Goal: Task Accomplishment & Management: Manage account settings

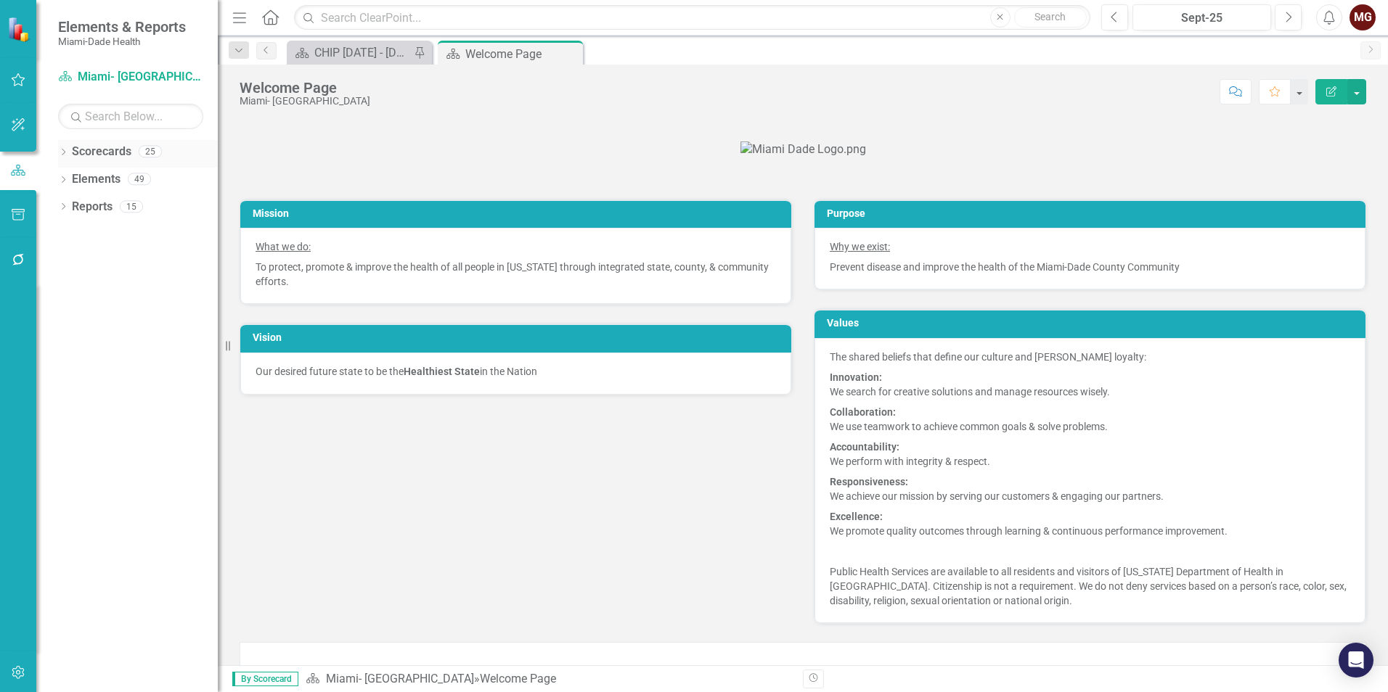
click at [63, 151] on icon "Dropdown" at bounding box center [63, 154] width 10 height 8
click at [72, 177] on icon at bounding box center [72, 178] width 4 height 7
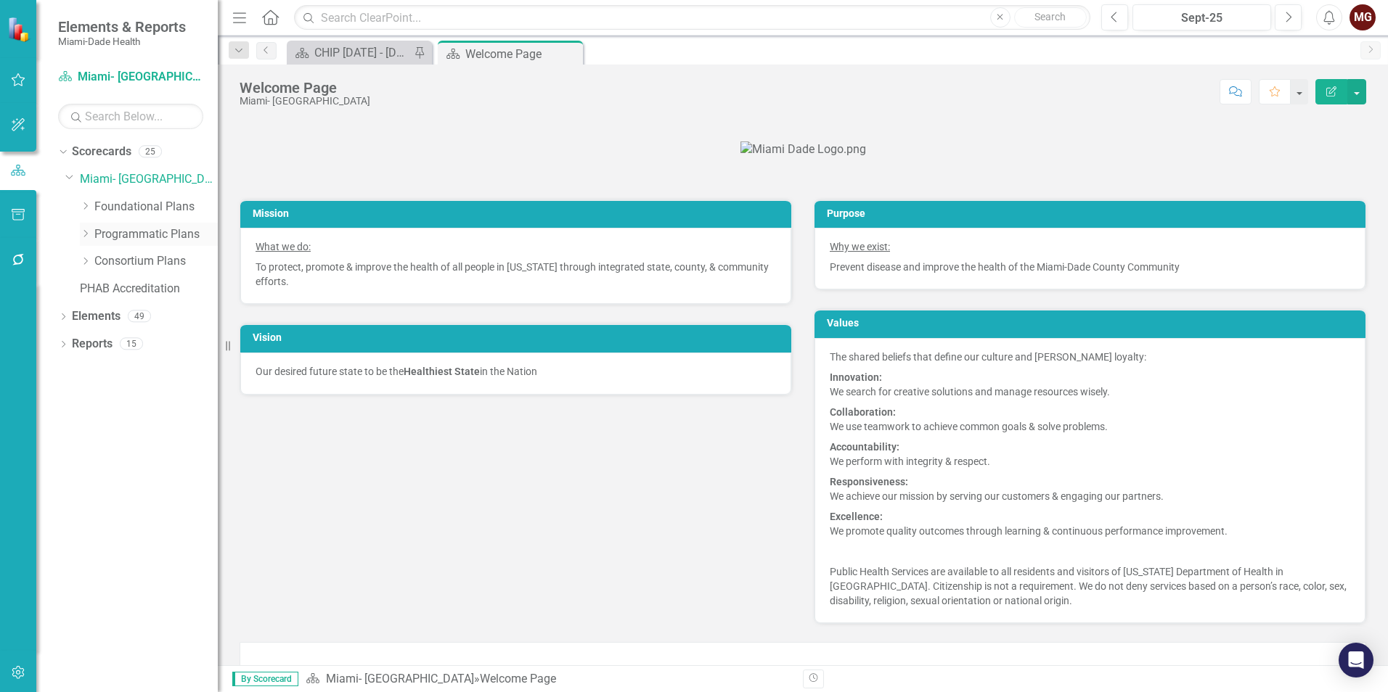
click at [88, 231] on icon "Dropdown" at bounding box center [85, 233] width 11 height 9
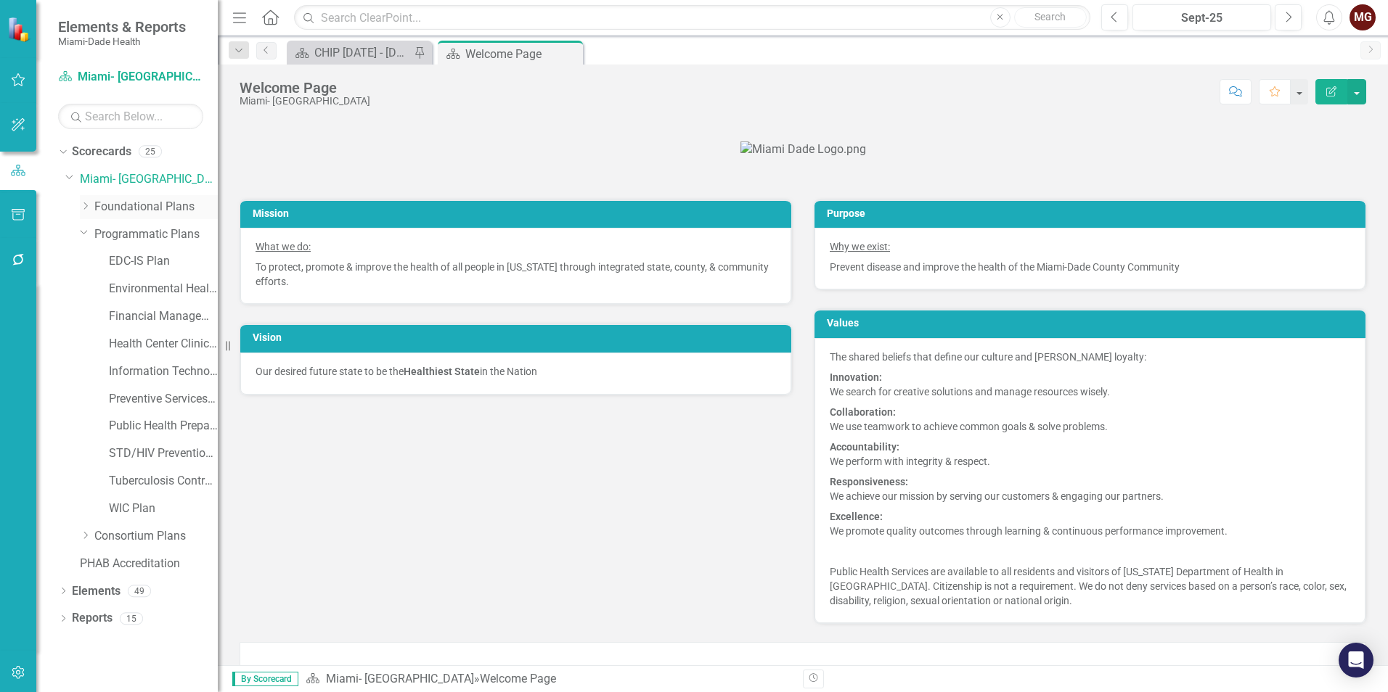
click at [88, 203] on icon "Dropdown" at bounding box center [85, 206] width 11 height 9
click at [131, 234] on link "CHIP [DATE] - [DATE]" at bounding box center [163, 234] width 109 height 17
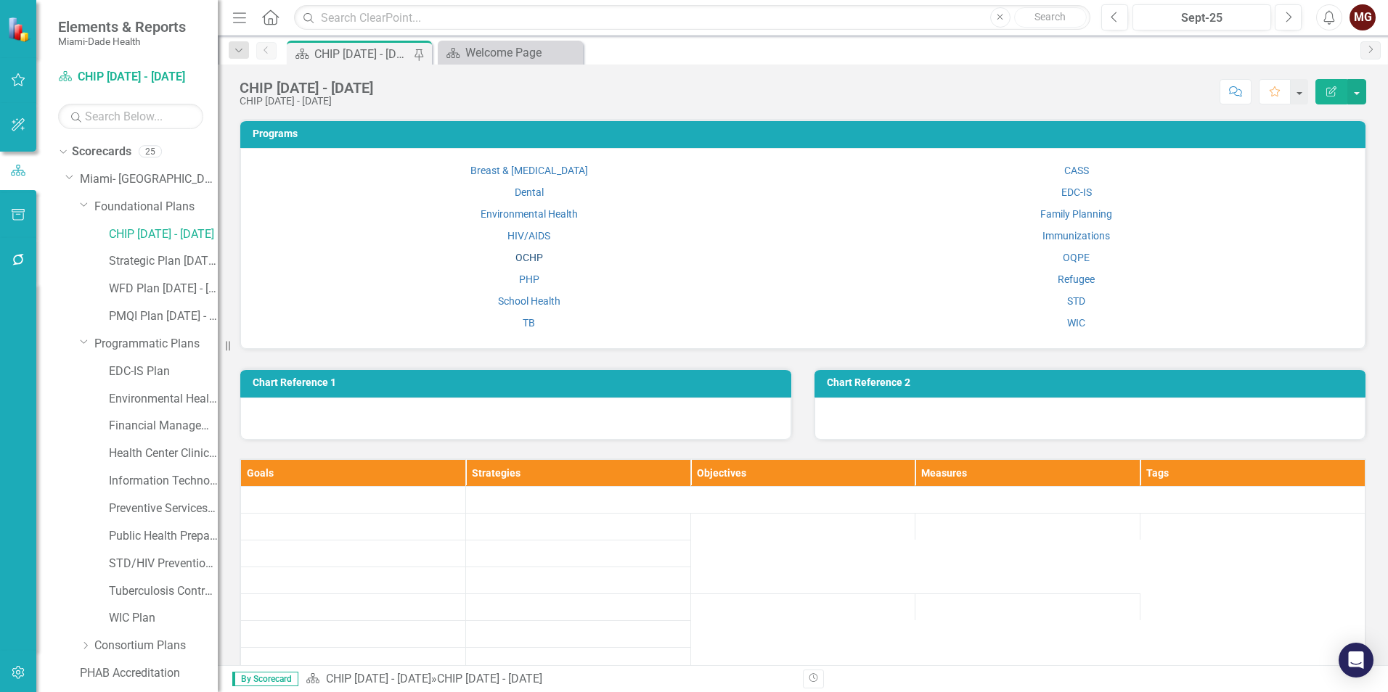
click at [528, 259] on link "OCHP" at bounding box center [529, 258] width 28 height 12
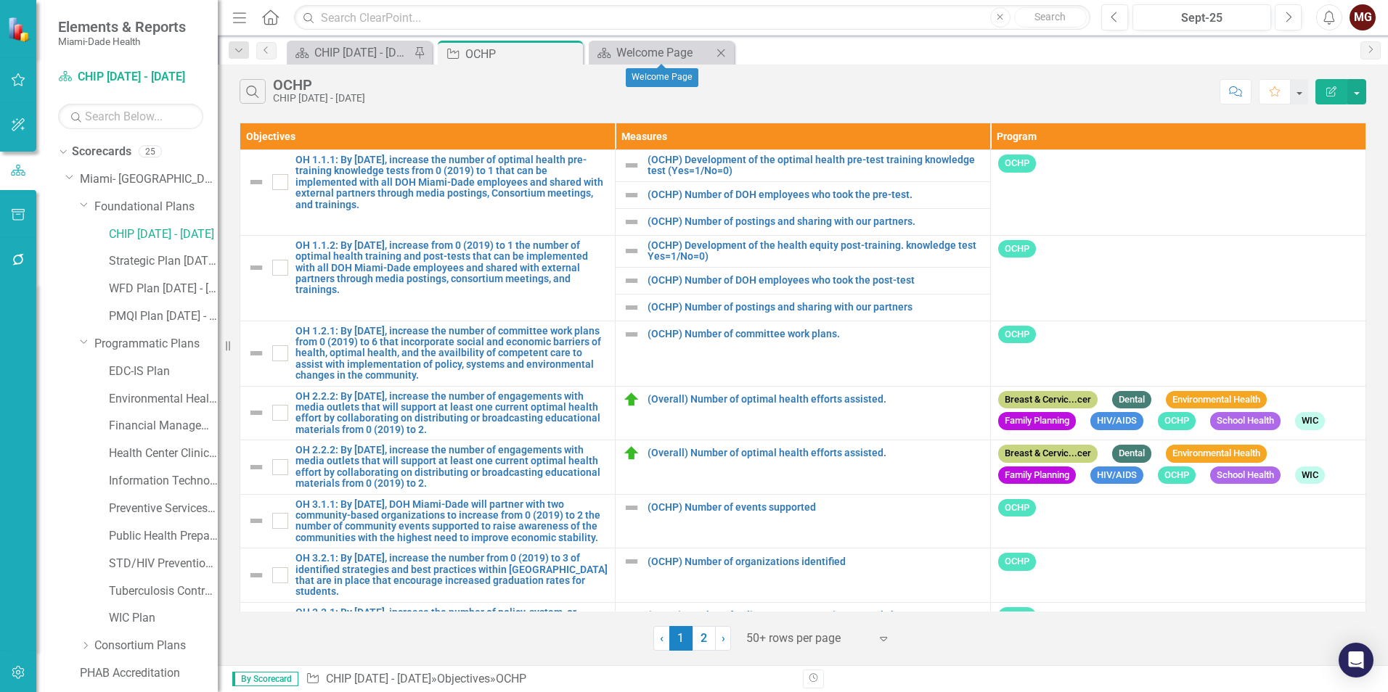
click at [716, 52] on icon "Close" at bounding box center [721, 53] width 15 height 12
click at [255, 92] on icon "Search" at bounding box center [253, 91] width 16 height 13
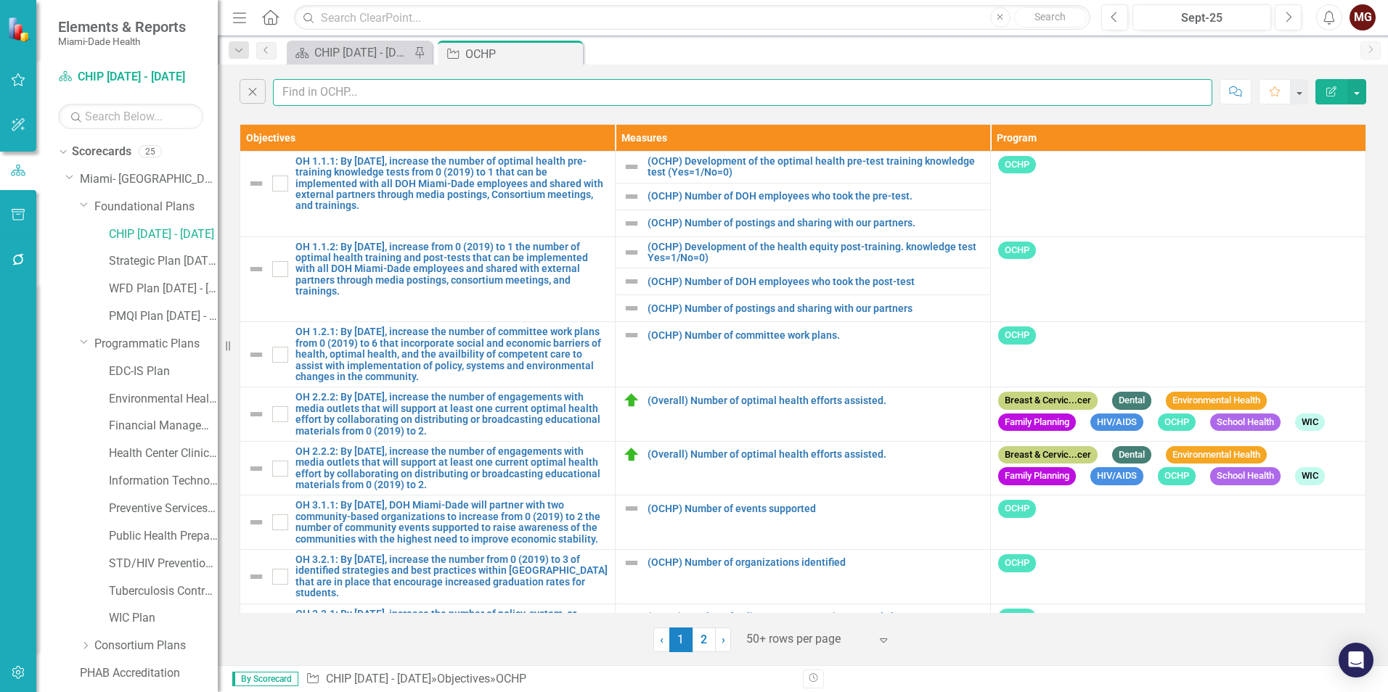
click at [295, 92] on input "text" at bounding box center [742, 92] width 939 height 27
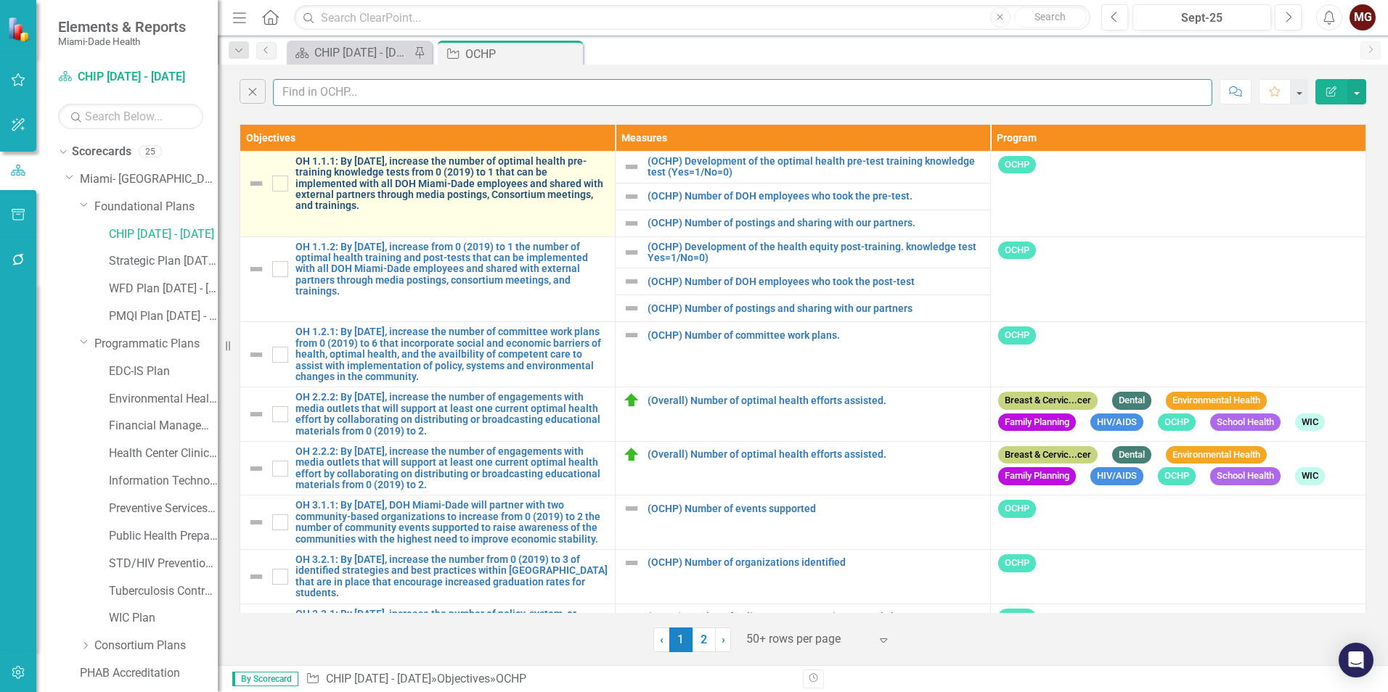
type input "AC 5.1.3"
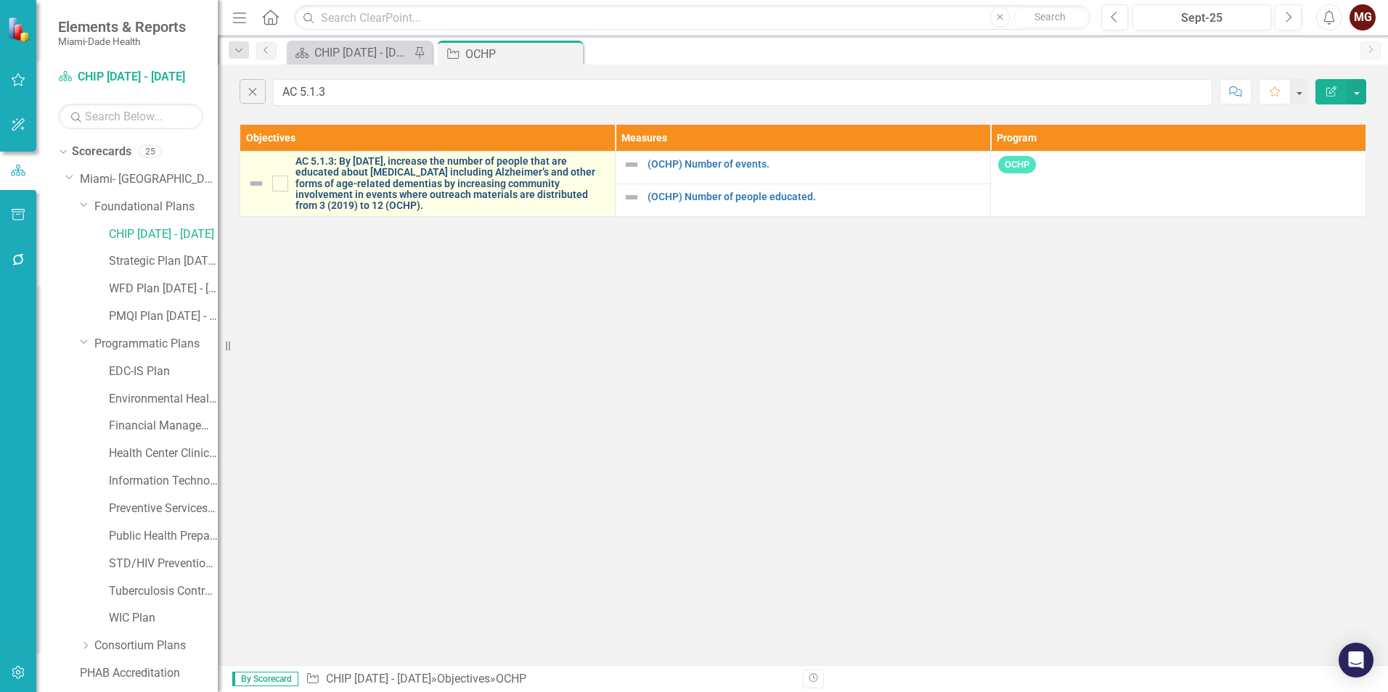
click at [336, 174] on link "AC 5.1.3: By [DATE], increase the number of people that are educated about [MED…" at bounding box center [451, 184] width 312 height 56
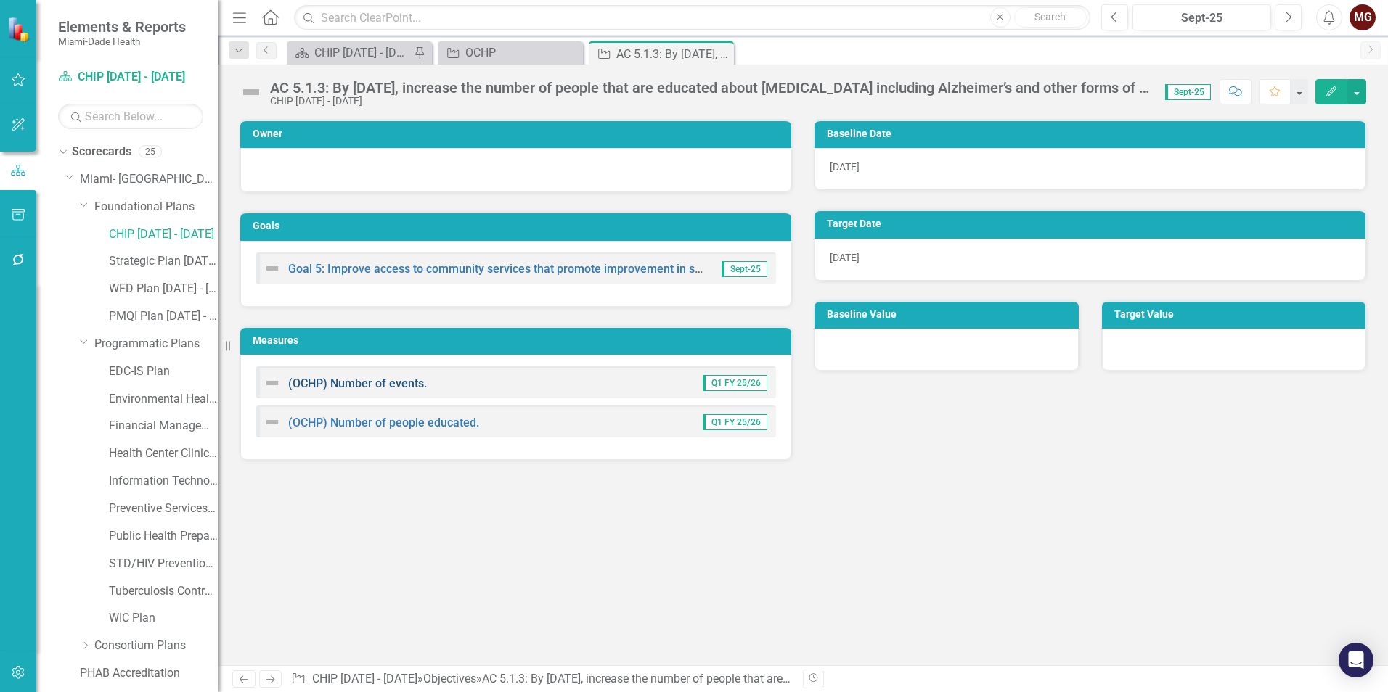
click at [342, 385] on link "(OCHP) Number of events." at bounding box center [357, 384] width 139 height 14
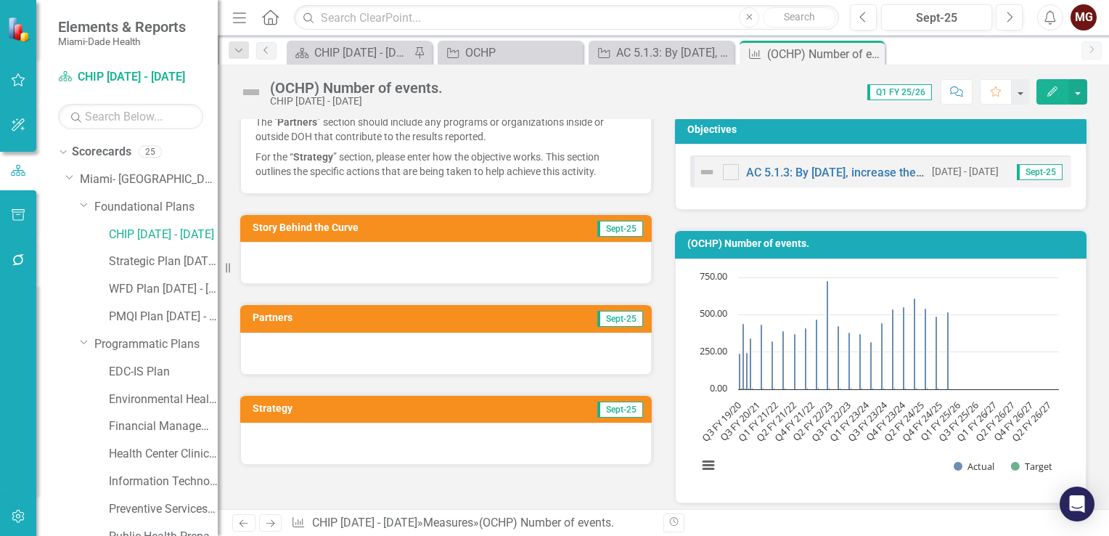
scroll to position [218, 0]
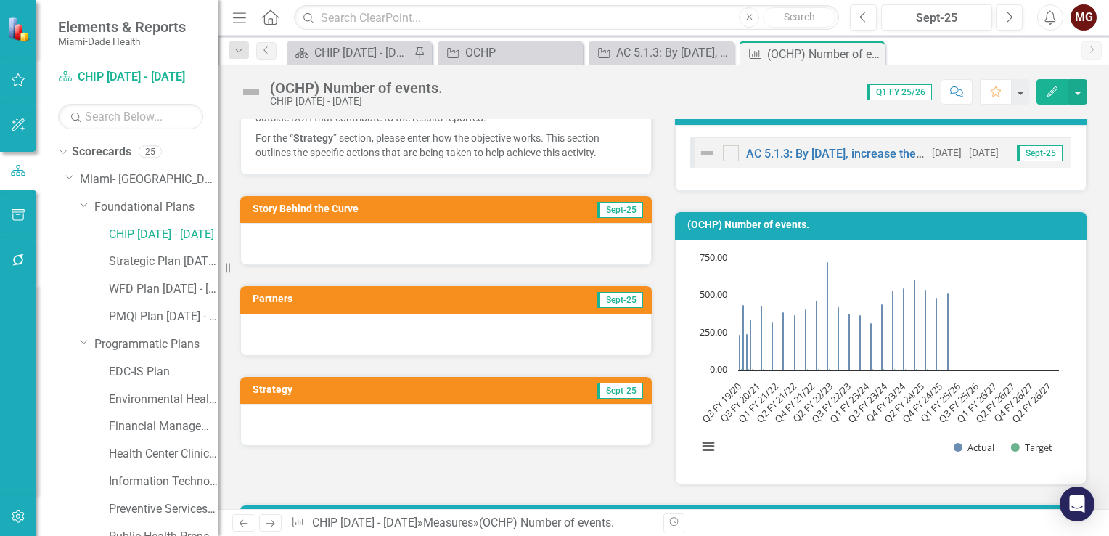
click at [323, 203] on h3 "Story Behind the Curve" at bounding box center [388, 208] width 271 height 11
click at [325, 208] on td "Story Behind the Curve" at bounding box center [388, 211] width 271 height 22
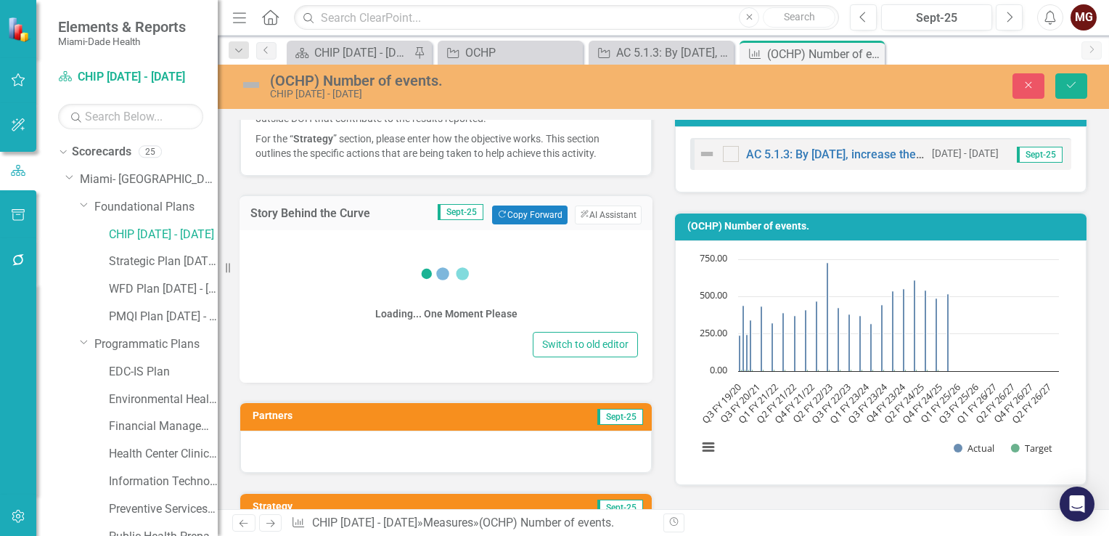
click at [345, 241] on div "Loading... One Moment Please" at bounding box center [446, 284] width 384 height 87
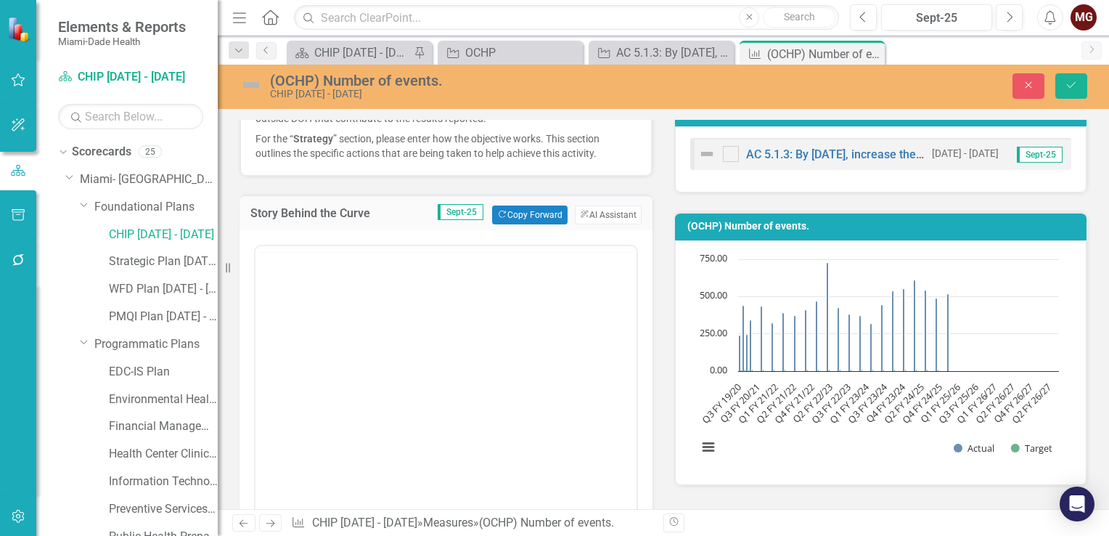
scroll to position [0, 0]
click at [866, 16] on icon "Previous" at bounding box center [863, 17] width 8 height 13
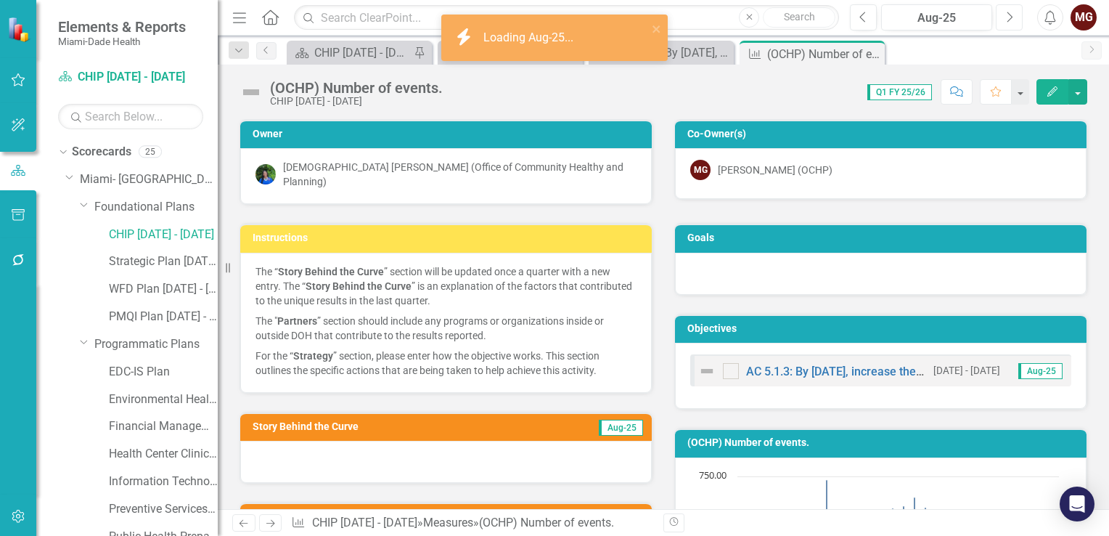
click at [1009, 18] on icon "Next" at bounding box center [1009, 17] width 8 height 13
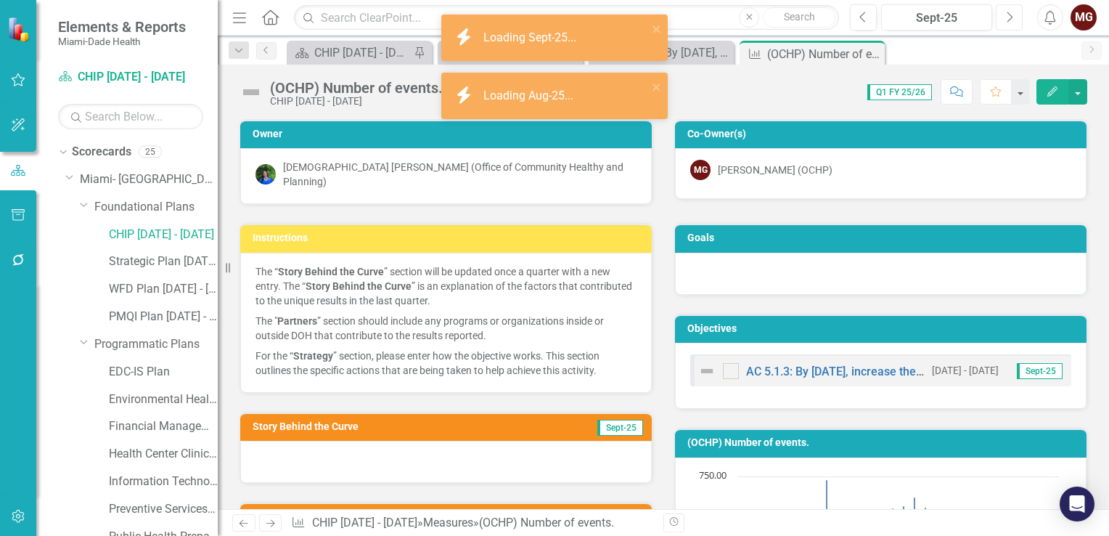
click at [1009, 18] on icon "Next" at bounding box center [1009, 17] width 8 height 13
click at [862, 19] on icon "Previous" at bounding box center [863, 17] width 8 height 13
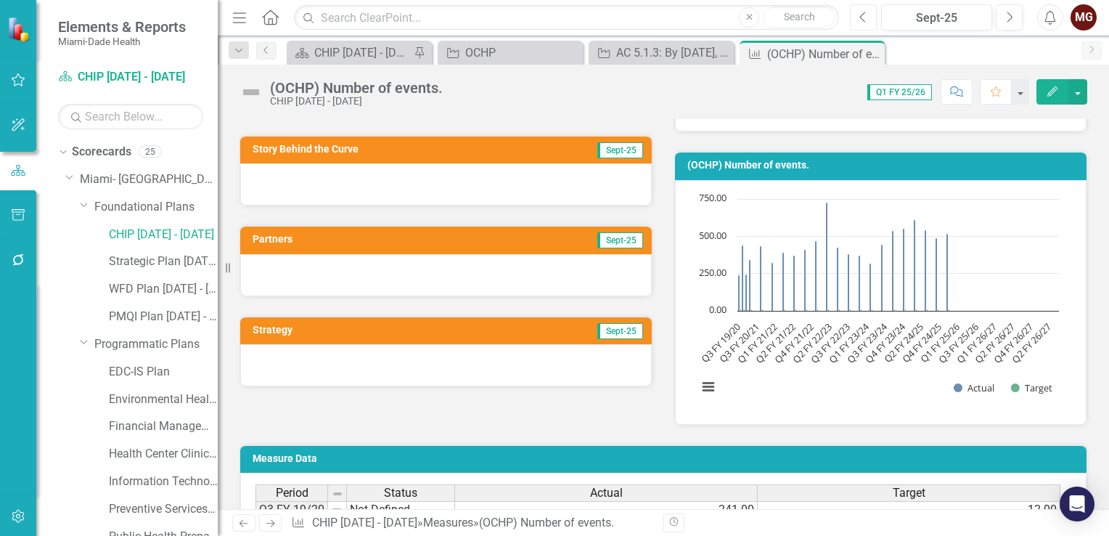
scroll to position [290, 0]
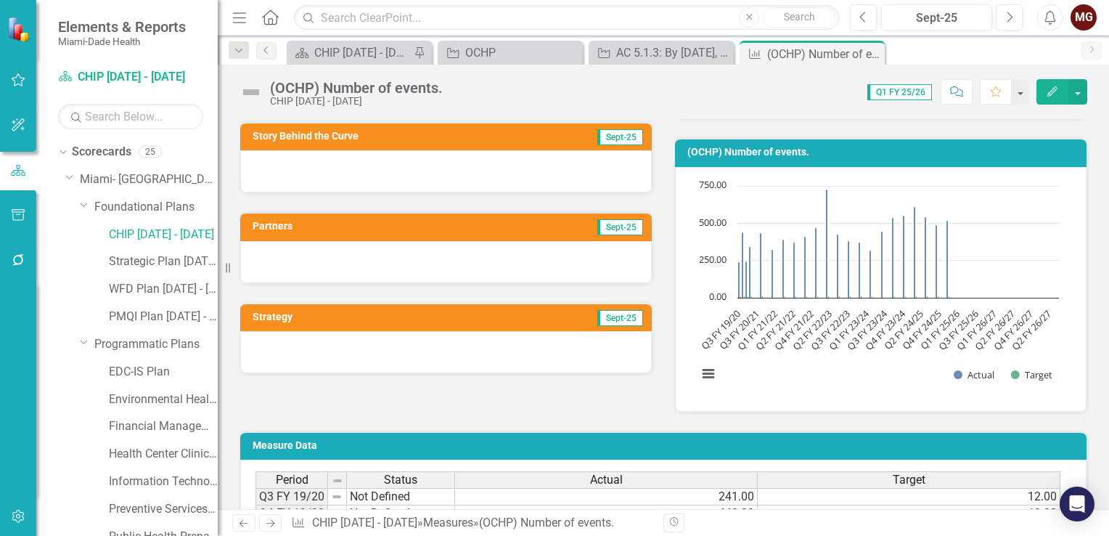
click at [414, 159] on div at bounding box center [446, 171] width 412 height 42
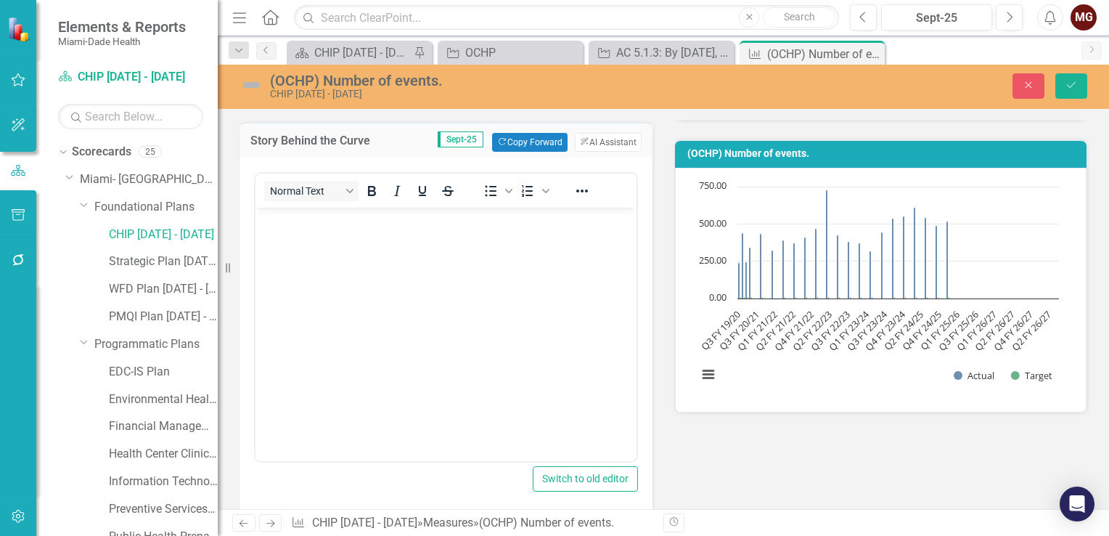
scroll to position [0, 0]
click at [867, 19] on icon "Previous" at bounding box center [863, 17] width 8 height 13
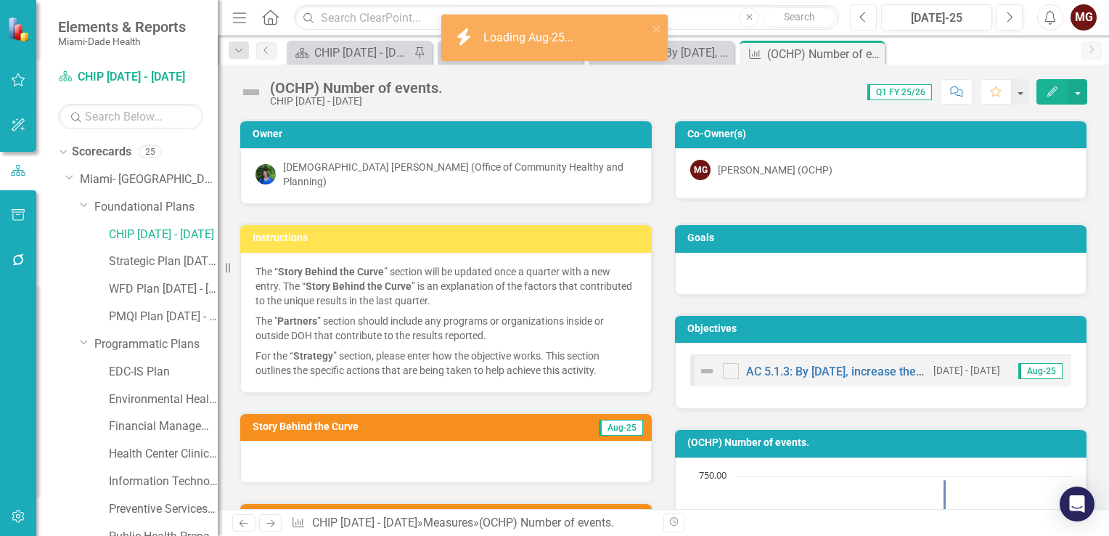
click at [867, 19] on icon "Previous" at bounding box center [863, 17] width 8 height 13
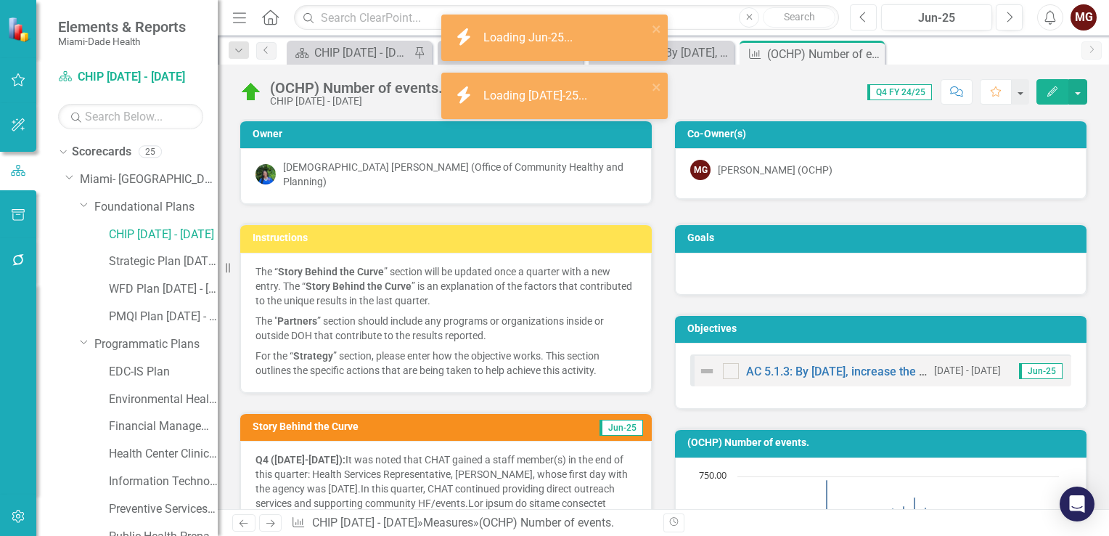
click at [867, 19] on icon "Previous" at bounding box center [863, 17] width 8 height 13
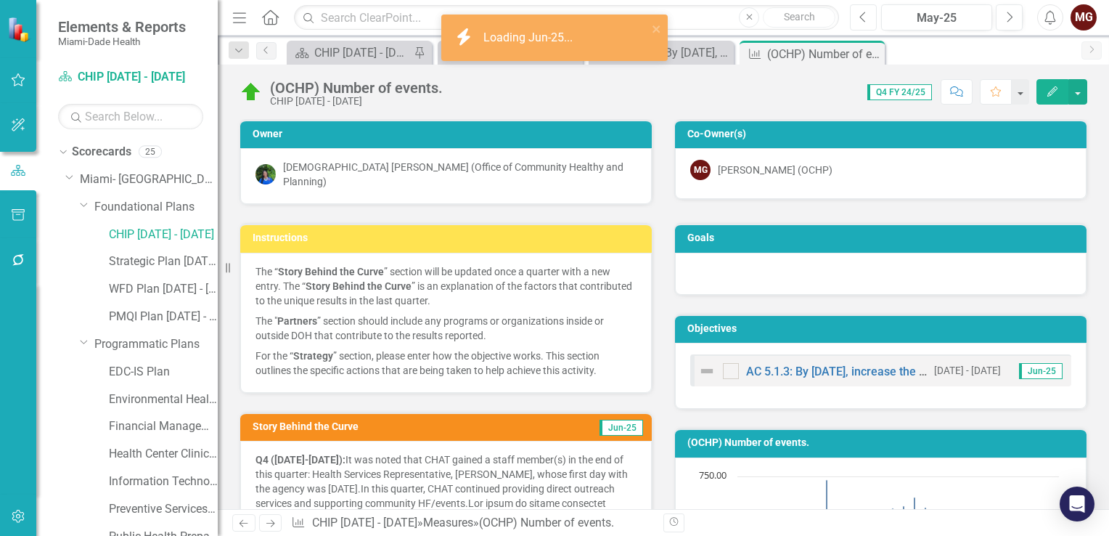
click at [867, 19] on icon "Previous" at bounding box center [863, 17] width 8 height 13
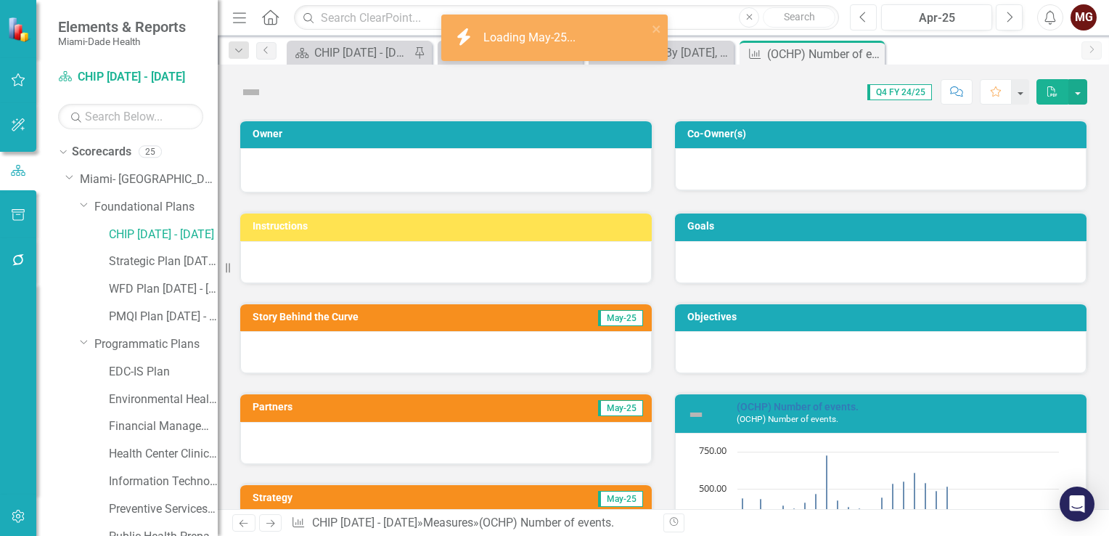
click at [867, 19] on icon "Previous" at bounding box center [863, 17] width 8 height 13
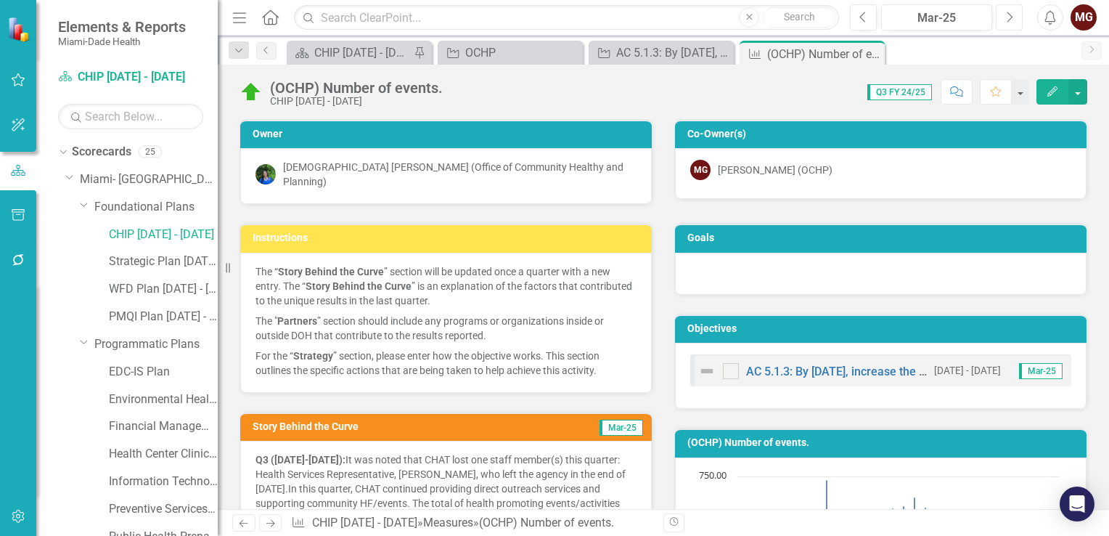
click at [1013, 19] on button "Next" at bounding box center [1009, 17] width 27 height 26
click at [1014, 19] on button "Next" at bounding box center [1009, 17] width 27 height 26
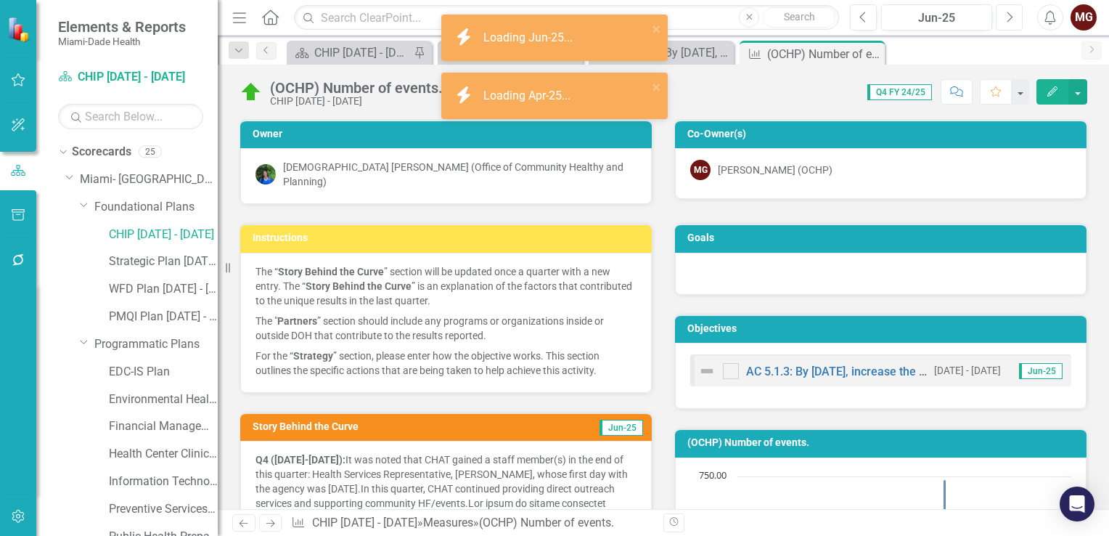
click at [1014, 19] on button "Next" at bounding box center [1009, 17] width 27 height 26
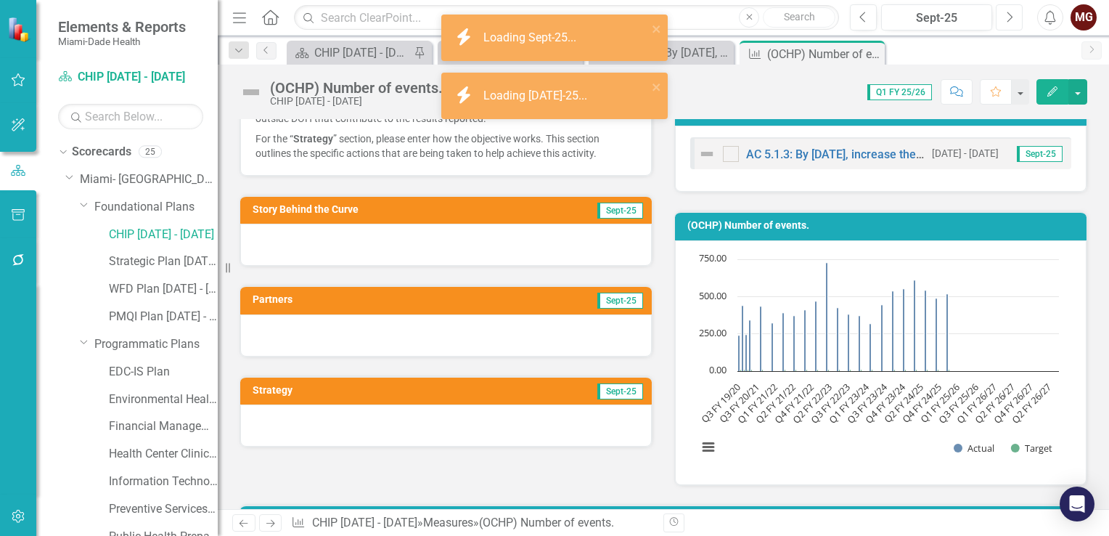
scroll to position [218, 0]
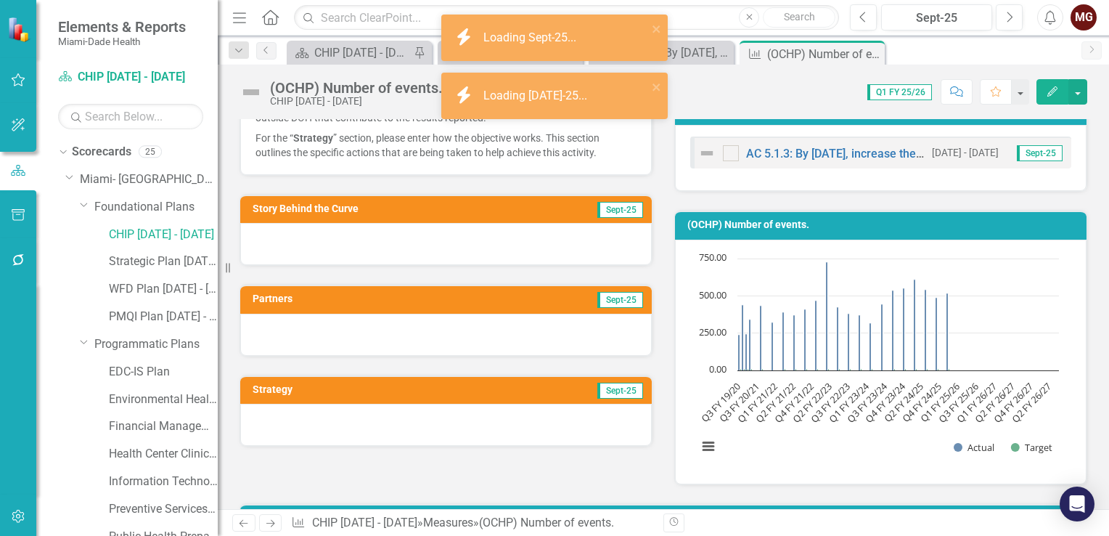
click at [447, 234] on div at bounding box center [446, 244] width 412 height 42
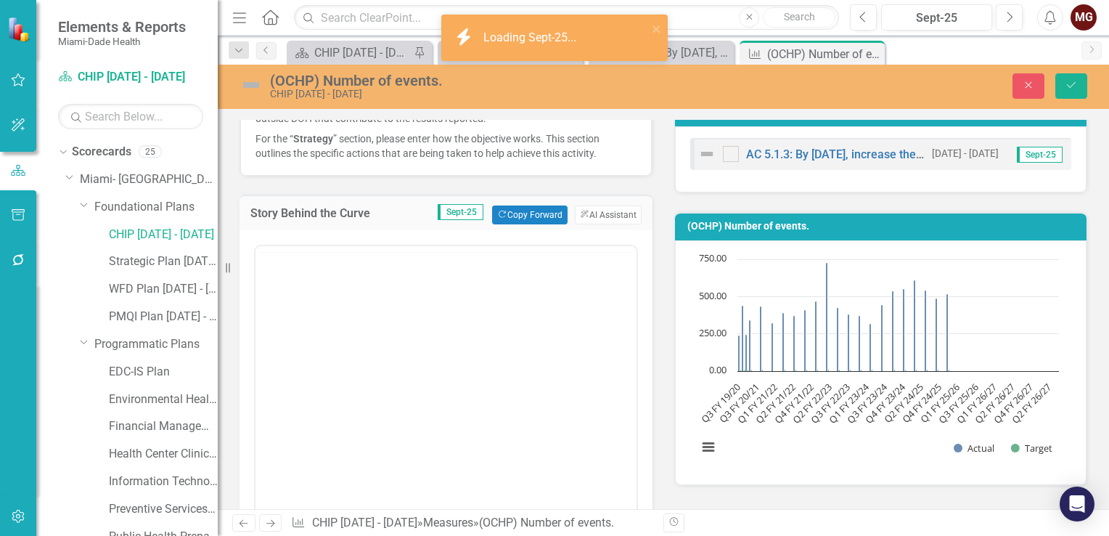
scroll to position [0, 0]
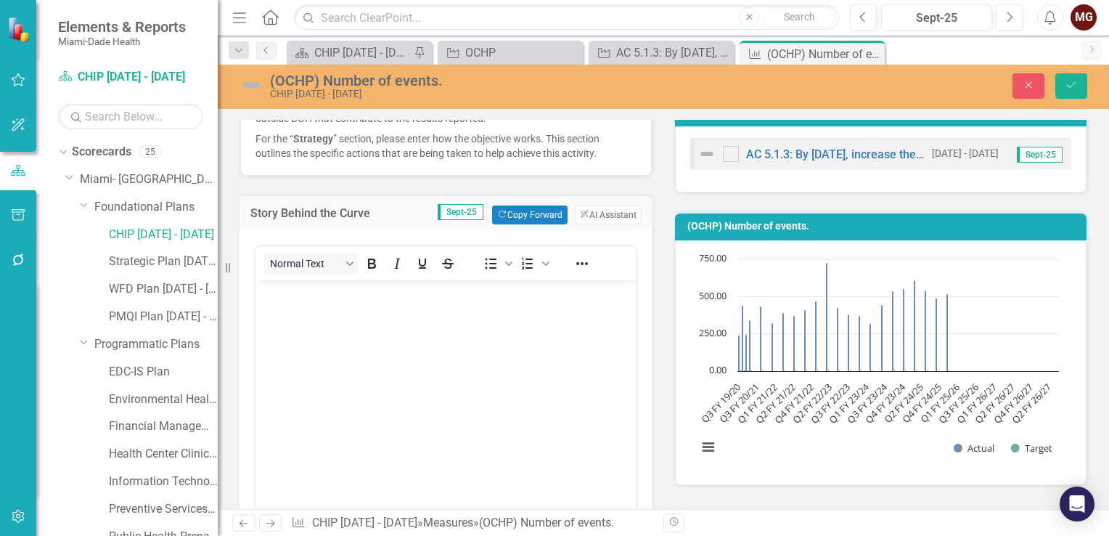
click at [294, 312] on body "Rich Text Area. Press ALT-0 for help." at bounding box center [445, 389] width 381 height 218
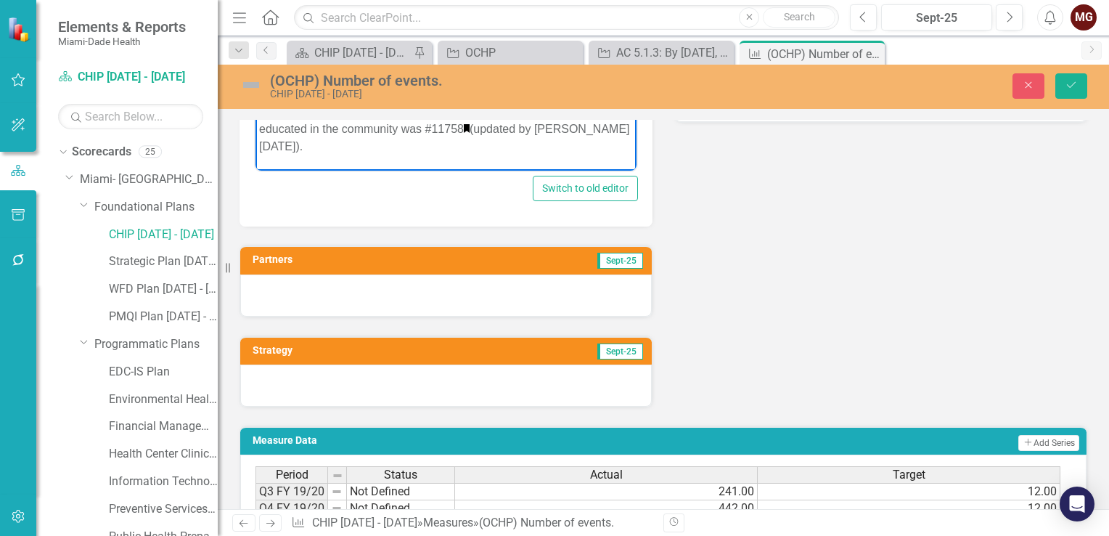
scroll to position [581, 0]
click at [346, 289] on div at bounding box center [446, 295] width 412 height 42
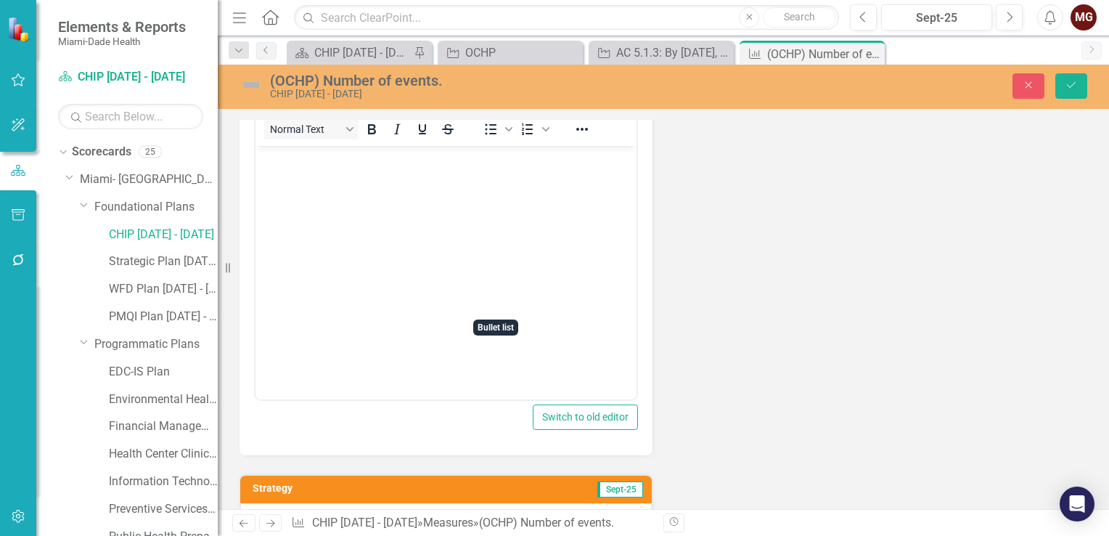
scroll to position [1016, 0]
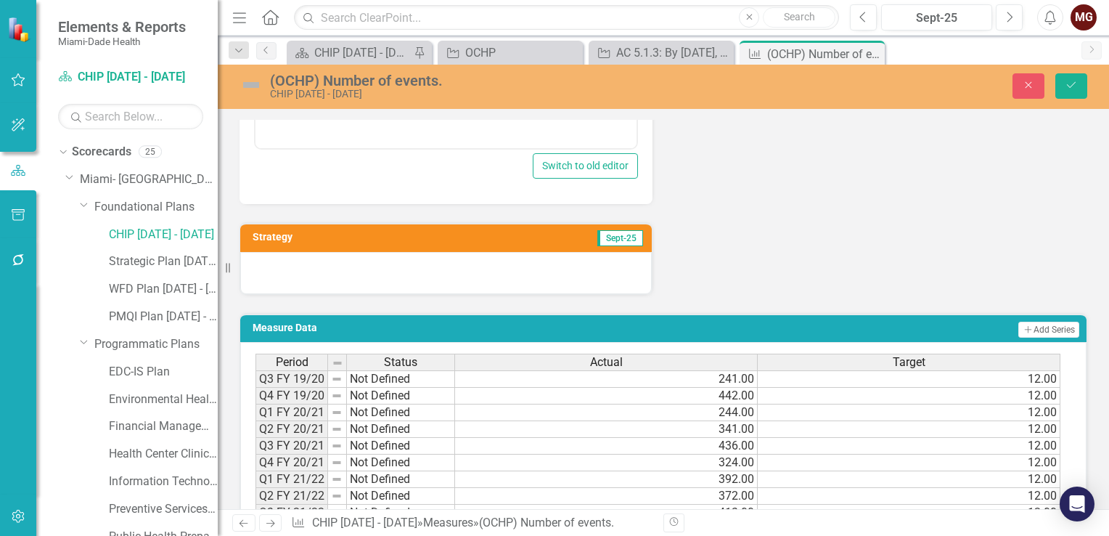
click at [395, 266] on div at bounding box center [446, 273] width 412 height 42
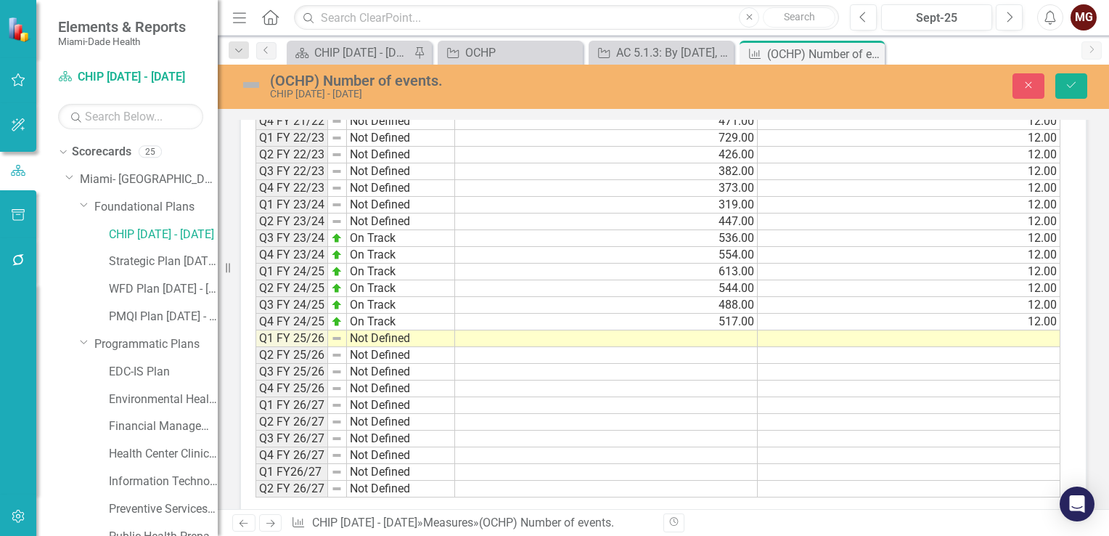
scroll to position [1762, 0]
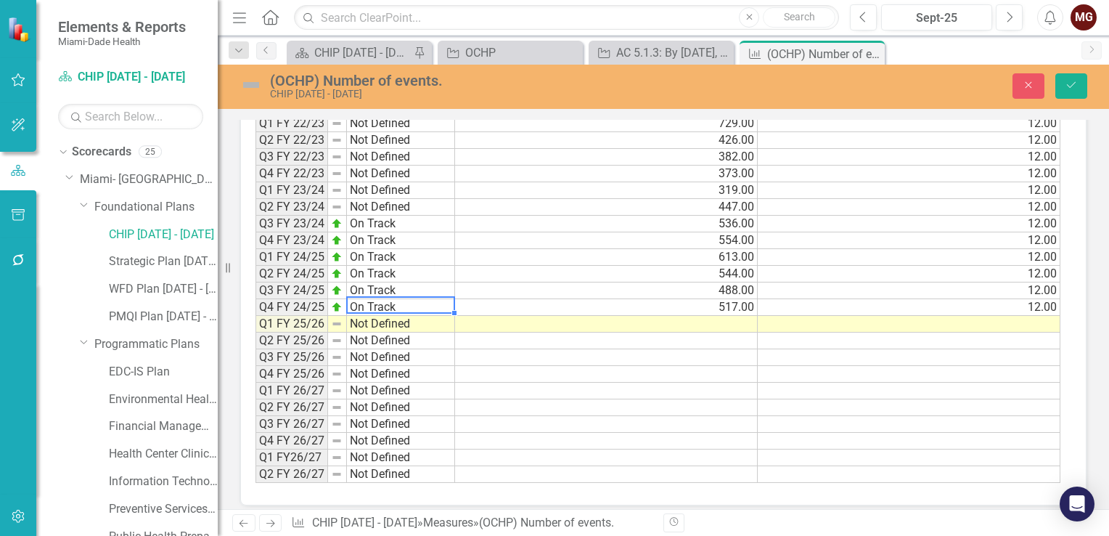
click at [400, 299] on td "On Track" at bounding box center [401, 307] width 108 height 17
drag, startPoint x: 454, startPoint y: 300, endPoint x: 452, endPoint y: 309, distance: 9.5
click at [255, 309] on div "Period Status Q3 FY 19/20 Not Defined Q4 FY 19/20 Not Defined Q1 FY 20/21 Not D…" at bounding box center [255, 207] width 0 height 552
click at [740, 316] on td at bounding box center [606, 324] width 304 height 17
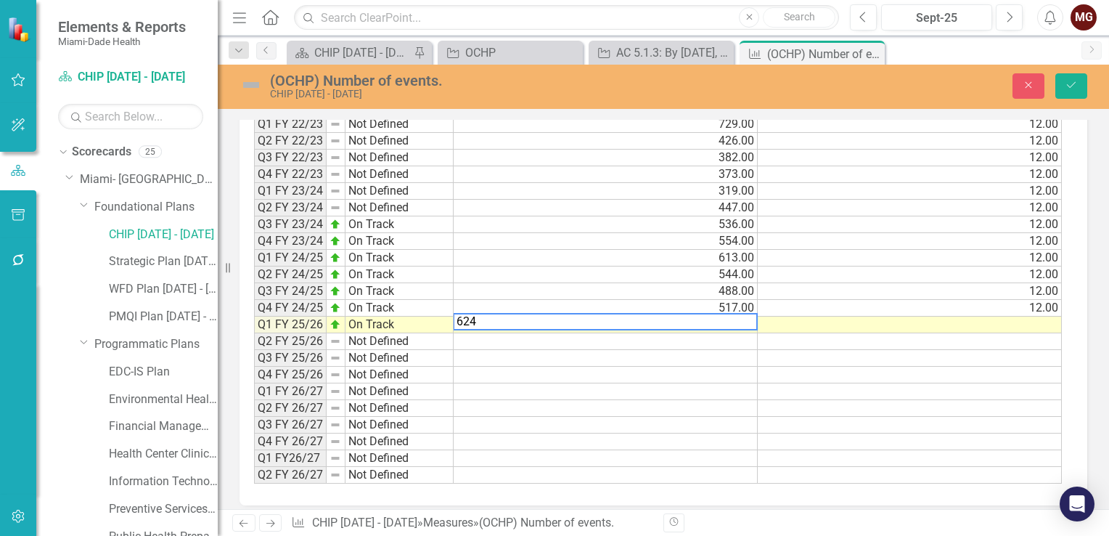
type textarea "624"
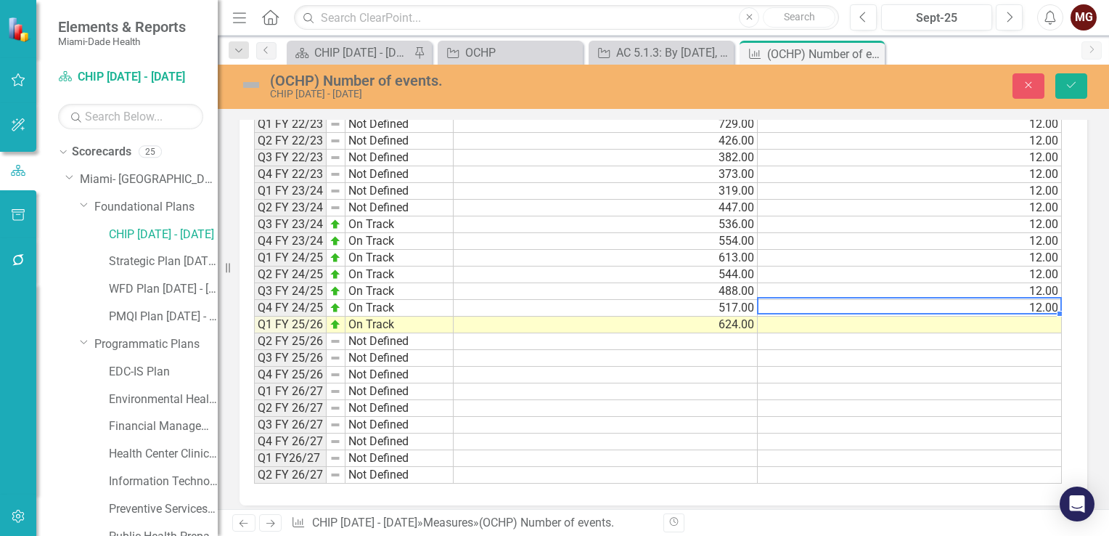
click at [1010, 300] on td "12.00" at bounding box center [910, 308] width 304 height 17
drag, startPoint x: 1060, startPoint y: 302, endPoint x: 1058, endPoint y: 312, distance: 10.3
click at [254, 312] on div "Period Status Actual Target Q3 FY 19/20 Not Defined 241.00 12.00 Q4 FY 19/20 No…" at bounding box center [254, 208] width 0 height 552
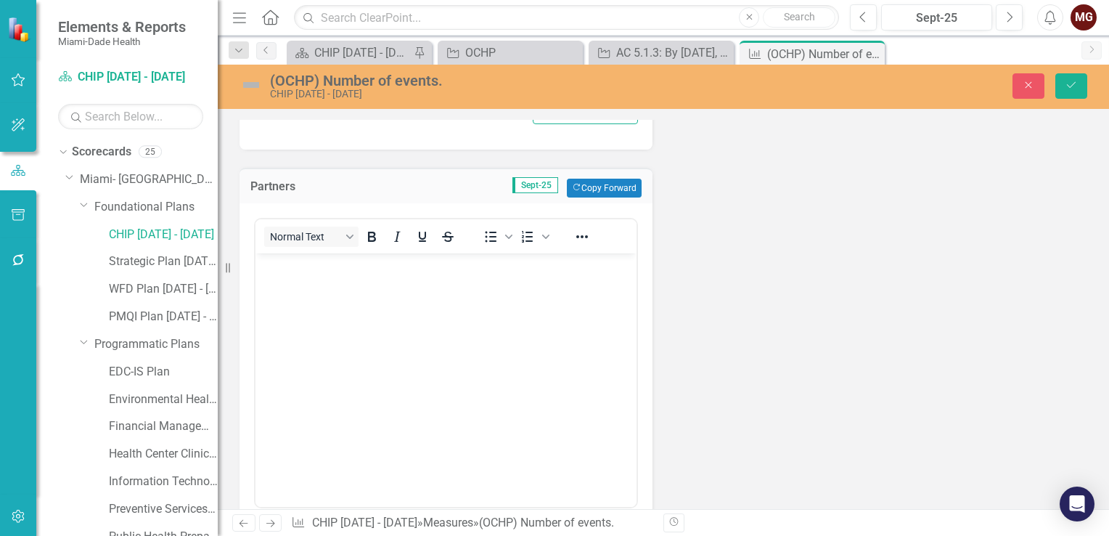
scroll to position [677, 0]
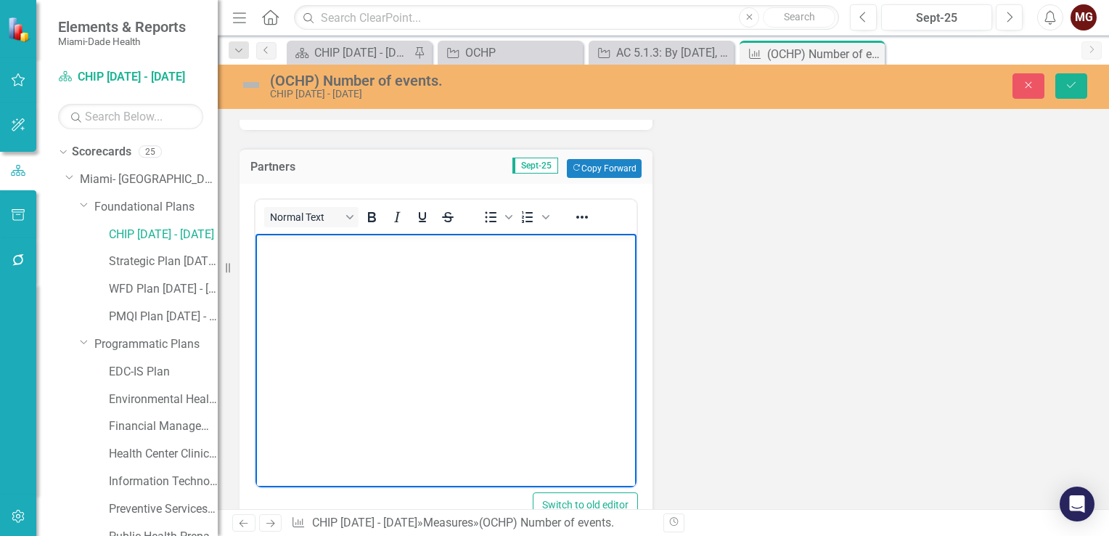
click at [336, 272] on body "Rich Text Area. Press ALT-0 for help." at bounding box center [445, 343] width 381 height 218
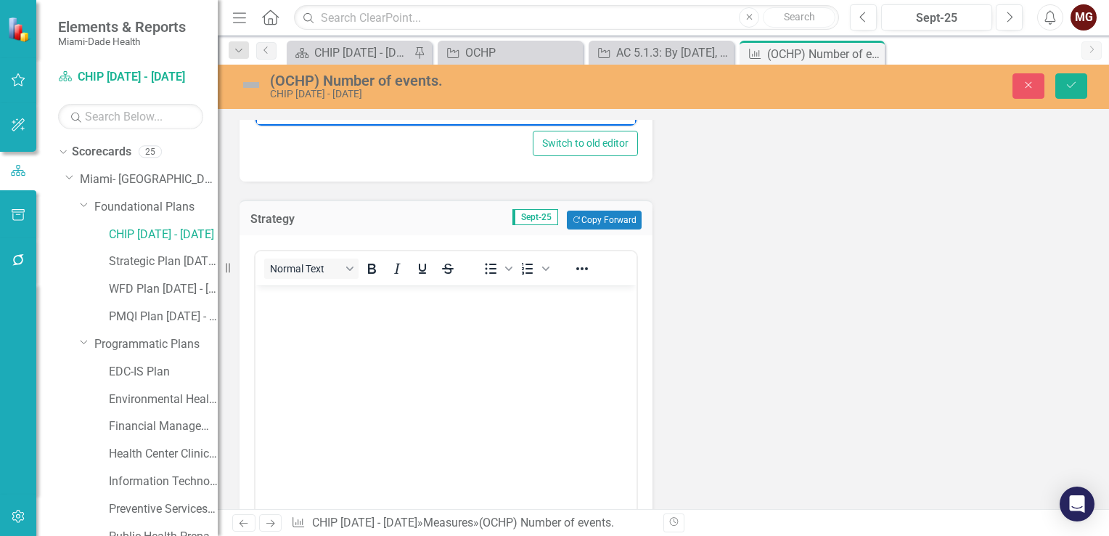
scroll to position [1040, 0]
click at [350, 332] on body "Rich Text Area. Press ALT-0 for help." at bounding box center [445, 393] width 381 height 218
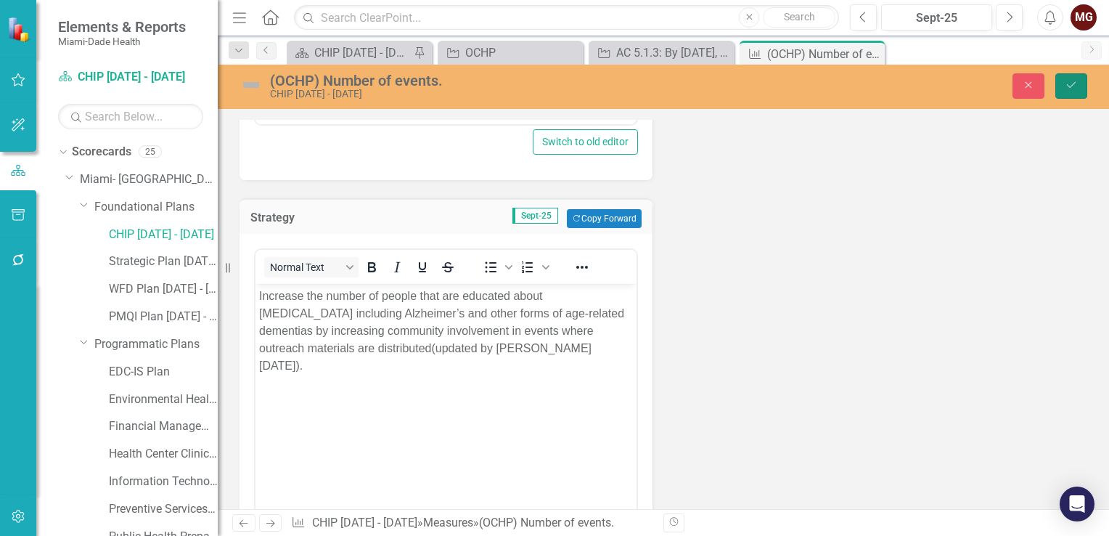
click at [1077, 87] on icon "Save" at bounding box center [1071, 85] width 13 height 10
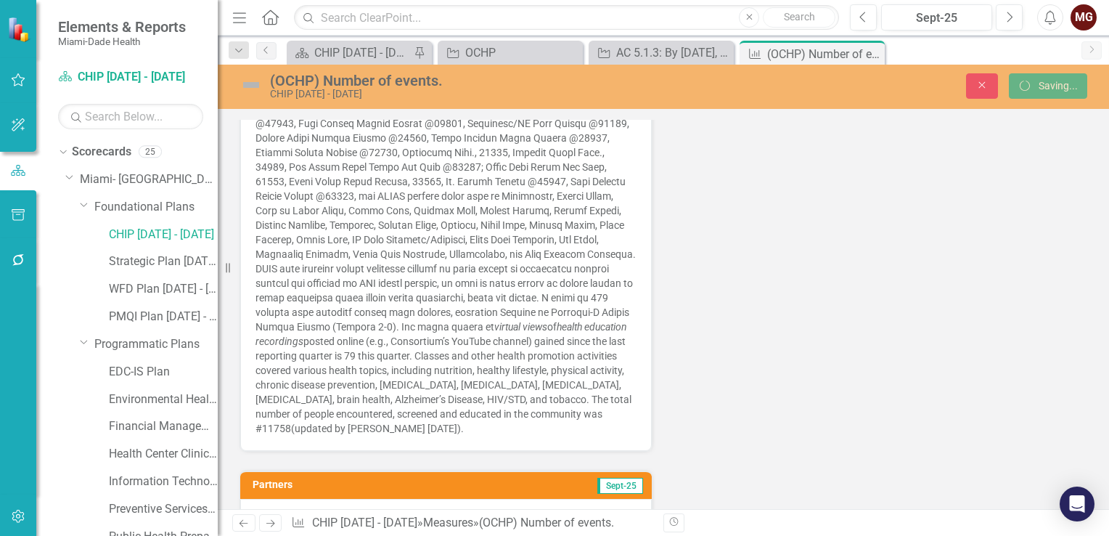
scroll to position [1733, 0]
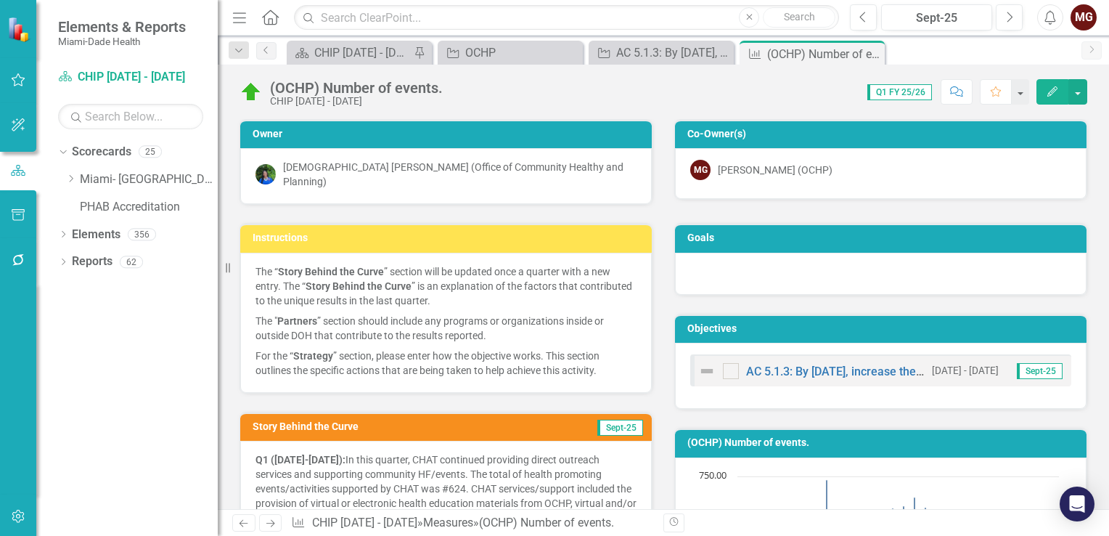
drag, startPoint x: 871, startPoint y: 55, endPoint x: 805, endPoint y: 54, distance: 66.1
click at [0, 0] on icon "Close" at bounding box center [0, 0] width 0 height 0
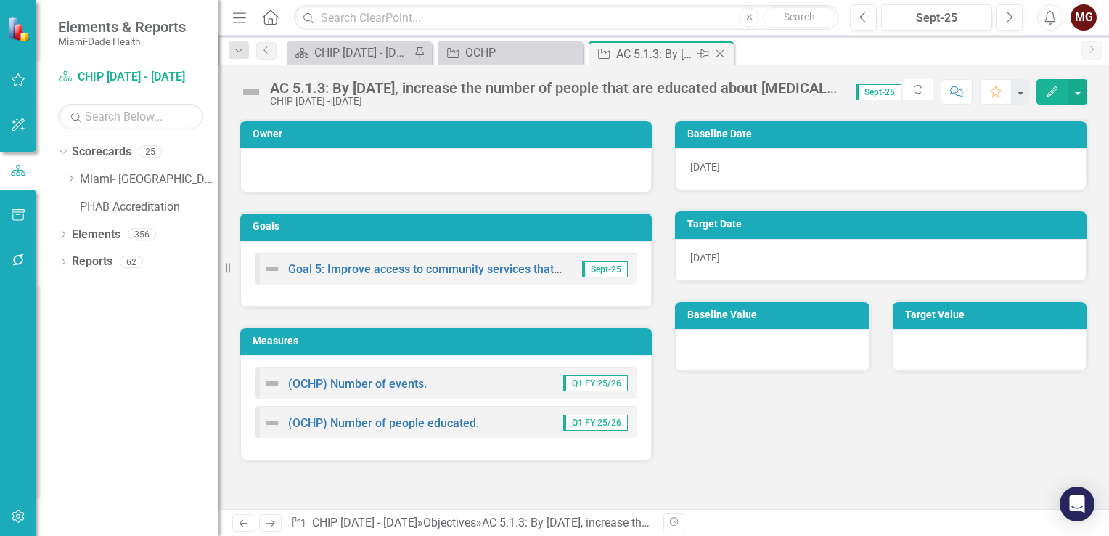
click at [647, 56] on div "AC 5.1.3: By [DATE], increase the number of people that are educated about [MED…" at bounding box center [655, 54] width 78 height 18
click at [402, 420] on link "(OCHP) Number of people educated." at bounding box center [383, 423] width 191 height 14
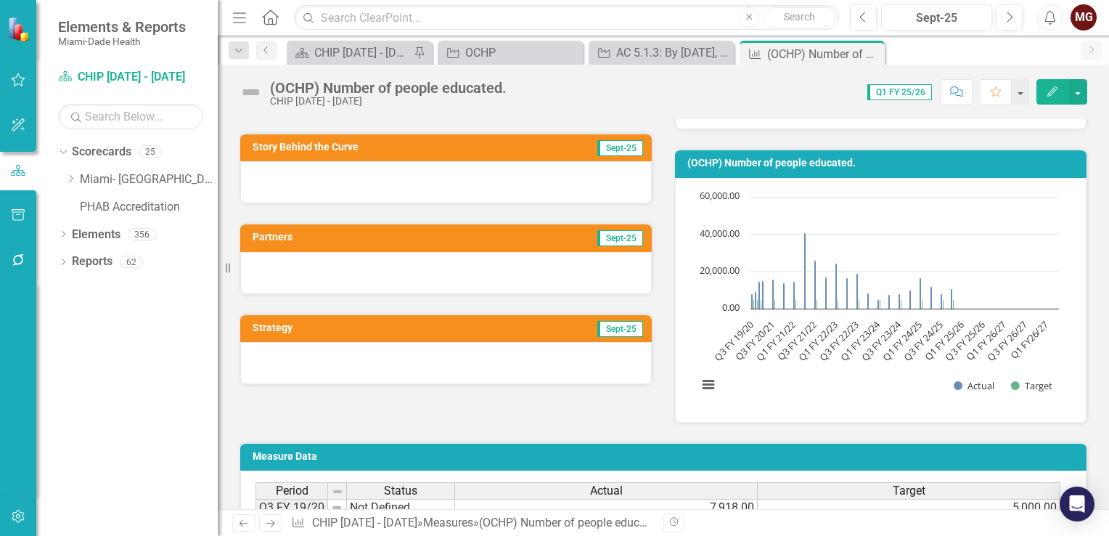
scroll to position [290, 0]
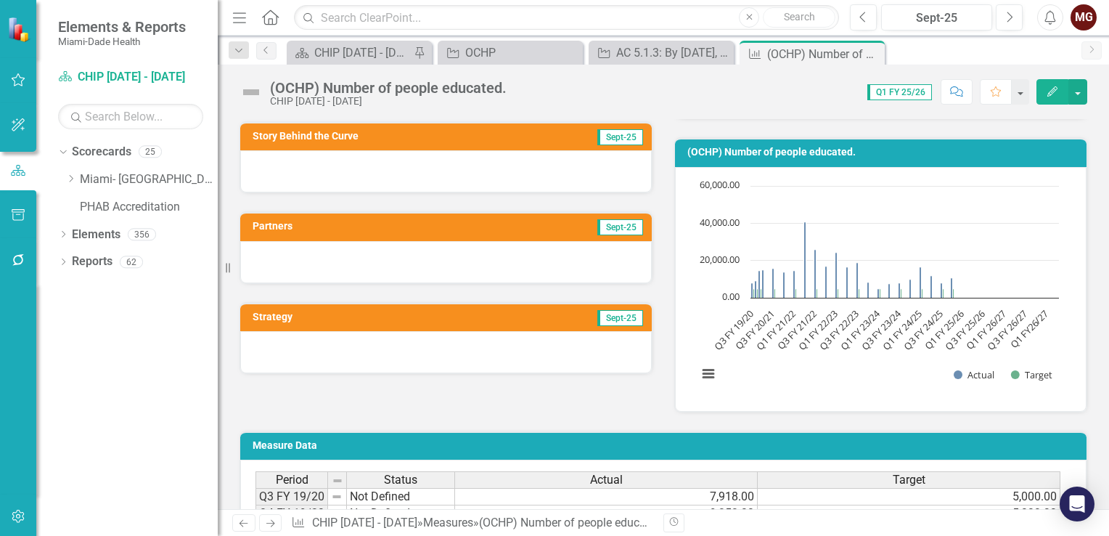
click at [378, 167] on div at bounding box center [446, 171] width 412 height 42
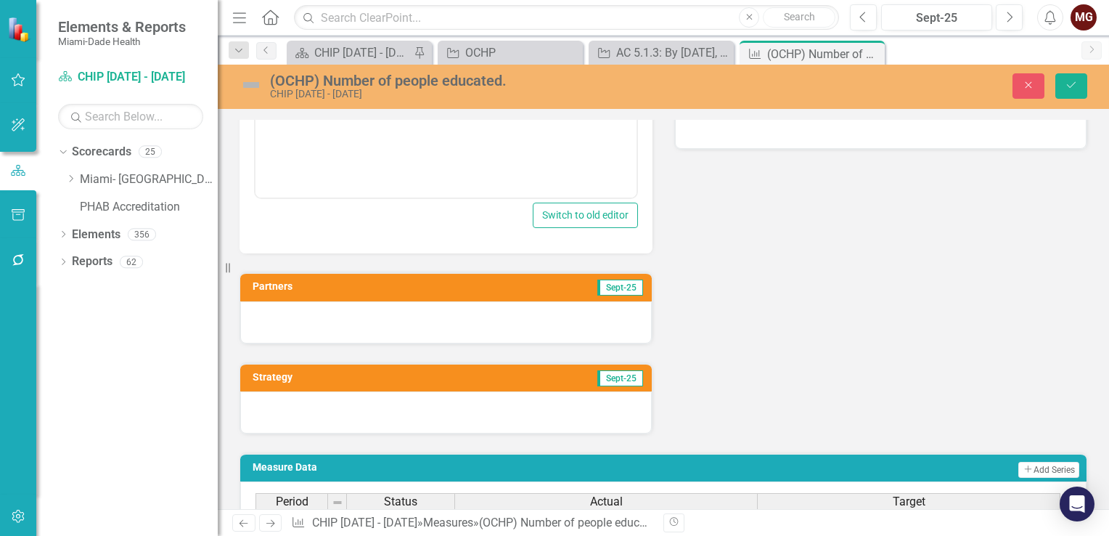
scroll to position [653, 0]
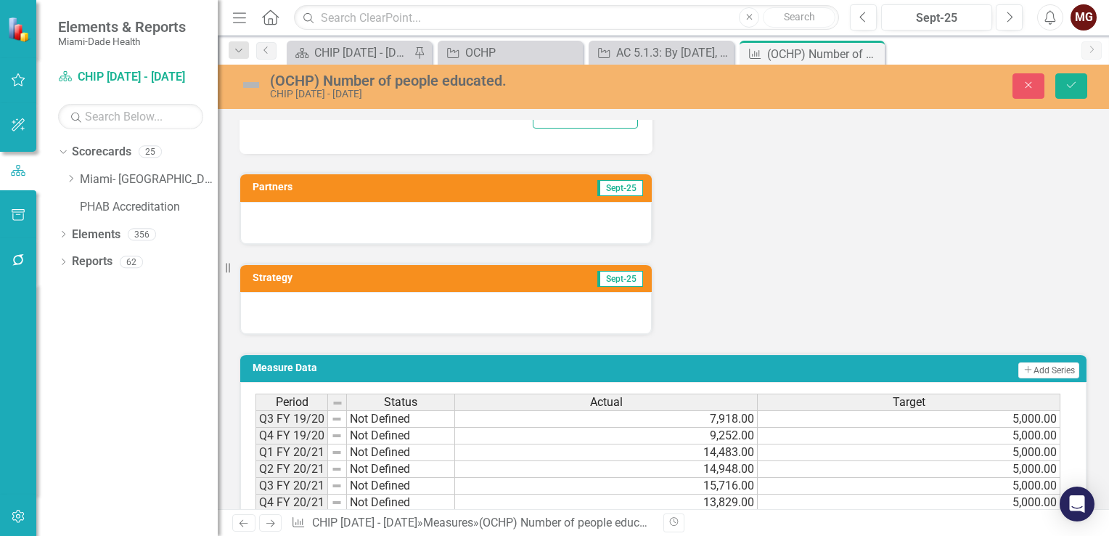
click at [372, 310] on div at bounding box center [446, 313] width 412 height 42
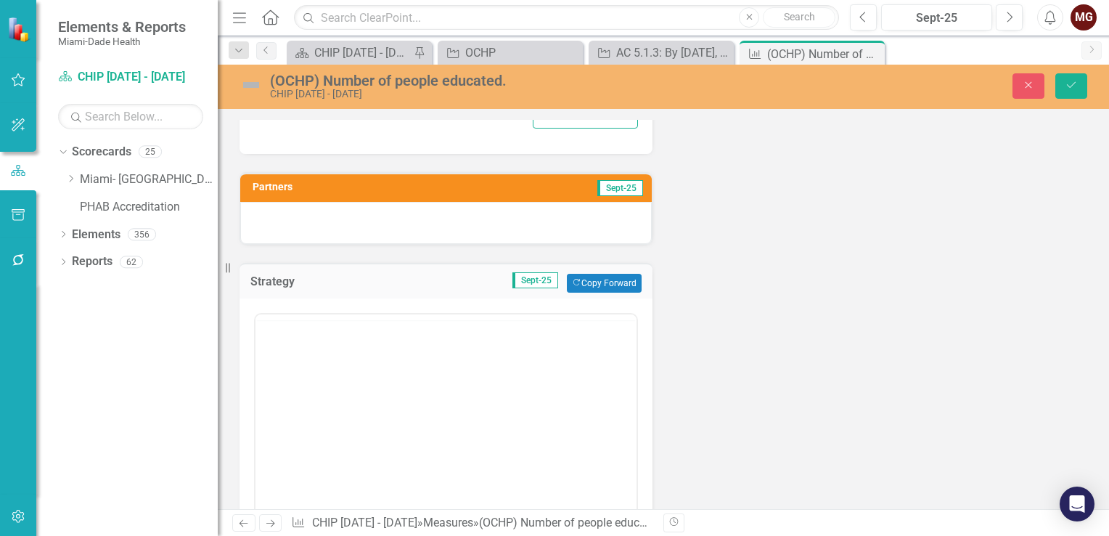
scroll to position [0, 0]
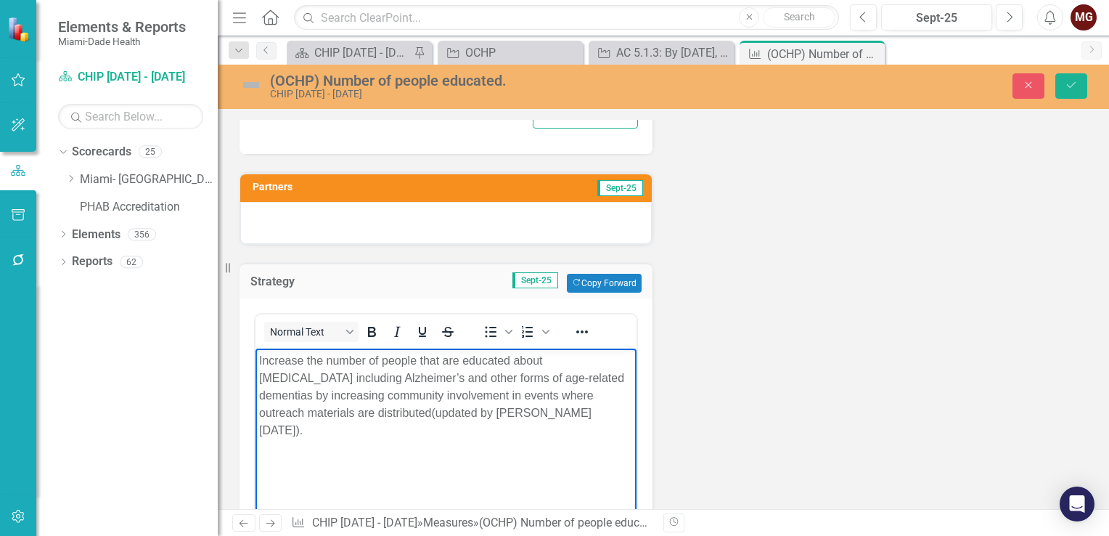
click at [322, 219] on div at bounding box center [446, 223] width 412 height 42
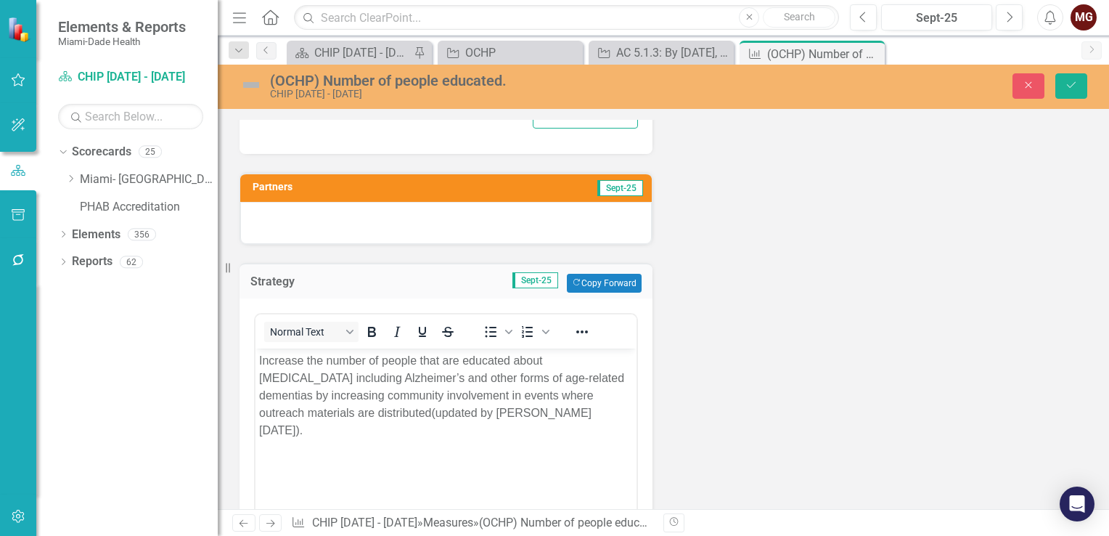
click at [322, 219] on div at bounding box center [446, 223] width 412 height 42
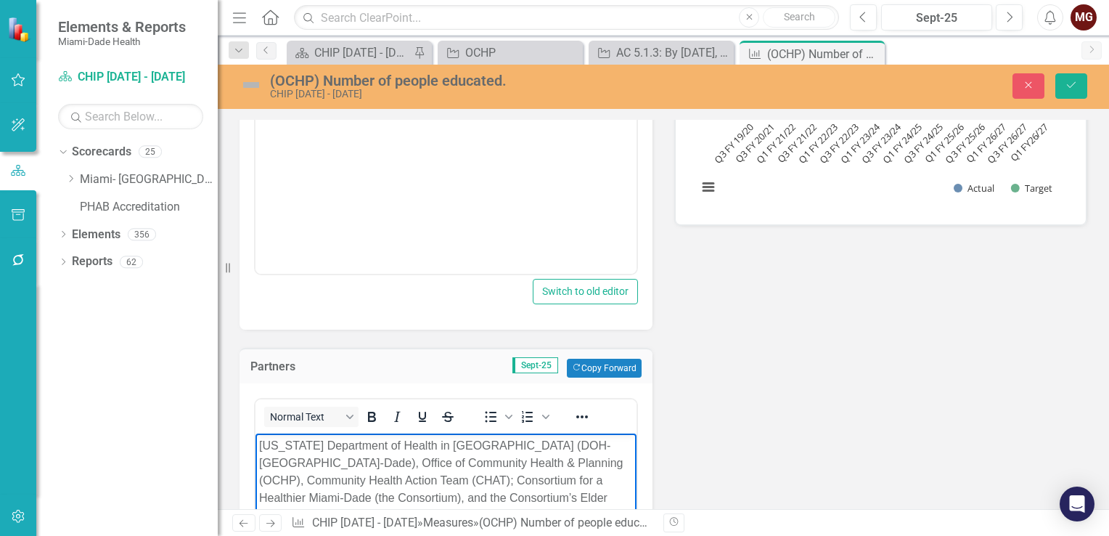
scroll to position [363, 0]
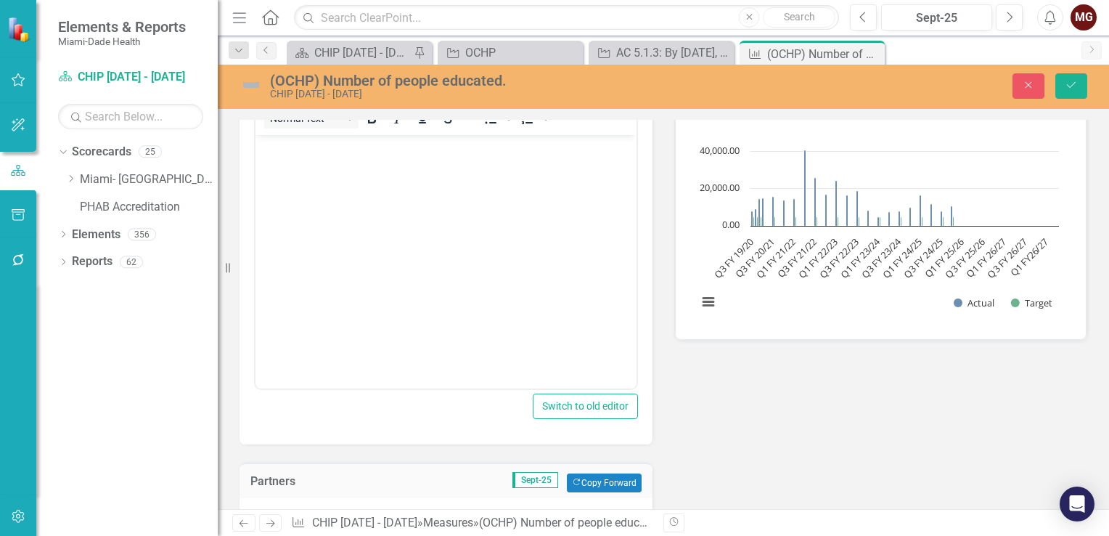
click at [385, 218] on body "Rich Text Area. Press ALT-0 for help." at bounding box center [445, 244] width 381 height 218
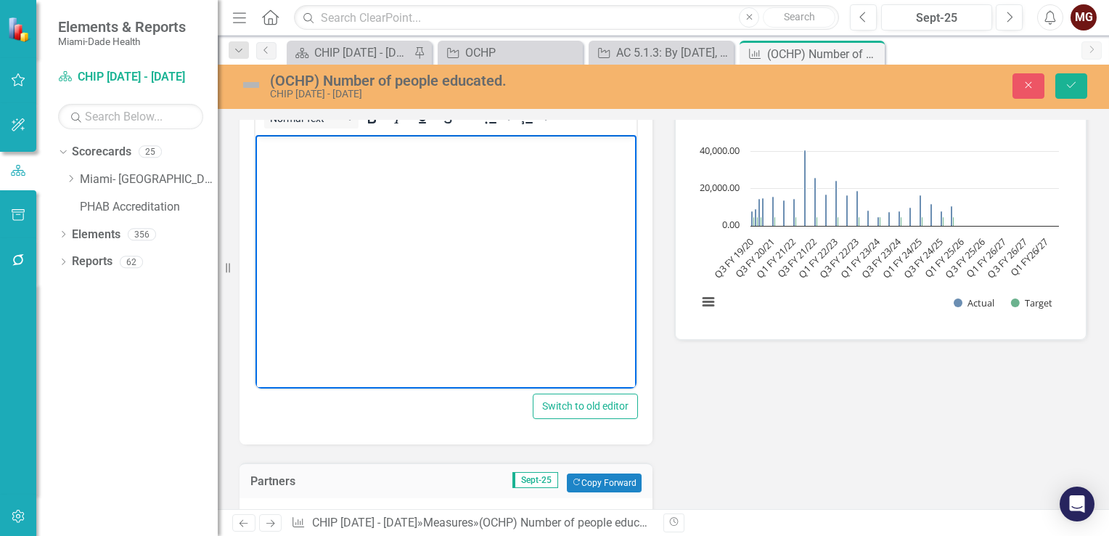
click at [385, 218] on body "Rich Text Area. Press ALT-0 for help." at bounding box center [445, 244] width 381 height 218
click at [289, 184] on body "Rich Text Area. Press ALT-0 for help." at bounding box center [445, 244] width 381 height 218
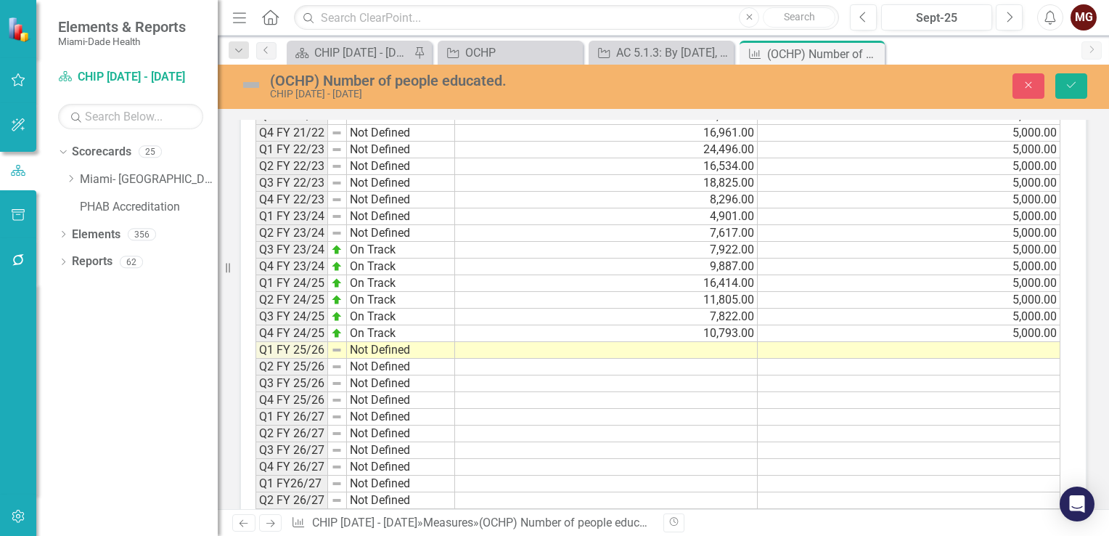
scroll to position [1742, 0]
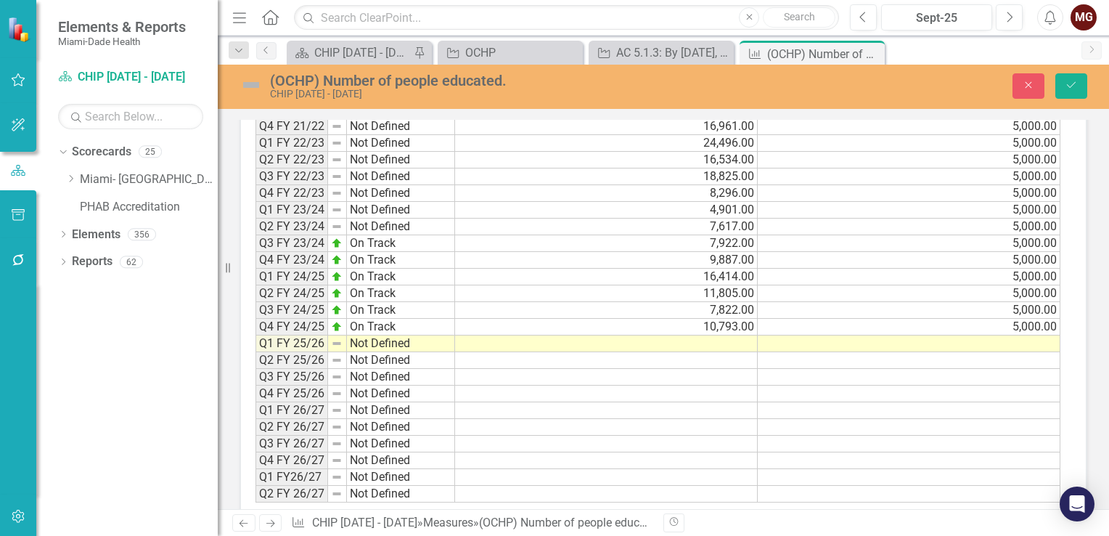
drag, startPoint x: 404, startPoint y: 313, endPoint x: 426, endPoint y: 316, distance: 22.7
click at [404, 319] on td "On Track" at bounding box center [401, 327] width 108 height 17
drag, startPoint x: 451, startPoint y: 321, endPoint x: 452, endPoint y: 331, distance: 10.2
click at [255, 331] on div "Period Status Q3 FY 19/20 Not Defined Q4 FY 19/20 Not Defined Q1 FY 20/21 Not D…" at bounding box center [255, 227] width 0 height 552
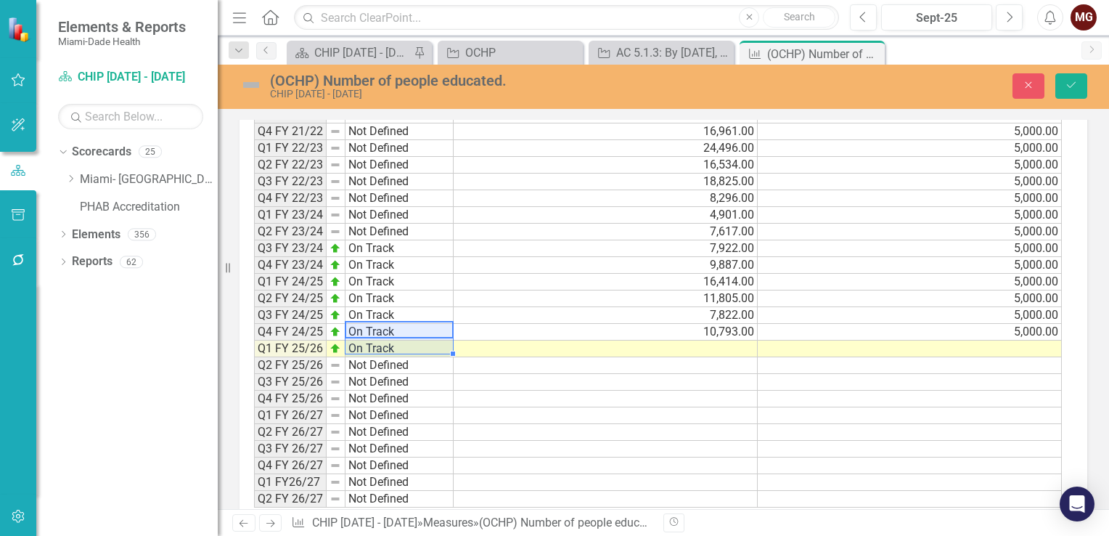
scroll to position [1747, 0]
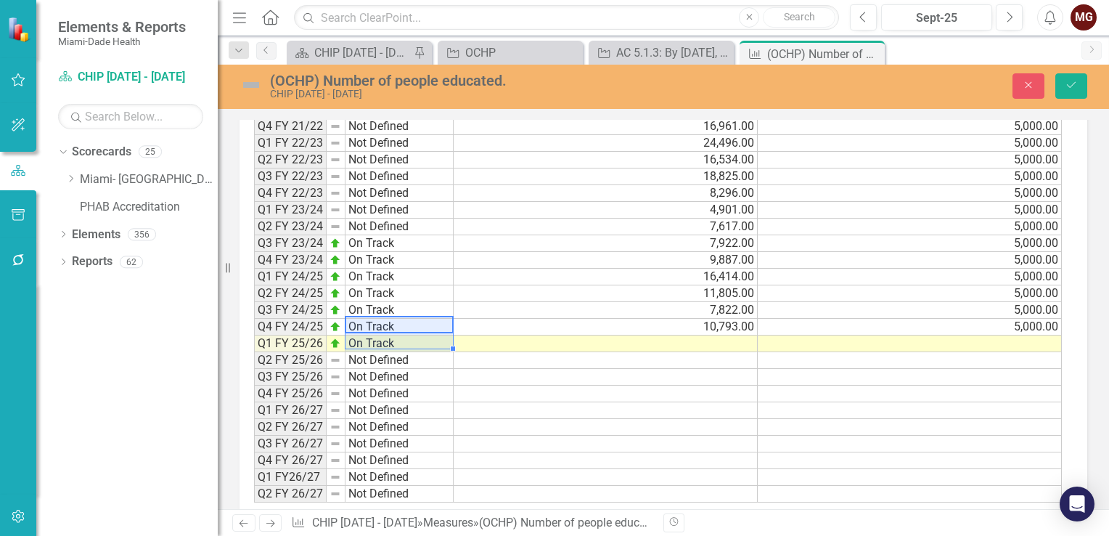
click at [720, 335] on td at bounding box center [606, 343] width 304 height 17
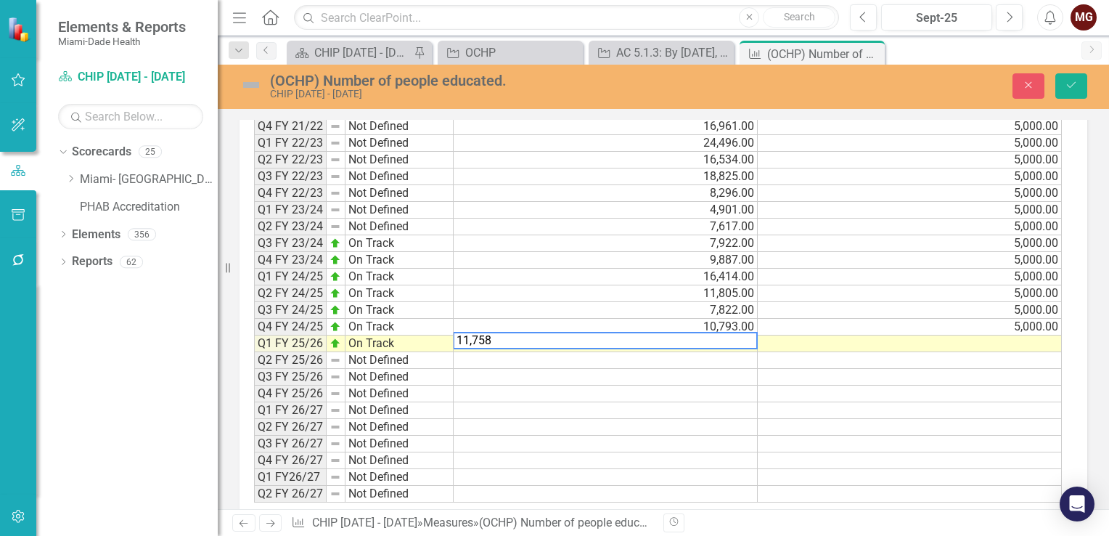
click at [1005, 320] on td "5,000.00" at bounding box center [910, 327] width 304 height 17
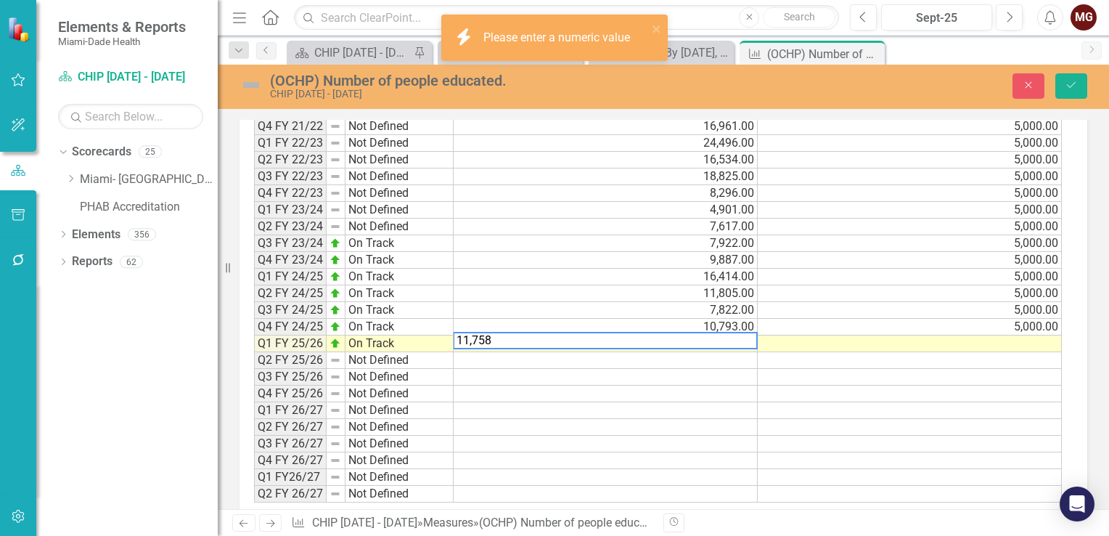
click at [1047, 319] on td "5,000.00" at bounding box center [910, 327] width 304 height 17
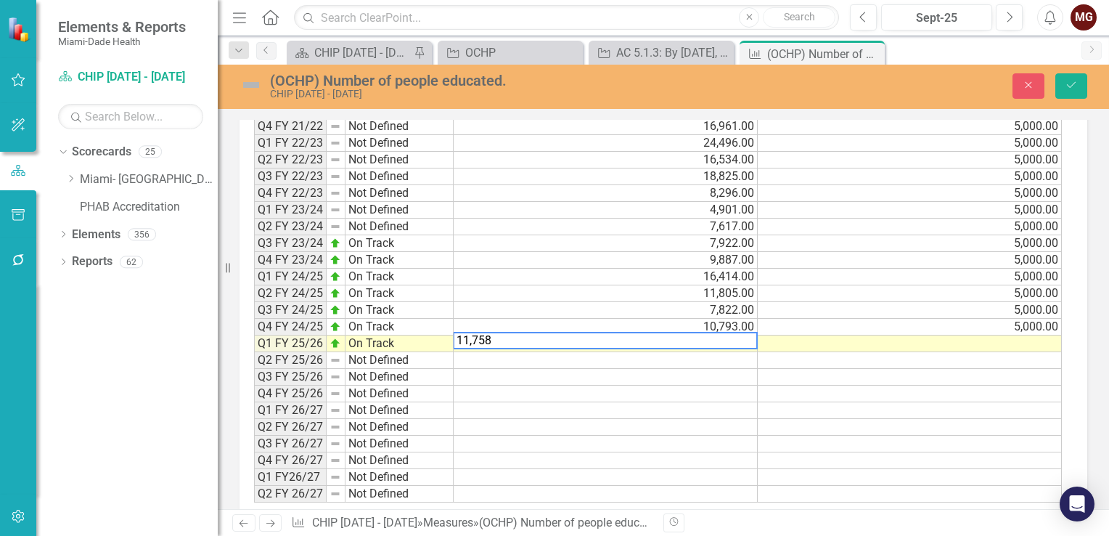
click at [472, 332] on textarea "11,758" at bounding box center [605, 340] width 305 height 17
type textarea "11758"
click at [1002, 319] on td "5,000.00" at bounding box center [910, 327] width 304 height 17
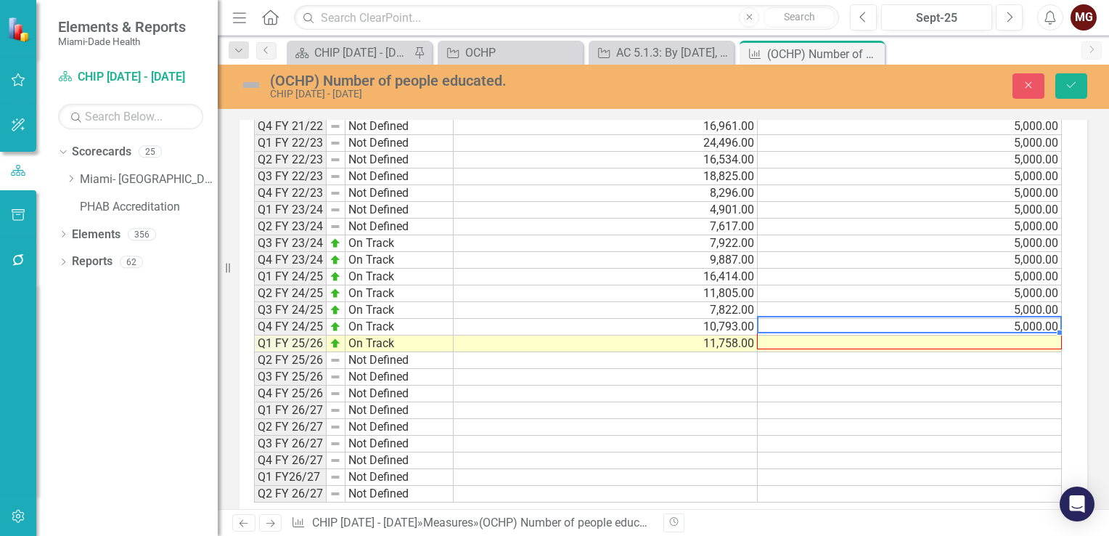
drag, startPoint x: 1060, startPoint y: 322, endPoint x: 1060, endPoint y: 338, distance: 16.0
click at [254, 502] on div at bounding box center [254, 502] width 0 height 0
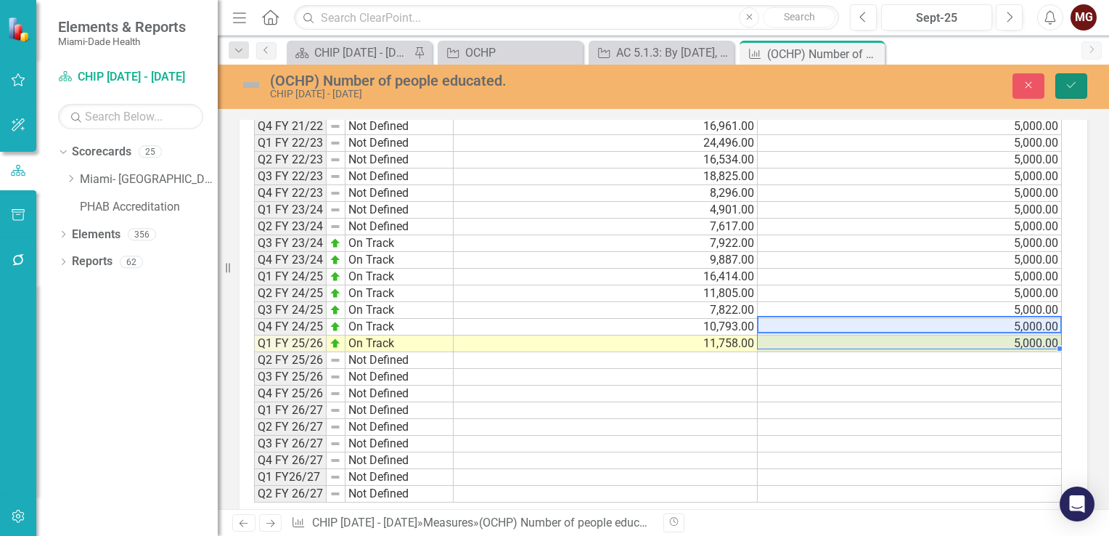
click at [1074, 85] on icon "Save" at bounding box center [1071, 85] width 13 height 10
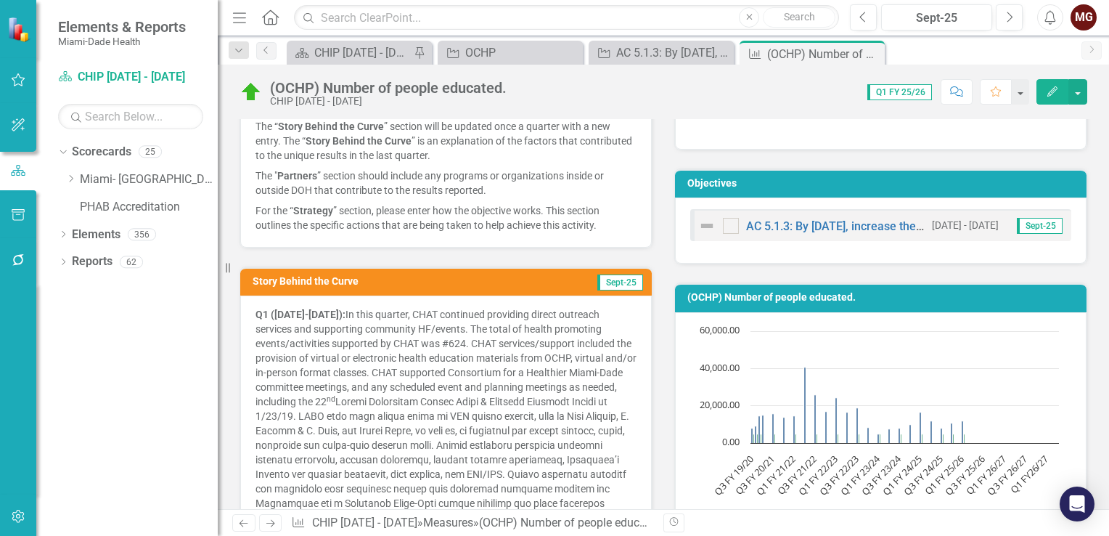
scroll to position [0, 0]
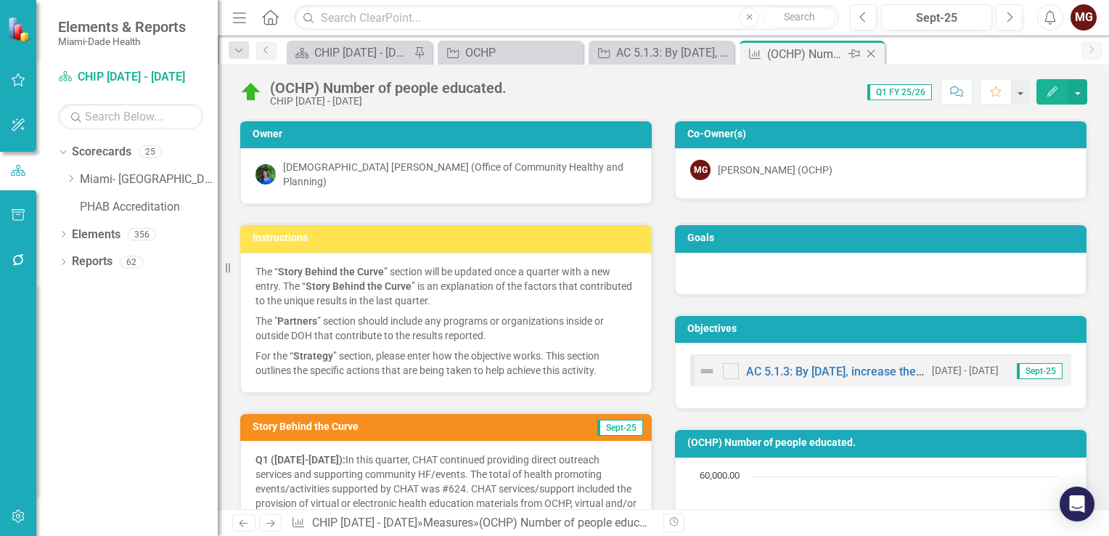
click at [870, 52] on icon at bounding box center [871, 54] width 8 height 8
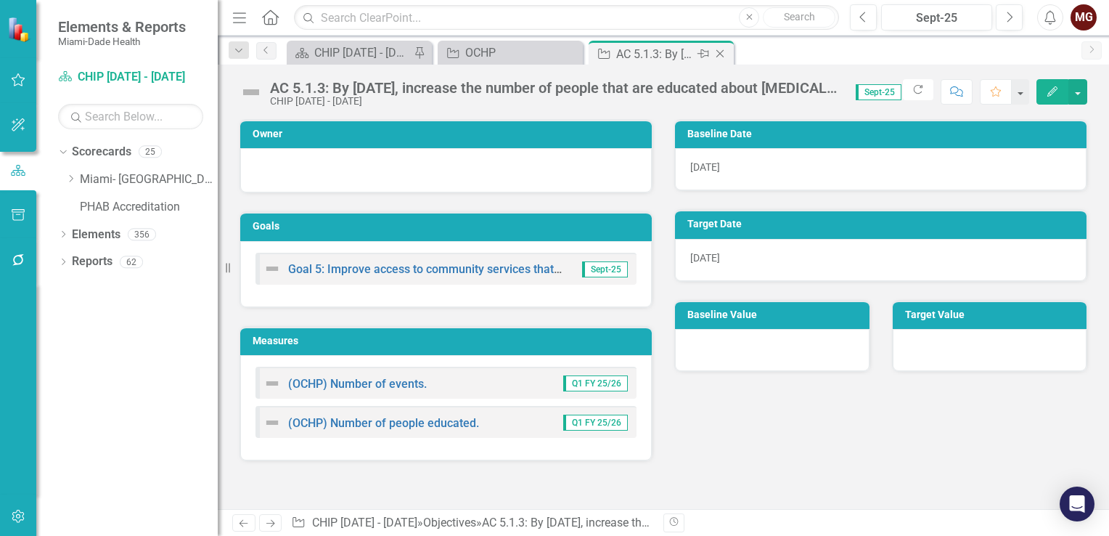
click at [716, 52] on icon "Close" at bounding box center [720, 54] width 15 height 12
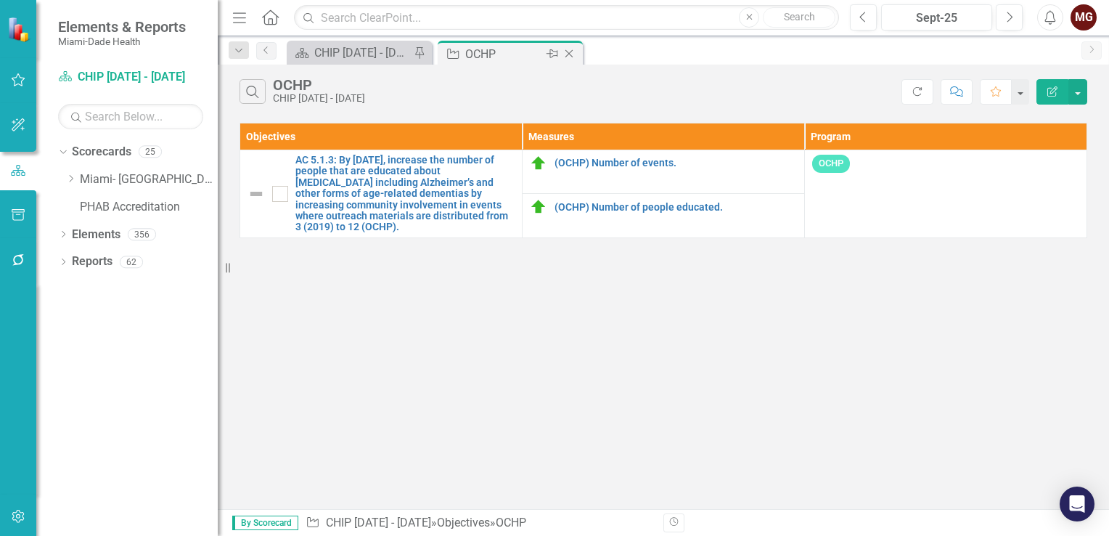
click at [566, 54] on icon "Close" at bounding box center [569, 54] width 15 height 12
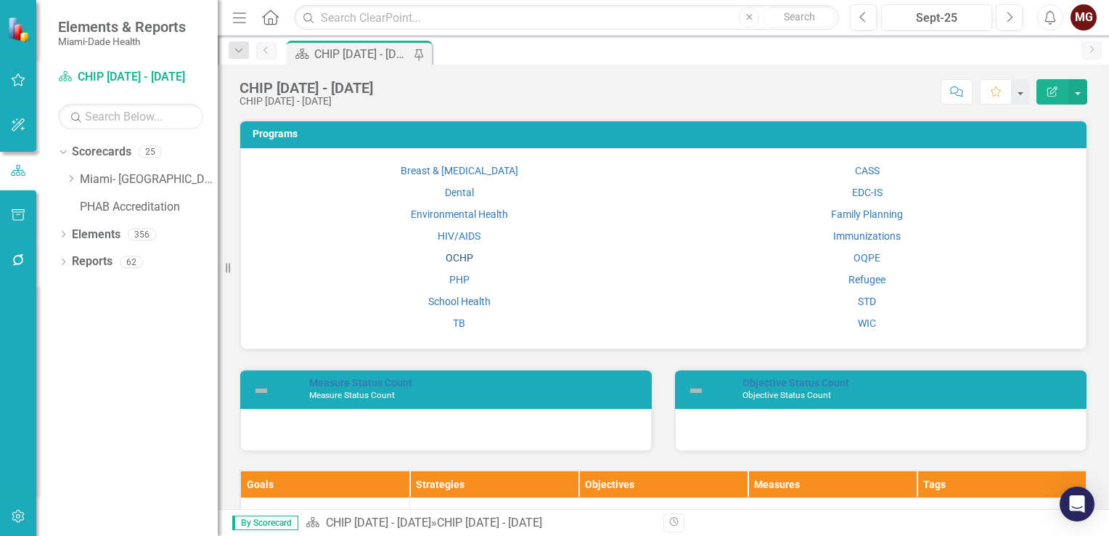
click at [460, 258] on link "OCHP" at bounding box center [460, 258] width 28 height 12
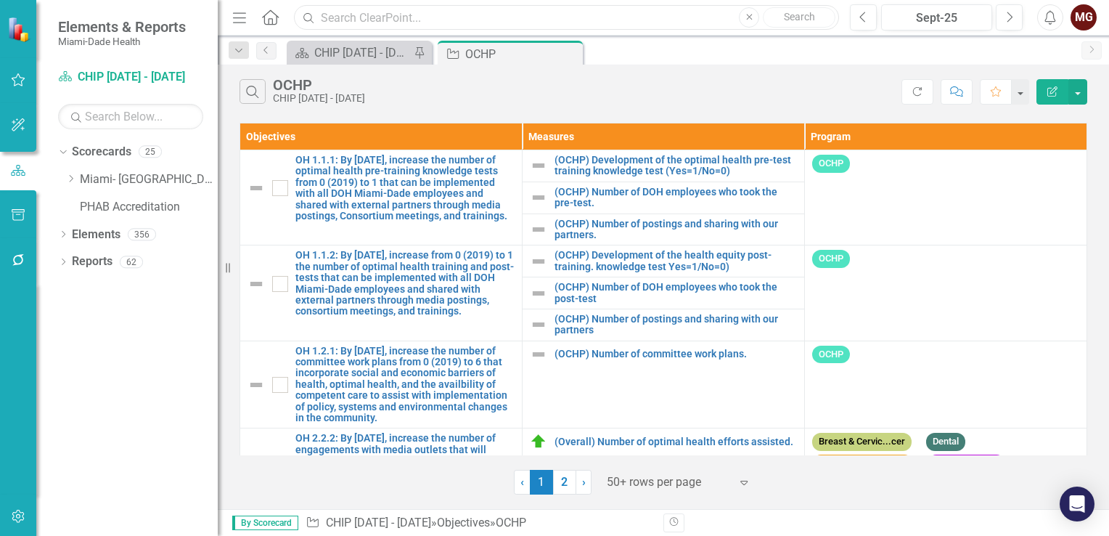
click at [351, 13] on input "text" at bounding box center [566, 17] width 545 height 25
type input "AC 6.1.1"
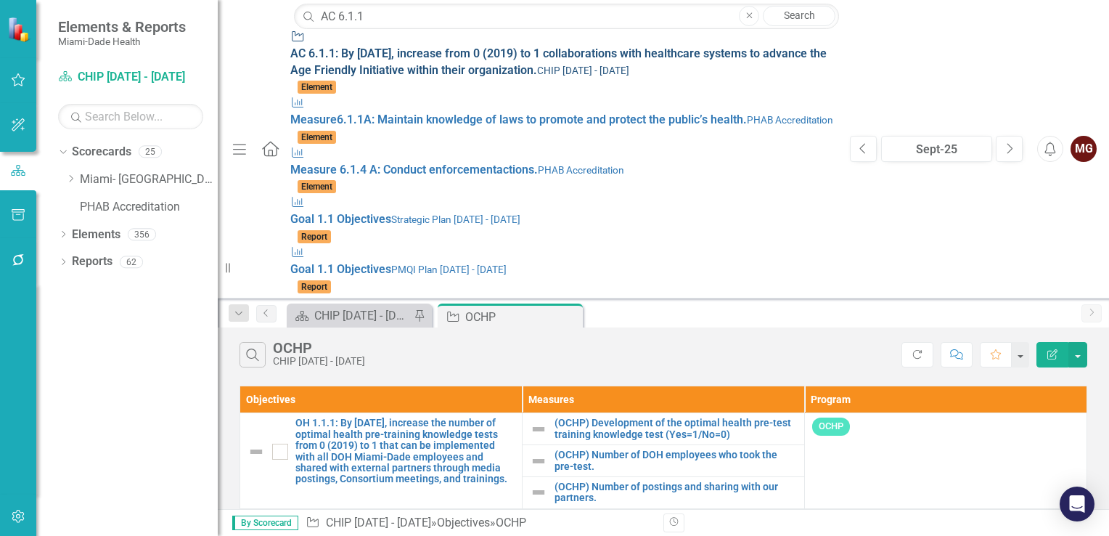
click at [290, 49] on span "AC 6.1.1 : By June 30, 2025, increase from 0 (2019) to 1 collaborations with he…" at bounding box center [558, 61] width 536 height 30
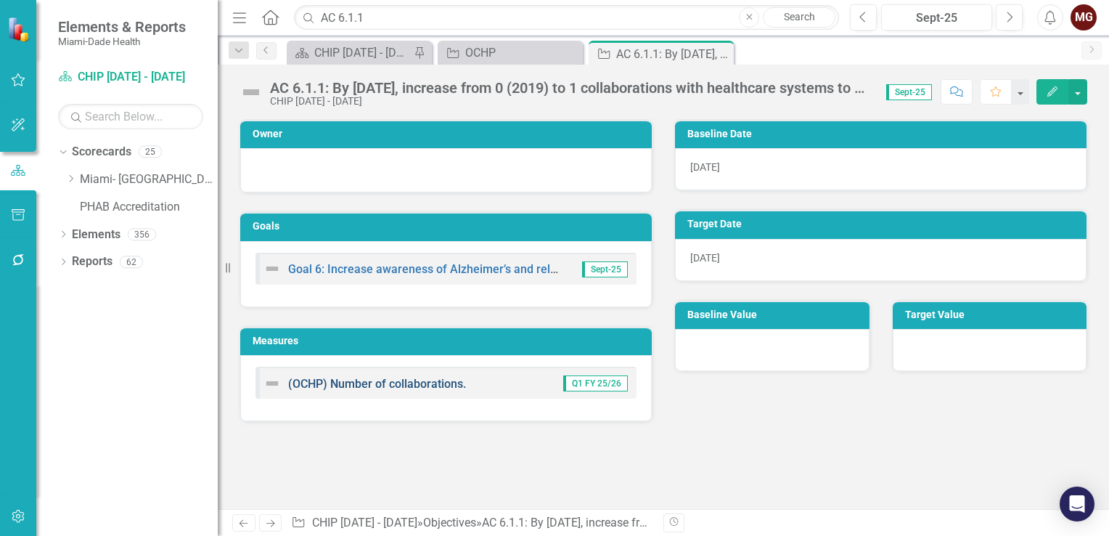
click at [390, 383] on link "(OCHP) Number of collaborations." at bounding box center [377, 384] width 178 height 14
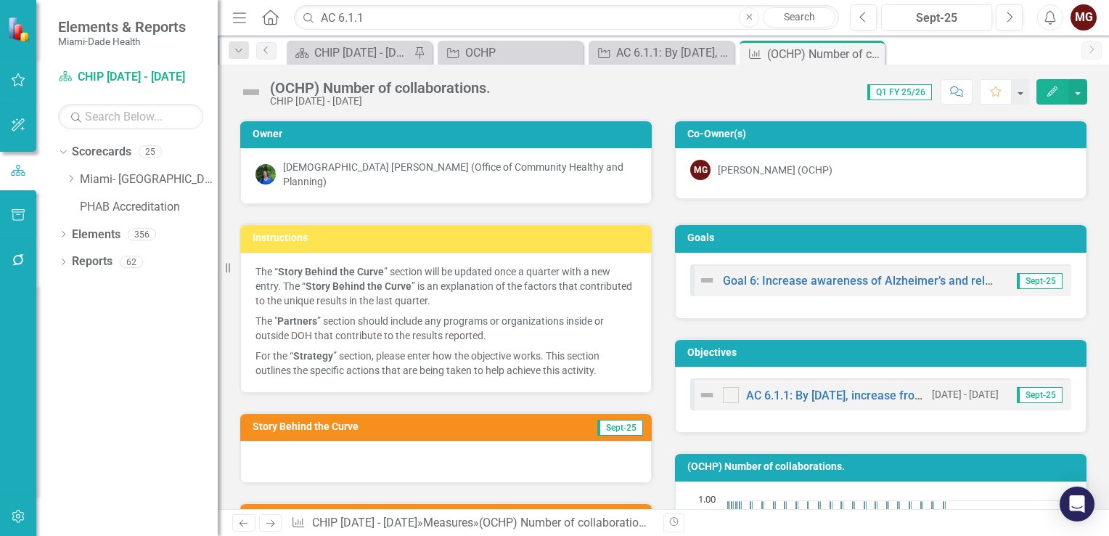
click at [296, 449] on div at bounding box center [446, 462] width 412 height 42
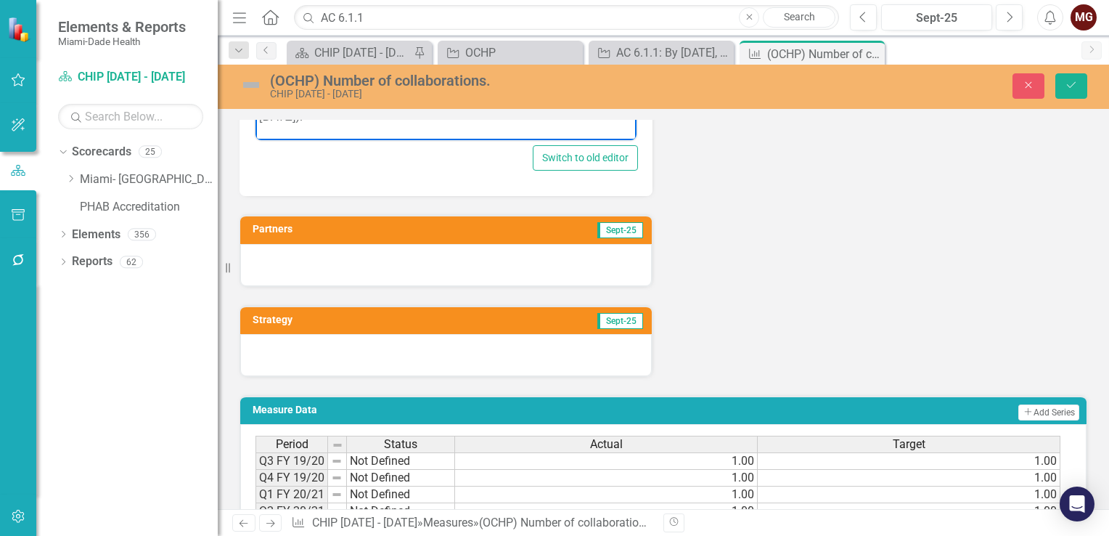
scroll to position [581, 0]
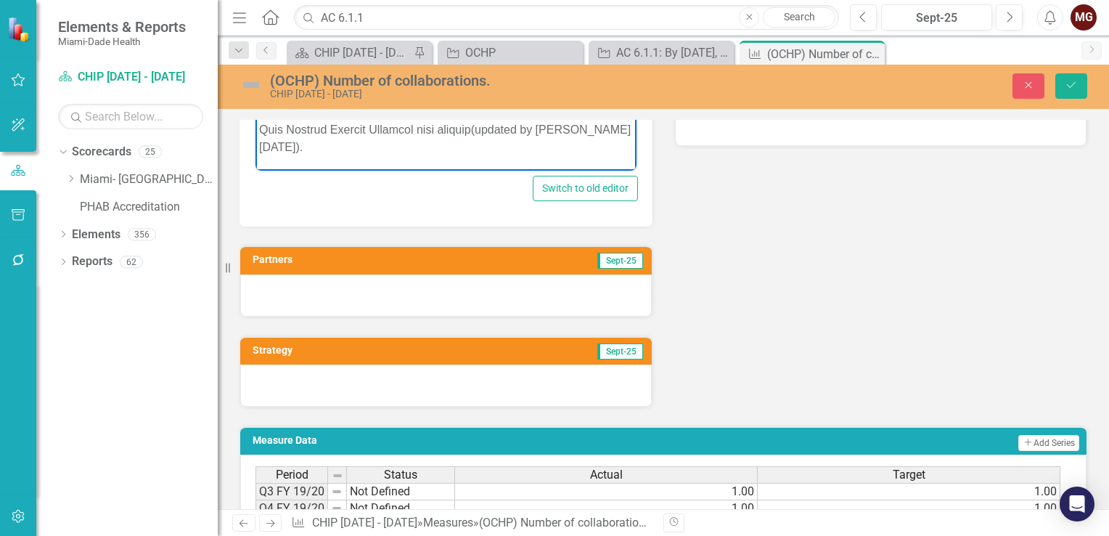
click at [398, 281] on div at bounding box center [446, 295] width 412 height 42
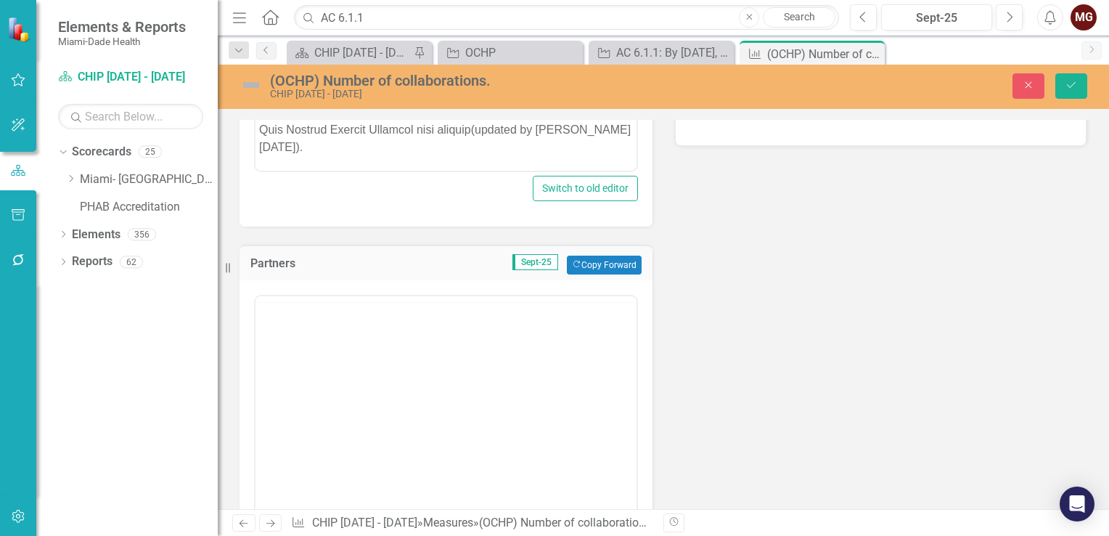
scroll to position [0, 0]
click at [338, 360] on body "Rich Text Area. Press ALT-0 for help." at bounding box center [445, 439] width 381 height 218
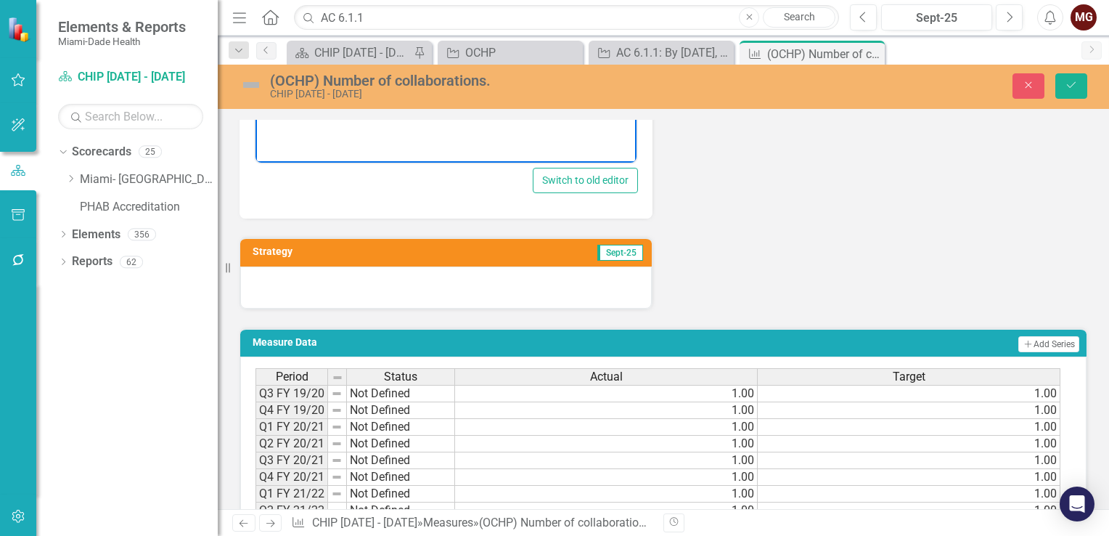
scroll to position [1016, 0]
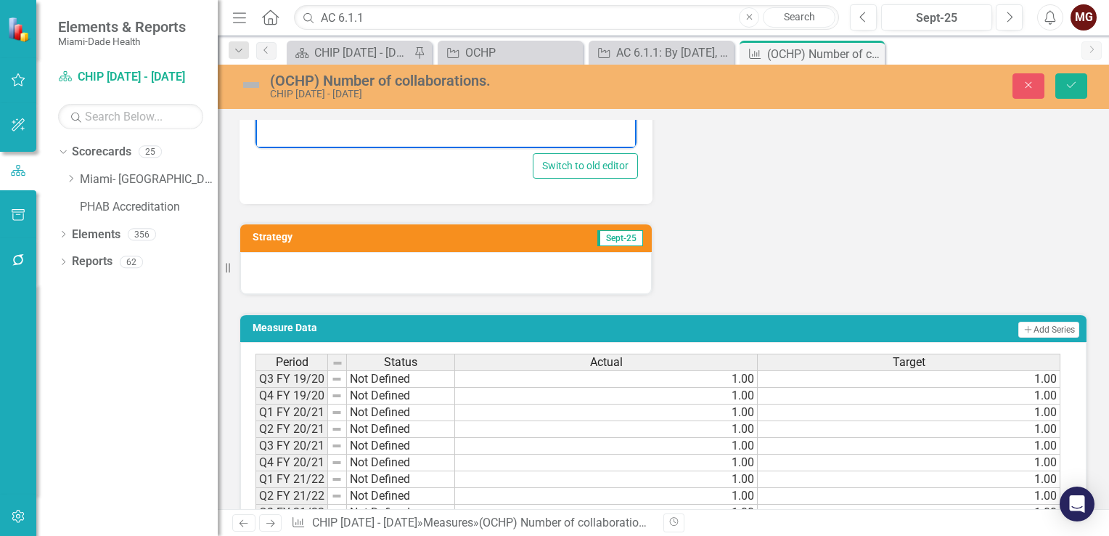
click at [405, 261] on div at bounding box center [446, 273] width 412 height 42
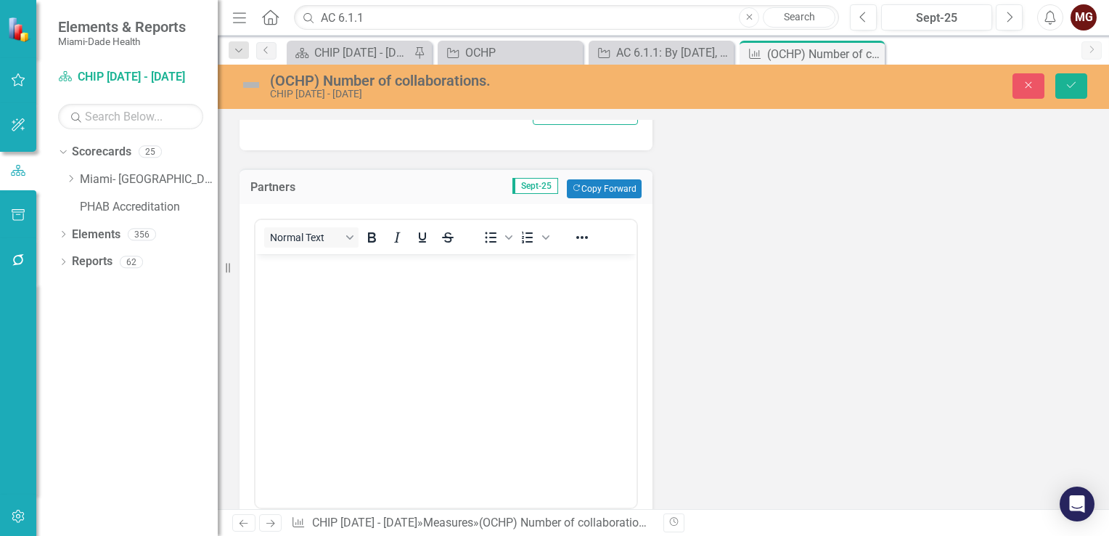
scroll to position [653, 0]
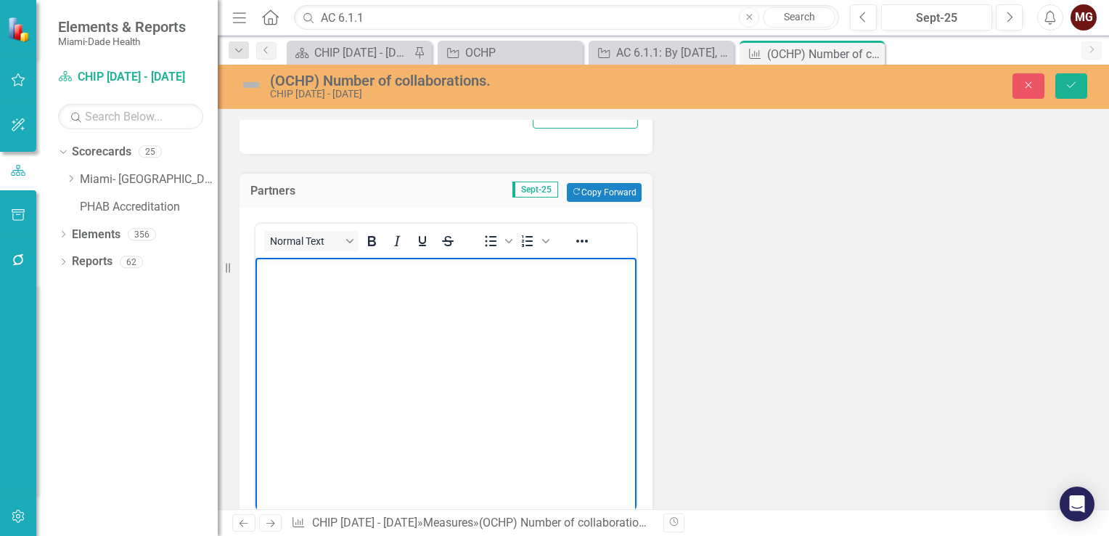
click at [300, 290] on body "Rich Text Area. Press ALT-0 for help." at bounding box center [445, 367] width 381 height 218
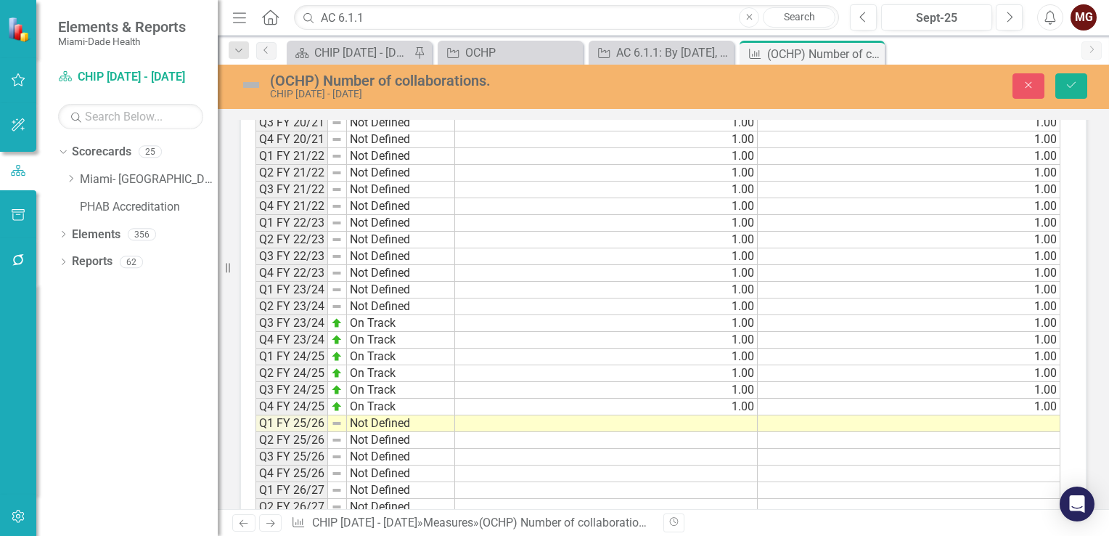
scroll to position [1669, 0]
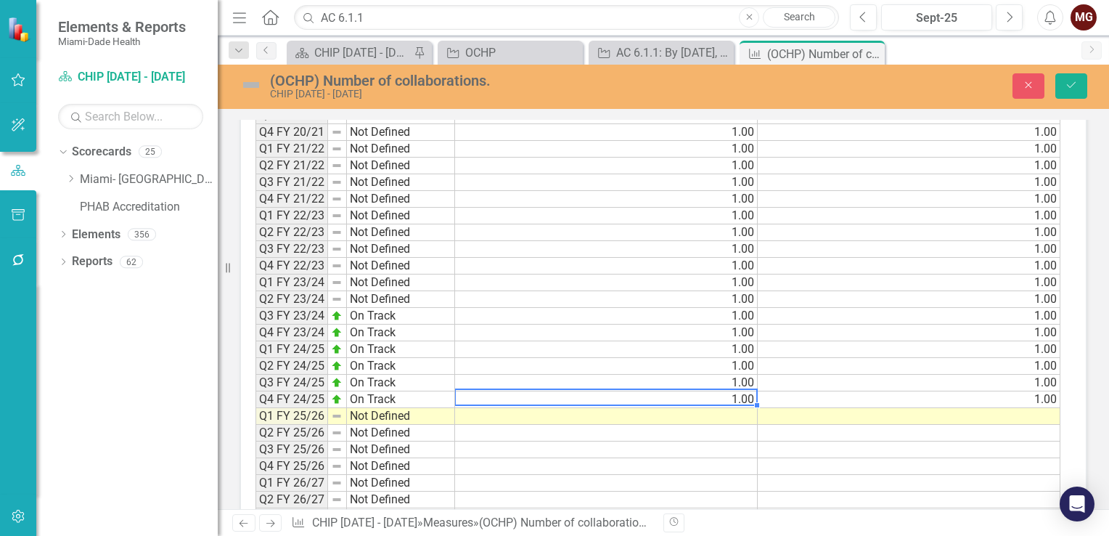
click at [735, 391] on td "1.00" at bounding box center [606, 399] width 303 height 17
drag, startPoint x: 754, startPoint y: 395, endPoint x: 754, endPoint y: 403, distance: 8.0
click at [255, 403] on div "Period Status Actual Target Q3 FY 19/20 Not Defined 1.00 1.00 Q4 FY 19/20 Not D…" at bounding box center [255, 299] width 0 height 552
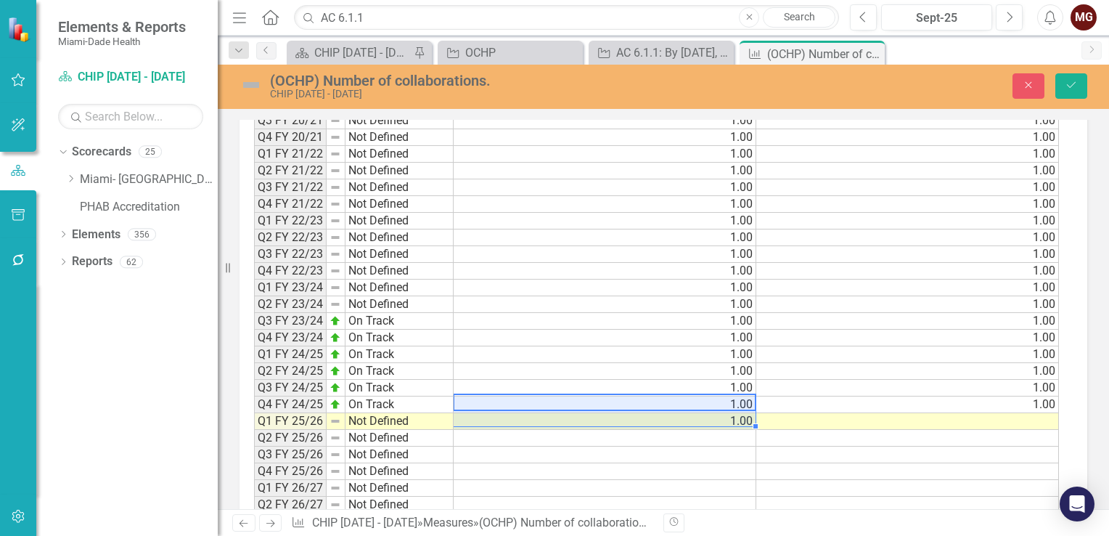
scroll to position [1675, 0]
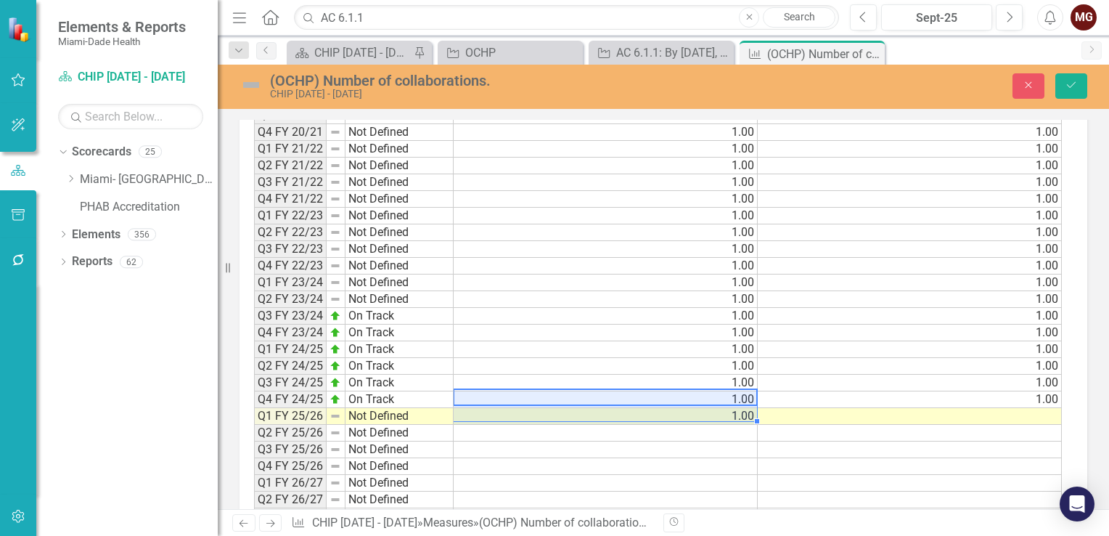
click at [967, 391] on td "1.00" at bounding box center [910, 399] width 304 height 17
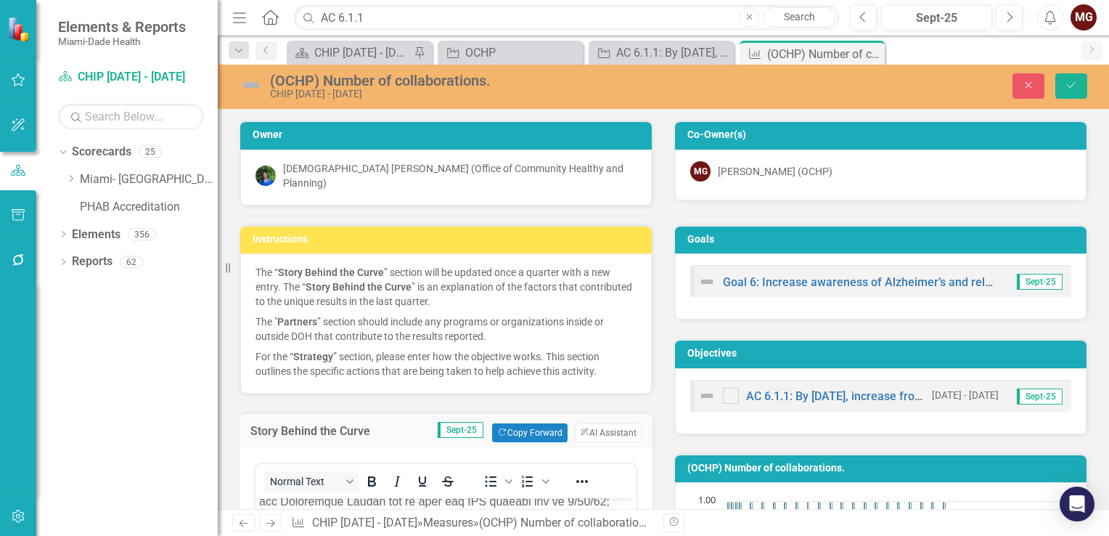
scroll to position [1675, 0]
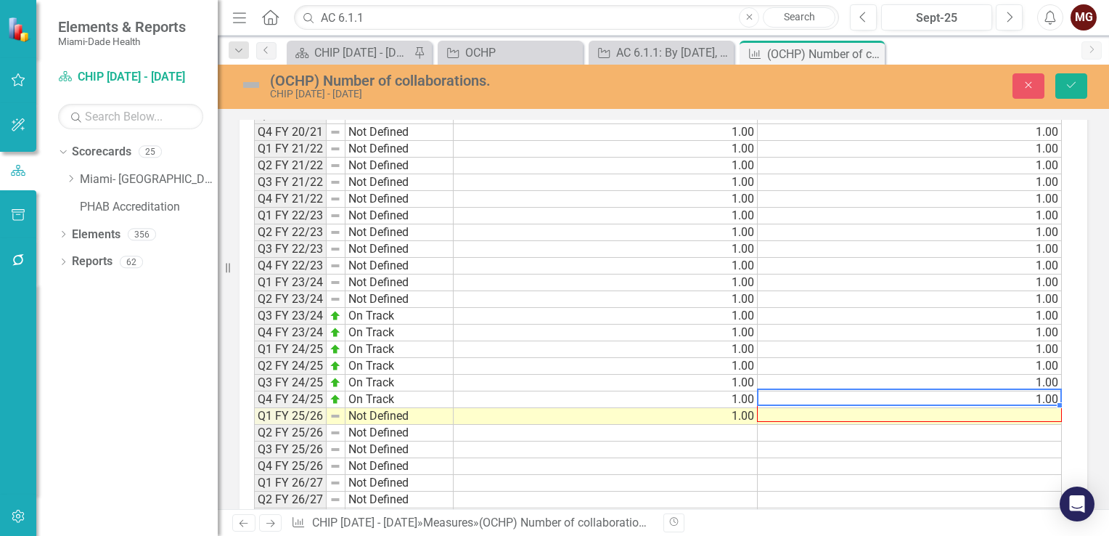
drag, startPoint x: 1058, startPoint y: 393, endPoint x: 1059, endPoint y: 401, distance: 8.0
click at [254, 401] on div "Period Status Actual Target Q3 FY 19/20 Not Defined 1.00 1.00 Q4 FY 19/20 Not D…" at bounding box center [254, 299] width 0 height 552
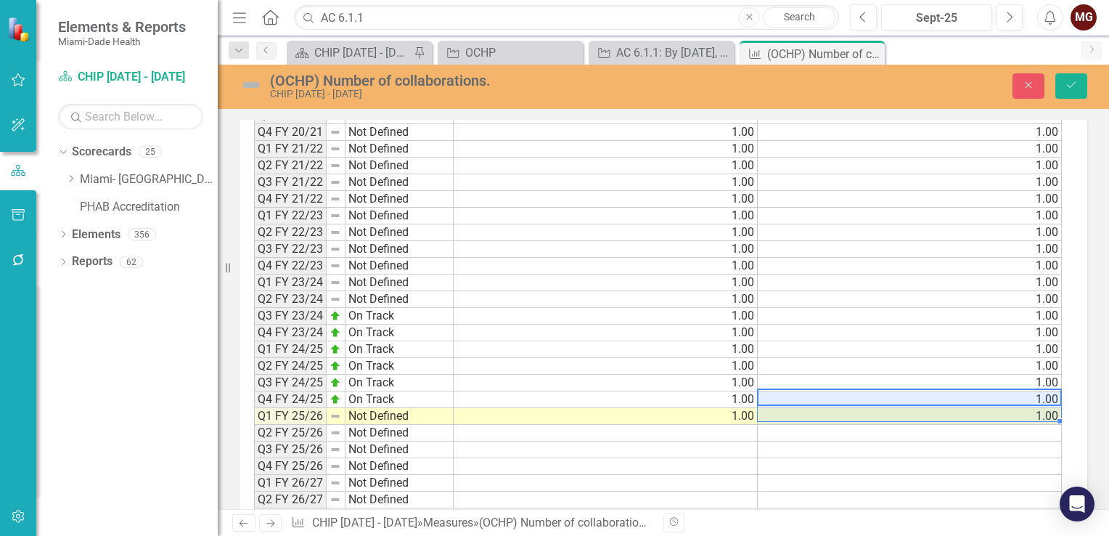
click at [398, 391] on td "On Track" at bounding box center [400, 399] width 108 height 17
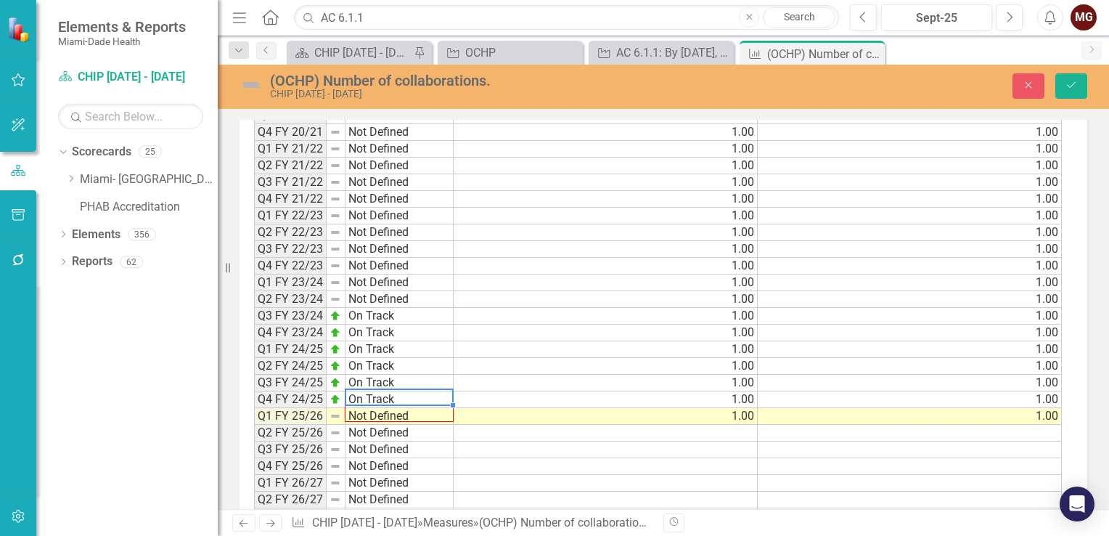
drag, startPoint x: 451, startPoint y: 396, endPoint x: 449, endPoint y: 403, distance: 7.4
click at [254, 403] on div "Period Status Q3 FY 19/20 Not Defined Q4 FY 19/20 Not Defined Q1 FY 20/21 Not D…" at bounding box center [254, 299] width 0 height 552
type textarea "On Track"
click at [1074, 91] on button "Save" at bounding box center [1071, 85] width 32 height 25
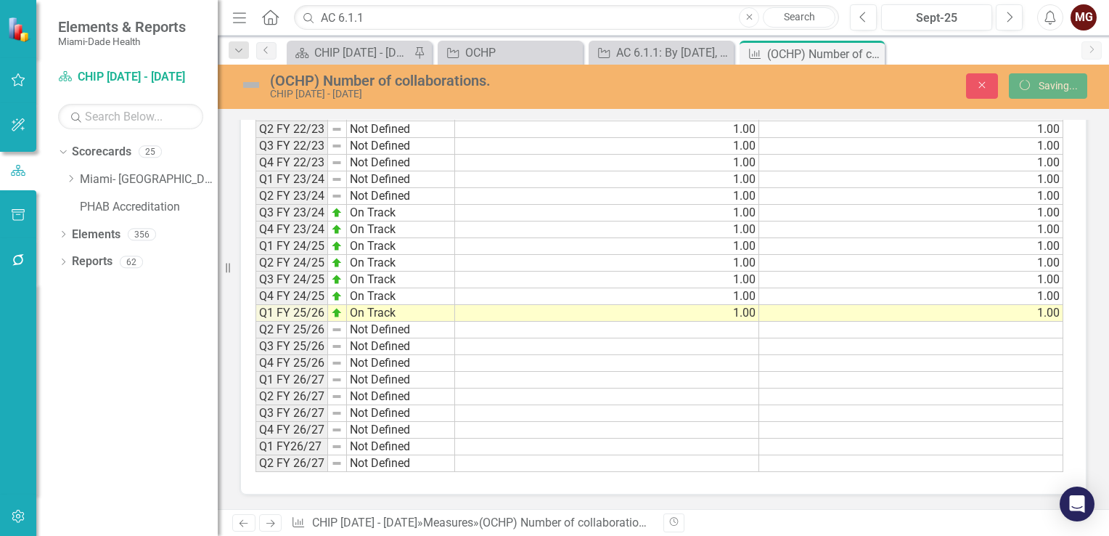
scroll to position [1278, 0]
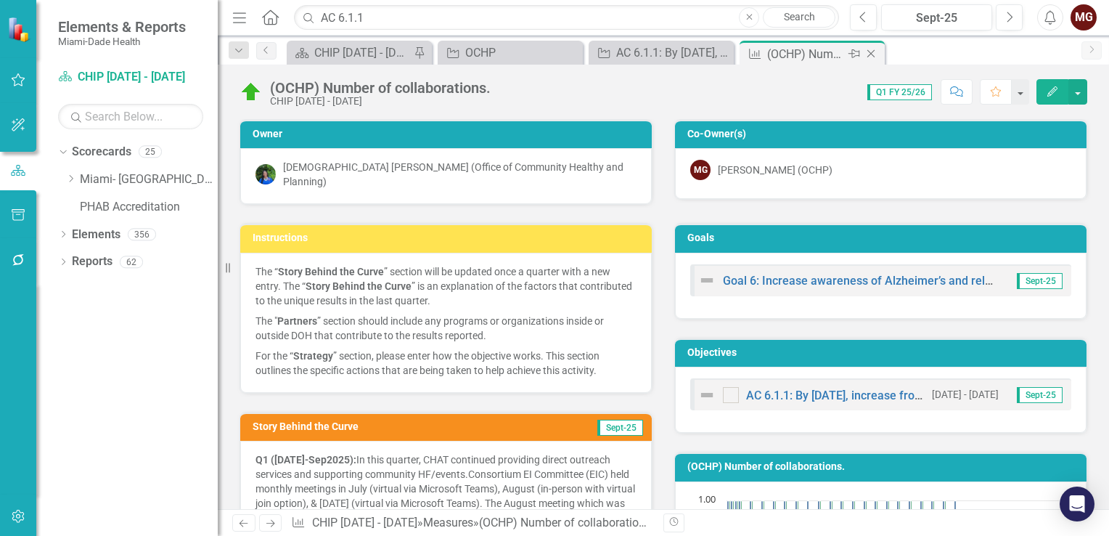
click at [872, 54] on icon at bounding box center [871, 54] width 8 height 8
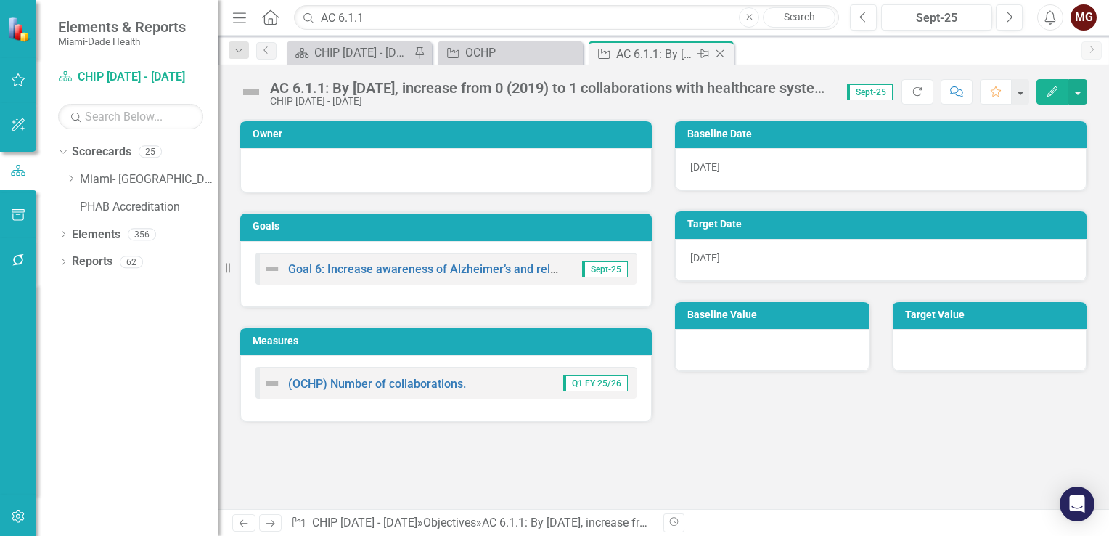
click at [718, 54] on icon at bounding box center [720, 54] width 8 height 8
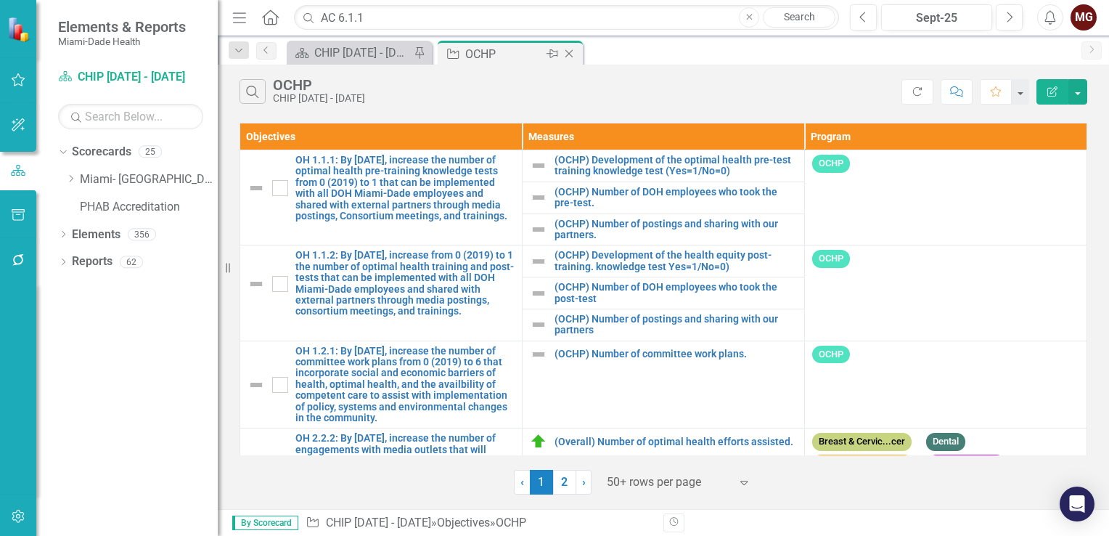
click at [497, 62] on div "OCHP" at bounding box center [504, 54] width 78 height 18
click at [375, 15] on input "AC 6.1.1" at bounding box center [566, 17] width 545 height 25
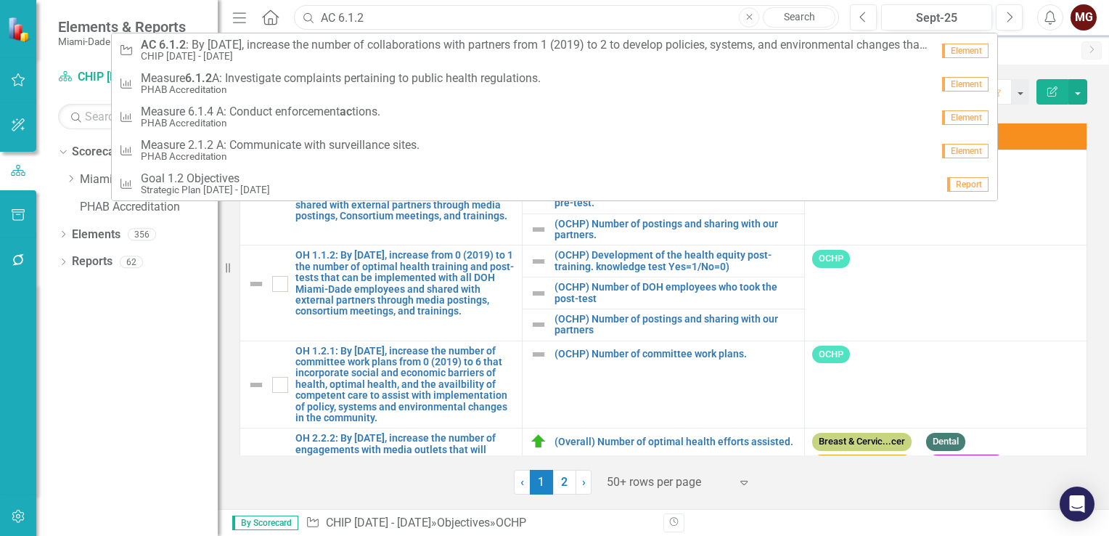
type input "AC 6.1.2"
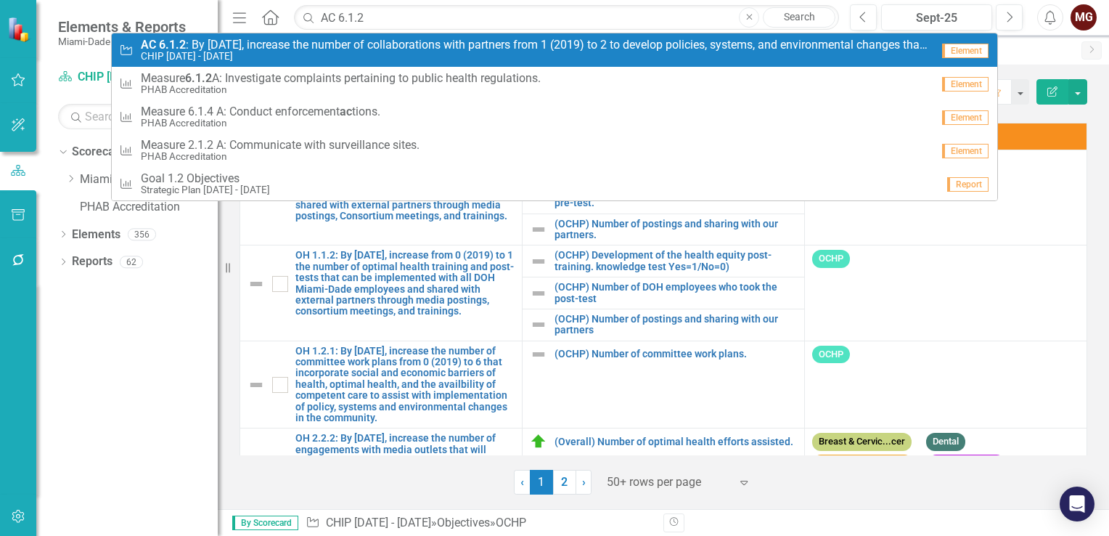
click at [253, 51] on small "CHIP [DATE] - [DATE]" at bounding box center [536, 56] width 790 height 11
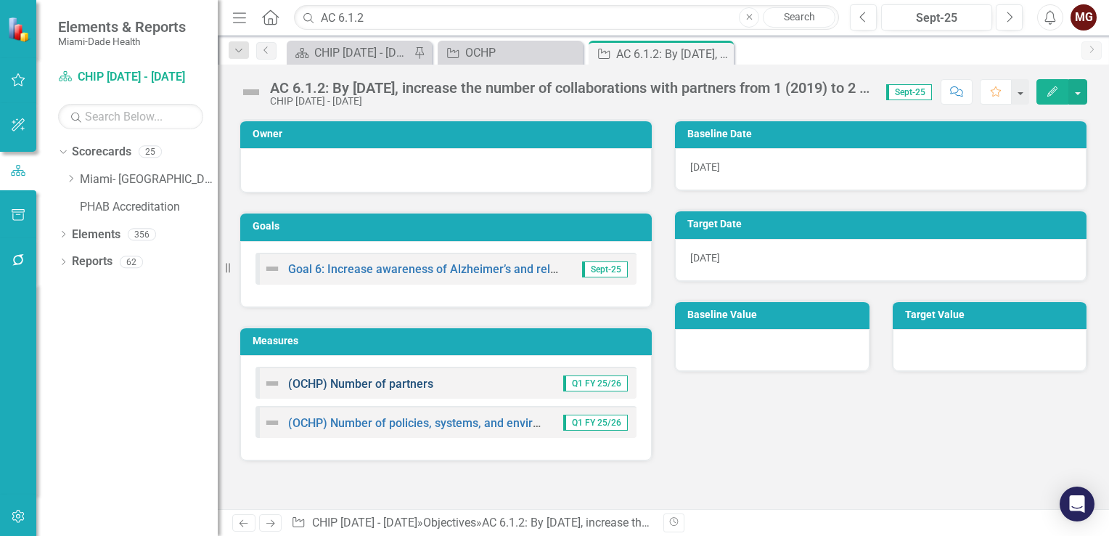
click at [377, 383] on link "(OCHP) Number of partners" at bounding box center [360, 384] width 145 height 14
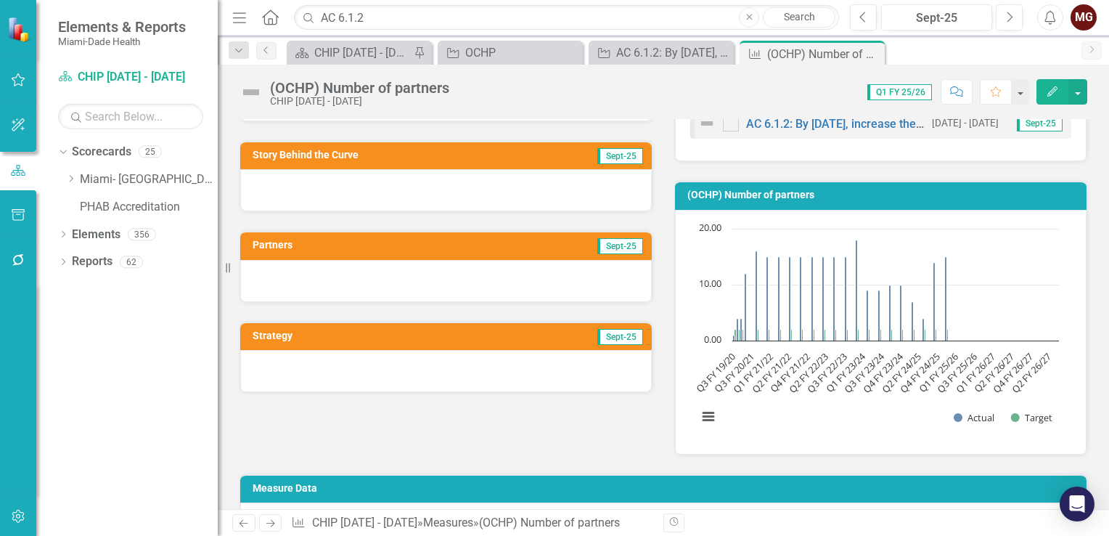
scroll to position [218, 0]
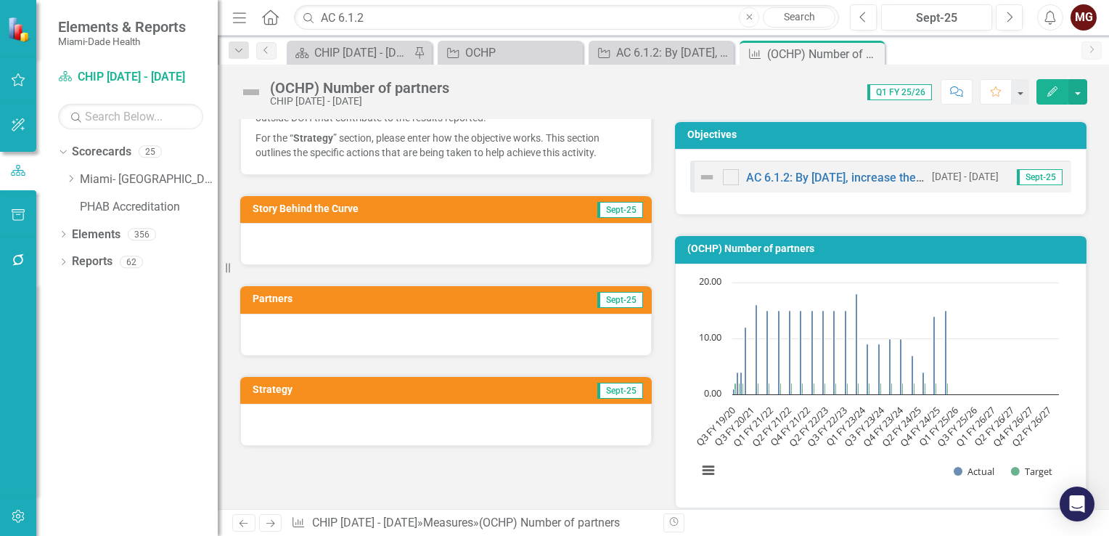
click at [395, 239] on div at bounding box center [446, 244] width 412 height 42
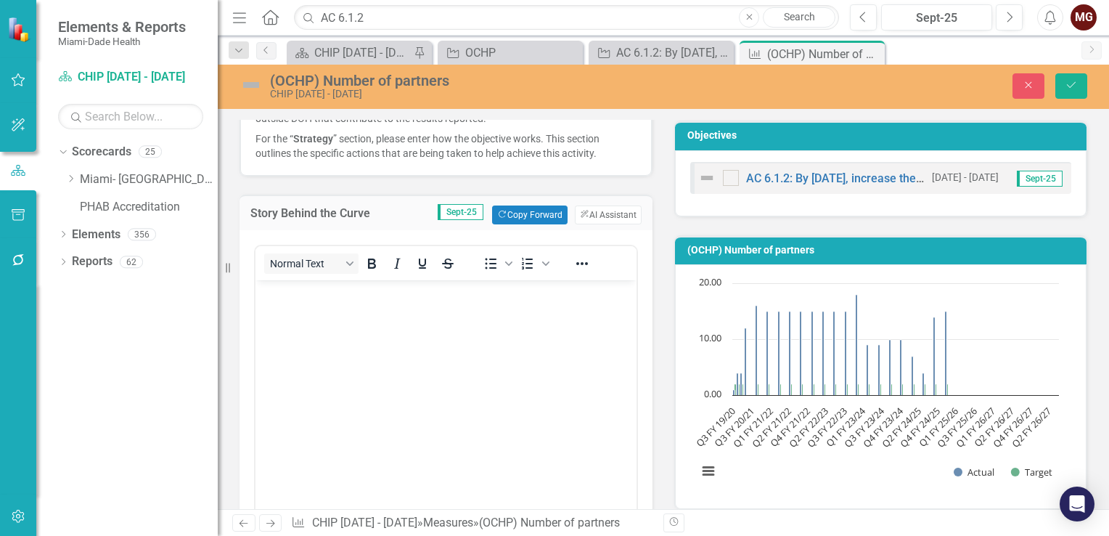
scroll to position [0, 0]
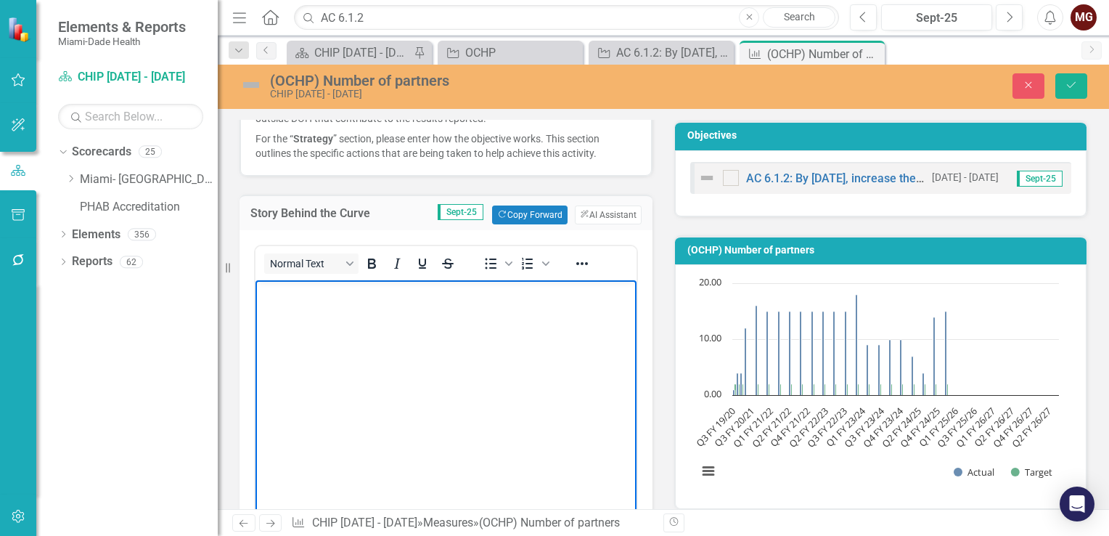
click at [478, 349] on body "Rich Text Area. Press ALT-0 for help." at bounding box center [445, 389] width 381 height 218
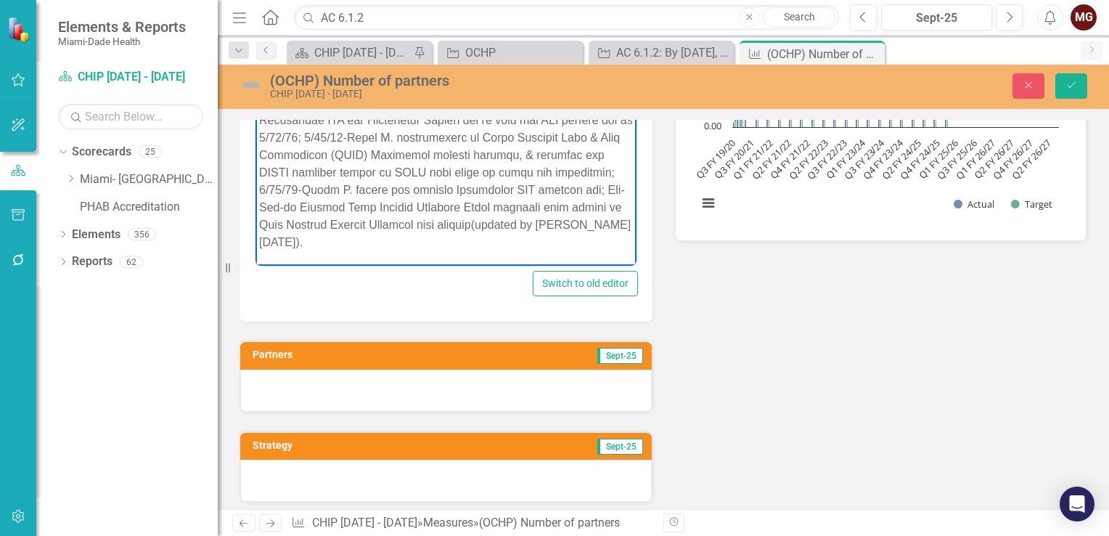
scroll to position [653, 0]
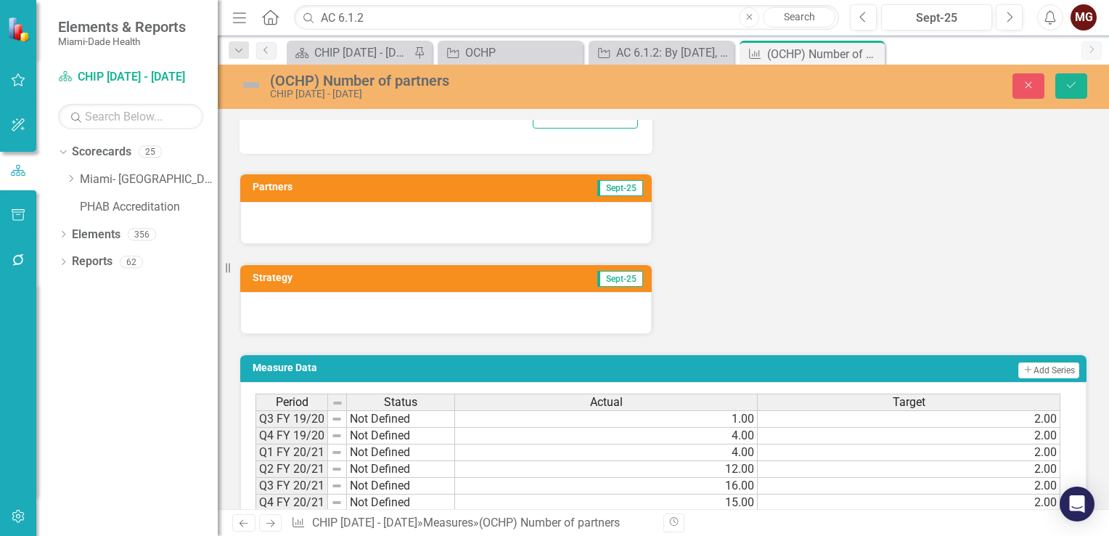
click at [446, 218] on div at bounding box center [446, 223] width 412 height 42
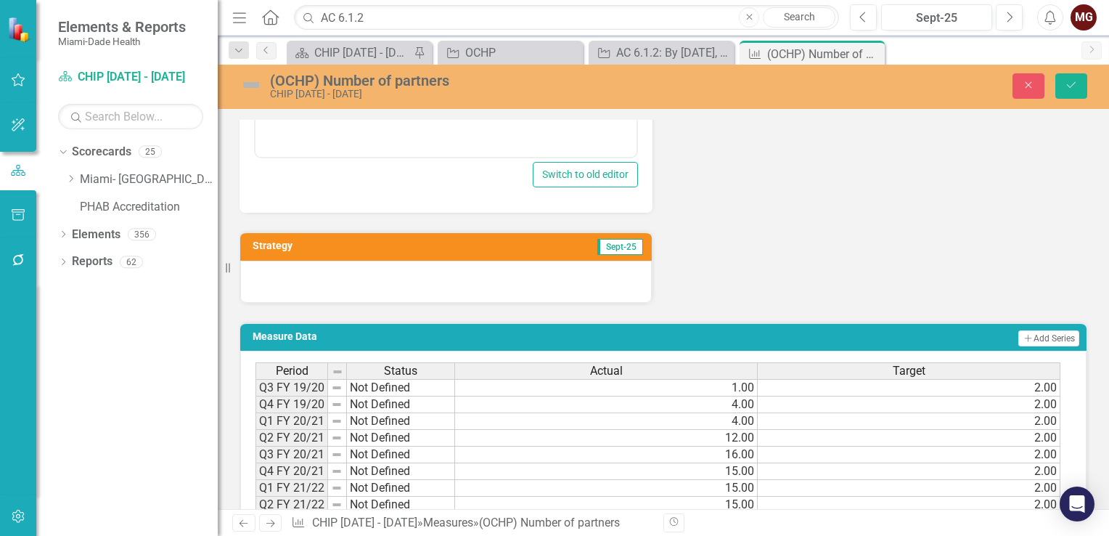
scroll to position [1089, 0]
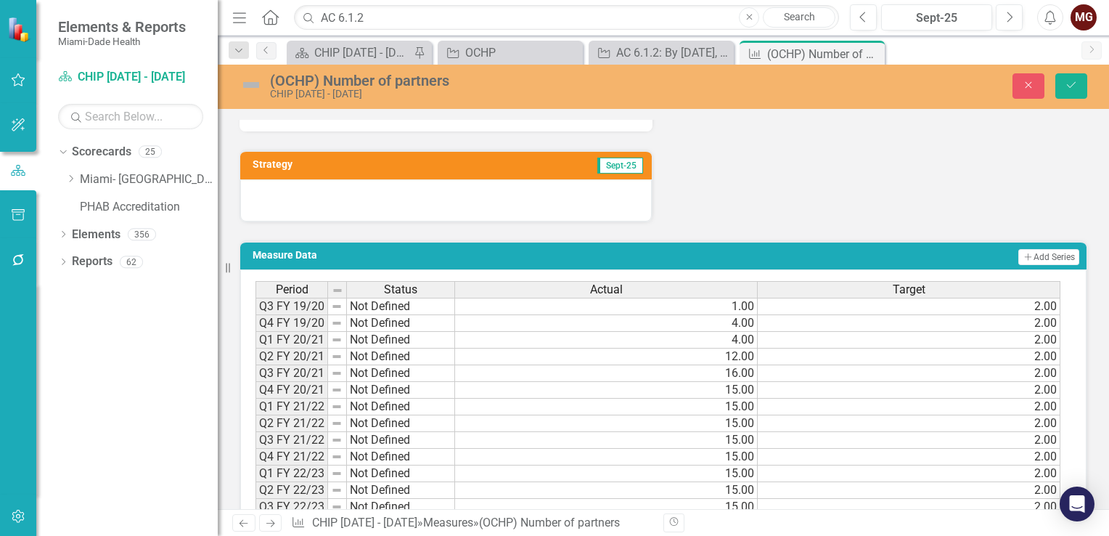
click at [472, 198] on div at bounding box center [446, 200] width 412 height 42
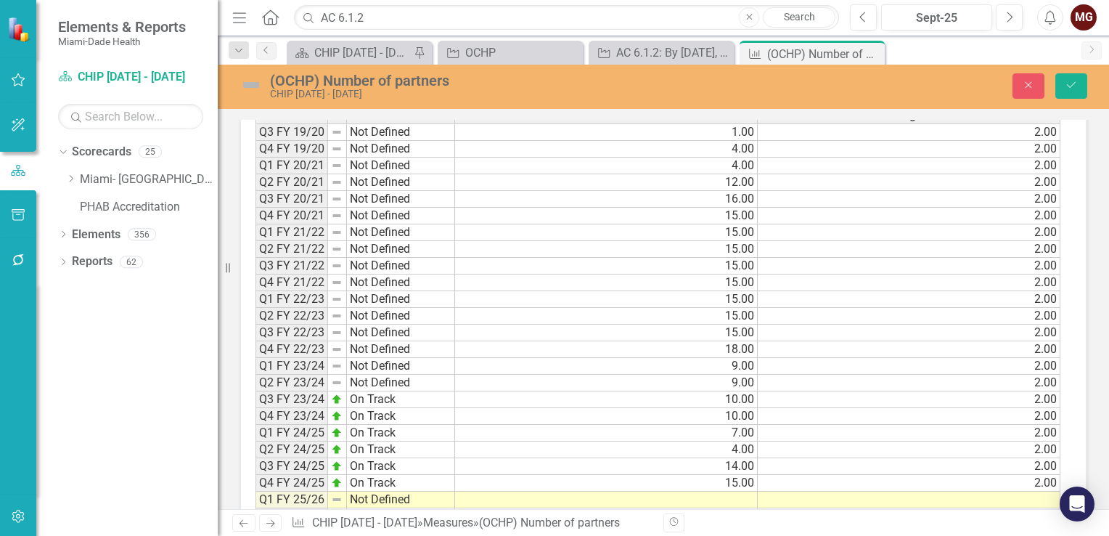
scroll to position [1597, 0]
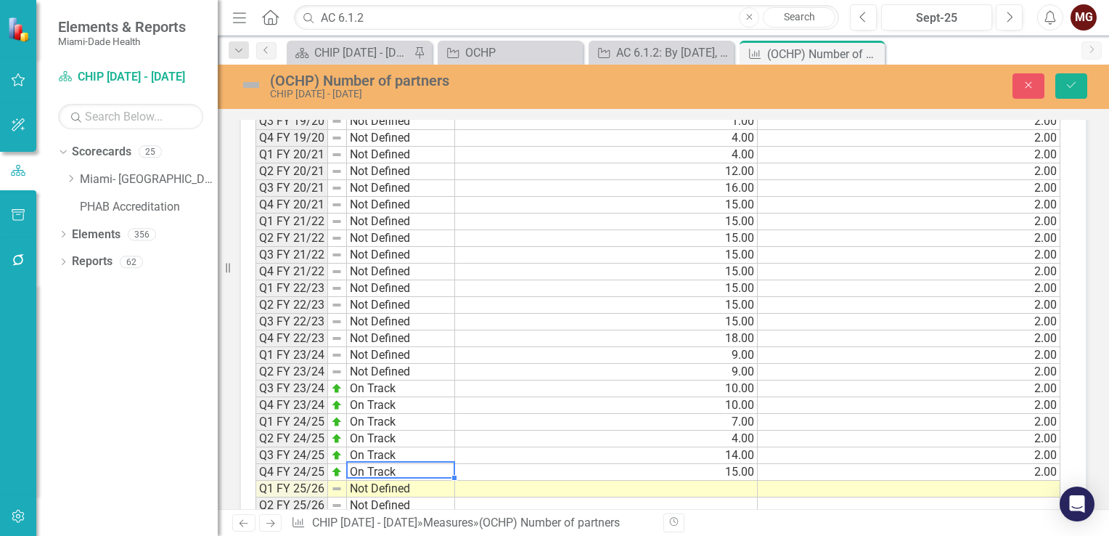
click at [428, 464] on td "On Track" at bounding box center [401, 472] width 108 height 17
drag, startPoint x: 451, startPoint y: 467, endPoint x: 451, endPoint y: 475, distance: 7.3
click at [255, 475] on div "Period Status Q3 FY 19/20 Not Defined Q4 FY 19/20 Not Defined Q1 FY 20/21 Not D…" at bounding box center [255, 372] width 0 height 552
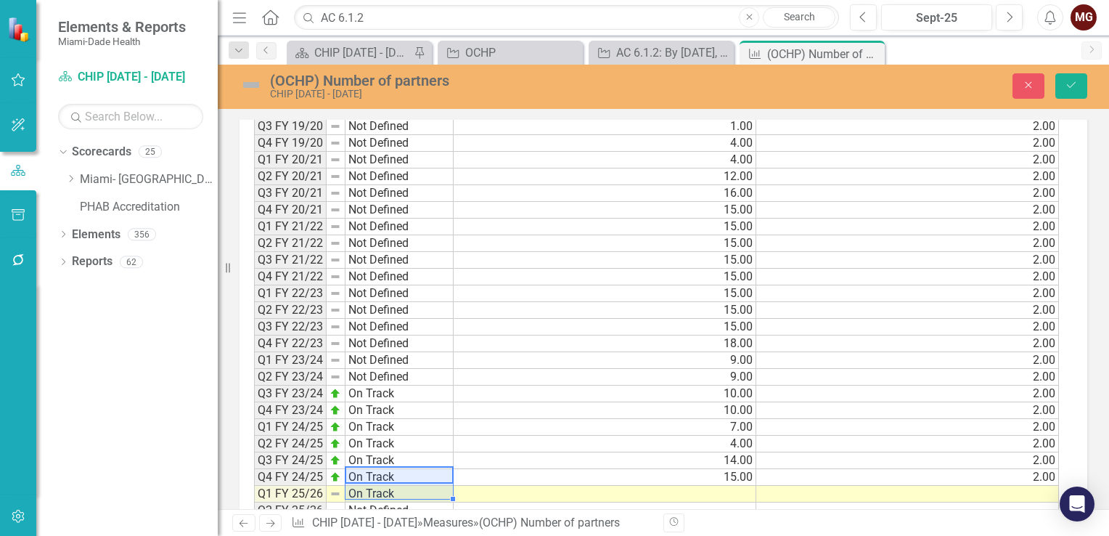
type textarea "On Track"
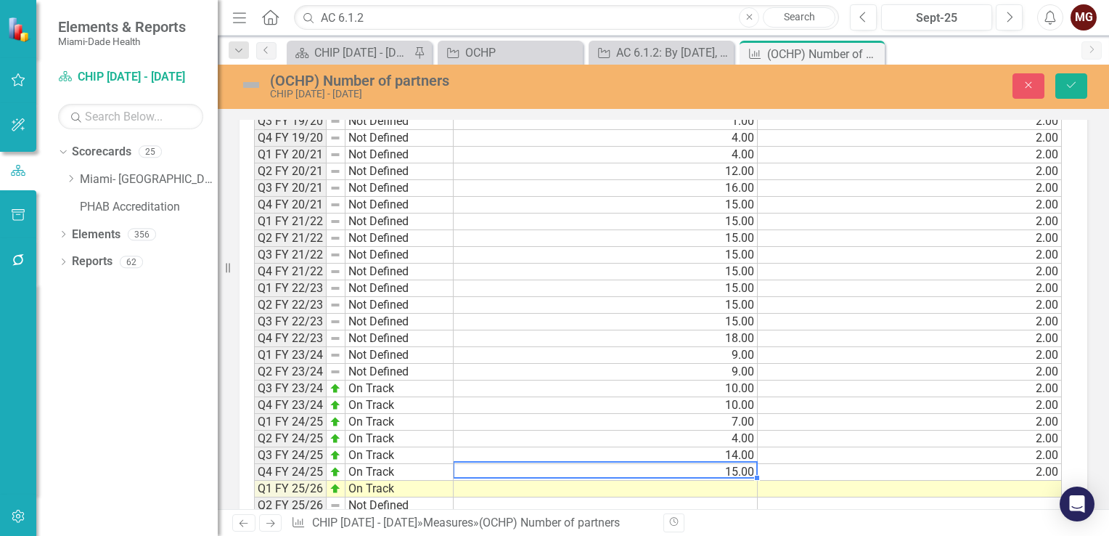
click at [699, 464] on td "15.00" at bounding box center [606, 472] width 304 height 17
click at [746, 481] on td at bounding box center [606, 489] width 304 height 17
click at [747, 481] on td at bounding box center [606, 489] width 304 height 17
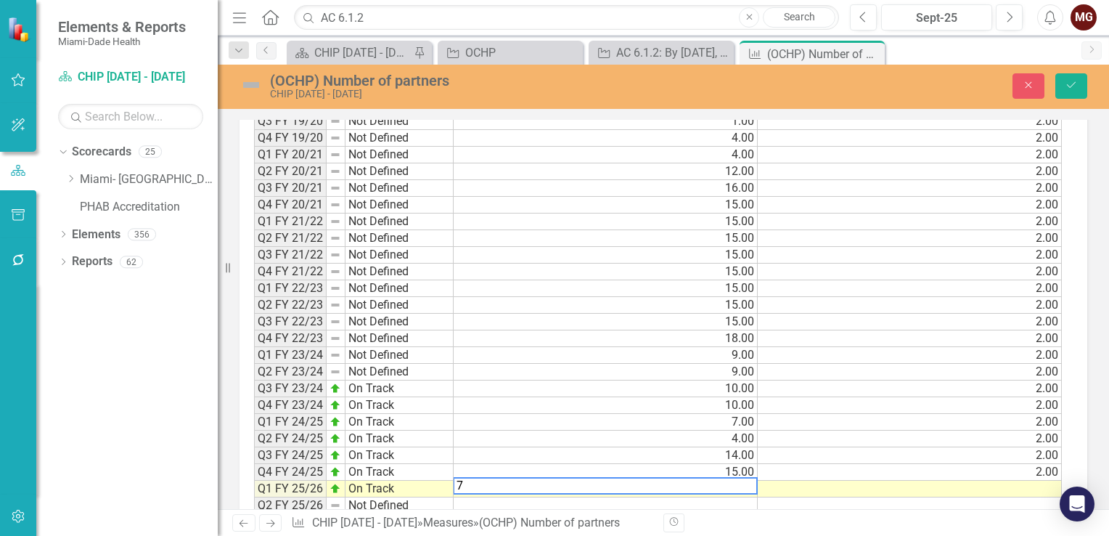
type textarea "7"
click at [996, 481] on td at bounding box center [910, 489] width 304 height 17
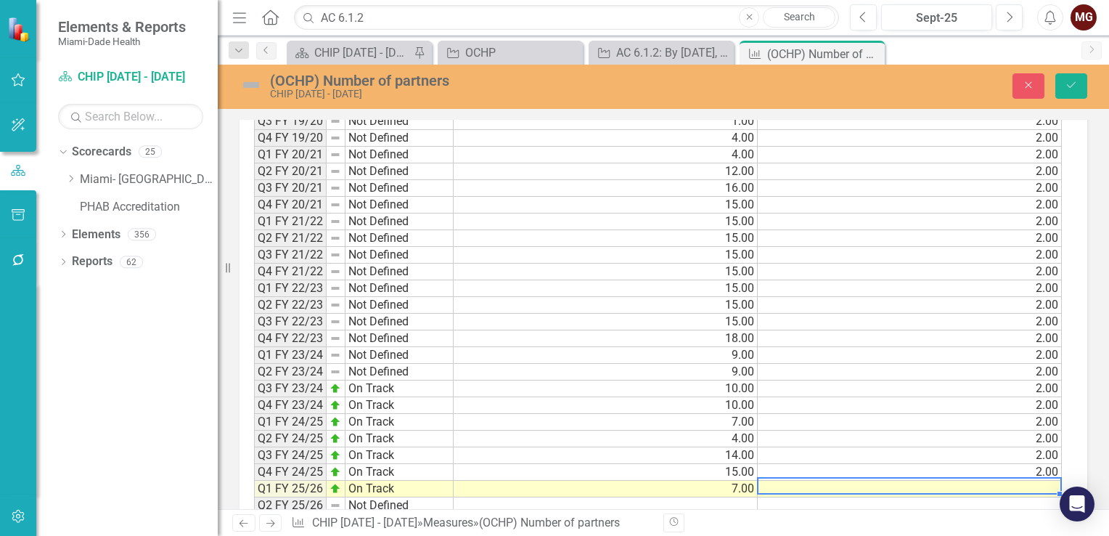
click at [1053, 464] on td "2.00" at bounding box center [910, 472] width 304 height 17
click at [254, 474] on div "Period Status Actual Target Q3 FY 19/20 Not Defined 1.00 2.00 Q4 FY 19/20 Not D…" at bounding box center [254, 372] width 0 height 552
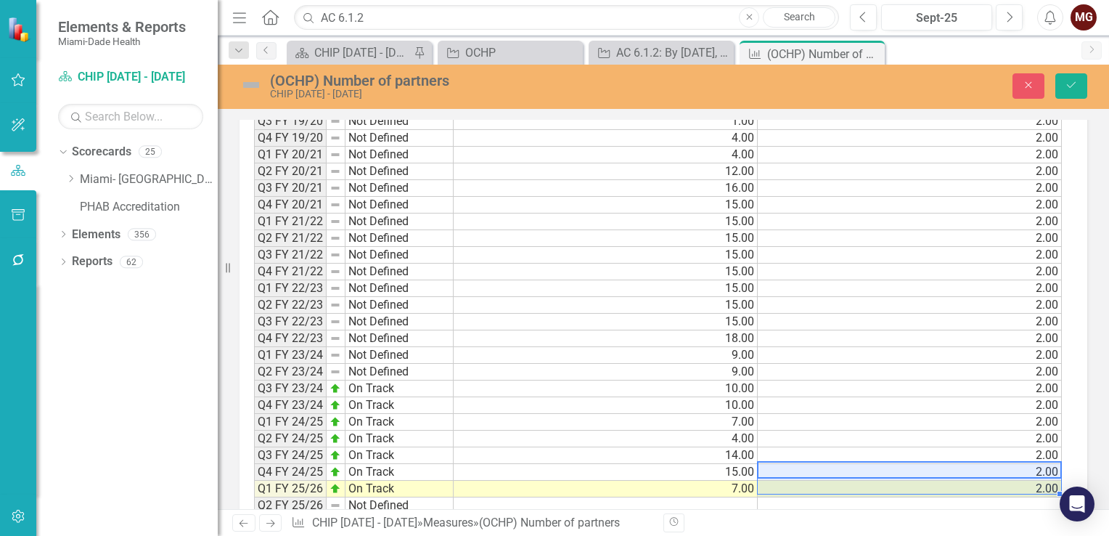
type textarea "2"
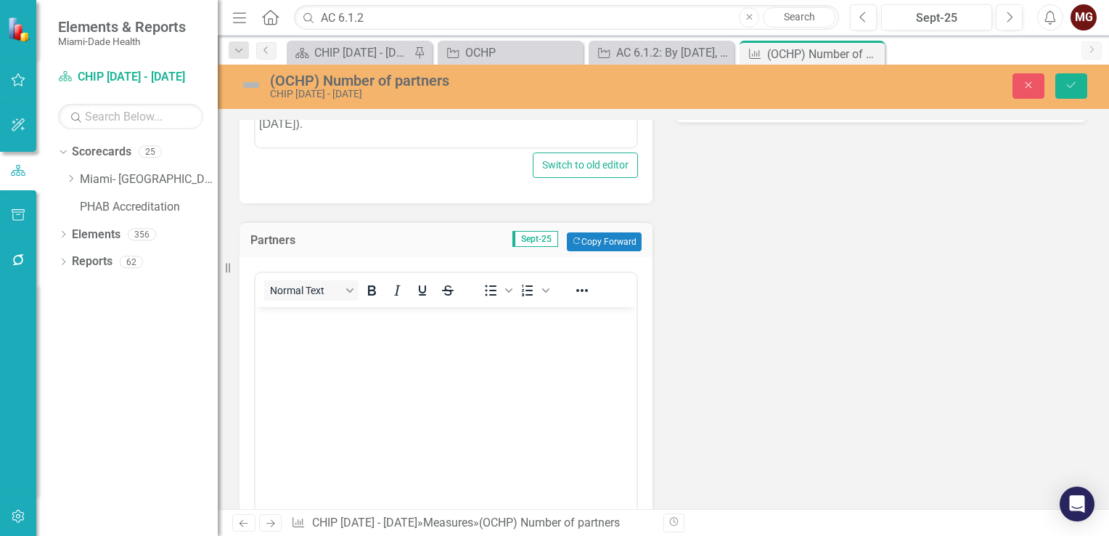
scroll to position [586, 0]
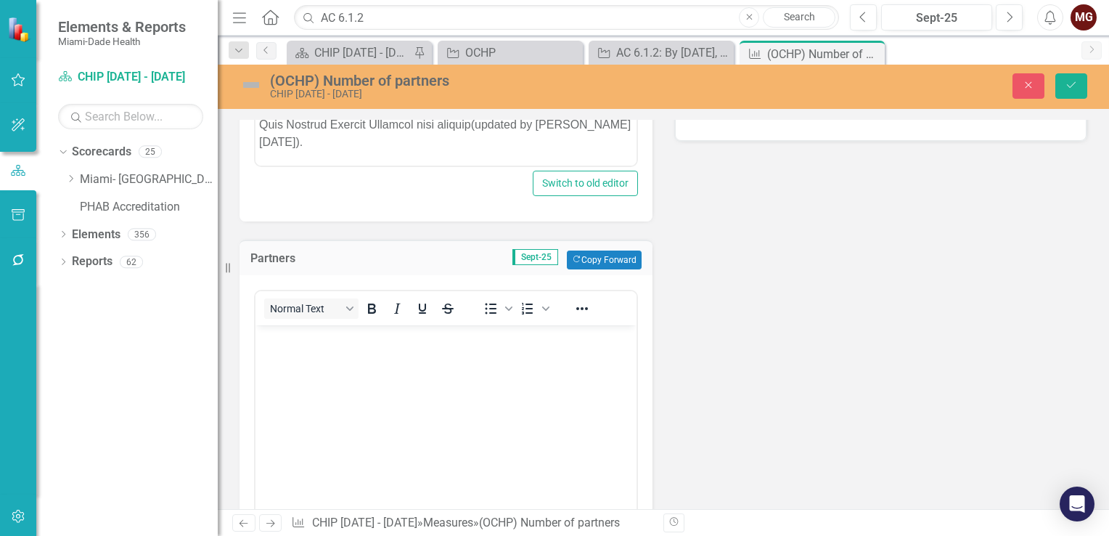
click at [331, 373] on body "Rich Text Area. Press ALT-0 for help." at bounding box center [445, 434] width 381 height 218
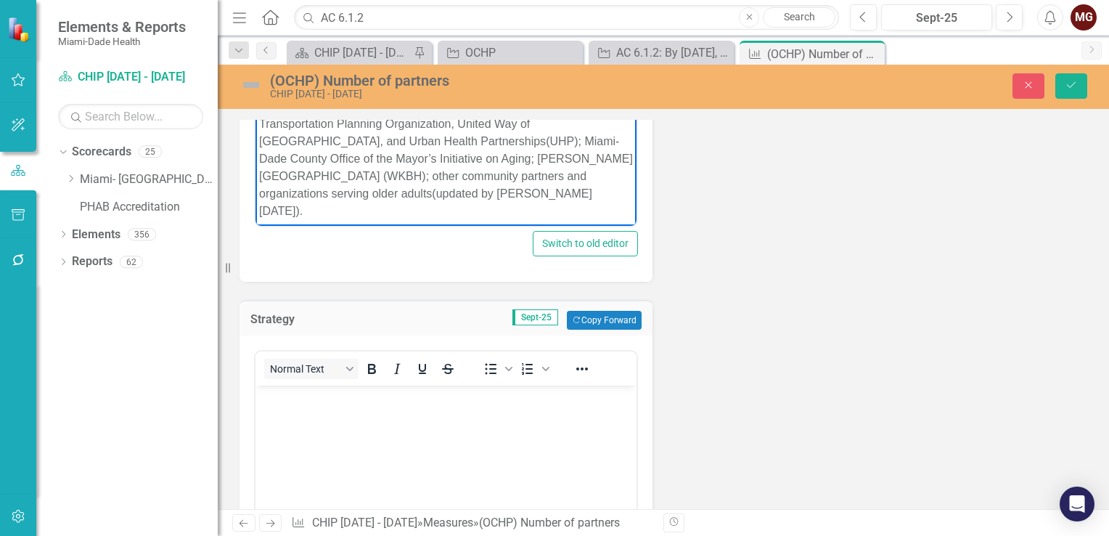
scroll to position [949, 0]
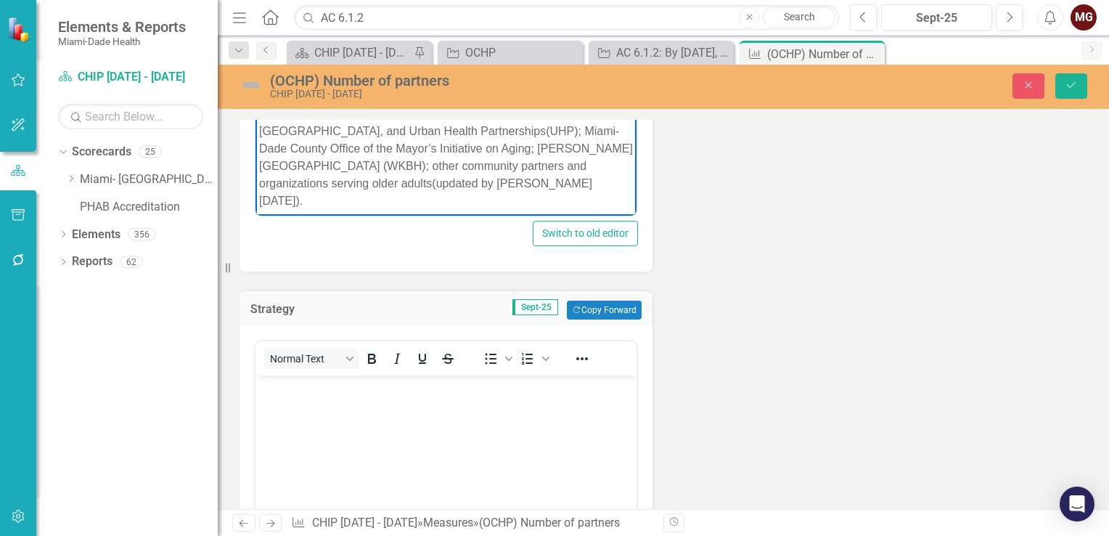
drag, startPoint x: 422, startPoint y: 406, endPoint x: 592, endPoint y: 401, distance: 169.9
click at [422, 406] on body "Rich Text Area. Press ALT-0 for help." at bounding box center [445, 484] width 381 height 218
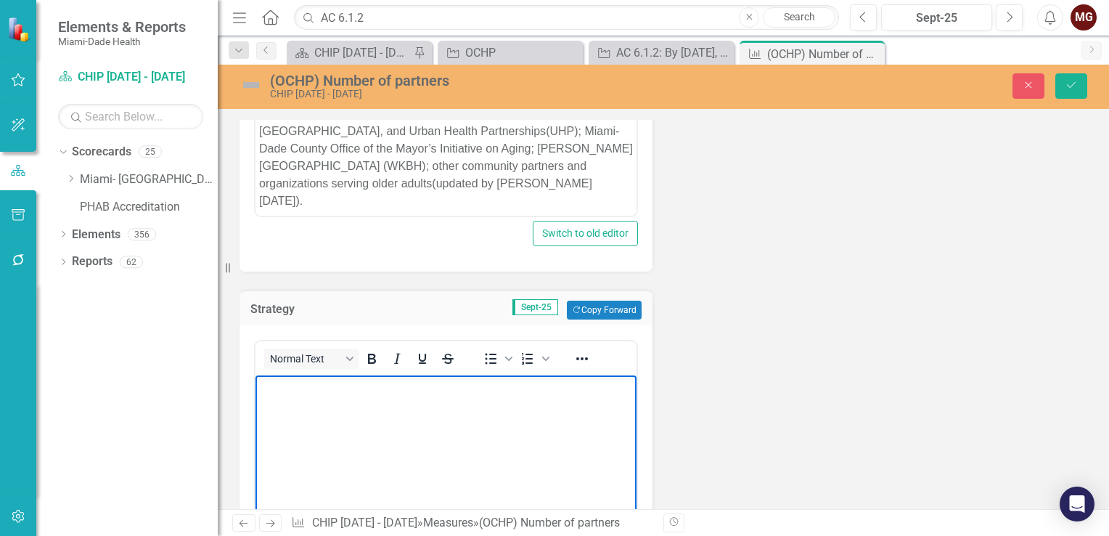
click at [318, 414] on body "Rich Text Area. Press ALT-0 for help." at bounding box center [445, 484] width 381 height 218
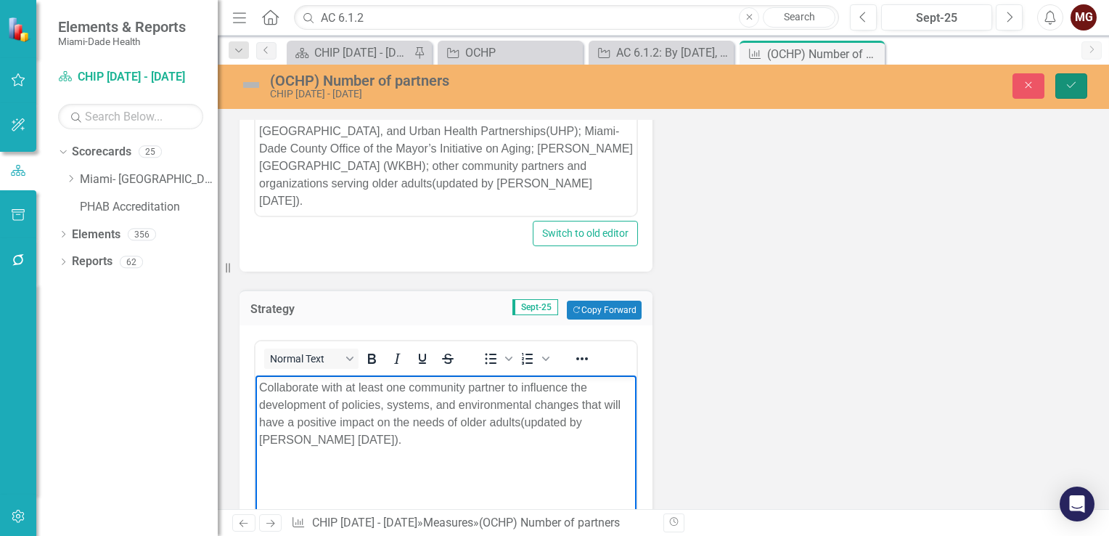
click at [1071, 92] on button "Save" at bounding box center [1071, 85] width 32 height 25
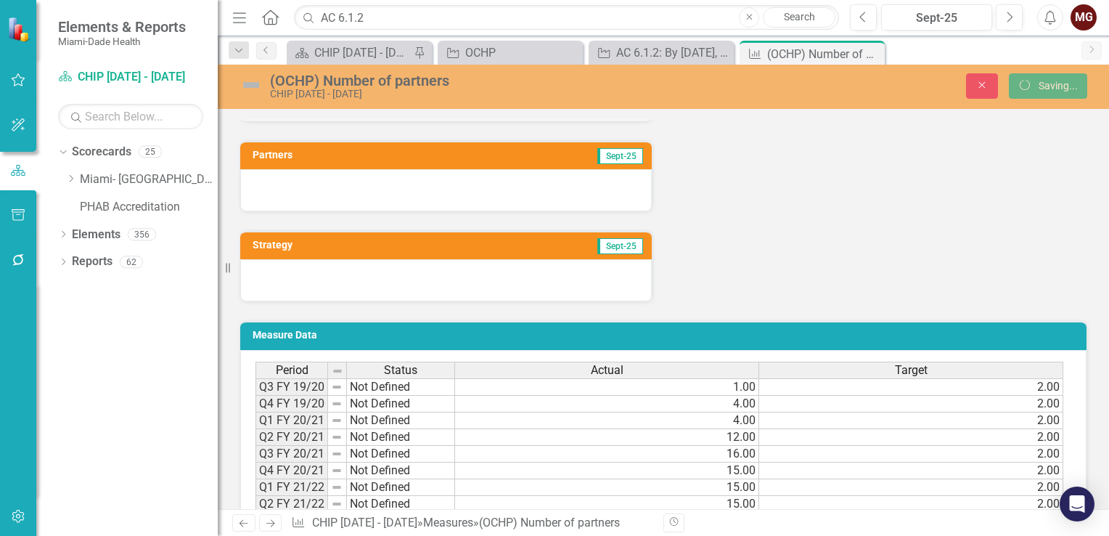
scroll to position [1205, 0]
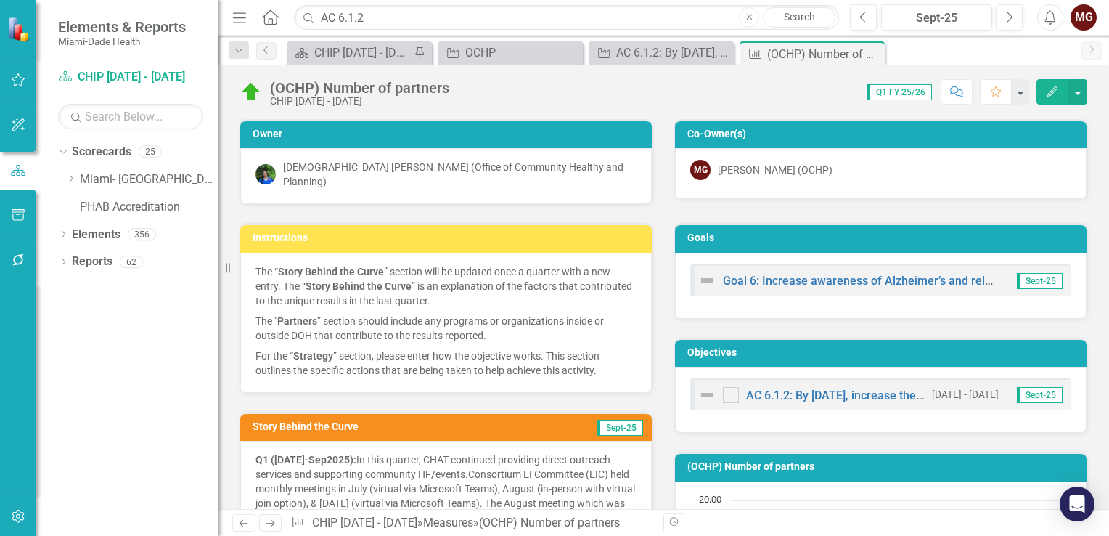
drag, startPoint x: 870, startPoint y: 54, endPoint x: 856, endPoint y: 62, distance: 16.3
click at [0, 0] on icon "Close" at bounding box center [0, 0] width 0 height 0
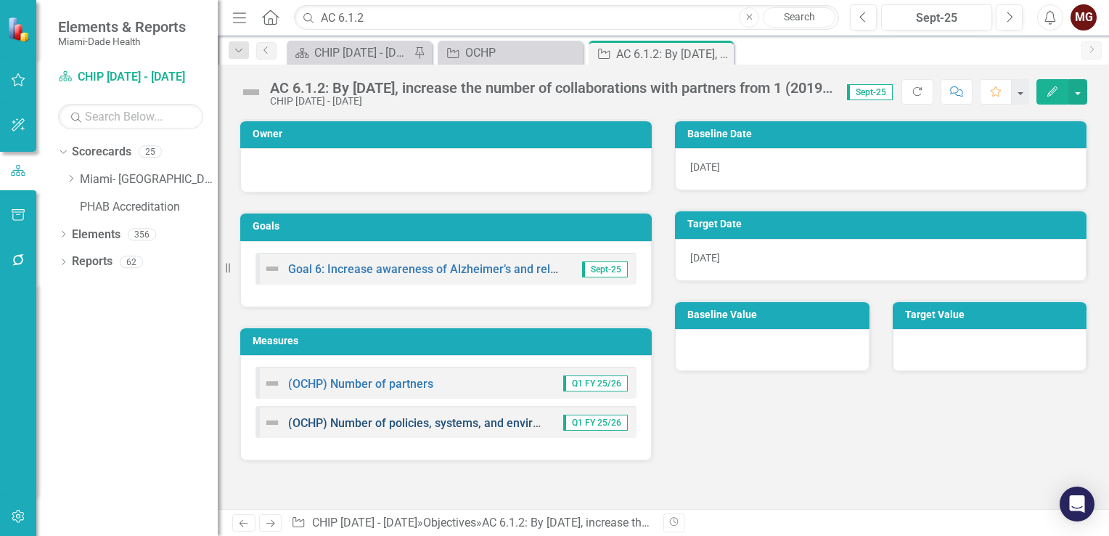
click at [369, 420] on link "(OCHP) Number of policies, systems, and environmental changes developed : 1 uni…" at bounding box center [528, 423] width 481 height 14
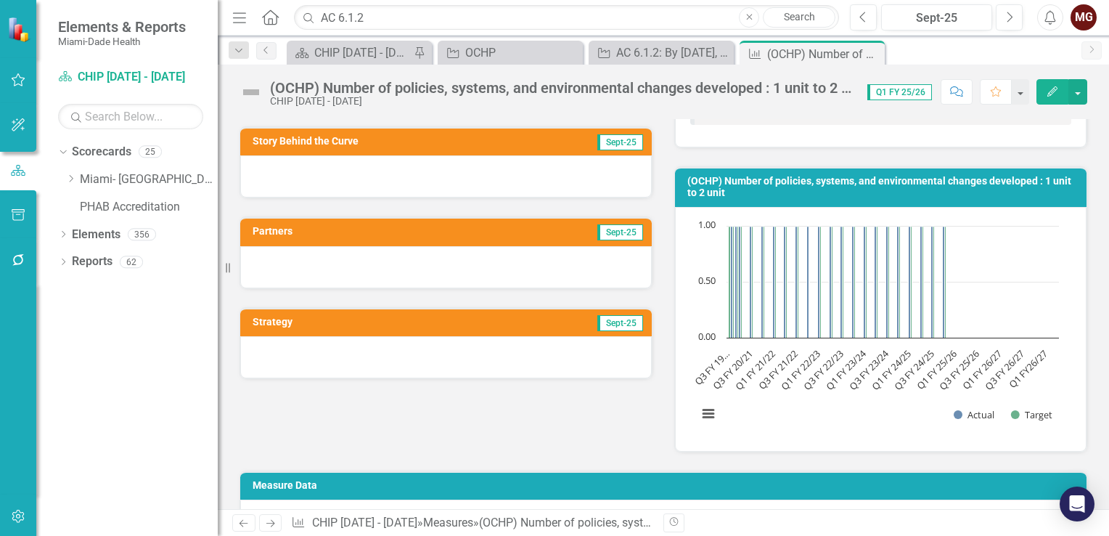
scroll to position [363, 0]
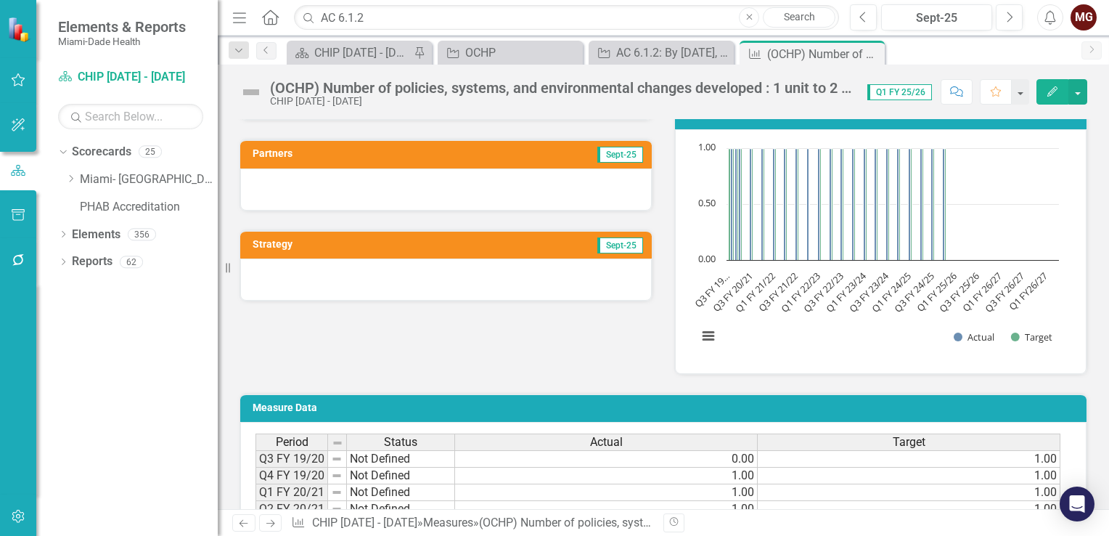
click at [473, 187] on div at bounding box center [446, 189] width 412 height 42
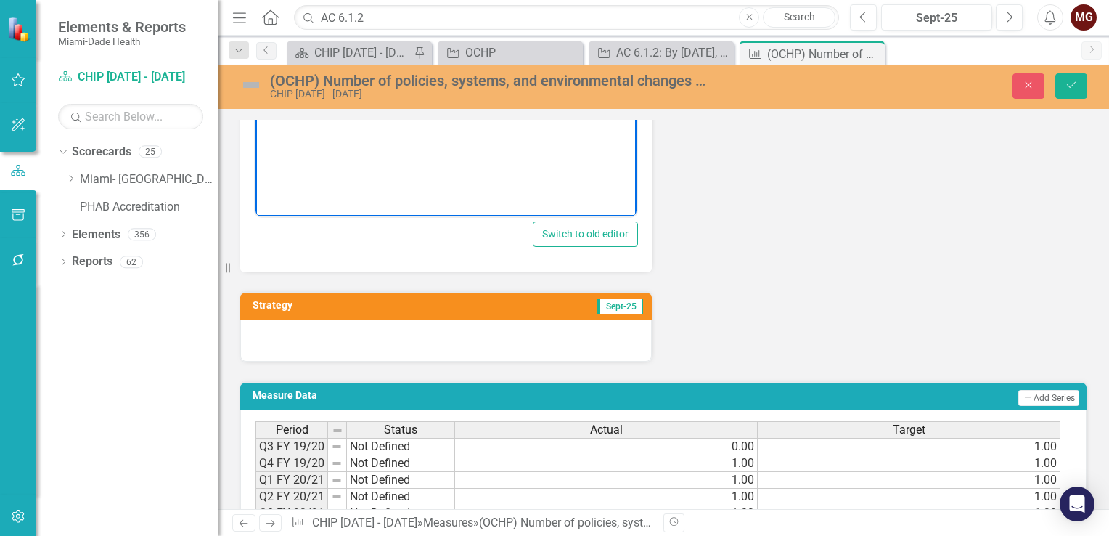
scroll to position [653, 0]
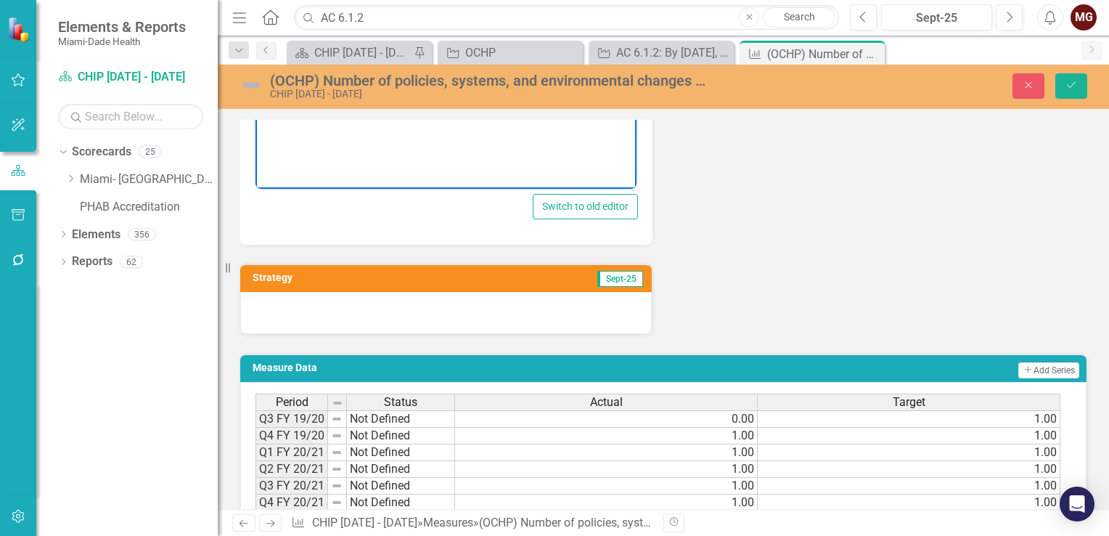
click at [393, 292] on div at bounding box center [446, 313] width 412 height 42
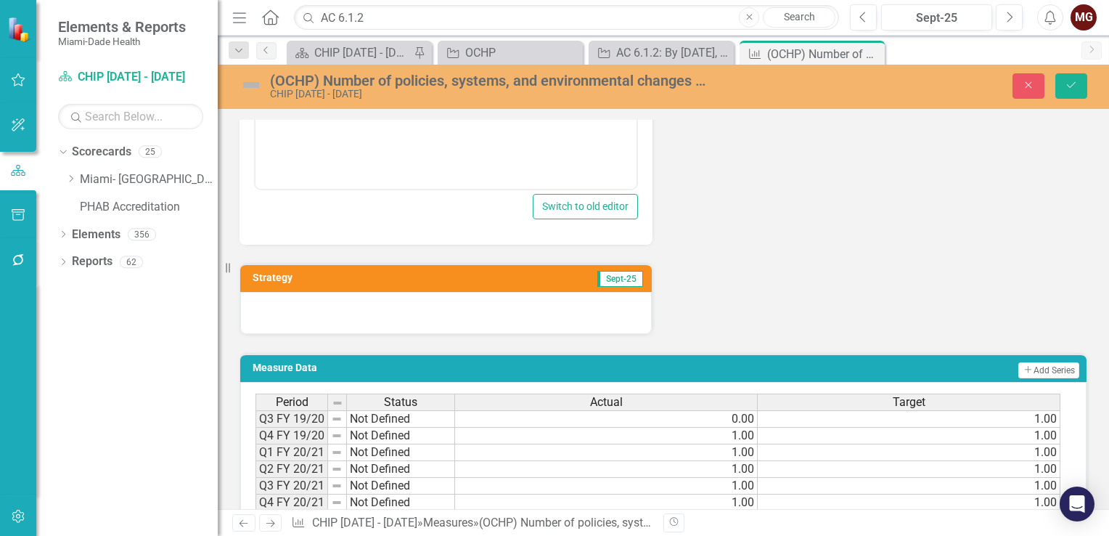
click at [393, 292] on div at bounding box center [446, 313] width 412 height 42
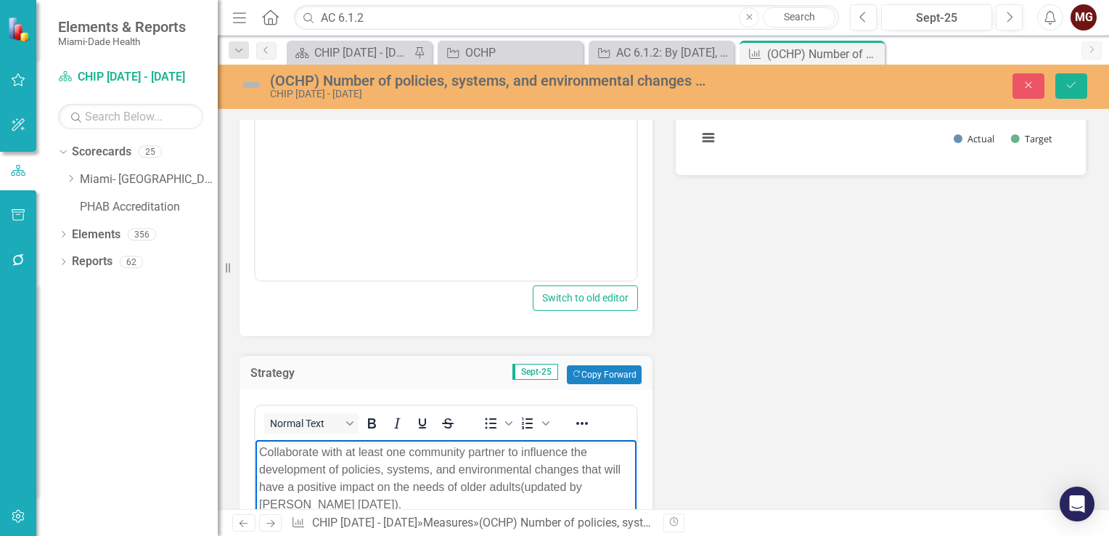
scroll to position [436, 0]
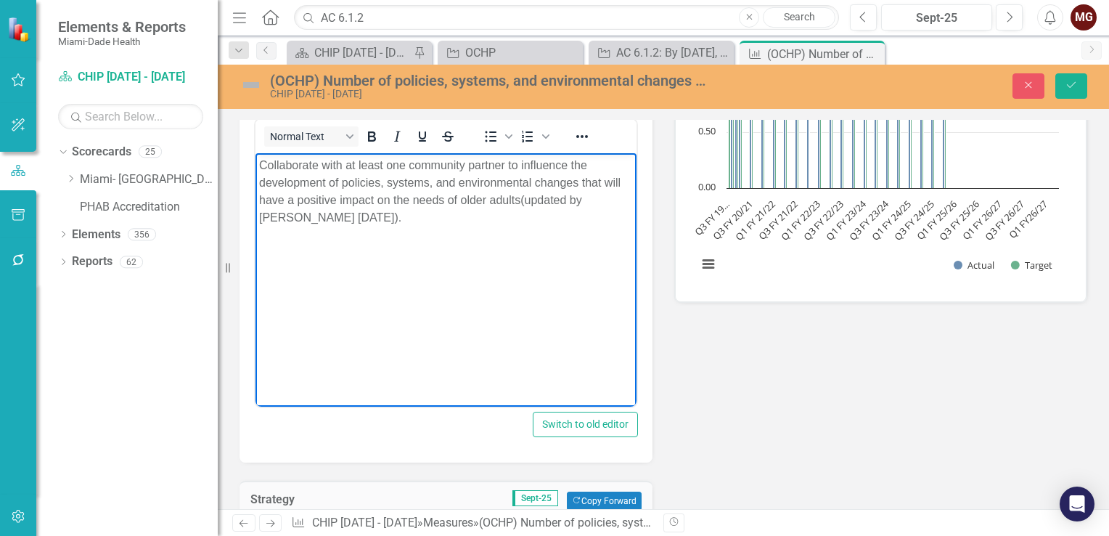
drag, startPoint x: 409, startPoint y: 237, endPoint x: 257, endPoint y: 164, distance: 169.1
click at [257, 164] on body "Collaborate with at least one community partner to influence the development of…" at bounding box center [445, 261] width 381 height 218
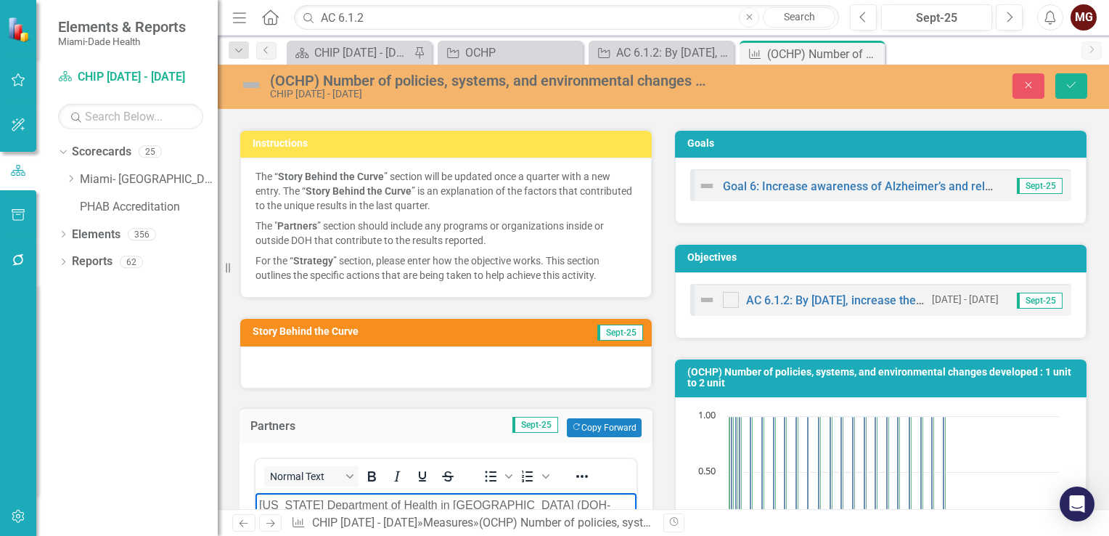
scroll to position [0, 0]
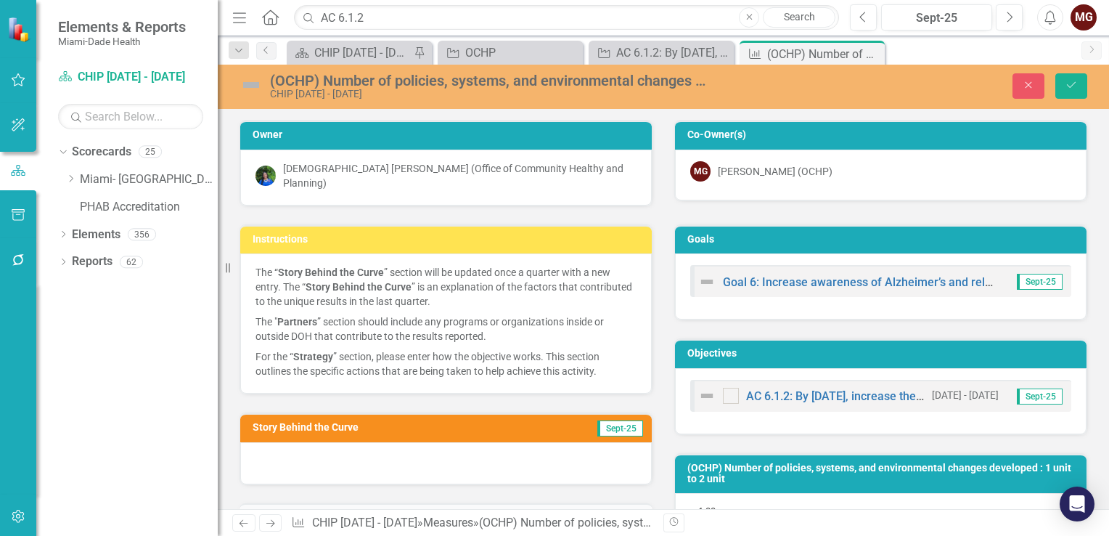
click at [441, 460] on div at bounding box center [446, 463] width 412 height 42
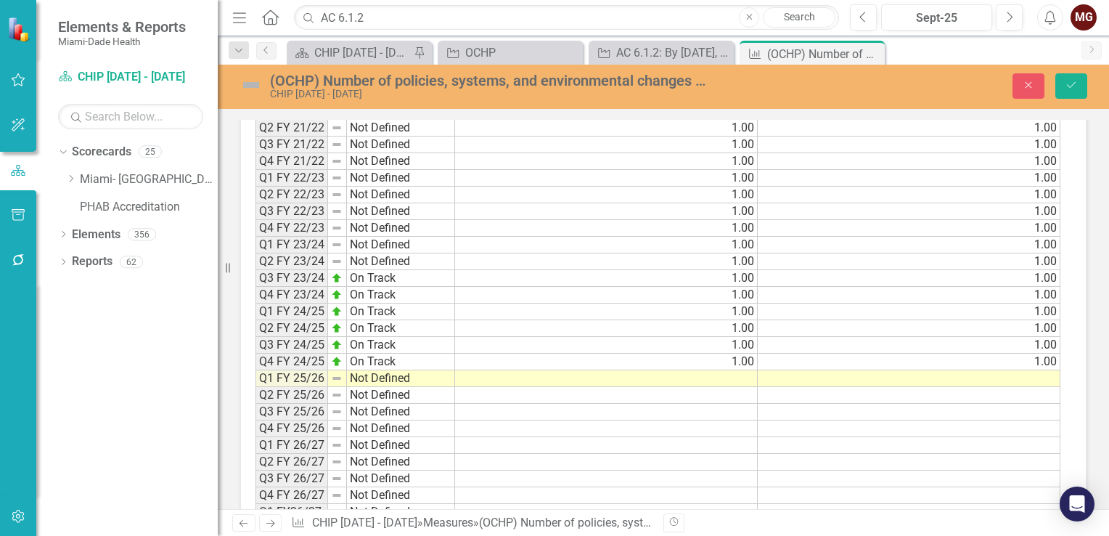
scroll to position [1742, 0]
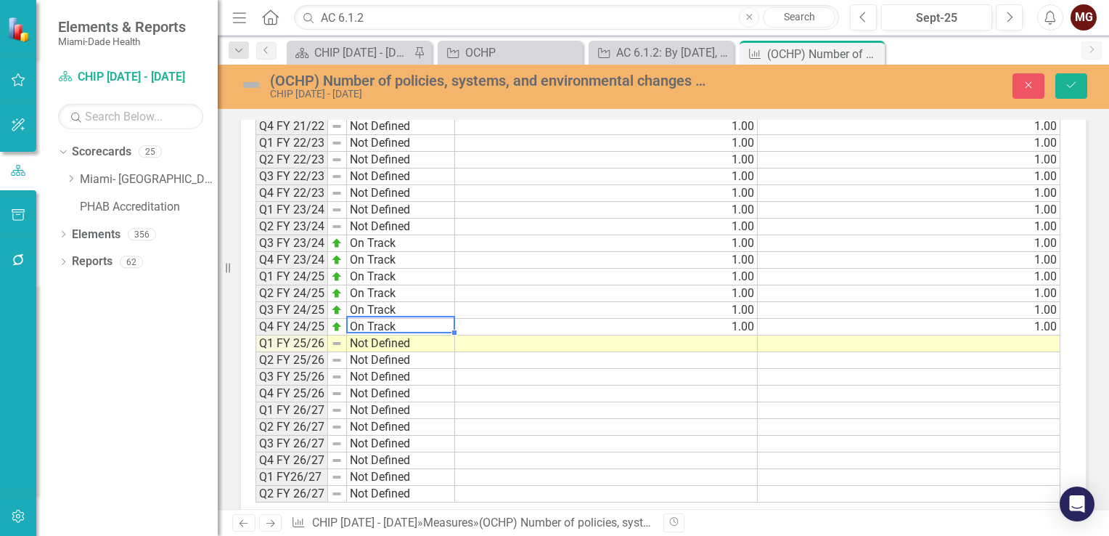
click at [418, 319] on td "On Track" at bounding box center [401, 327] width 108 height 17
drag, startPoint x: 452, startPoint y: 321, endPoint x: 450, endPoint y: 328, distance: 7.6
click at [255, 328] on div "Period Status Q3 FY 19/20 Not Defined Q4 FY 19/20 Not Defined Q1 FY 20/21 Not D…" at bounding box center [255, 227] width 0 height 552
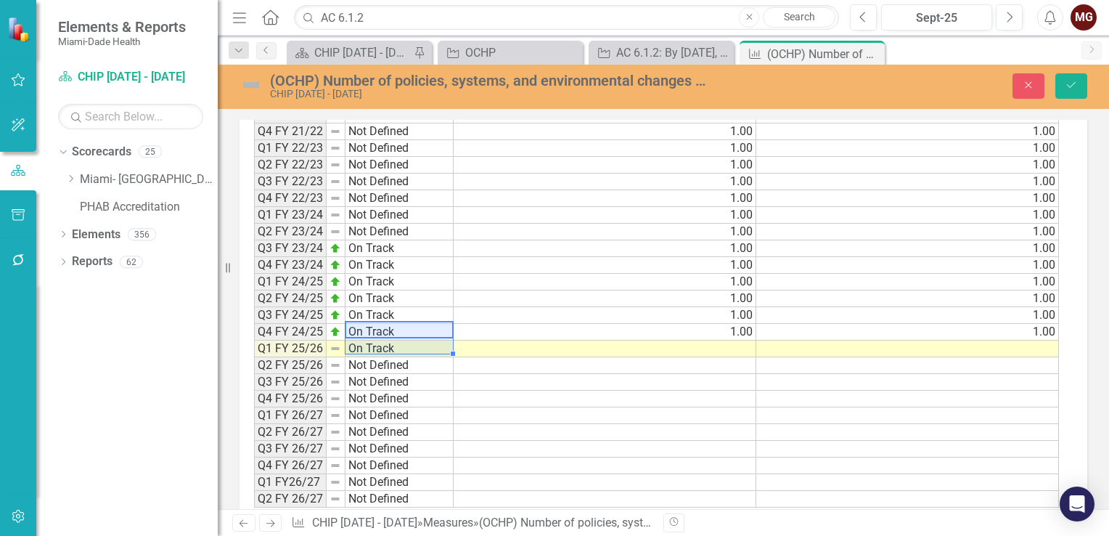
type textarea "On Track"
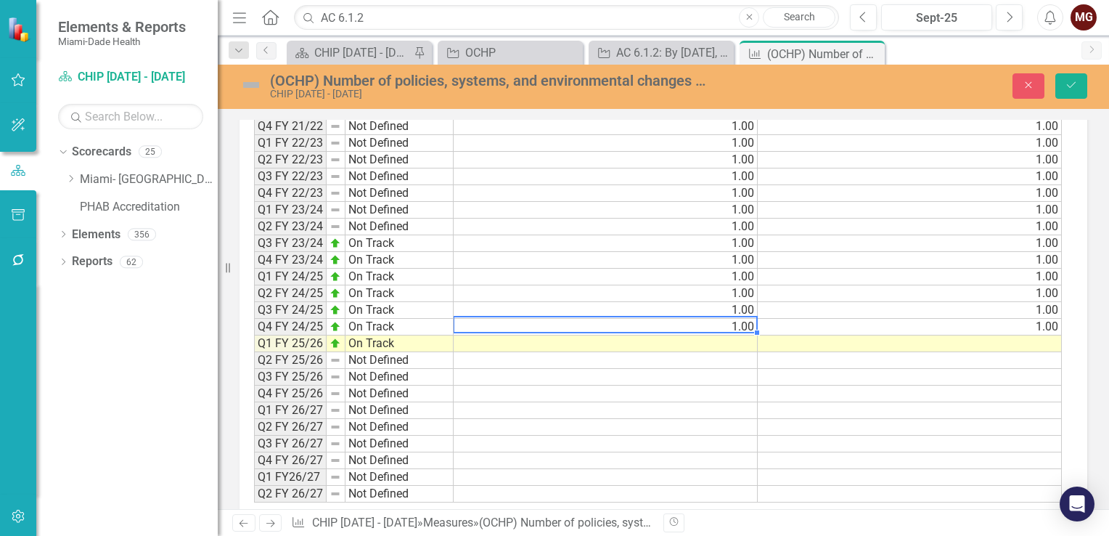
click at [698, 319] on td "1.00" at bounding box center [606, 327] width 304 height 17
drag, startPoint x: 754, startPoint y: 322, endPoint x: 755, endPoint y: 330, distance: 8.0
click at [254, 330] on div "Period Status Actual Target Q3 FY 19/20 Not Defined 0.00 1.00 Q4 FY 19/20 Not D…" at bounding box center [254, 227] width 0 height 552
type textarea "1"
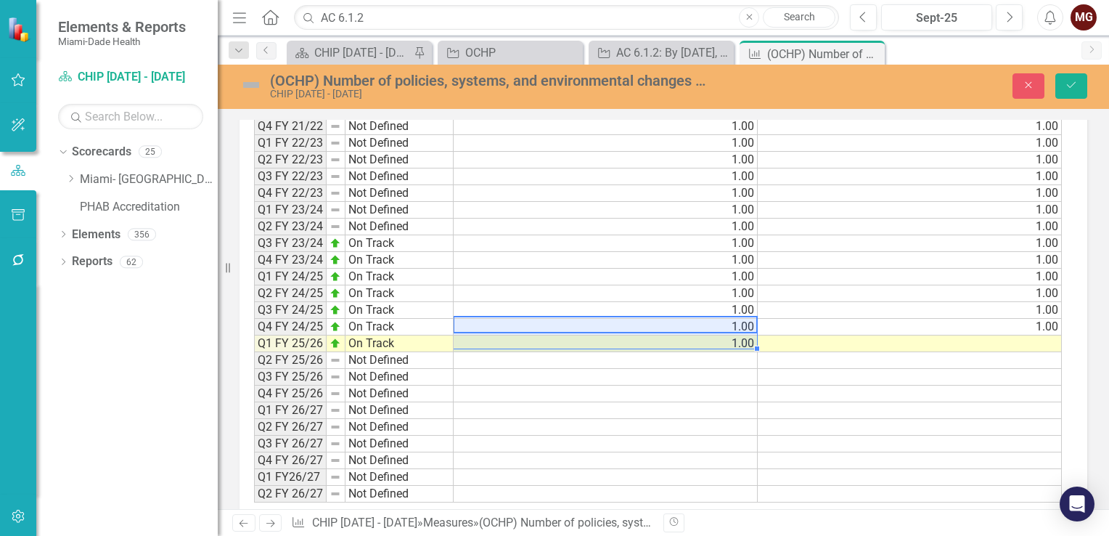
click at [1010, 319] on td "1.00" at bounding box center [910, 327] width 304 height 17
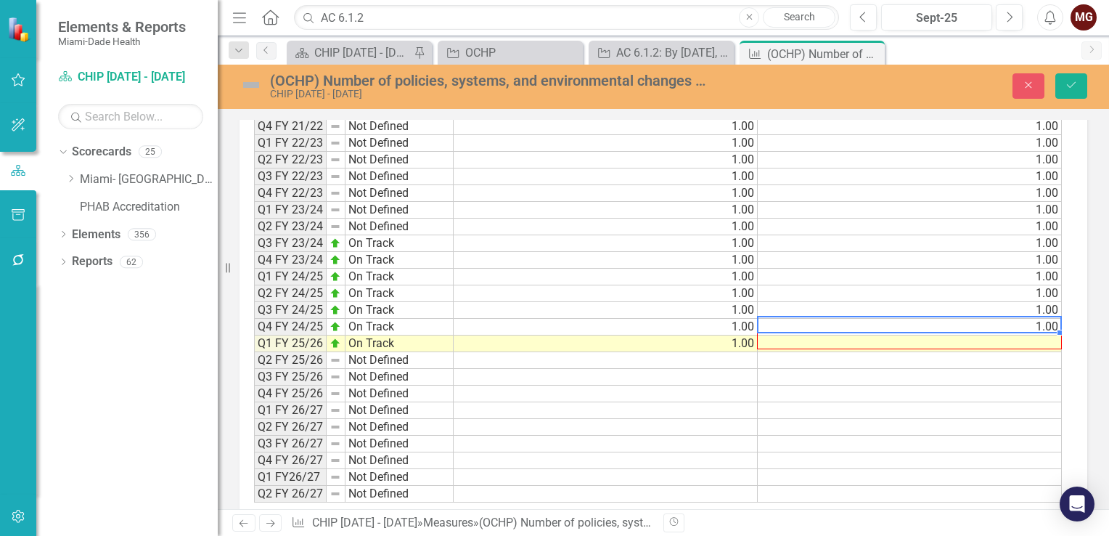
drag, startPoint x: 1060, startPoint y: 322, endPoint x: 1058, endPoint y: 331, distance: 8.8
click at [254, 331] on div "Period Status Actual Target Q3 FY 19/20 Not Defined 0.00 1.00 Q4 FY 19/20 Not D…" at bounding box center [254, 227] width 0 height 552
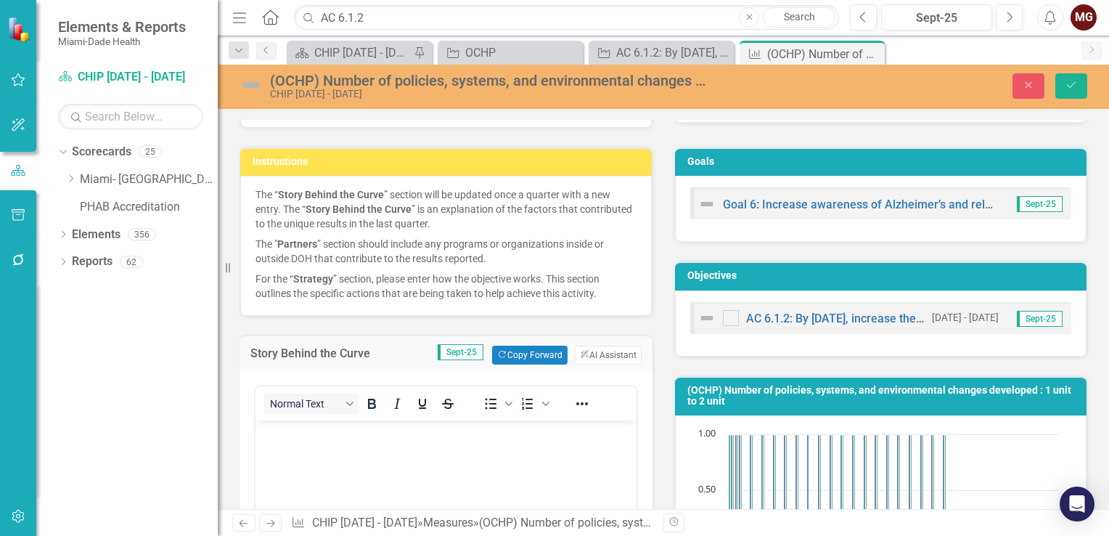
scroll to position [150, 0]
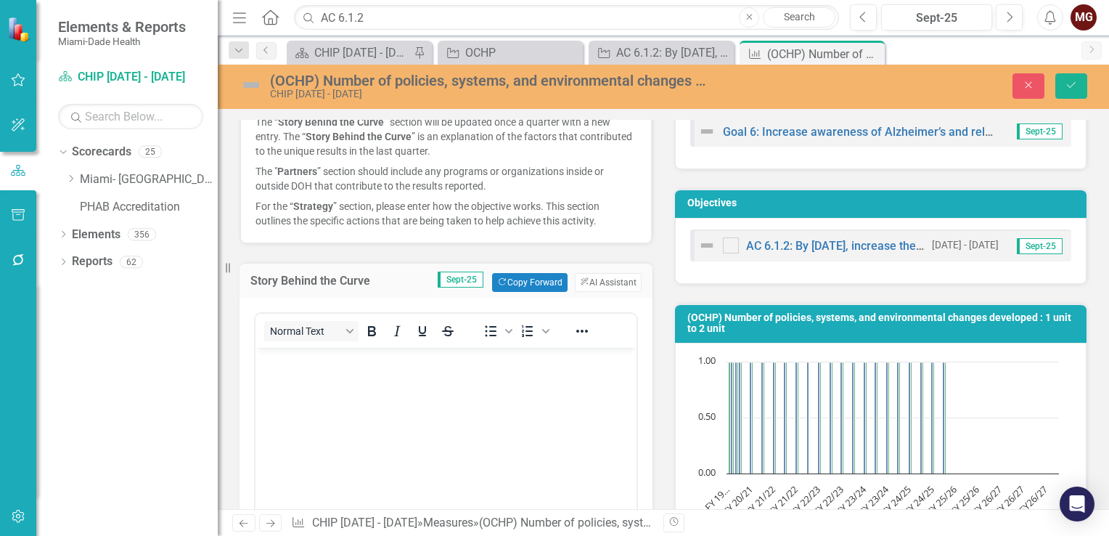
click at [263, 365] on p "Rich Text Area. Press ALT-0 for help." at bounding box center [446, 359] width 374 height 17
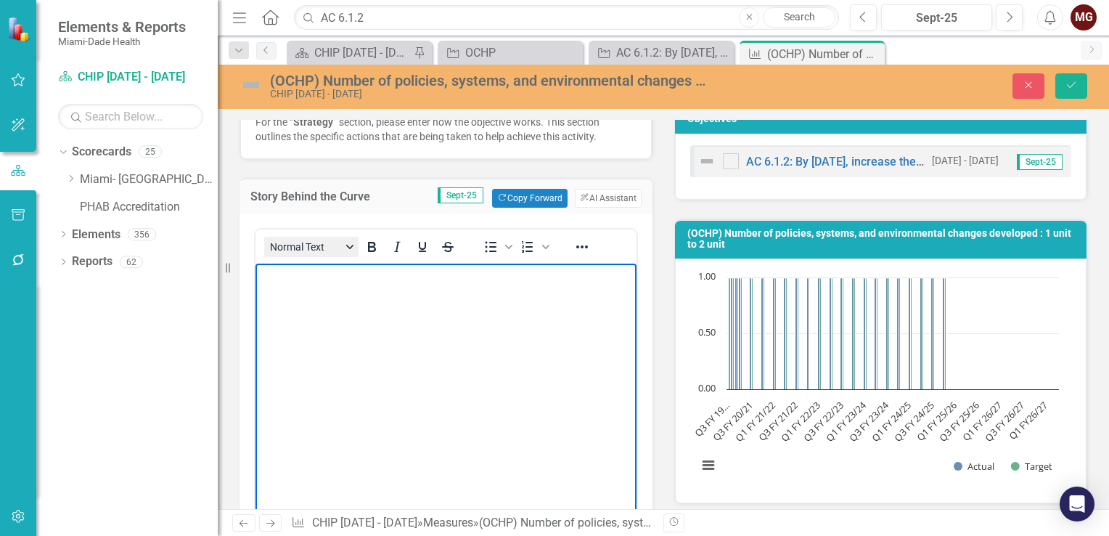
scroll to position [600, 0]
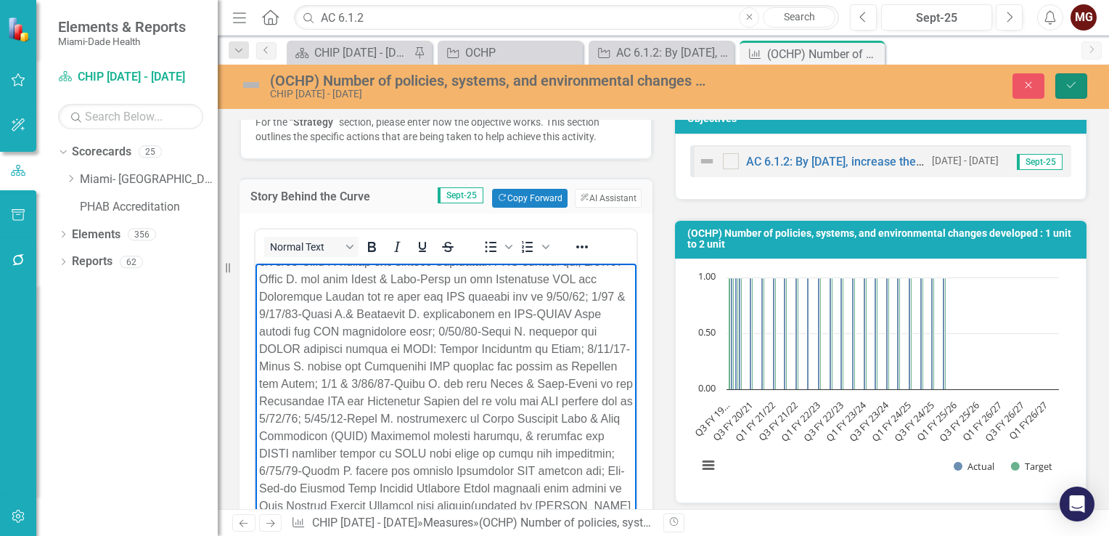
click at [1077, 89] on icon "Save" at bounding box center [1071, 85] width 13 height 10
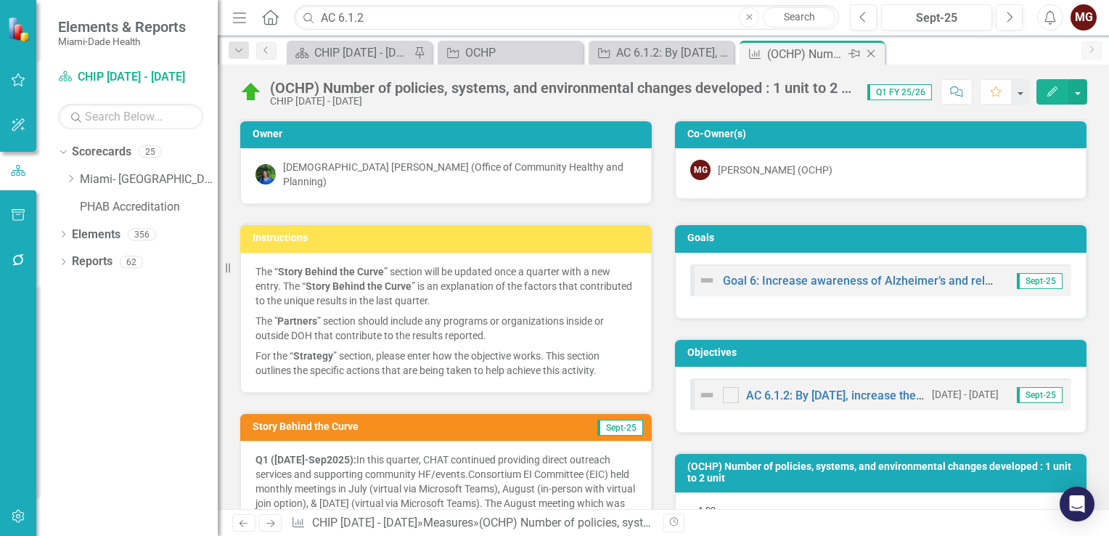
click at [871, 54] on icon at bounding box center [871, 54] width 8 height 8
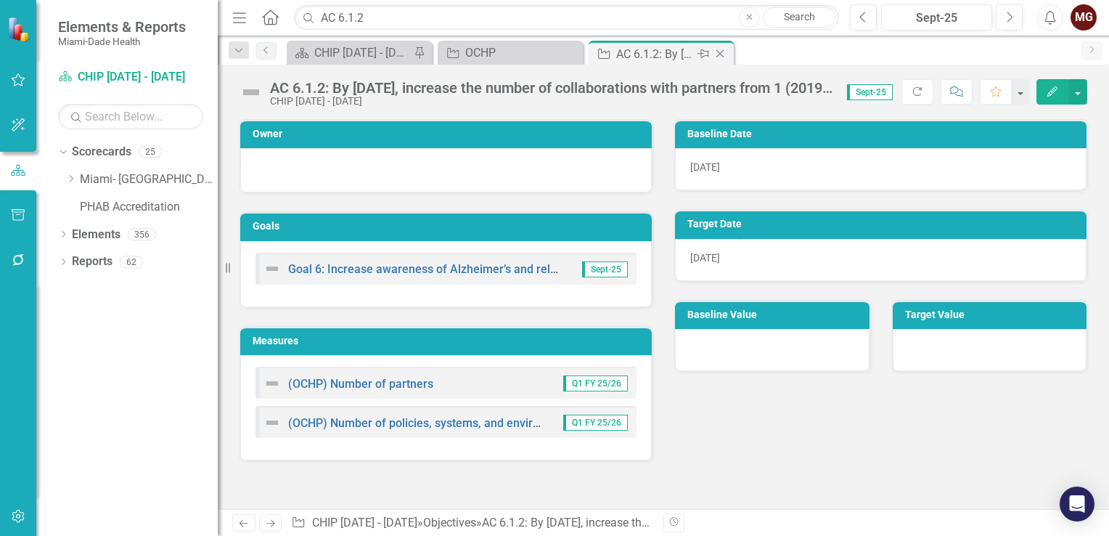
click at [717, 52] on icon "Close" at bounding box center [720, 54] width 15 height 12
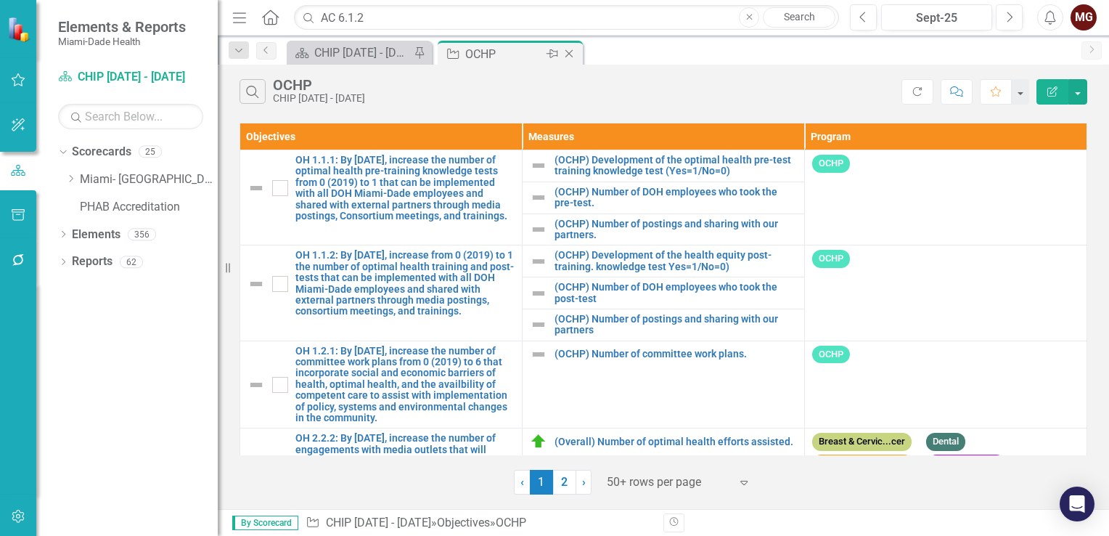
click at [504, 59] on div "OCHP" at bounding box center [504, 54] width 78 height 18
click at [357, 17] on input "AC 6.1.2" at bounding box center [566, 17] width 545 height 25
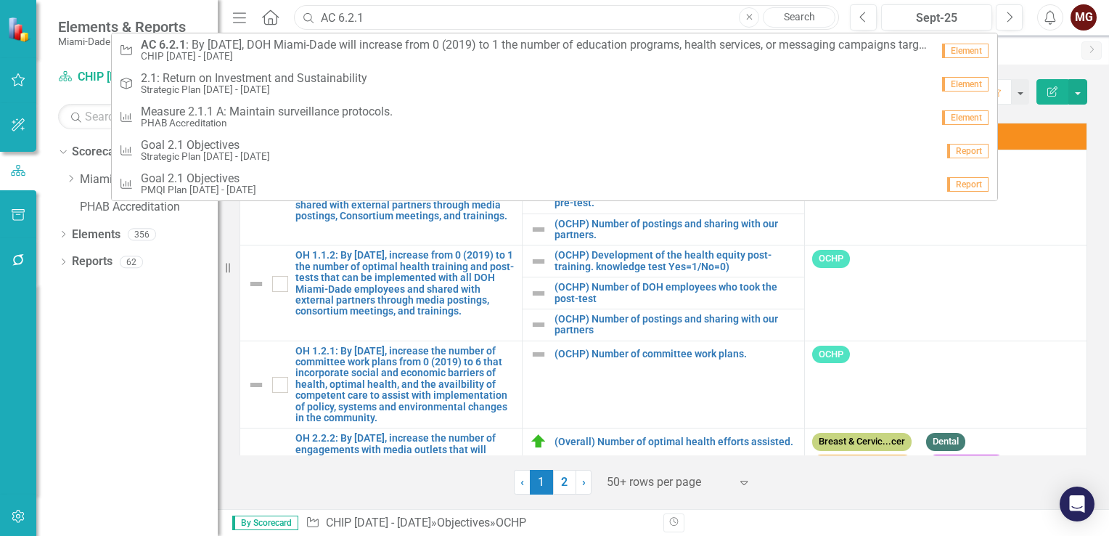
type input "AC 6.2.1"
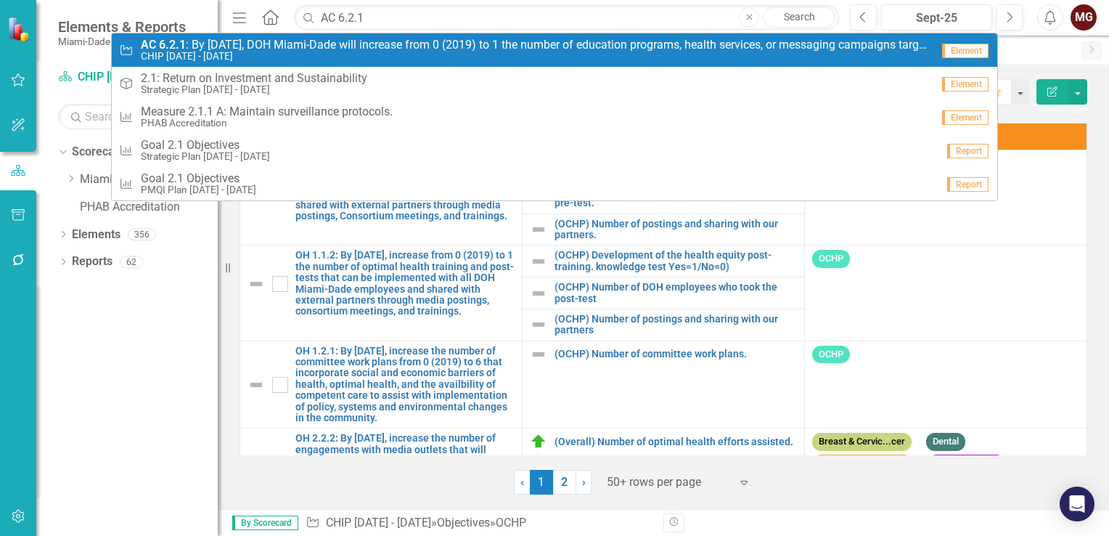
click at [244, 49] on span "AC 6.2.1 : By [DATE], DOH Miami-Dade will increase from 0 (2019) to 1 the numbe…" at bounding box center [536, 44] width 790 height 13
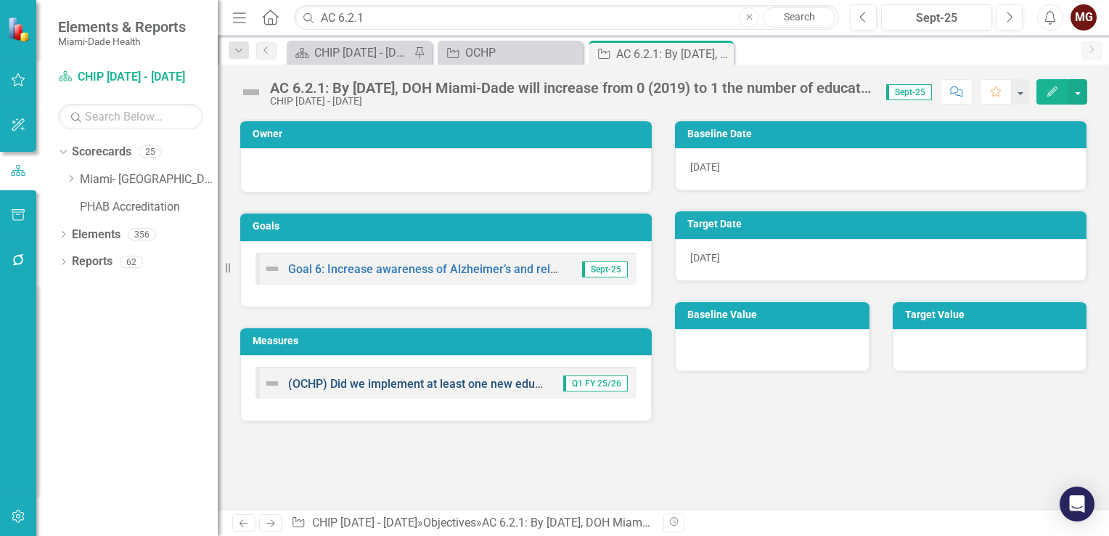
click at [378, 381] on link "(OCHP) Did we implement at least one new education program or health service, o…" at bounding box center [670, 384] width 765 height 14
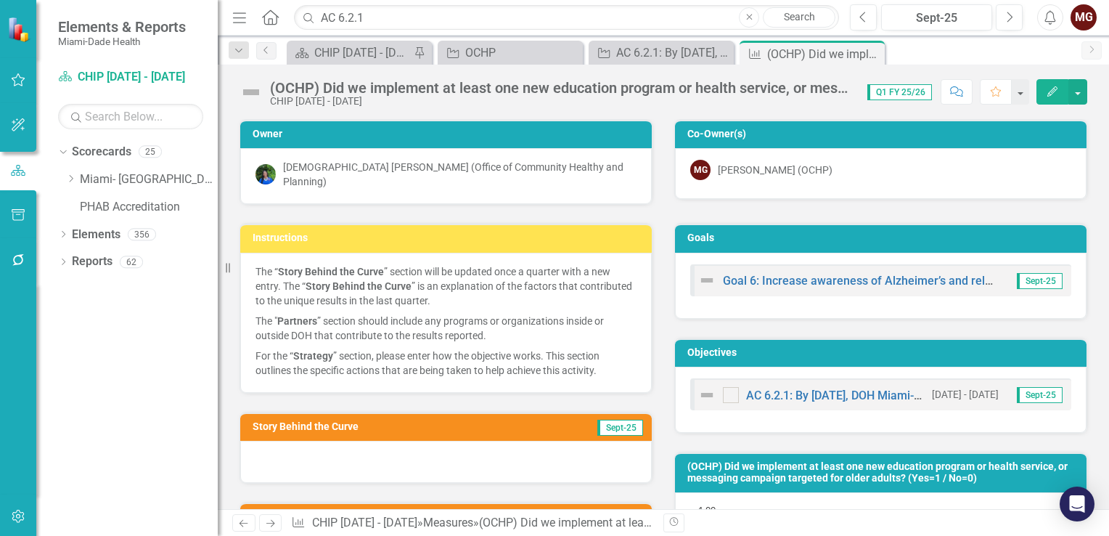
click at [351, 457] on div at bounding box center [446, 462] width 412 height 42
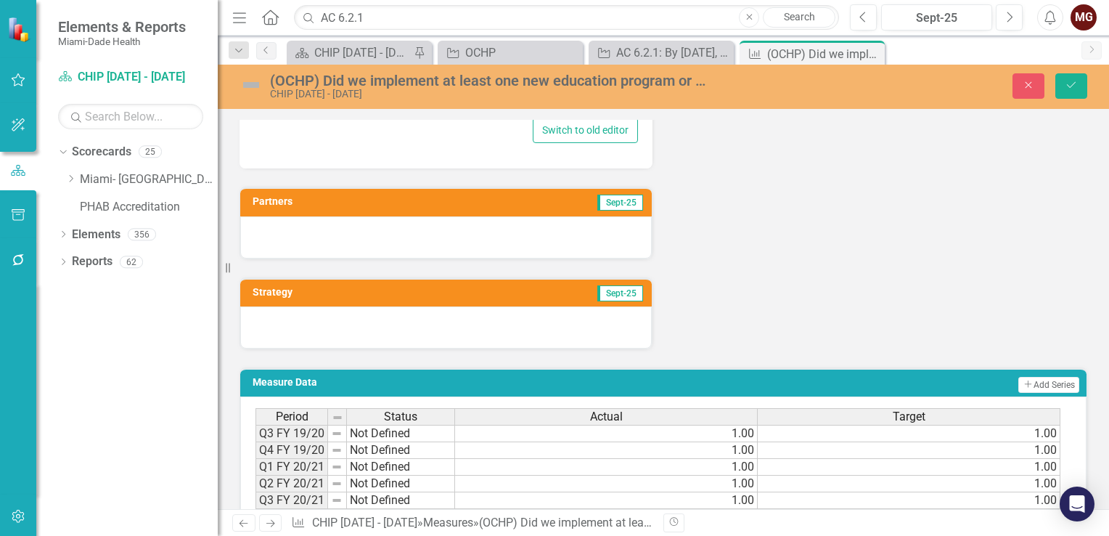
scroll to position [653, 0]
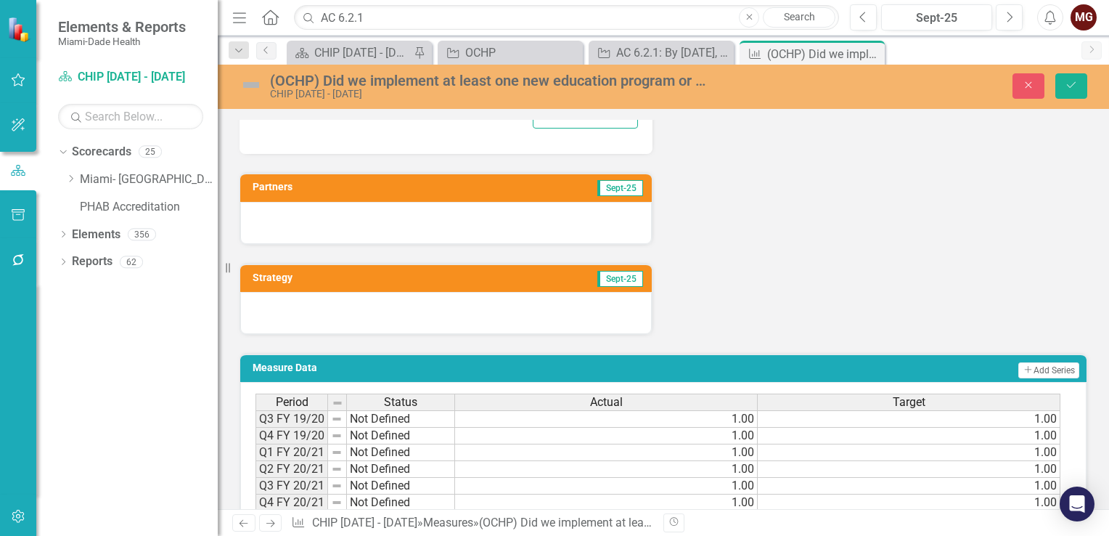
click at [412, 300] on div at bounding box center [446, 313] width 412 height 42
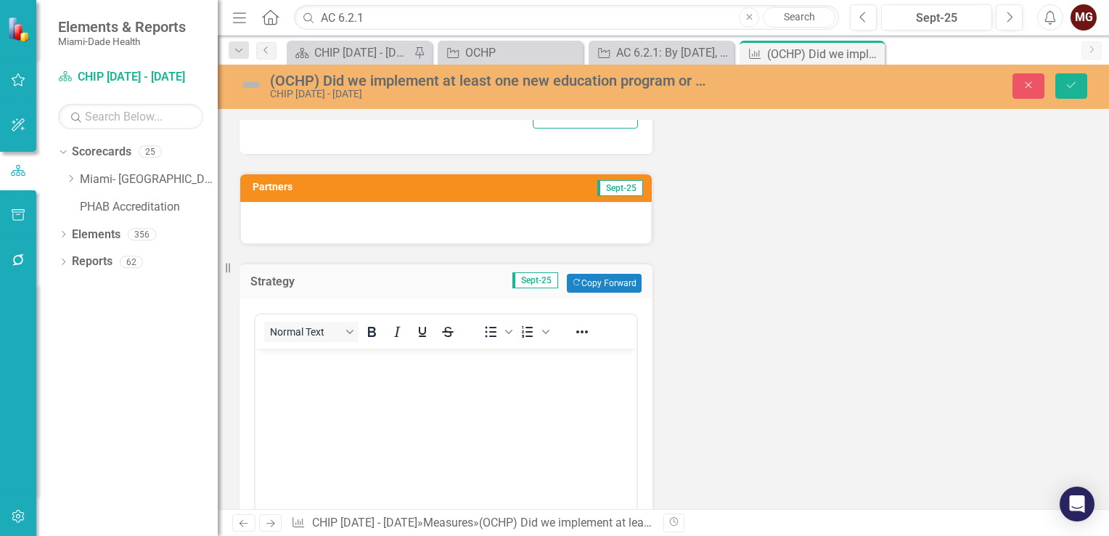
scroll to position [0, 0]
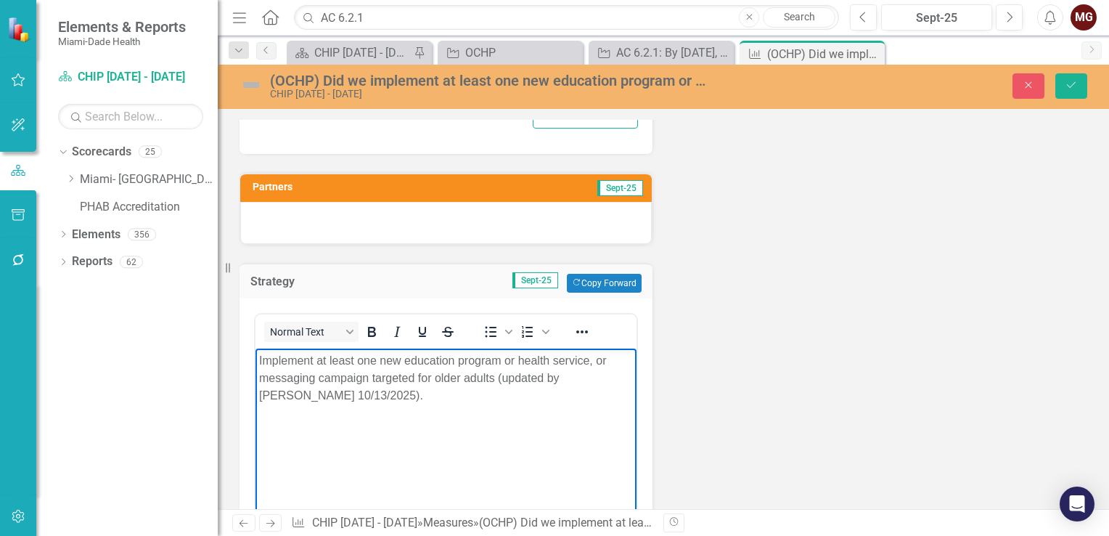
click at [338, 219] on div at bounding box center [446, 223] width 412 height 42
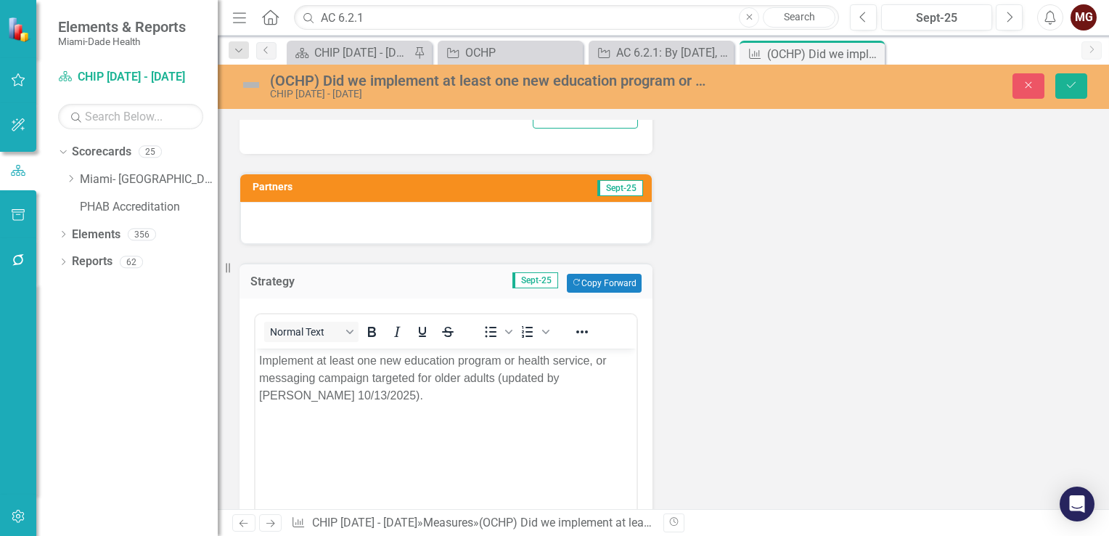
click at [338, 220] on div at bounding box center [446, 223] width 412 height 42
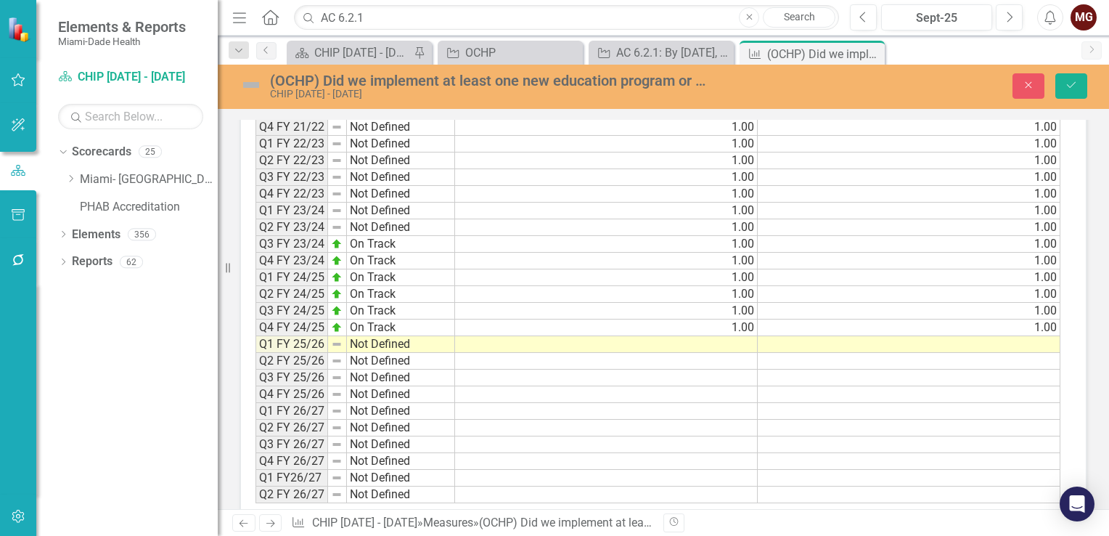
scroll to position [1762, 0]
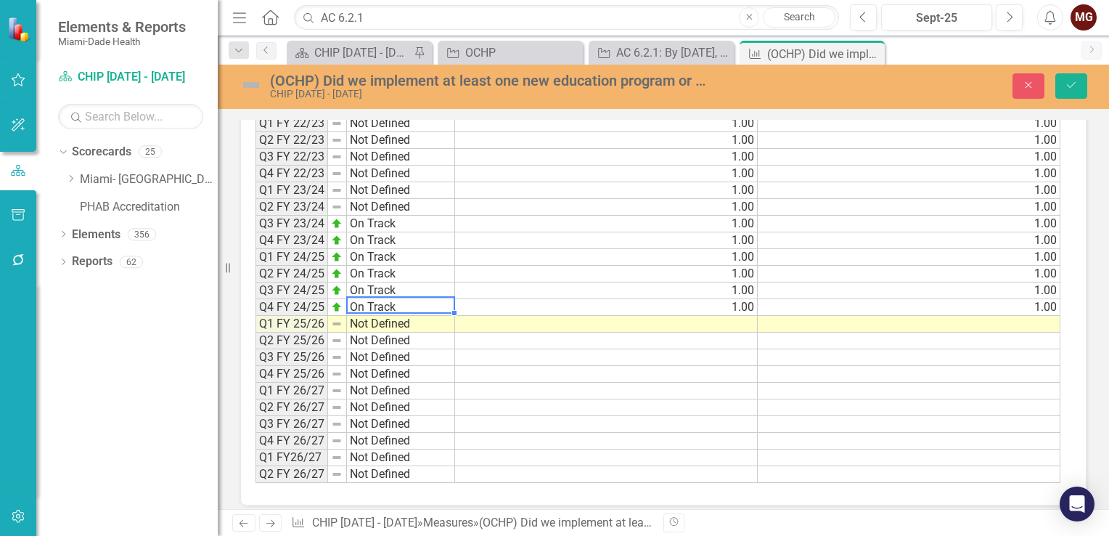
click at [412, 299] on td "On Track" at bounding box center [401, 307] width 108 height 17
drag, startPoint x: 454, startPoint y: 303, endPoint x: 454, endPoint y: 313, distance: 9.5
click at [255, 483] on div at bounding box center [255, 483] width 0 height 0
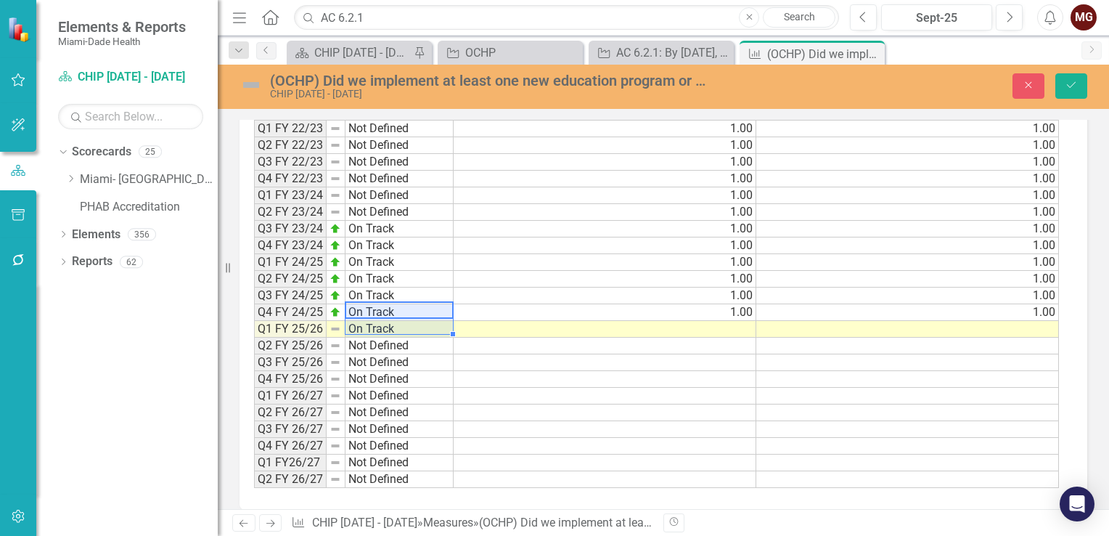
type textarea "On Track"
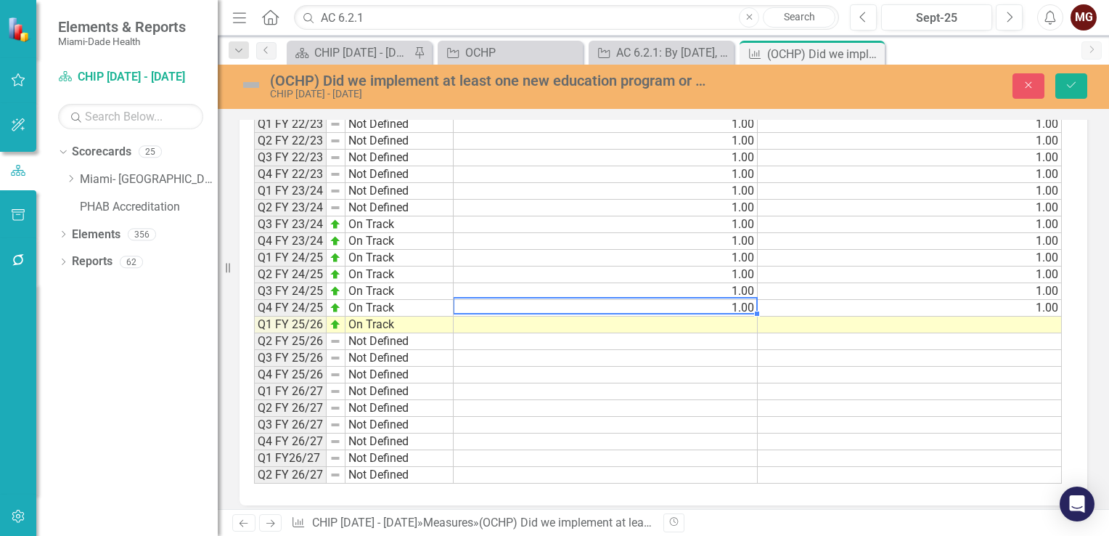
click at [711, 300] on td "1.00" at bounding box center [606, 308] width 304 height 17
drag, startPoint x: 757, startPoint y: 303, endPoint x: 754, endPoint y: 313, distance: 10.6
click at [254, 313] on div "Period Status Actual Target Q3 FY 19/20 Not Defined 1.00 1.00 Q4 FY 19/20 Not D…" at bounding box center [254, 208] width 0 height 552
type textarea "1"
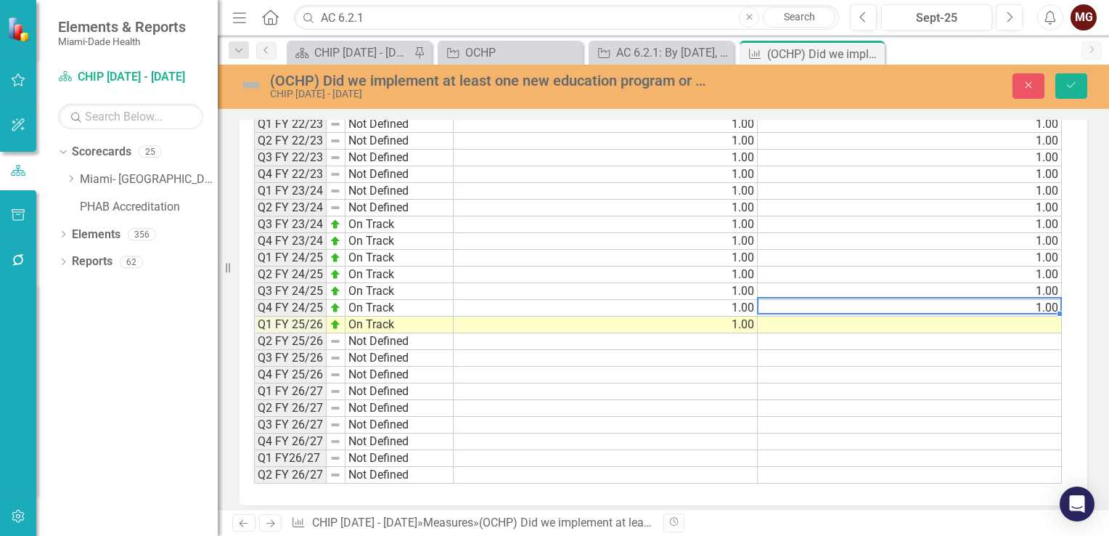
click at [1002, 300] on td "1.00" at bounding box center [910, 308] width 304 height 17
drag, startPoint x: 1058, startPoint y: 304, endPoint x: 1057, endPoint y: 312, distance: 8.1
click at [254, 312] on div "Period Status Actual Target Q3 FY 19/20 Not Defined 1.00 1.00 Q4 FY 19/20 Not D…" at bounding box center [254, 208] width 0 height 552
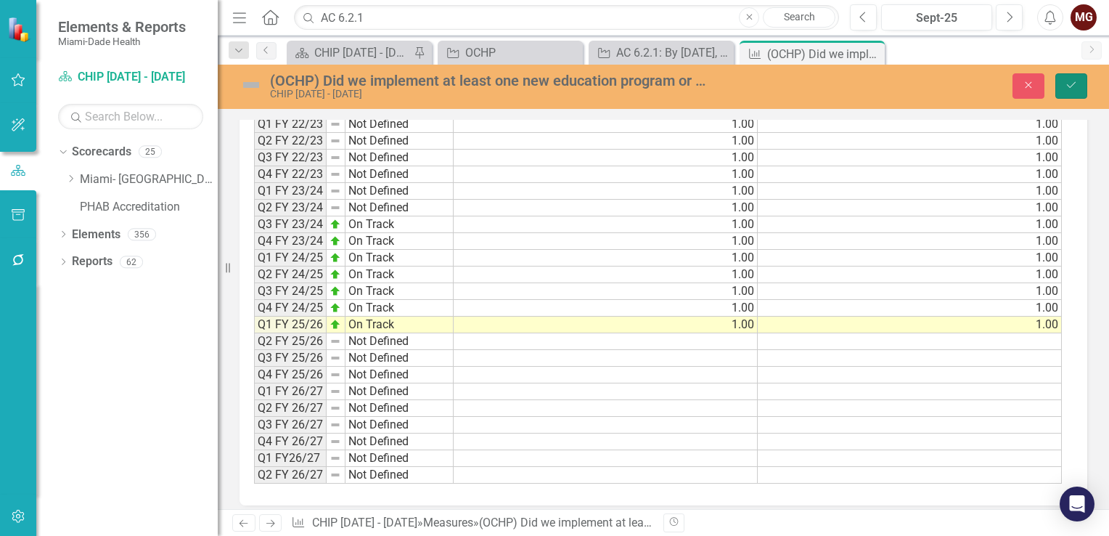
click at [1074, 86] on icon "Save" at bounding box center [1071, 85] width 13 height 10
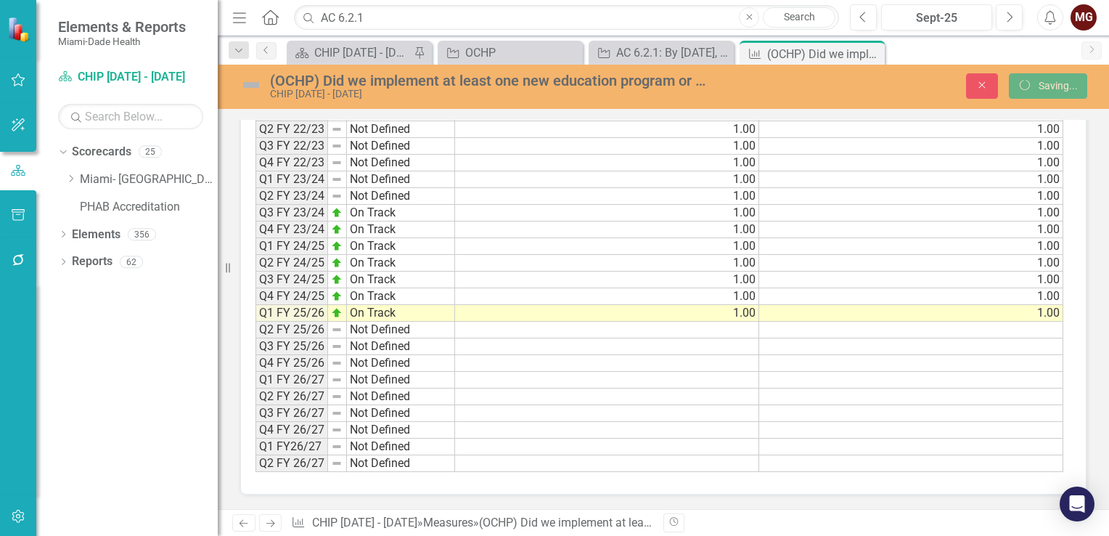
scroll to position [1443, 0]
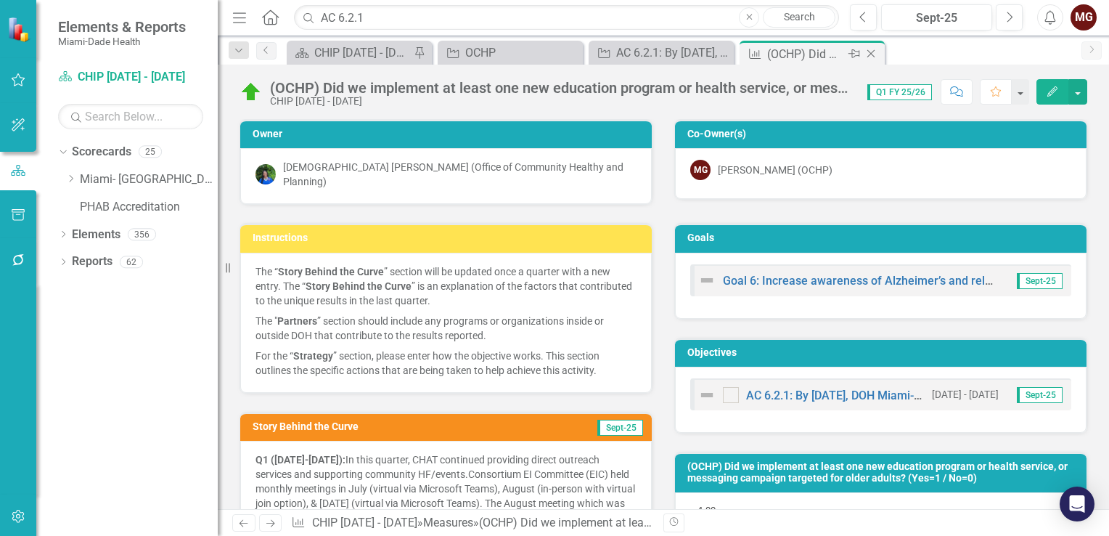
click at [868, 53] on icon "Close" at bounding box center [871, 54] width 15 height 12
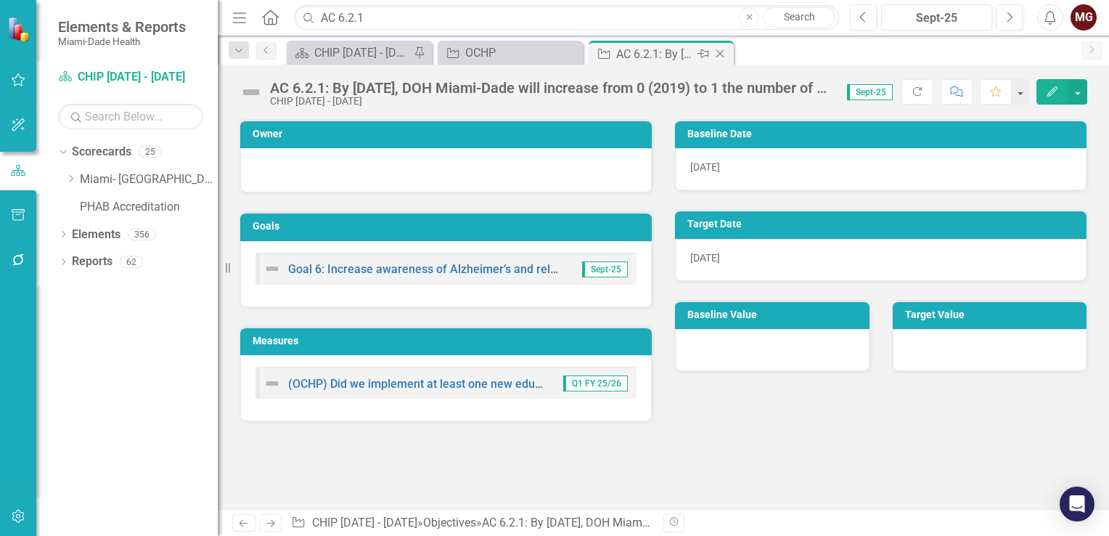
click at [719, 54] on icon at bounding box center [720, 54] width 8 height 8
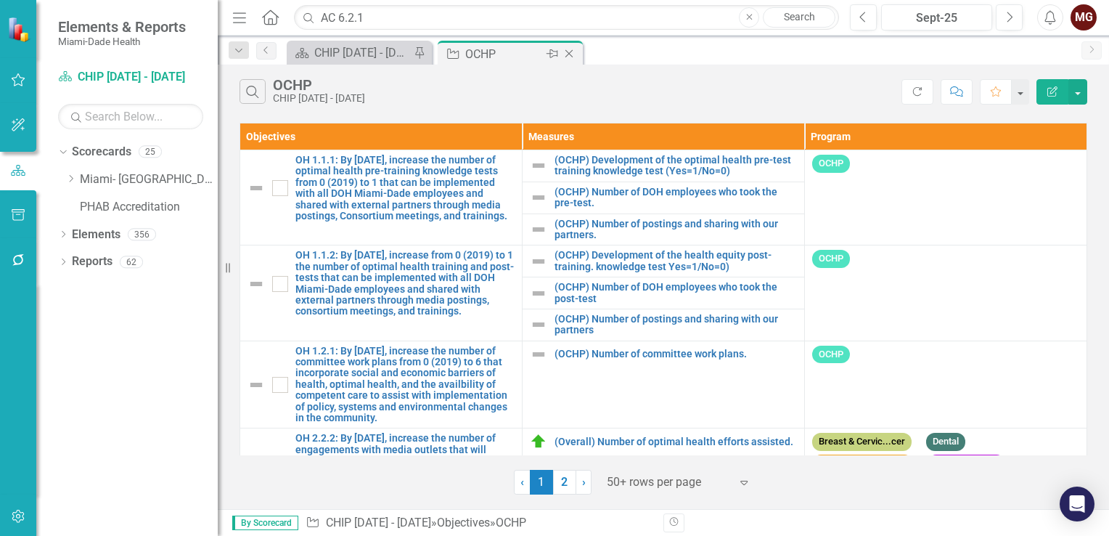
click at [499, 53] on div "OCHP" at bounding box center [504, 54] width 78 height 18
click at [392, 16] on input "AC 6.2.1" at bounding box center [566, 17] width 545 height 25
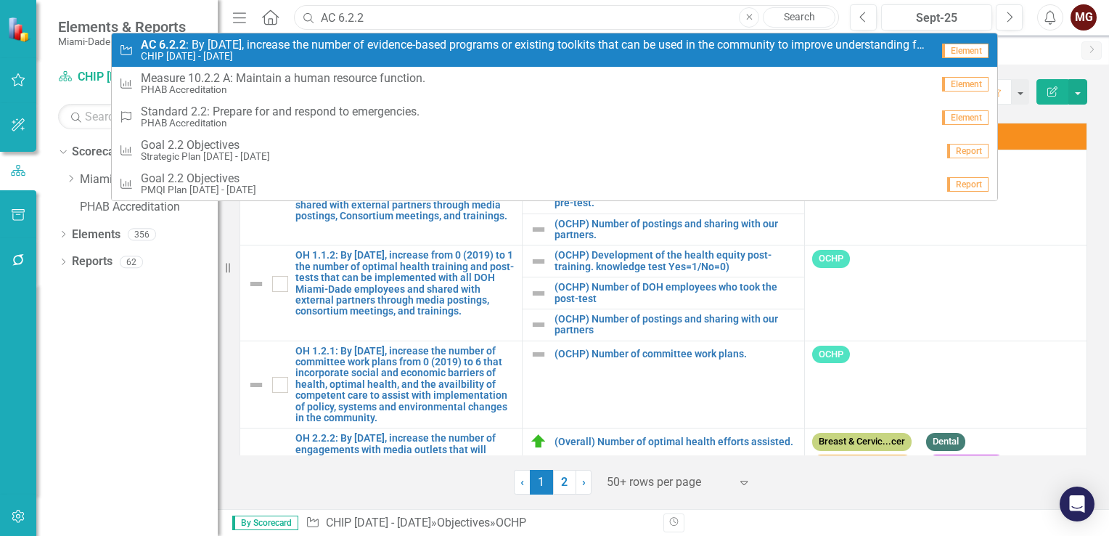
type input "AC 6.2.2"
click at [230, 50] on span "AC 6.2.2 : By [DATE], increase the number of evidence-based programs or existin…" at bounding box center [536, 44] width 790 height 13
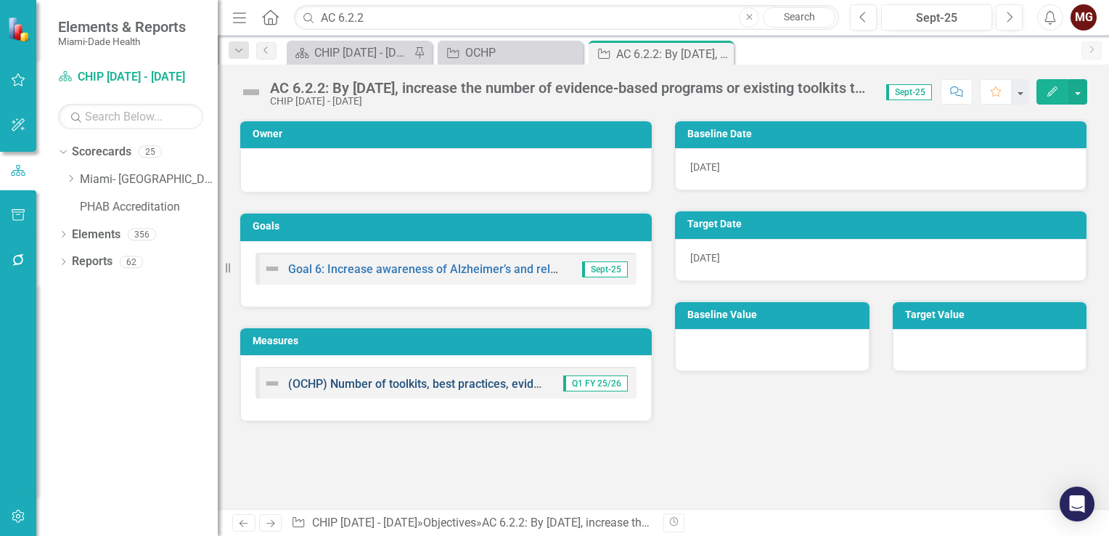
click at [389, 382] on link "(OCHP) Number of toolkits, best practices, evidence-based programs." at bounding box center [469, 384] width 363 height 14
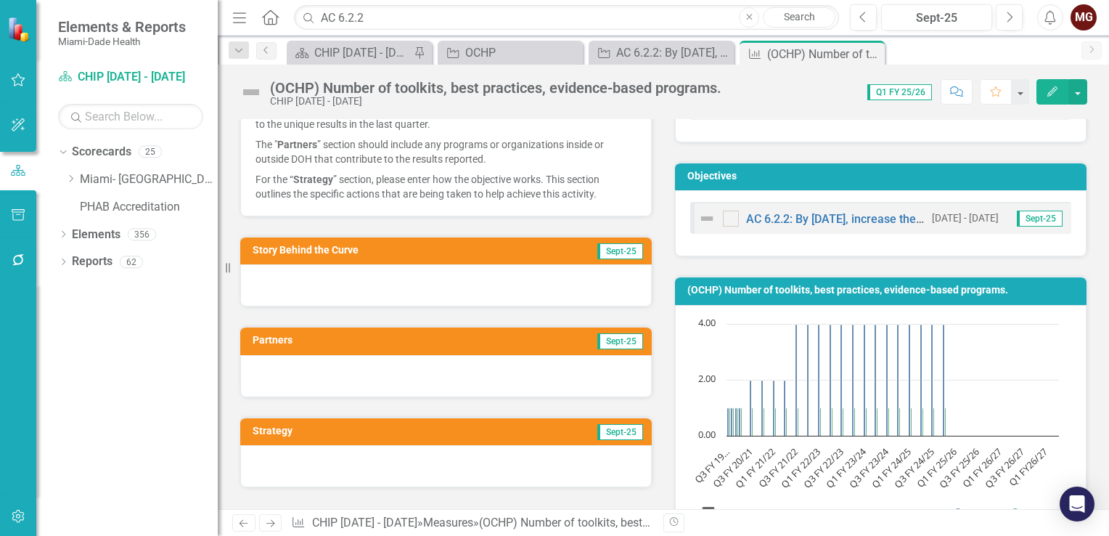
scroll to position [218, 0]
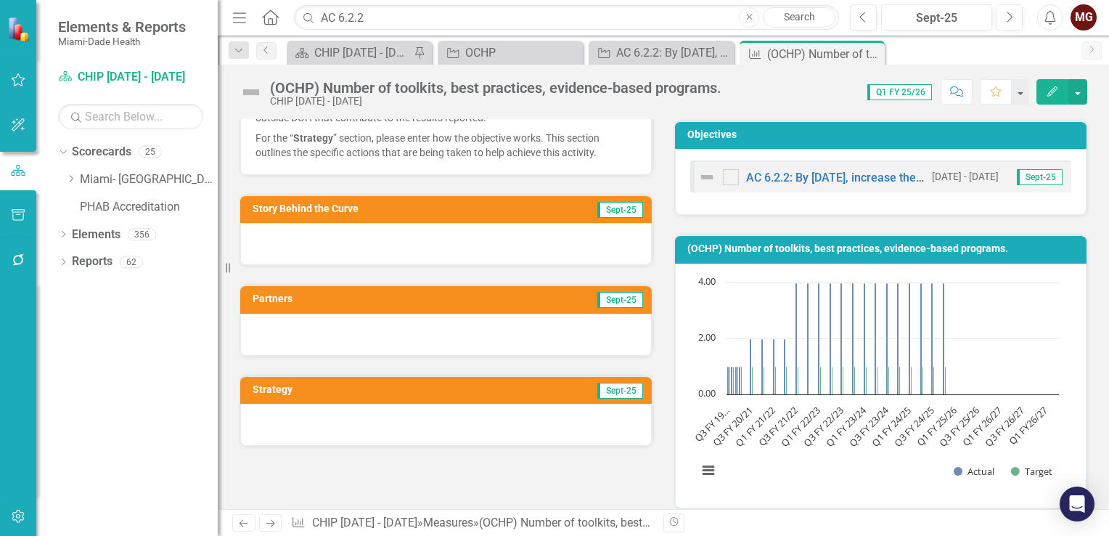
click at [351, 240] on div at bounding box center [446, 244] width 412 height 42
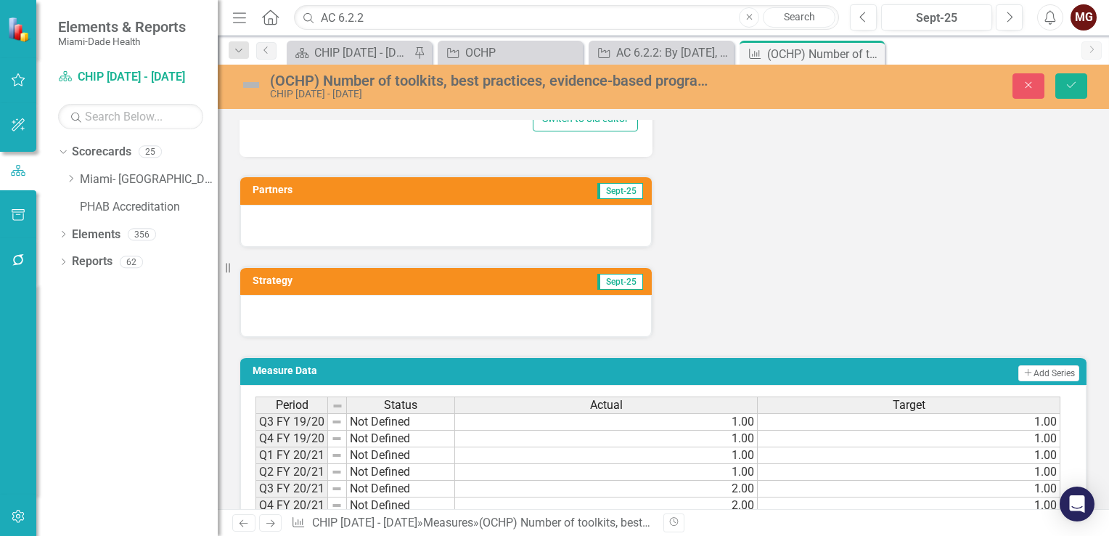
scroll to position [653, 0]
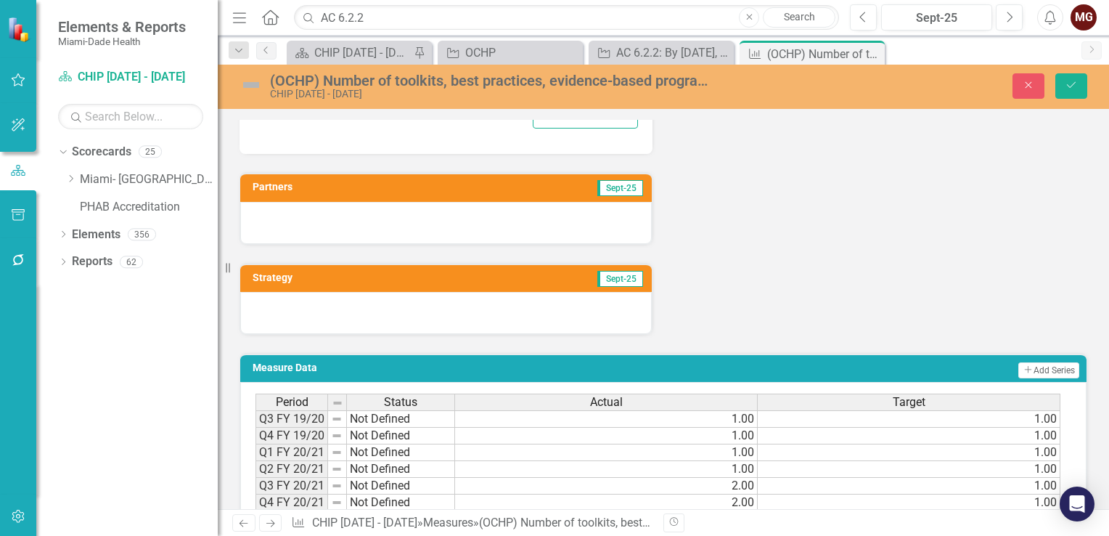
click at [323, 213] on div at bounding box center [446, 223] width 412 height 42
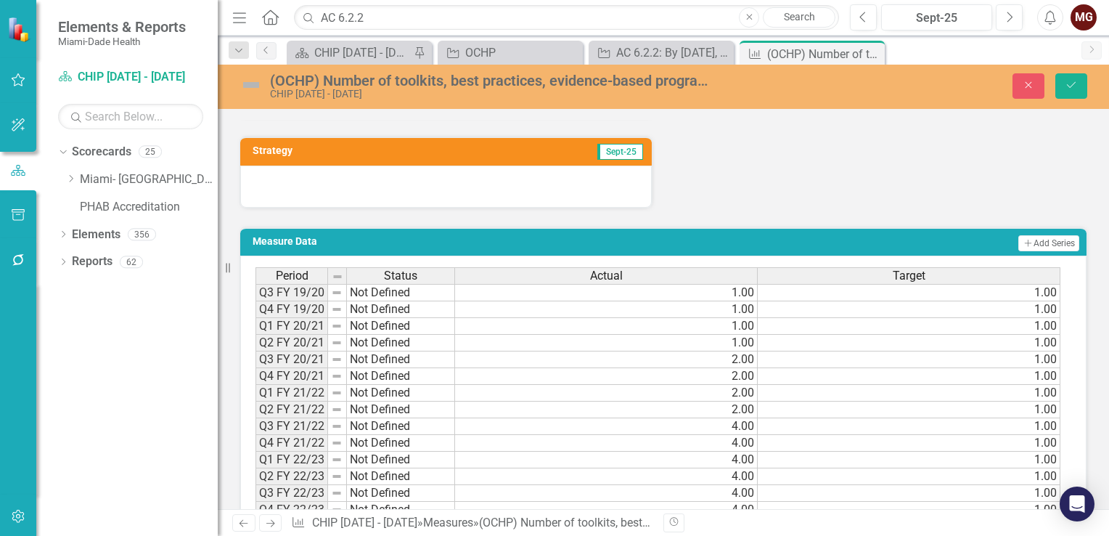
scroll to position [1016, 0]
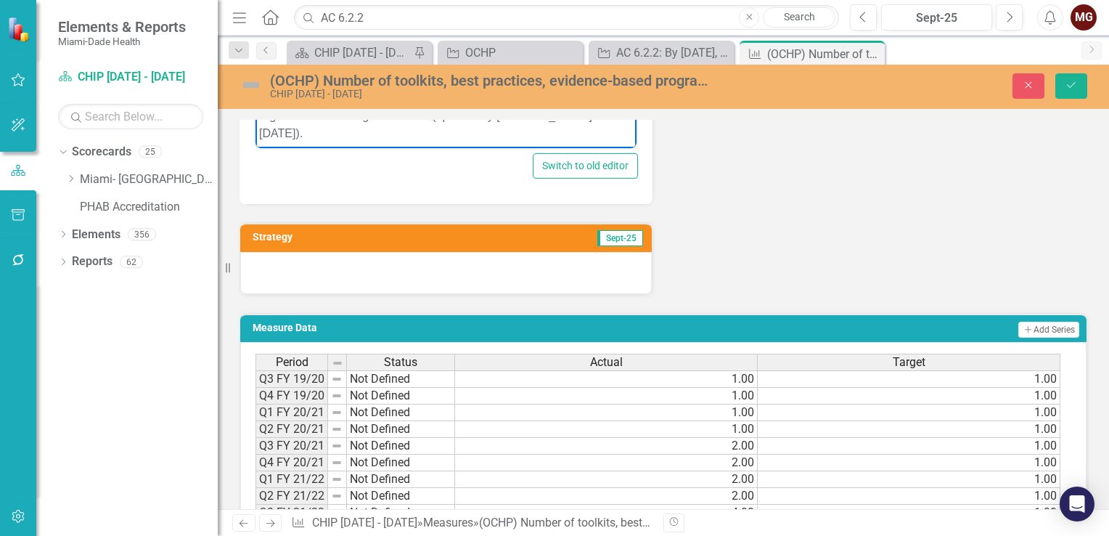
click at [264, 261] on div at bounding box center [446, 273] width 412 height 42
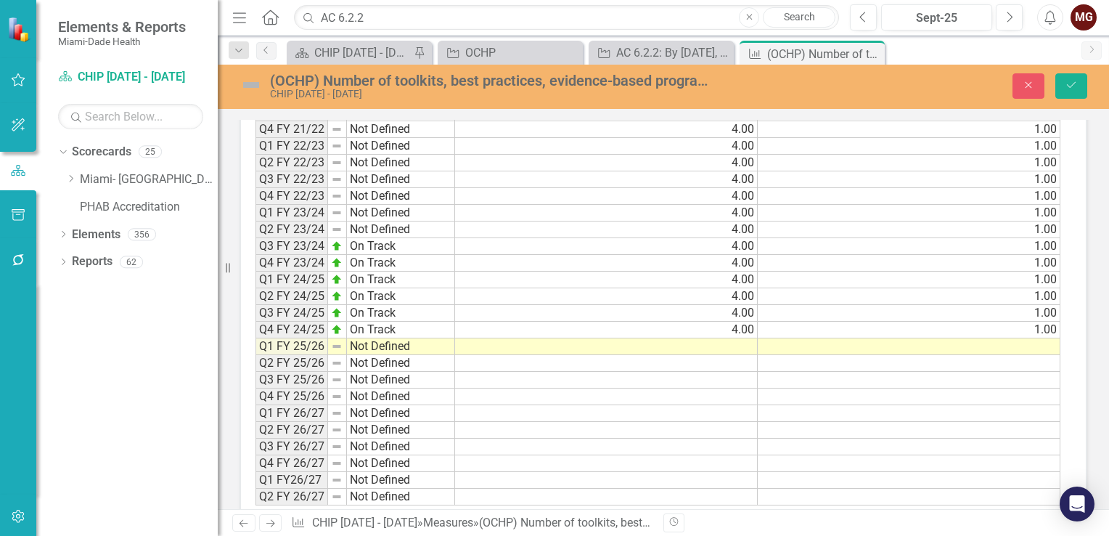
scroll to position [1742, 0]
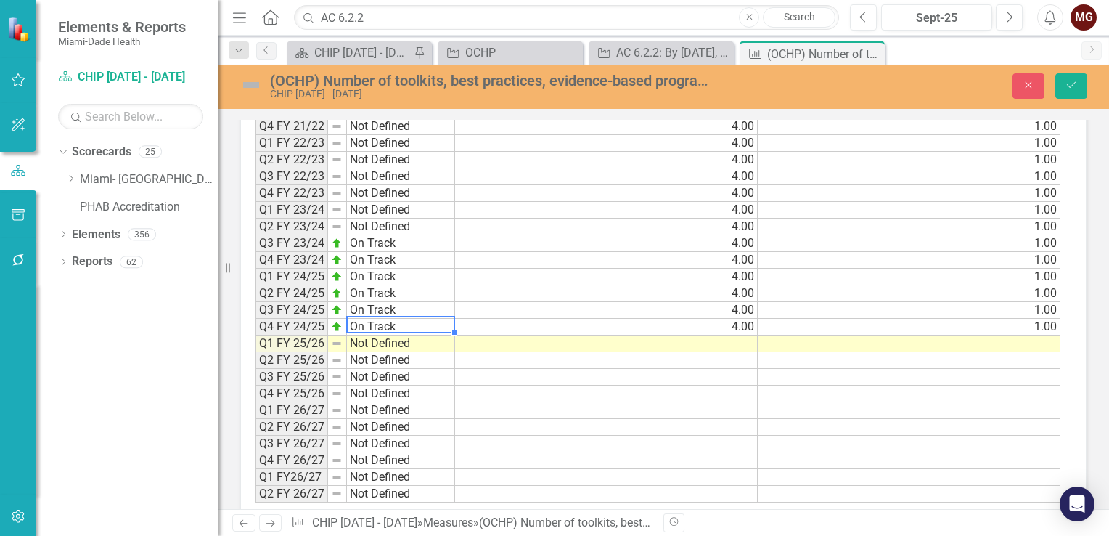
click at [414, 319] on td "On Track" at bounding box center [401, 327] width 108 height 17
drag, startPoint x: 454, startPoint y: 322, endPoint x: 452, endPoint y: 330, distance: 7.6
click at [255, 330] on div "Period Status Q3 FY 19/20 Not Defined Q4 FY 19/20 Not Defined Q1 FY 20/21 Not D…" at bounding box center [255, 227] width 0 height 552
type textarea "On Track"
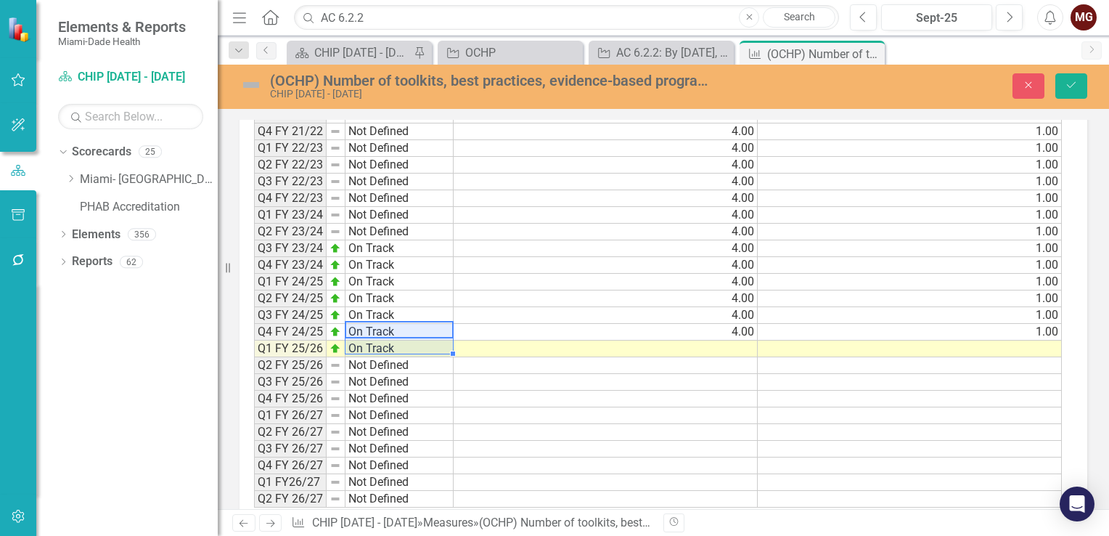
scroll to position [1747, 0]
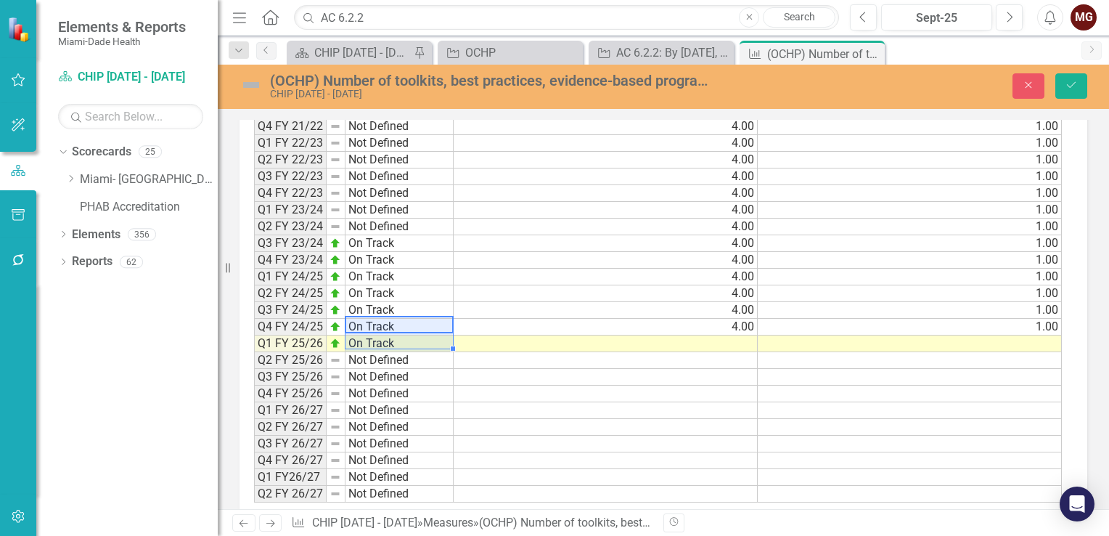
click at [687, 319] on td "4.00" at bounding box center [606, 327] width 304 height 17
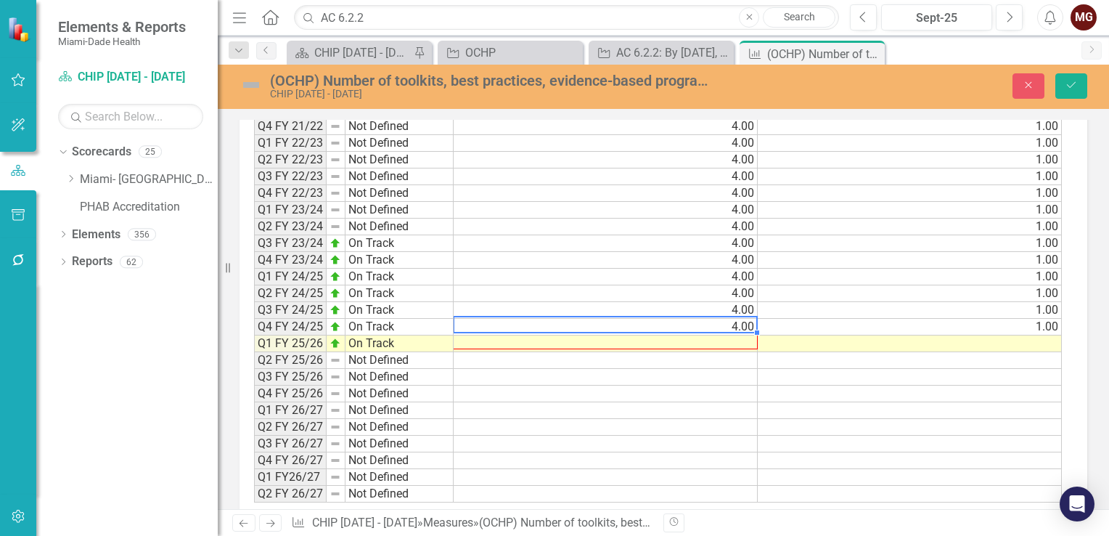
click at [254, 328] on div "Period Status Actual Target Q3 FY 19/20 Not Defined 1.00 1.00 Q4 FY 19/20 Not D…" at bounding box center [254, 227] width 0 height 552
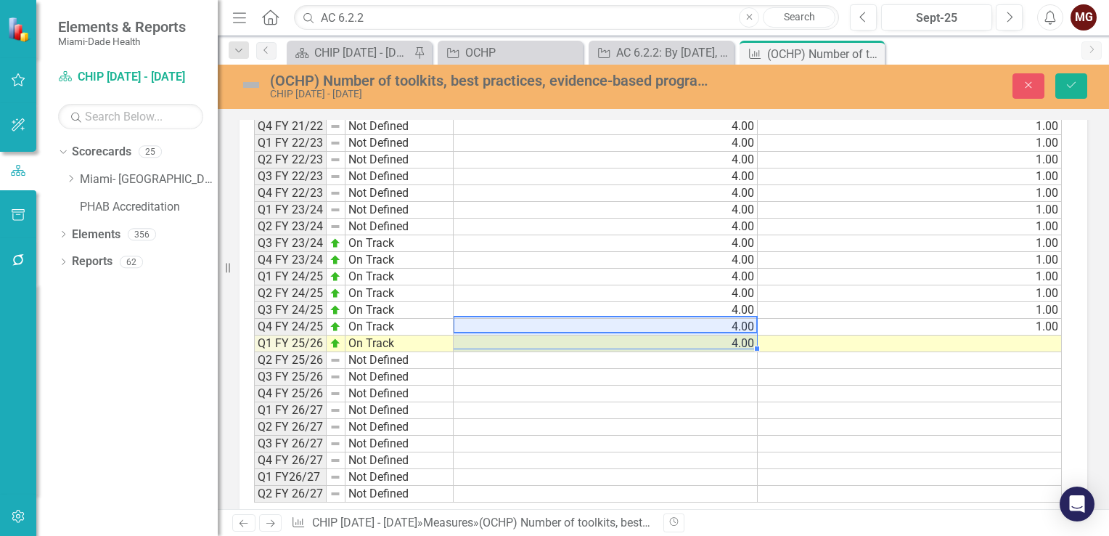
click at [971, 319] on td "1.00" at bounding box center [910, 327] width 304 height 17
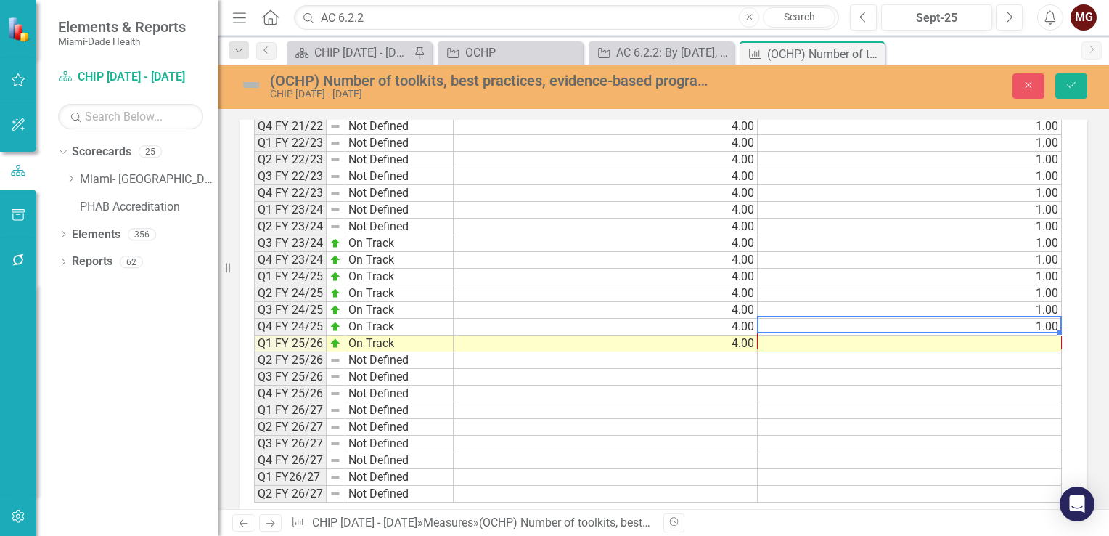
drag, startPoint x: 1060, startPoint y: 321, endPoint x: 1060, endPoint y: 329, distance: 8.0
click at [254, 329] on div "Period Status Actual Target Q3 FY 19/20 Not Defined 1.00 1.00 Q4 FY 19/20 Not D…" at bounding box center [254, 227] width 0 height 552
type textarea "1"
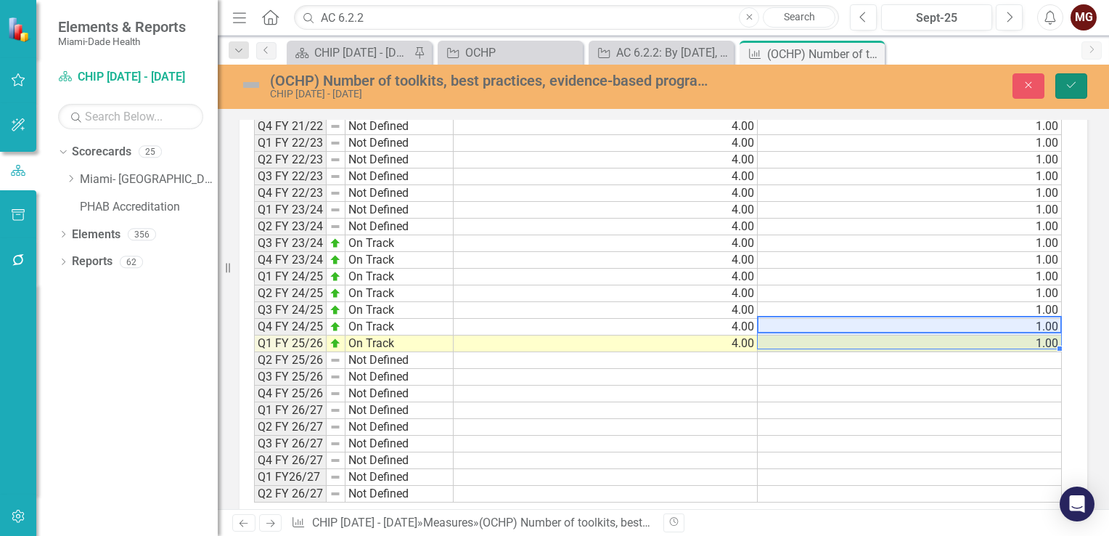
click at [1080, 88] on button "Save" at bounding box center [1071, 85] width 32 height 25
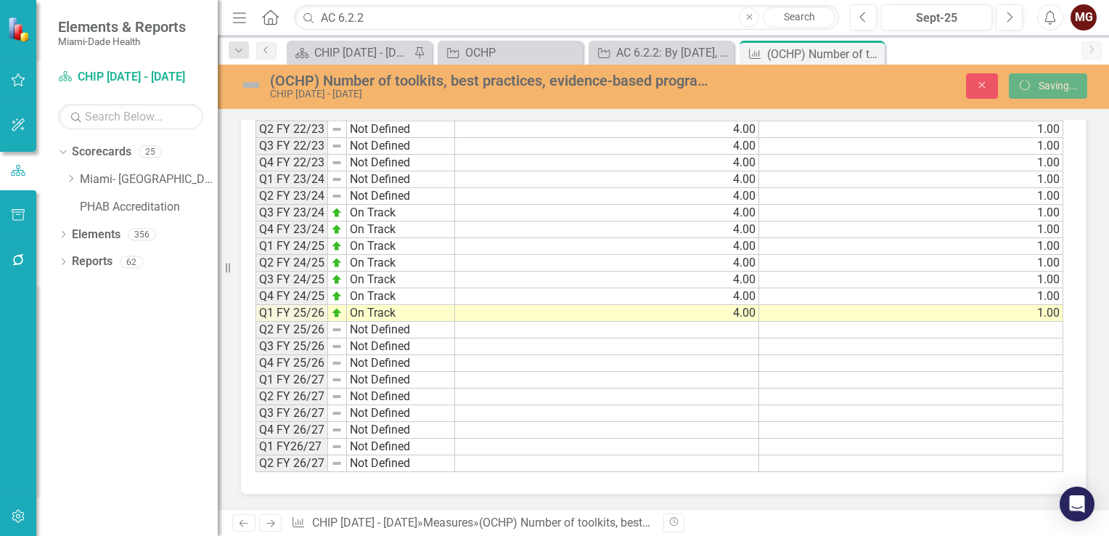
scroll to position [1301, 0]
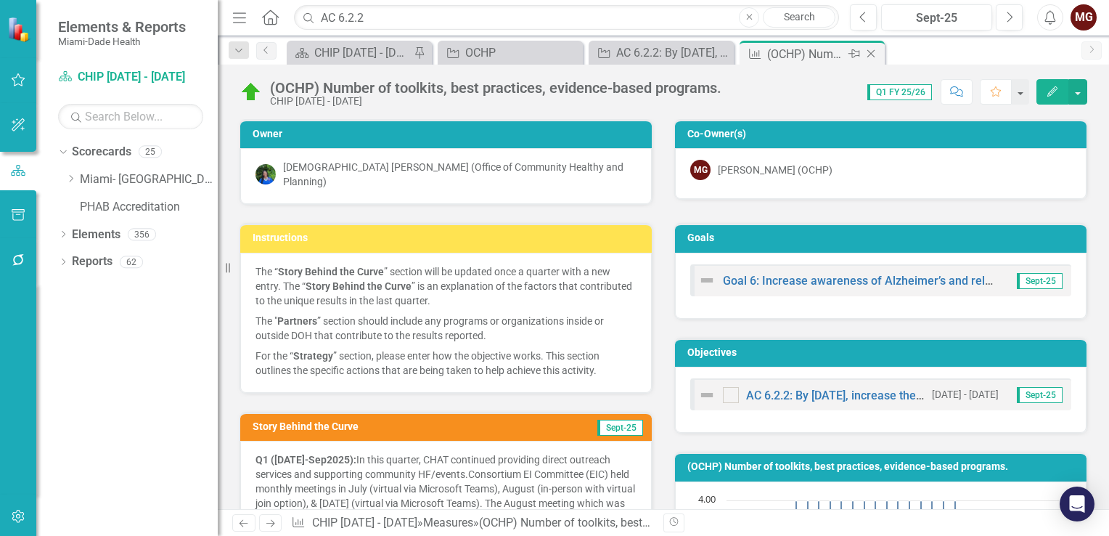
click at [871, 56] on icon "Close" at bounding box center [871, 54] width 15 height 12
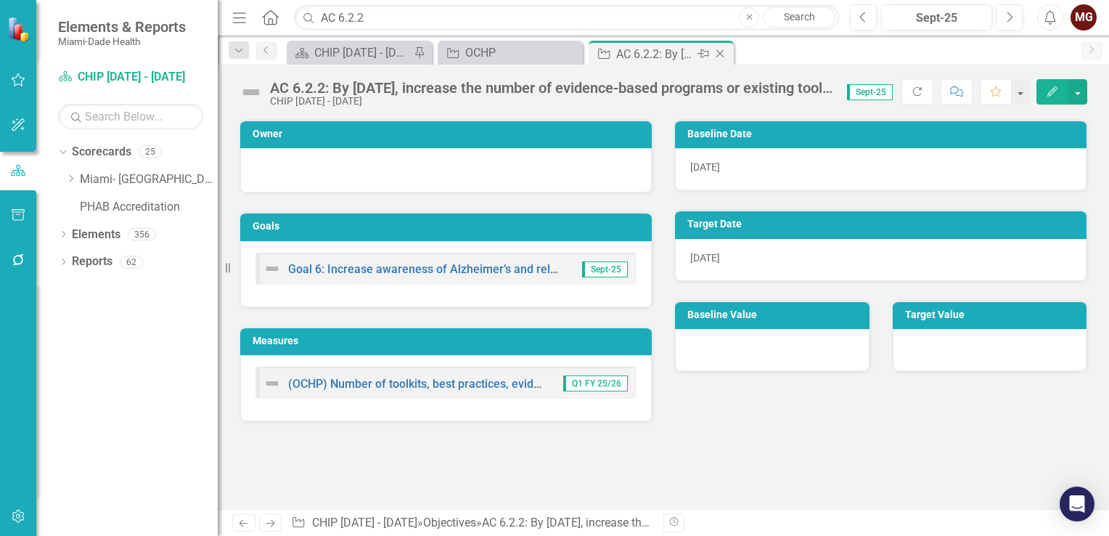
click at [723, 52] on icon "Close" at bounding box center [720, 54] width 15 height 12
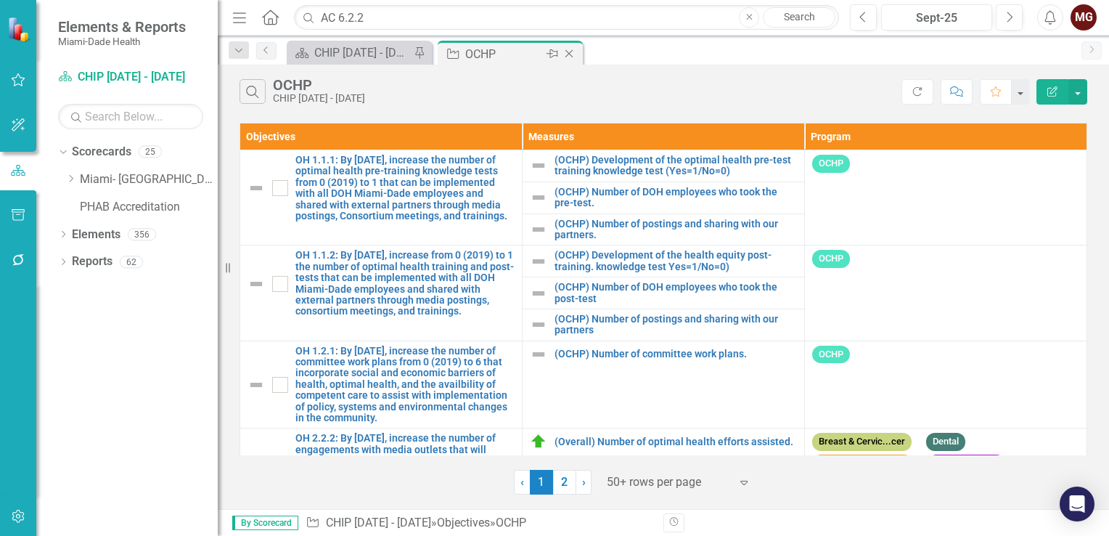
click at [545, 49] on div "Pin" at bounding box center [551, 54] width 18 height 18
click at [383, 21] on input "AC 6.2.2" at bounding box center [566, 17] width 545 height 25
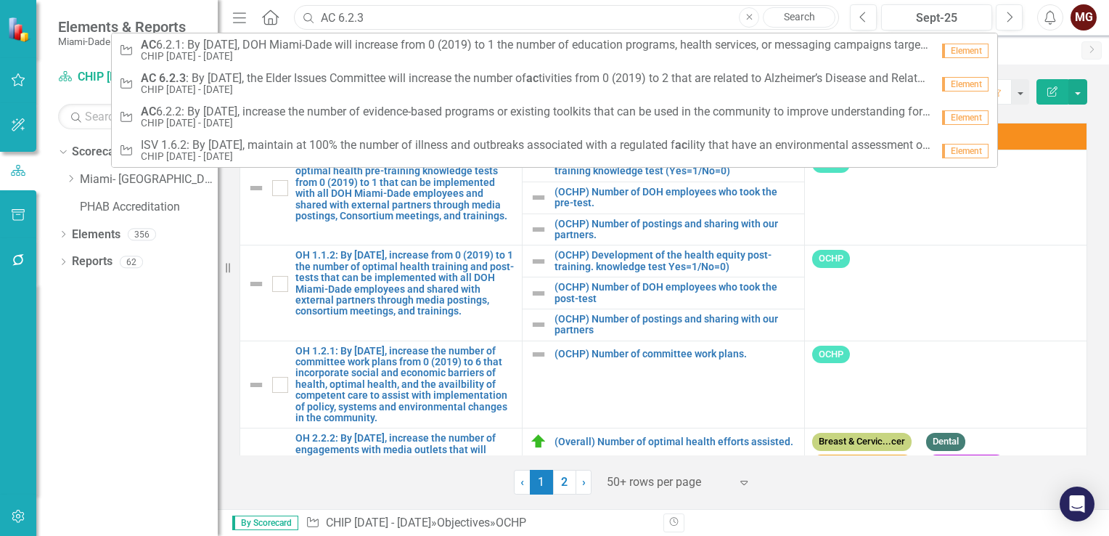
type input "AC 6.2.3"
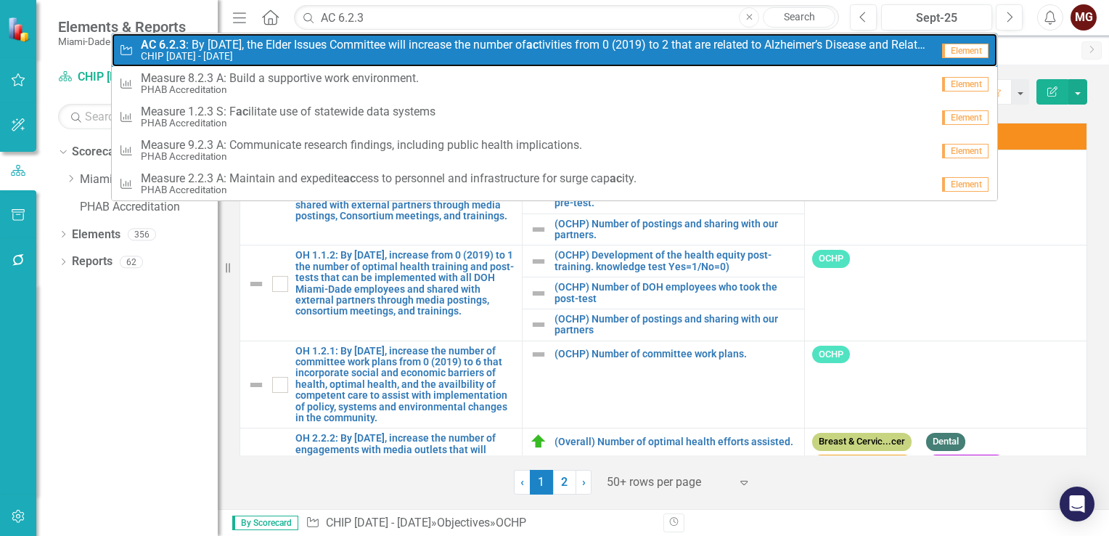
click at [196, 37] on link "Objective AC 6.2.3 : By June 30, 2025, the Elder Issues Committee will increase…" at bounding box center [555, 49] width 886 height 33
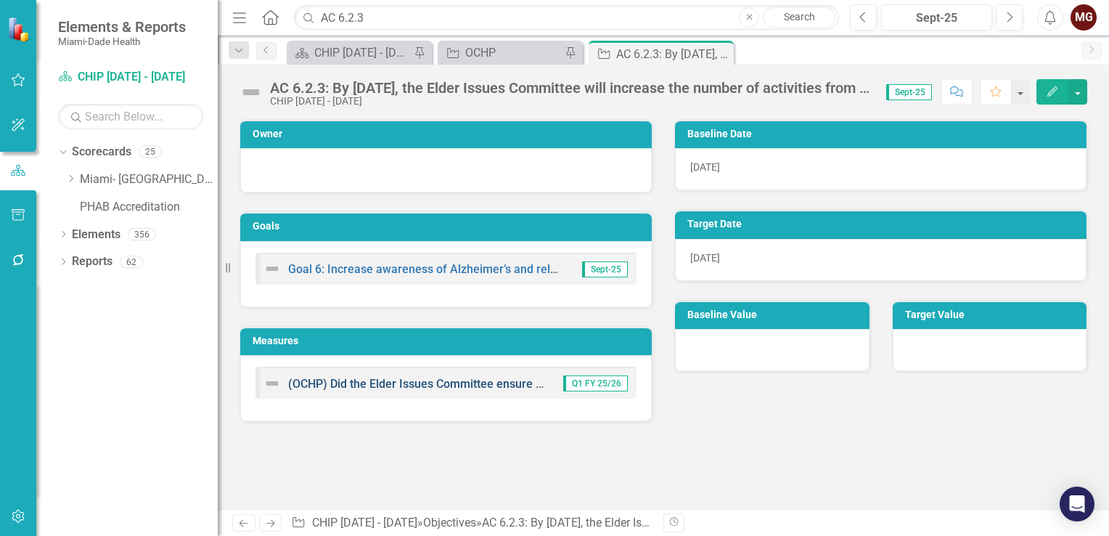
click at [388, 385] on link "(OCHP) Did the Elder Issues Committee ensure that the work plan contains a mini…" at bounding box center [766, 384] width 956 height 14
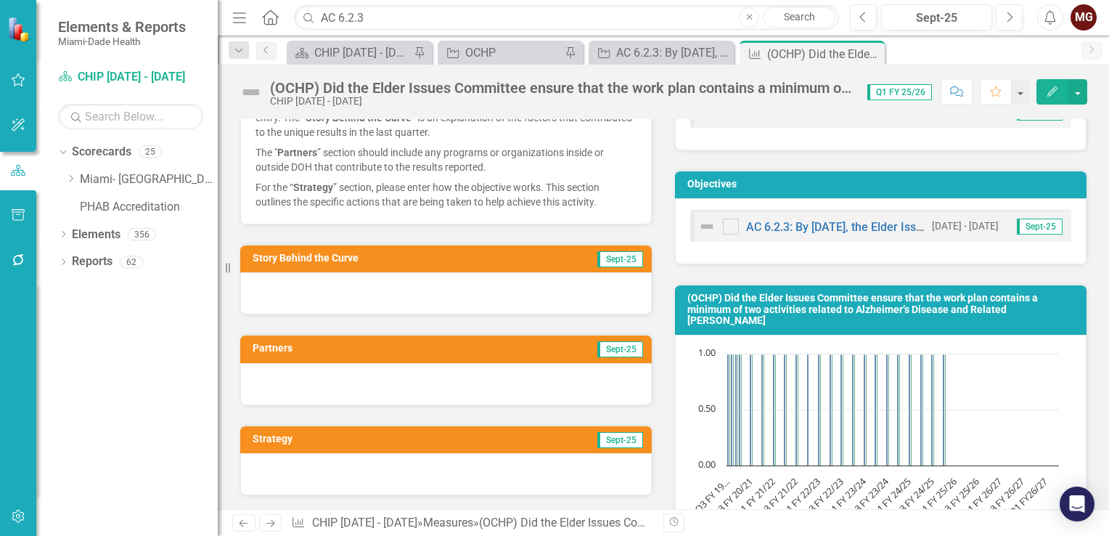
scroll to position [218, 0]
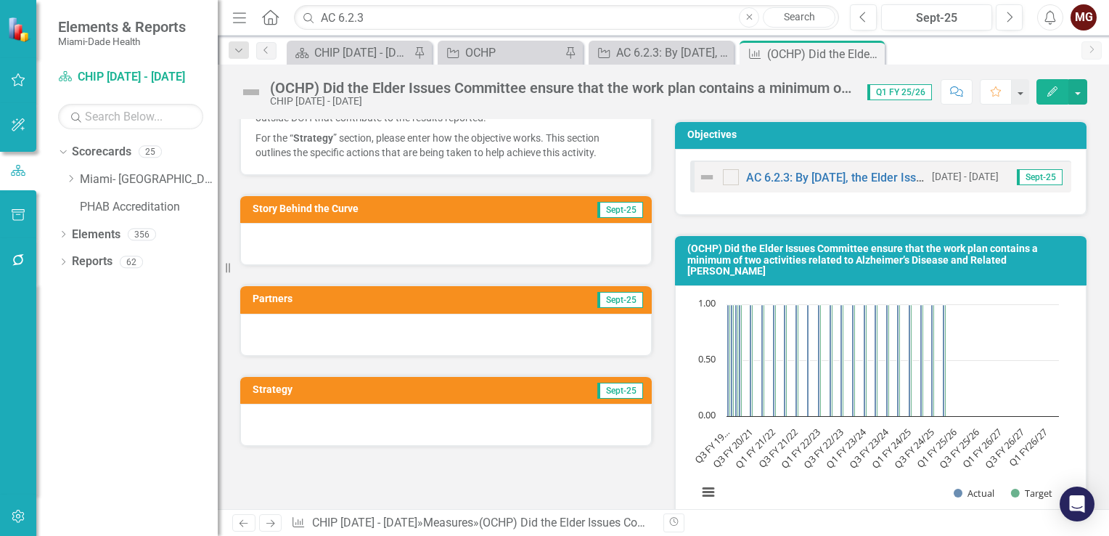
click at [354, 226] on div at bounding box center [446, 244] width 412 height 42
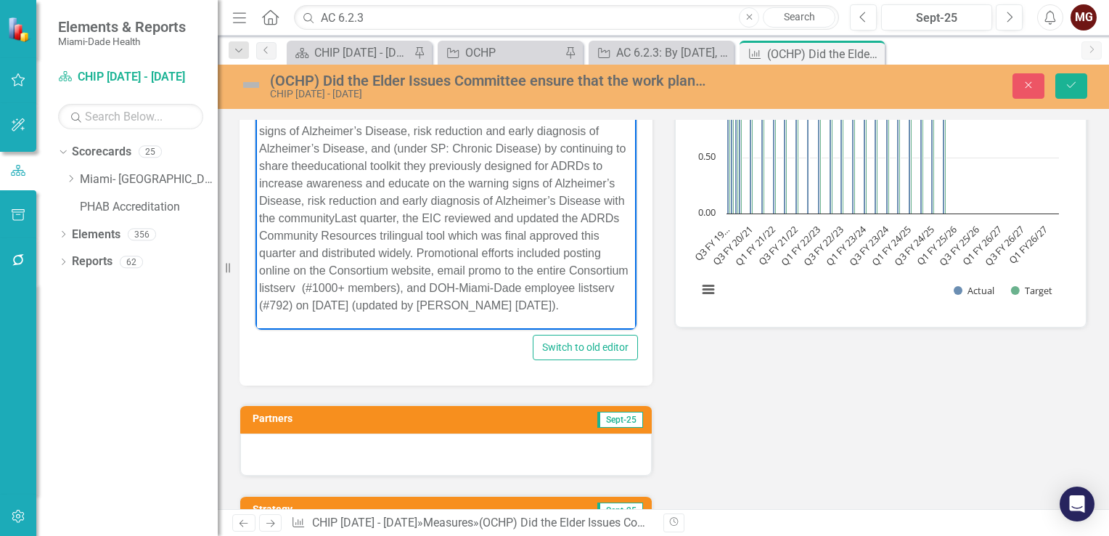
scroll to position [798, 0]
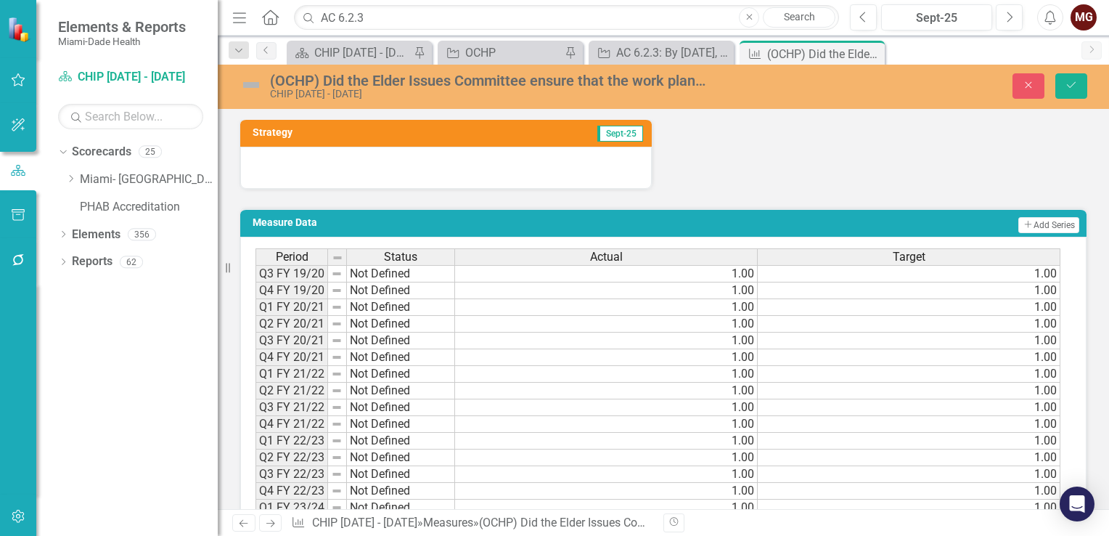
click at [367, 165] on div at bounding box center [446, 168] width 412 height 42
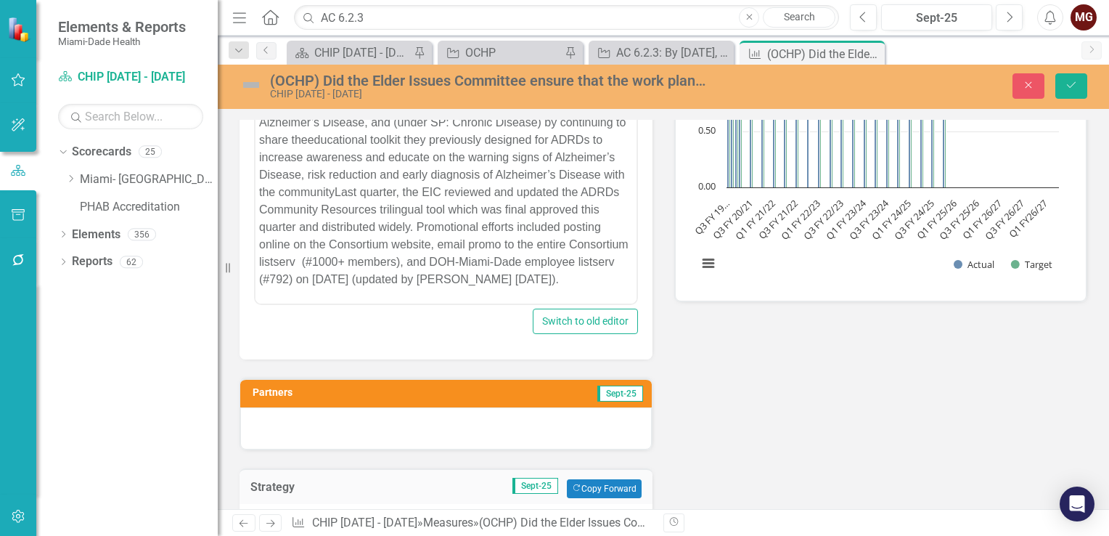
scroll to position [436, 0]
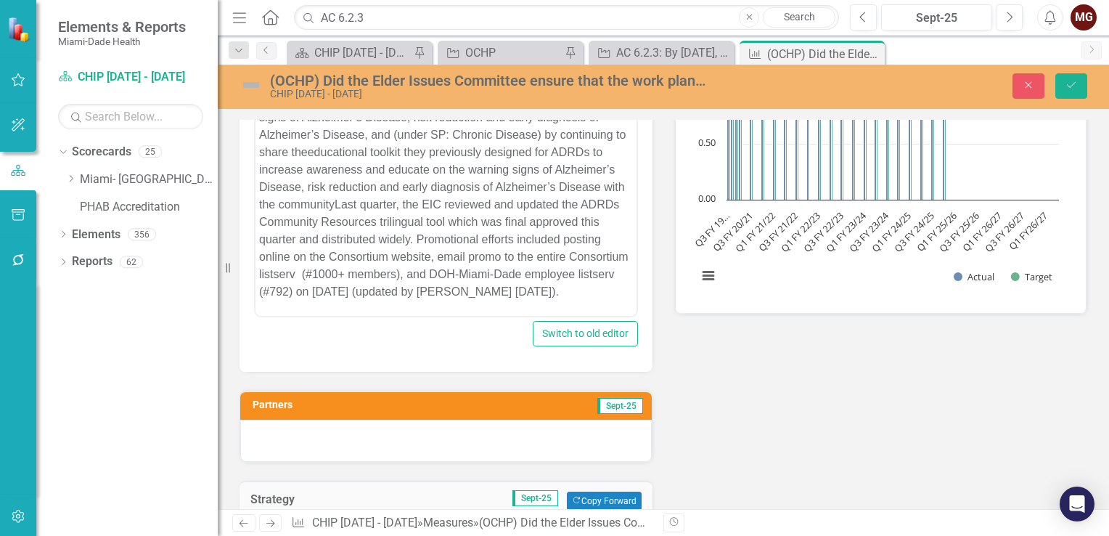
click at [298, 431] on div at bounding box center [446, 441] width 412 height 42
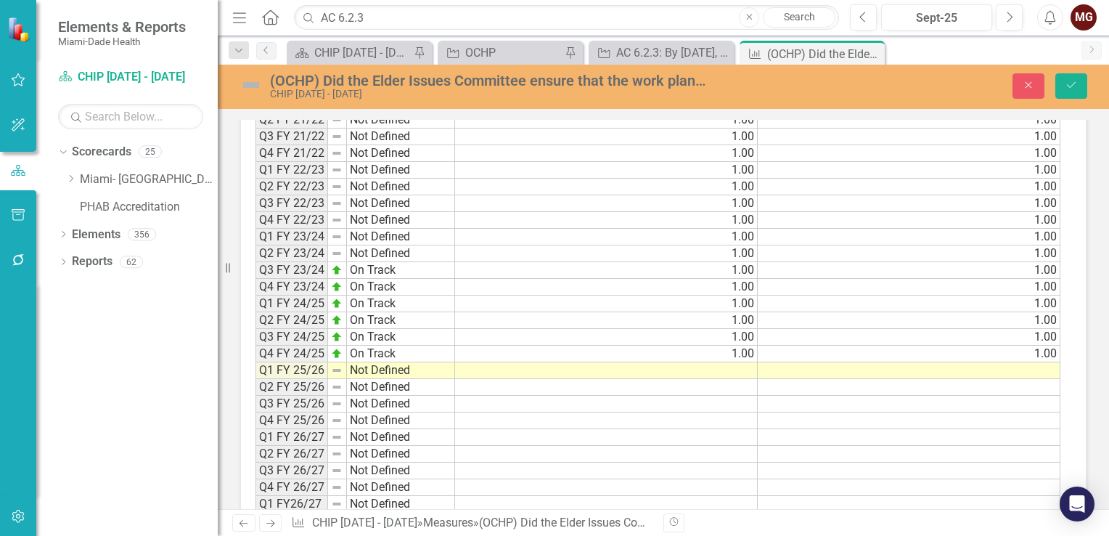
scroll to position [1762, 0]
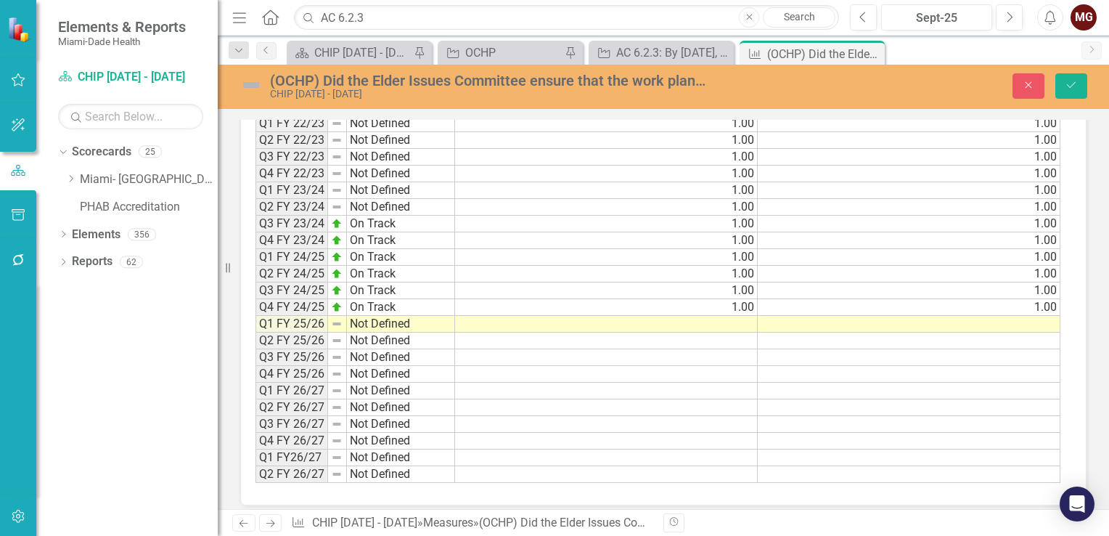
drag, startPoint x: 409, startPoint y: 292, endPoint x: 443, endPoint y: 301, distance: 36.1
click at [409, 299] on td "On Track" at bounding box center [401, 307] width 108 height 17
drag, startPoint x: 453, startPoint y: 301, endPoint x: 451, endPoint y: 314, distance: 12.4
click at [255, 314] on div "Period Status Q3 FY 19/20 Not Defined Q4 FY 19/20 Not Defined Q1 FY 20/21 Not D…" at bounding box center [255, 207] width 0 height 552
type textarea "On Track"
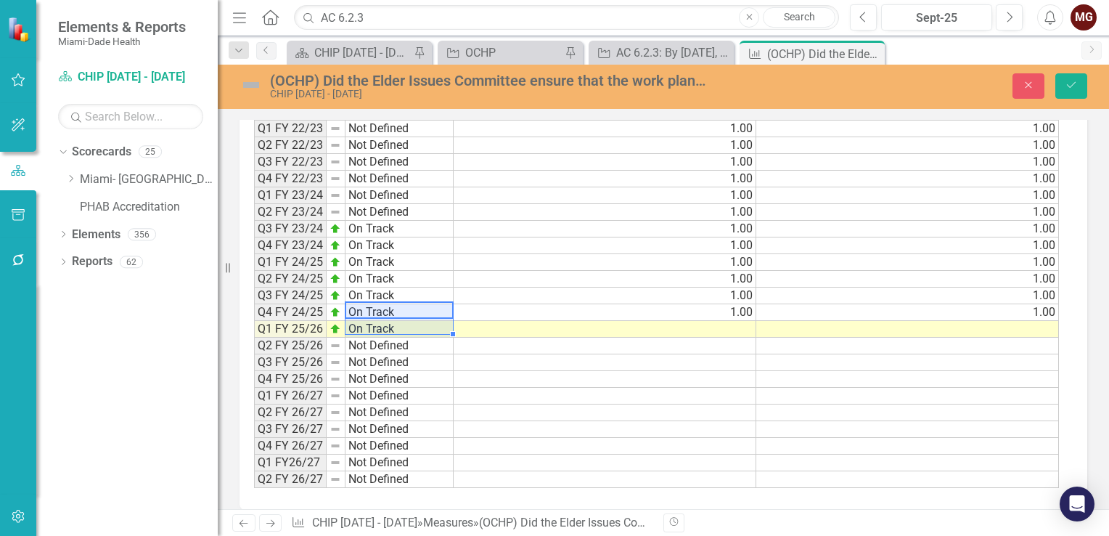
scroll to position [1766, 0]
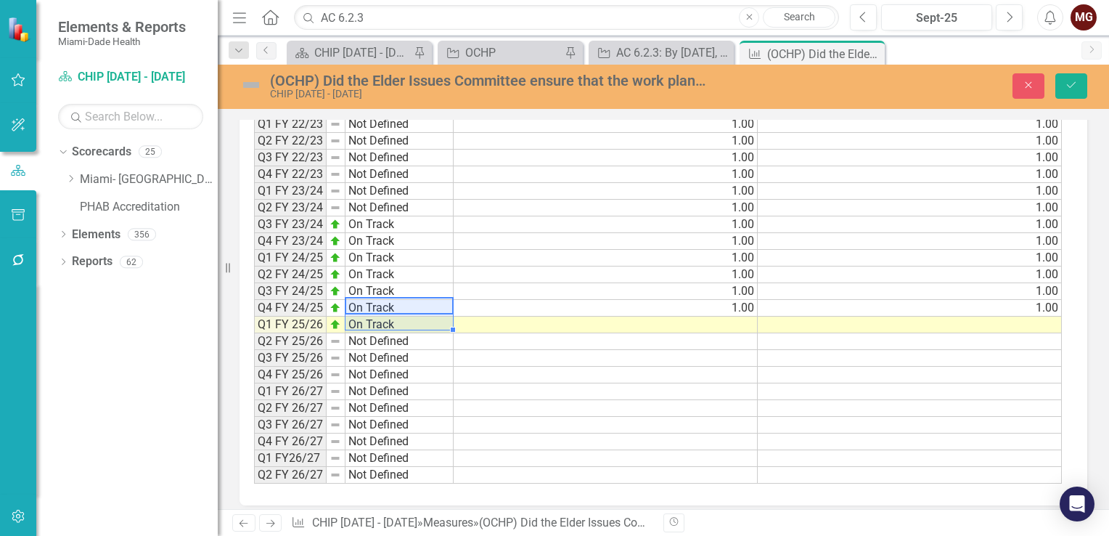
click at [697, 300] on td "1.00" at bounding box center [606, 308] width 304 height 17
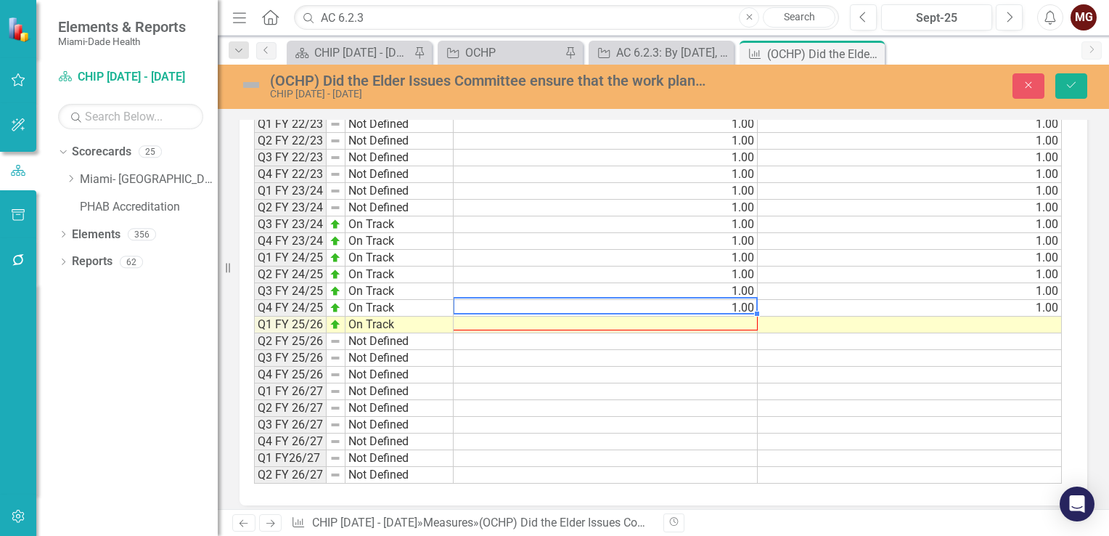
drag, startPoint x: 756, startPoint y: 302, endPoint x: 755, endPoint y: 309, distance: 7.4
click at [254, 309] on div "Period Status Actual Target Q3 FY 19/20 Not Defined 1.00 1.00 Q4 FY 19/20 Not D…" at bounding box center [254, 208] width 0 height 552
type textarea "1"
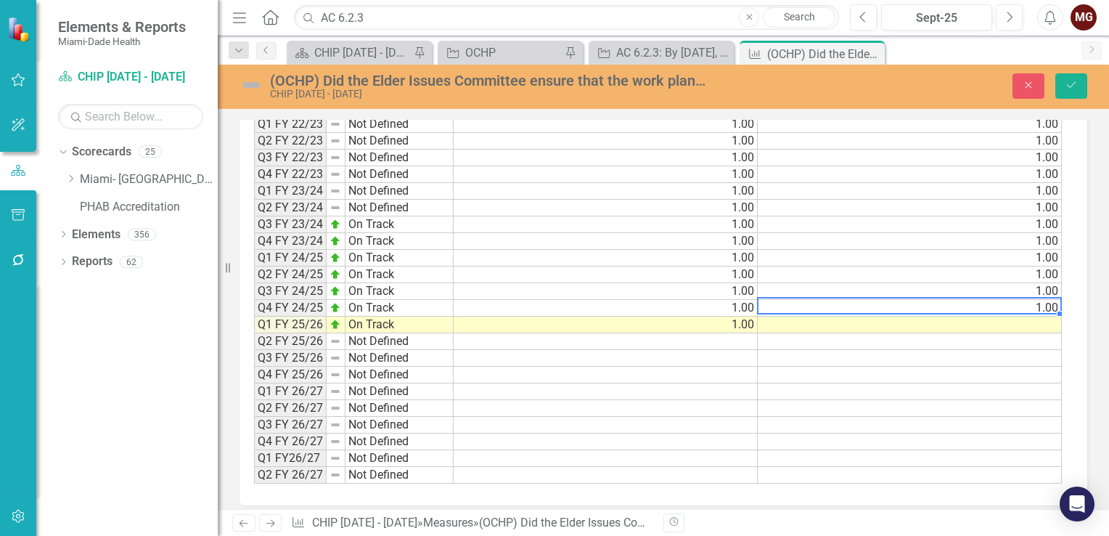
click at [1011, 300] on td "1.00" at bounding box center [910, 308] width 304 height 17
drag, startPoint x: 1058, startPoint y: 300, endPoint x: 1059, endPoint y: 311, distance: 11.0
click at [254, 311] on div "Period Status Actual Target Q3 FY 19/20 Not Defined 1.00 1.00 Q4 FY 19/20 Not D…" at bounding box center [254, 208] width 0 height 552
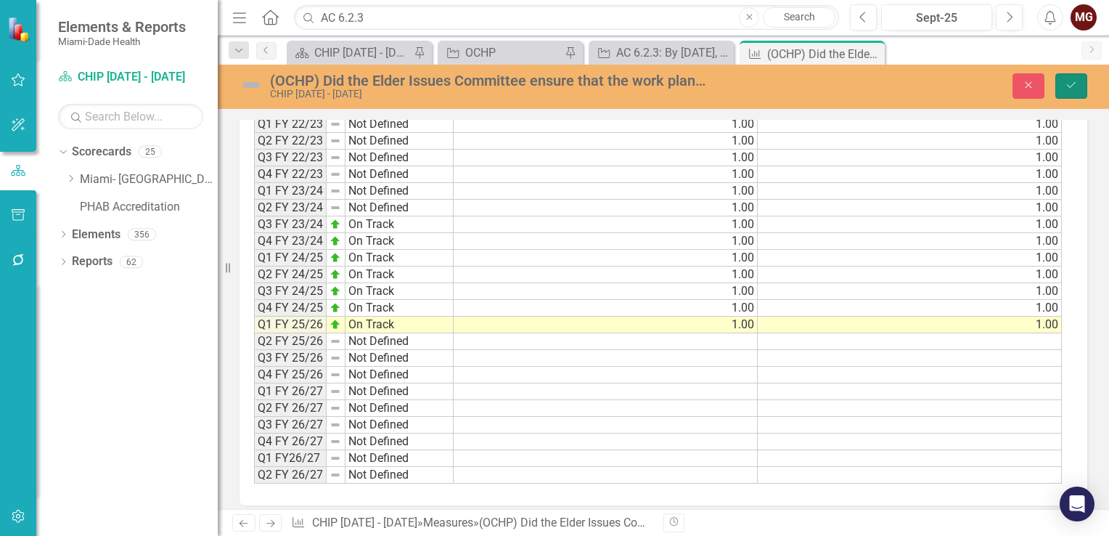
click at [1068, 94] on button "Save" at bounding box center [1071, 85] width 32 height 25
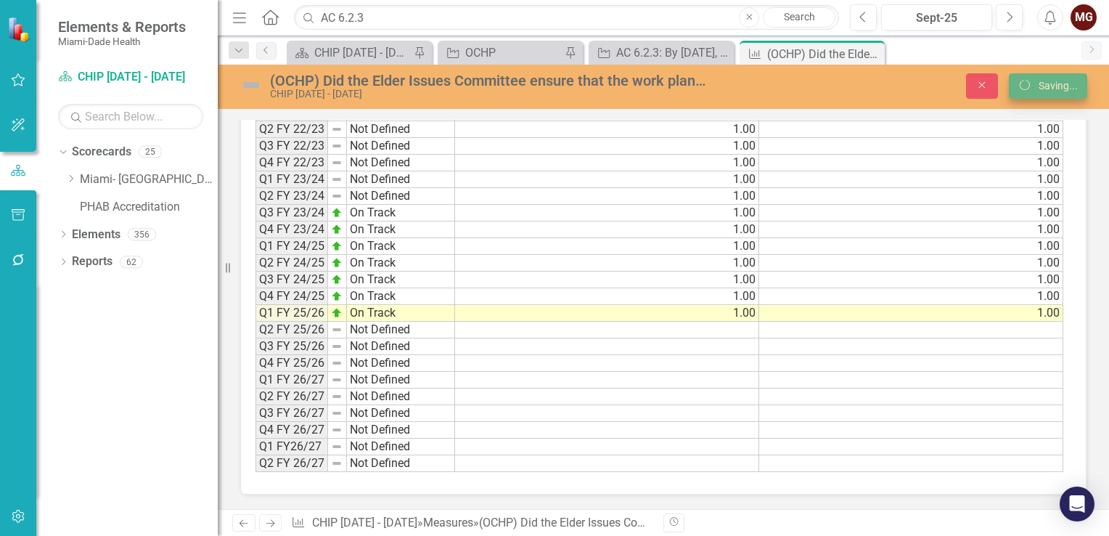
scroll to position [1039, 0]
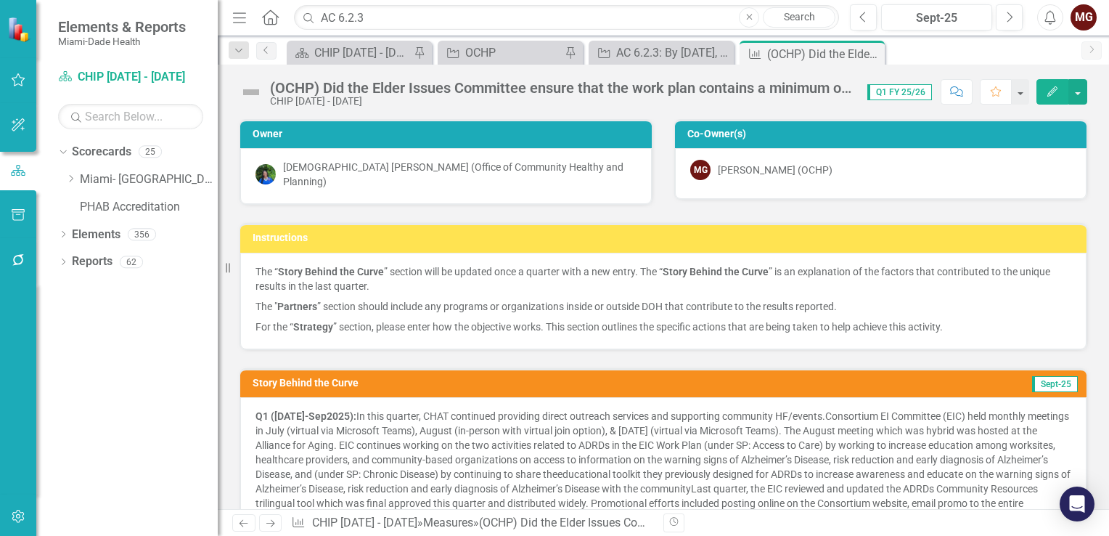
click at [1089, 80] on div "(OCHP) Did the Elder Issues Committee ensure that the work plan contains a mini…" at bounding box center [663, 87] width 891 height 44
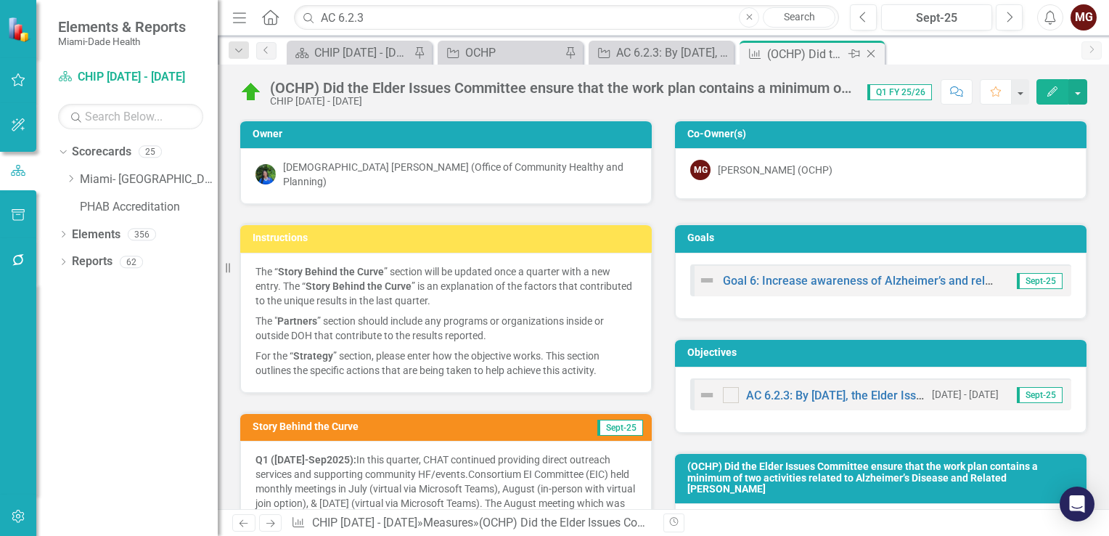
drag, startPoint x: 1089, startPoint y: 80, endPoint x: 875, endPoint y: 57, distance: 216.1
click at [875, 57] on div "Measure (OCHP) Did the Elder Issues Committee ensure that the work plan contain…" at bounding box center [812, 54] width 138 height 18
click at [0, 0] on icon "Close" at bounding box center [0, 0] width 0 height 0
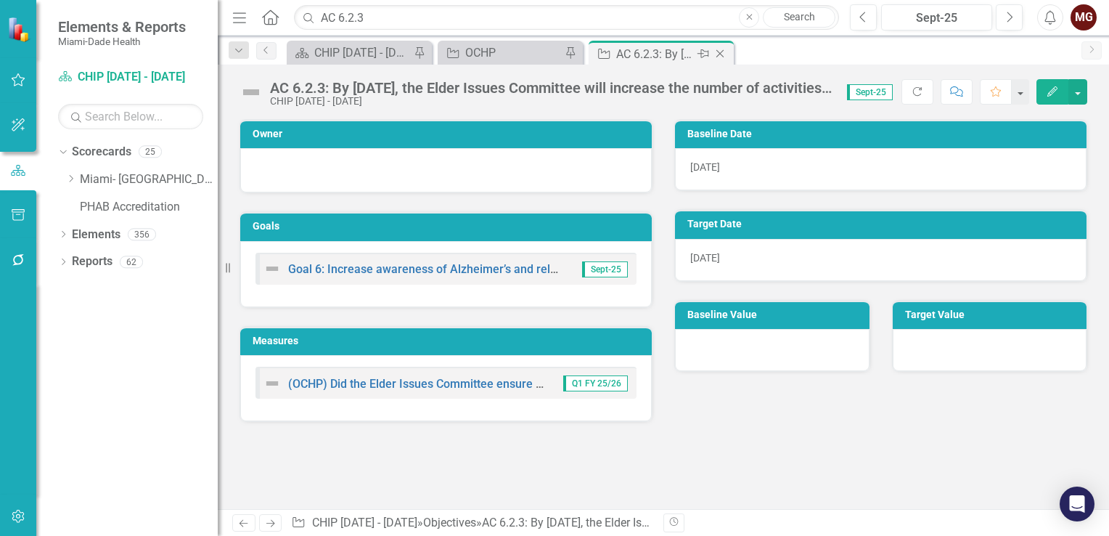
click at [730, 57] on div "Objective AC 6.2.3: By June 30, 2025, the Elder Issues Committee will increase …" at bounding box center [661, 53] width 145 height 24
click at [719, 54] on icon at bounding box center [720, 54] width 8 height 8
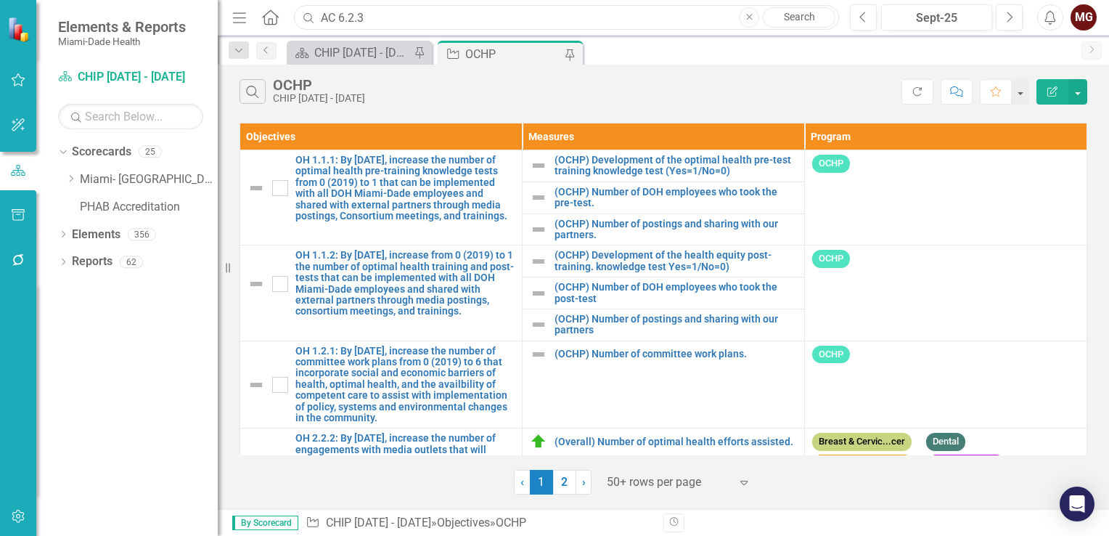
click at [388, 20] on input "AC 6.2.3" at bounding box center [566, 17] width 545 height 25
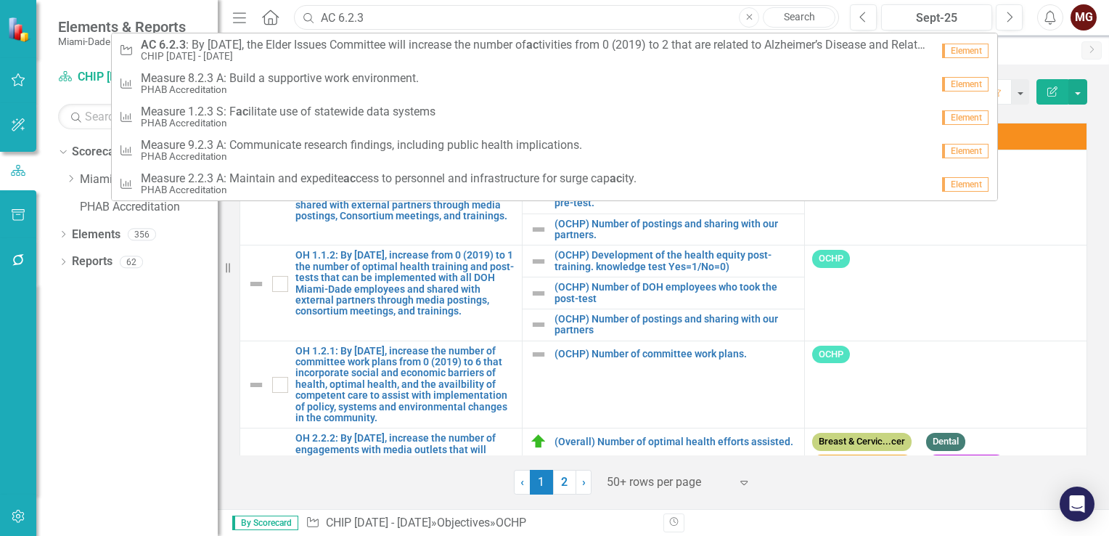
click at [357, 19] on input "AC 6.2.3" at bounding box center [566, 17] width 545 height 25
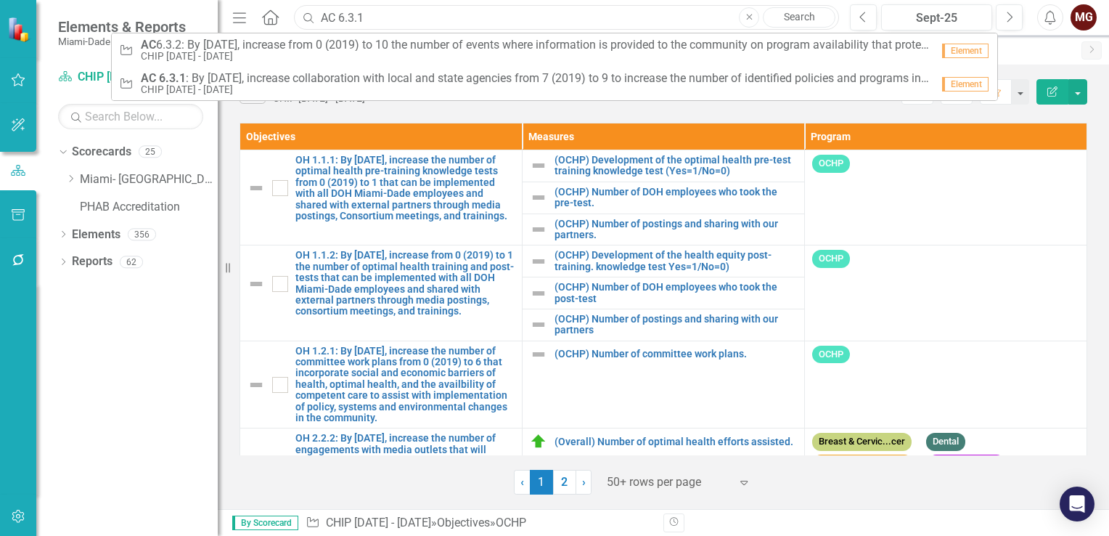
type input "AC 6.3.1"
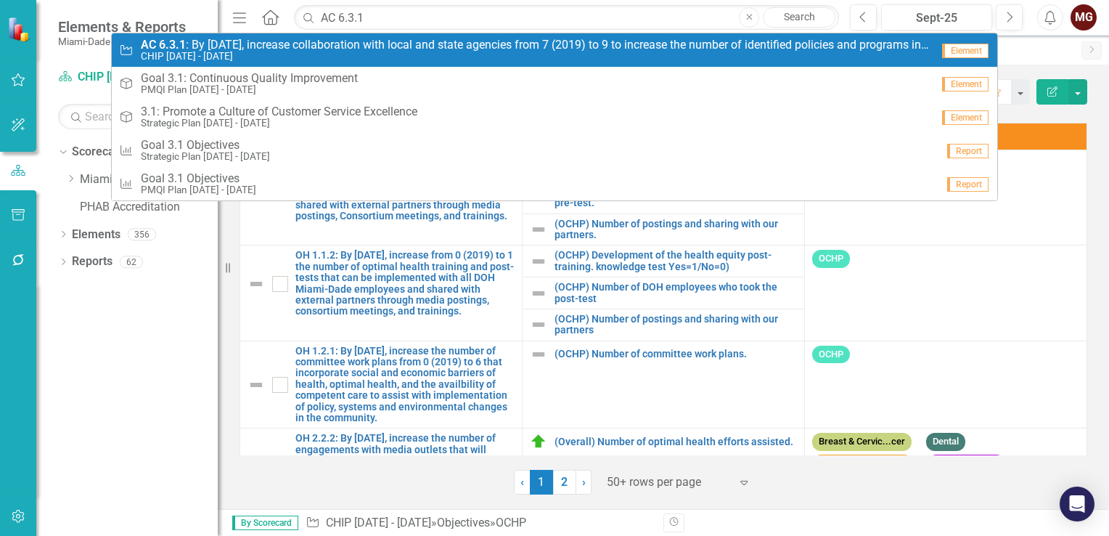
click at [331, 47] on span "AC 6.3.1 : By June 30, 2025, increase collaboration with local and state agenci…" at bounding box center [536, 44] width 790 height 13
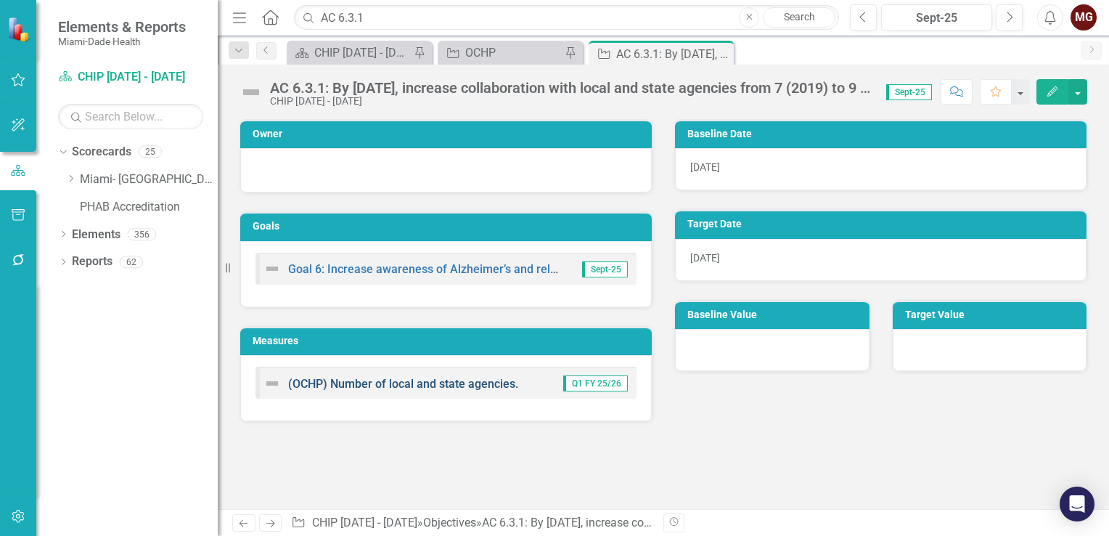
click at [427, 386] on link "(OCHP) Number of local and state agencies." at bounding box center [403, 384] width 230 height 14
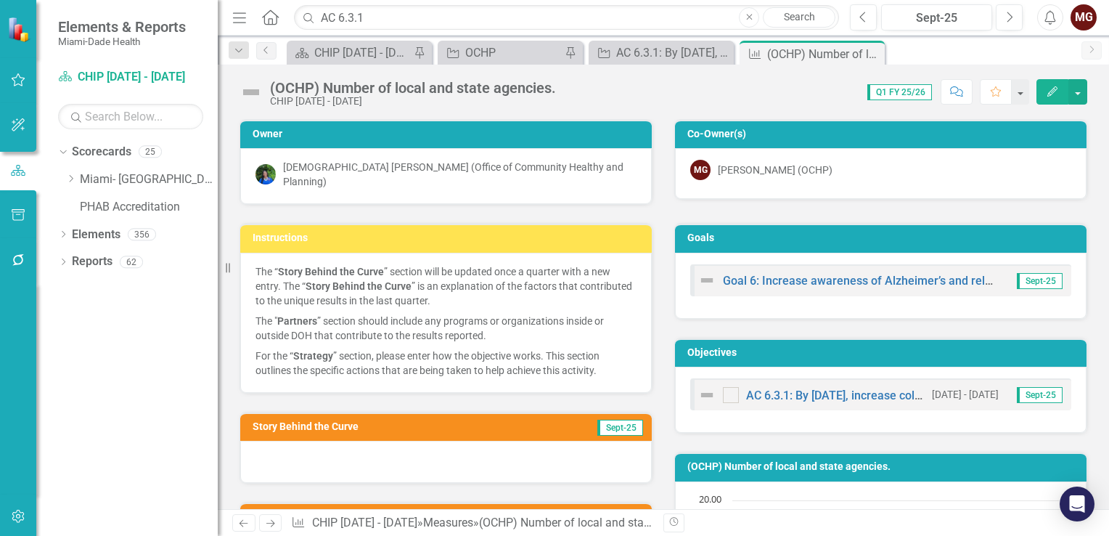
click at [422, 459] on div at bounding box center [446, 462] width 412 height 42
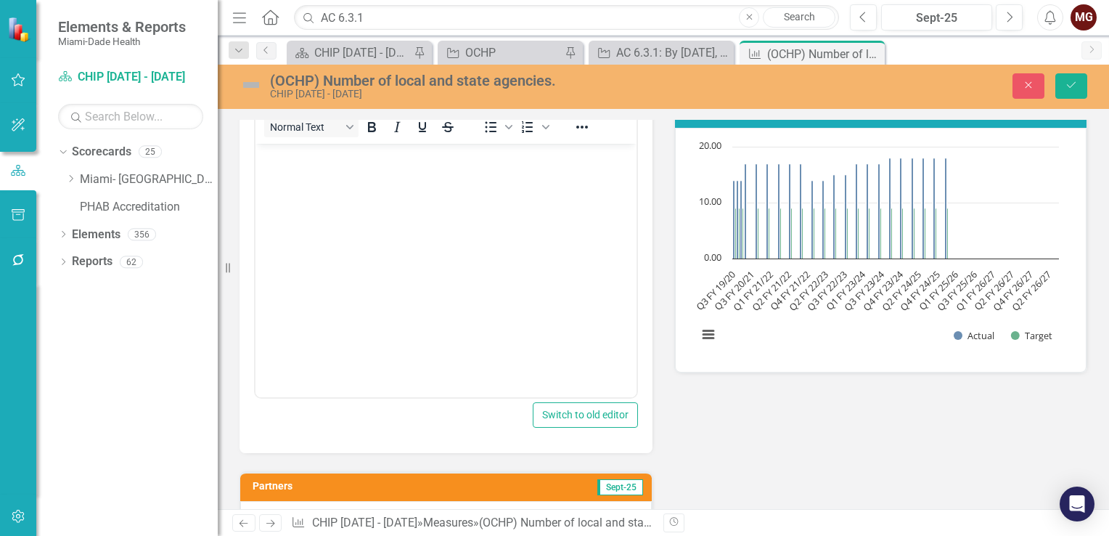
scroll to position [363, 0]
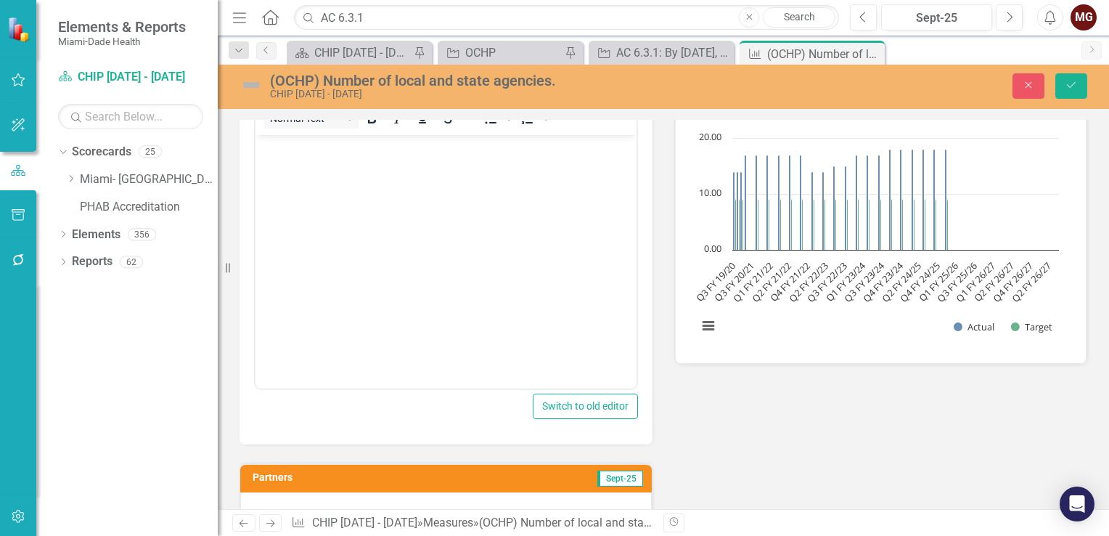
click at [345, 159] on body "Rich Text Area. Press ALT-0 for help." at bounding box center [445, 244] width 381 height 218
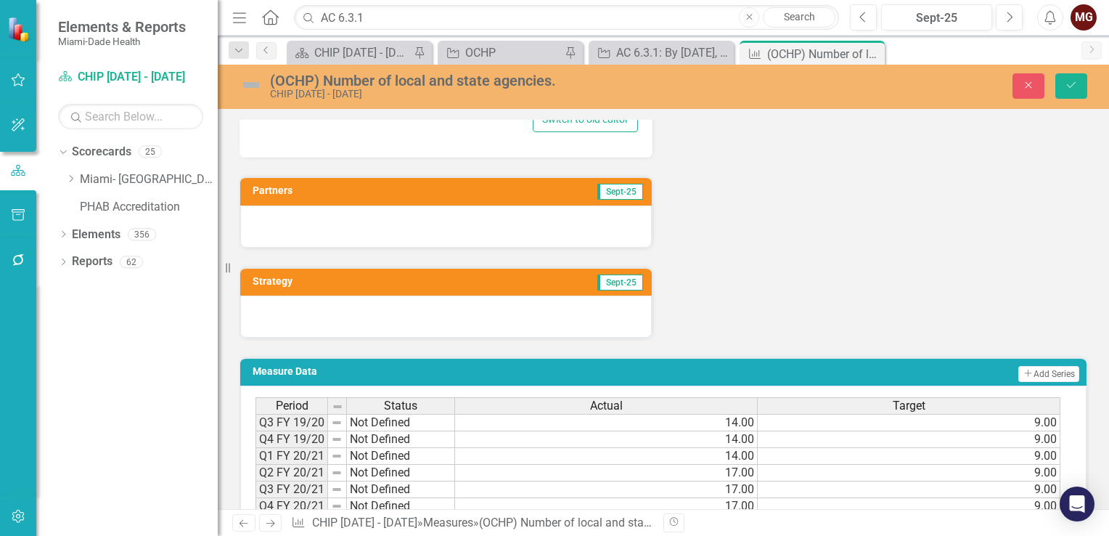
scroll to position [653, 0]
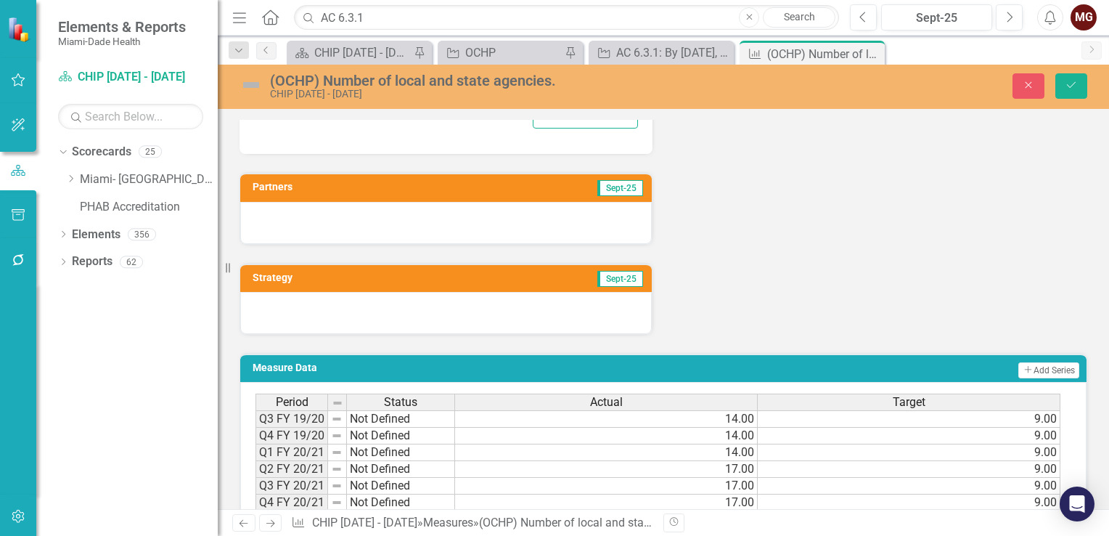
click at [422, 212] on div at bounding box center [446, 223] width 412 height 42
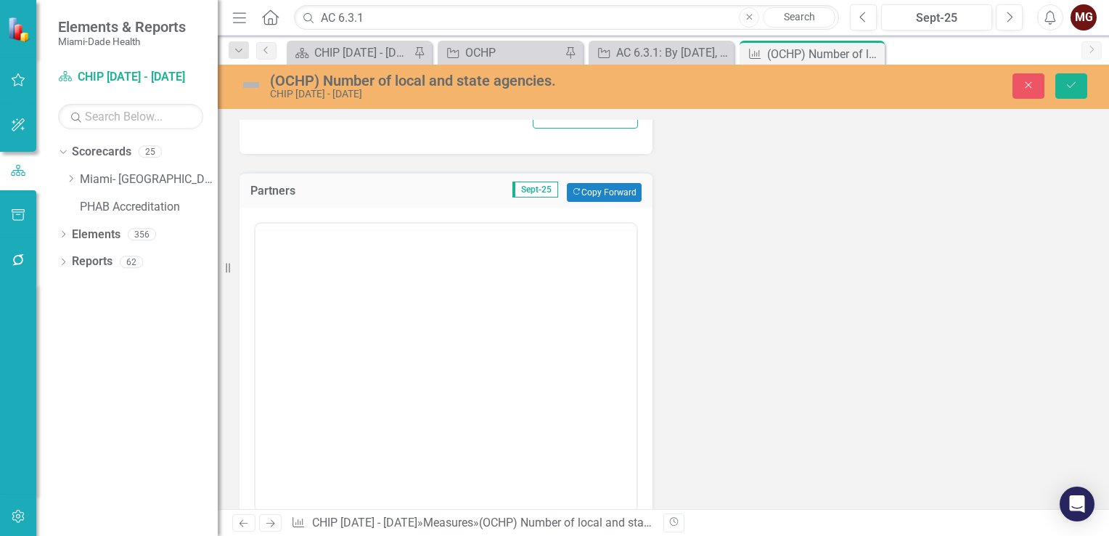
scroll to position [0, 0]
click at [292, 264] on p "Rich Text Area. Press ALT-0 for help." at bounding box center [446, 269] width 374 height 17
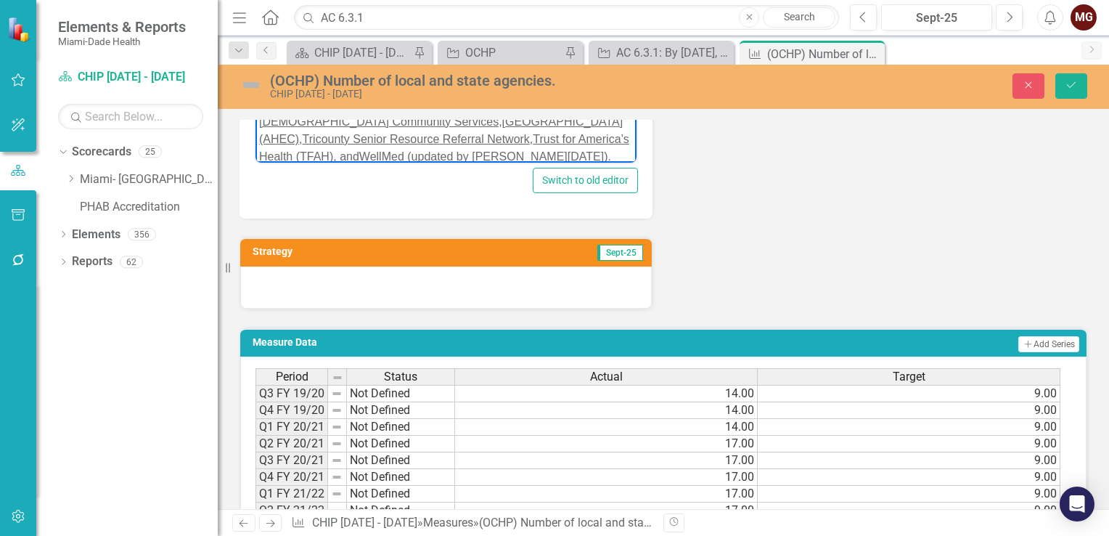
scroll to position [1016, 0]
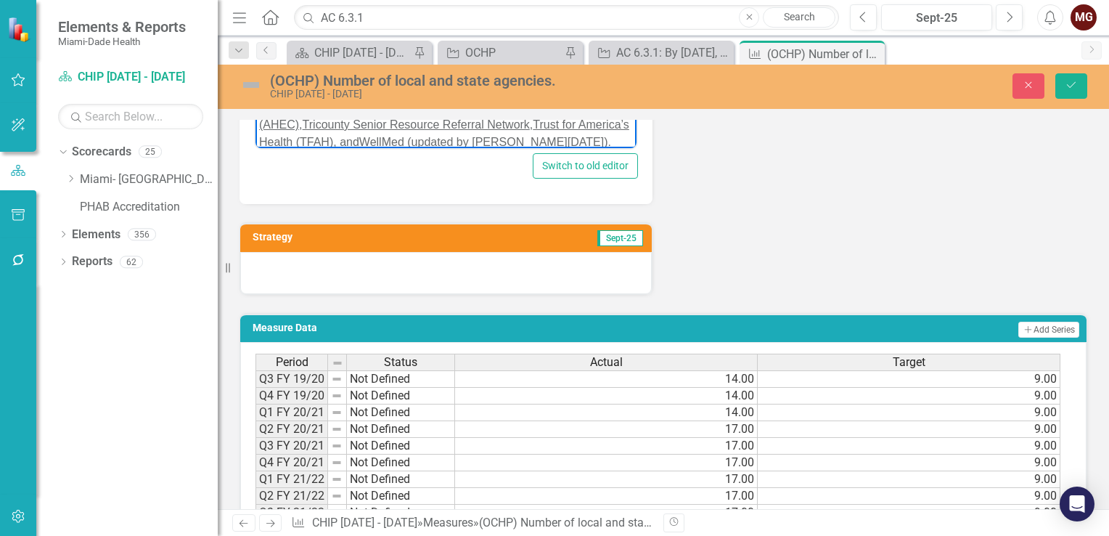
click at [417, 252] on div at bounding box center [446, 273] width 412 height 42
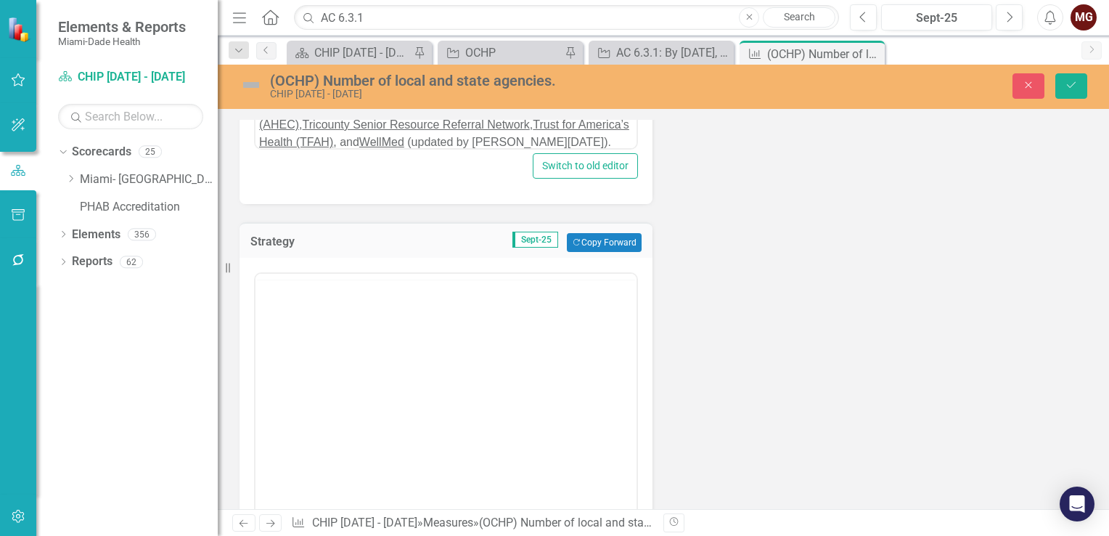
scroll to position [0, 0]
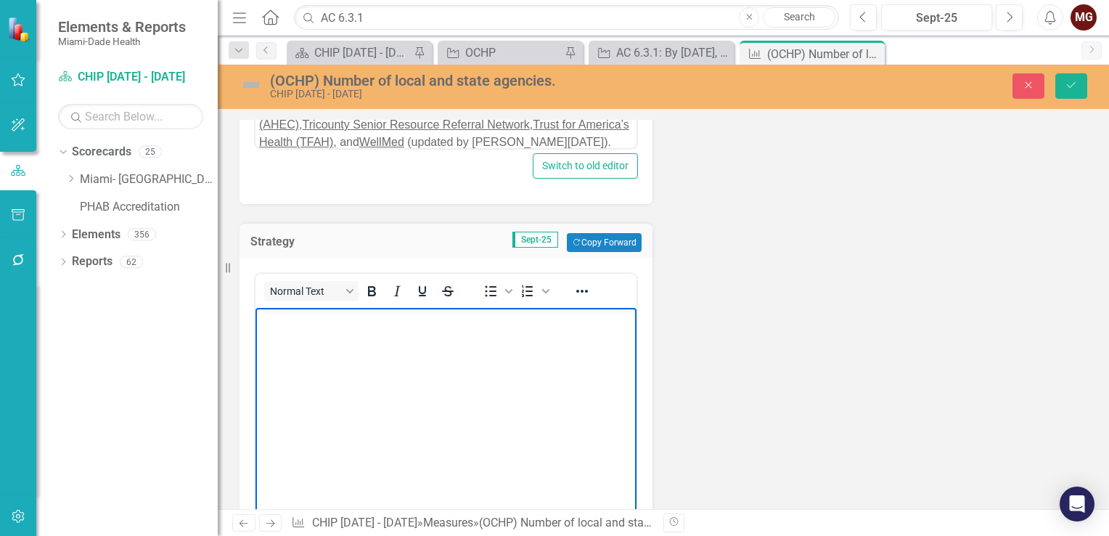
click at [283, 327] on p "Rich Text Area. Press ALT-0 for help." at bounding box center [446, 319] width 374 height 17
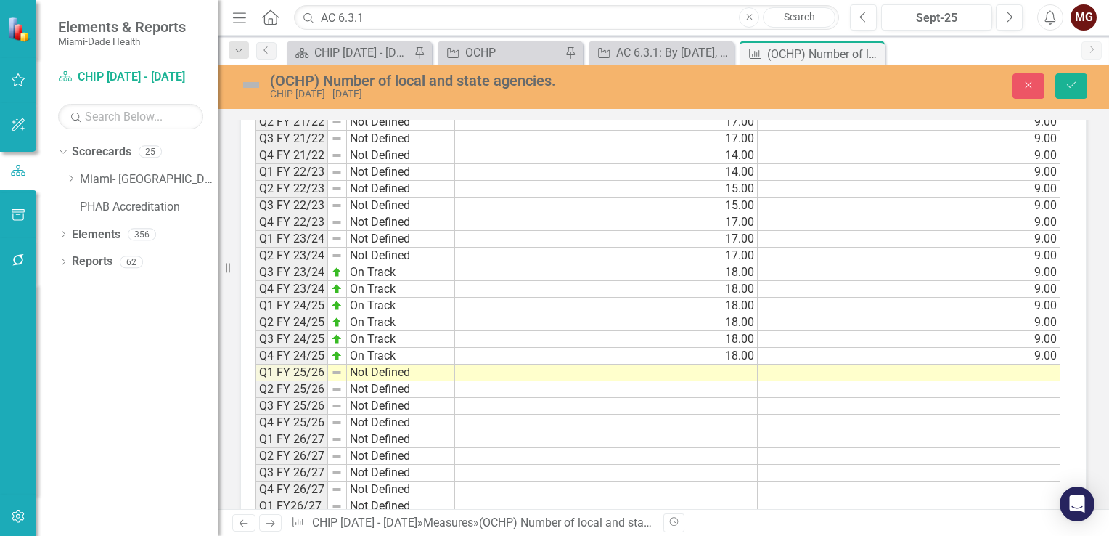
scroll to position [1742, 0]
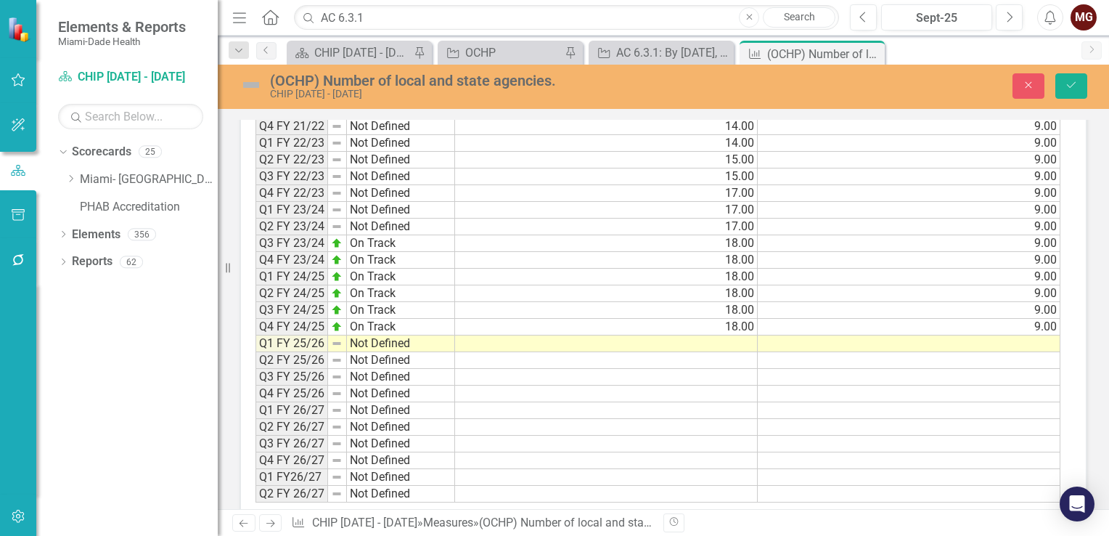
click at [406, 319] on td "On Track" at bounding box center [401, 327] width 108 height 17
drag, startPoint x: 451, startPoint y: 322, endPoint x: 448, endPoint y: 332, distance: 11.5
click at [255, 332] on div "Period Status Q3 FY 19/20 Not Defined Q4 FY 19/20 Not Defined Q1 FY 20/21 Not D…" at bounding box center [255, 227] width 0 height 552
type textarea "On Track"
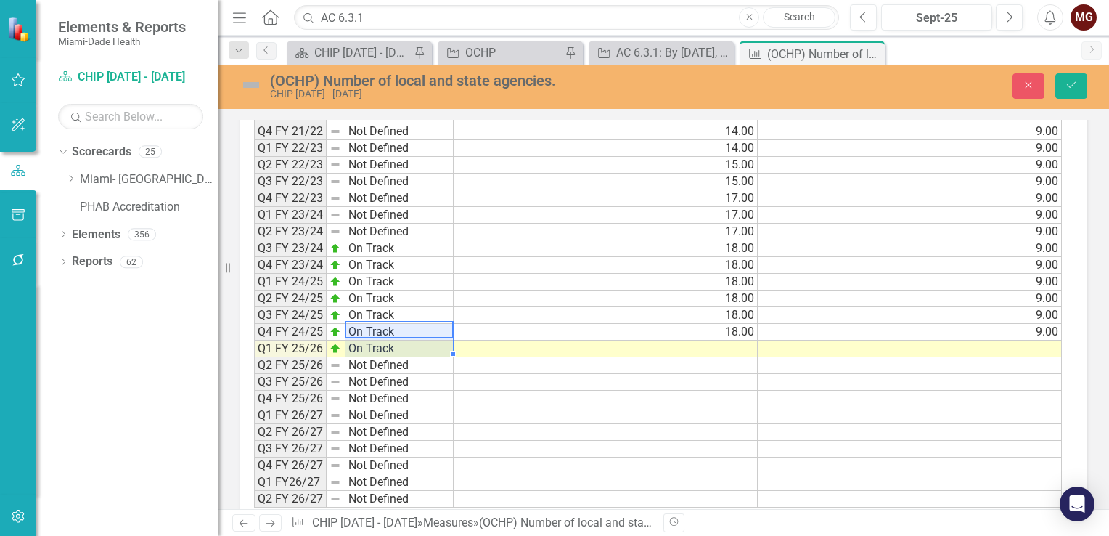
scroll to position [1747, 0]
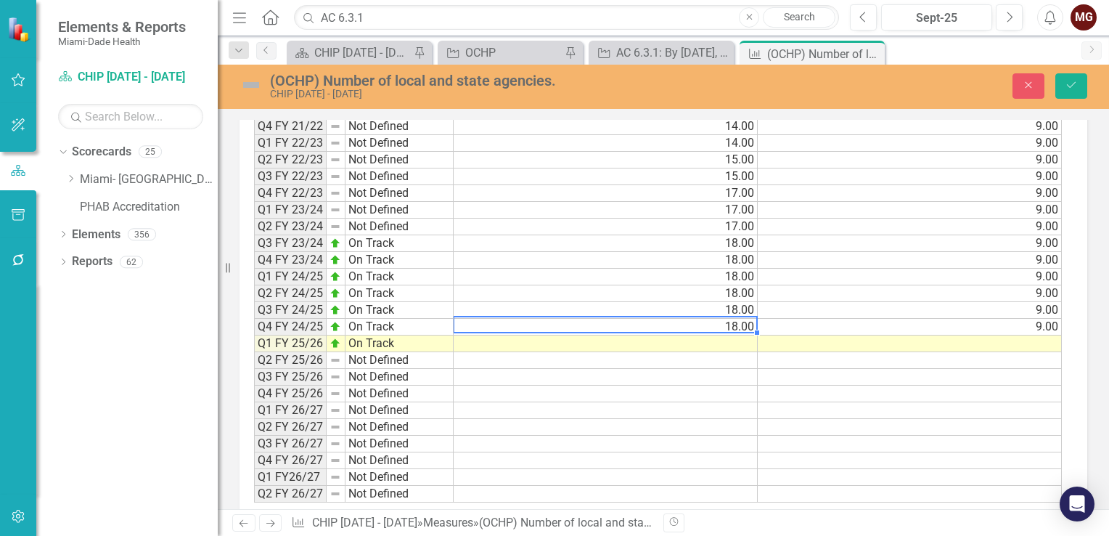
click at [650, 319] on td "18.00" at bounding box center [606, 327] width 304 height 17
click at [254, 329] on div "Period Status Actual Target Q3 FY 19/20 Not Defined 14.00 9.00 Q4 FY 19/20 Not …" at bounding box center [254, 227] width 0 height 552
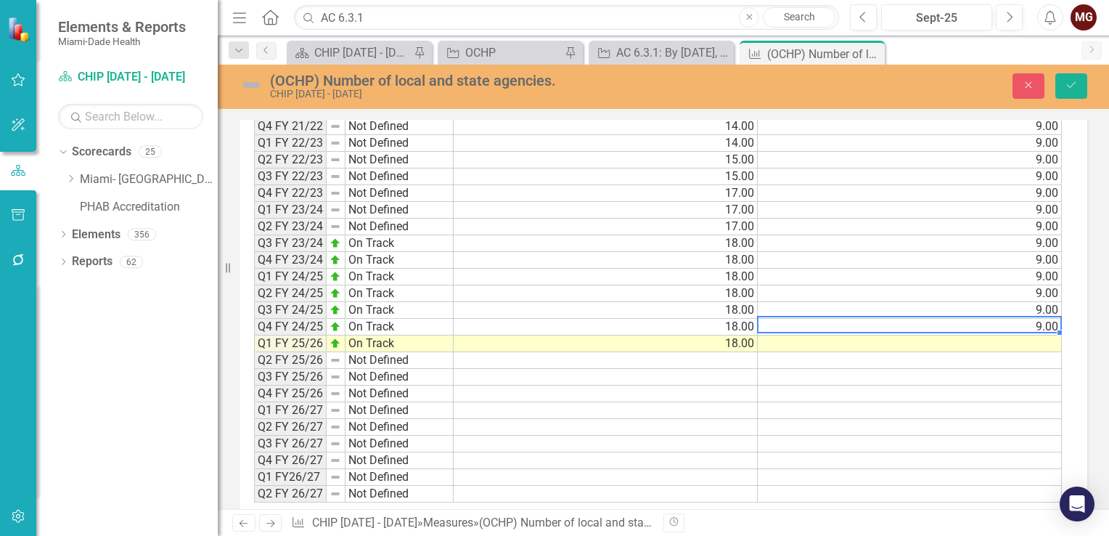
click at [954, 319] on td "9.00" at bounding box center [910, 327] width 304 height 17
drag, startPoint x: 1060, startPoint y: 322, endPoint x: 1058, endPoint y: 330, distance: 8.3
click at [254, 330] on div "Period Status Actual Target Q3 FY 19/20 Not Defined 14.00 9.00 Q4 FY 19/20 Not …" at bounding box center [254, 227] width 0 height 552
type textarea "9"
click at [1065, 89] on icon "Save" at bounding box center [1071, 85] width 13 height 10
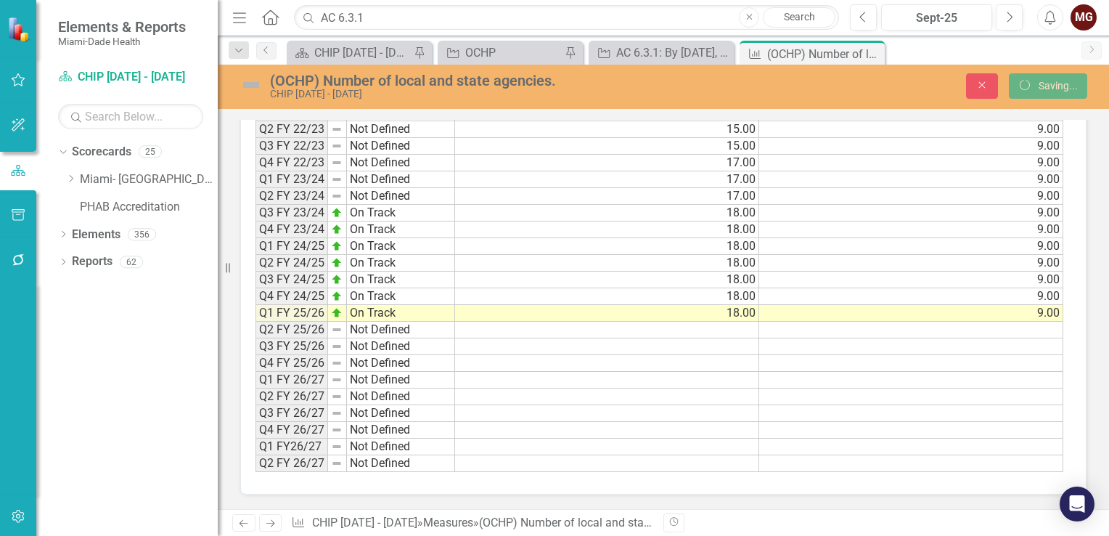
scroll to position [968, 0]
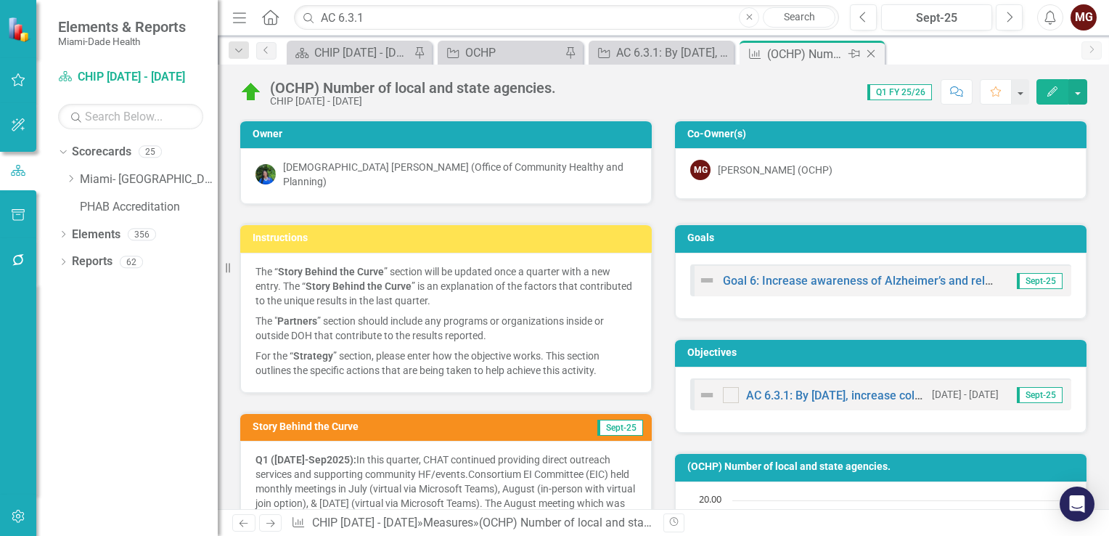
click at [869, 50] on icon "Close" at bounding box center [871, 54] width 15 height 12
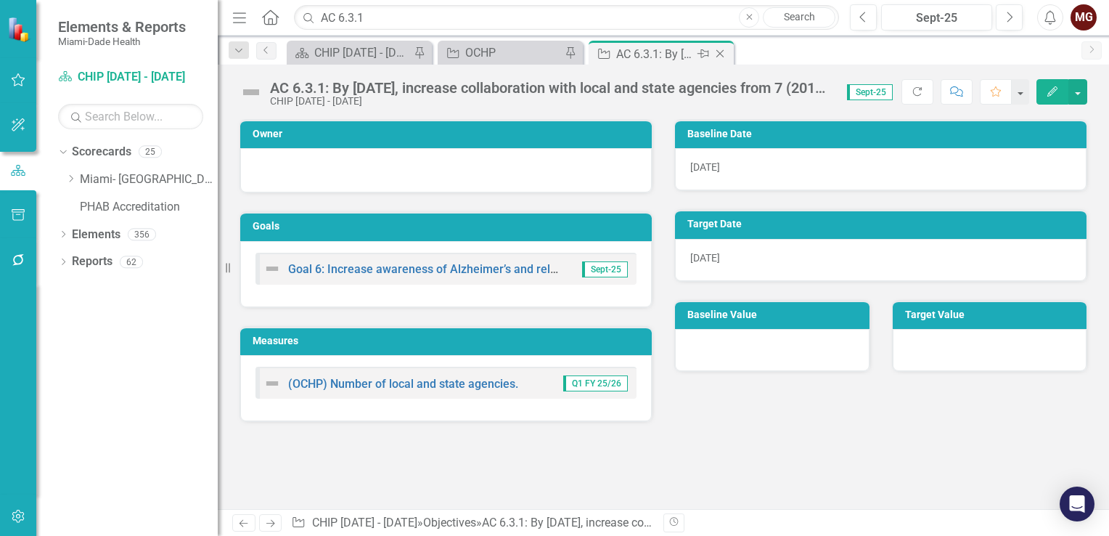
click at [723, 54] on icon "Close" at bounding box center [720, 54] width 15 height 12
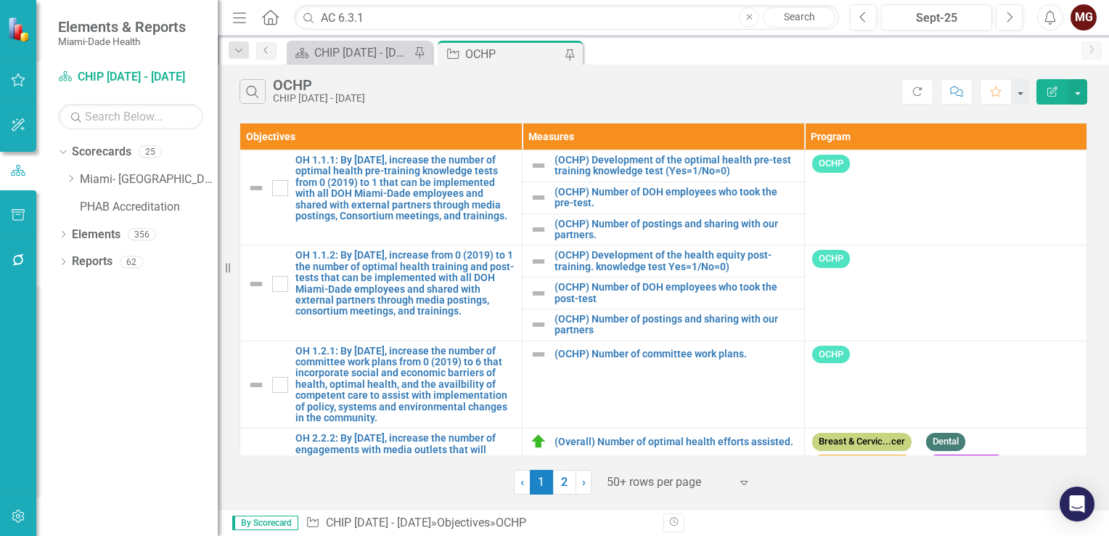
click at [520, 60] on div "OCHP" at bounding box center [513, 54] width 96 height 18
click at [392, 17] on input "AC 6.3.1" at bounding box center [566, 17] width 545 height 25
type input "AC 6.3.2"
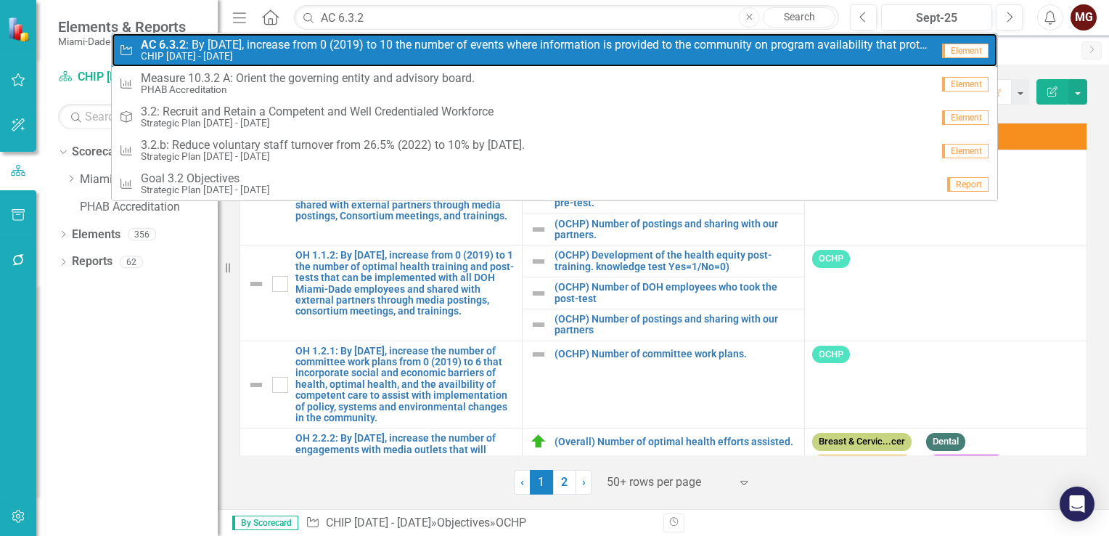
click at [293, 51] on small "CHIP [DATE] - [DATE]" at bounding box center [536, 56] width 790 height 11
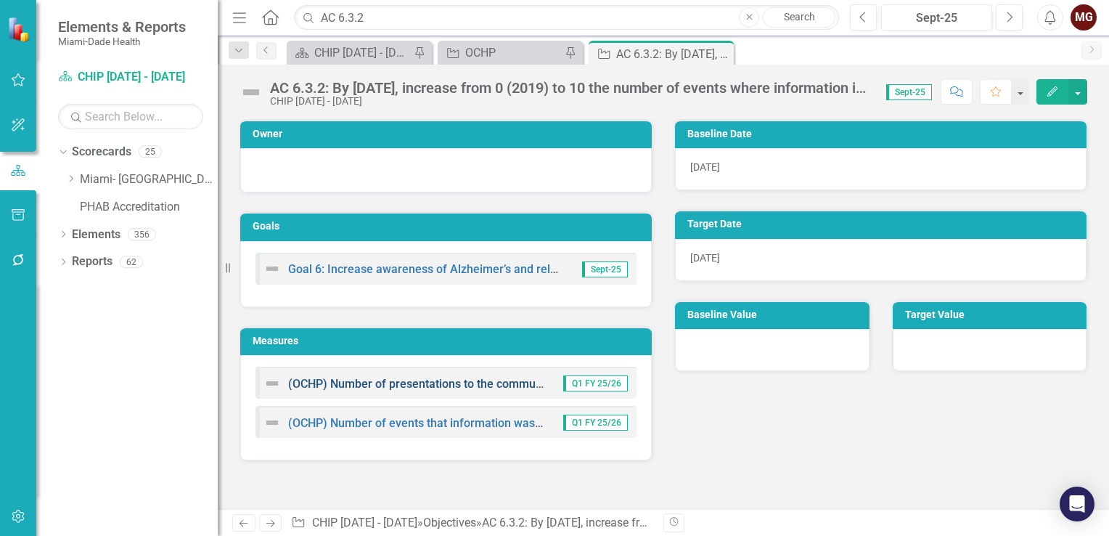
click at [359, 381] on link "(OCHP) Number of presentations to the community on program availability." at bounding box center [483, 384] width 391 height 14
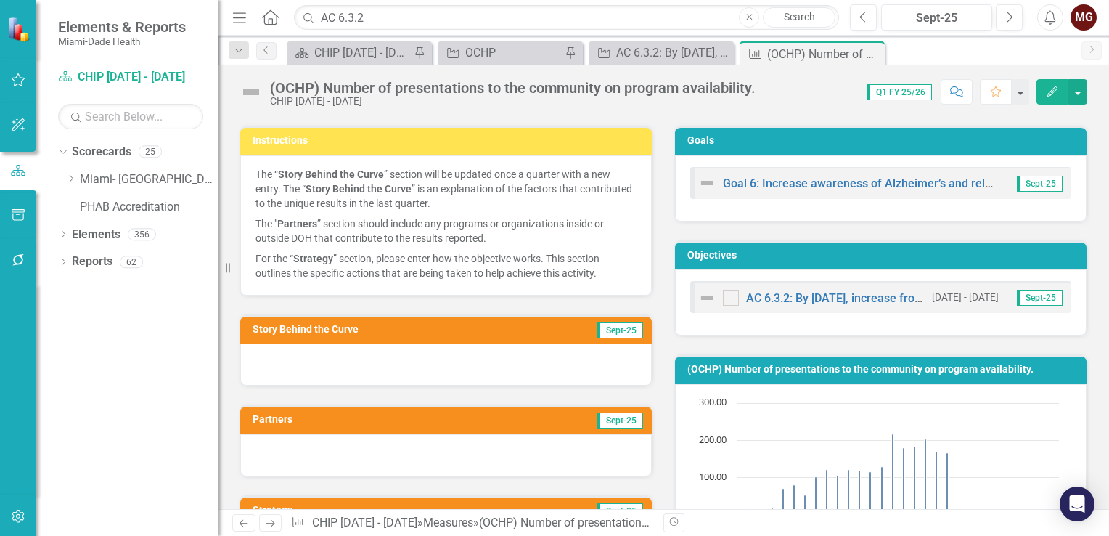
scroll to position [290, 0]
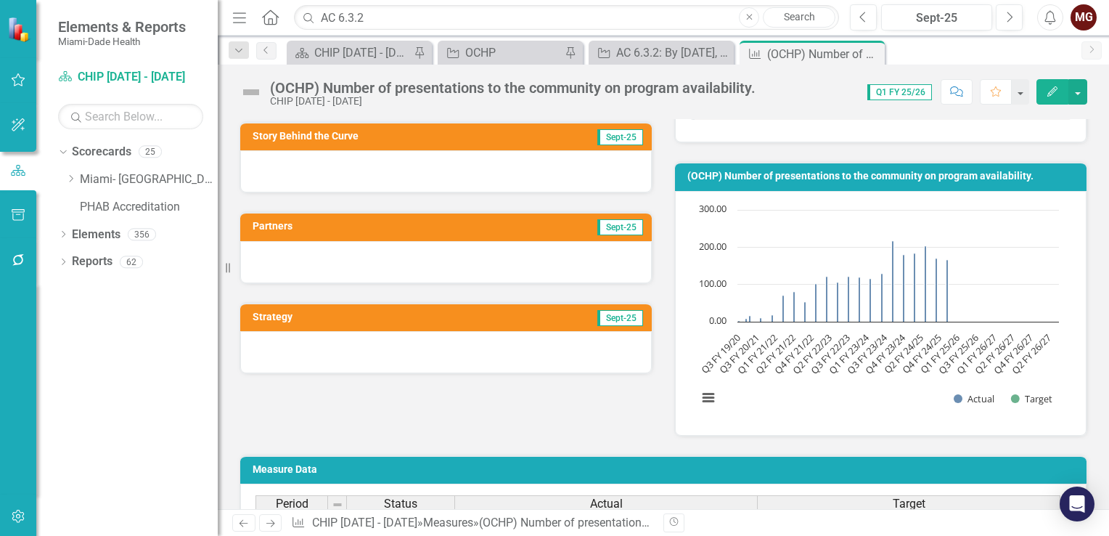
click at [404, 161] on div at bounding box center [446, 171] width 412 height 42
click at [403, 161] on div at bounding box center [446, 171] width 412 height 42
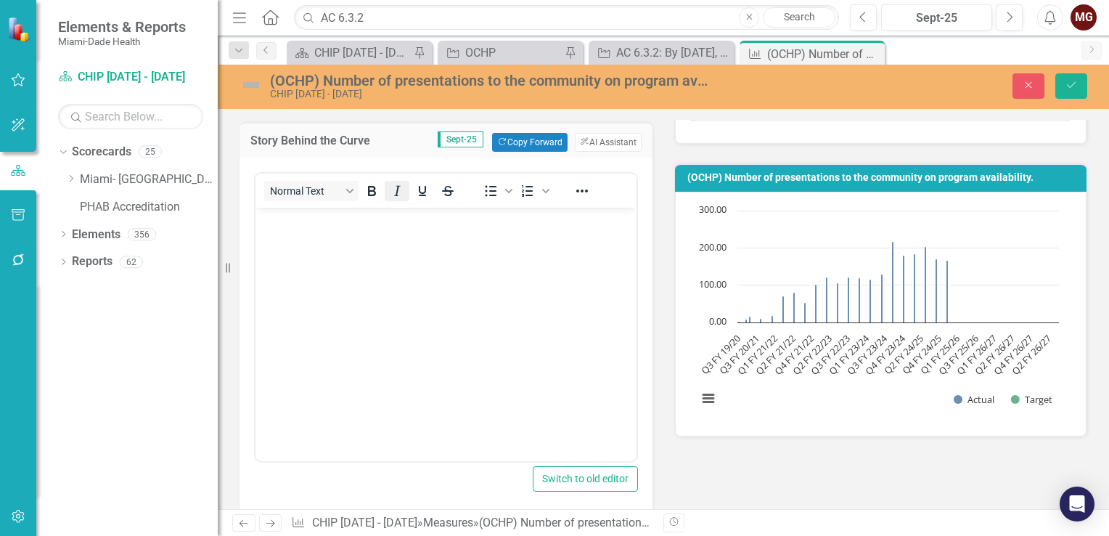
scroll to position [0, 0]
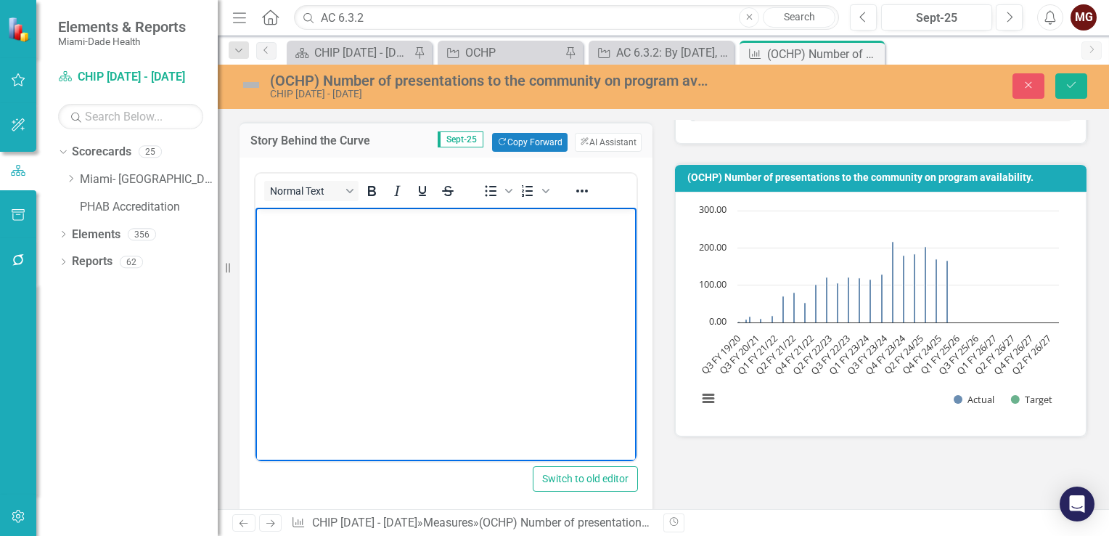
click at [307, 208] on html at bounding box center [445, 317] width 381 height 218
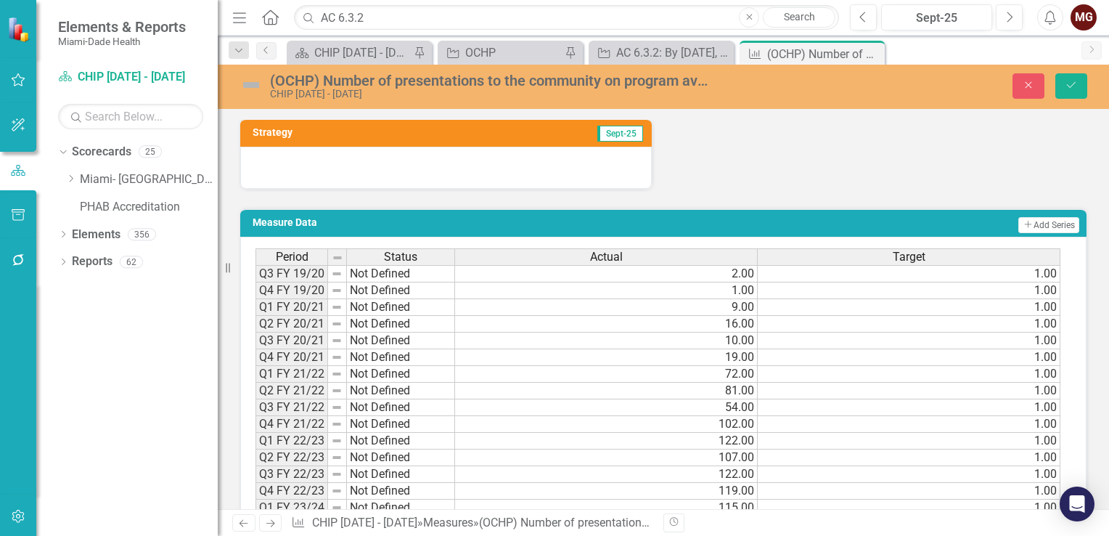
scroll to position [726, 0]
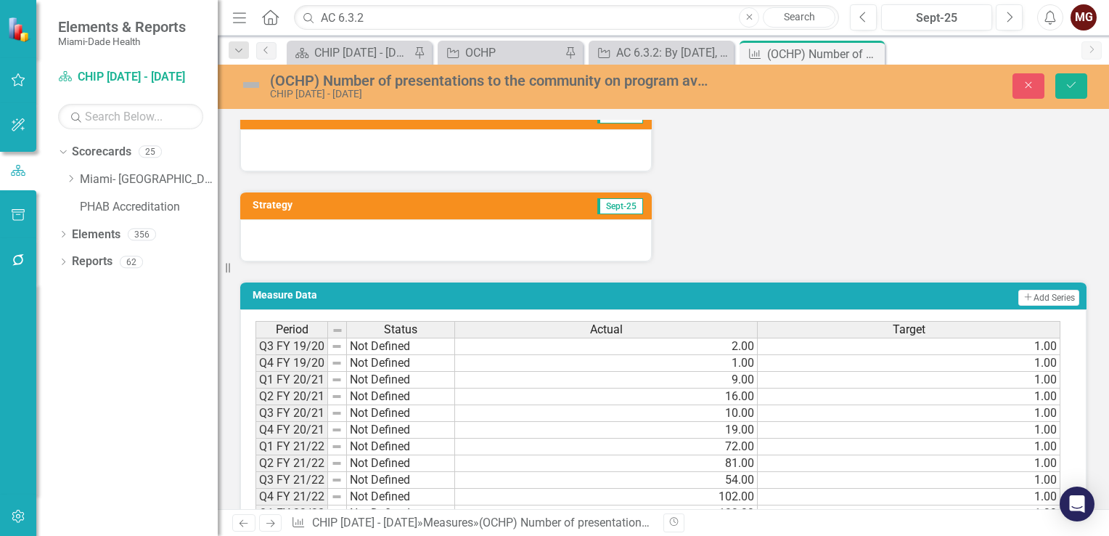
click at [354, 241] on div at bounding box center [446, 240] width 412 height 42
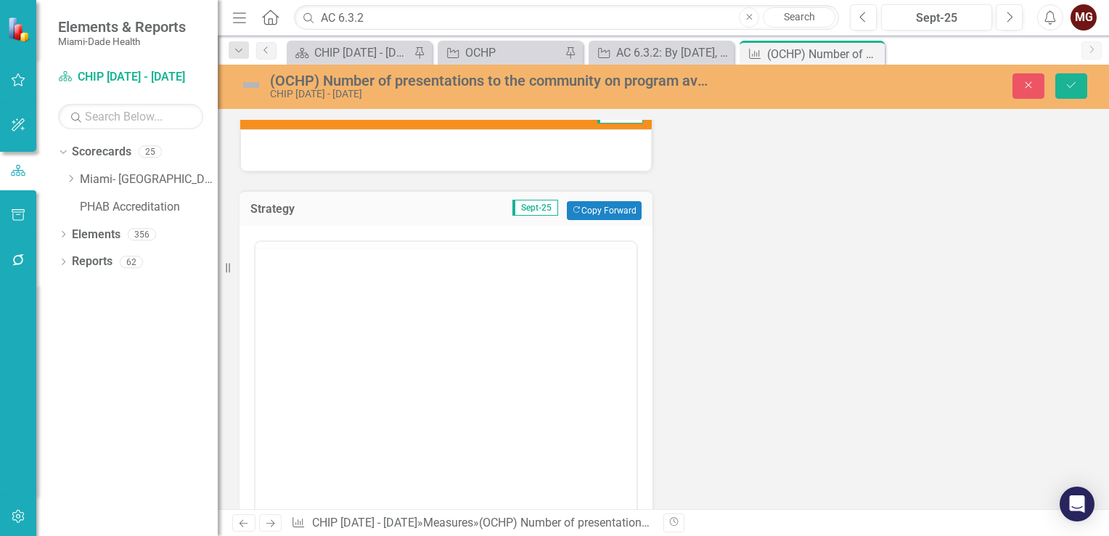
scroll to position [0, 0]
click at [385, 139] on div at bounding box center [446, 150] width 412 height 42
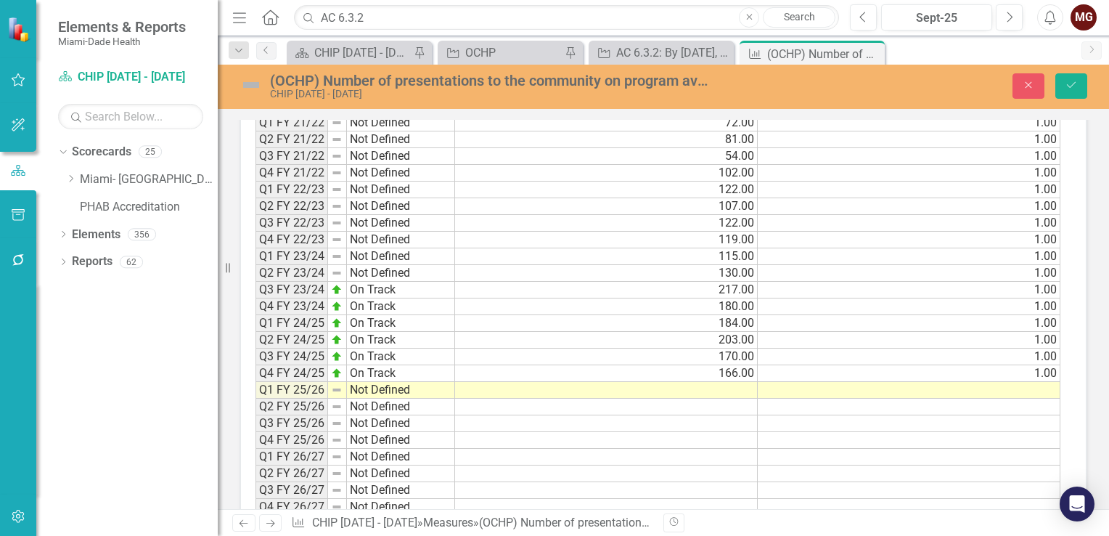
scroll to position [1742, 0]
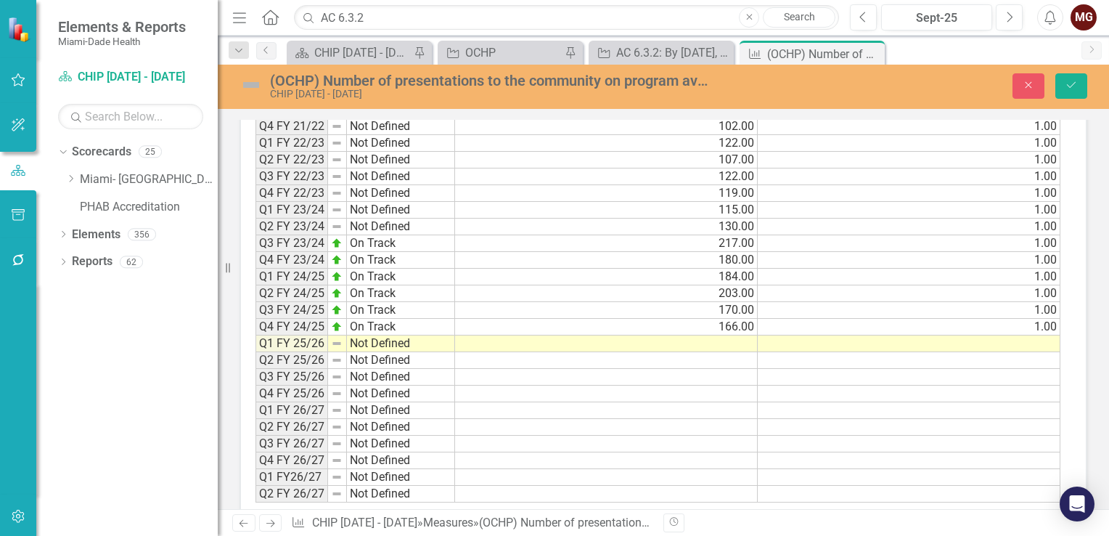
click at [398, 319] on td "On Track" at bounding box center [401, 327] width 108 height 17
drag, startPoint x: 451, startPoint y: 324, endPoint x: 452, endPoint y: 332, distance: 8.7
click at [255, 332] on div "Period Status Q3 FY 19/20 Not Defined Q4 FY 19/20 Not Defined Q1 FY 20/21 Not D…" at bounding box center [255, 227] width 0 height 552
type textarea "On Track"
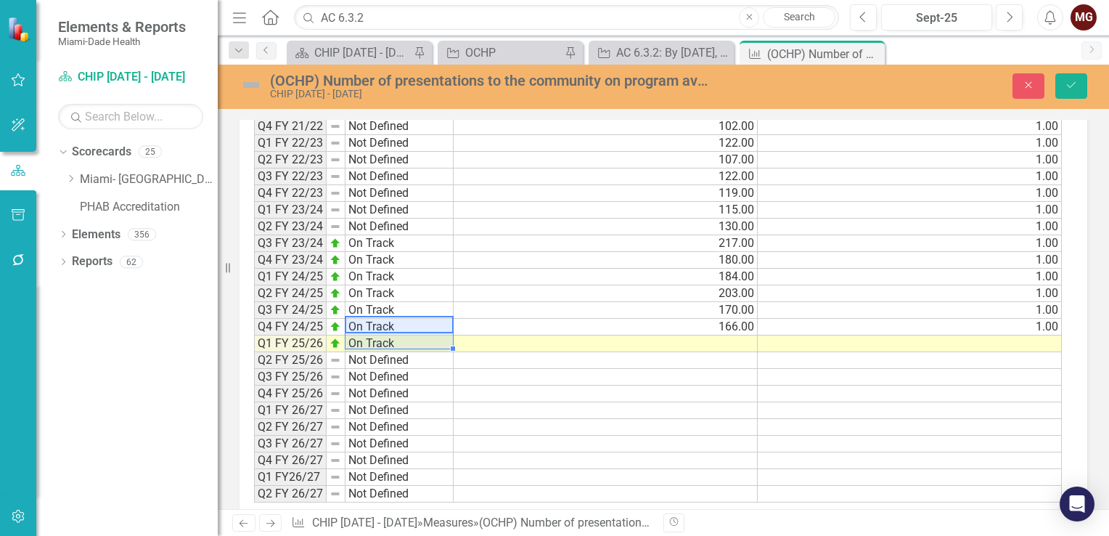
click at [700, 319] on td "166.00" at bounding box center [606, 327] width 304 height 17
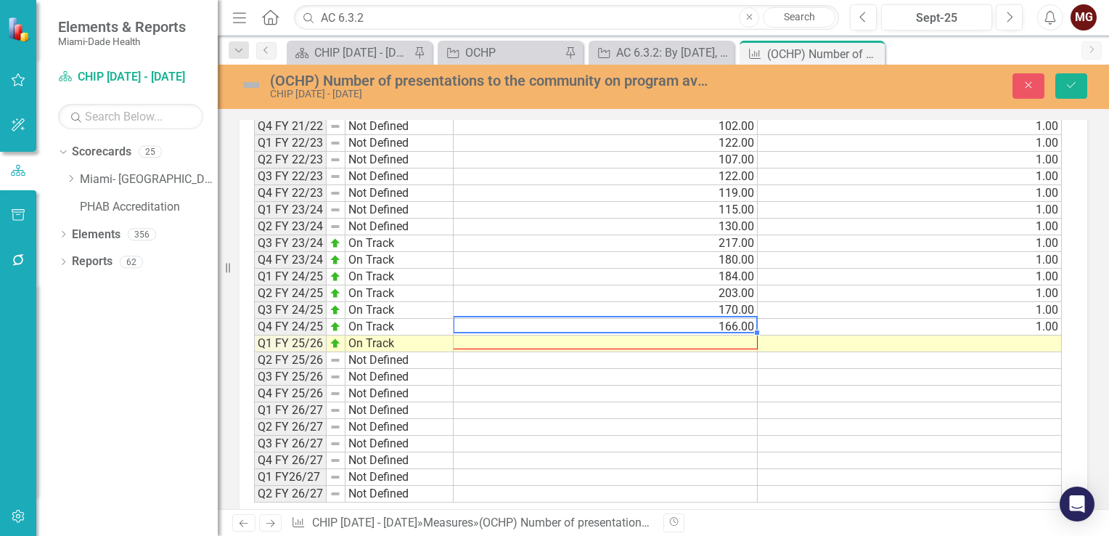
drag, startPoint x: 756, startPoint y: 324, endPoint x: 756, endPoint y: 333, distance: 8.7
click at [254, 333] on div "Period Status Actual Target Q3 FY 19/20 Not Defined 2.00 1.00 Q4 FY 19/20 Not D…" at bounding box center [254, 227] width 0 height 552
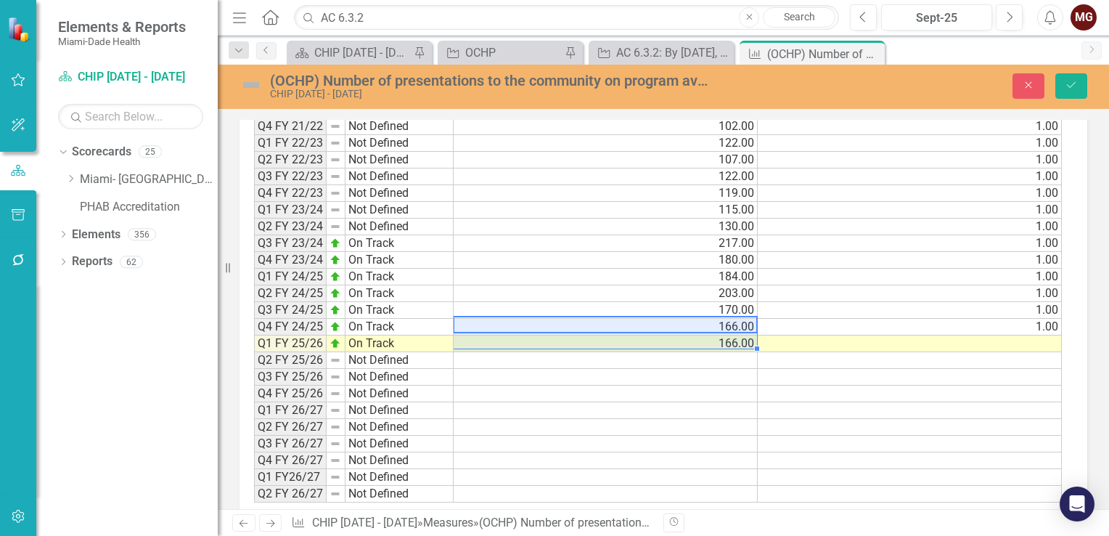
click at [985, 319] on td "1.00" at bounding box center [910, 327] width 304 height 17
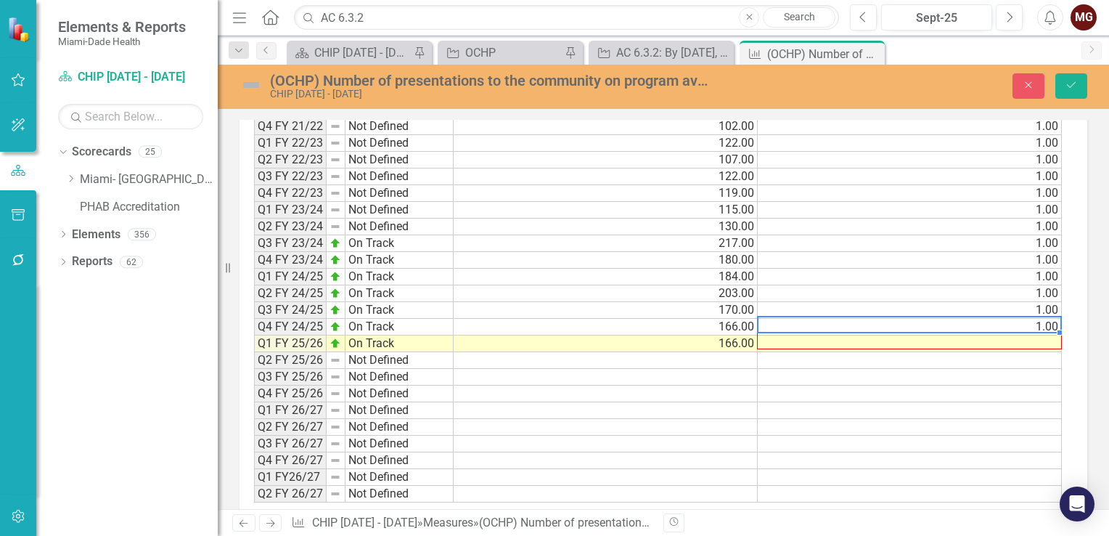
drag, startPoint x: 1058, startPoint y: 321, endPoint x: 1056, endPoint y: 332, distance: 11.7
click at [254, 332] on div "Period Status Actual Target Q3 FY 19/20 Not Defined 2.00 1.00 Q4 FY 19/20 Not D…" at bounding box center [254, 227] width 0 height 552
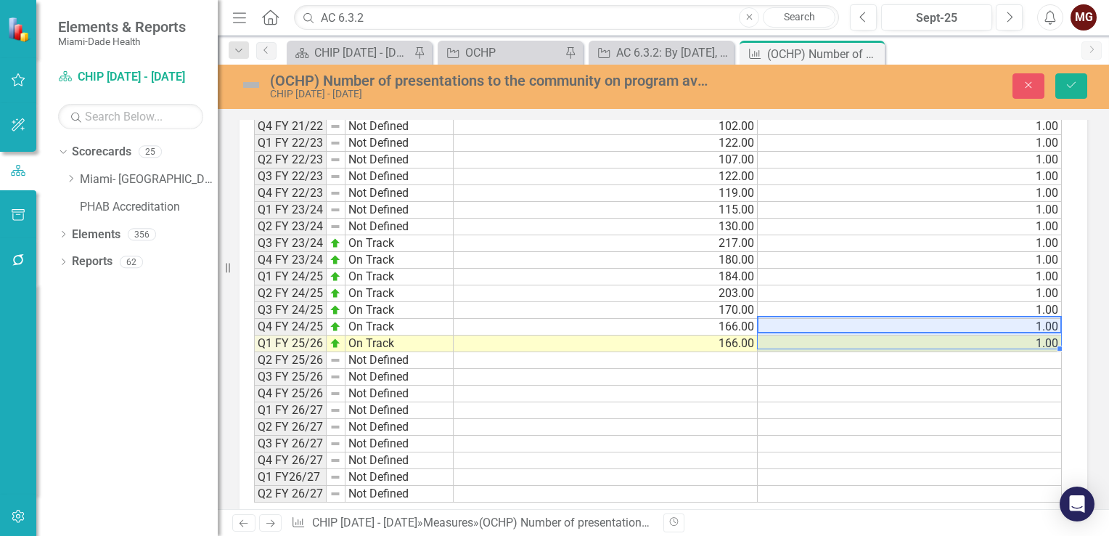
click at [748, 335] on td "166.00" at bounding box center [606, 343] width 304 height 17
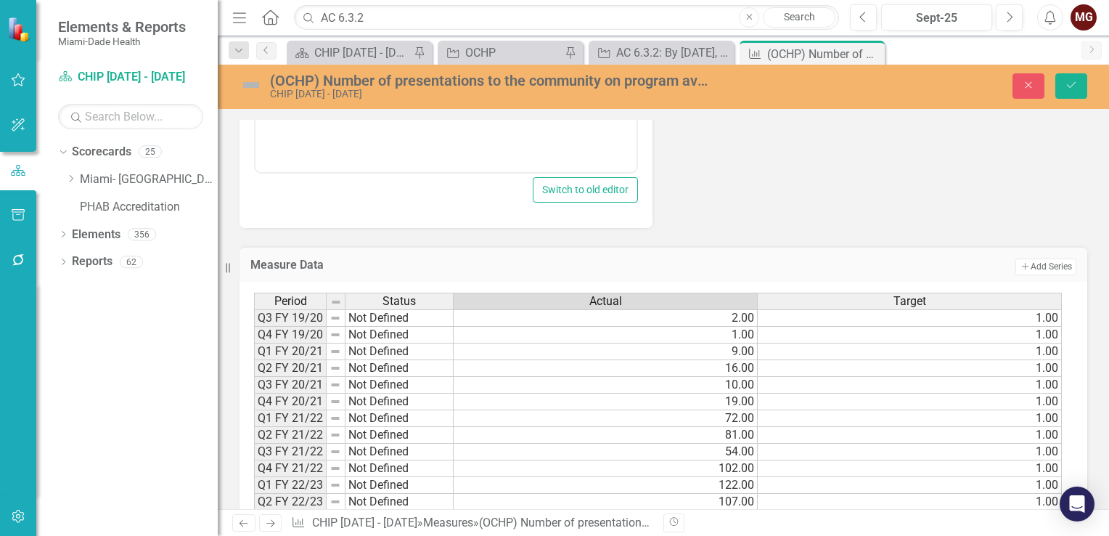
scroll to position [1384, 0]
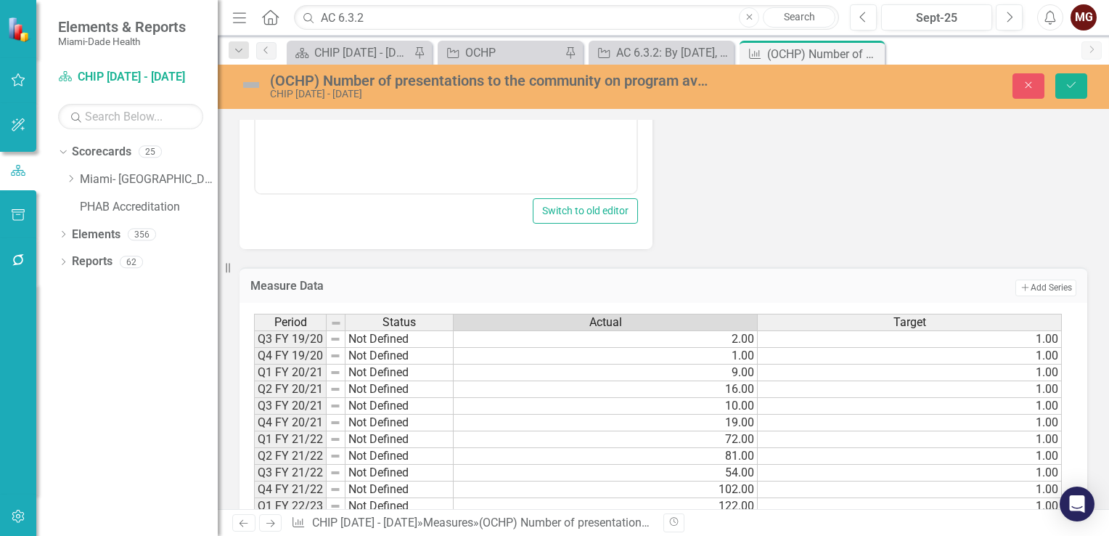
type textarea "9"
click at [711, 368] on td "9.00" at bounding box center [606, 372] width 304 height 17
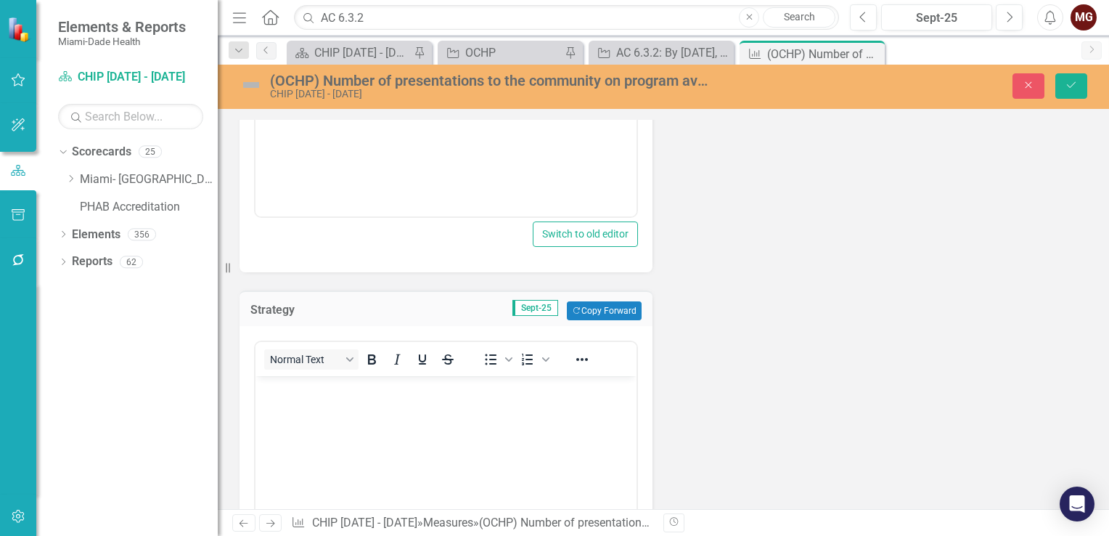
scroll to position [968, 0]
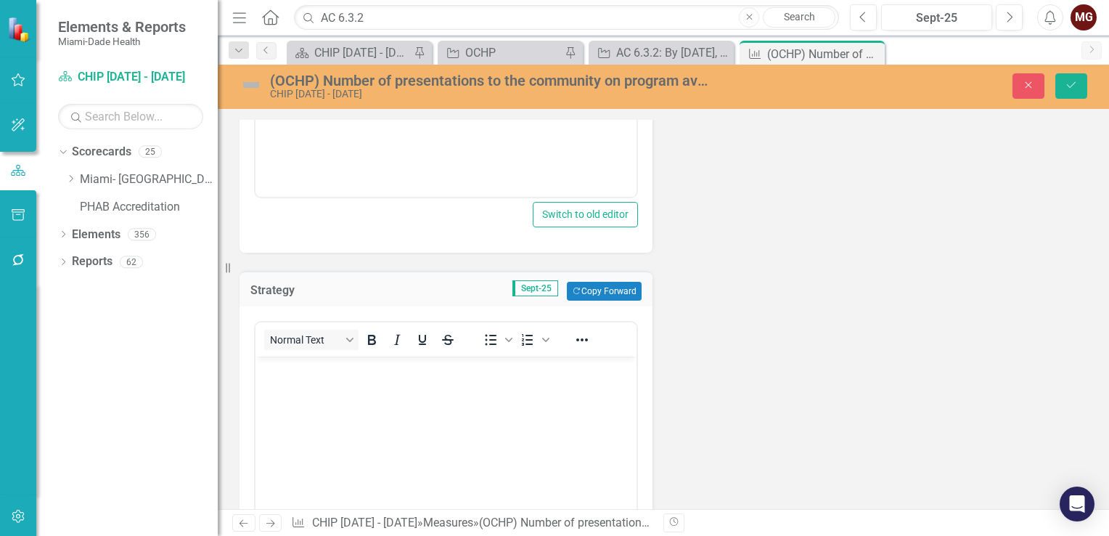
click at [348, 393] on body "Rich Text Area. Press ALT-0 for help." at bounding box center [445, 465] width 381 height 218
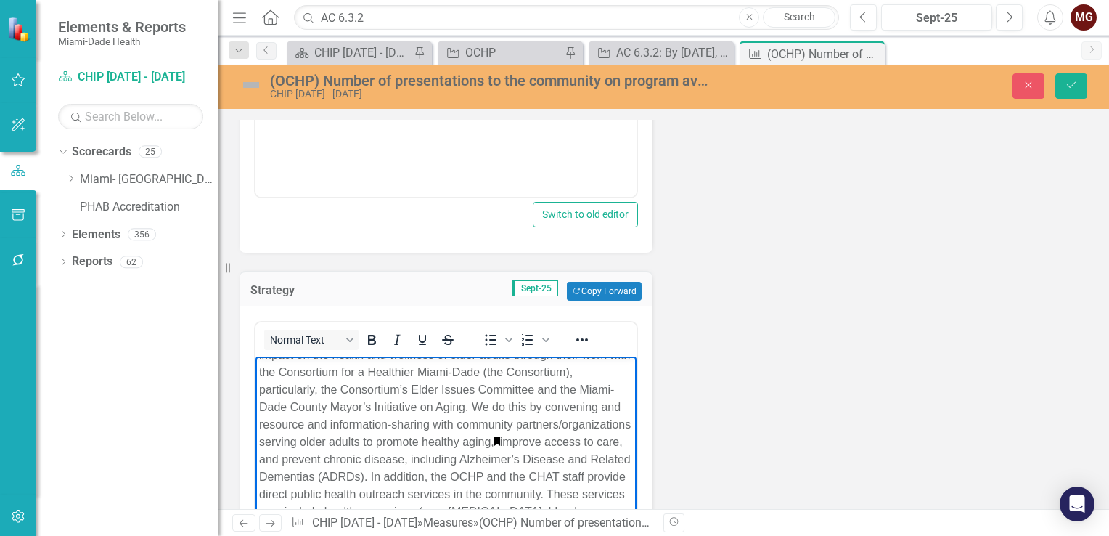
scroll to position [1059, 0]
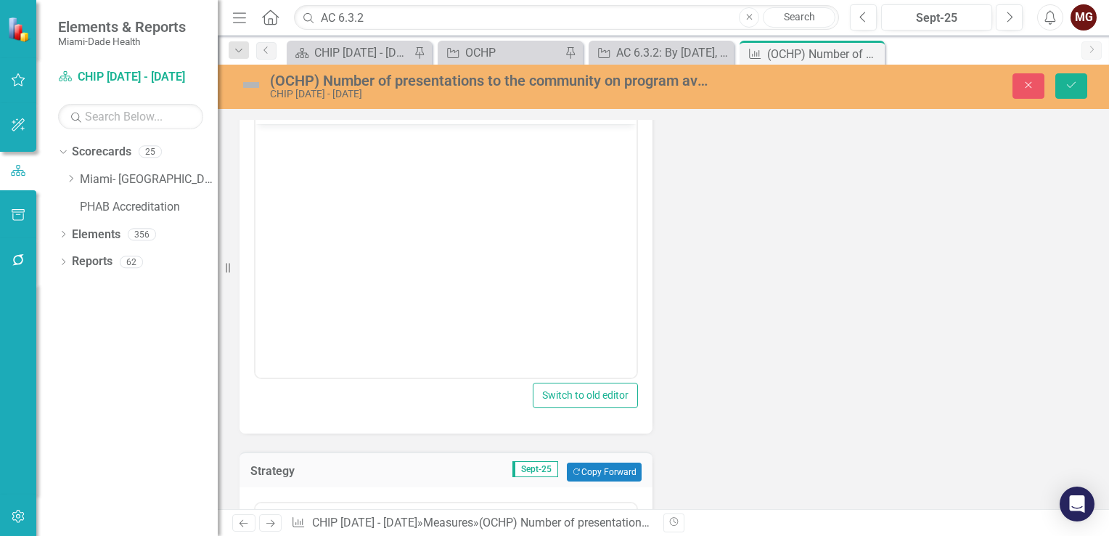
scroll to position [696, 0]
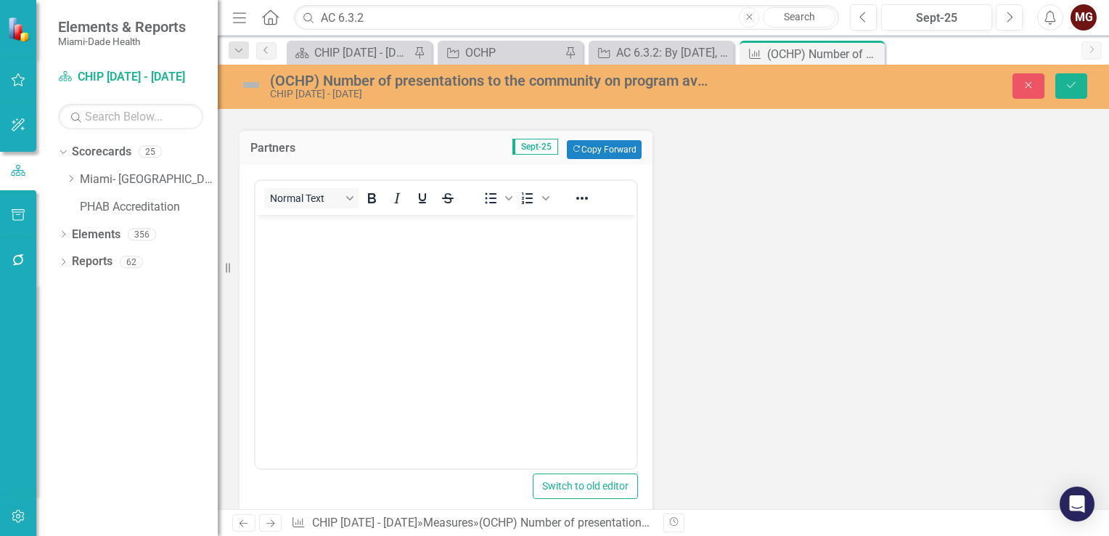
click at [340, 273] on body "Rich Text Area. Press ALT-0 for help." at bounding box center [445, 324] width 381 height 218
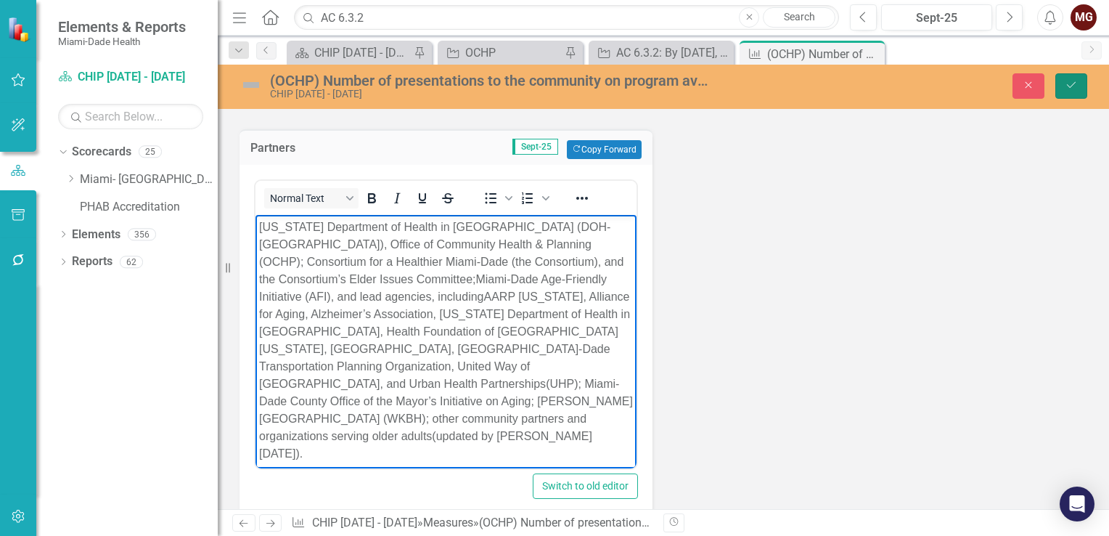
click at [1068, 86] on icon "Save" at bounding box center [1071, 85] width 13 height 10
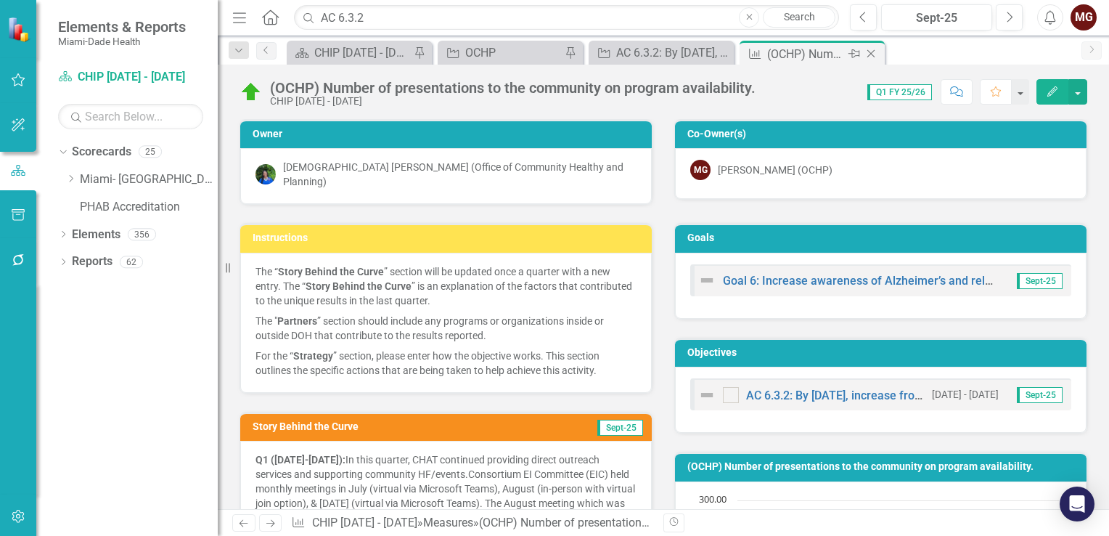
click at [871, 51] on icon "Close" at bounding box center [871, 54] width 15 height 12
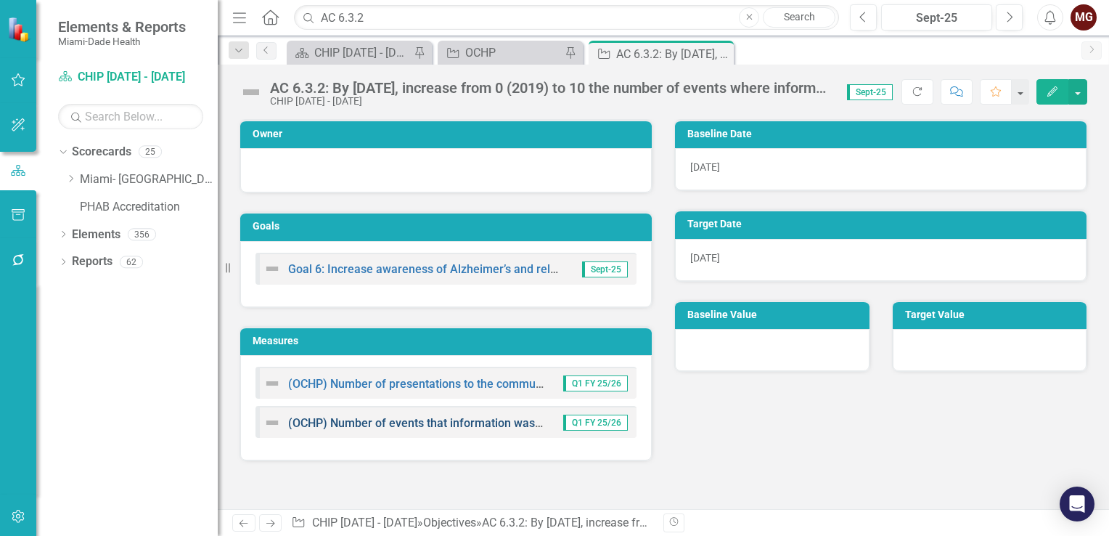
click at [426, 419] on link "(OCHP) Number of events that information was distributed related to programs fo…" at bounding box center [554, 423] width 533 height 14
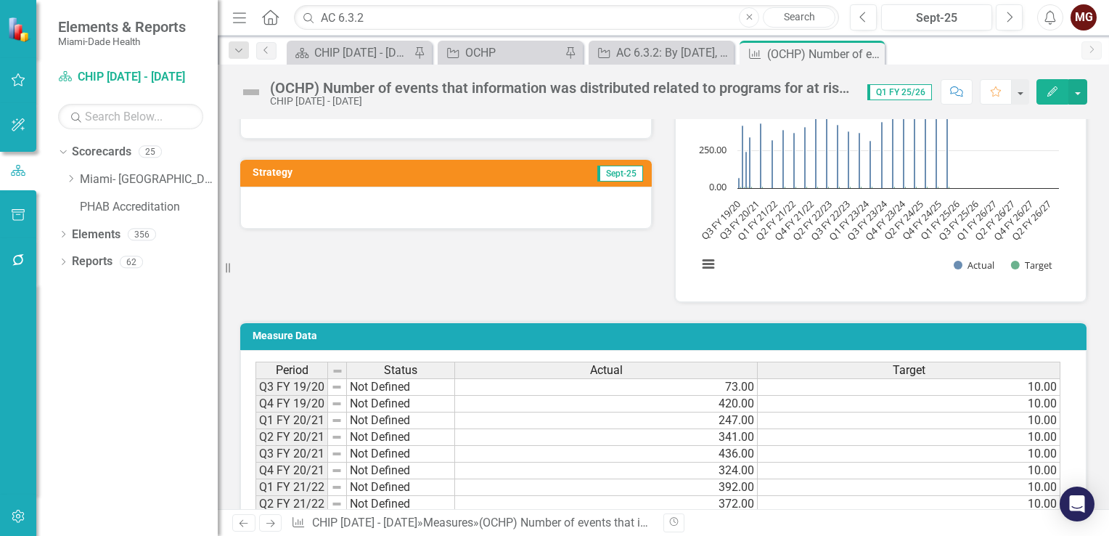
scroll to position [436, 0]
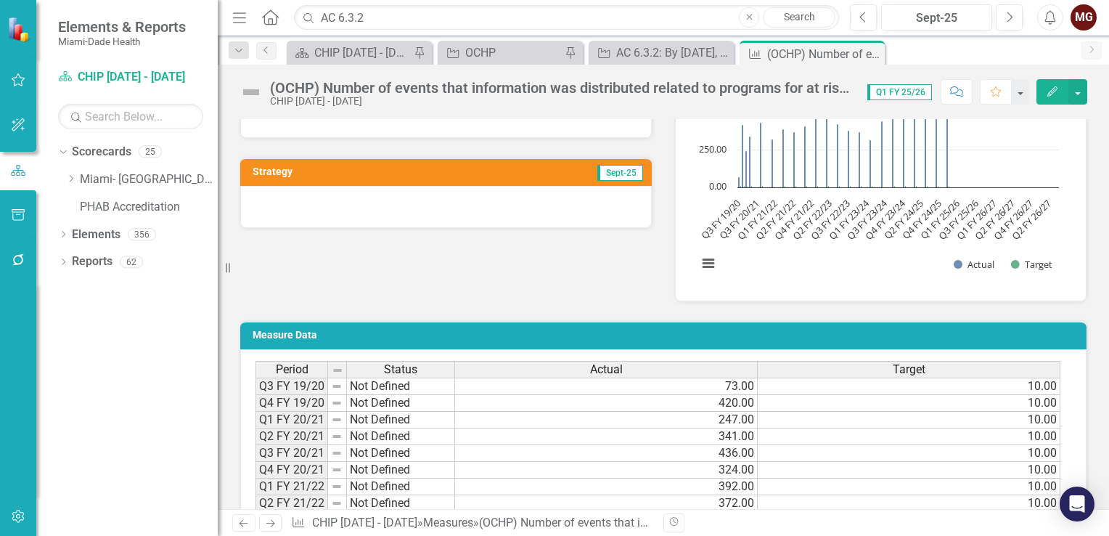
click at [308, 199] on div at bounding box center [446, 207] width 412 height 42
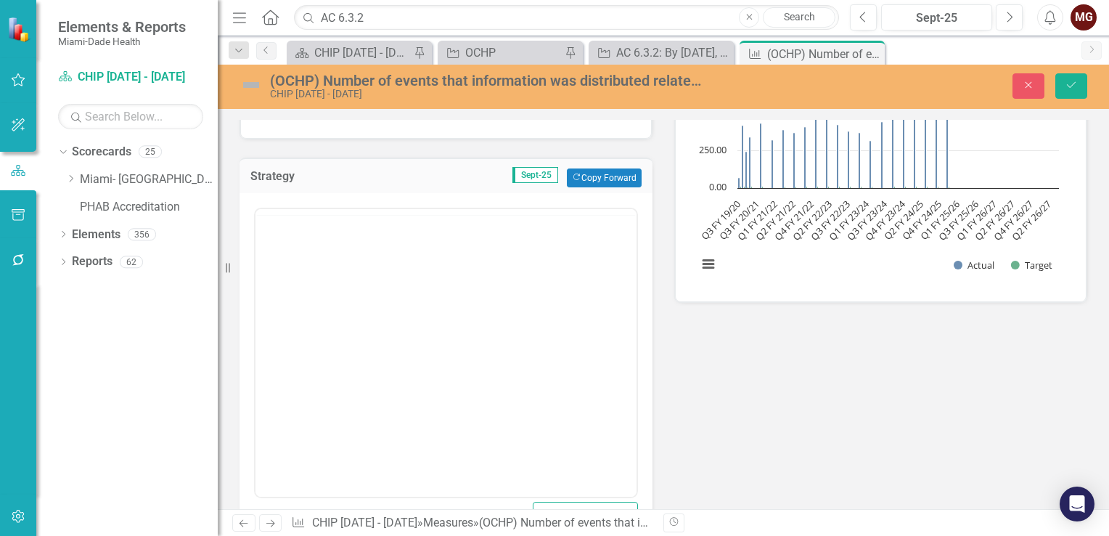
scroll to position [0, 0]
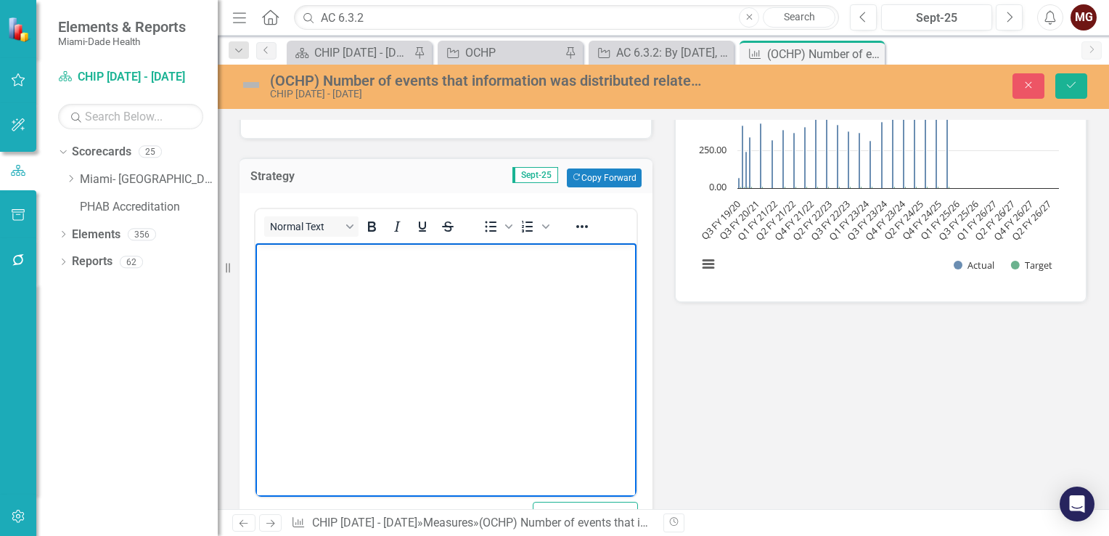
click at [277, 258] on p "Rich Text Area. Press ALT-0 for help." at bounding box center [446, 255] width 374 height 17
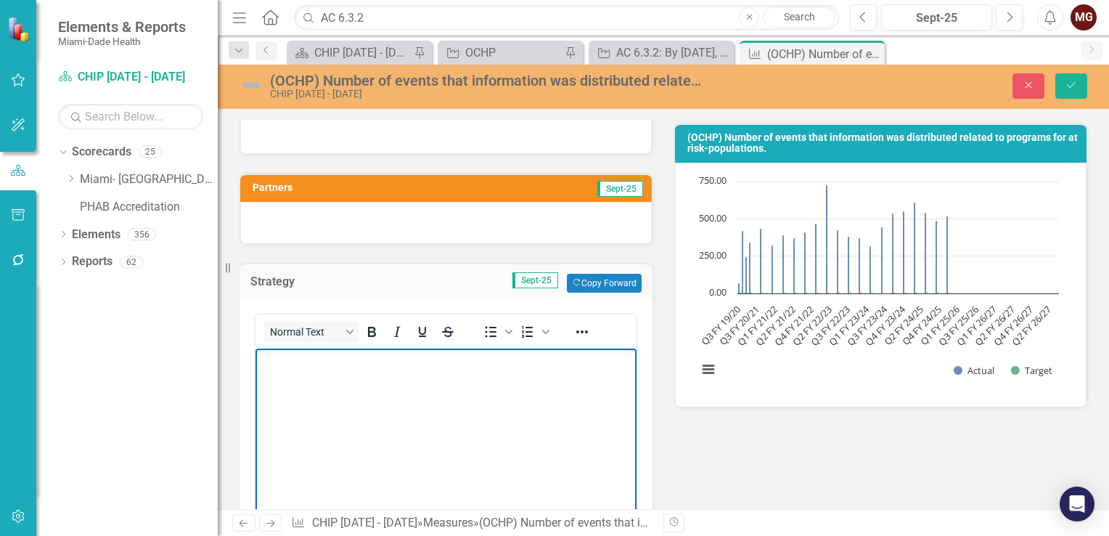
scroll to position [290, 0]
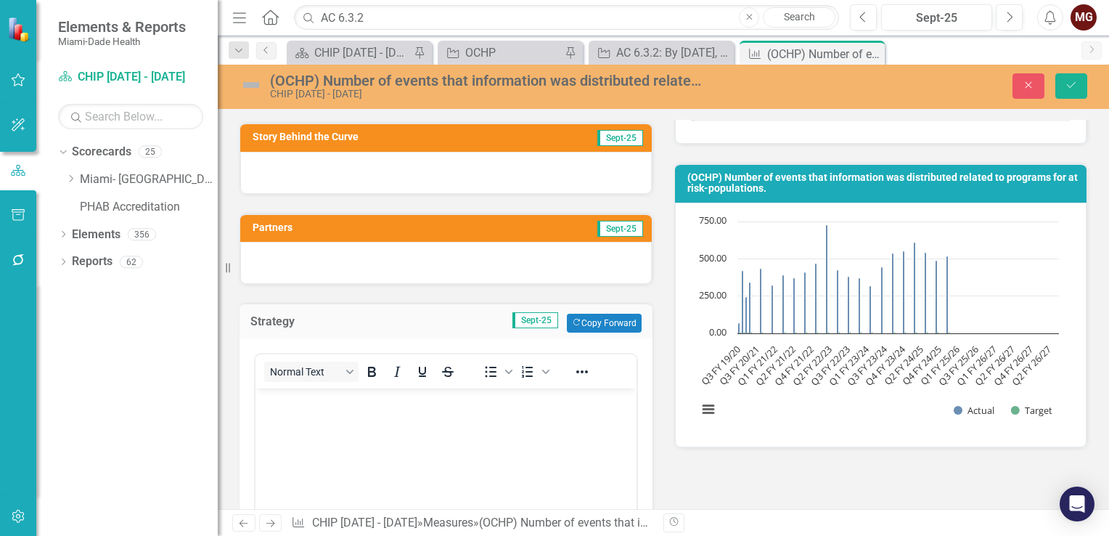
click at [287, 264] on div at bounding box center [446, 263] width 412 height 42
click at [289, 263] on div at bounding box center [446, 263] width 412 height 42
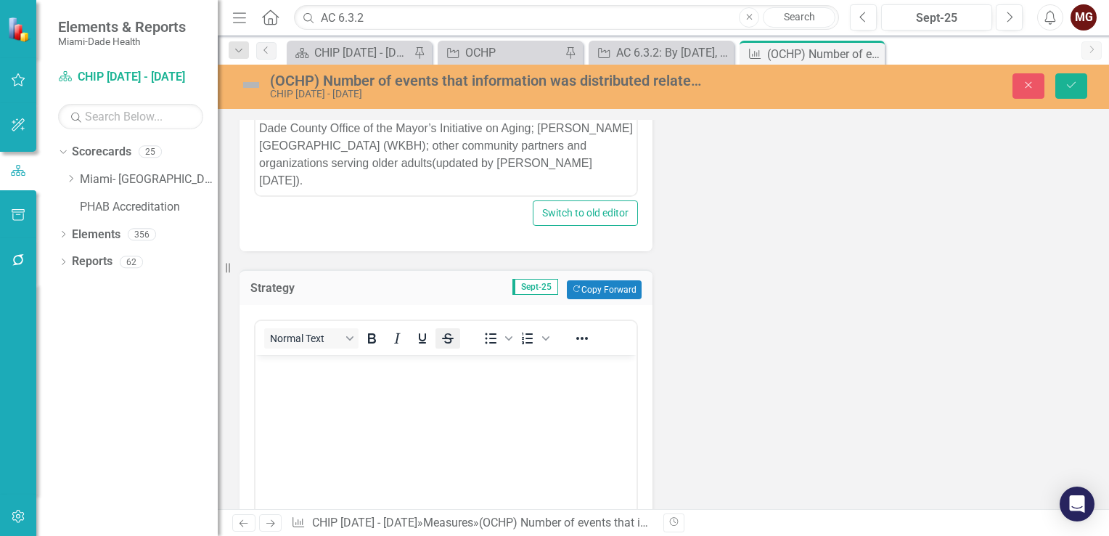
scroll to position [653, 0]
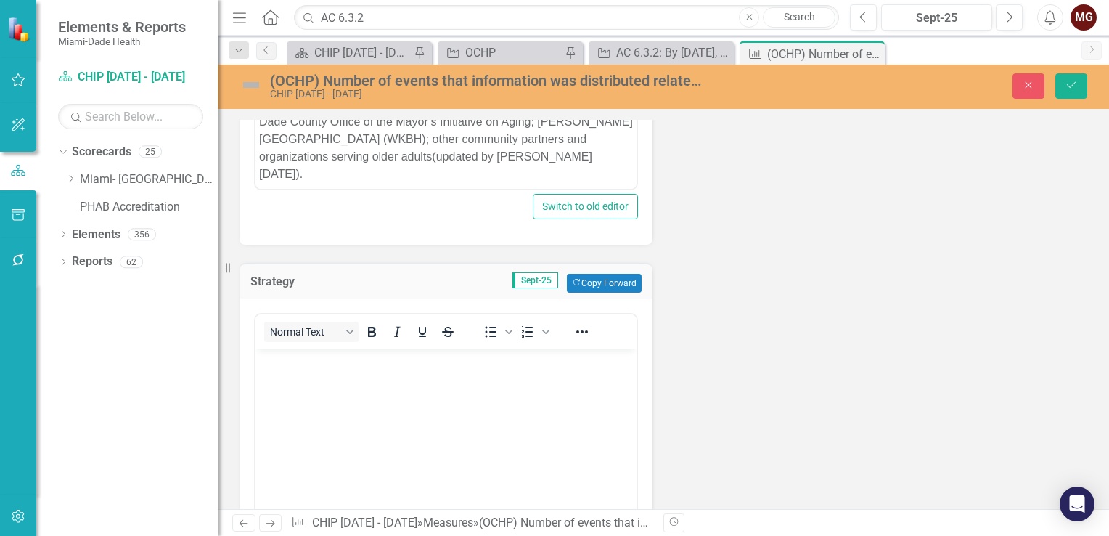
click at [316, 382] on body "Rich Text Area. Press ALT-0 for help." at bounding box center [445, 457] width 381 height 218
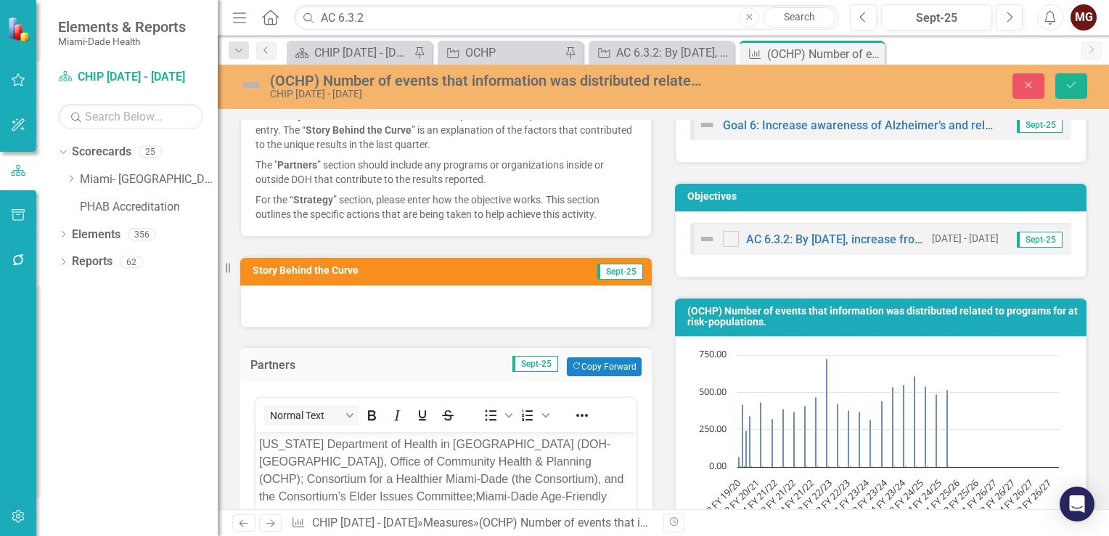
scroll to position [155, 0]
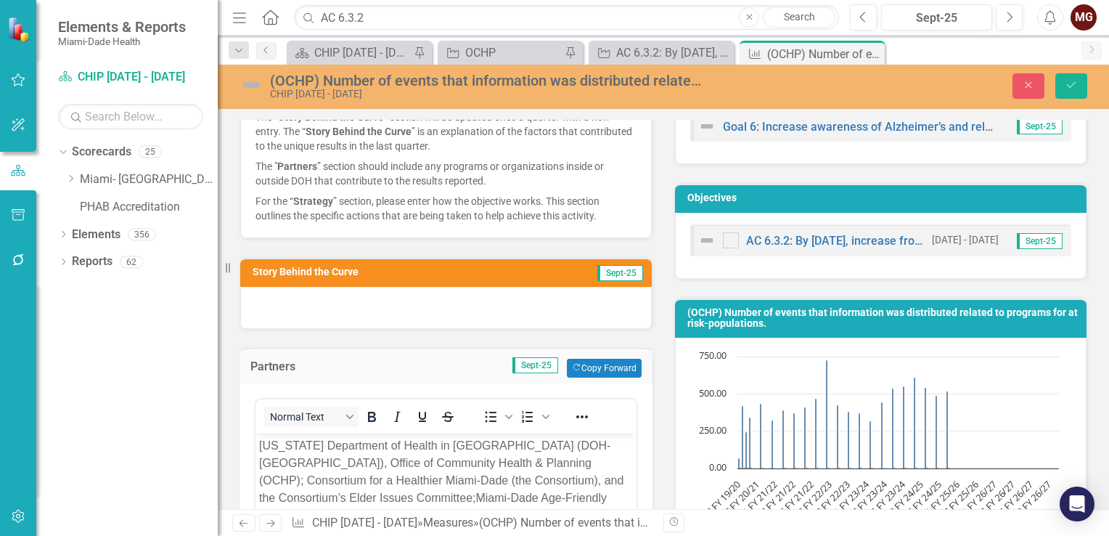
click at [554, 312] on div at bounding box center [446, 308] width 412 height 42
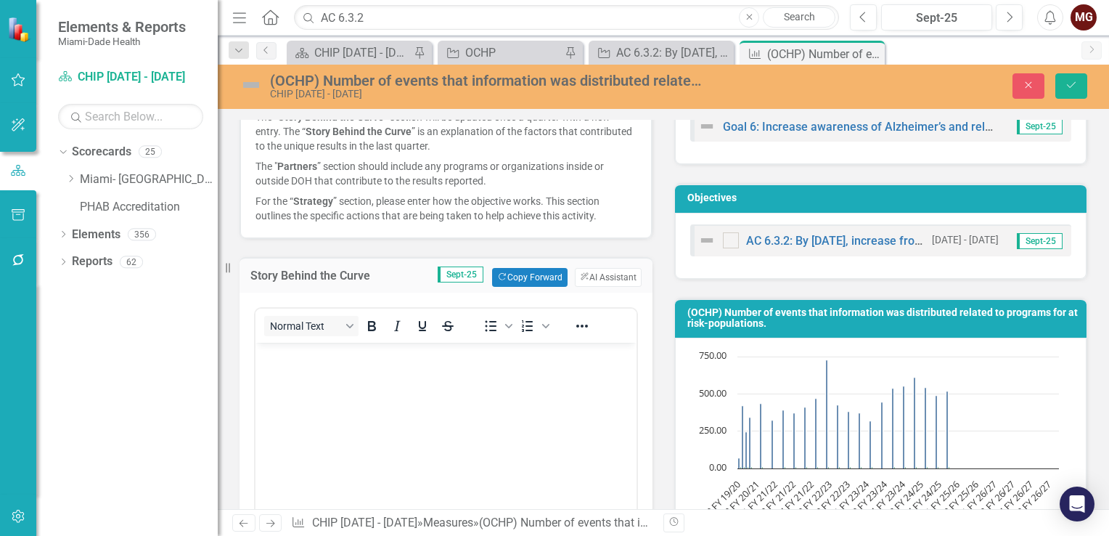
scroll to position [0, 0]
click at [300, 368] on body "Rich Text Area. Press ALT-0 for help." at bounding box center [445, 452] width 381 height 218
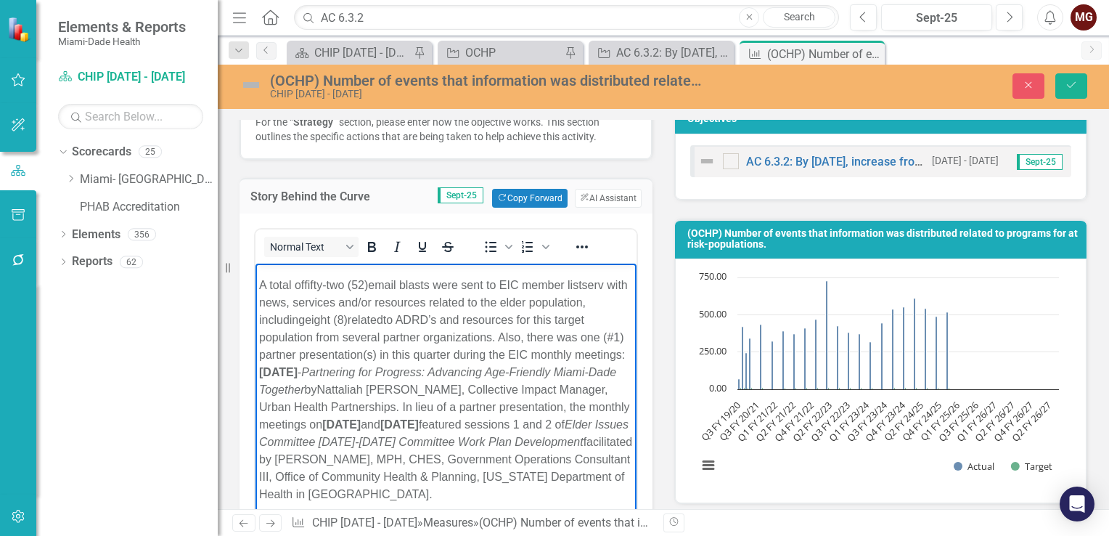
scroll to position [107, 0]
click at [594, 500] on p "A total of fifty-two (52) email blasts were sent to EIC member listserv with ne…" at bounding box center [446, 389] width 374 height 226
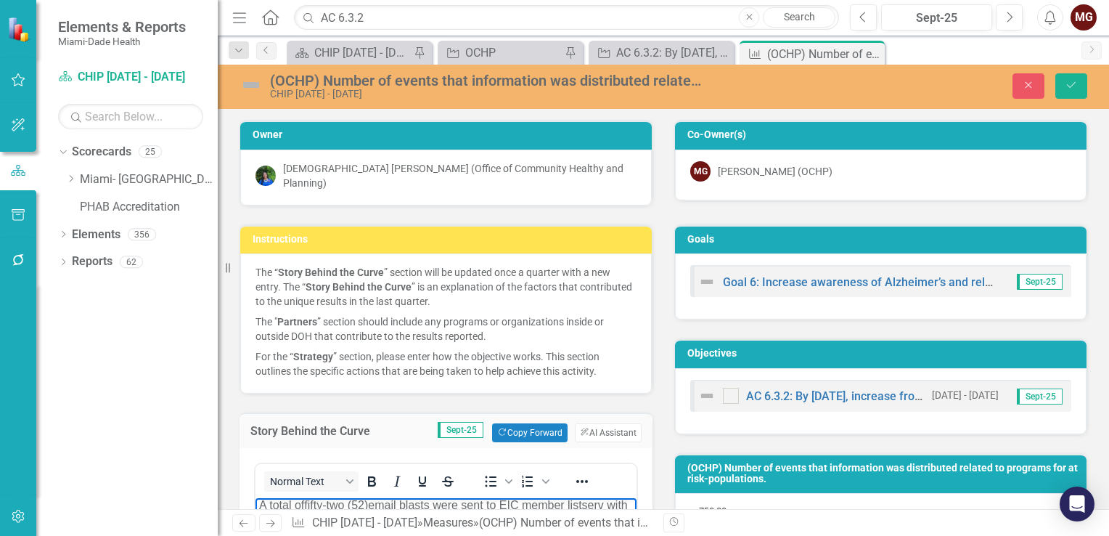
scroll to position [234, 0]
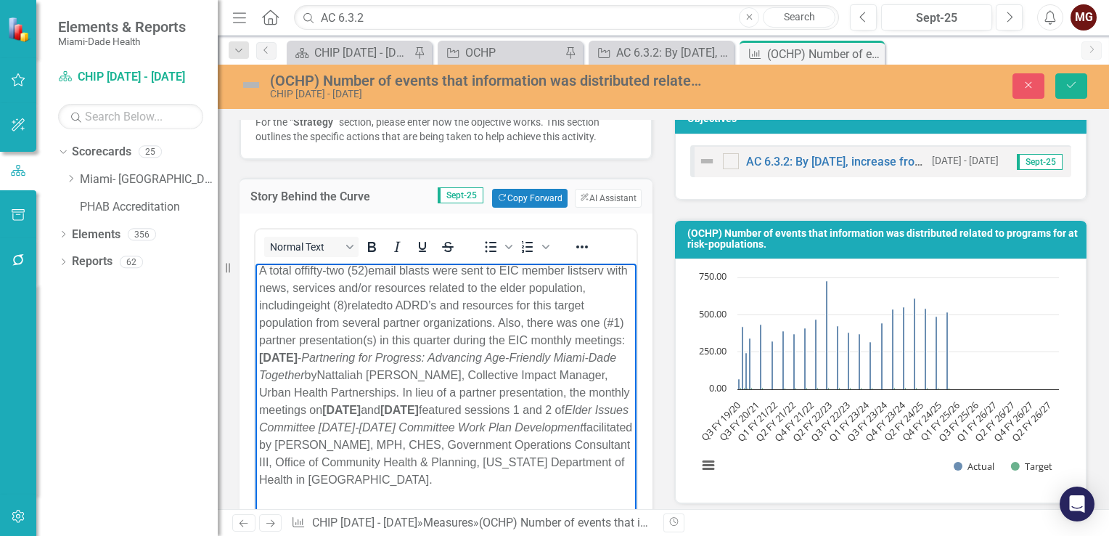
click at [265, 501] on p "Rich Text Area. Press ALT-0 for help." at bounding box center [446, 508] width 374 height 17
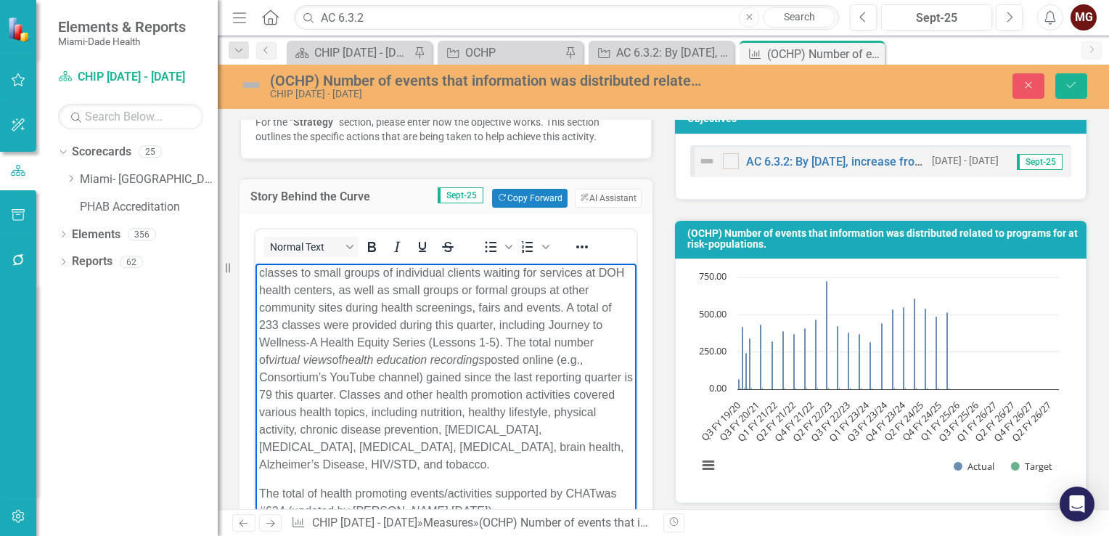
click at [269, 478] on body "Q1 (Jul-Sep 2024): In this quarter, CHAT continued providing direct outreach se…" at bounding box center [445, 203] width 381 height 663
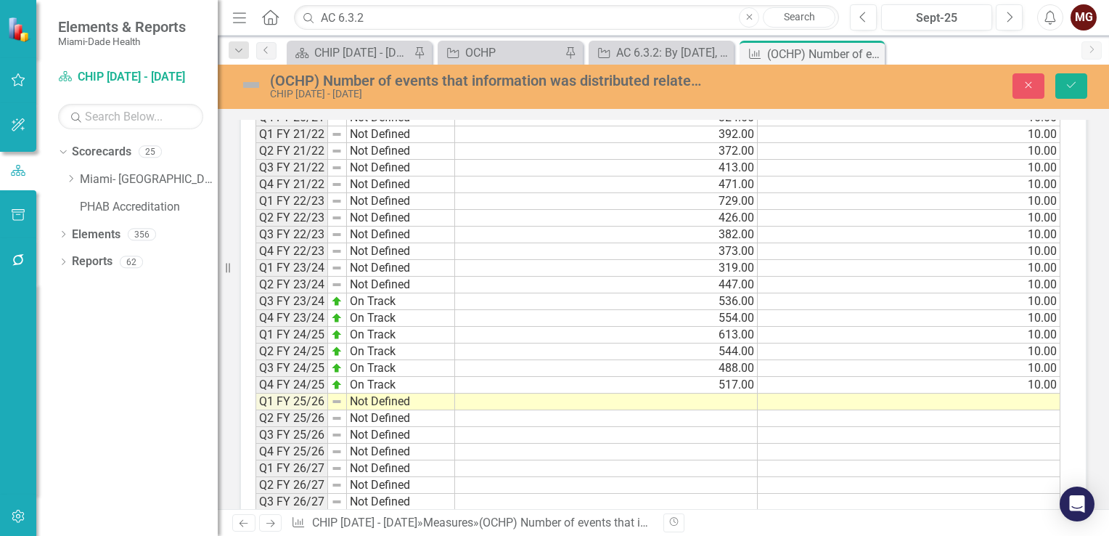
scroll to position [1686, 0]
click at [687, 375] on td "517.00" at bounding box center [606, 383] width 303 height 17
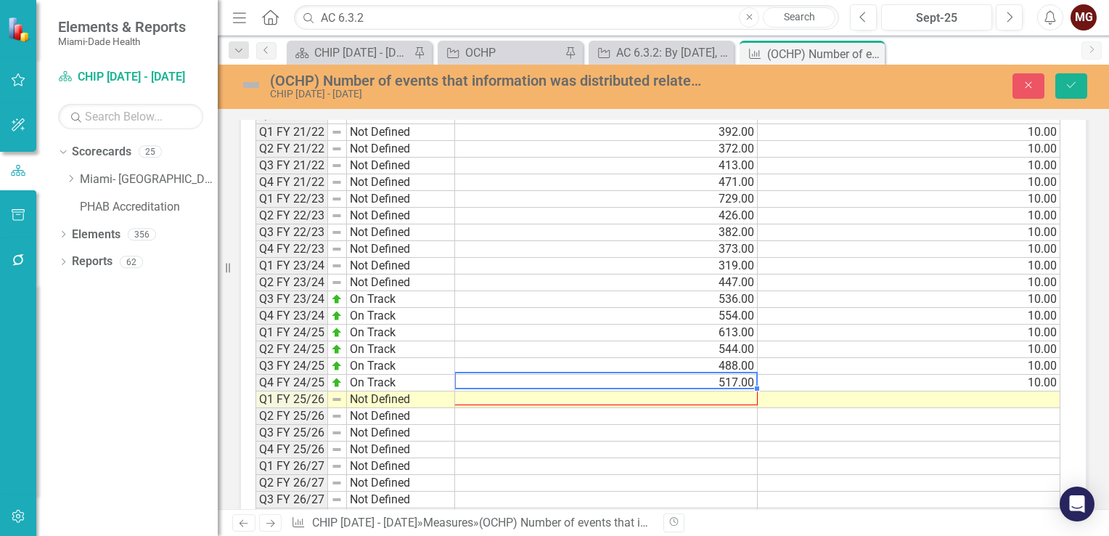
drag, startPoint x: 755, startPoint y: 377, endPoint x: 752, endPoint y: 388, distance: 11.3
click at [255, 388] on div "Period Status Actual Target Q3 FY 19/20 Not Defined 73.00 10.00 Q4 FY 19/20 Not…" at bounding box center [255, 283] width 0 height 552
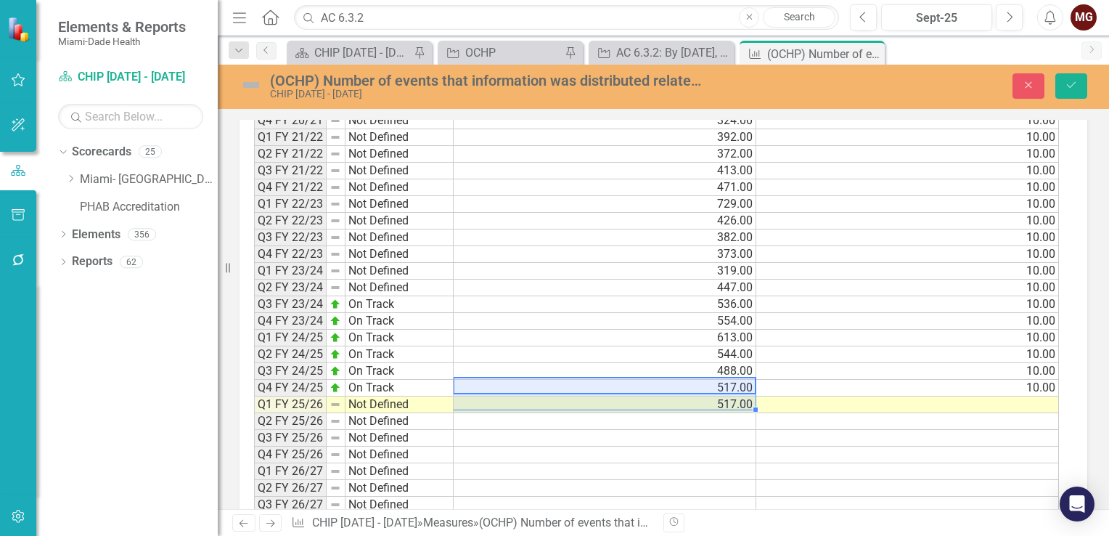
scroll to position [1691, 0]
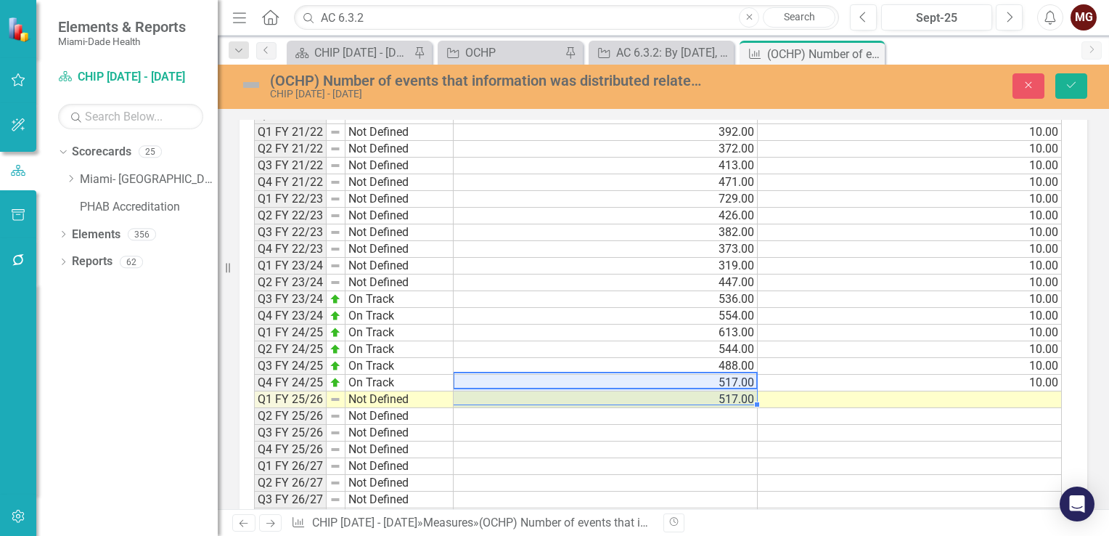
click at [1008, 376] on td "10.00" at bounding box center [910, 383] width 304 height 17
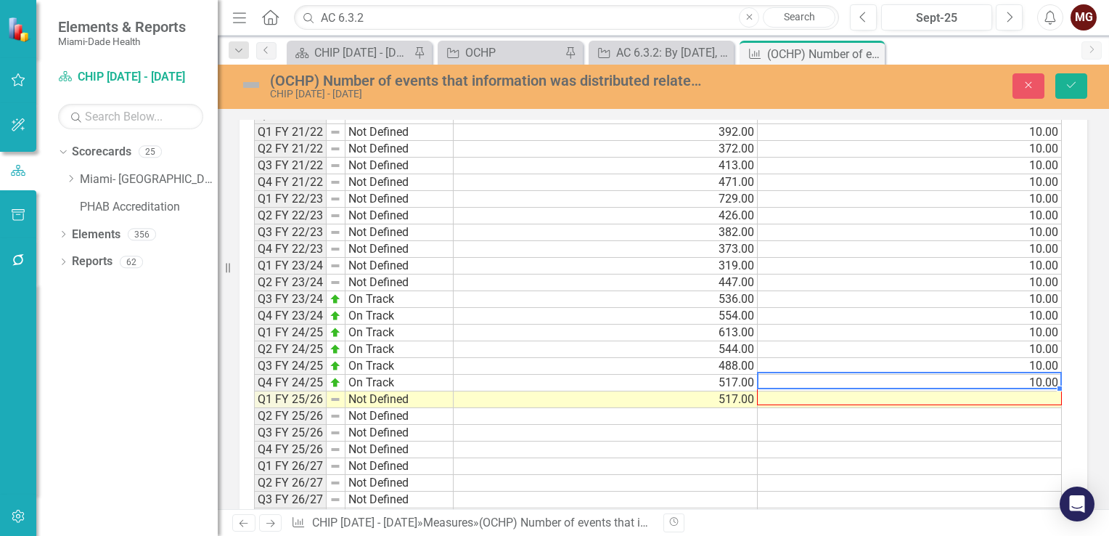
drag, startPoint x: 1057, startPoint y: 380, endPoint x: 1057, endPoint y: 390, distance: 9.4
click at [254, 390] on div "Period Status Actual Target Q3 FY 19/20 Not Defined 73.00 10.00 Q4 FY 19/20 Not…" at bounding box center [254, 283] width 0 height 552
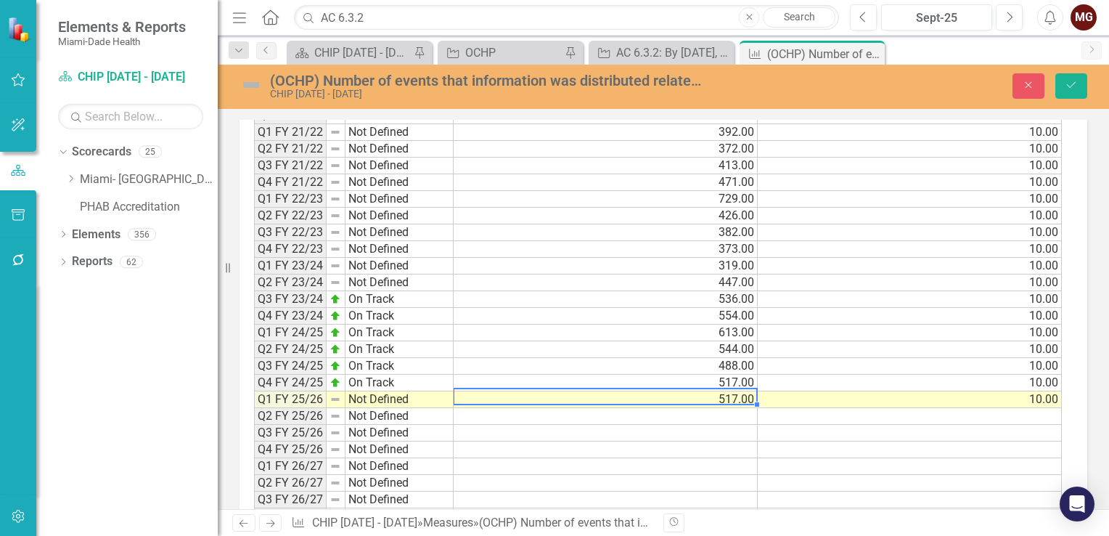
click at [714, 391] on td "517.00" at bounding box center [606, 399] width 304 height 17
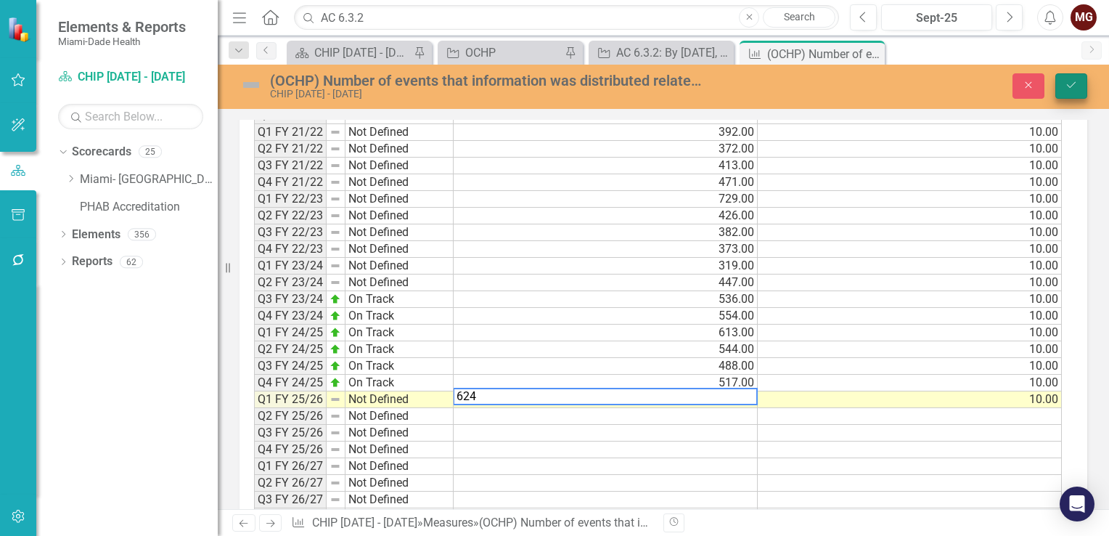
type textarea "624"
click at [1075, 78] on button "Save" at bounding box center [1071, 85] width 32 height 25
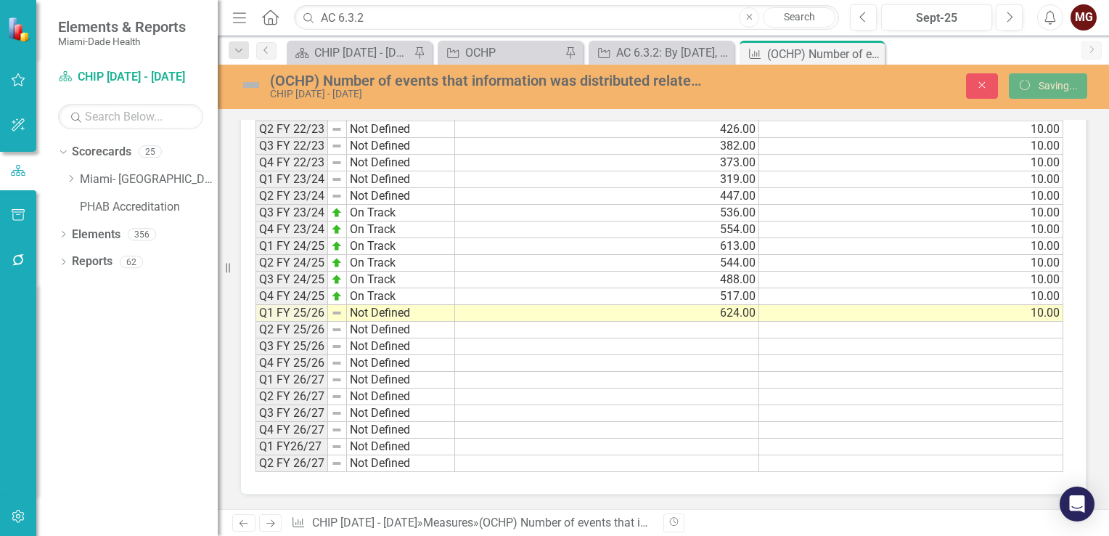
scroll to position [1156, 0]
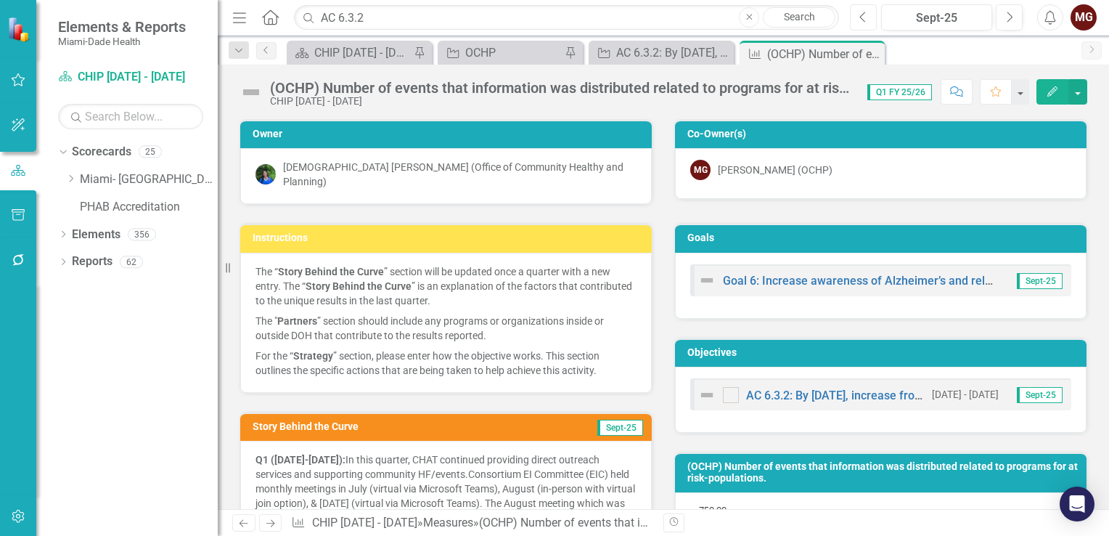
click at [867, 16] on icon "Previous" at bounding box center [863, 17] width 8 height 13
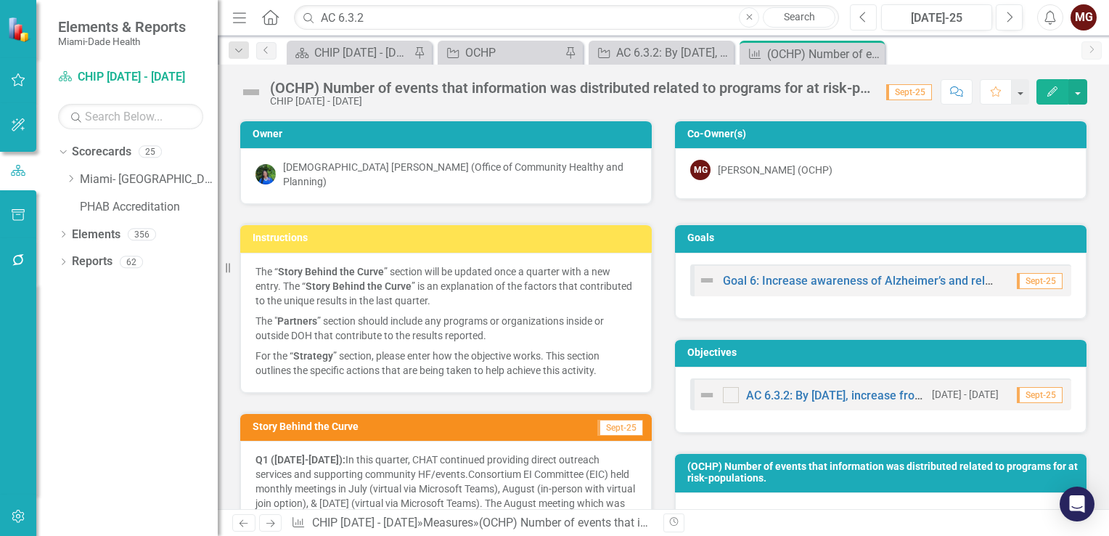
click at [867, 16] on icon "Previous" at bounding box center [863, 17] width 8 height 13
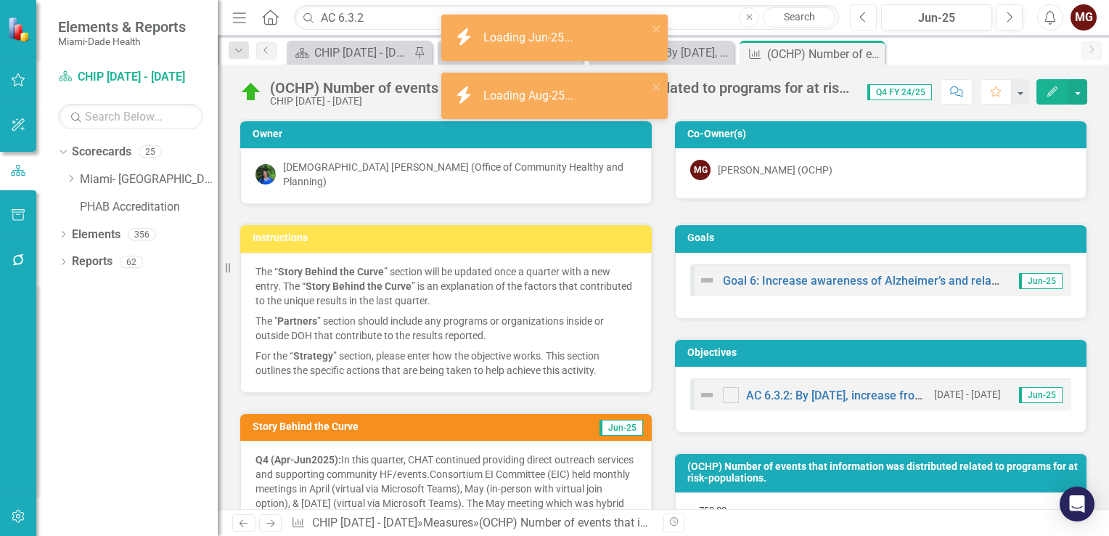
click at [867, 16] on icon "Previous" at bounding box center [863, 17] width 8 height 13
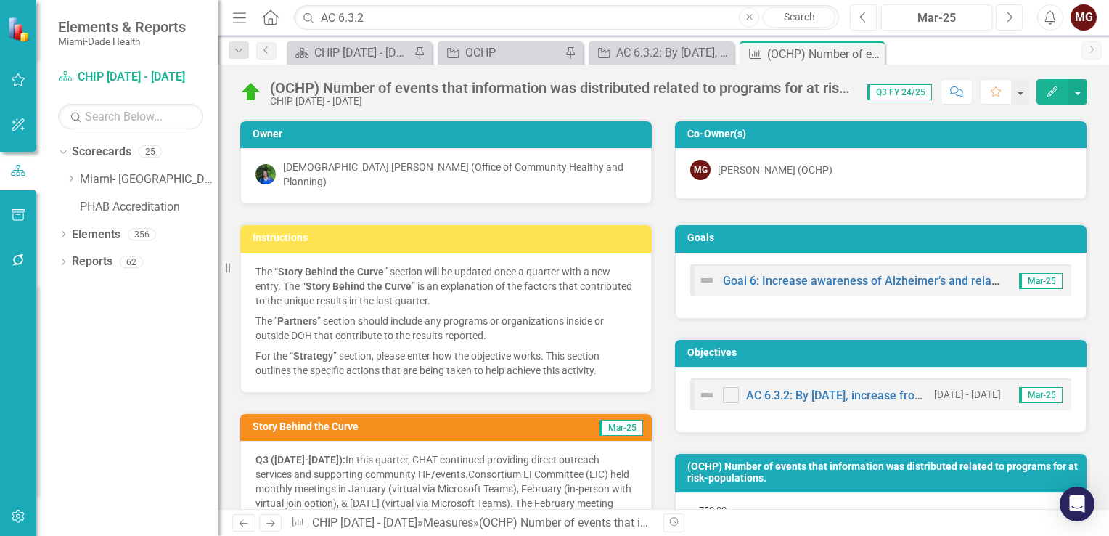
click at [1009, 14] on icon "Next" at bounding box center [1009, 17] width 8 height 13
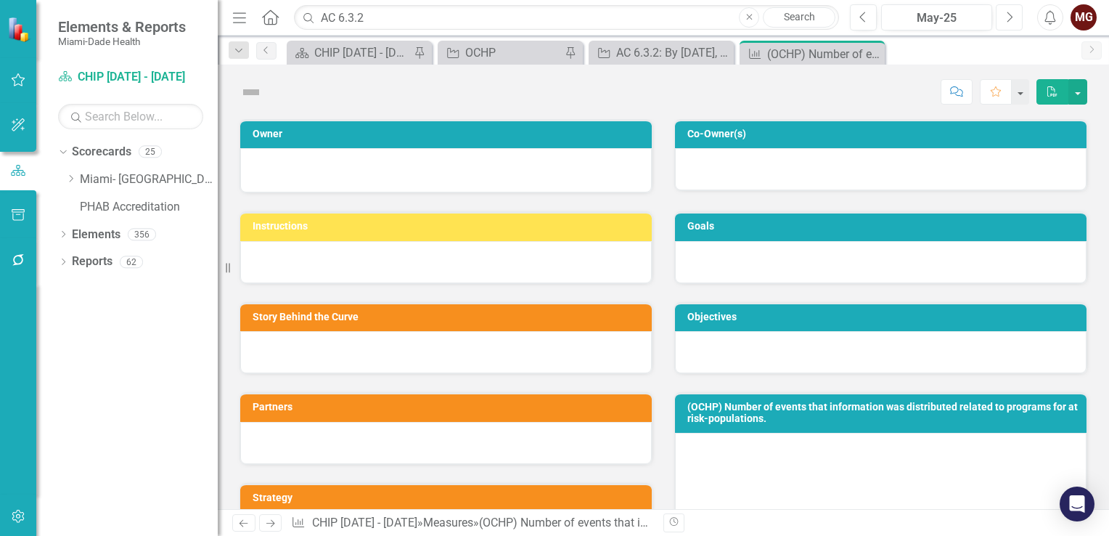
click at [1009, 14] on icon "Next" at bounding box center [1009, 17] width 8 height 13
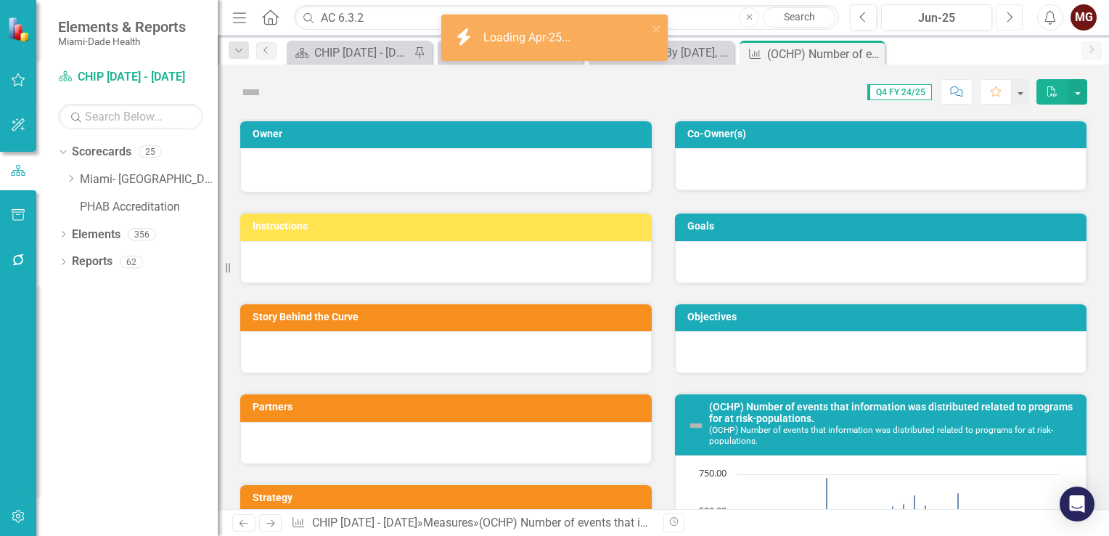
click at [1009, 14] on icon "Next" at bounding box center [1009, 17] width 8 height 13
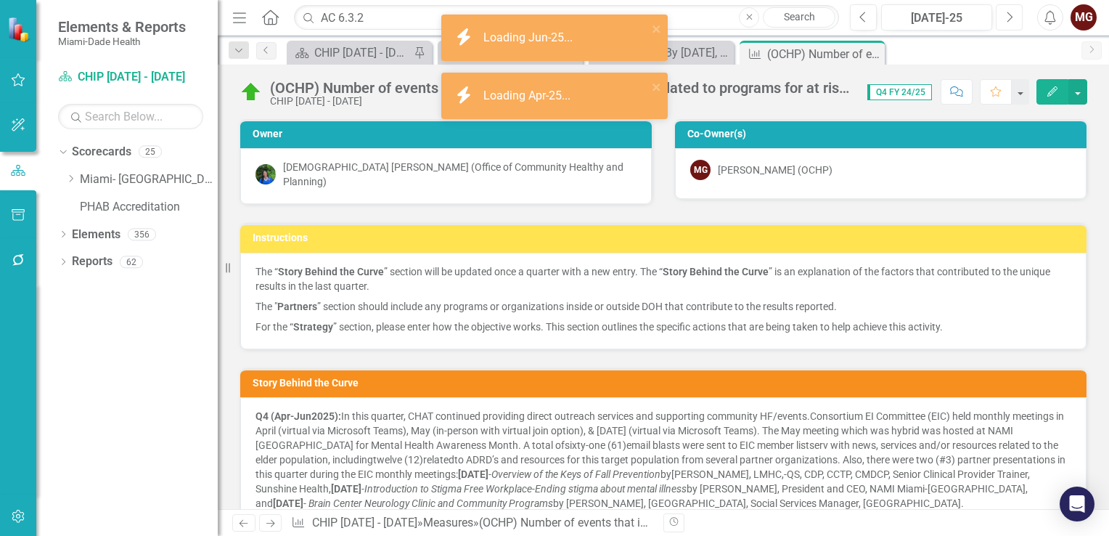
click at [1009, 14] on icon "Next" at bounding box center [1009, 17] width 8 height 13
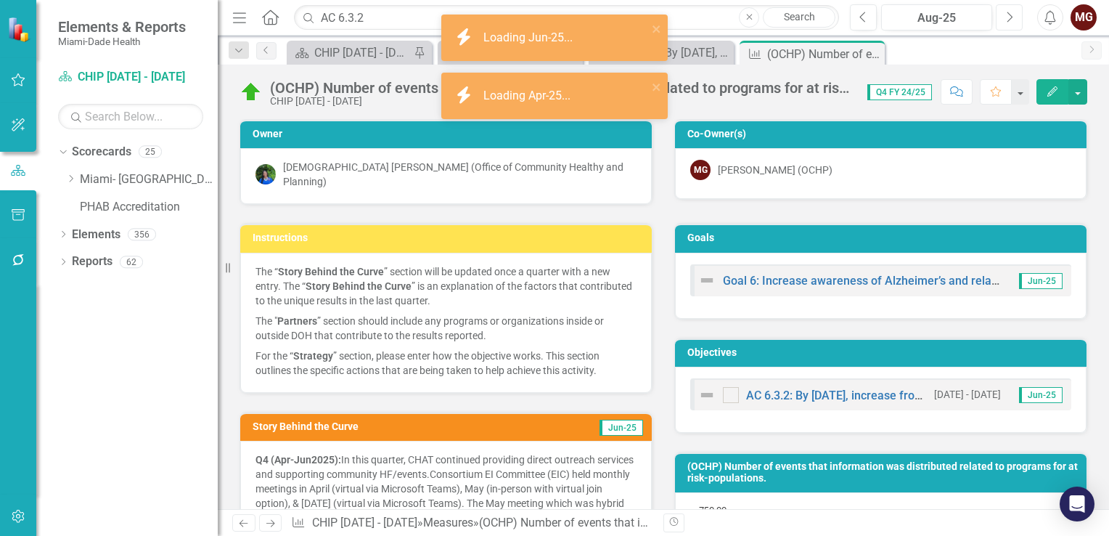
click at [1009, 14] on icon "Next" at bounding box center [1009, 17] width 8 height 13
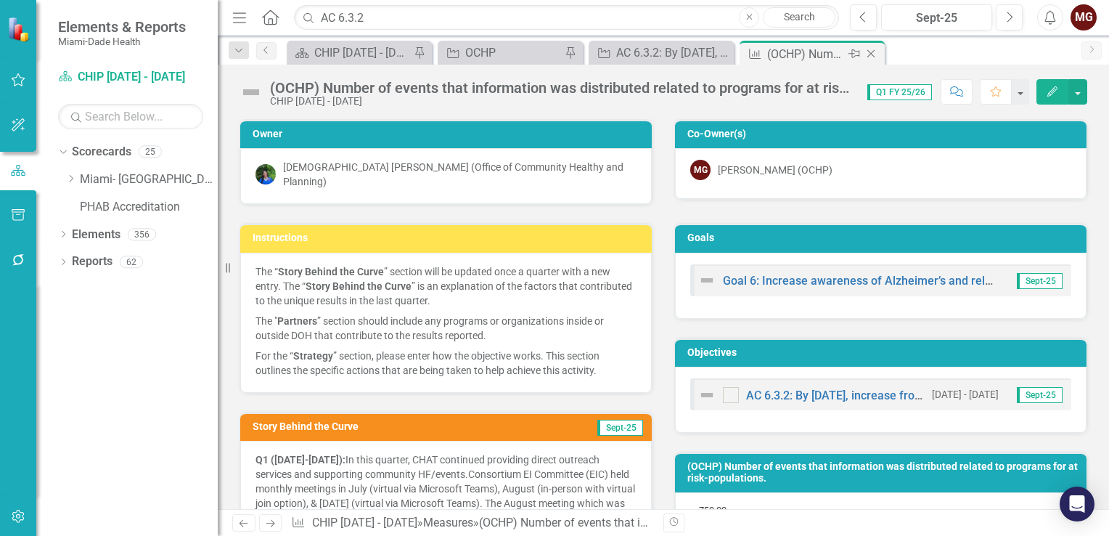
click at [871, 54] on icon "Close" at bounding box center [871, 54] width 15 height 12
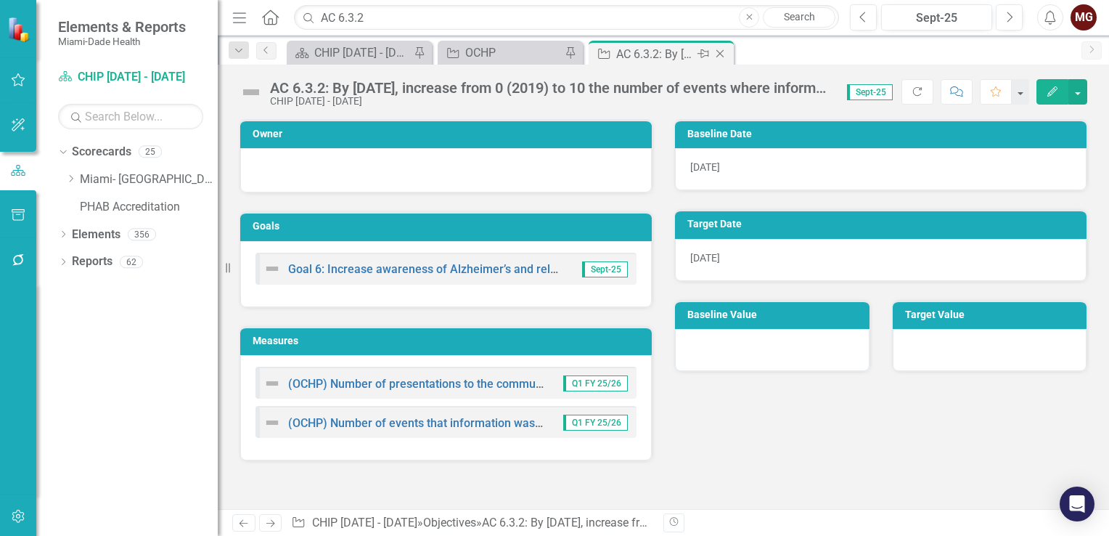
click at [723, 56] on icon "Close" at bounding box center [720, 54] width 15 height 12
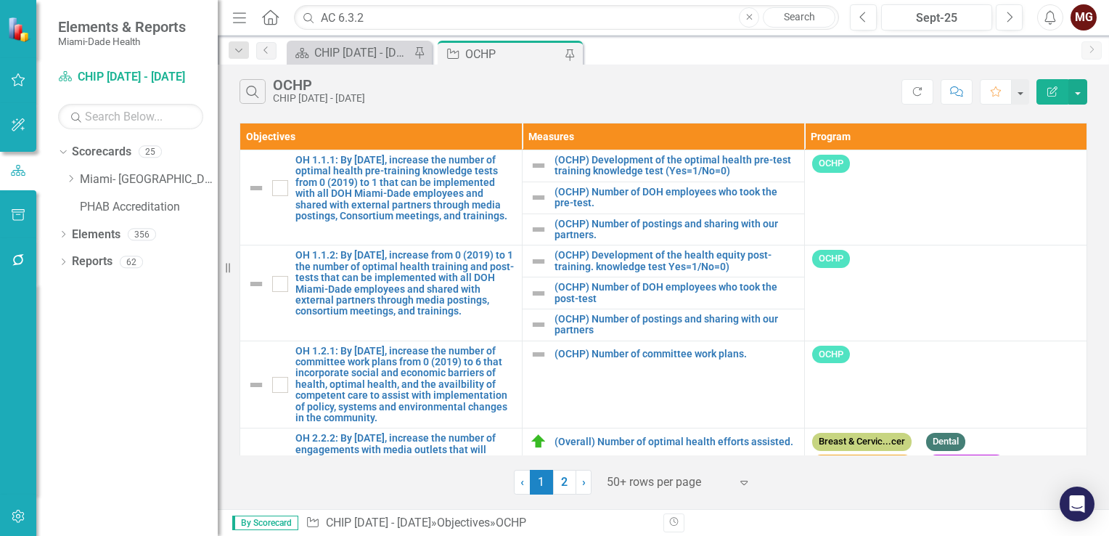
click at [502, 57] on div "OCHP" at bounding box center [513, 54] width 96 height 18
click at [412, 11] on input "AC 6.3.2" at bounding box center [566, 17] width 545 height 25
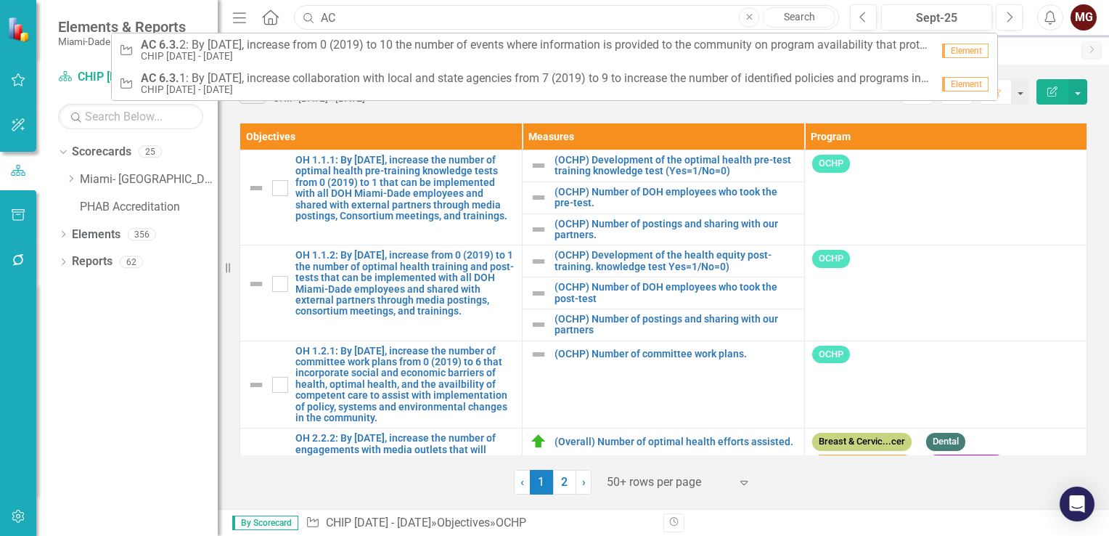
type input "A"
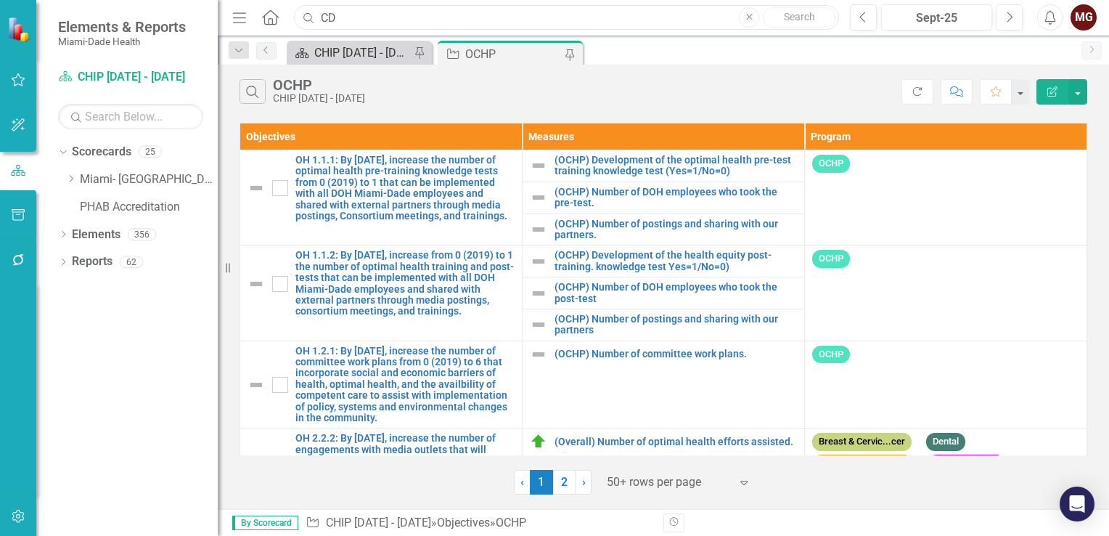
type input "CD 1.1.1"
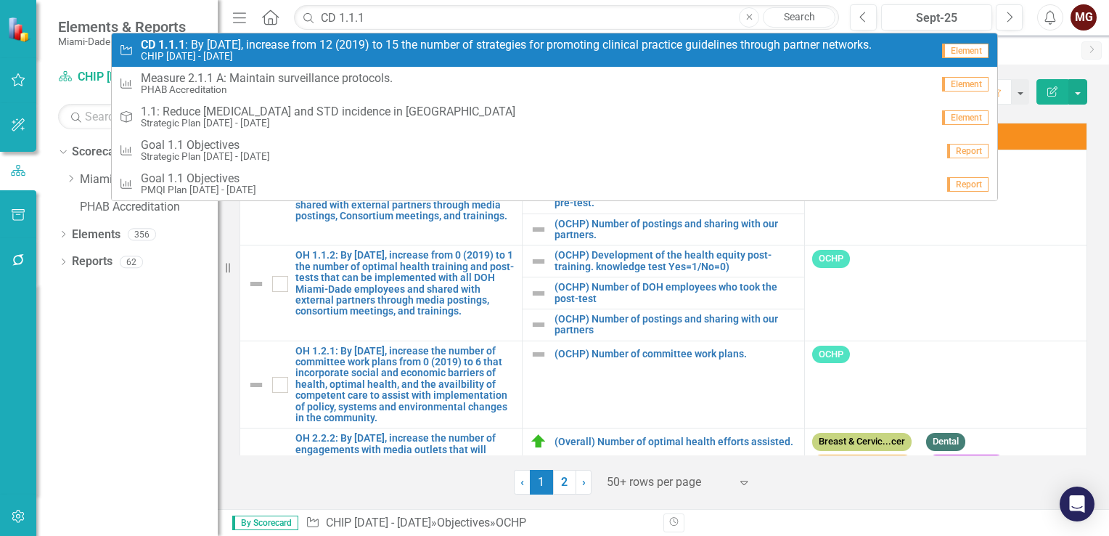
click at [216, 50] on span "CD 1.1.1 : By June 30, 2025, increase from 12 (2019) to 15 the number of strate…" at bounding box center [506, 44] width 731 height 13
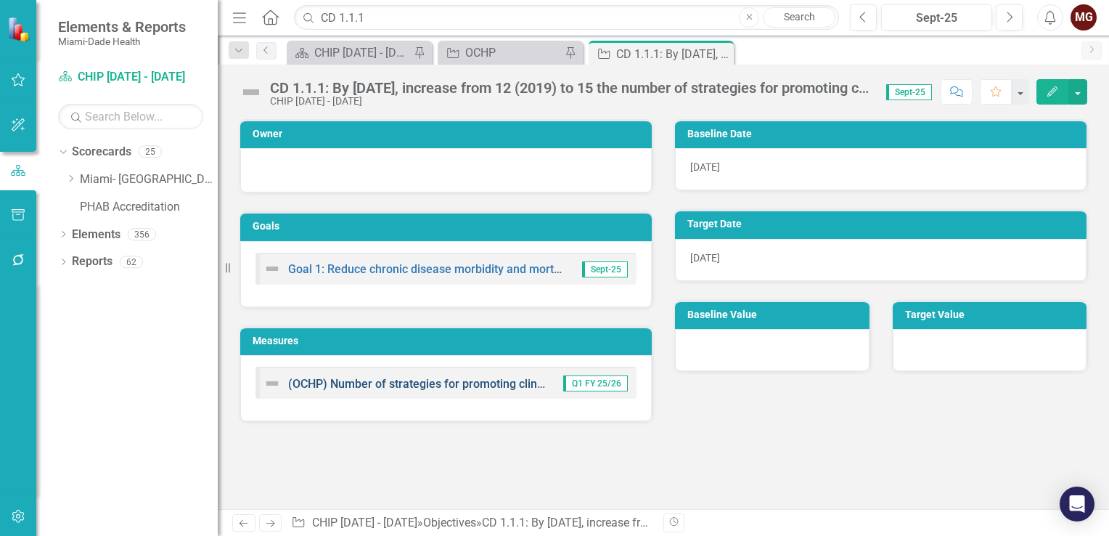
click at [430, 382] on link "(OCHP) Number of strategies for promoting clinical practice guidelines through …" at bounding box center [541, 384] width 507 height 14
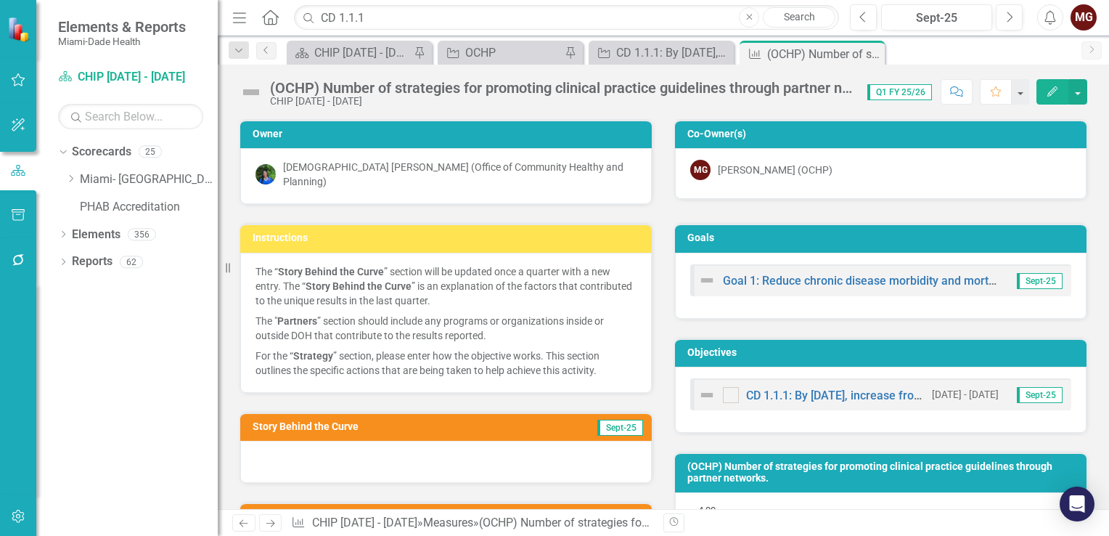
click at [387, 454] on div at bounding box center [446, 462] width 412 height 42
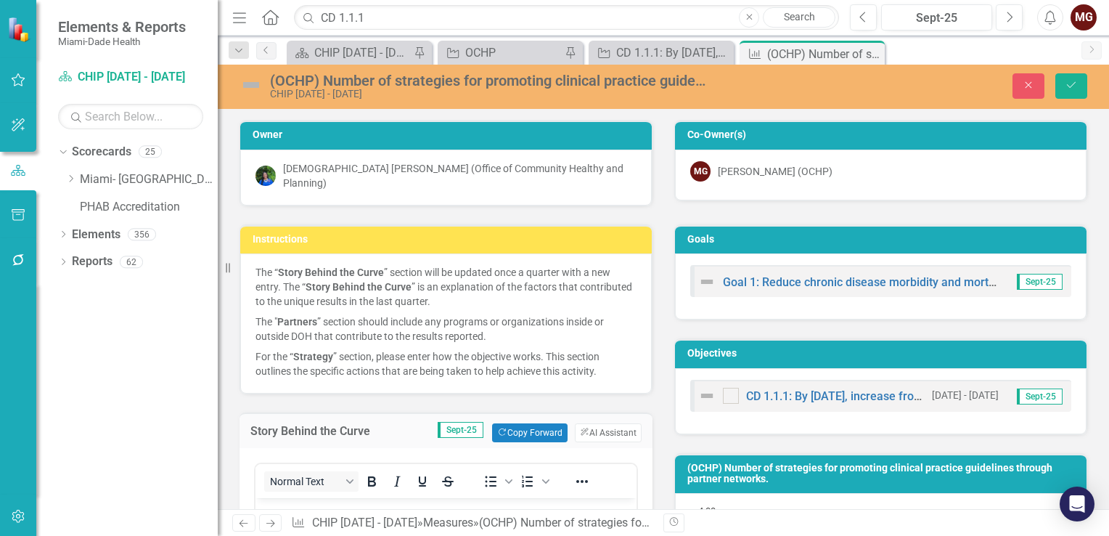
scroll to position [290, 0]
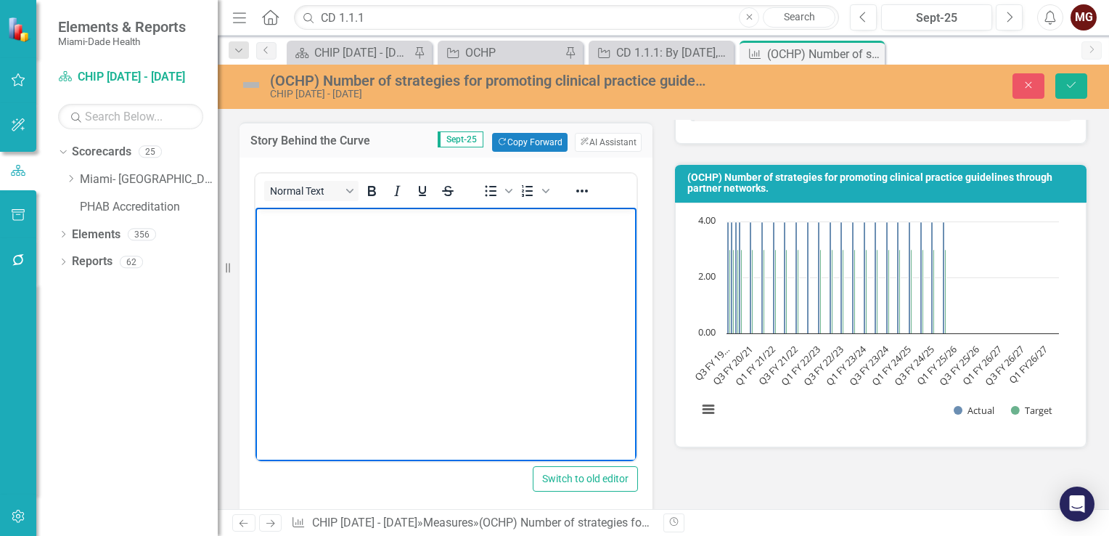
paste body "Rich Text Area. Press ALT-0 for help."
click at [374, 224] on p "Q1 (Jul-Sep 2025) :" at bounding box center [446, 219] width 374 height 17
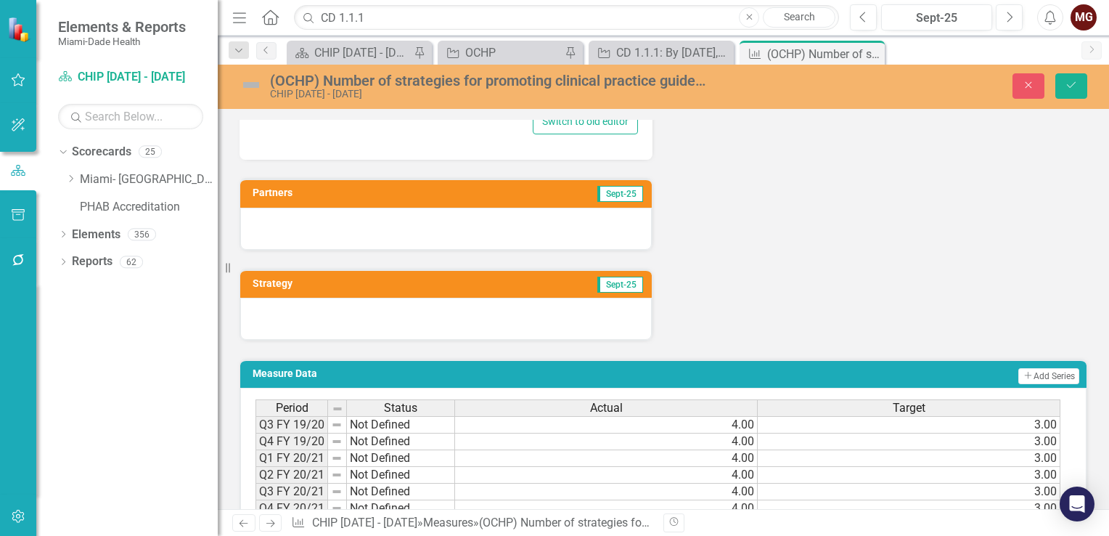
scroll to position [726, 0]
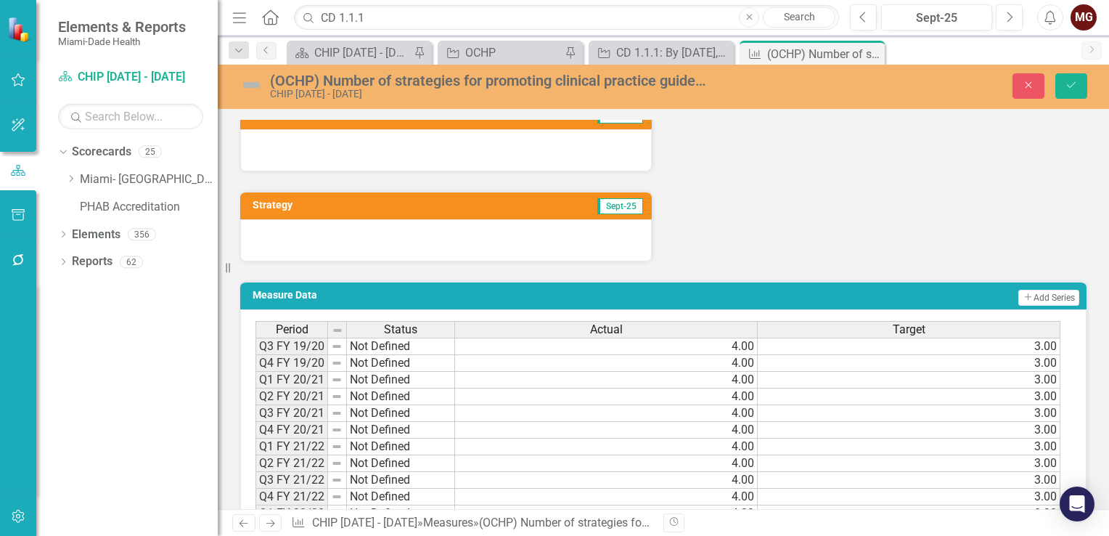
click at [425, 152] on div at bounding box center [446, 150] width 412 height 42
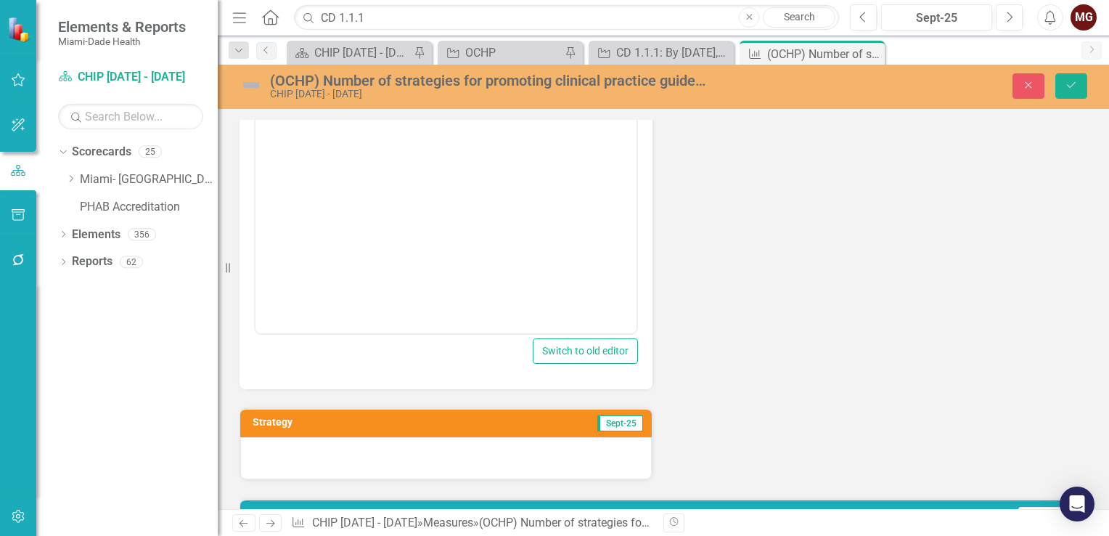
scroll to position [1089, 0]
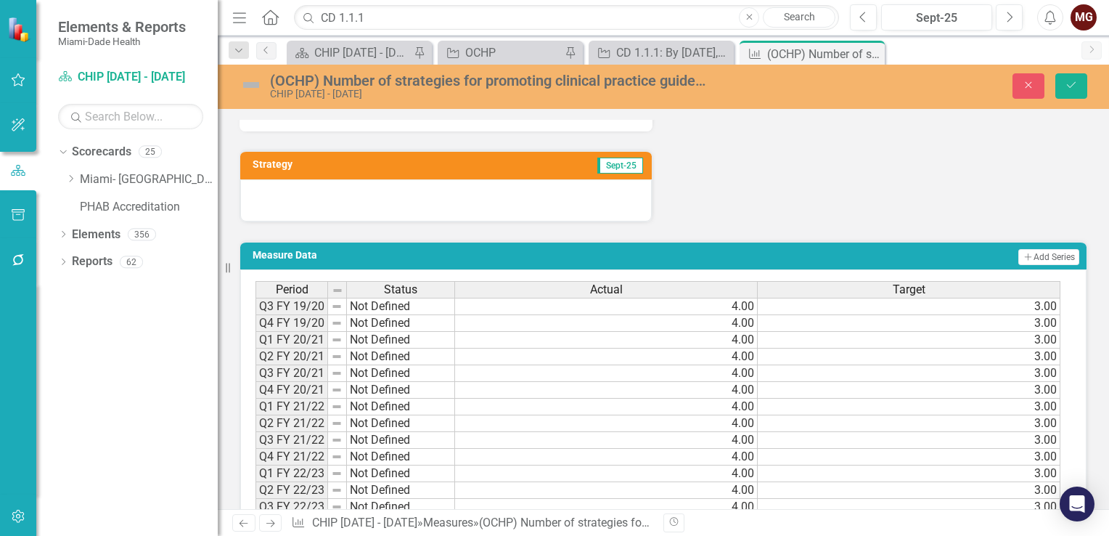
click at [424, 195] on div at bounding box center [446, 200] width 412 height 42
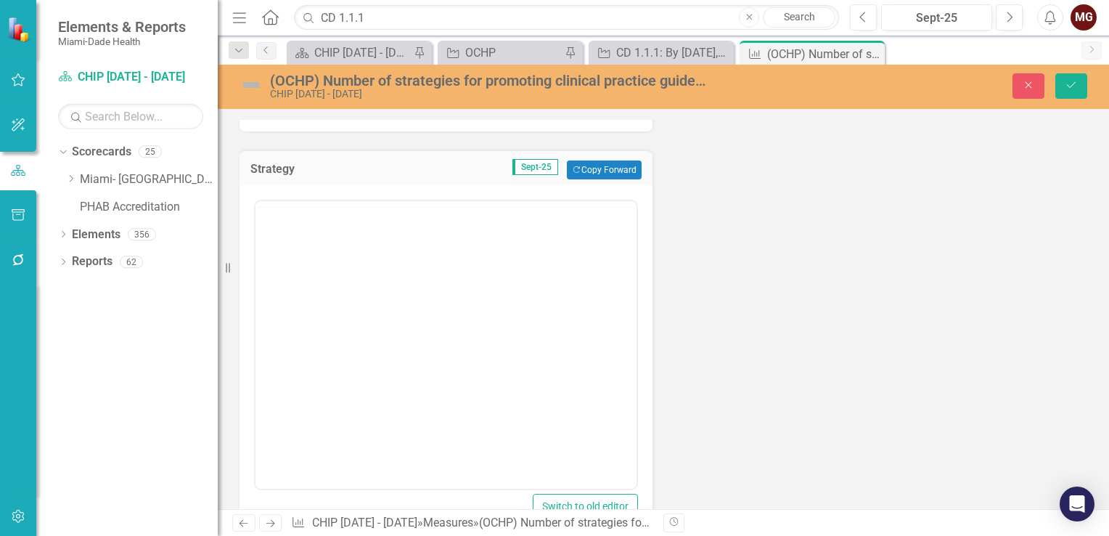
scroll to position [0, 0]
click at [283, 271] on body "Rich Text Area. Press ALT-0 for help." at bounding box center [445, 344] width 381 height 218
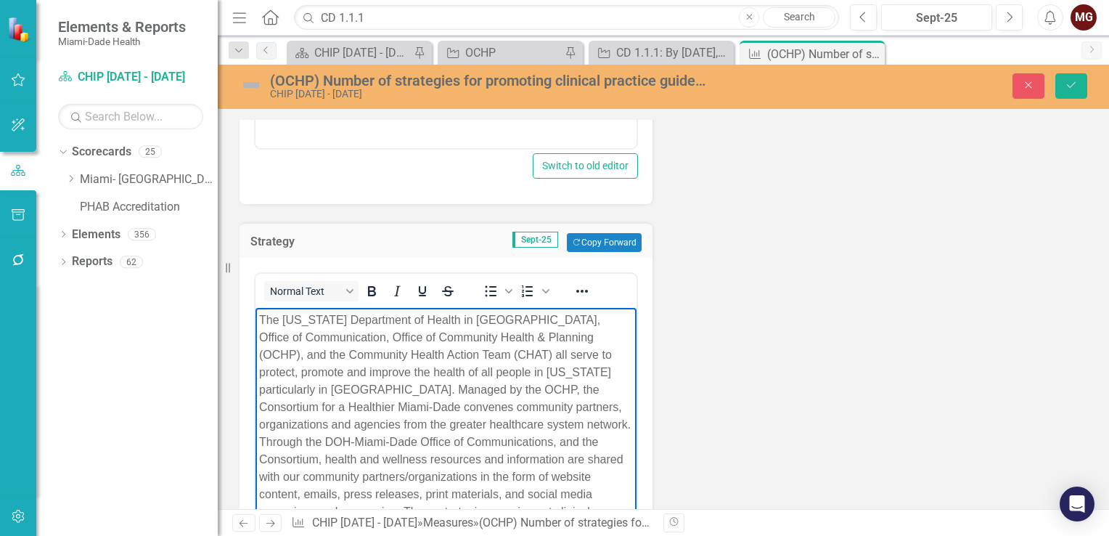
scroll to position [798, 0]
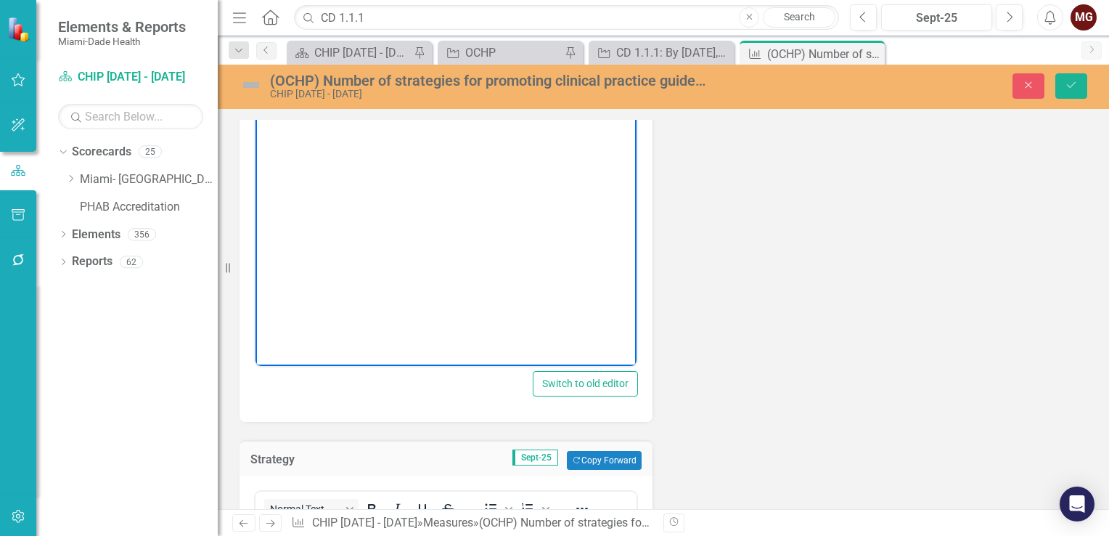
click at [315, 187] on body "Rich Text Area. Press ALT-0 for help." at bounding box center [445, 222] width 381 height 218
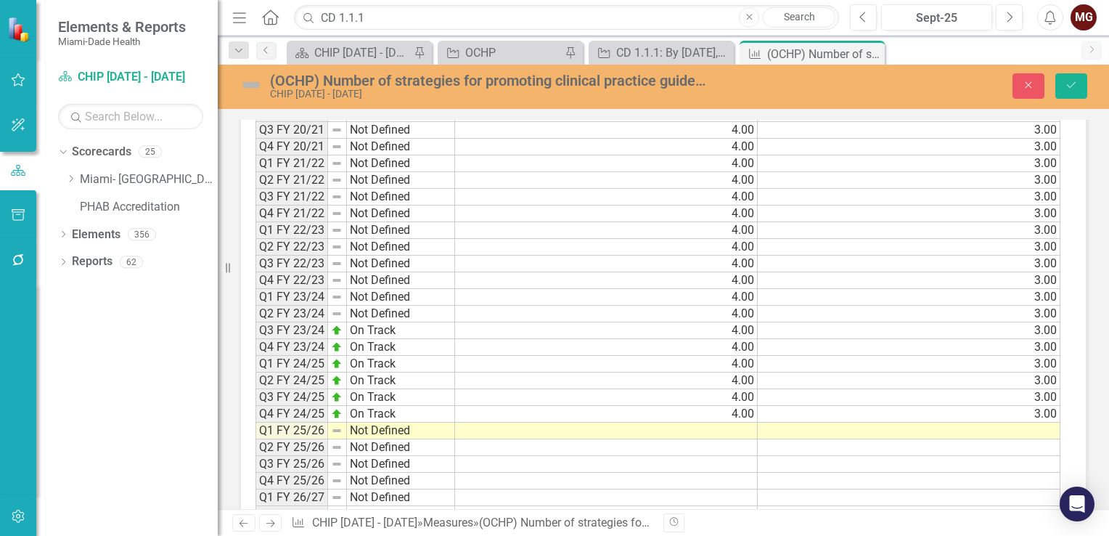
scroll to position [1762, 0]
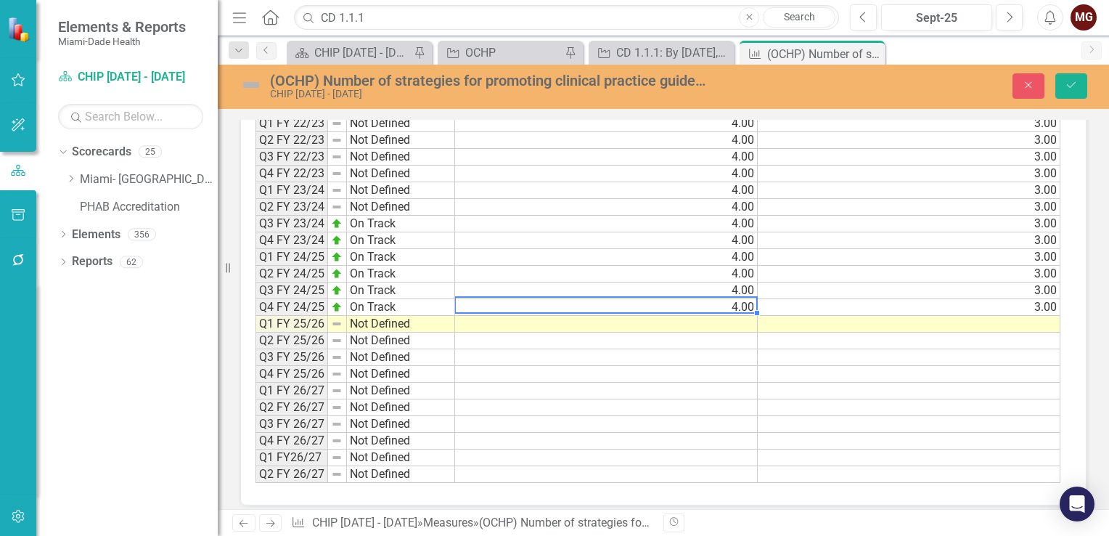
click at [682, 299] on td "4.00" at bounding box center [606, 307] width 303 height 17
drag, startPoint x: 755, startPoint y: 303, endPoint x: 753, endPoint y: 312, distance: 9.7
click at [255, 312] on div "Period Status Actual Target Q3 FY 19/20 Not Defined 4.00 3.00 Q4 FY 19/20 Not D…" at bounding box center [255, 207] width 0 height 552
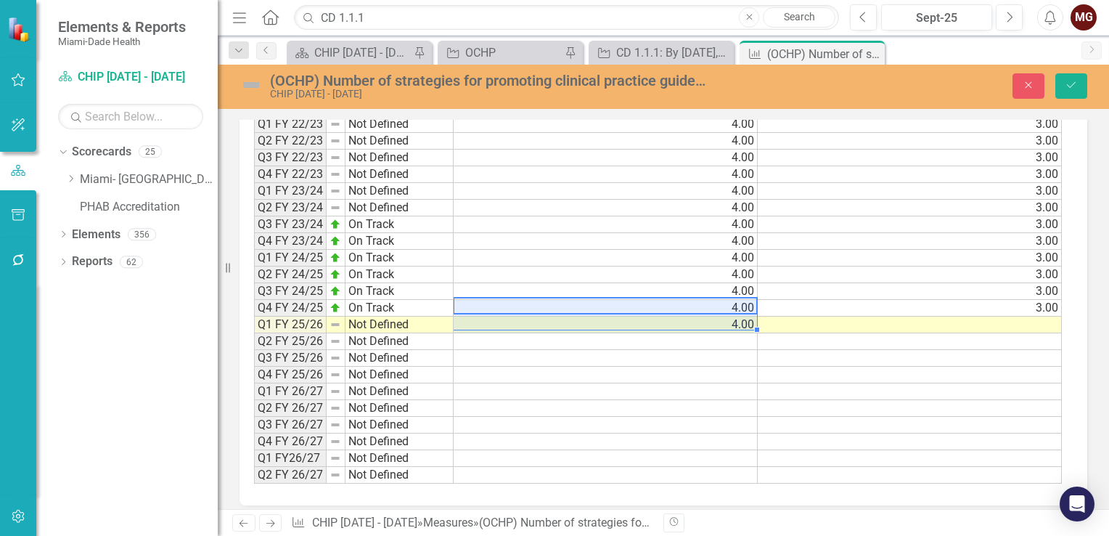
click at [921, 300] on td "3.00" at bounding box center [910, 308] width 304 height 17
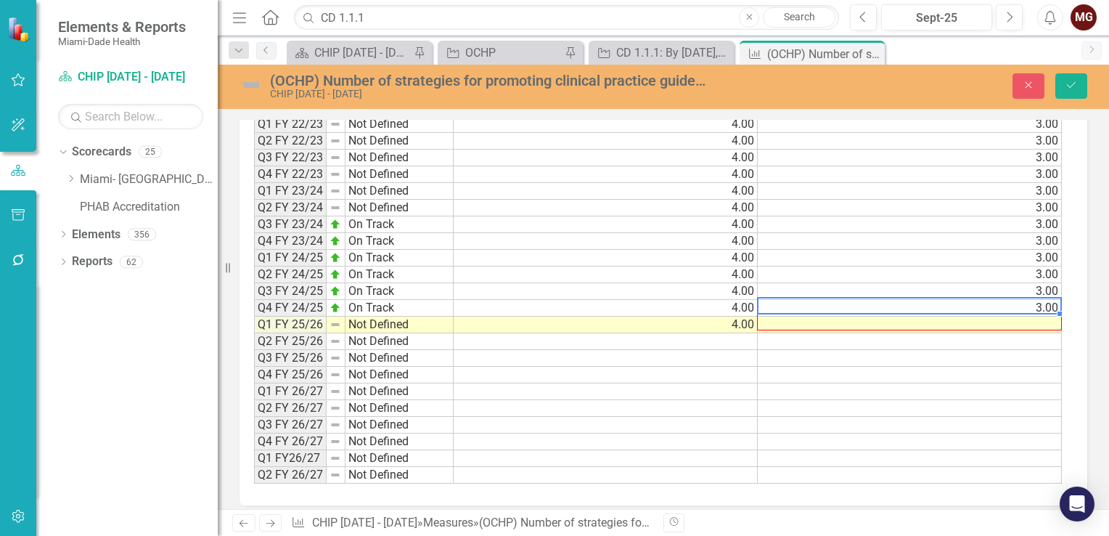
drag, startPoint x: 1060, startPoint y: 300, endPoint x: 1060, endPoint y: 314, distance: 13.1
click at [254, 314] on div "Period Status Actual Target Q3 FY 19/20 Not Defined 4.00 3.00 Q4 FY 19/20 Not D…" at bounding box center [254, 208] width 0 height 552
type textarea "3"
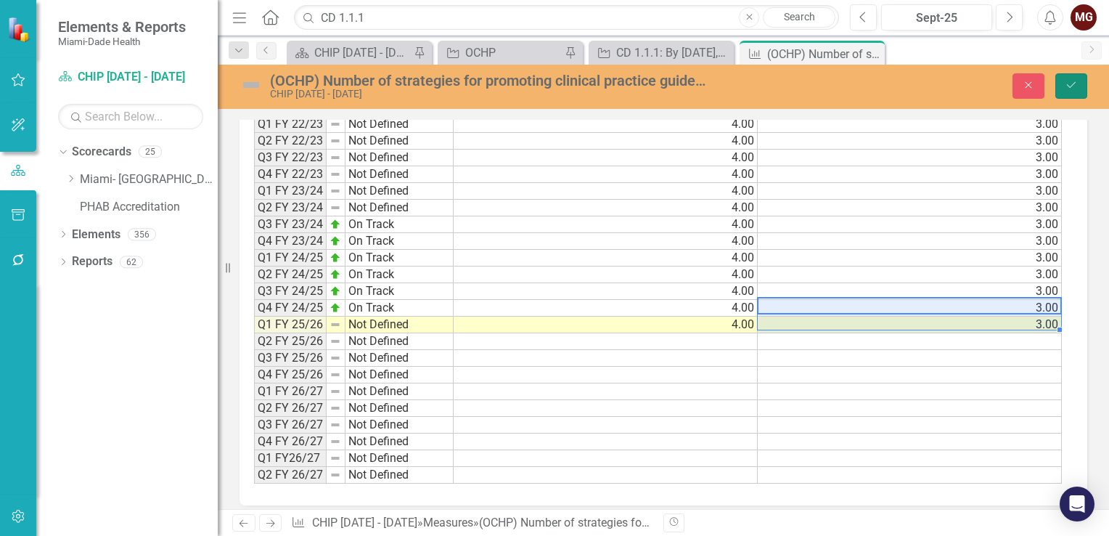
click at [1079, 85] on button "Save" at bounding box center [1071, 85] width 32 height 25
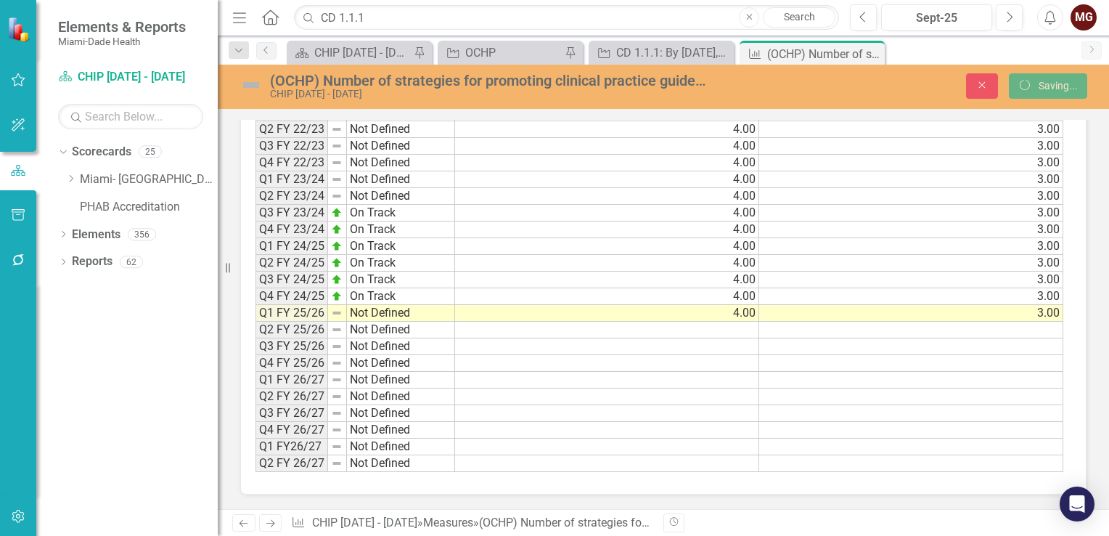
scroll to position [867, 0]
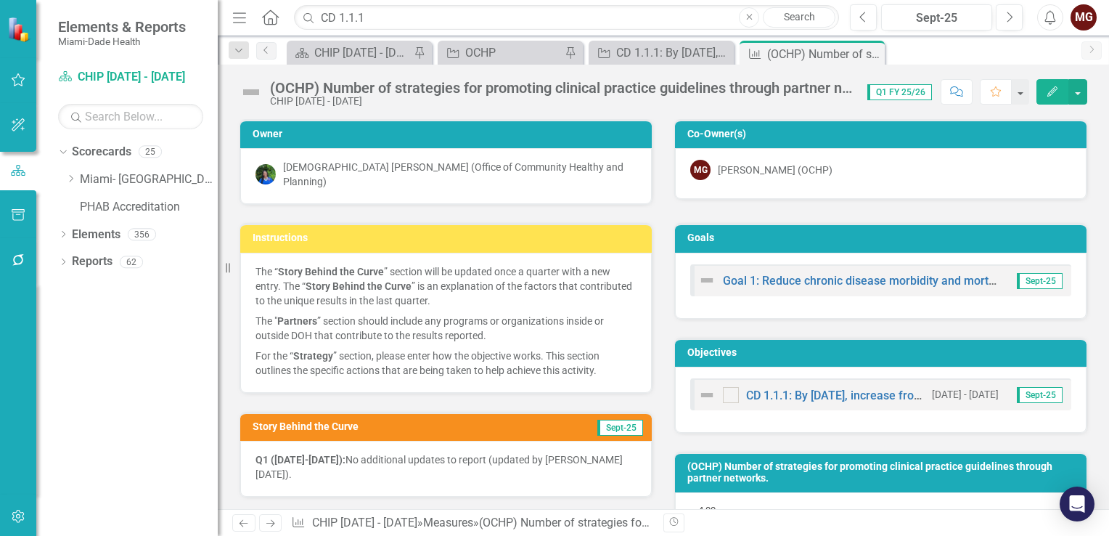
click at [1052, 93] on icon "button" at bounding box center [1052, 91] width 10 height 10
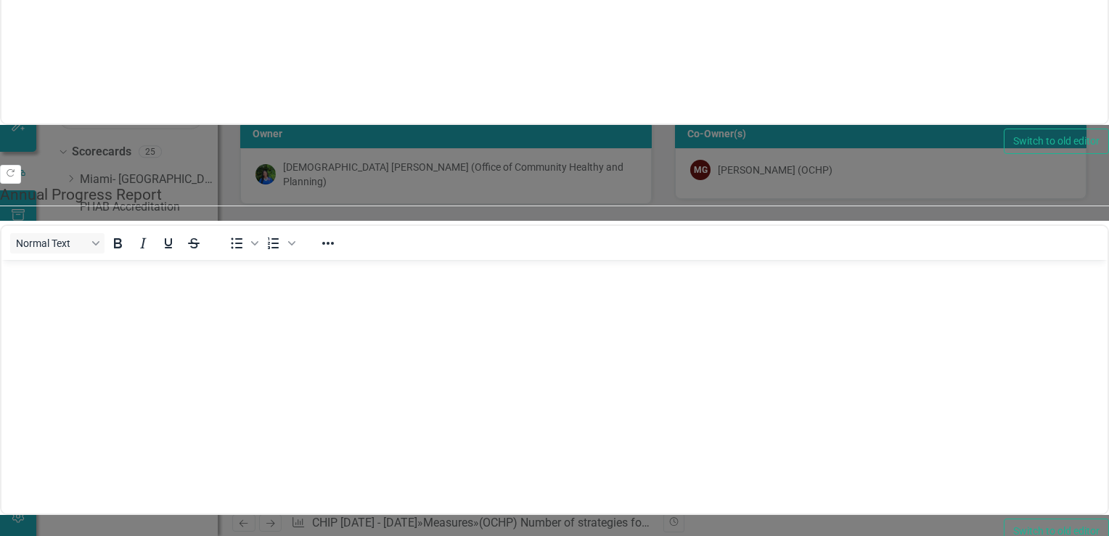
scroll to position [931, 0]
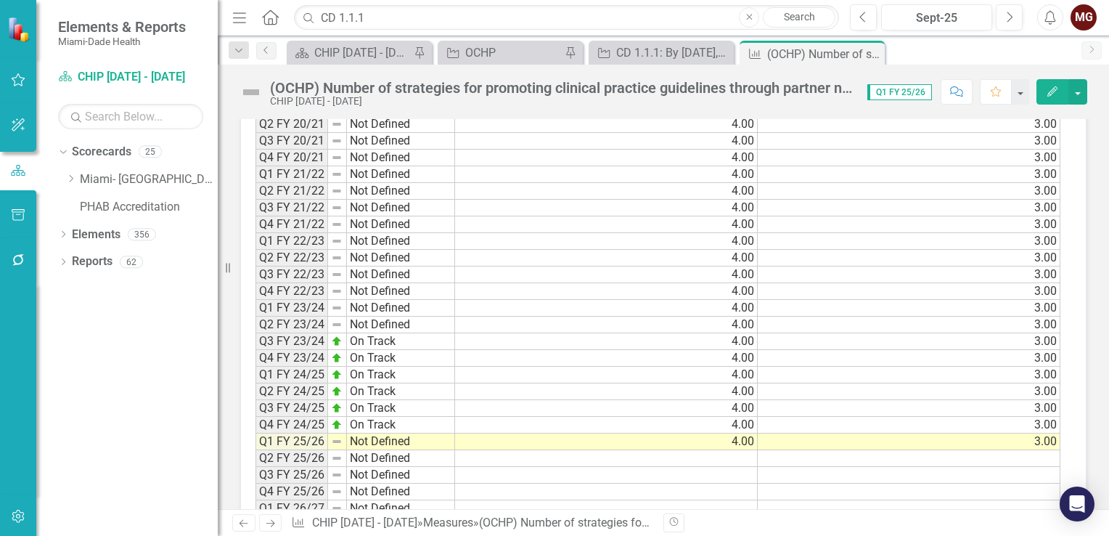
scroll to position [1007, 0]
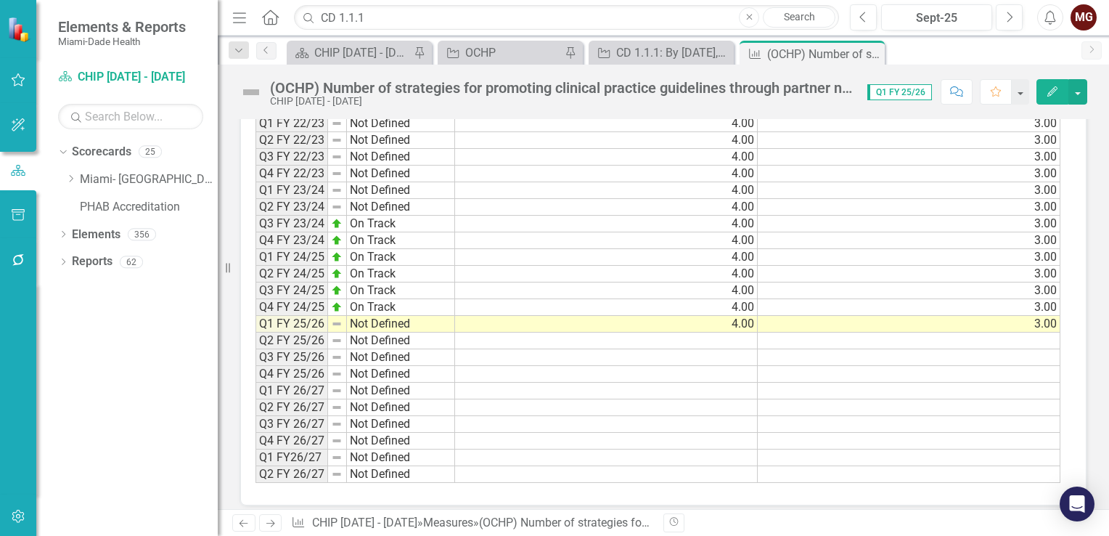
click at [395, 316] on td "Not Defined" at bounding box center [401, 324] width 108 height 17
click at [444, 299] on td "On Track" at bounding box center [401, 307] width 108 height 17
click at [255, 309] on div "Period Status Q3 FY 19/20 Not Defined Q4 FY 19/20 Not Defined Q1 FY 20/21 Not D…" at bounding box center [255, 207] width 0 height 552
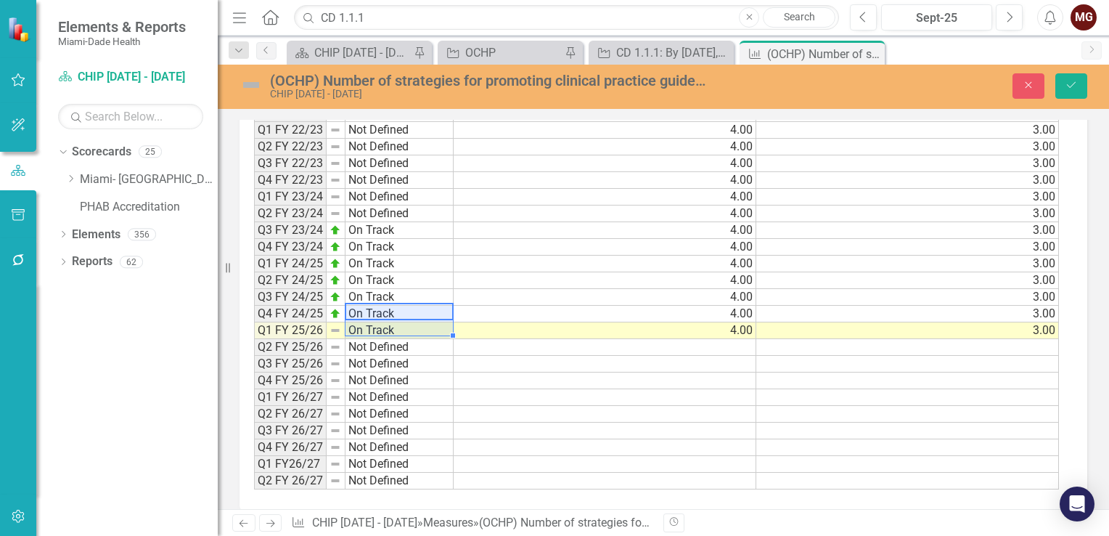
type textarea "On Track"
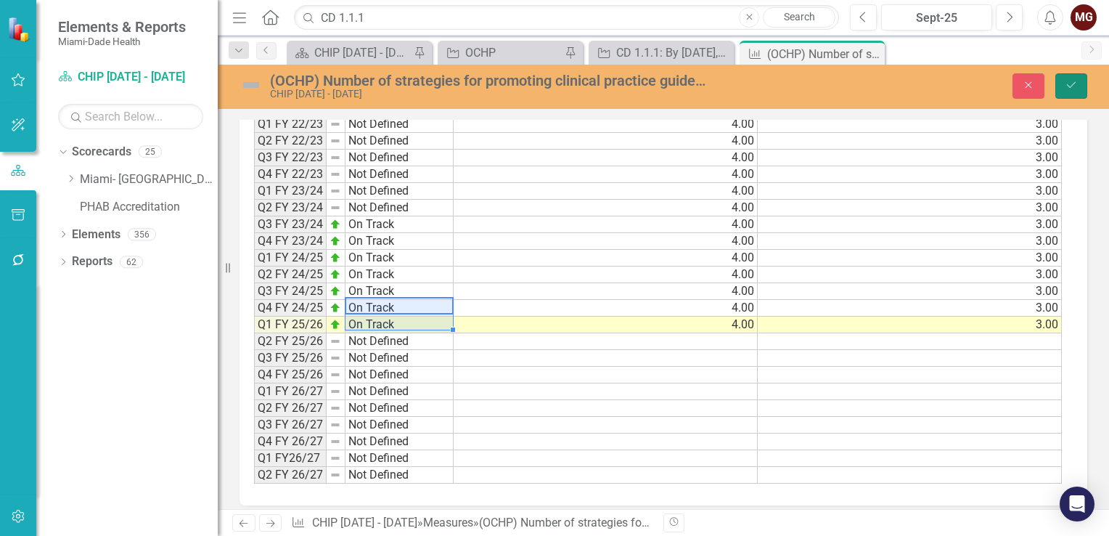
click at [1074, 84] on icon "Save" at bounding box center [1071, 85] width 13 height 10
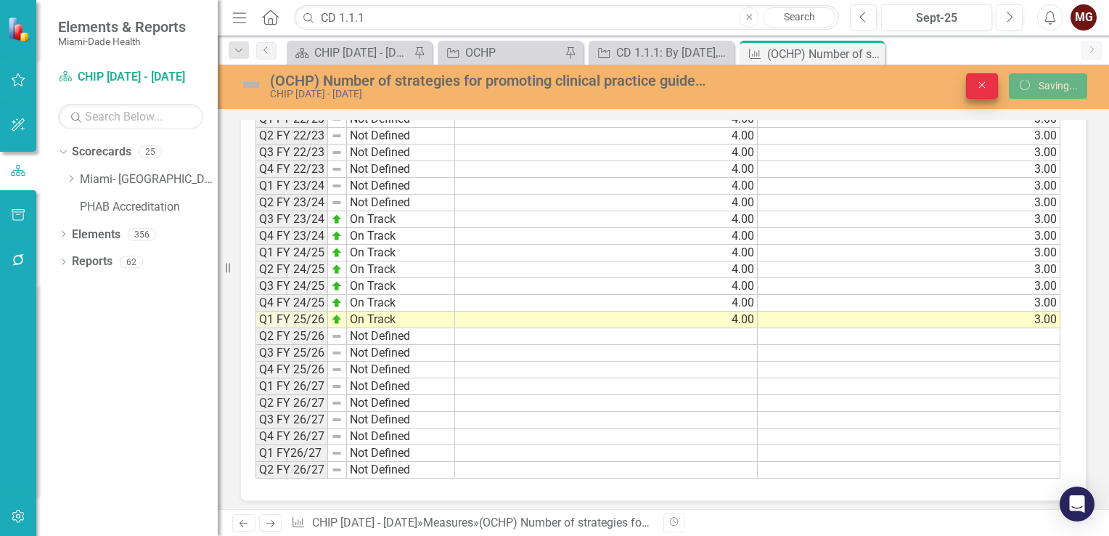
scroll to position [0, 0]
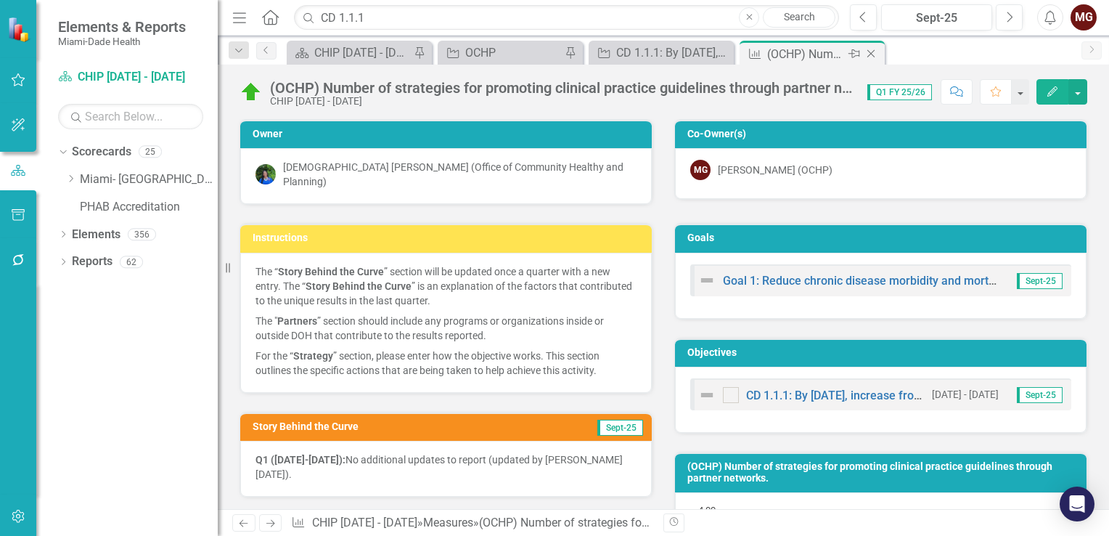
click at [869, 55] on icon at bounding box center [871, 54] width 8 height 8
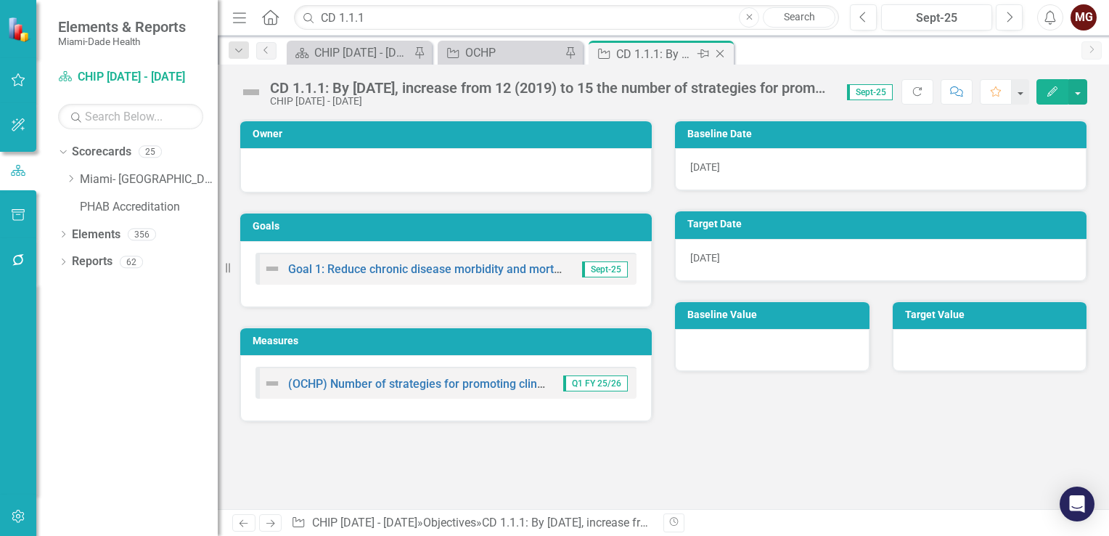
click at [719, 49] on icon "Close" at bounding box center [720, 54] width 15 height 12
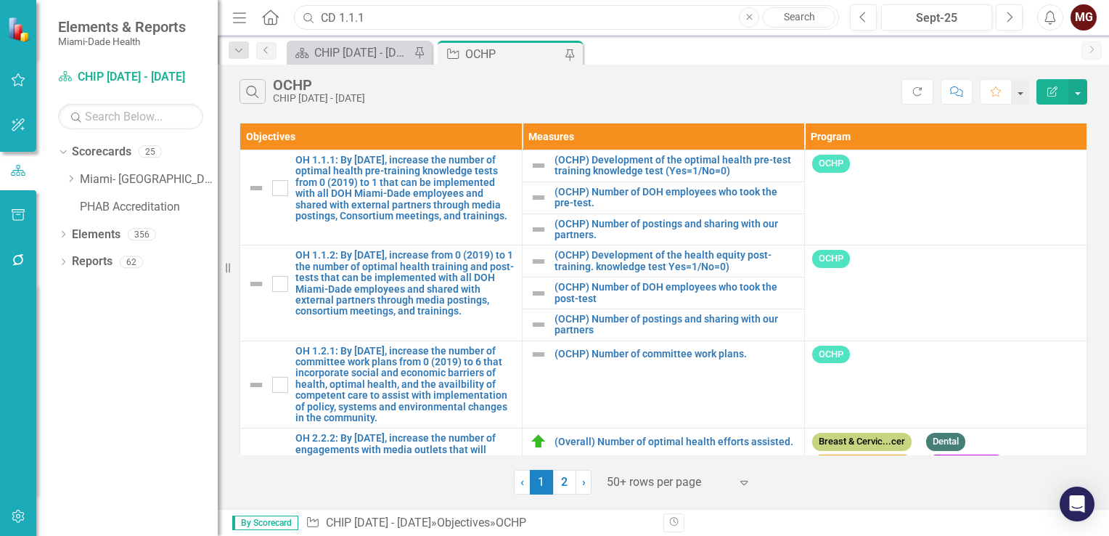
drag, startPoint x: 373, startPoint y: 23, endPoint x: 375, endPoint y: 16, distance: 7.6
click at [373, 23] on input "CD 1.1.1" at bounding box center [566, 17] width 545 height 25
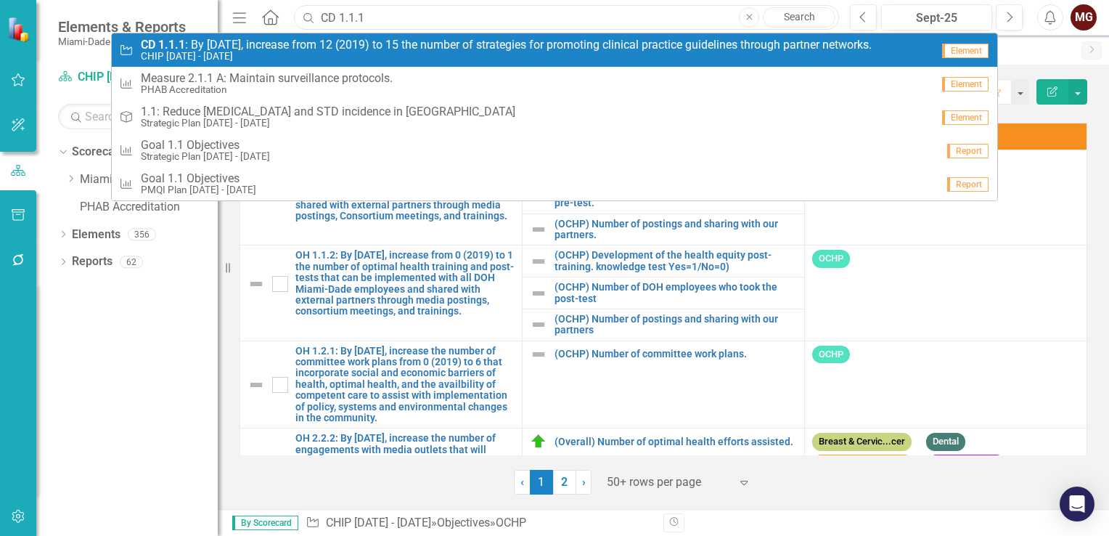
click at [349, 14] on input "CD 1.1.1" at bounding box center [566, 17] width 545 height 25
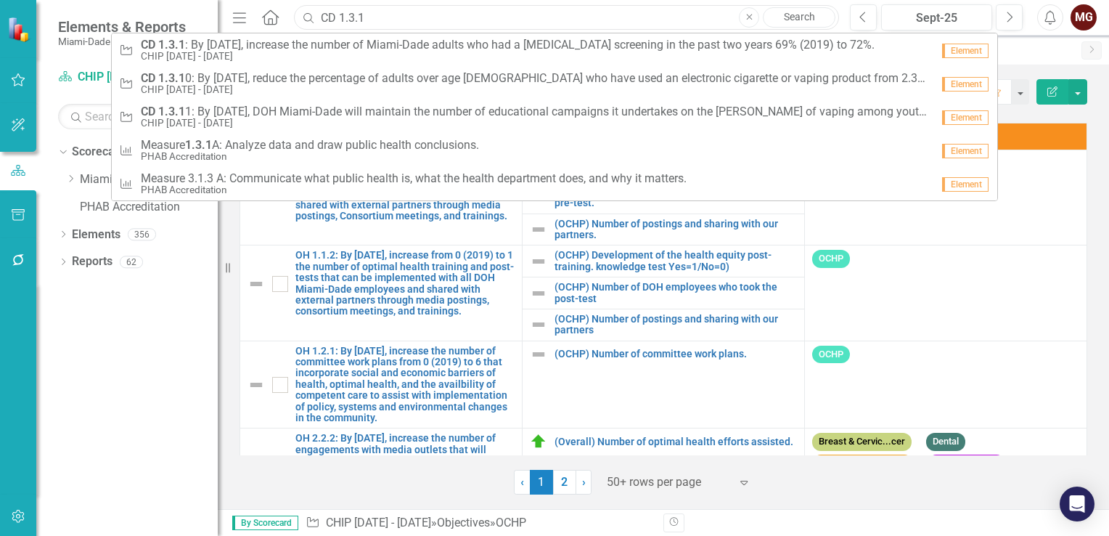
type input "CD 1.3.1"
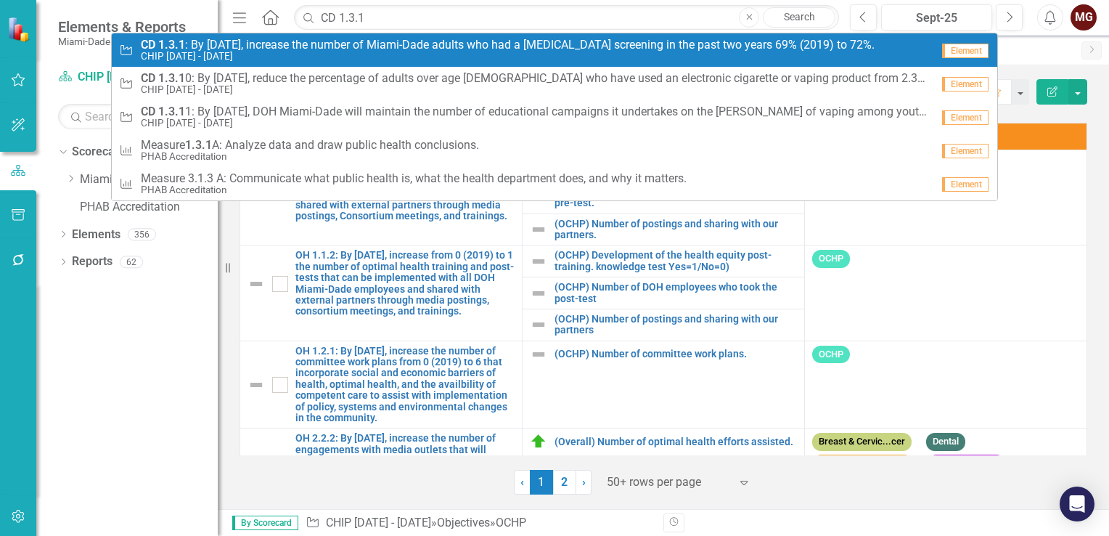
click at [202, 51] on small "CHIP [DATE] - [DATE]" at bounding box center [508, 56] width 734 height 11
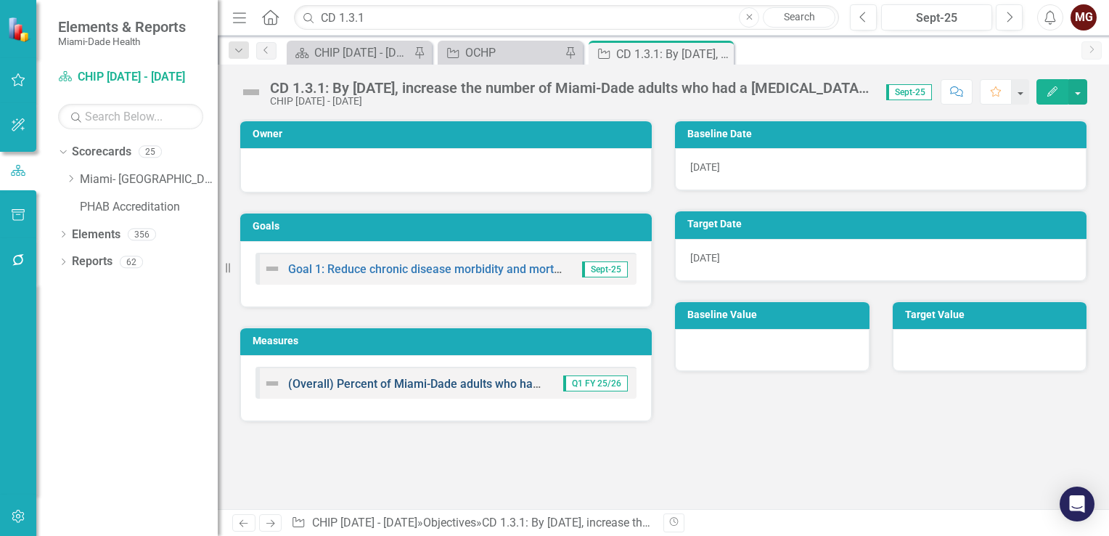
click at [431, 381] on link "(Overall) Percent of Miami-Dade adults who had a [MEDICAL_DATA] screening in th…" at bounding box center [578, 384] width 581 height 14
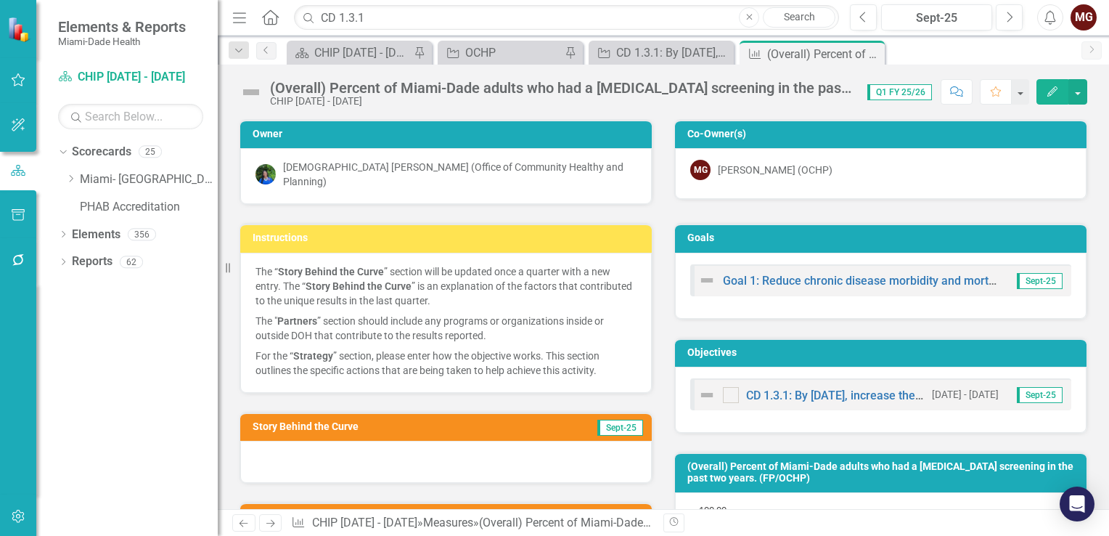
click at [411, 453] on div at bounding box center [446, 462] width 412 height 42
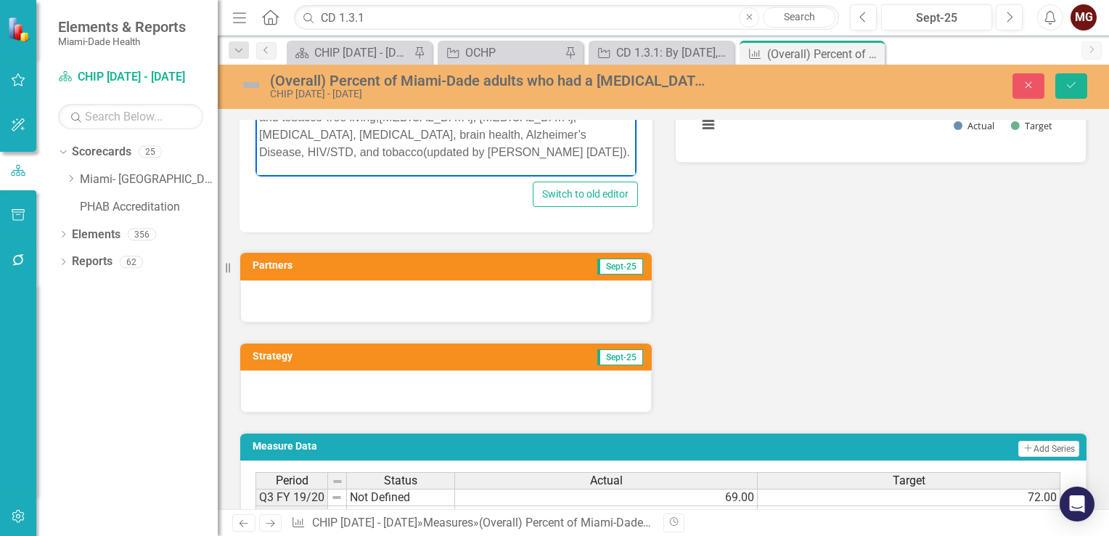
scroll to position [653, 0]
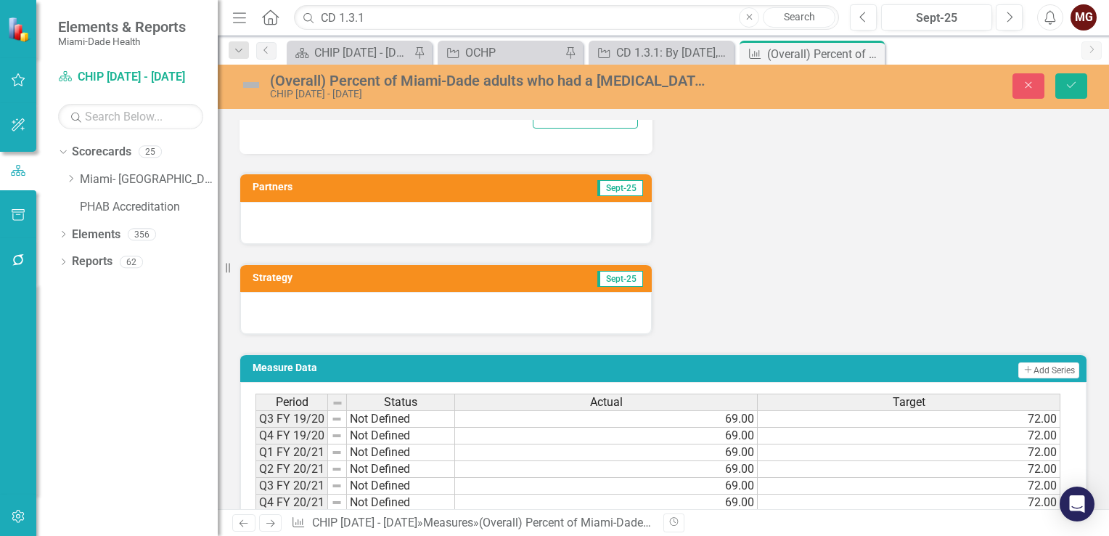
click at [387, 221] on div at bounding box center [446, 223] width 412 height 42
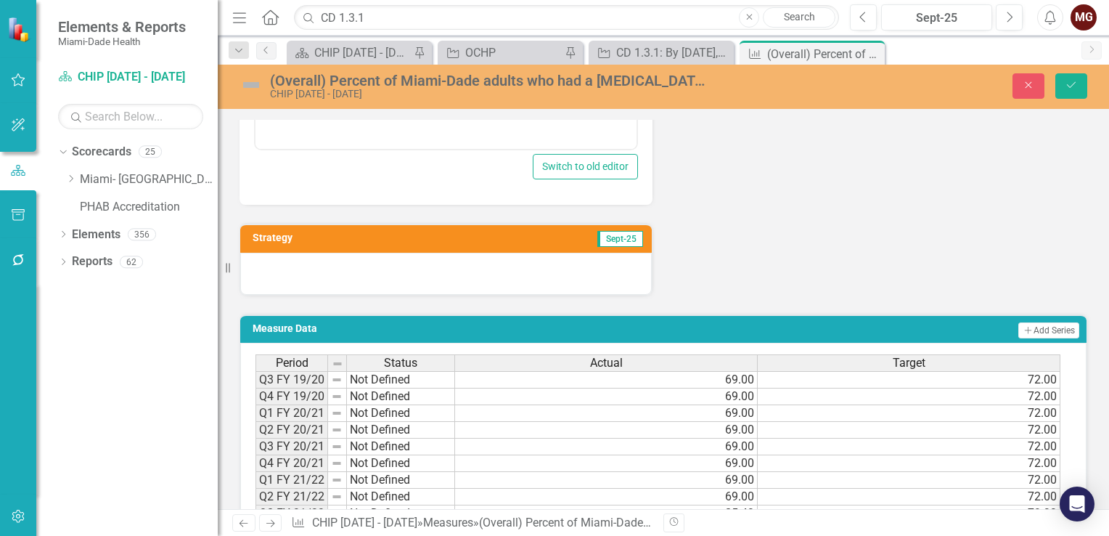
scroll to position [1089, 0]
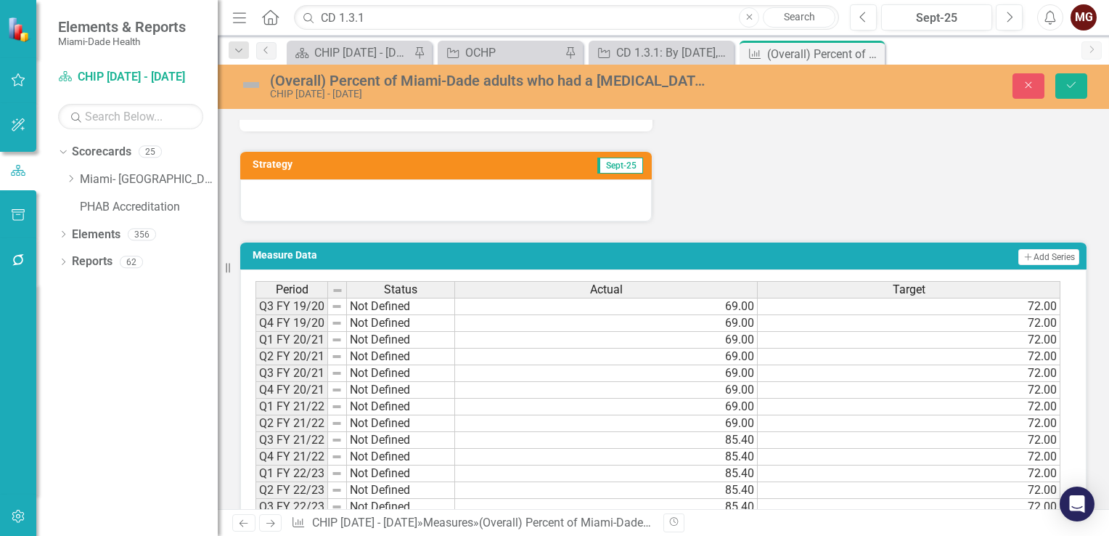
click at [421, 199] on div at bounding box center [446, 200] width 412 height 42
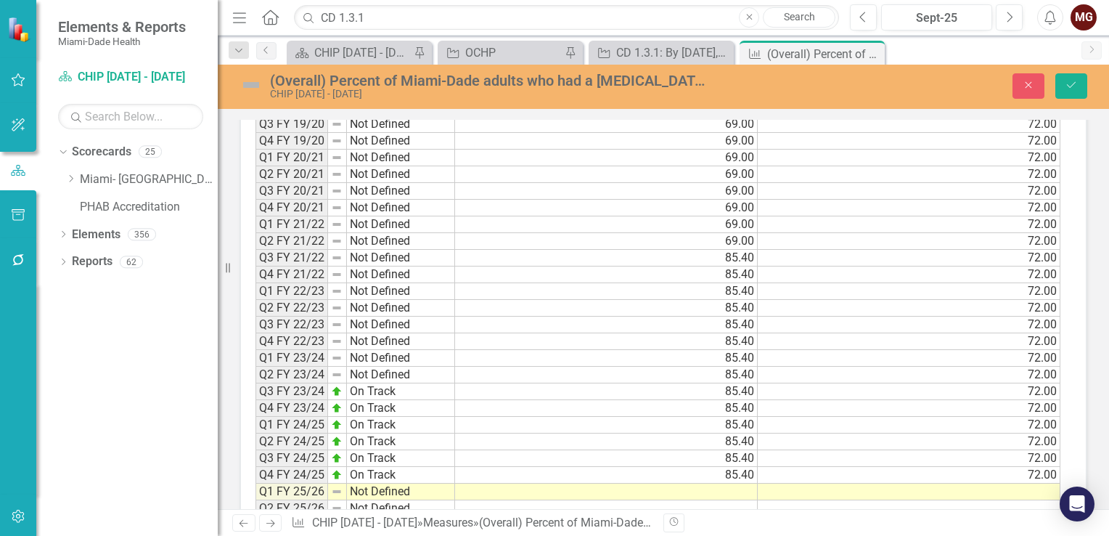
scroll to position [1597, 0]
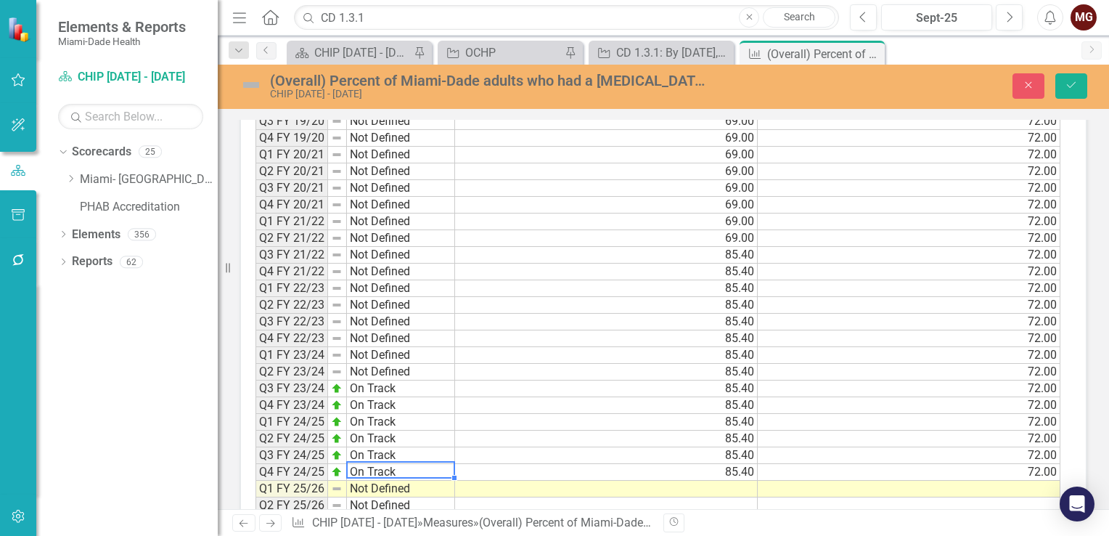
click at [403, 464] on td "On Track" at bounding box center [401, 472] width 108 height 17
click at [255, 476] on div "Period Status Q3 FY 19/20 Not Defined Q4 FY 19/20 Not Defined Q1 FY 20/21 Not D…" at bounding box center [255, 372] width 0 height 552
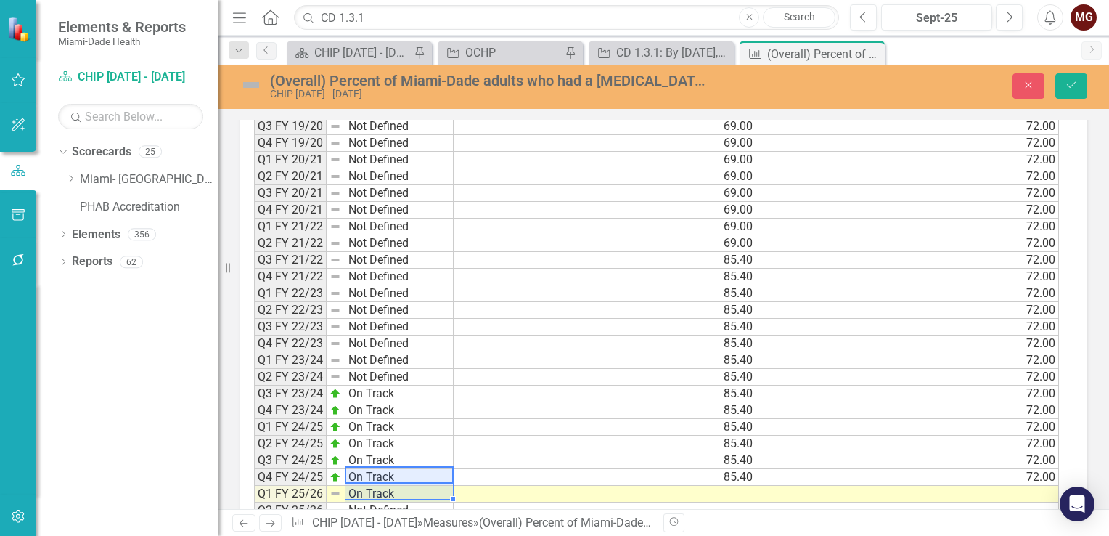
type textarea "On Track"
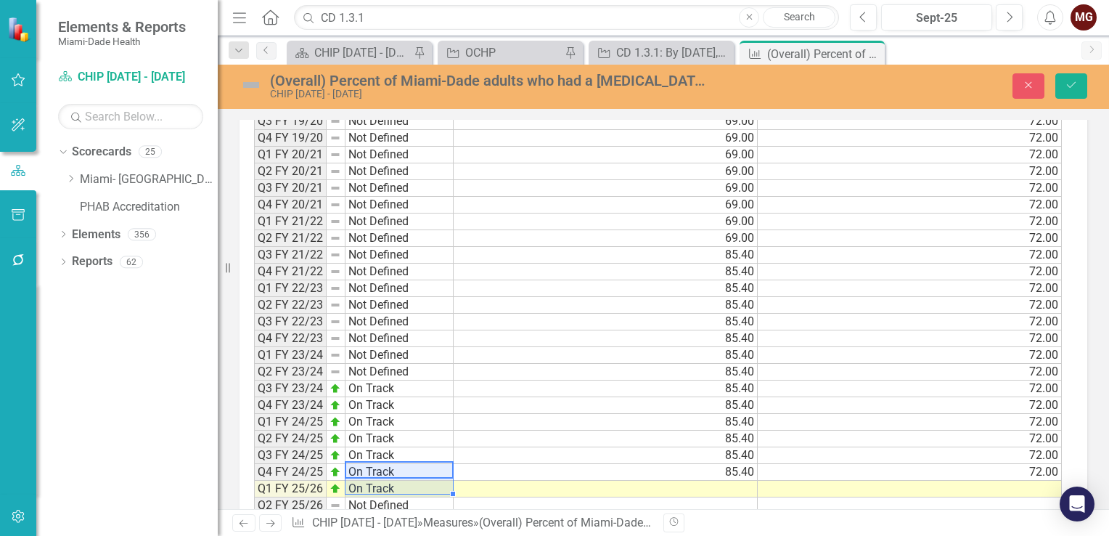
click at [602, 464] on td "85.40" at bounding box center [606, 472] width 304 height 17
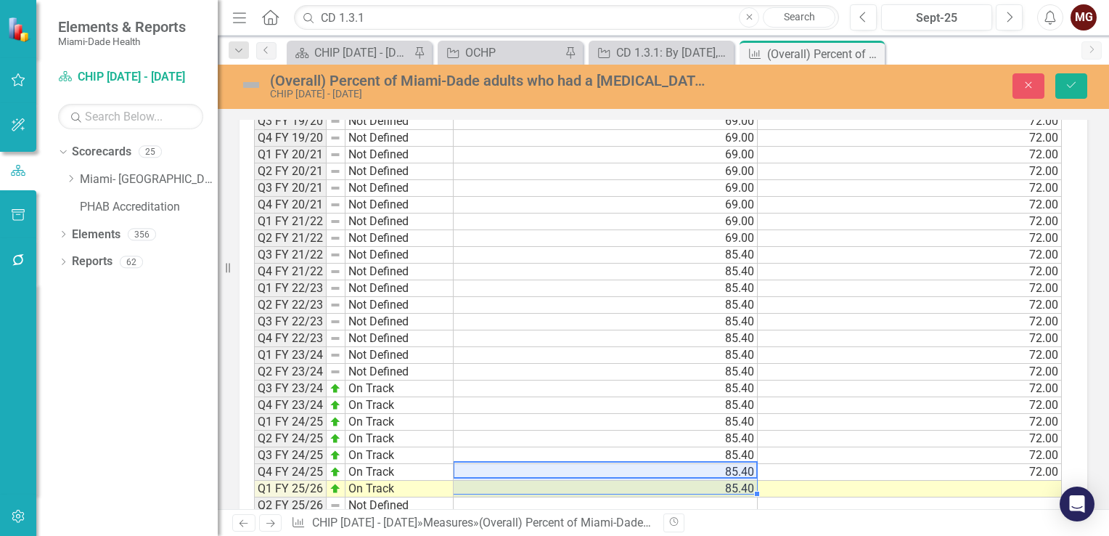
click at [962, 464] on td "72.00" at bounding box center [910, 472] width 304 height 17
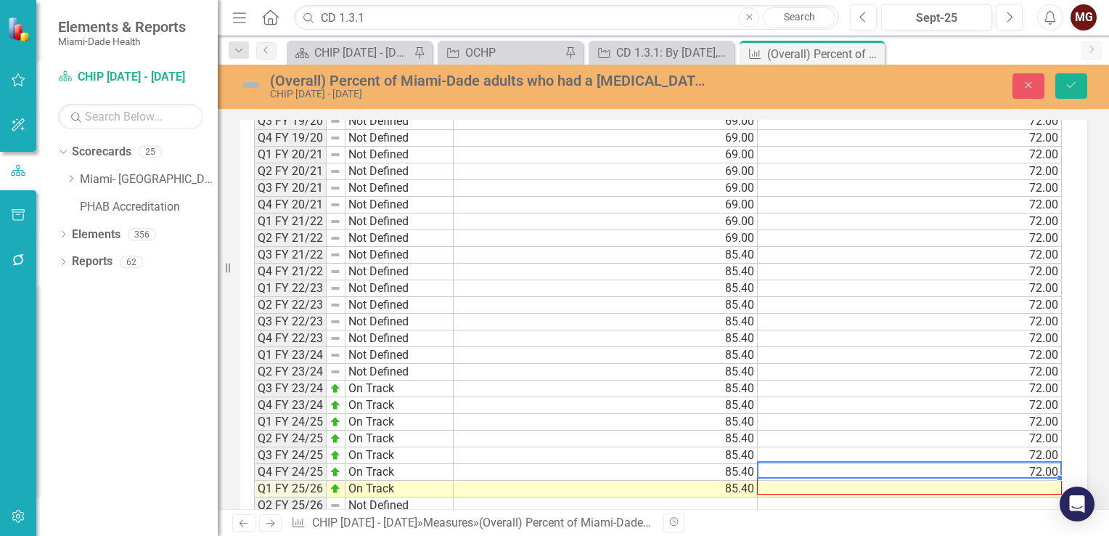
drag, startPoint x: 1060, startPoint y: 469, endPoint x: 1060, endPoint y: 478, distance: 8.7
type textarea "72"
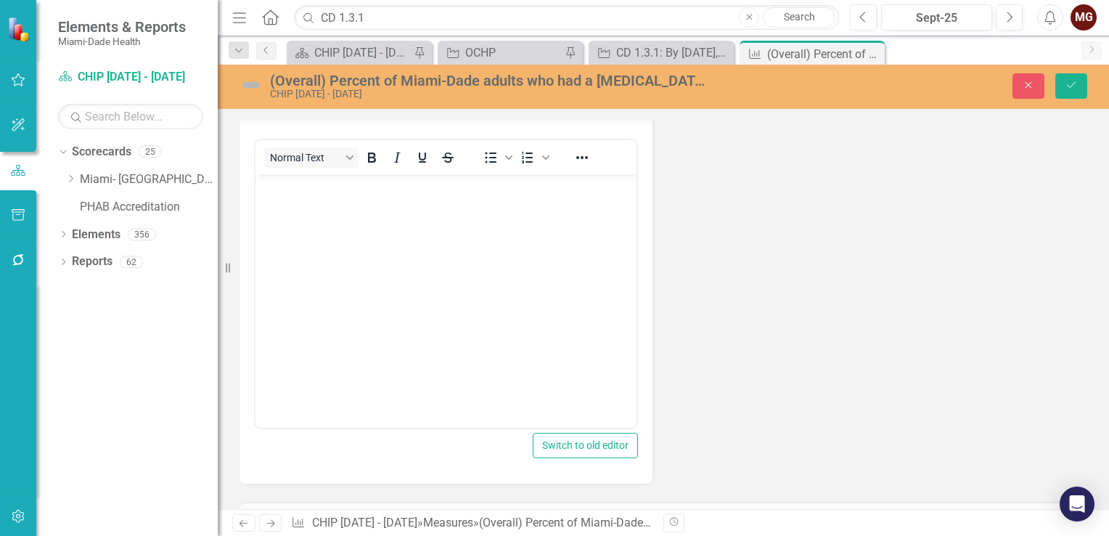
scroll to position [1021, 0]
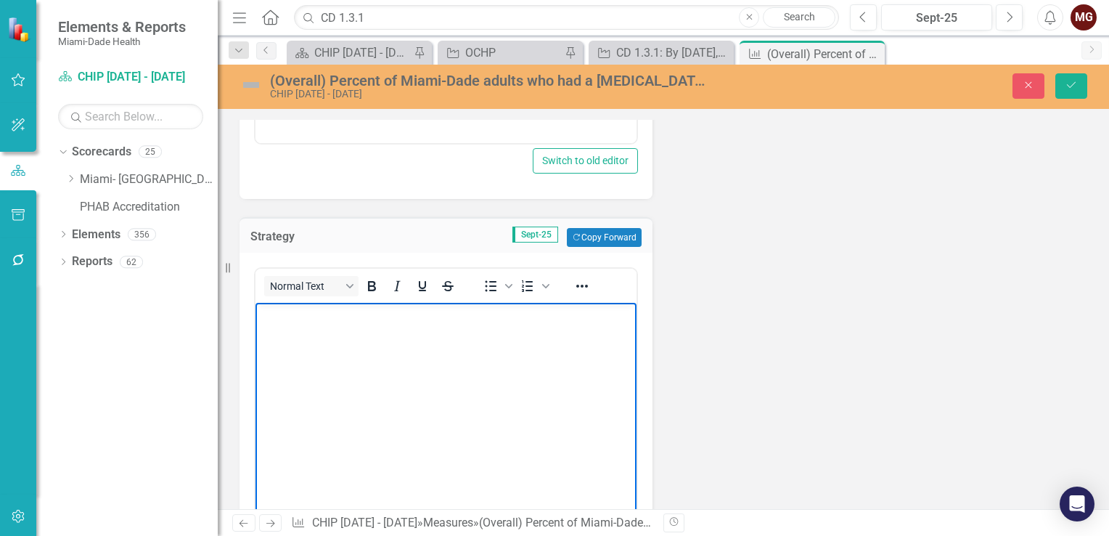
click at [313, 336] on body "Rich Text Area. Press ALT-0 for help." at bounding box center [445, 412] width 381 height 218
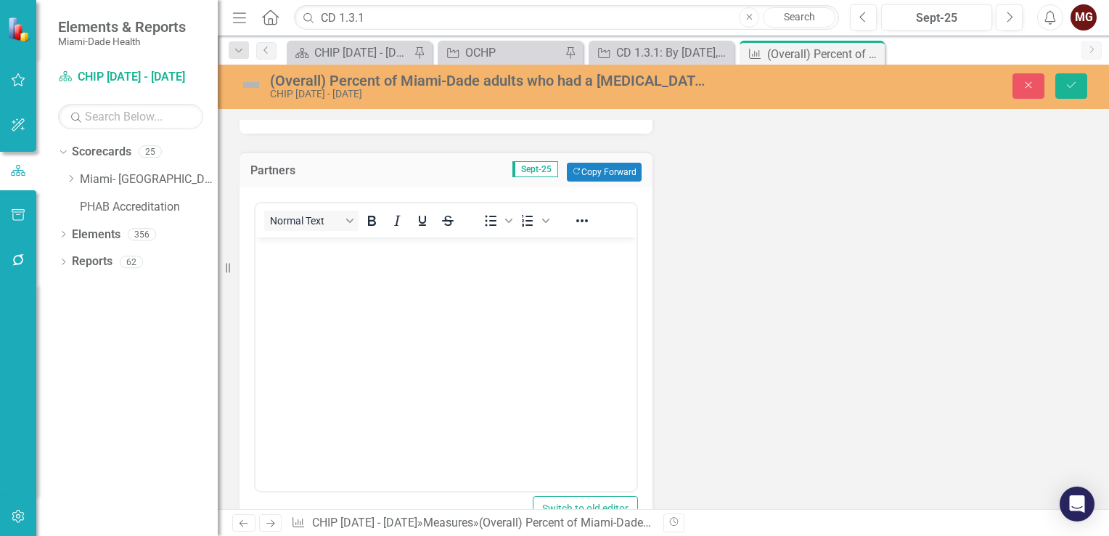
scroll to position [658, 0]
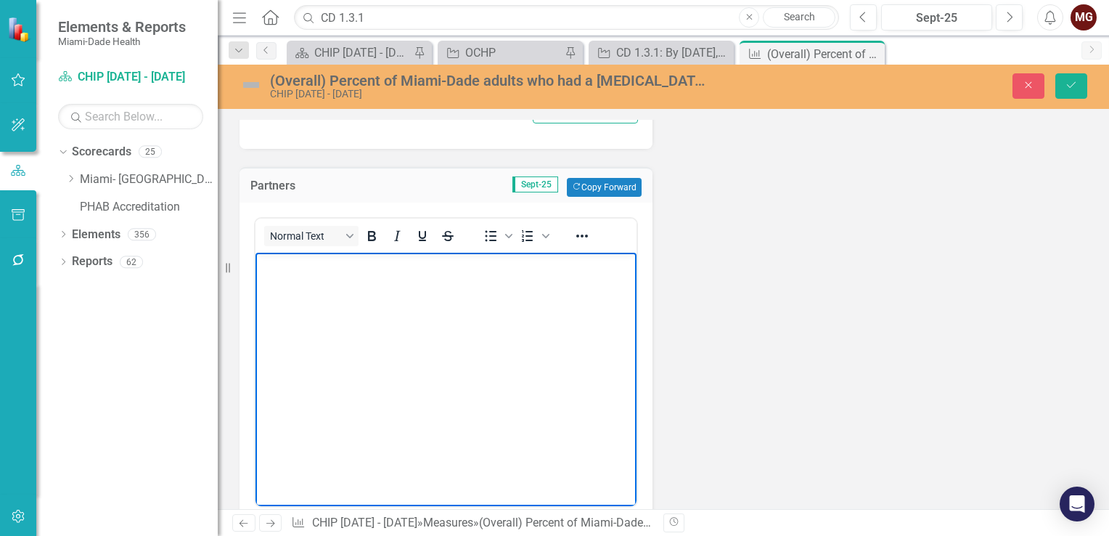
click at [279, 299] on body "Rich Text Area. Press ALT-0 for help." at bounding box center [445, 362] width 381 height 218
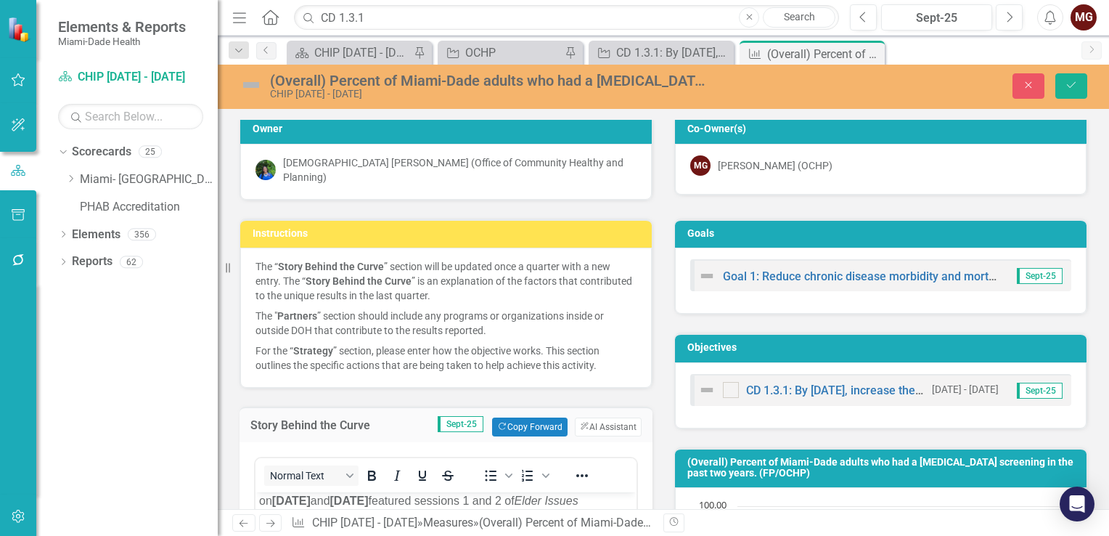
scroll to position [0, 0]
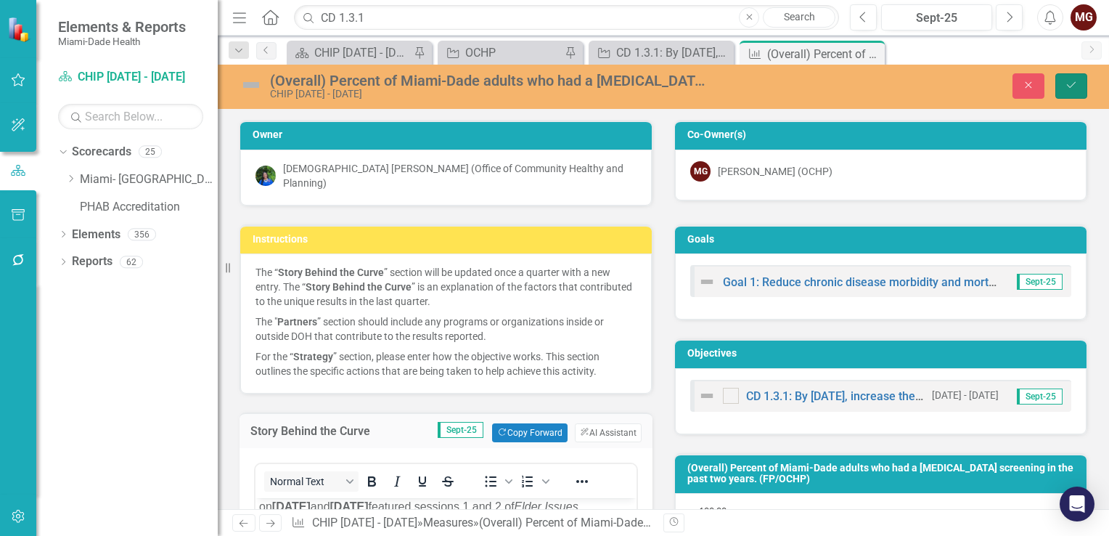
drag, startPoint x: 1074, startPoint y: 83, endPoint x: 1095, endPoint y: 111, distance: 34.7
click at [1074, 83] on icon "Save" at bounding box center [1071, 85] width 13 height 10
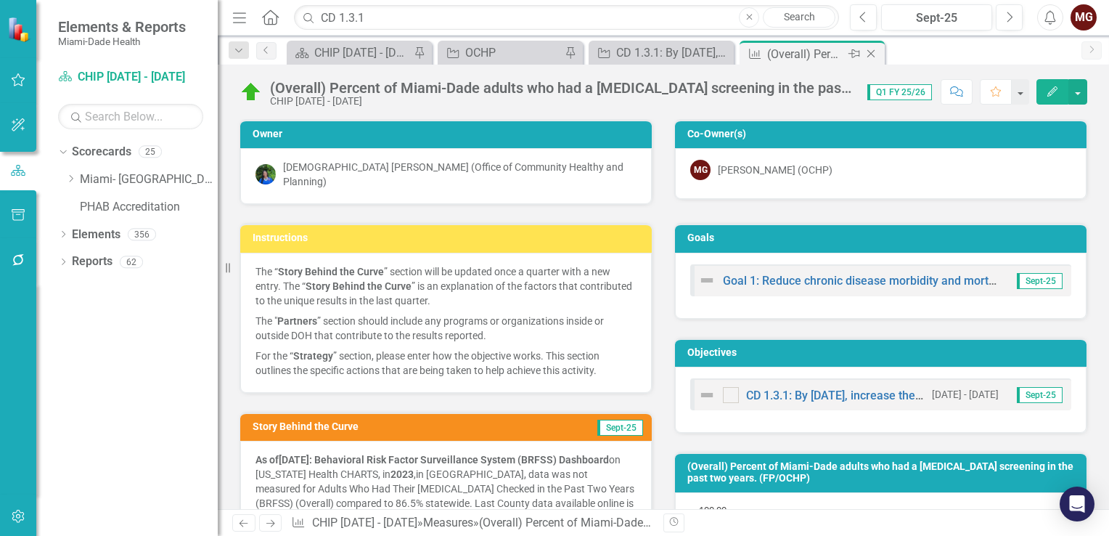
click at [873, 54] on icon "Close" at bounding box center [871, 54] width 15 height 12
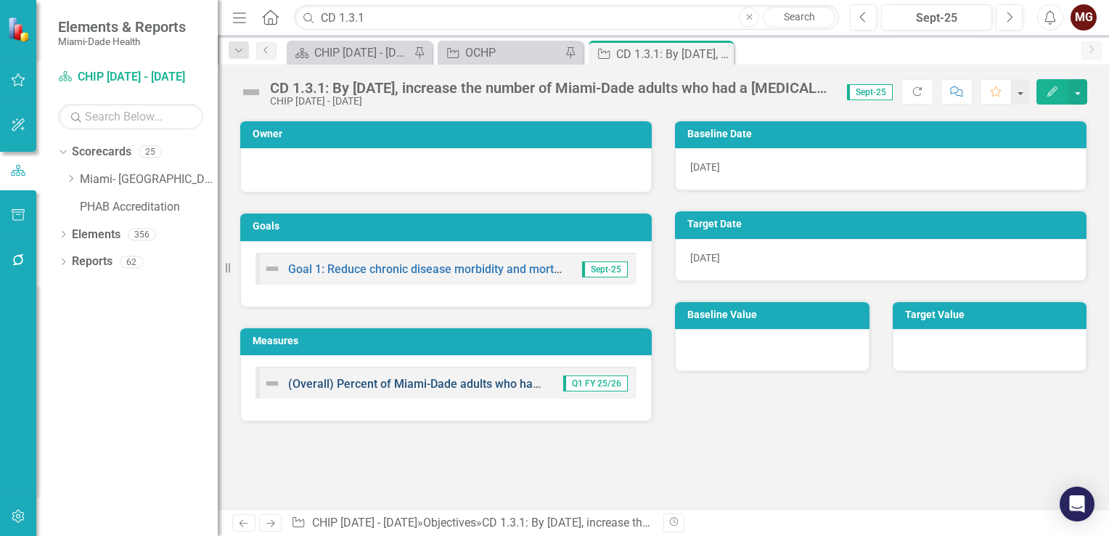
click at [485, 381] on link "(Overall) Percent of Miami-Dade adults who had a [MEDICAL_DATA] screening in th…" at bounding box center [578, 384] width 581 height 14
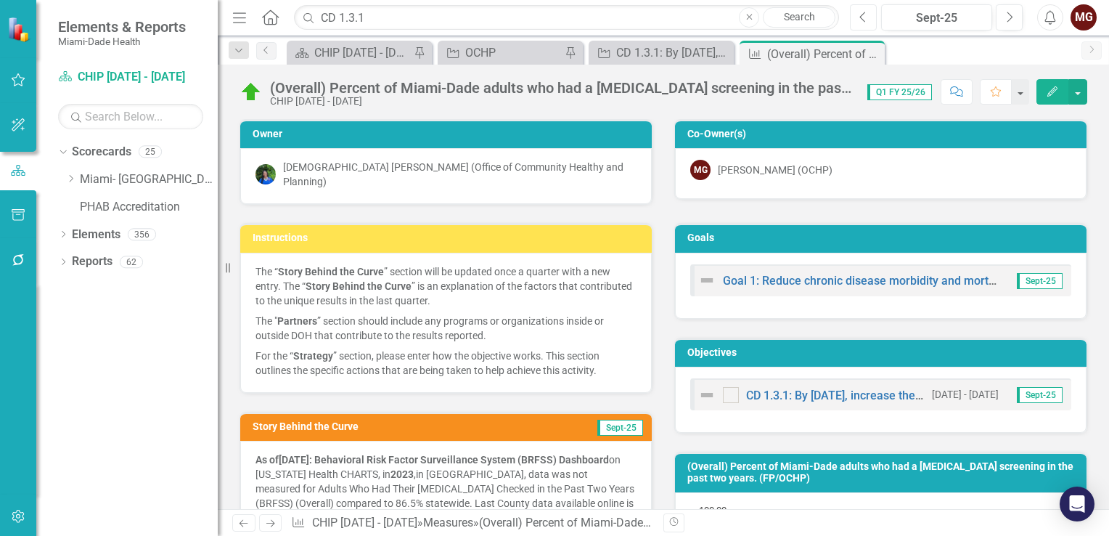
click at [859, 19] on button "Previous" at bounding box center [863, 17] width 27 height 26
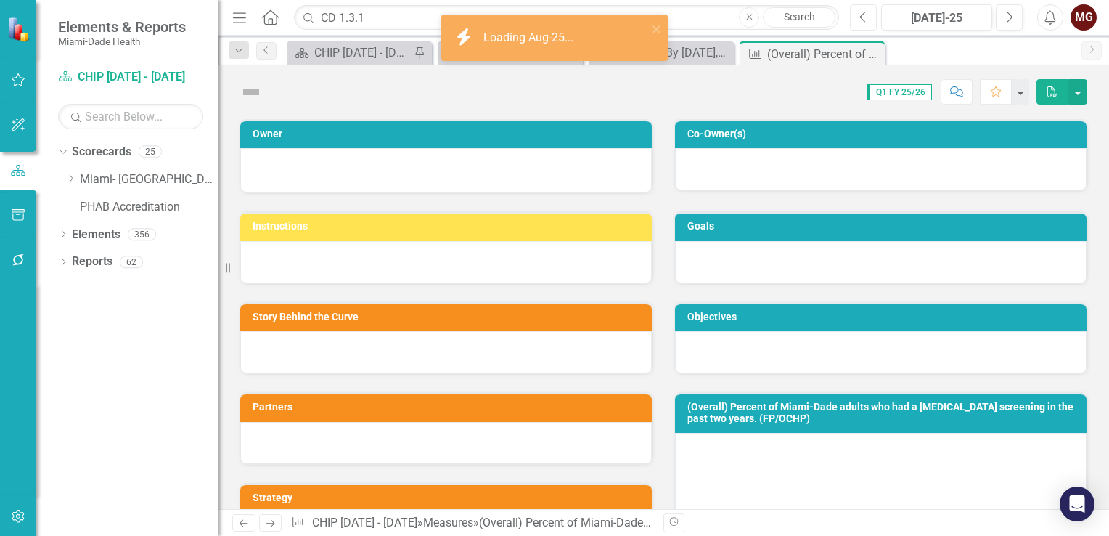
click at [859, 19] on button "Previous" at bounding box center [863, 17] width 27 height 26
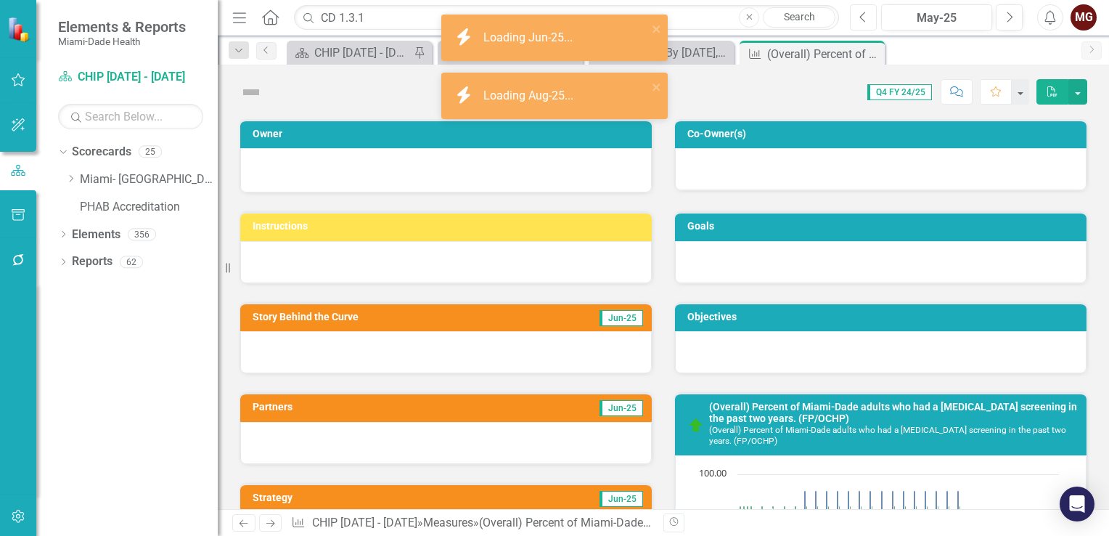
click at [859, 19] on button "Previous" at bounding box center [863, 17] width 27 height 26
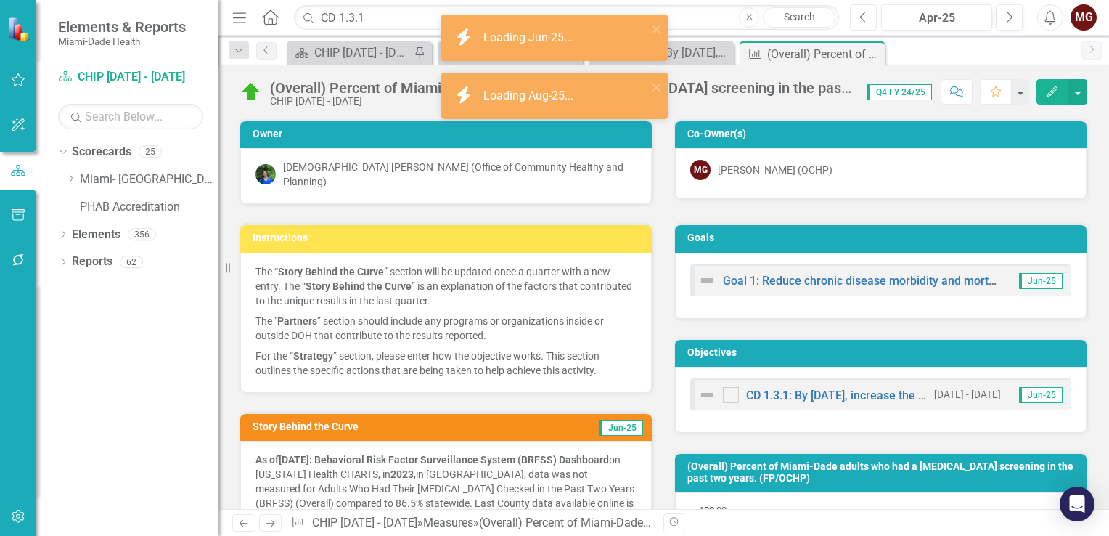
click at [859, 19] on button "Previous" at bounding box center [863, 17] width 27 height 26
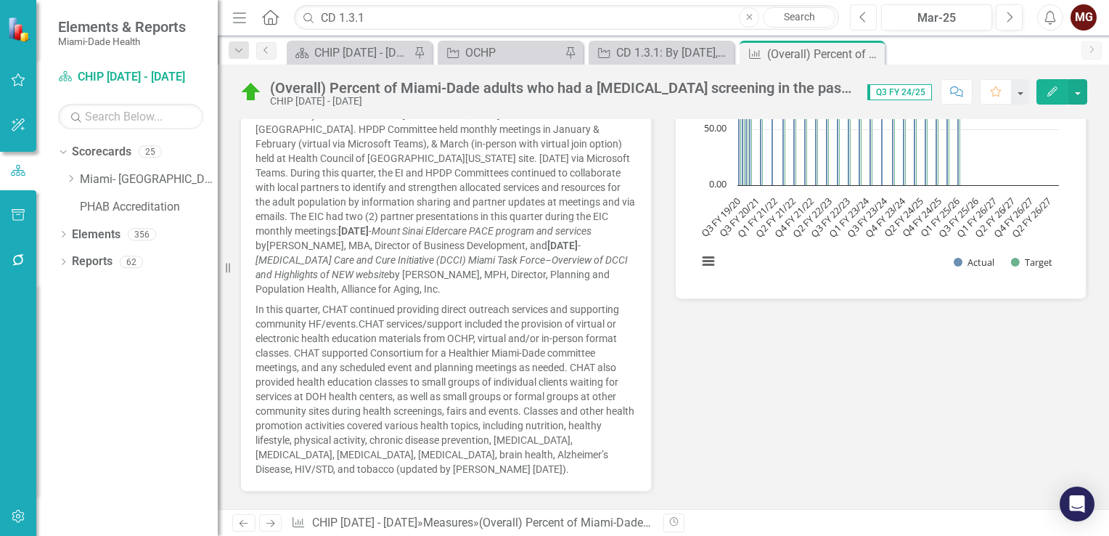
scroll to position [508, 0]
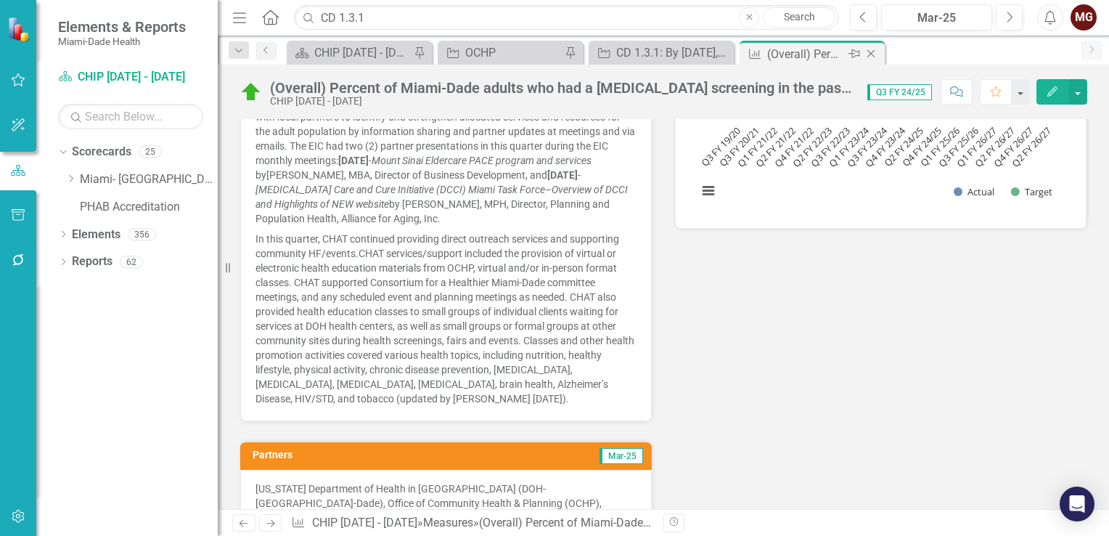
click at [872, 55] on icon at bounding box center [871, 54] width 8 height 8
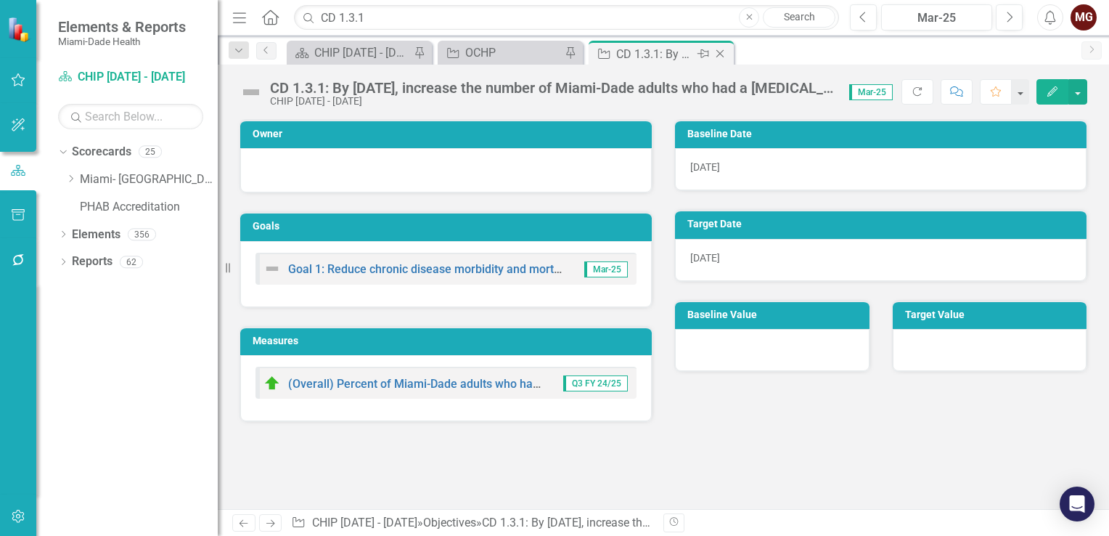
click at [719, 58] on icon "Close" at bounding box center [720, 54] width 15 height 12
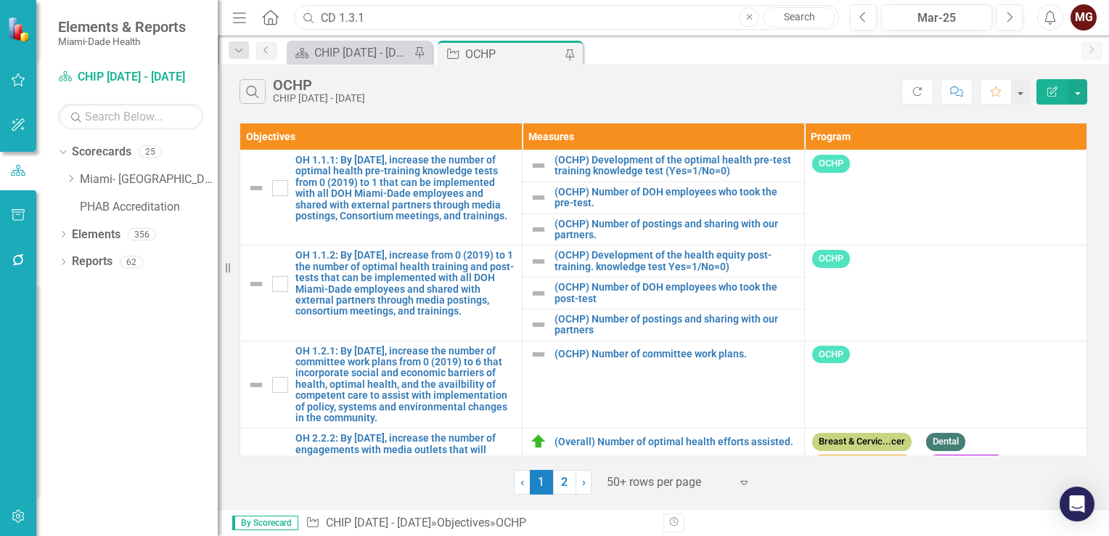
click at [367, 19] on input "CD 1.3.1" at bounding box center [566, 17] width 545 height 25
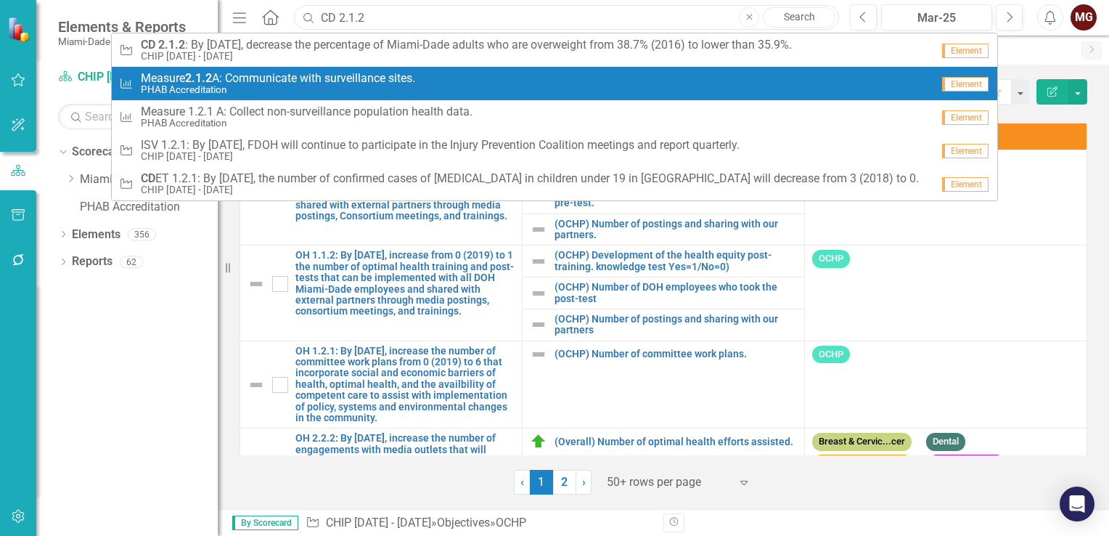
type input "CD 2.1.2"
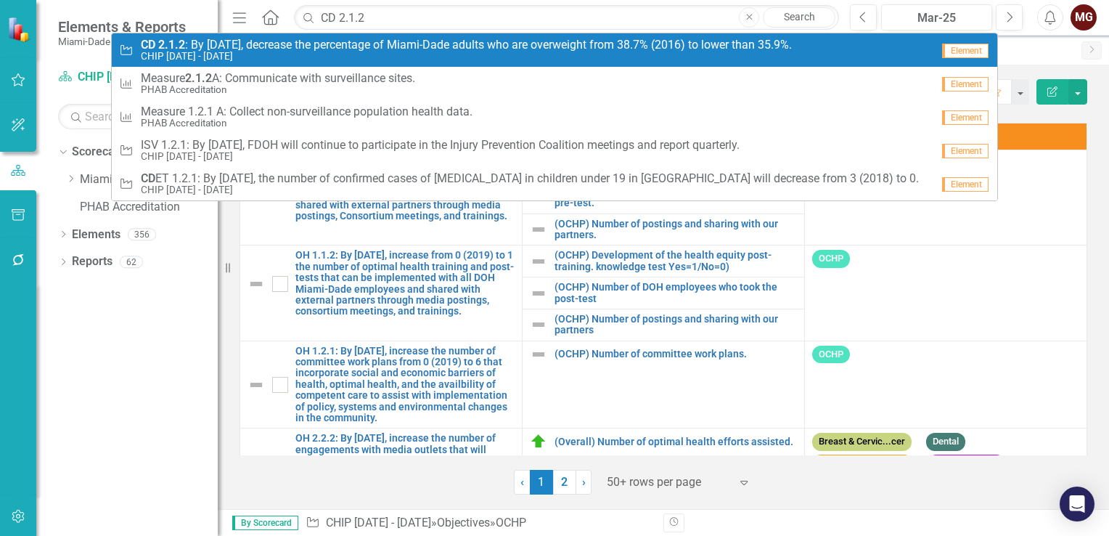
click at [224, 49] on span "CD 2.1.2 : By June 30, 2025, decrease the percentage of Miami-Dade adults who a…" at bounding box center [466, 44] width 651 height 13
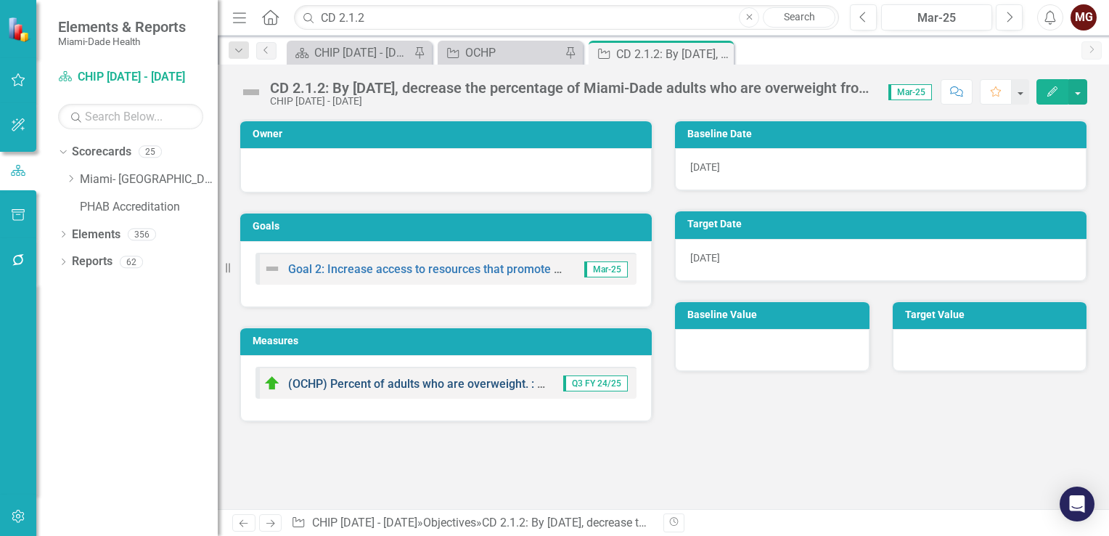
click at [430, 380] on link "(OCHP) Percent of adults who are overweight. : 38.7% to 35.9%" at bounding box center [451, 384] width 327 height 14
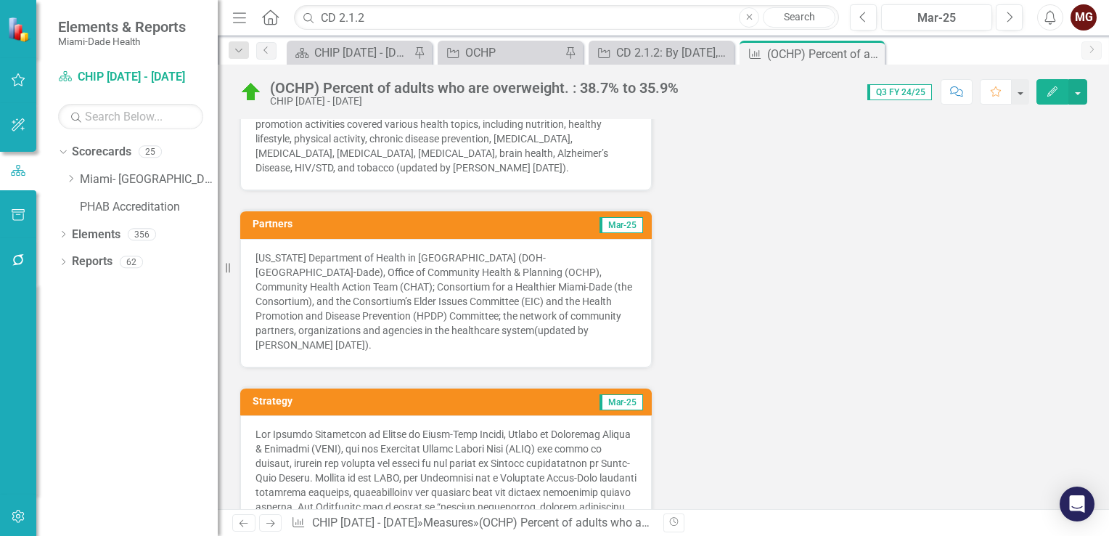
scroll to position [798, 0]
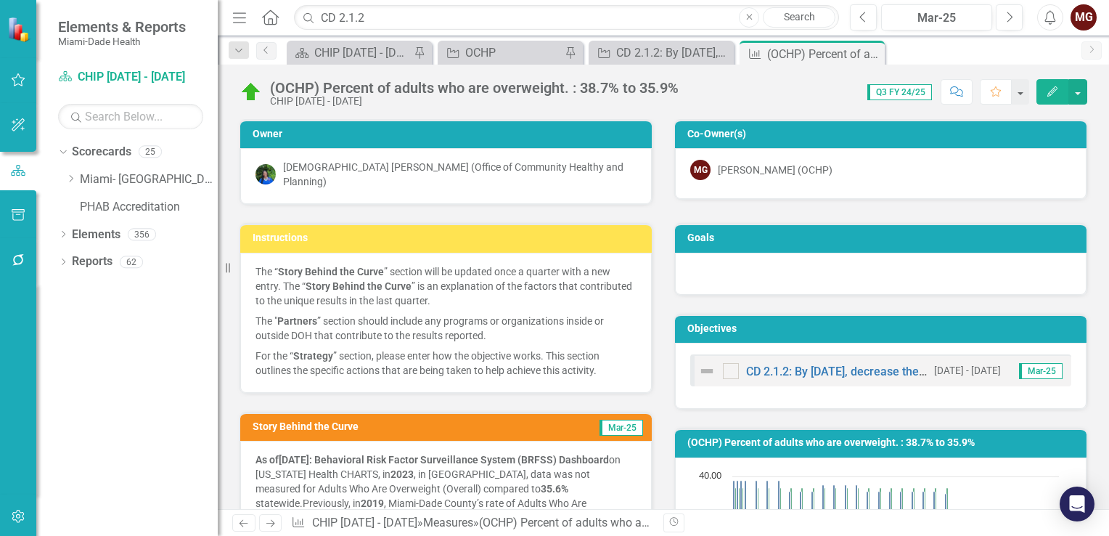
scroll to position [798, 0]
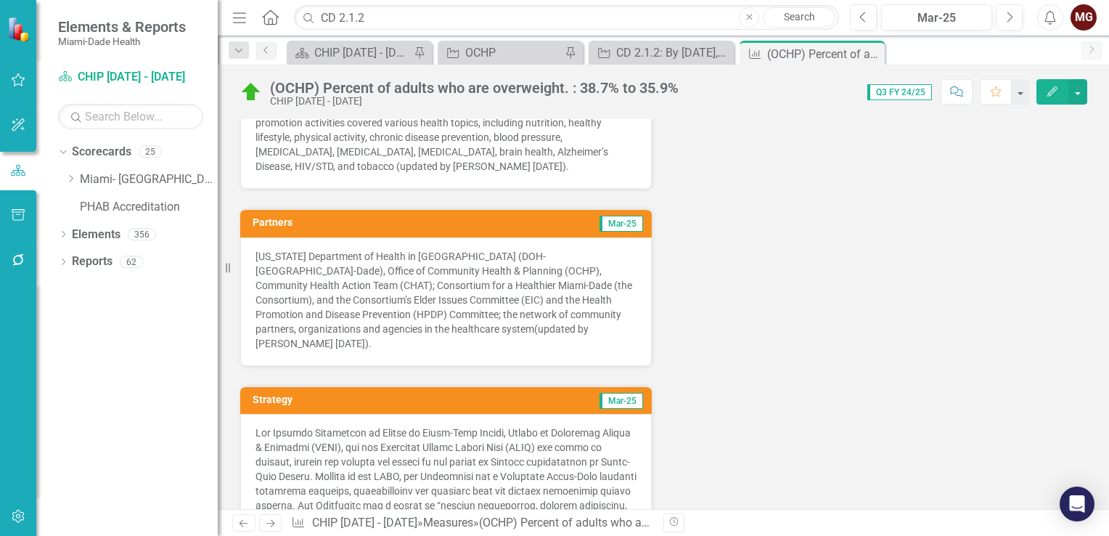
click at [535, 314] on div "[US_STATE] Department of Health in [GEOGRAPHIC_DATA] (DOH-[GEOGRAPHIC_DATA]-Dad…" at bounding box center [446, 301] width 412 height 128
click at [538, 323] on span "(updated by [PERSON_NAME] [DATE])." at bounding box center [421, 336] width 333 height 26
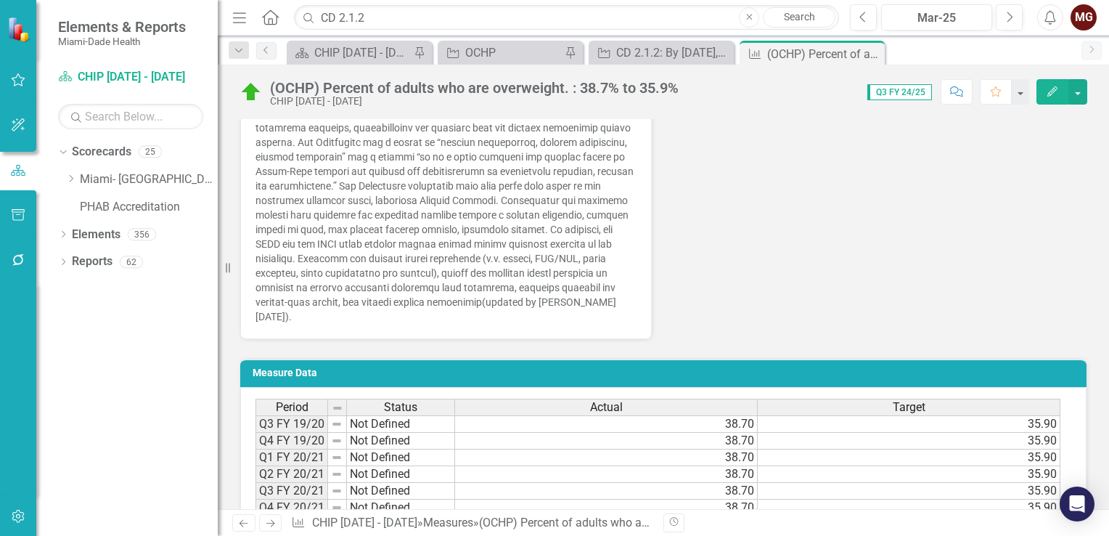
scroll to position [871, 0]
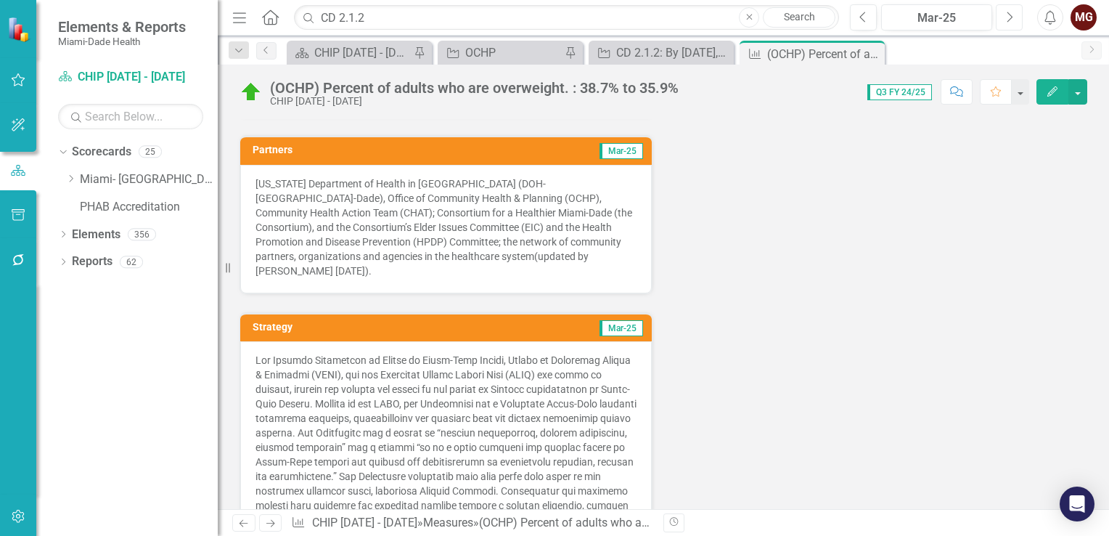
click at [1011, 19] on icon "Next" at bounding box center [1009, 17] width 8 height 13
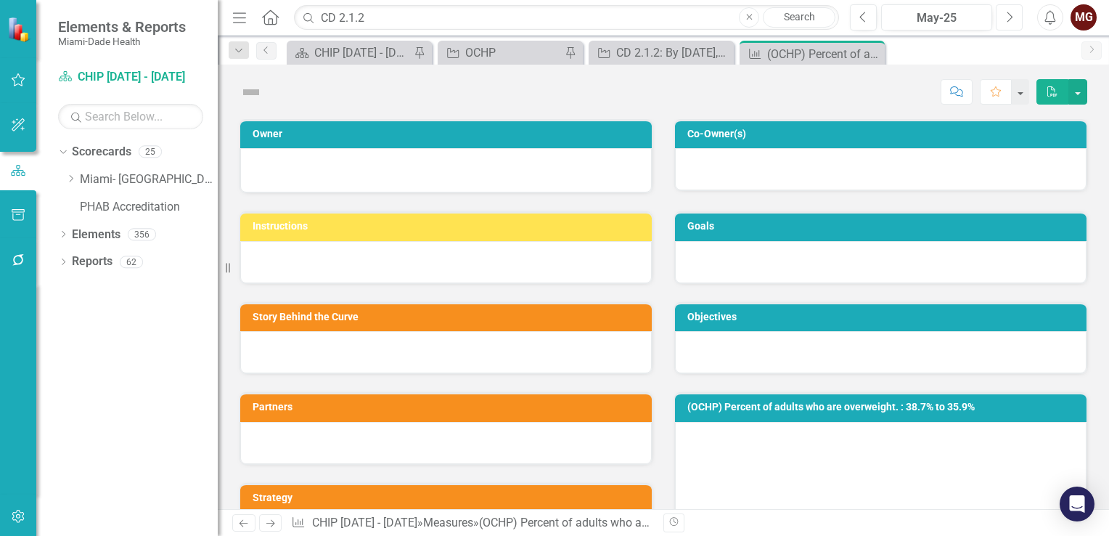
click at [1011, 19] on icon "Next" at bounding box center [1009, 17] width 8 height 13
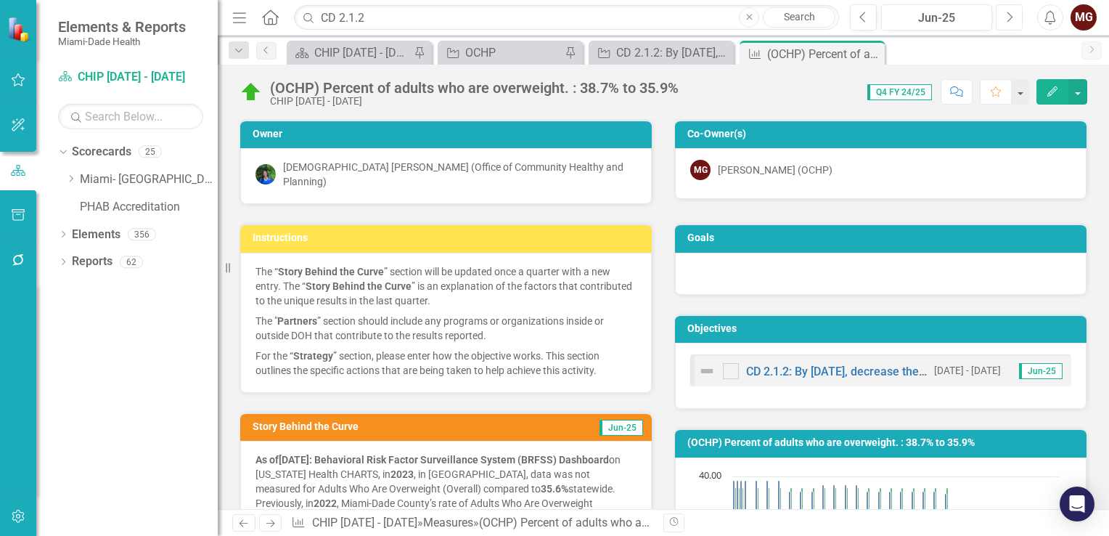
click at [1009, 13] on icon "button" at bounding box center [1010, 17] width 6 height 10
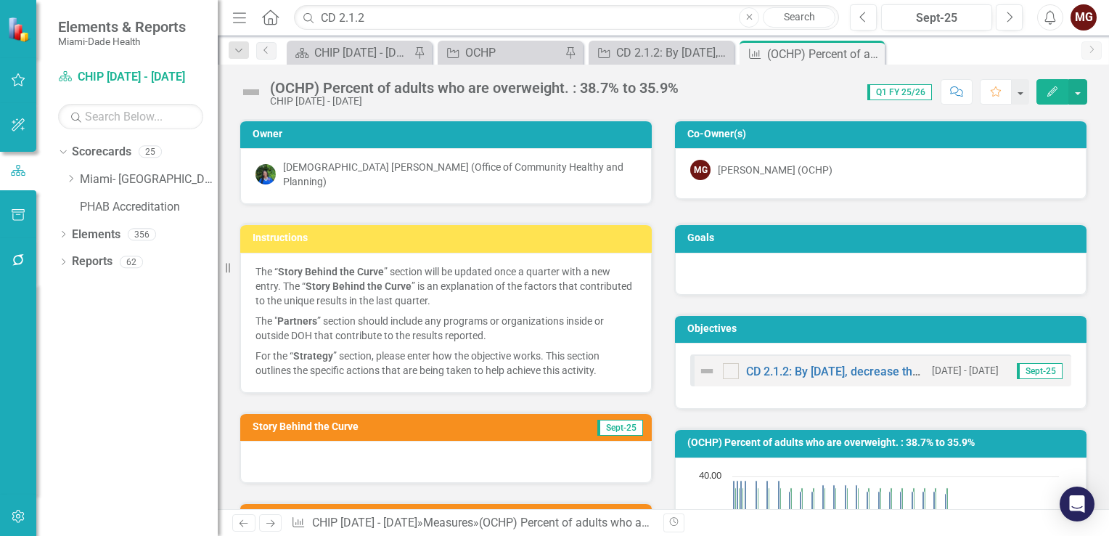
click at [295, 457] on div at bounding box center [446, 462] width 412 height 42
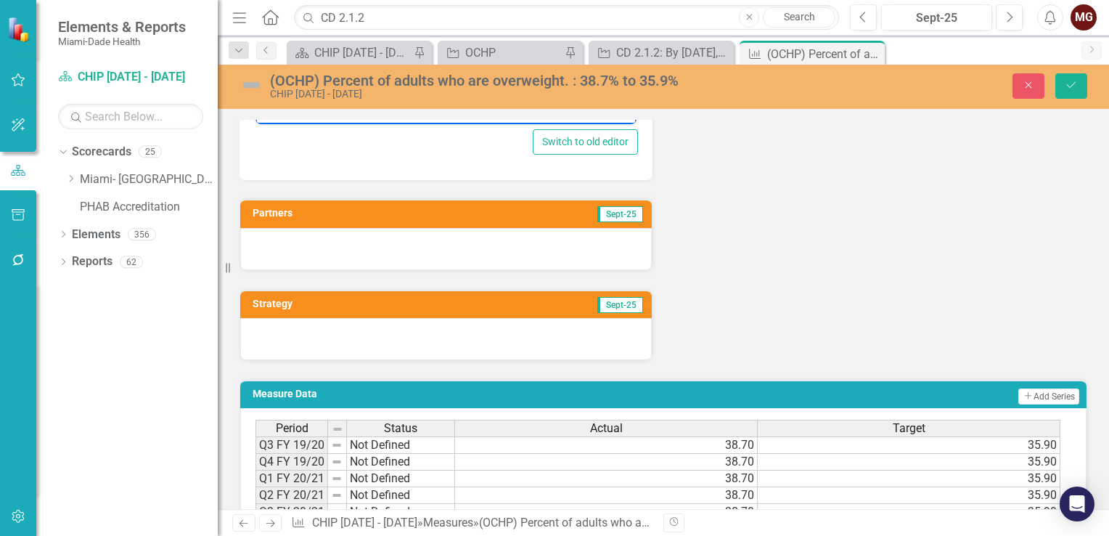
scroll to position [653, 0]
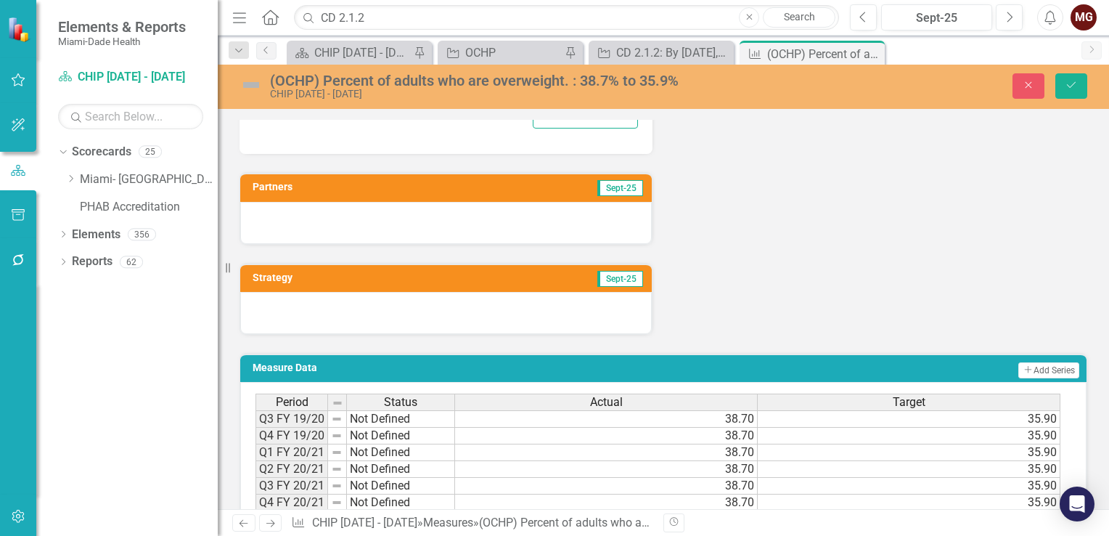
click at [395, 214] on div at bounding box center [446, 223] width 412 height 42
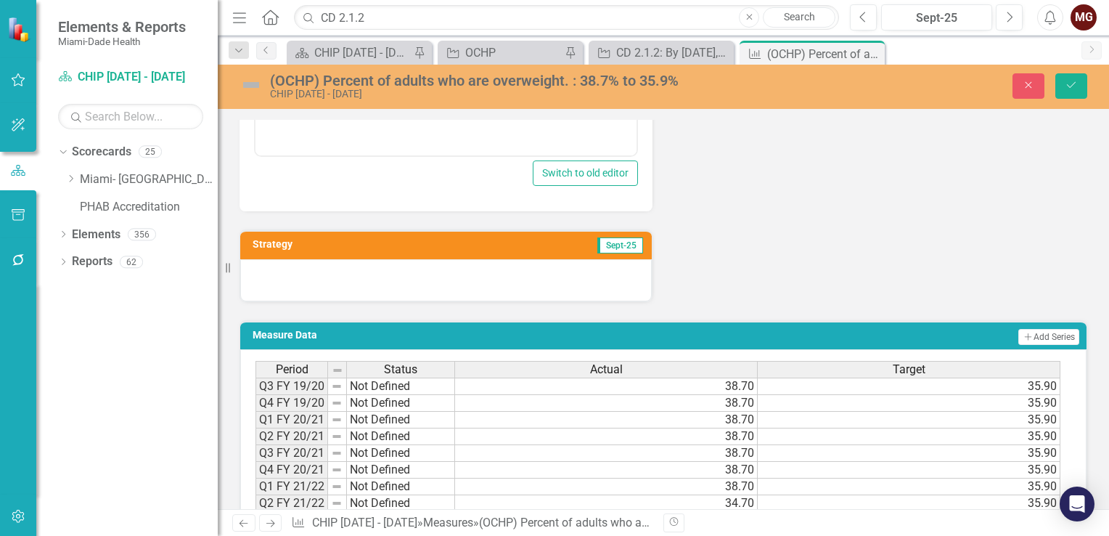
scroll to position [1016, 0]
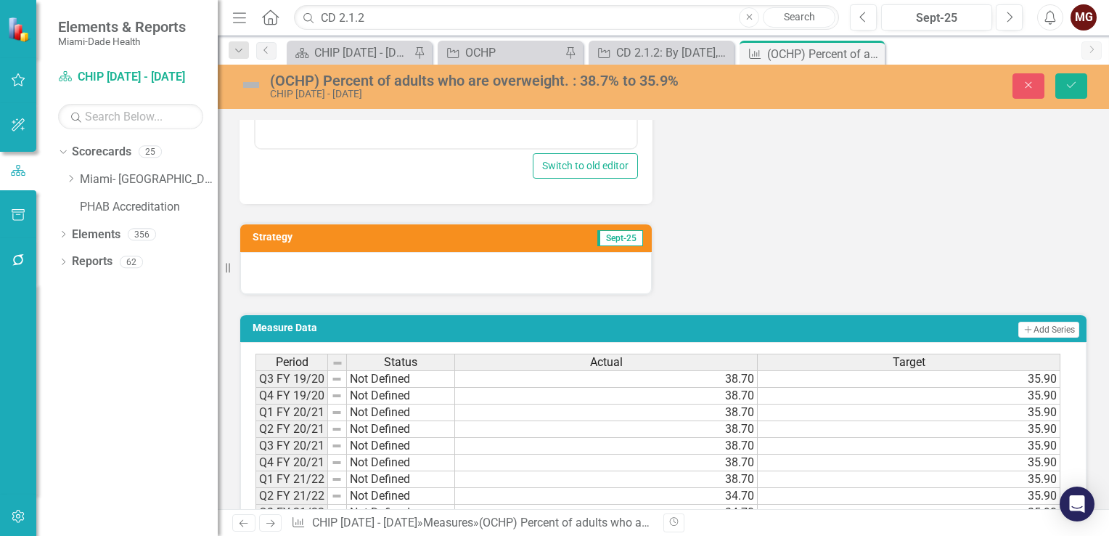
click at [414, 258] on div at bounding box center [446, 273] width 412 height 42
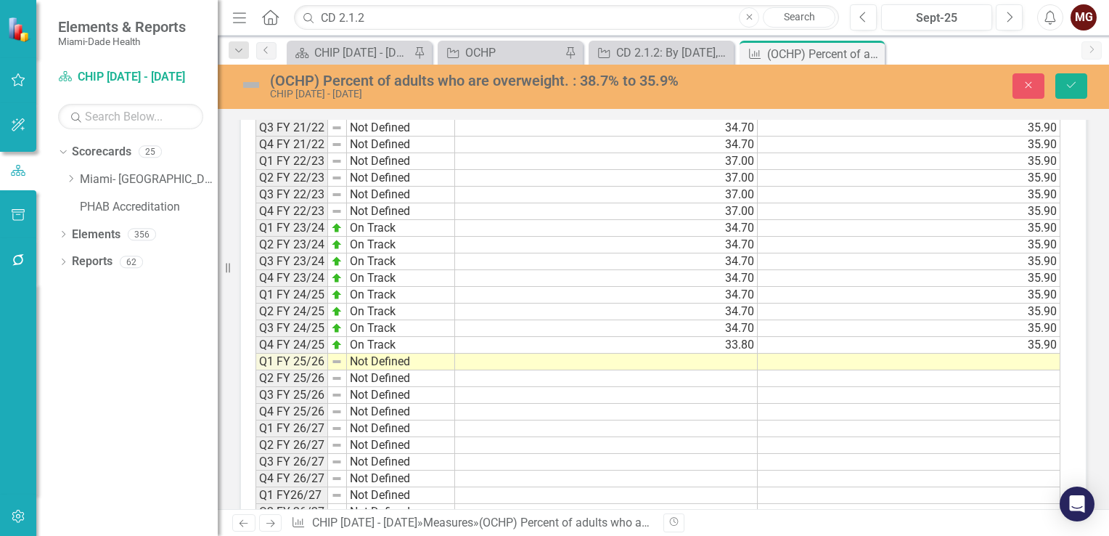
scroll to position [1742, 0]
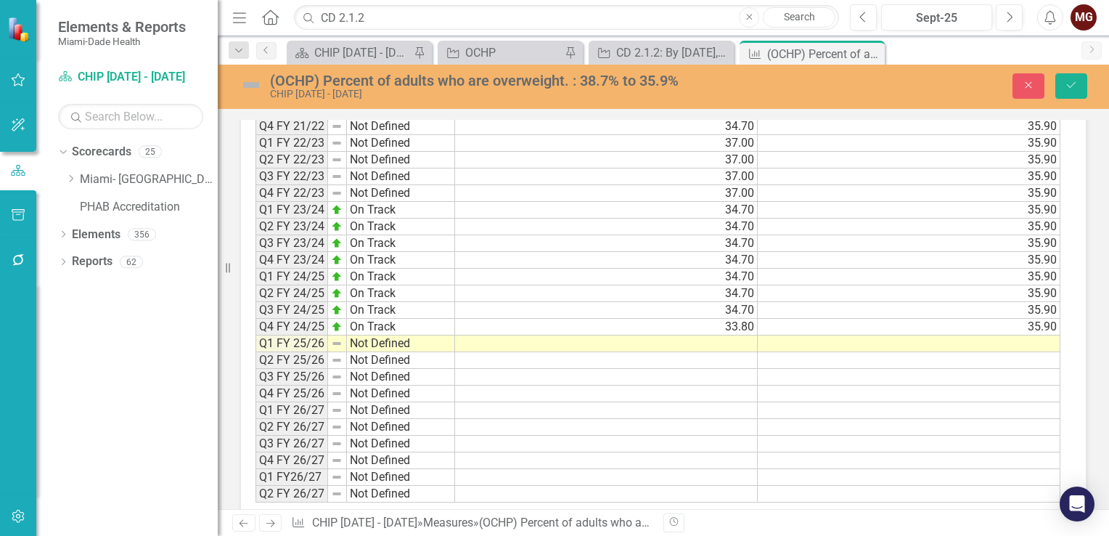
click at [427, 319] on td "On Track" at bounding box center [401, 327] width 108 height 17
drag, startPoint x: 452, startPoint y: 322, endPoint x: 452, endPoint y: 332, distance: 9.4
click at [255, 332] on div "Period Status Q3 FY 19/20 Not Defined Q4 FY 19/20 Not Defined Q1 FY 20/21 Not D…" at bounding box center [255, 227] width 0 height 552
type textarea "On Track"
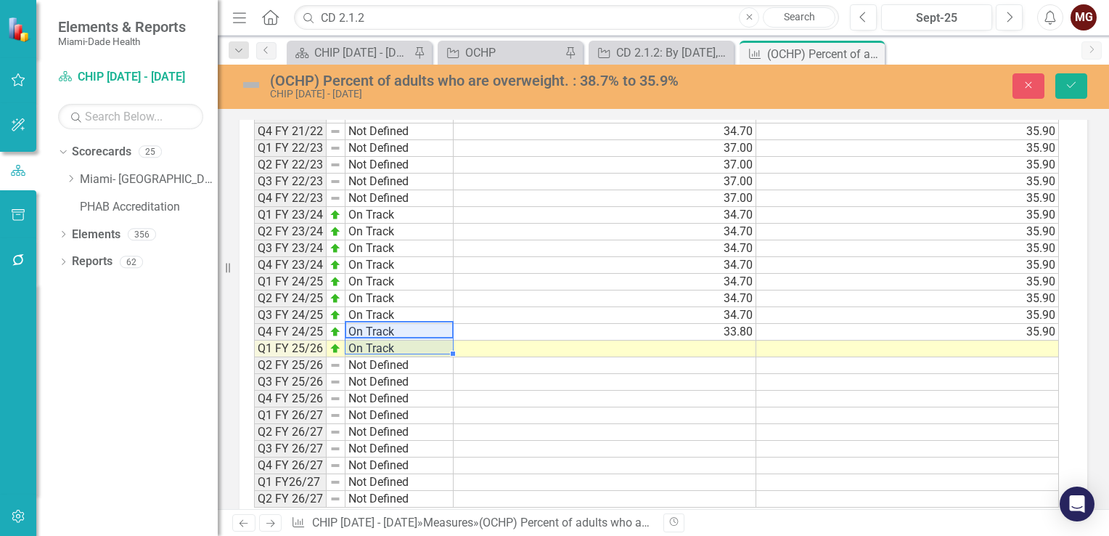
scroll to position [1747, 0]
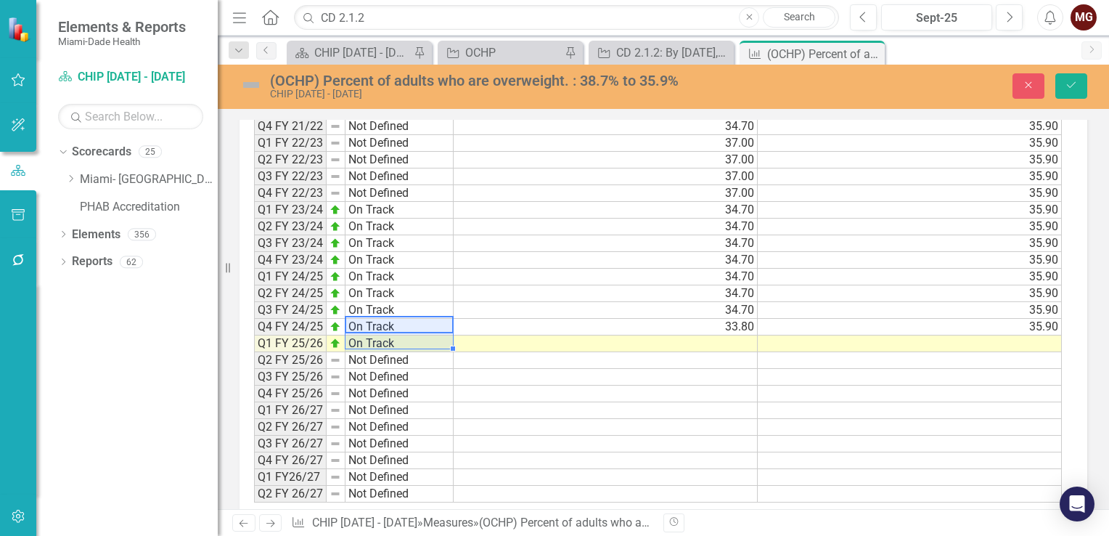
click at [631, 319] on td "33.80" at bounding box center [606, 327] width 304 height 17
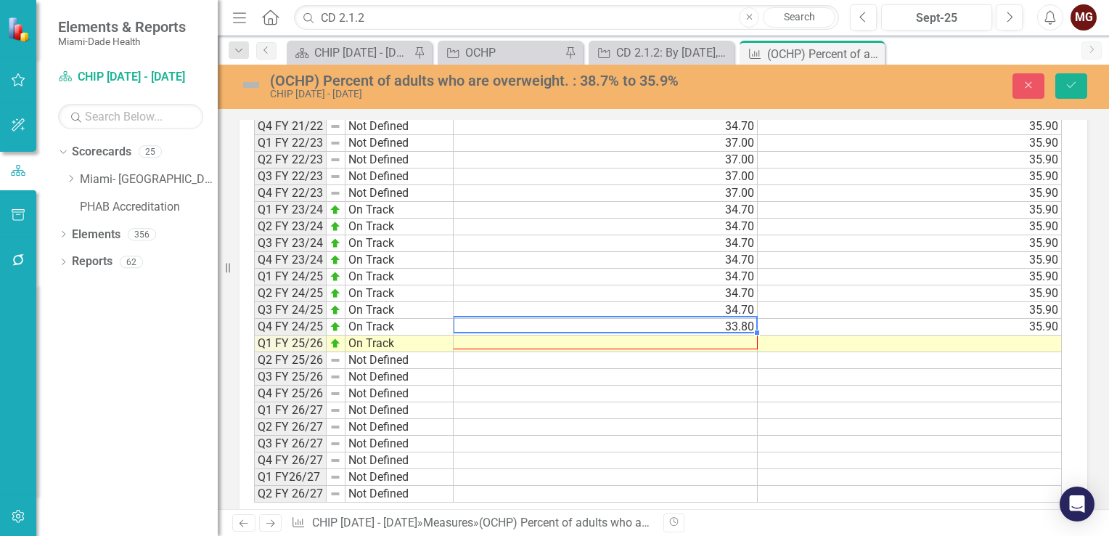
click at [254, 502] on div at bounding box center [254, 502] width 0 height 0
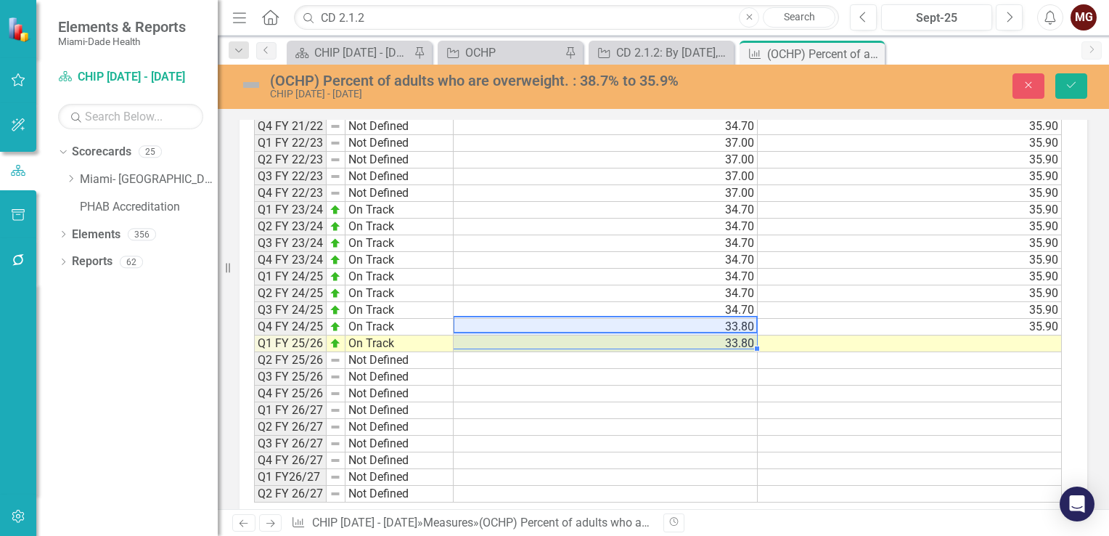
click at [988, 319] on td "35.90" at bounding box center [910, 327] width 304 height 17
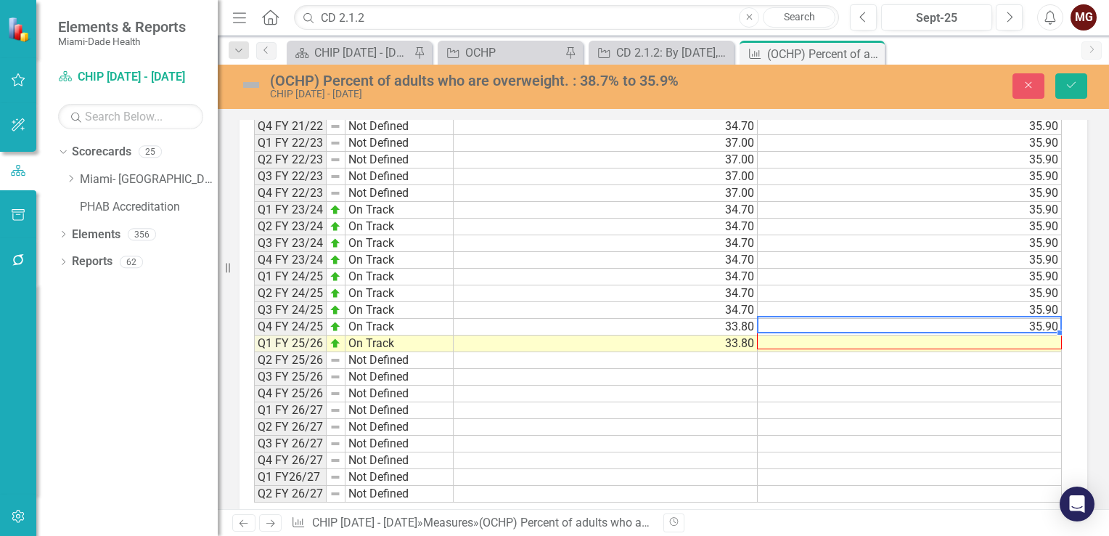
drag, startPoint x: 1057, startPoint y: 324, endPoint x: 1052, endPoint y: 335, distance: 12.0
click at [254, 335] on div "Period Status Actual Target Q3 FY 19/20 Not Defined 38.70 35.90 Q4 FY 19/20 Not…" at bounding box center [254, 227] width 0 height 552
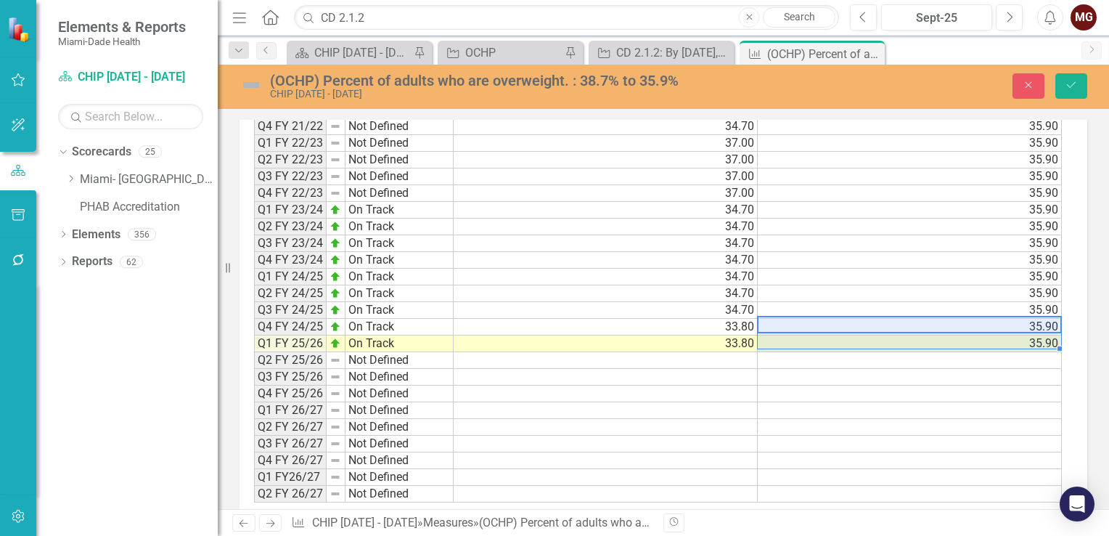
type textarea "35.9"
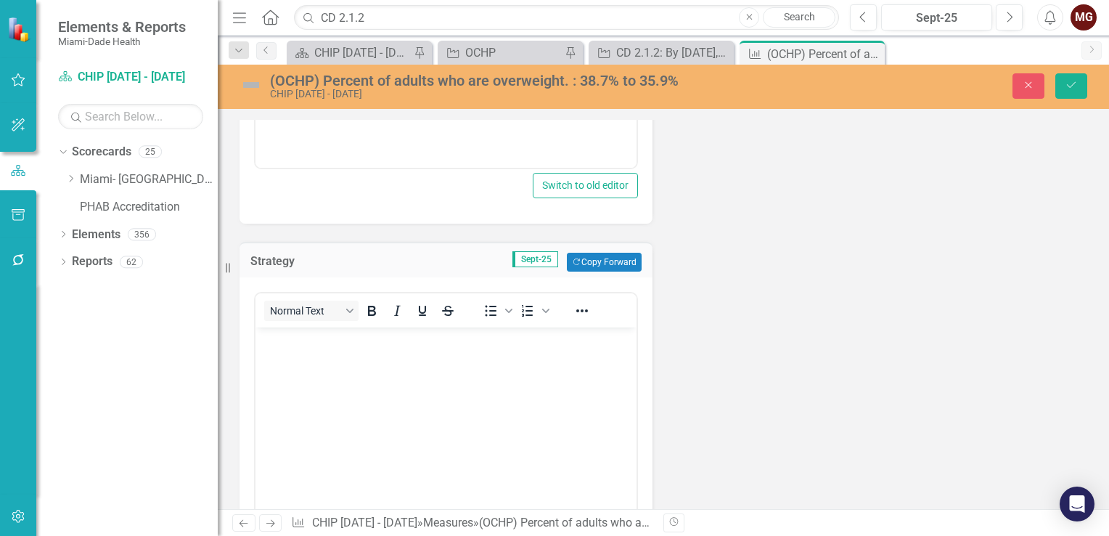
scroll to position [1021, 0]
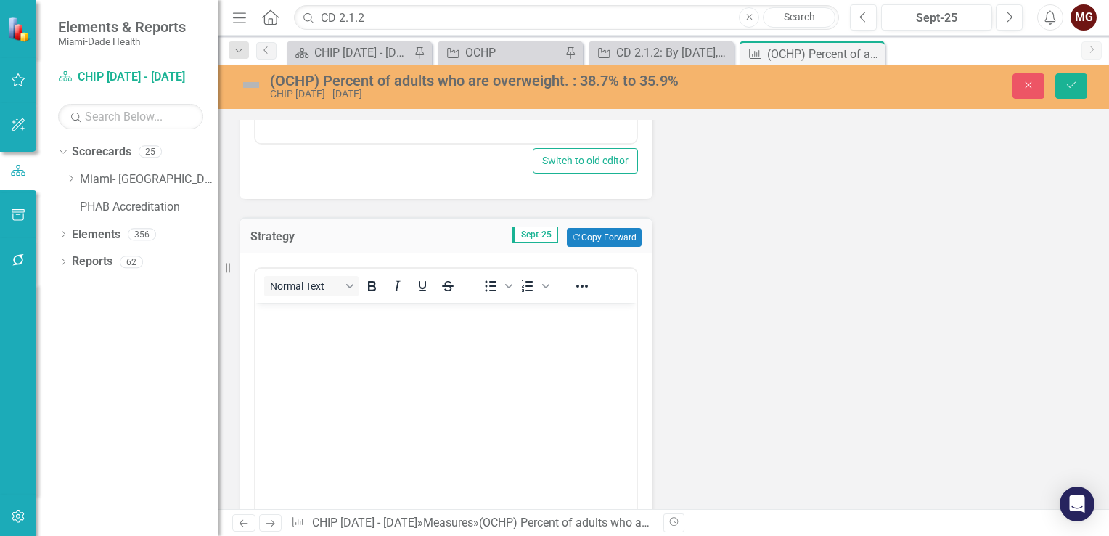
click at [305, 332] on body "Rich Text Area. Press ALT-0 for help." at bounding box center [445, 412] width 381 height 218
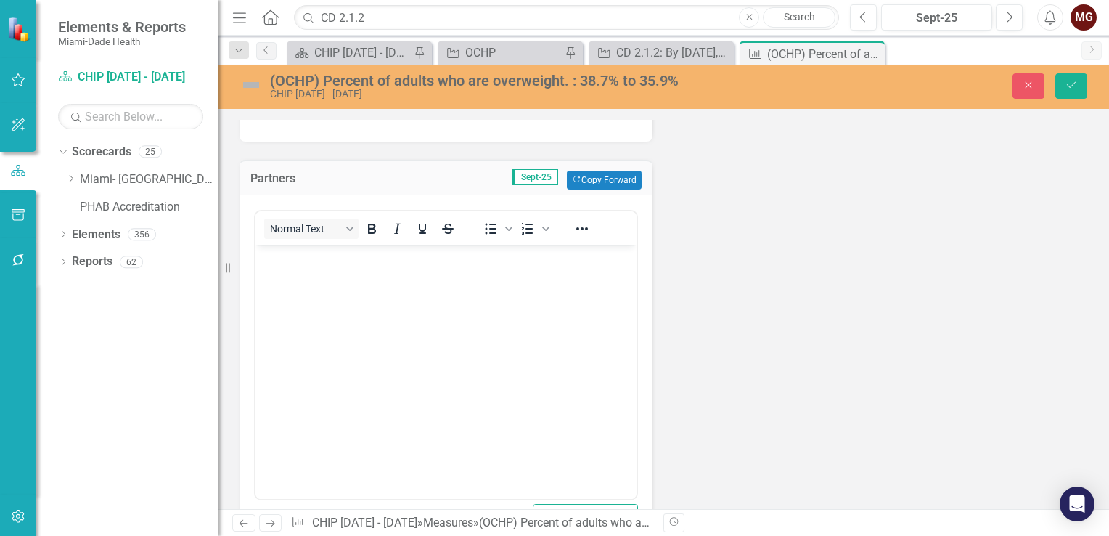
scroll to position [658, 0]
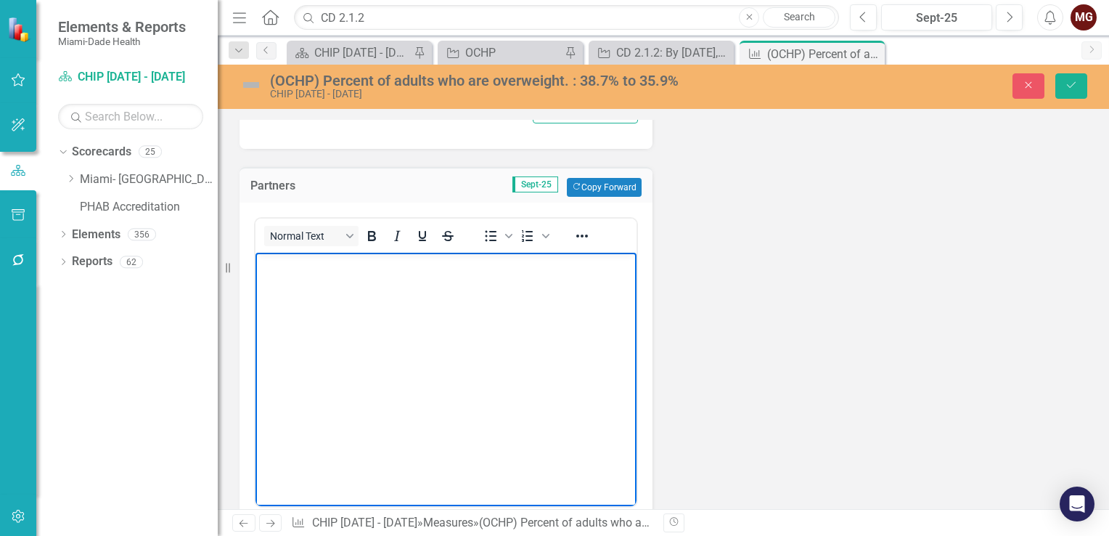
click at [289, 279] on body "Rich Text Area. Press ALT-0 for help." at bounding box center [445, 362] width 381 height 218
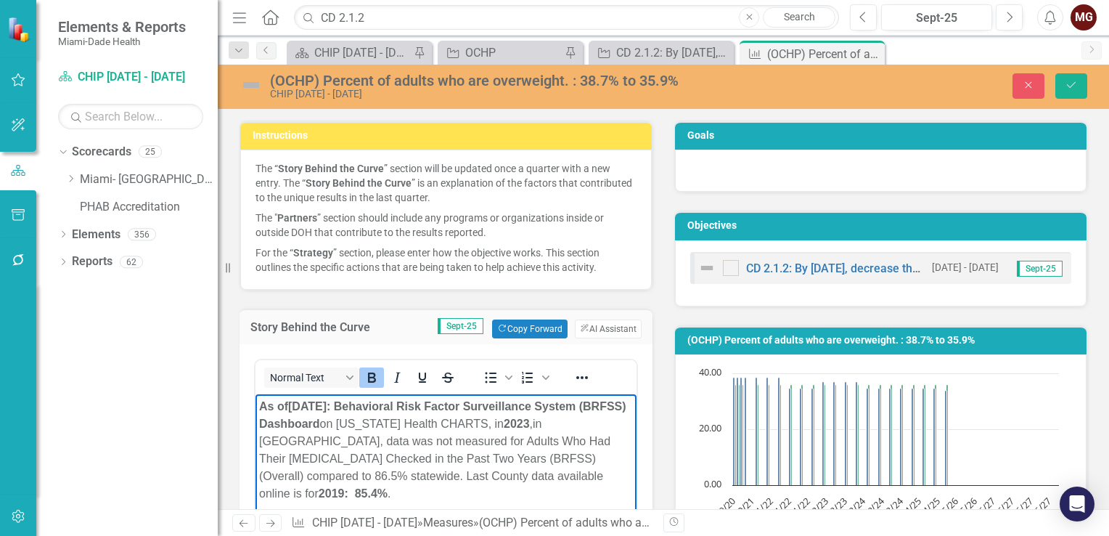
scroll to position [0, 0]
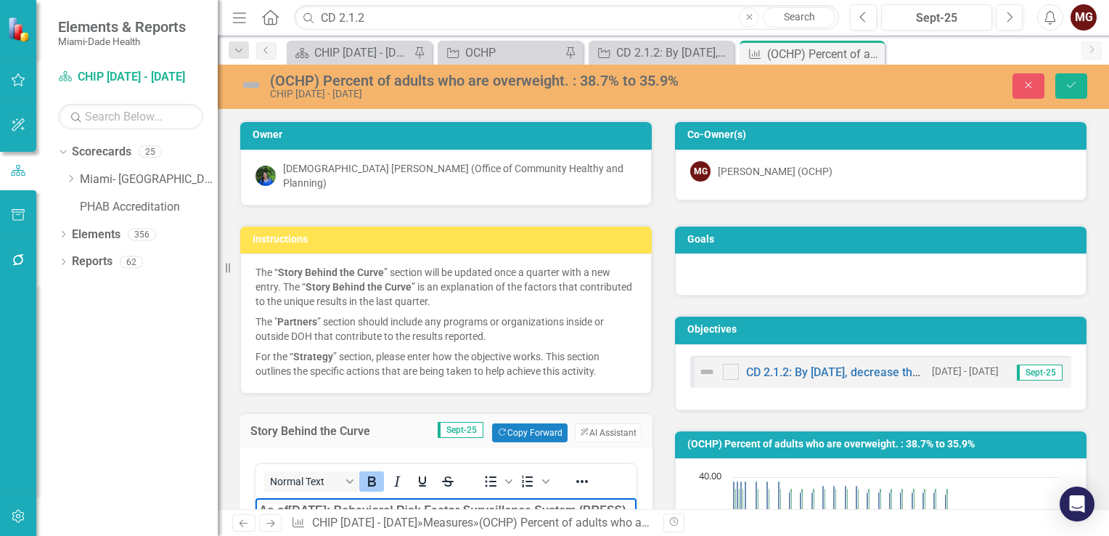
drag, startPoint x: 529, startPoint y: 727, endPoint x: 218, endPoint y: 334, distance: 501.3
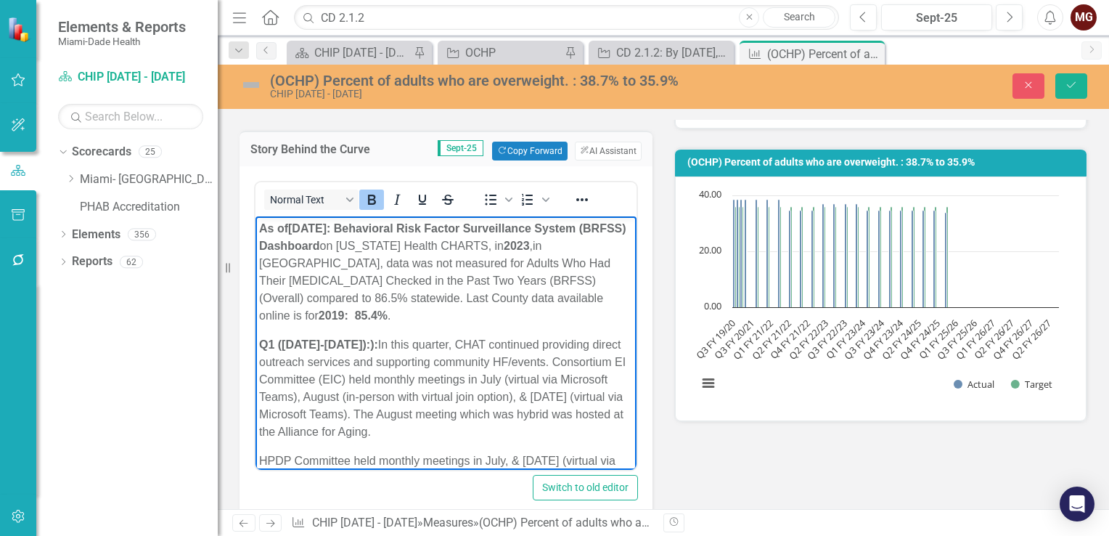
scroll to position [290, 0]
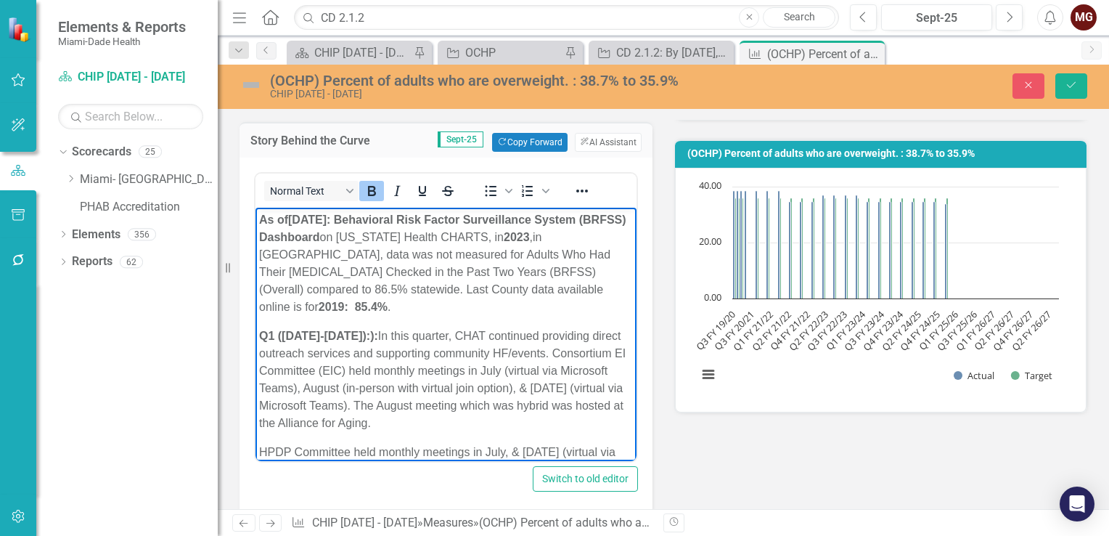
paste body "Rich Text Area. Press ALT-0 for help."
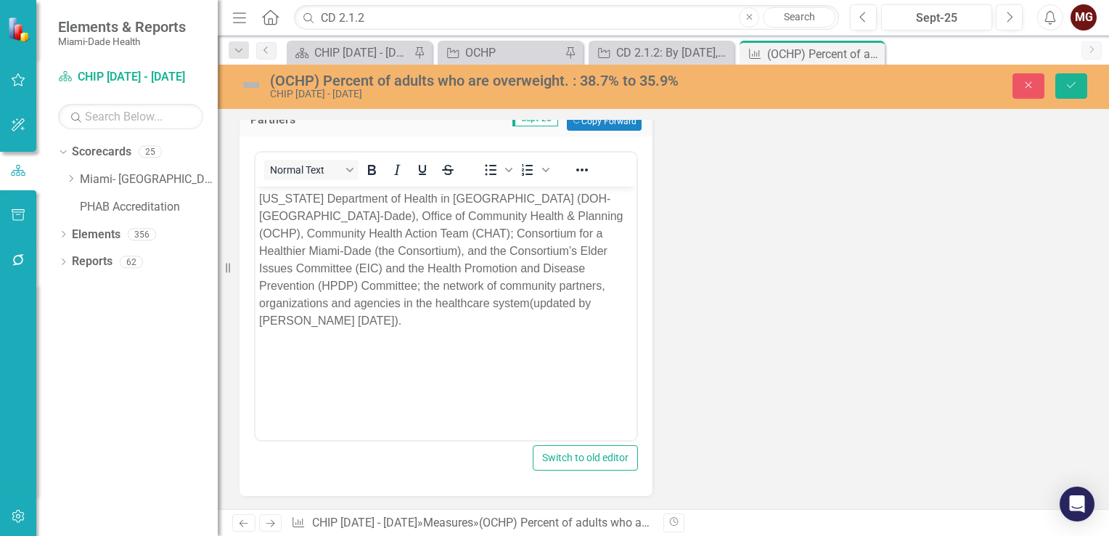
scroll to position [726, 0]
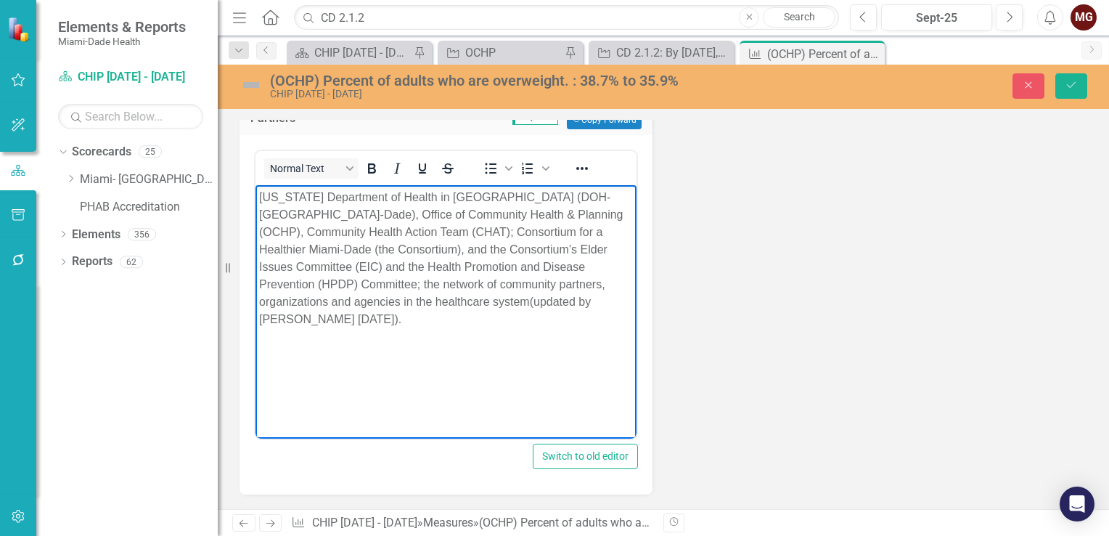
drag, startPoint x: 571, startPoint y: 305, endPoint x: 251, endPoint y: 195, distance: 337.7
click at [255, 195] on html "Florida Department of Health in Miami-Dade County (DOH-Miami-Dade), Office of C…" at bounding box center [445, 294] width 381 height 218
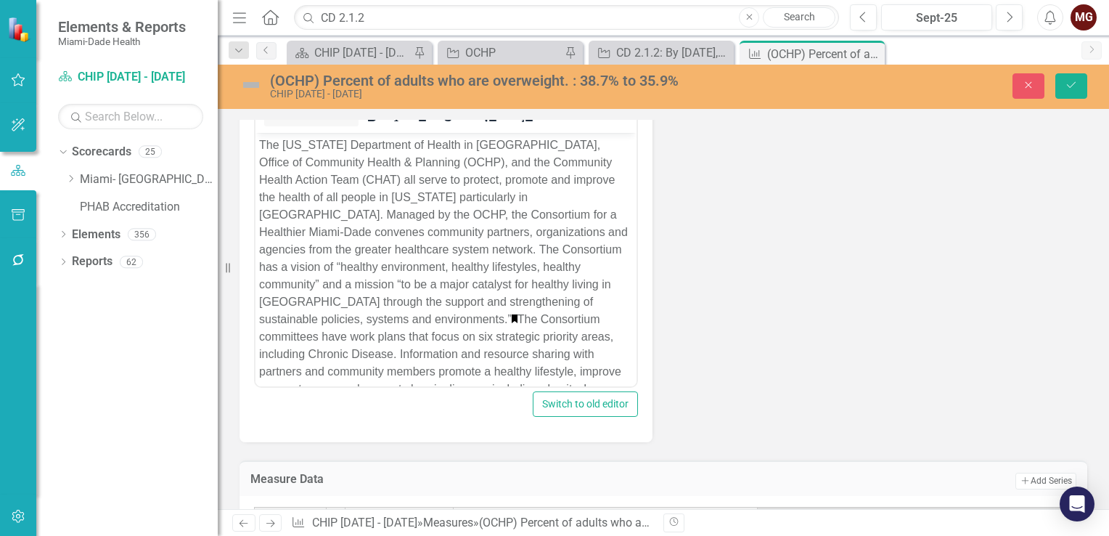
scroll to position [1234, 0]
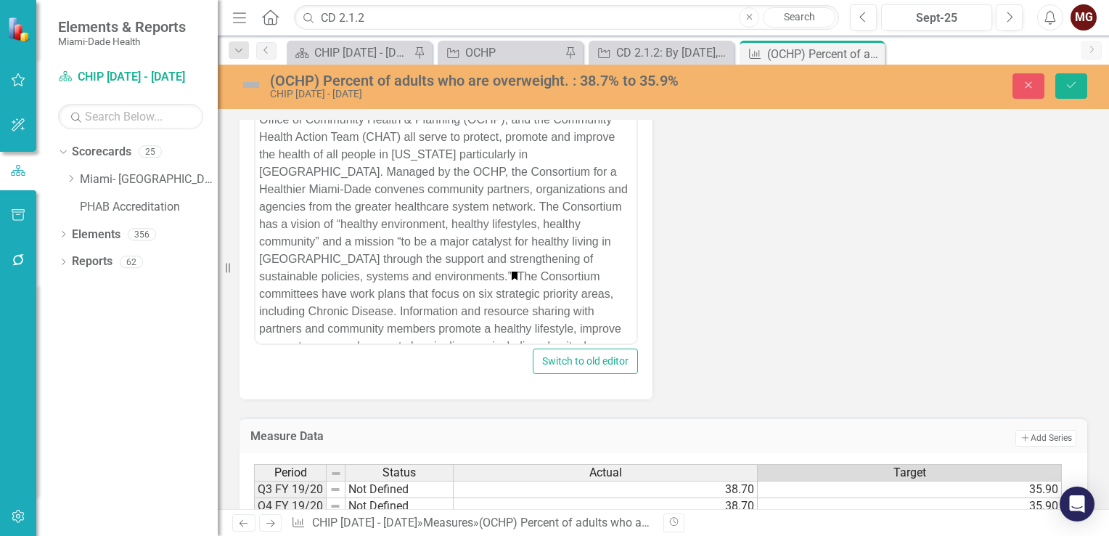
click at [560, 312] on span "The Florida Department of Health in Miami-Dade County, Office of Community Heal…" at bounding box center [443, 276] width 369 height 361
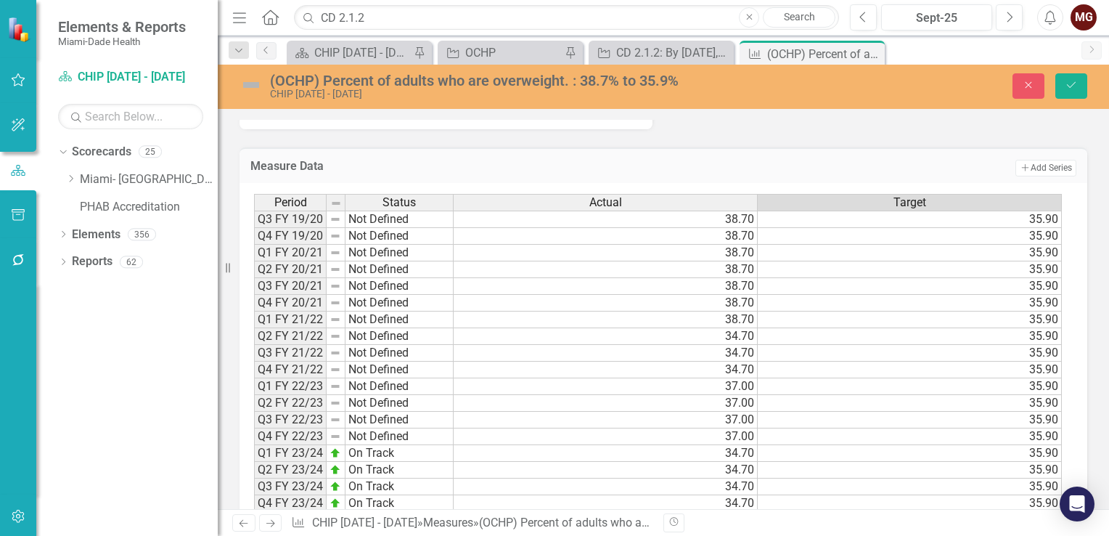
scroll to position [1766, 0]
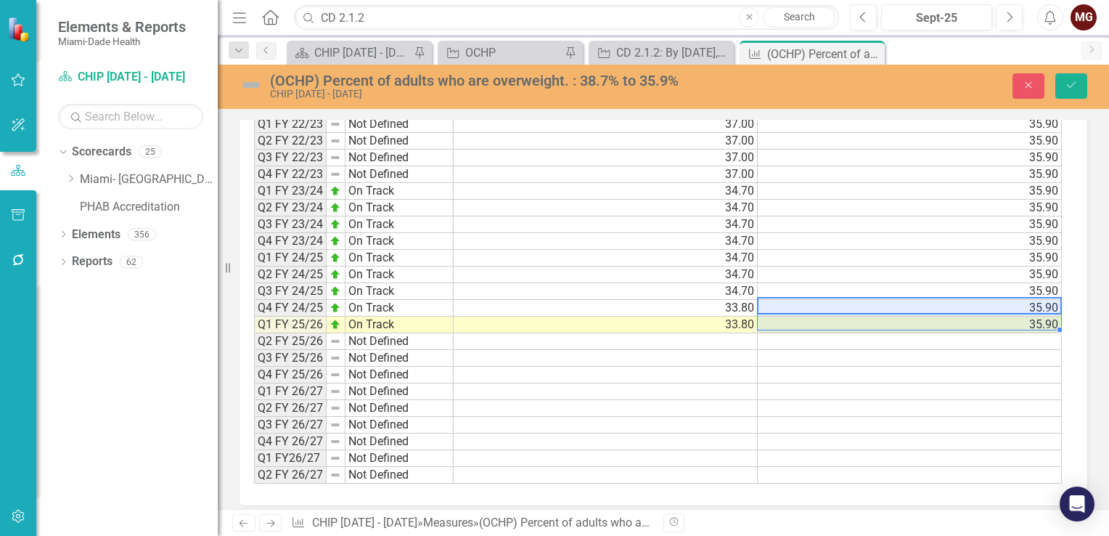
drag, startPoint x: 258, startPoint y: -434, endPoint x: 825, endPoint y: 89, distance: 771.0
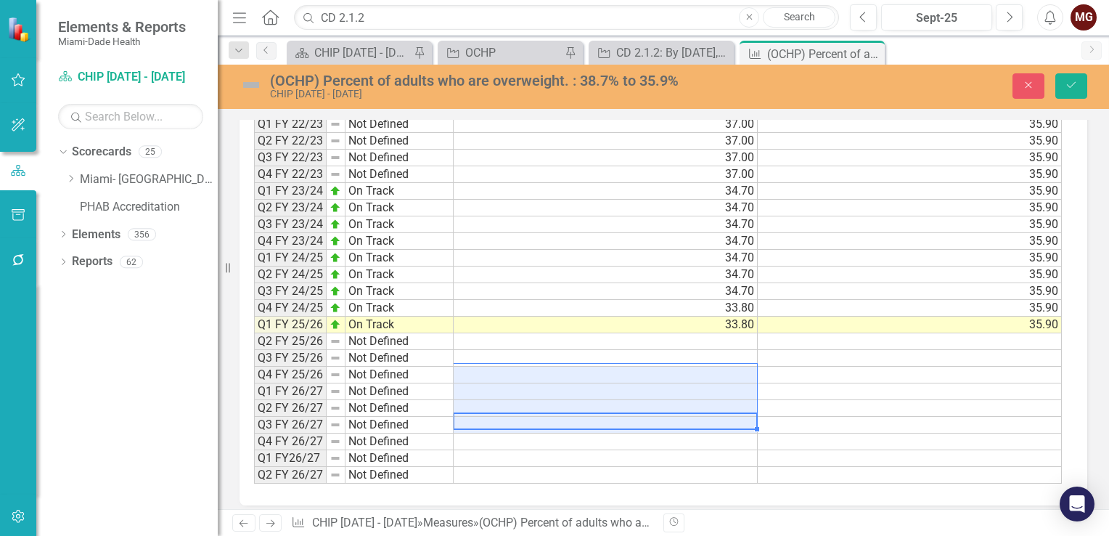
drag, startPoint x: 623, startPoint y: 402, endPoint x: 600, endPoint y: 364, distance: 43.9
click at [600, 364] on tbody "Q3 FY 19/20 Not Defined 38.70 35.90 Q4 FY 19/20 Not Defined 38.70 35.90 Q1 FY 2…" at bounding box center [658, 215] width 808 height 535
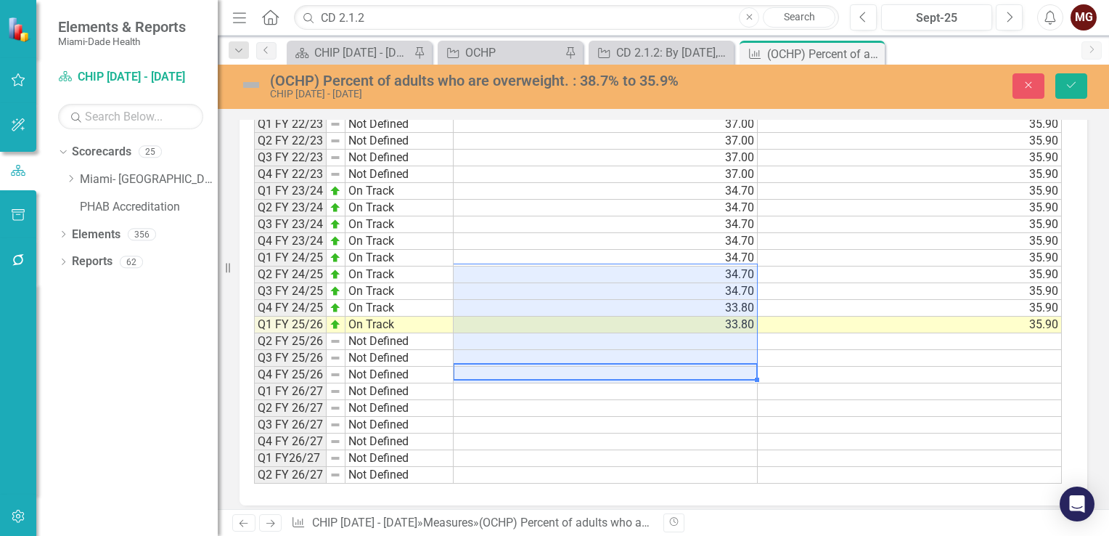
drag, startPoint x: 600, startPoint y: 364, endPoint x: 626, endPoint y: 263, distance: 104.0
click at [626, 263] on tbody "Q3 FY 19/20 Not Defined 38.70 35.90 Q4 FY 19/20 Not Defined 38.70 35.90 Q1 FY 2…" at bounding box center [658, 215] width 808 height 535
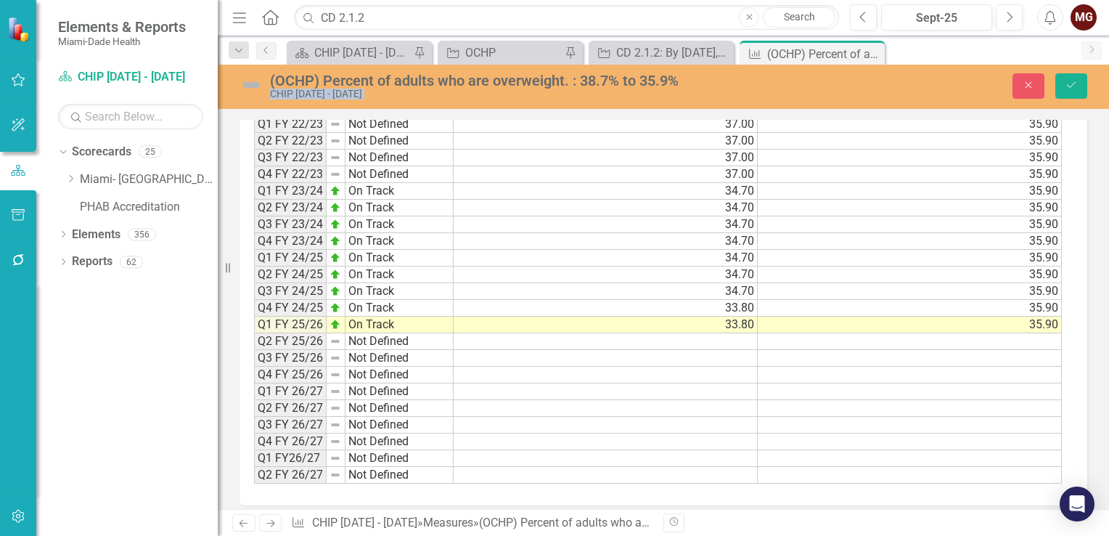
drag, startPoint x: 763, startPoint y: 23, endPoint x: 862, endPoint y: 96, distance: 122.5
click at [862, 96] on div "(OCHP) Percent of adults who are overweight. : 38.7% to 35.9% CHIP 2019 - 2024 …" at bounding box center [663, 86] width 891 height 28
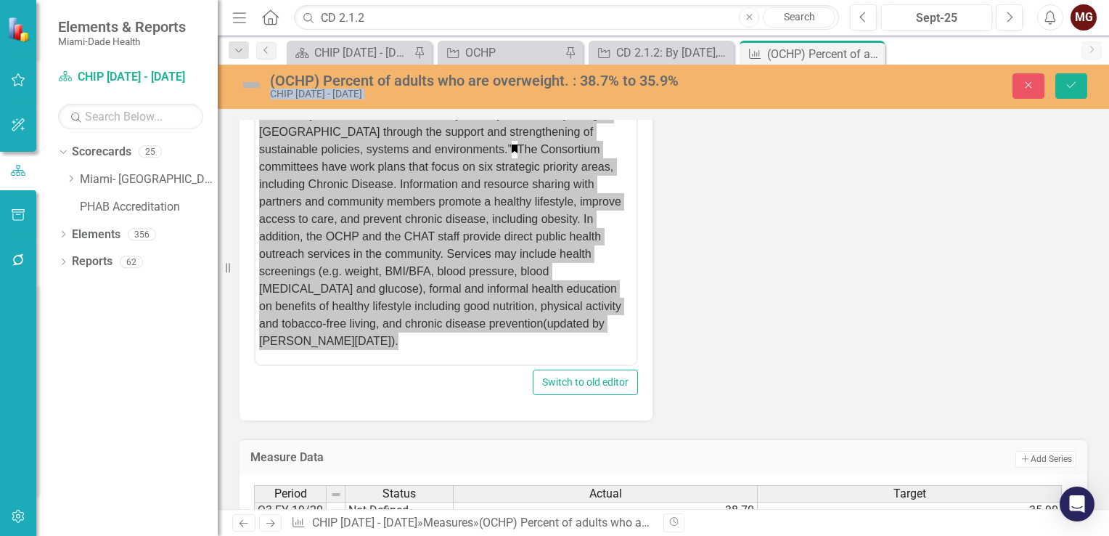
scroll to position [1185, 0]
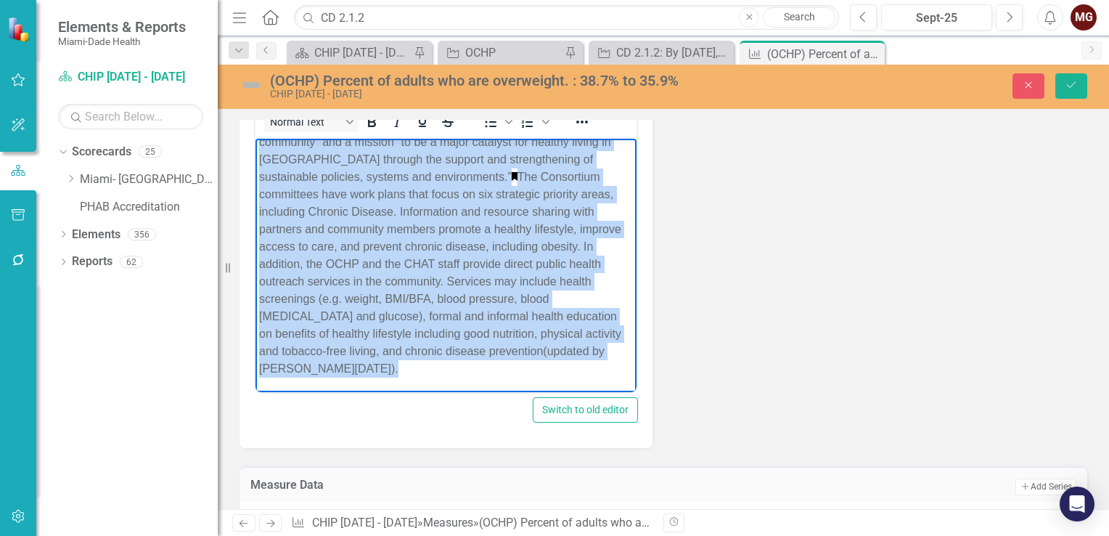
paste body "Rich Text Area. Press ALT-0 for help."
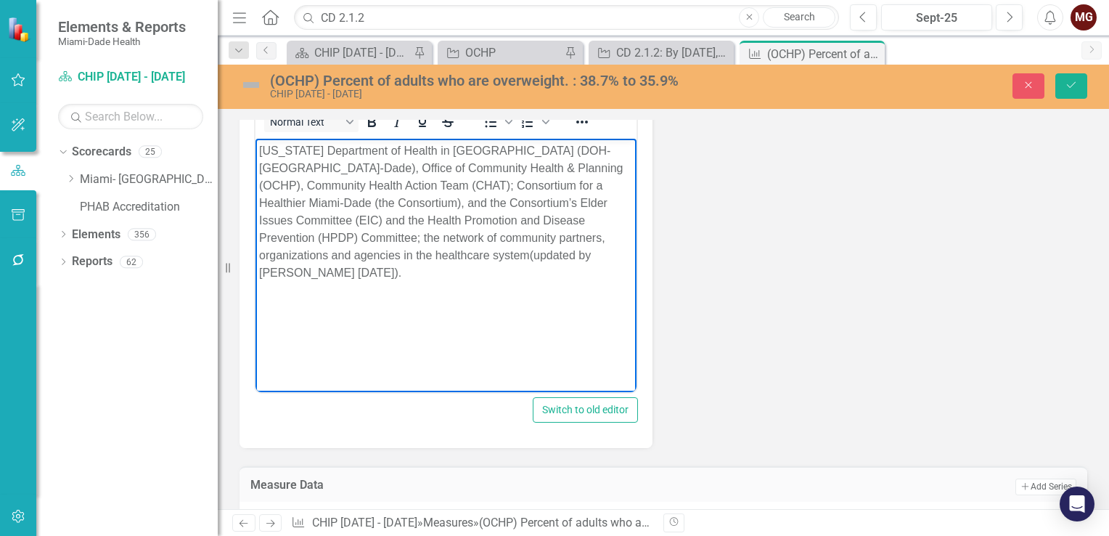
scroll to position [0, 0]
click at [1066, 90] on icon "Save" at bounding box center [1071, 85] width 13 height 10
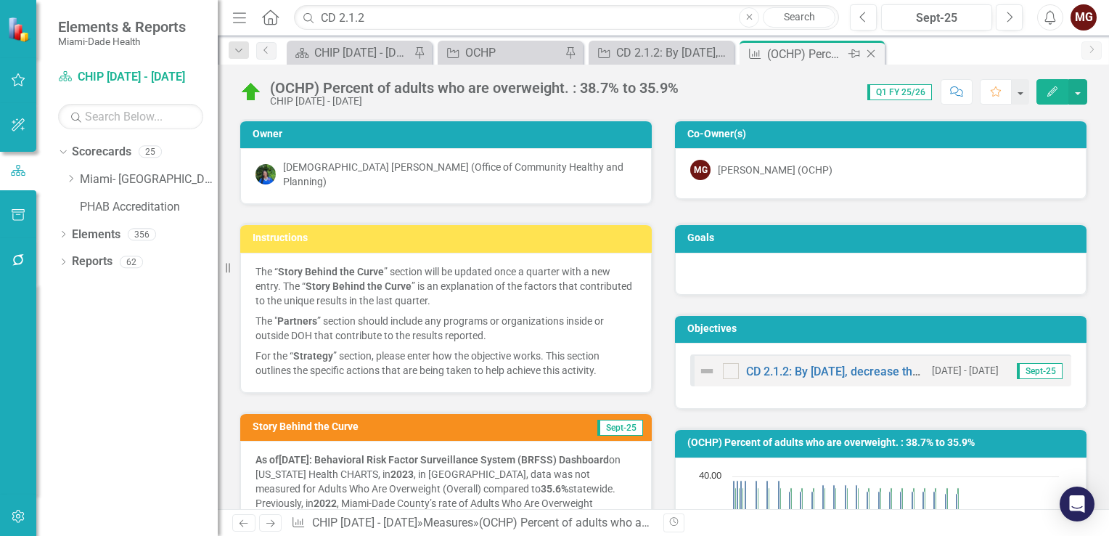
click at [870, 54] on icon "Close" at bounding box center [871, 54] width 15 height 12
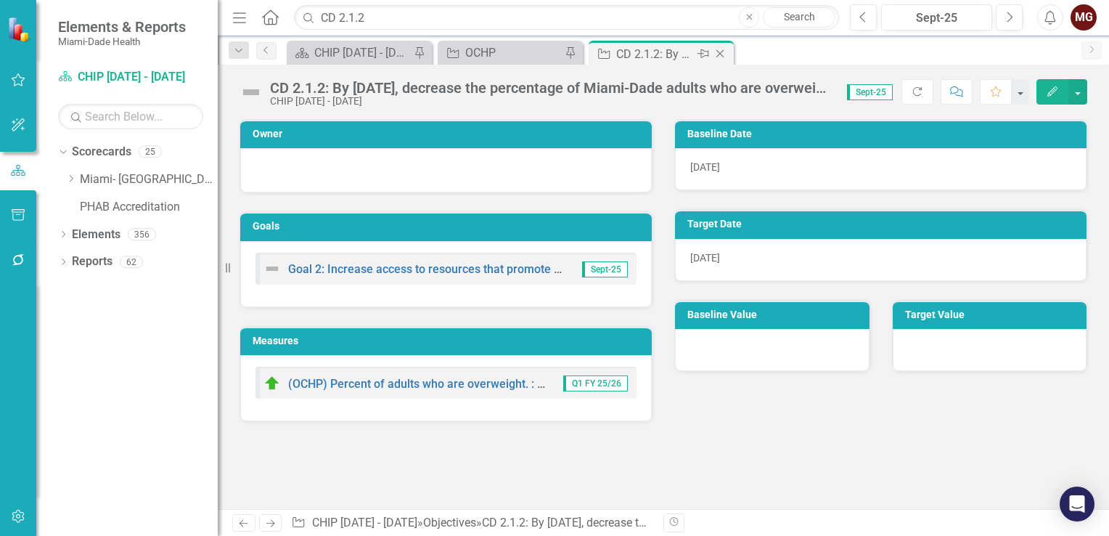
click at [722, 54] on icon "Close" at bounding box center [720, 54] width 15 height 12
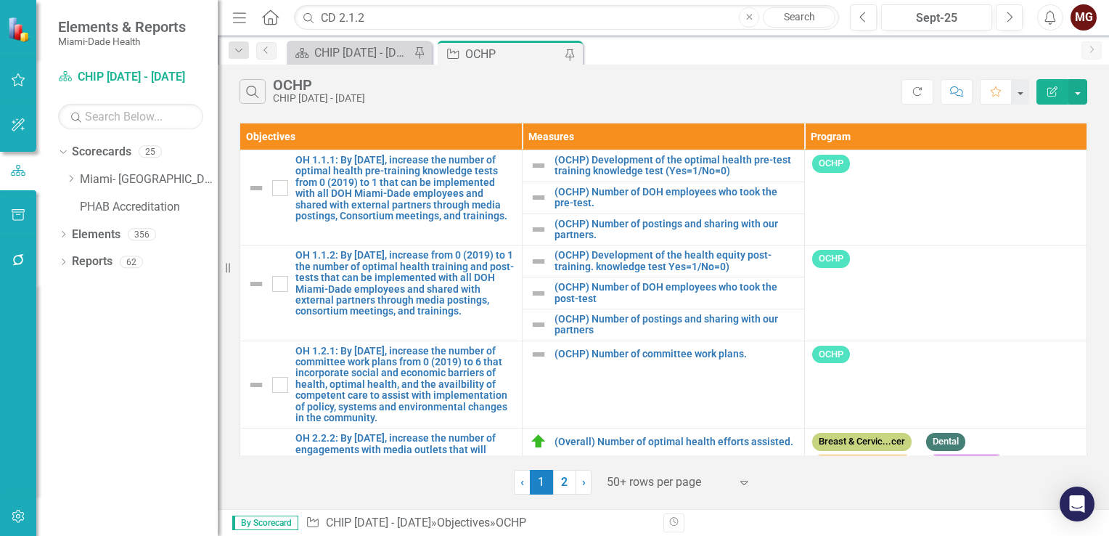
click at [496, 58] on div "OCHP" at bounding box center [513, 54] width 96 height 18
click at [389, 17] on input "CD 2.1.2" at bounding box center [566, 17] width 545 height 25
type input "C"
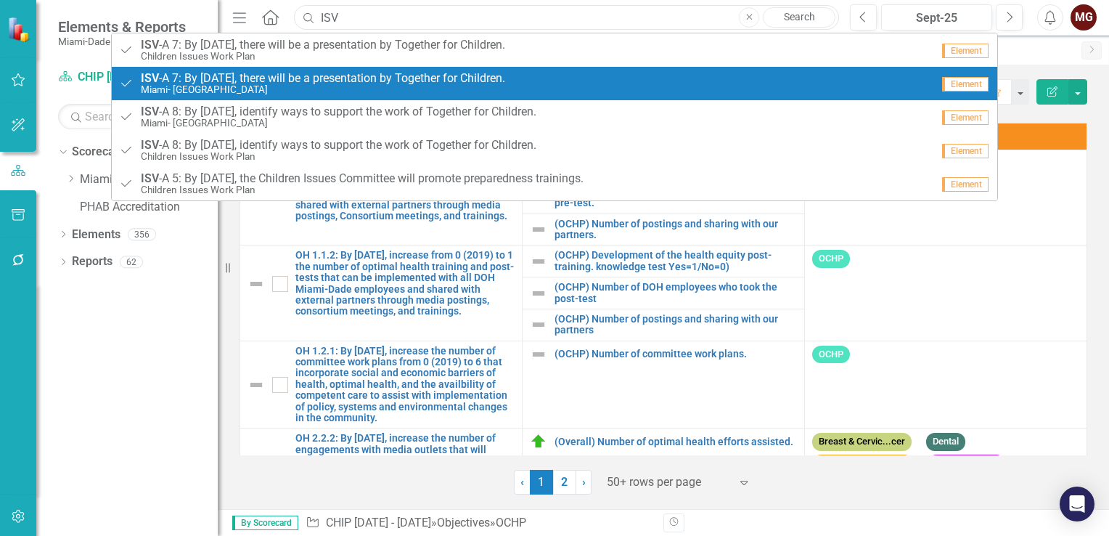
type input "ISV 1.3.1"
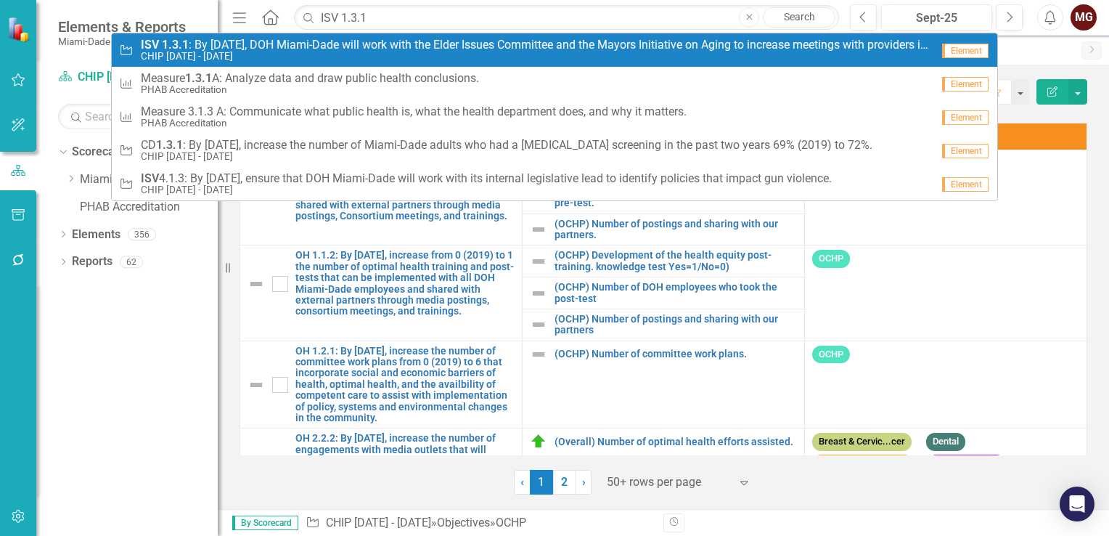
click at [250, 52] on small "CHIP [DATE] - [DATE]" at bounding box center [536, 56] width 790 height 11
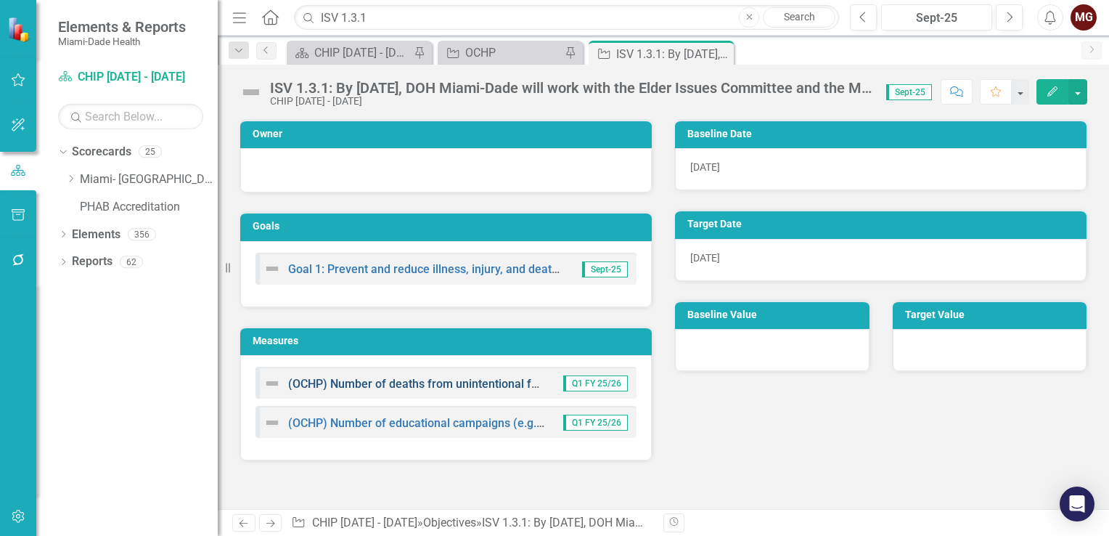
click at [456, 383] on link "(OCHP) Number of deaths from unintentional falls in adults aged [DEMOGRAPHIC_DA…" at bounding box center [522, 384] width 468 height 14
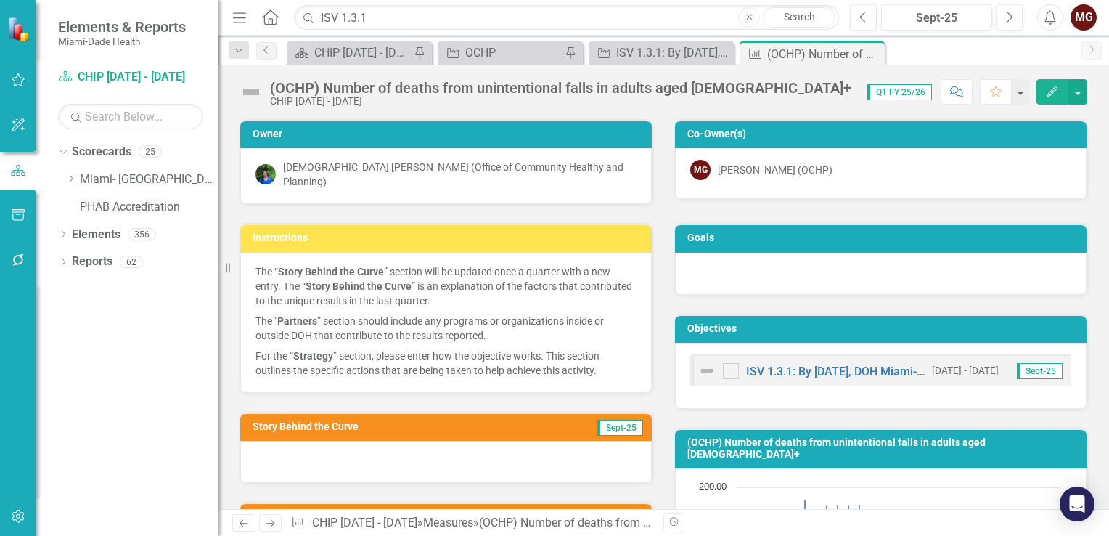
click at [391, 453] on div at bounding box center [446, 462] width 412 height 42
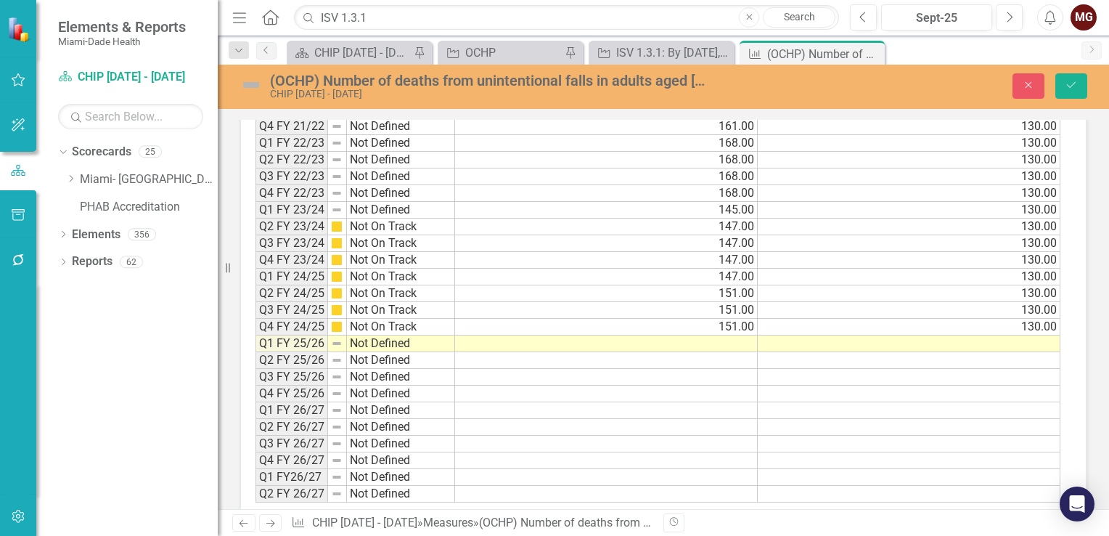
scroll to position [1117, 0]
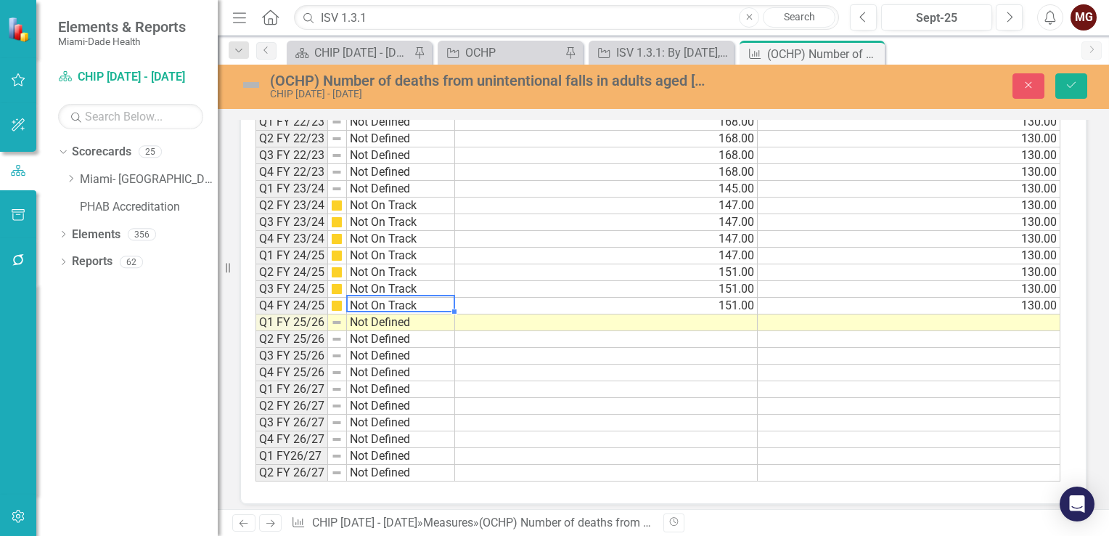
click at [408, 298] on td "Not On Track" at bounding box center [401, 306] width 108 height 17
drag, startPoint x: 451, startPoint y: 302, endPoint x: 451, endPoint y: 312, distance: 10.2
click at [255, 312] on div "Period Status Q3 FY 19/20 Not Defined Q4 FY 19/20 Not Defined Q1 FY 20/21 Not D…" at bounding box center [255, 206] width 0 height 552
type textarea "Not On Track"
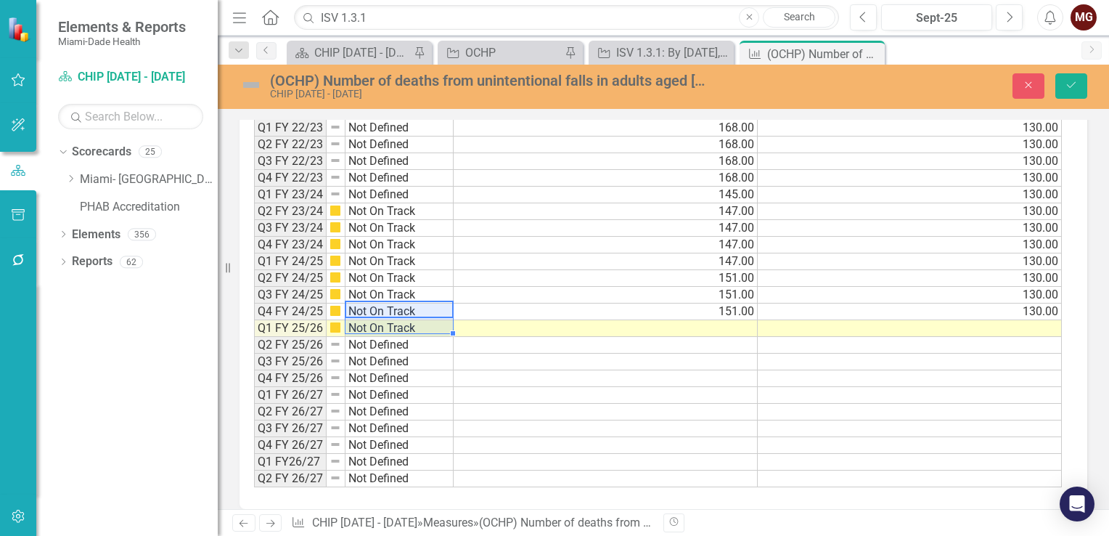
scroll to position [1121, 0]
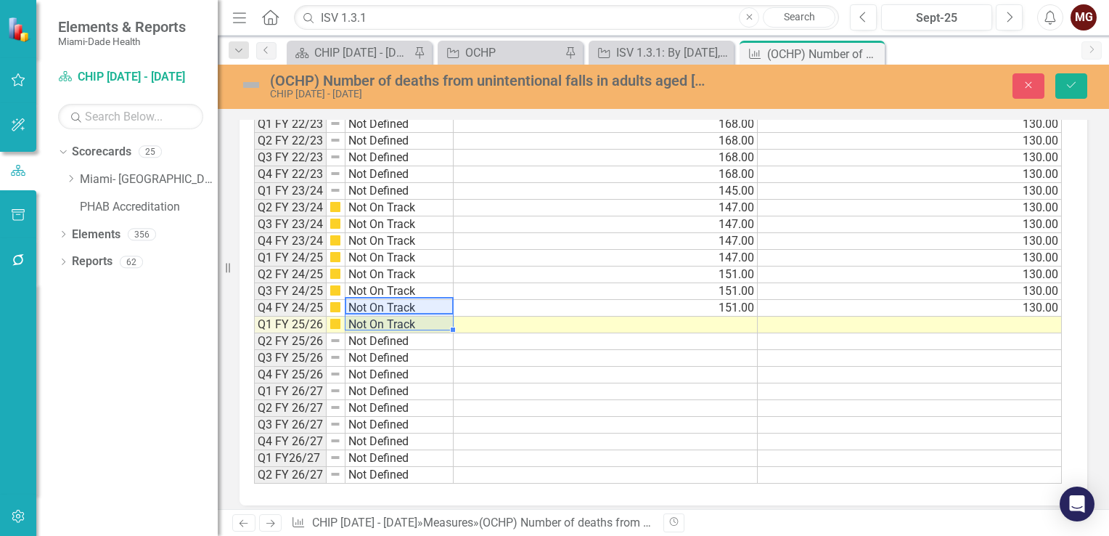
click at [254, 302] on div "Period Status Actual Target Q3 FY 19/20 Not Defined 141.00 130.00 Q4 FY 19/20 N…" at bounding box center [254, 208] width 0 height 552
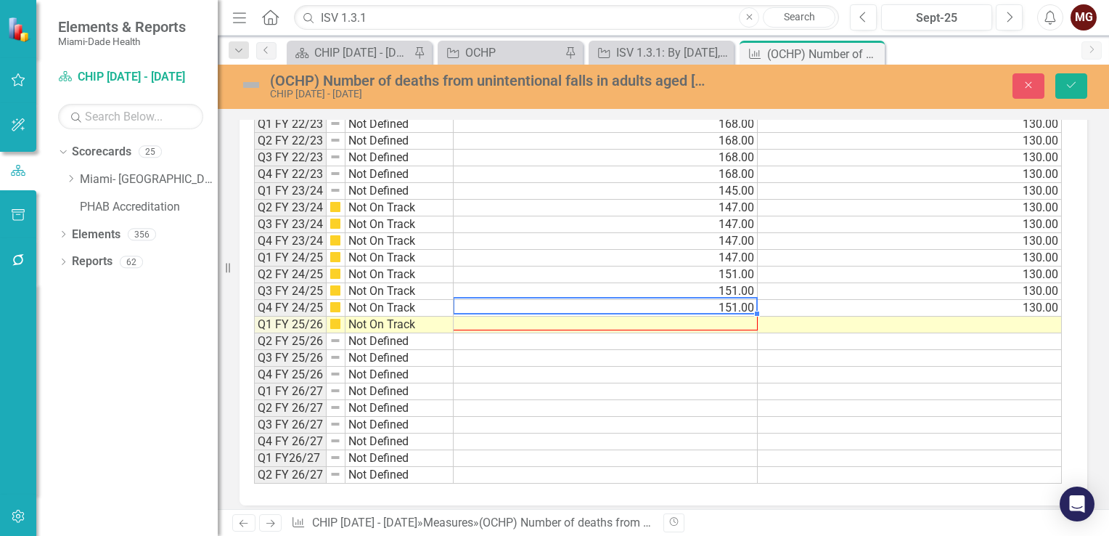
drag, startPoint x: 755, startPoint y: 302, endPoint x: 754, endPoint y: 312, distance: 10.2
click at [254, 312] on div "Period Status Actual Target Q3 FY 19/20 Not Defined 141.00 130.00 Q4 FY 19/20 N…" at bounding box center [254, 208] width 0 height 552
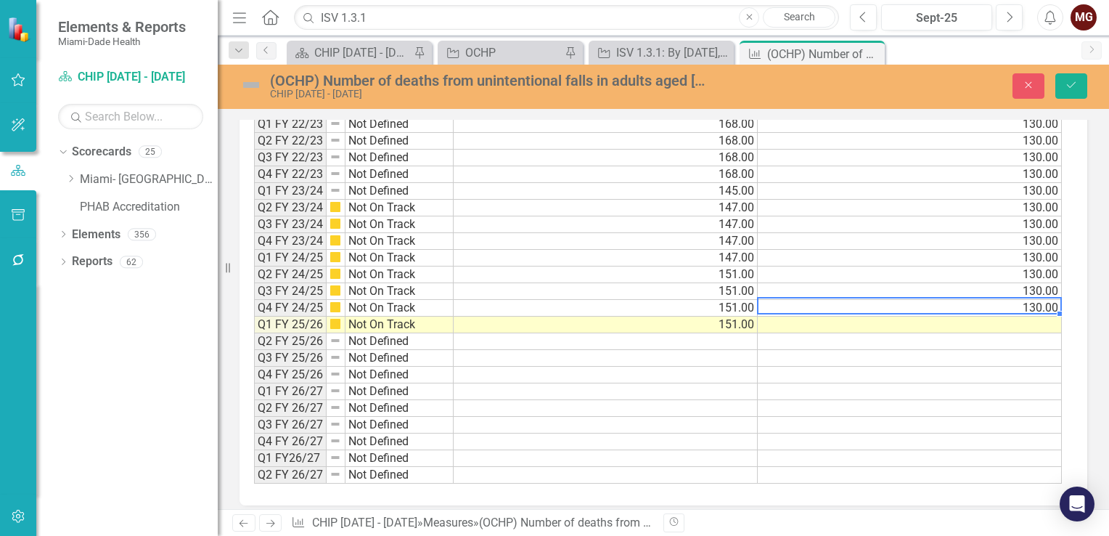
click at [972, 300] on td "130.00" at bounding box center [910, 308] width 304 height 17
drag, startPoint x: 1058, startPoint y: 303, endPoint x: 1057, endPoint y: 311, distance: 7.3
click at [254, 311] on div "Period Status Actual Target Q3 FY 19/20 Not Defined 141.00 130.00 Q4 FY 19/20 N…" at bounding box center [254, 208] width 0 height 552
type textarea "130"
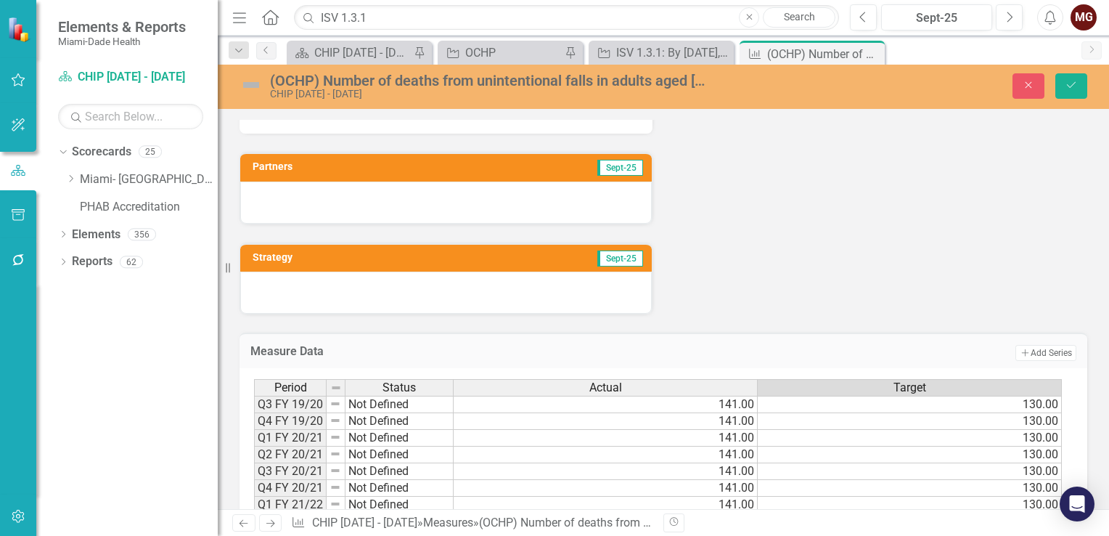
scroll to position [613, 0]
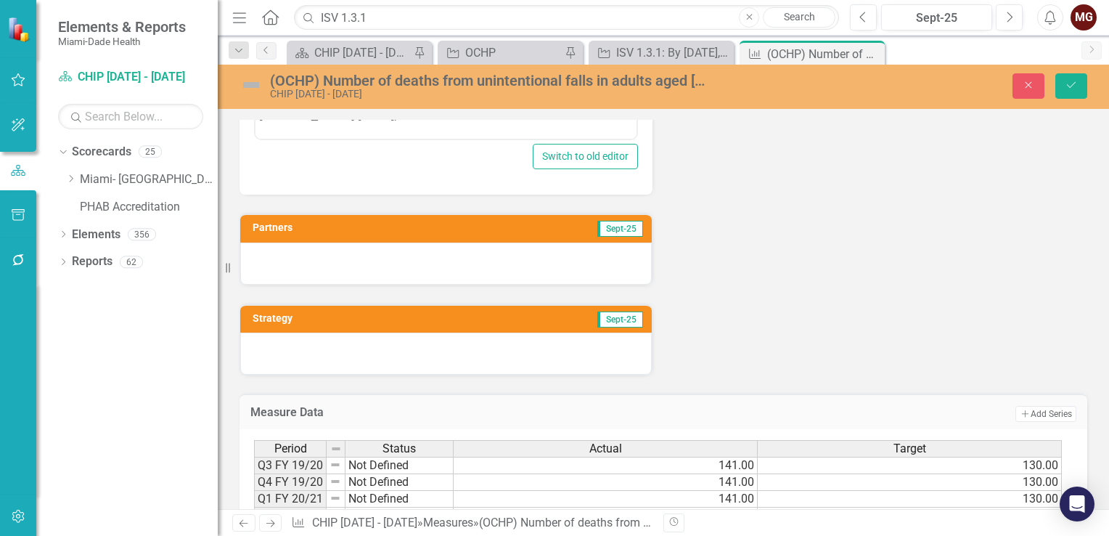
click at [405, 256] on div at bounding box center [446, 263] width 412 height 42
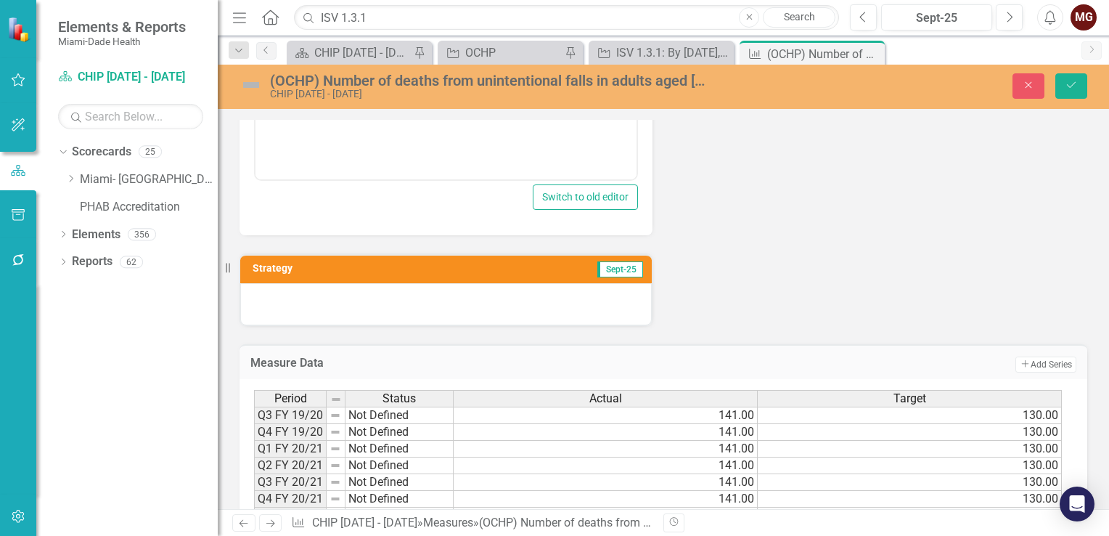
scroll to position [976, 0]
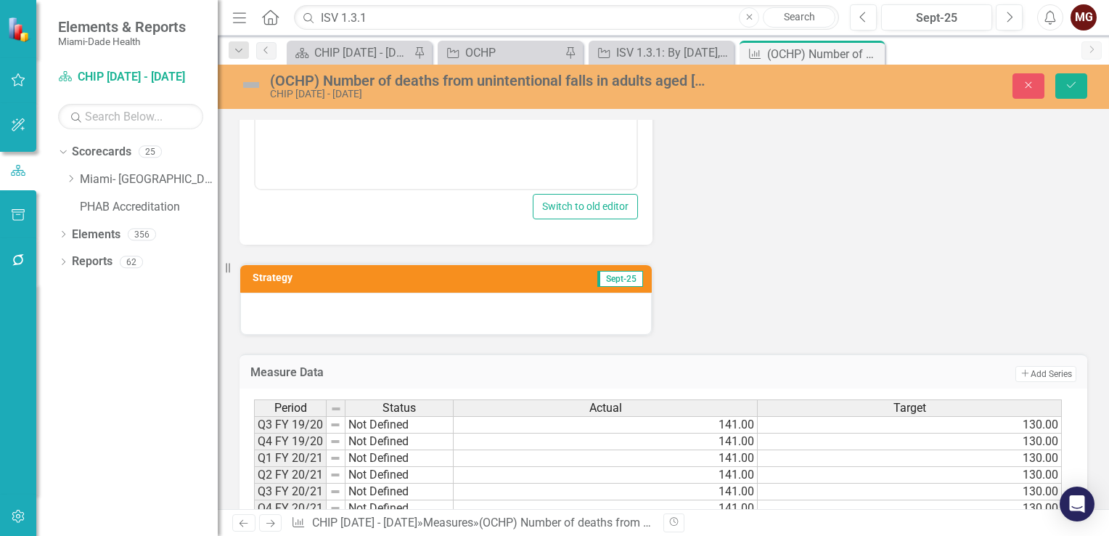
click at [336, 306] on div at bounding box center [446, 314] width 412 height 42
click at [337, 307] on div at bounding box center [446, 314] width 412 height 42
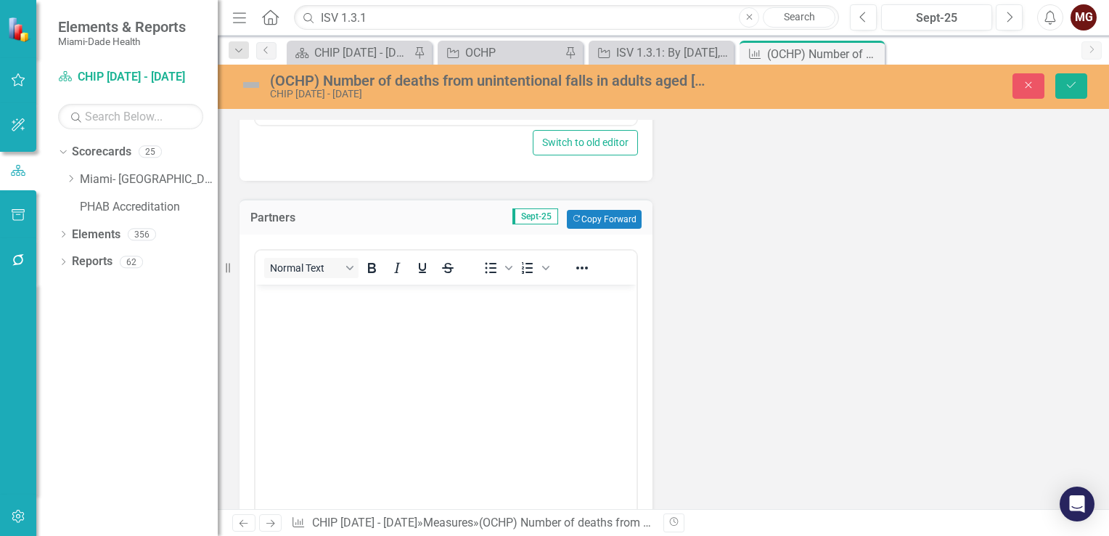
scroll to position [623, 0]
click at [301, 312] on body "Rich Text Area. Press ALT-0 for help." at bounding box center [445, 396] width 381 height 218
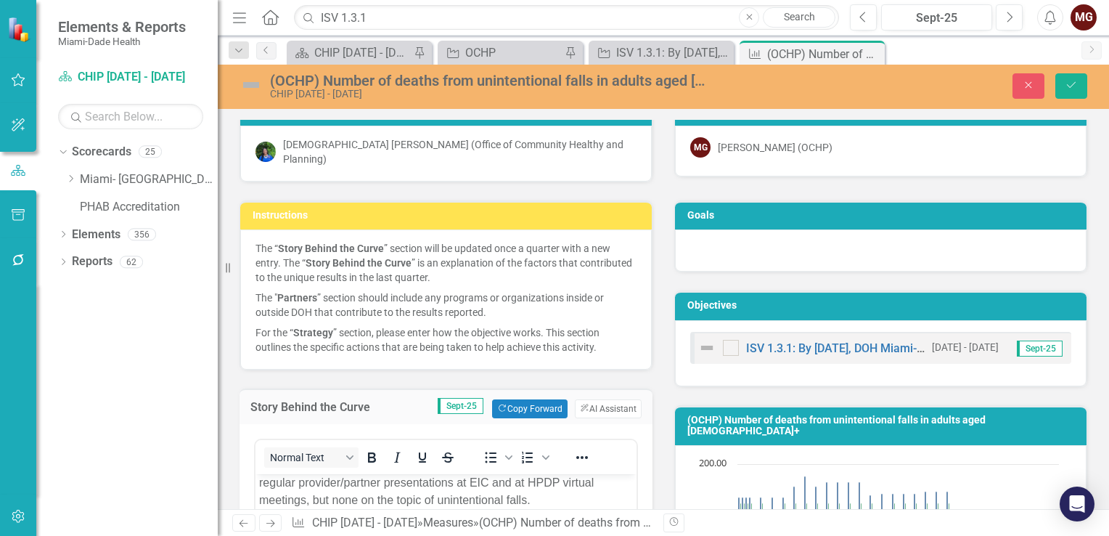
scroll to position [0, 0]
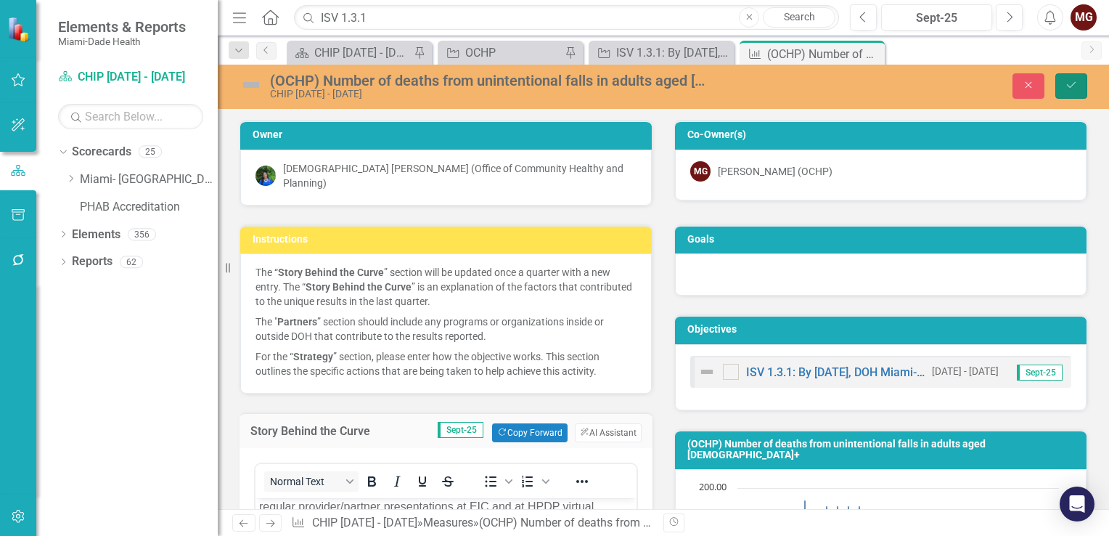
click at [1074, 87] on icon "Save" at bounding box center [1071, 85] width 13 height 10
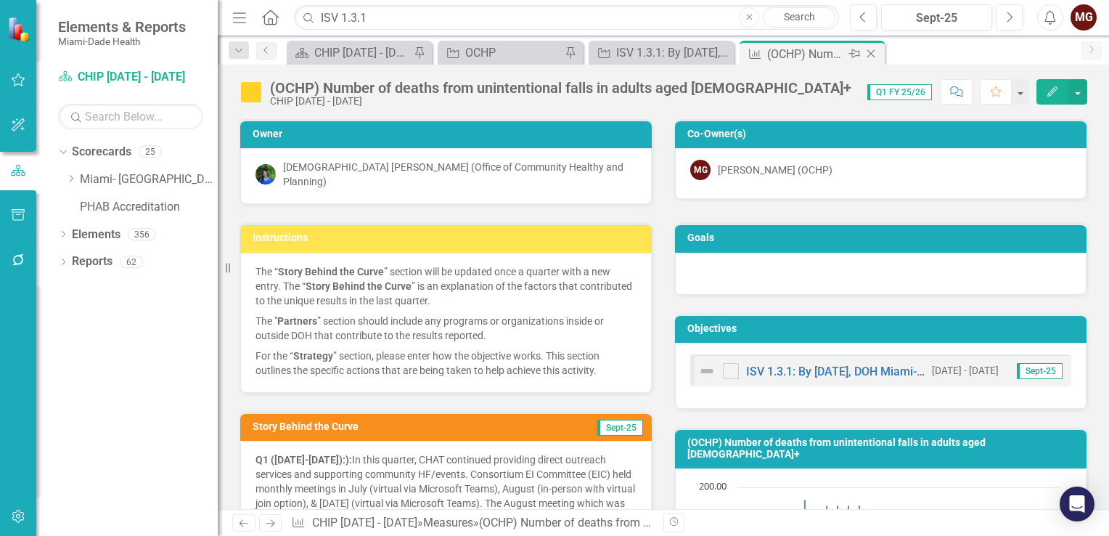
click at [870, 52] on icon at bounding box center [871, 54] width 8 height 8
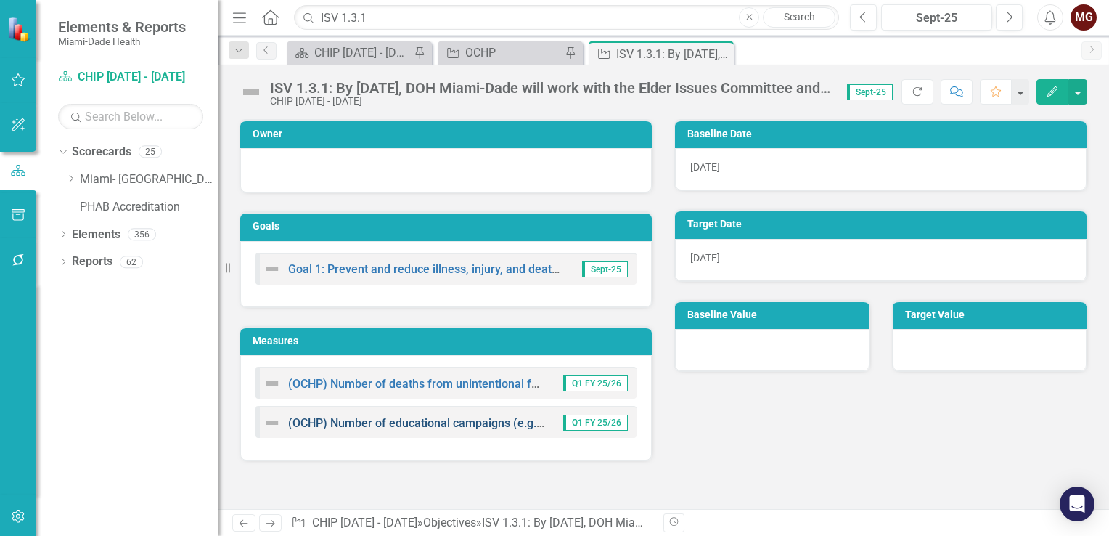
click at [362, 422] on link "(OCHP) Number of educational campaigns (e.g. presentations, social media, email…" at bounding box center [567, 423] width 559 height 14
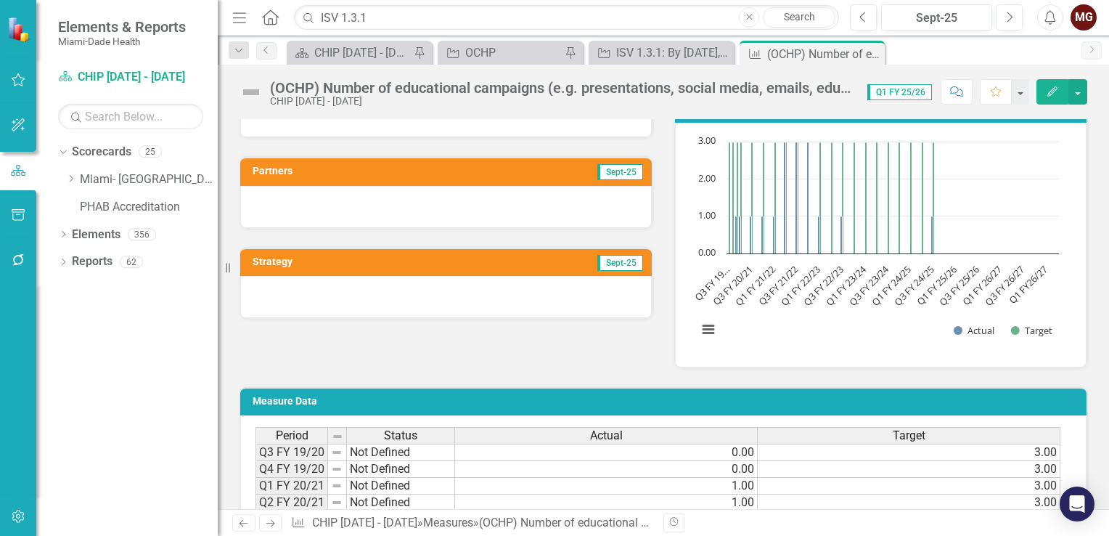
scroll to position [290, 0]
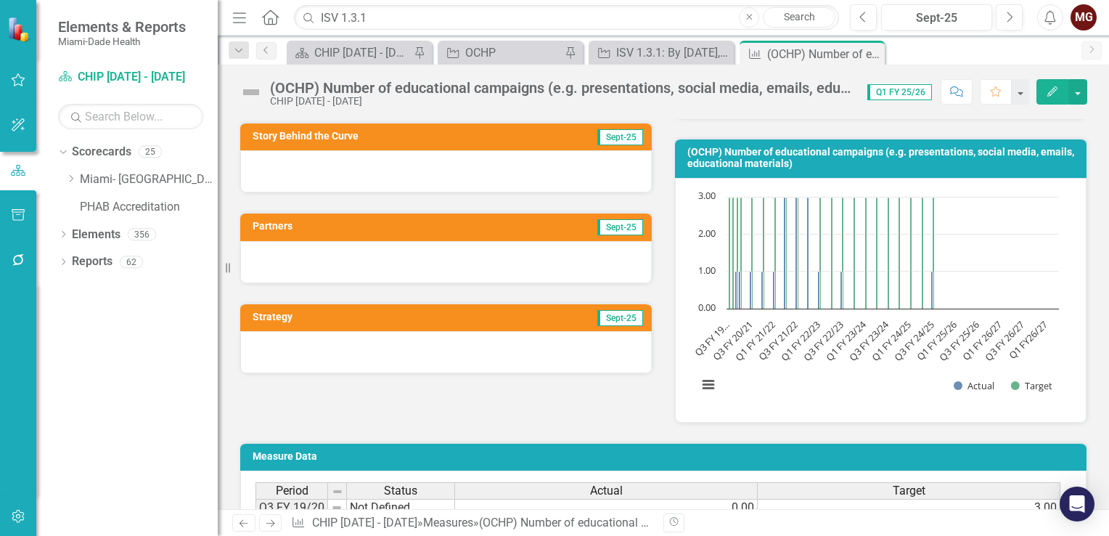
click at [344, 261] on div at bounding box center [446, 262] width 412 height 42
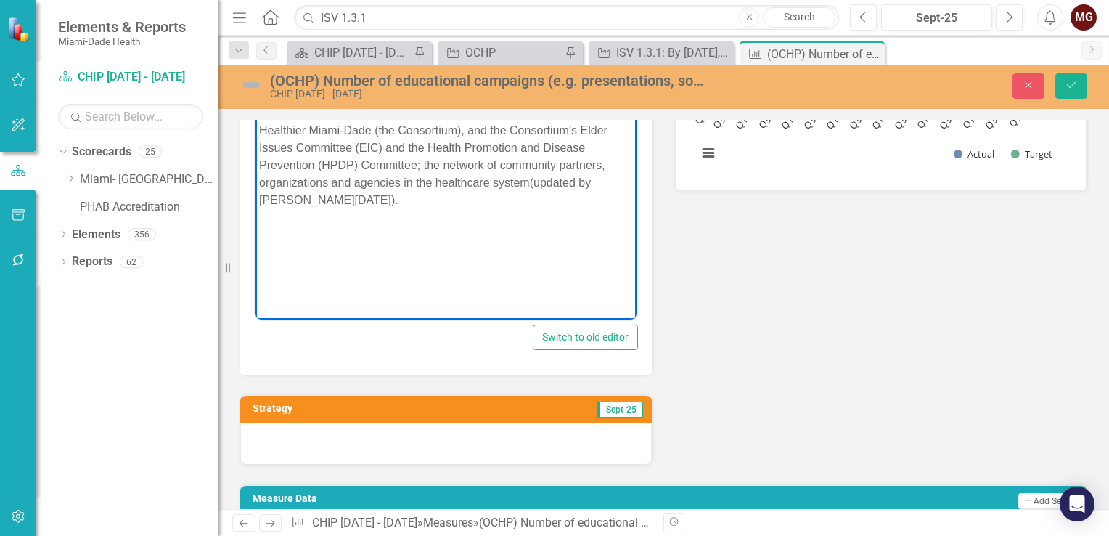
scroll to position [581, 0]
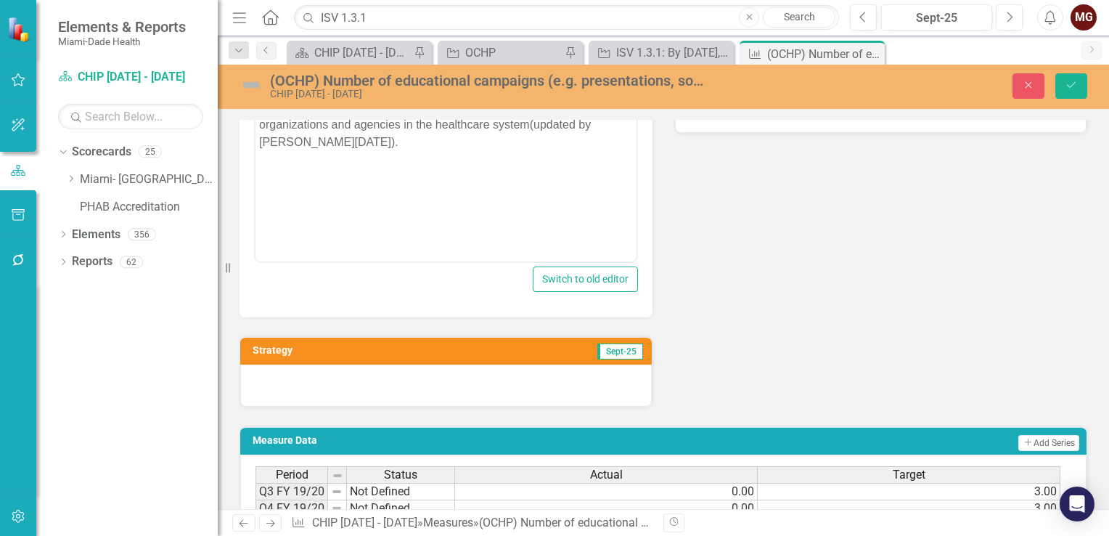
click at [320, 383] on div at bounding box center [446, 385] width 412 height 42
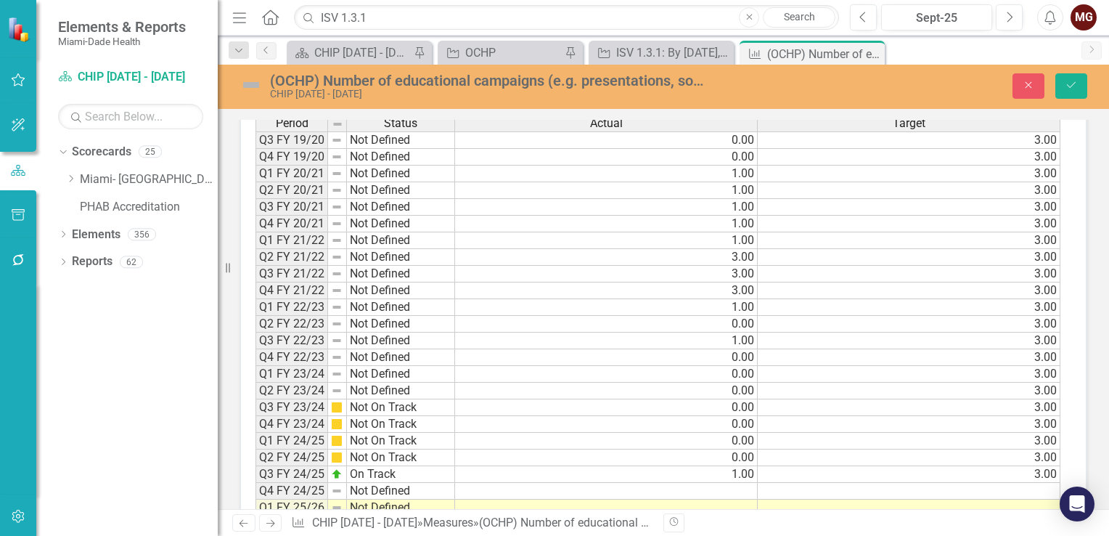
scroll to position [1317, 0]
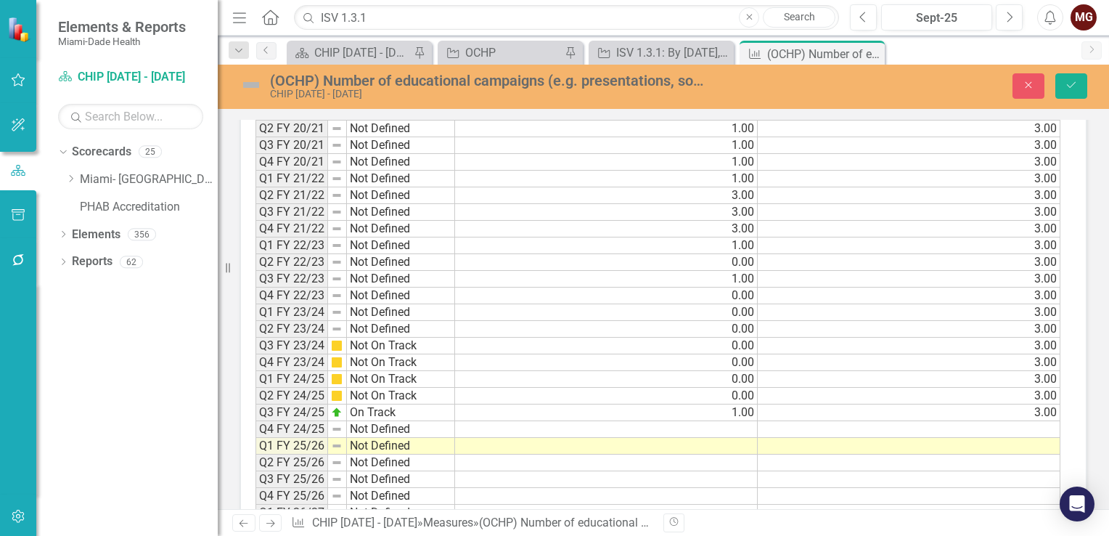
click at [428, 404] on td "On Track" at bounding box center [401, 412] width 108 height 17
drag, startPoint x: 452, startPoint y: 408, endPoint x: 453, endPoint y: 417, distance: 8.7
click at [255, 417] on div "Period Status Q3 FY 19/20 Not Defined Q4 FY 19/20 Not Defined Q1 FY 20/21 Not D…" at bounding box center [255, 329] width 0 height 552
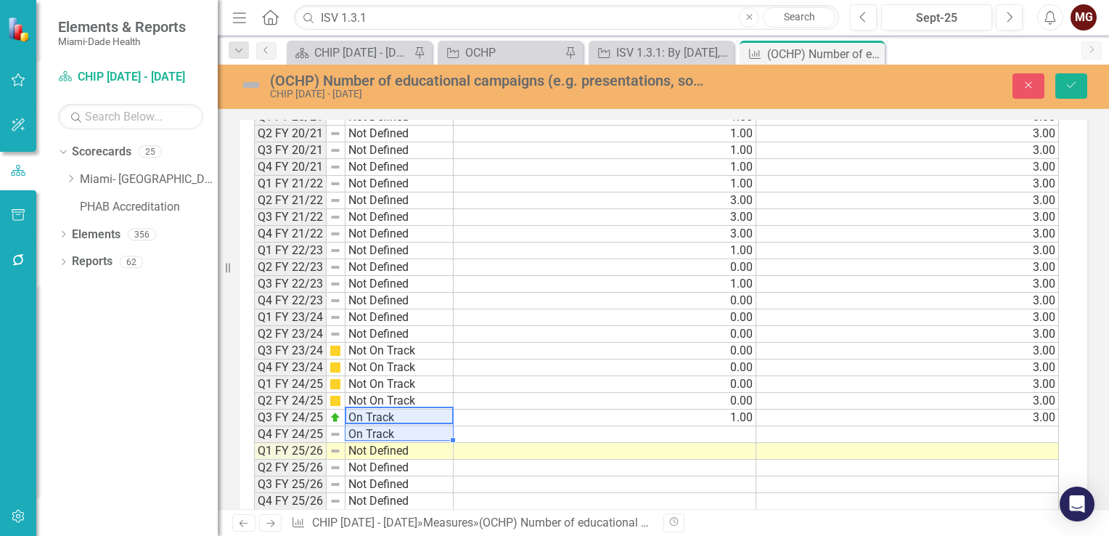
type textarea "On Track"
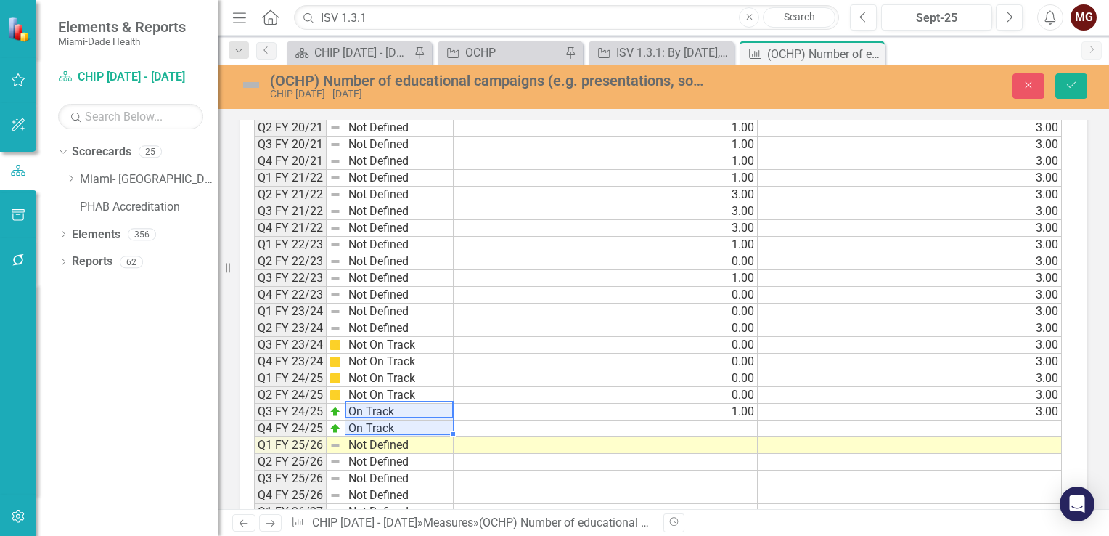
click at [658, 404] on td "1.00" at bounding box center [606, 412] width 304 height 17
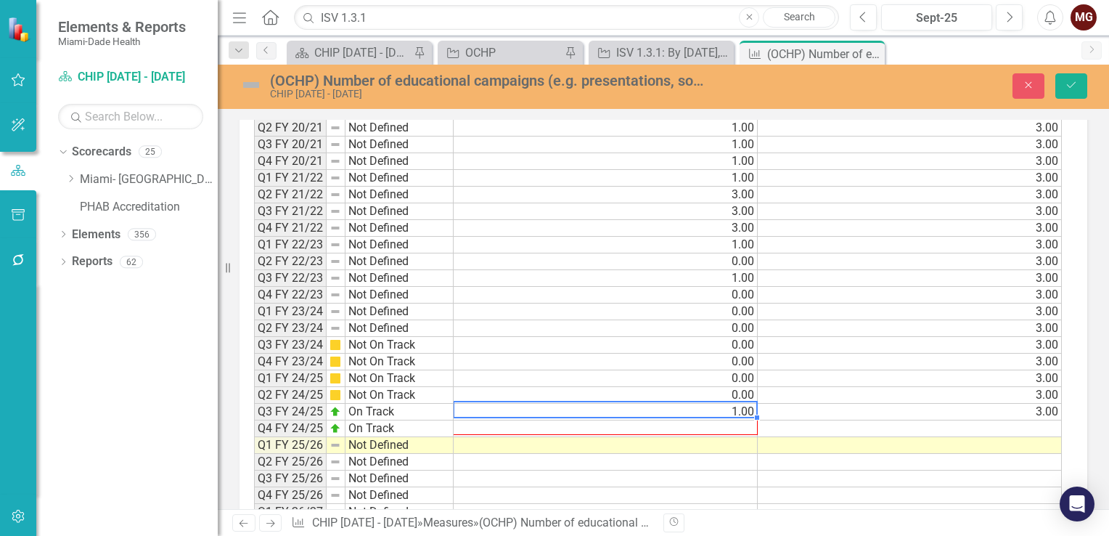
drag, startPoint x: 754, startPoint y: 409, endPoint x: 755, endPoint y: 417, distance: 8.0
click at [254, 417] on div "Period Status Actual Target Q3 FY 19/20 Not Defined 0.00 3.00 Q4 FY 19/20 Not D…" at bounding box center [254, 328] width 0 height 552
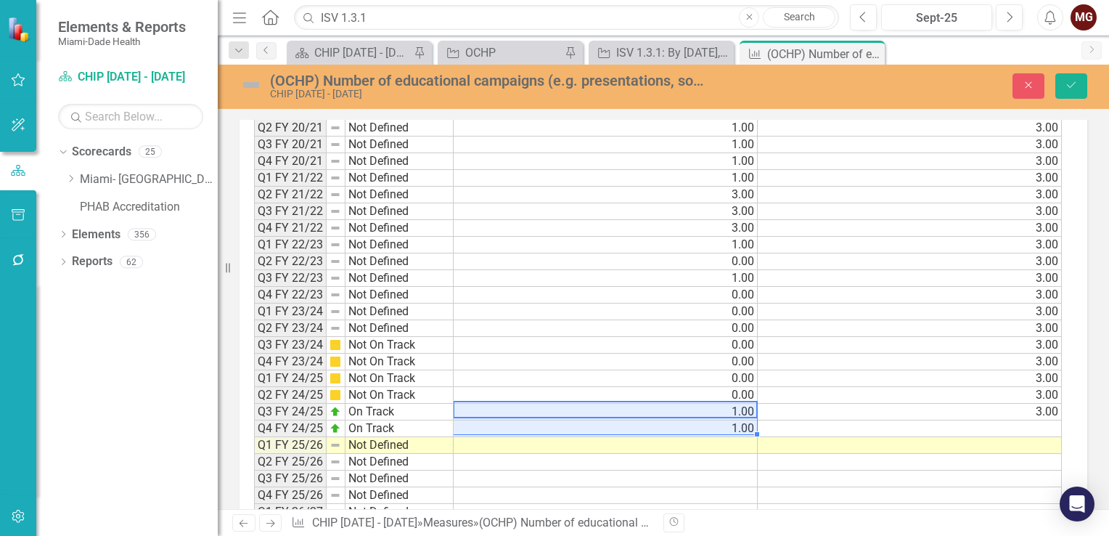
click at [945, 404] on td "3.00" at bounding box center [910, 412] width 304 height 17
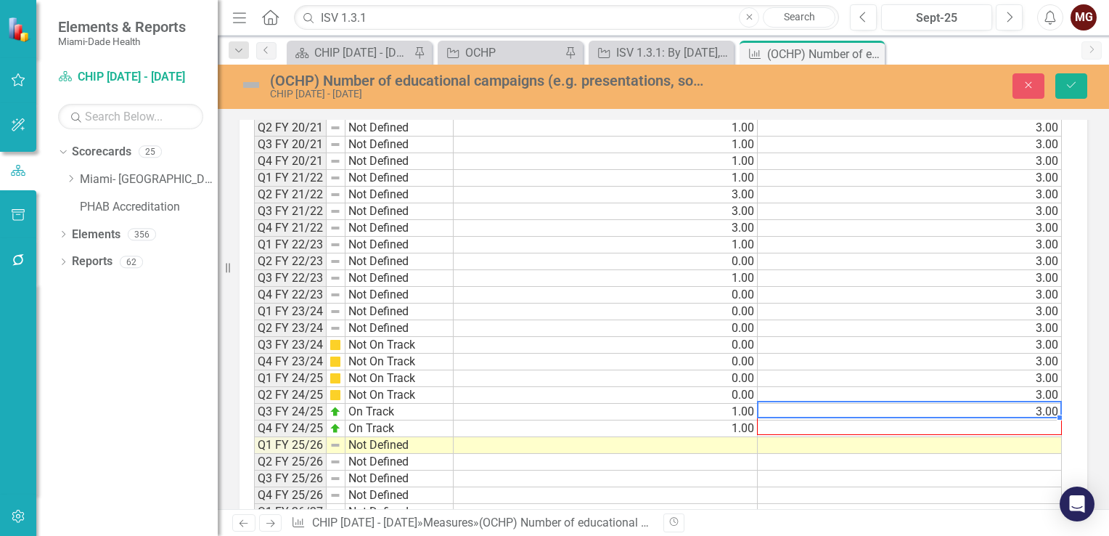
click at [254, 413] on div "Period Status Actual Target Q3 FY 19/20 Not Defined 0.00 3.00 Q4 FY 19/20 Not D…" at bounding box center [254, 328] width 0 height 552
type textarea "3"
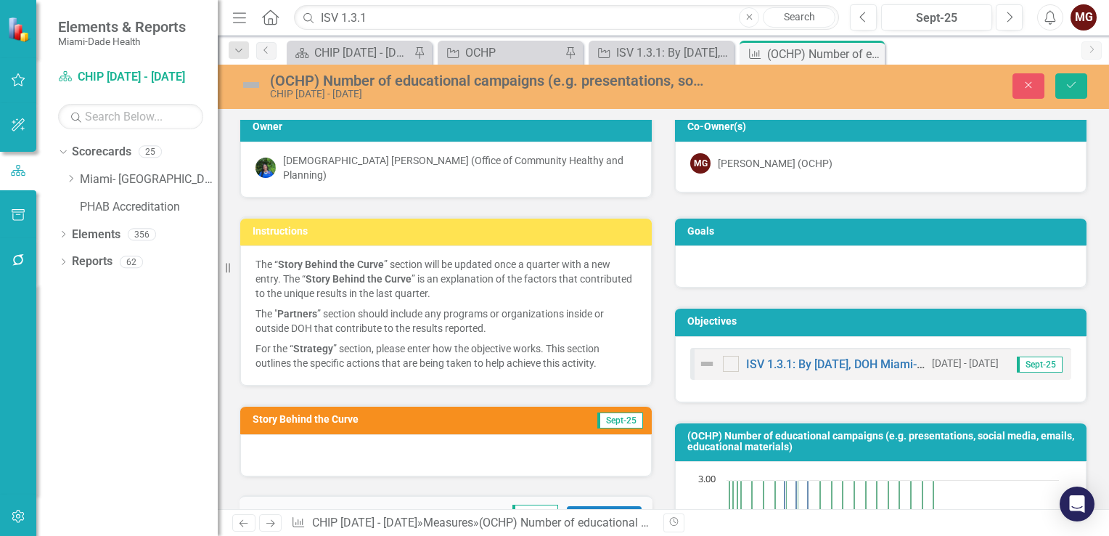
scroll to position [0, 0]
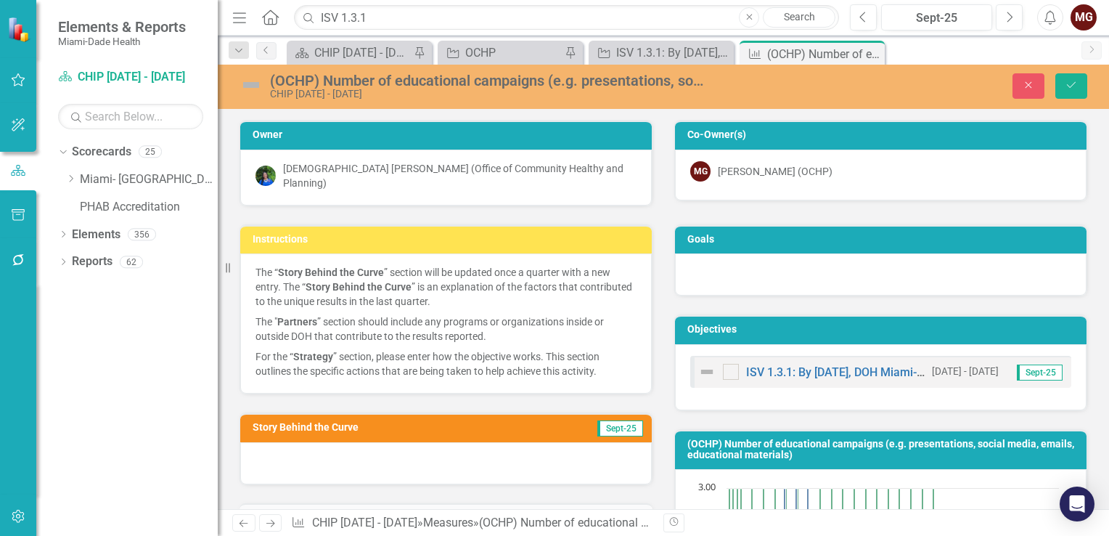
click at [473, 467] on div at bounding box center [446, 463] width 412 height 42
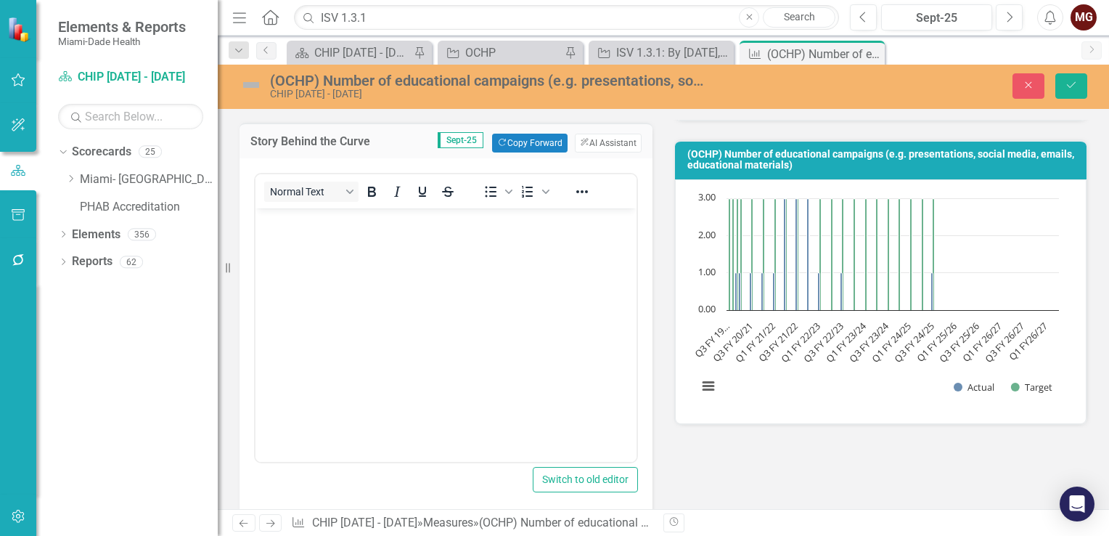
scroll to position [290, 0]
click at [311, 248] on body "Rich Text Area. Press ALT-0 for help." at bounding box center [445, 317] width 381 height 218
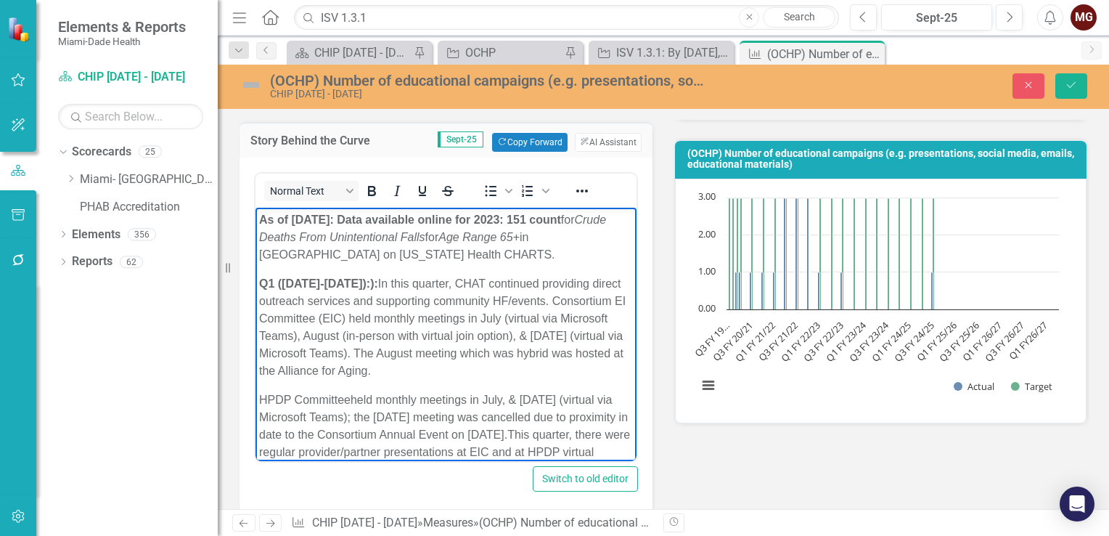
scroll to position [235, 0]
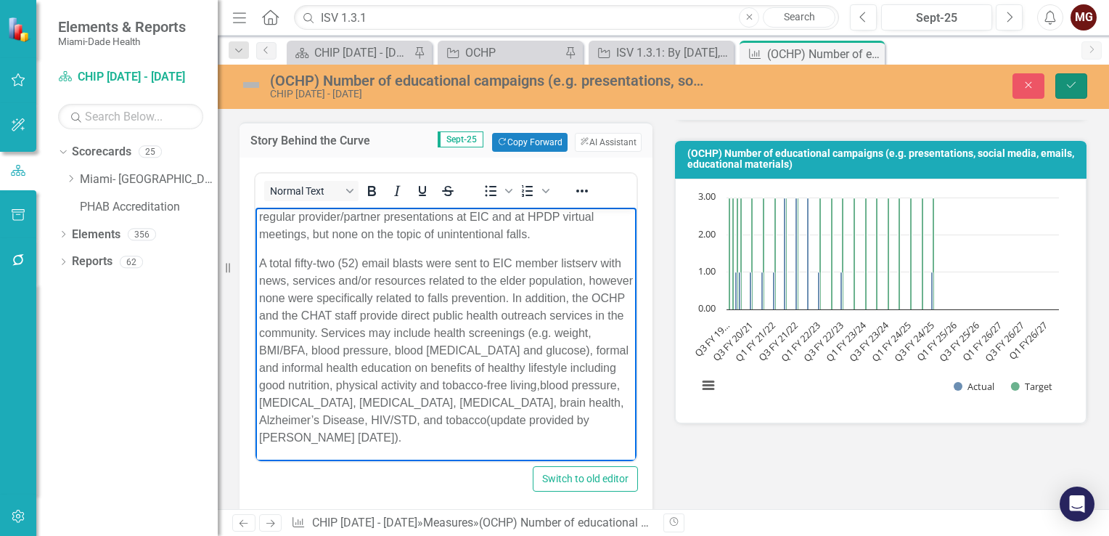
drag, startPoint x: 1065, startPoint y: 80, endPoint x: 1108, endPoint y: 129, distance: 65.8
click at [1065, 80] on icon "Save" at bounding box center [1071, 85] width 13 height 10
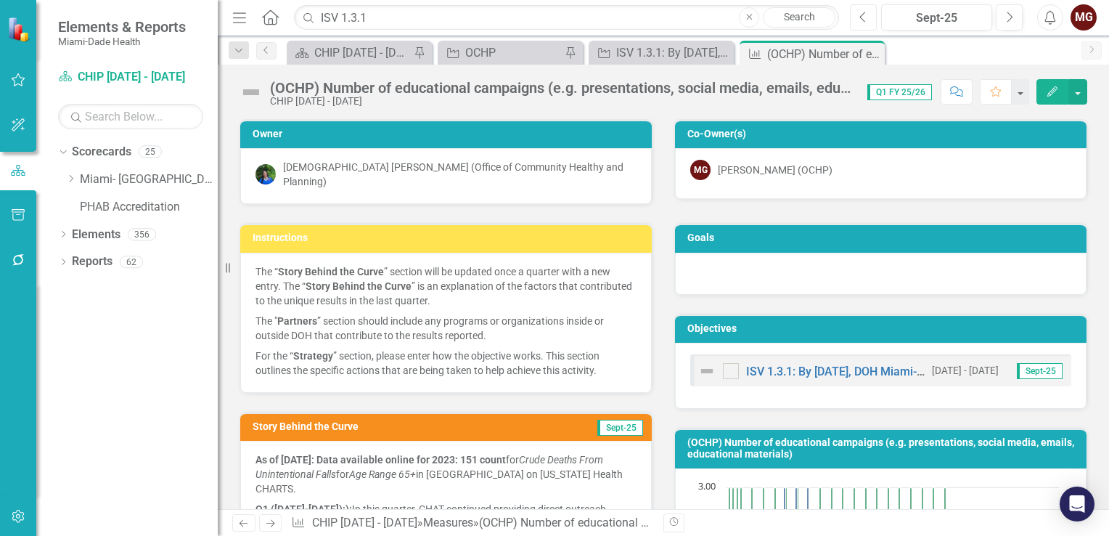
click at [862, 20] on icon "Previous" at bounding box center [863, 17] width 8 height 13
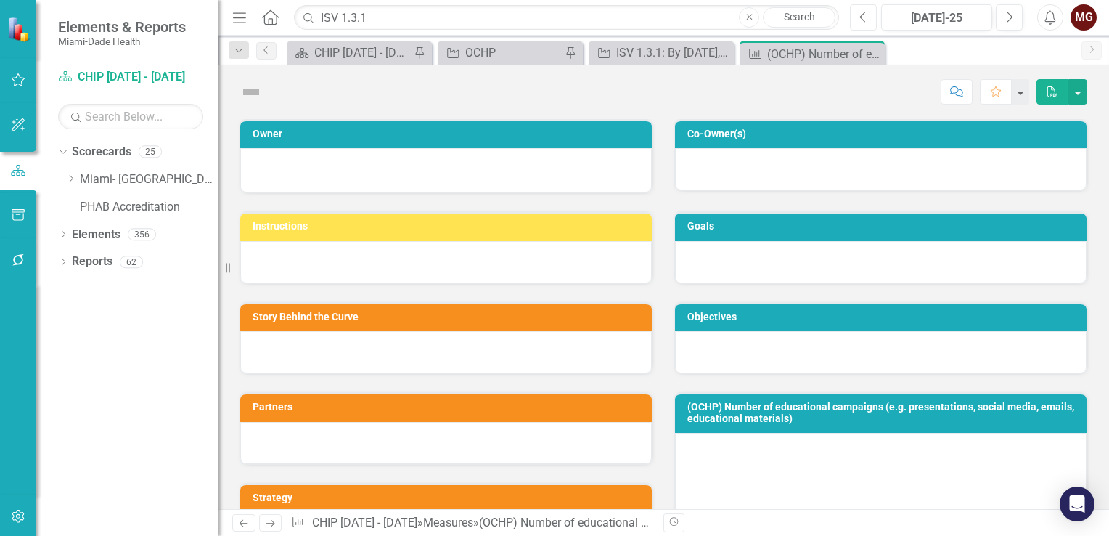
click at [862, 20] on icon "Previous" at bounding box center [863, 17] width 8 height 13
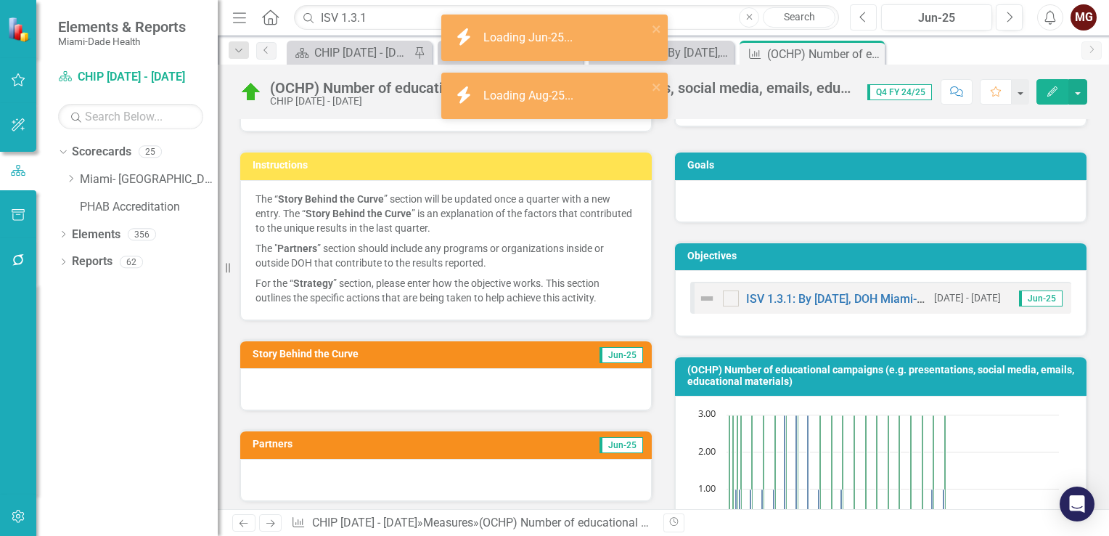
scroll to position [145, 0]
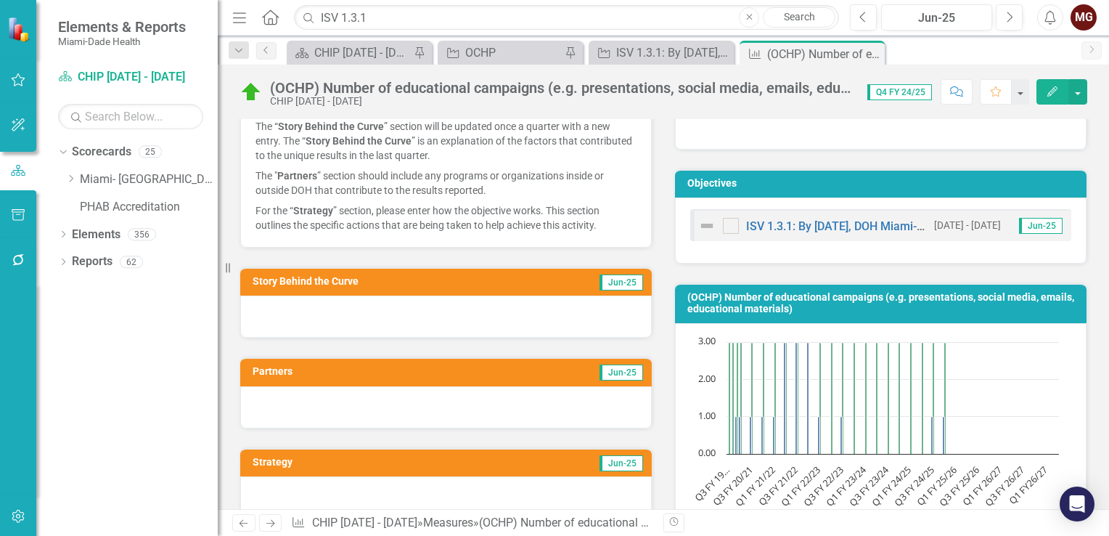
click at [475, 309] on div at bounding box center [446, 316] width 412 height 42
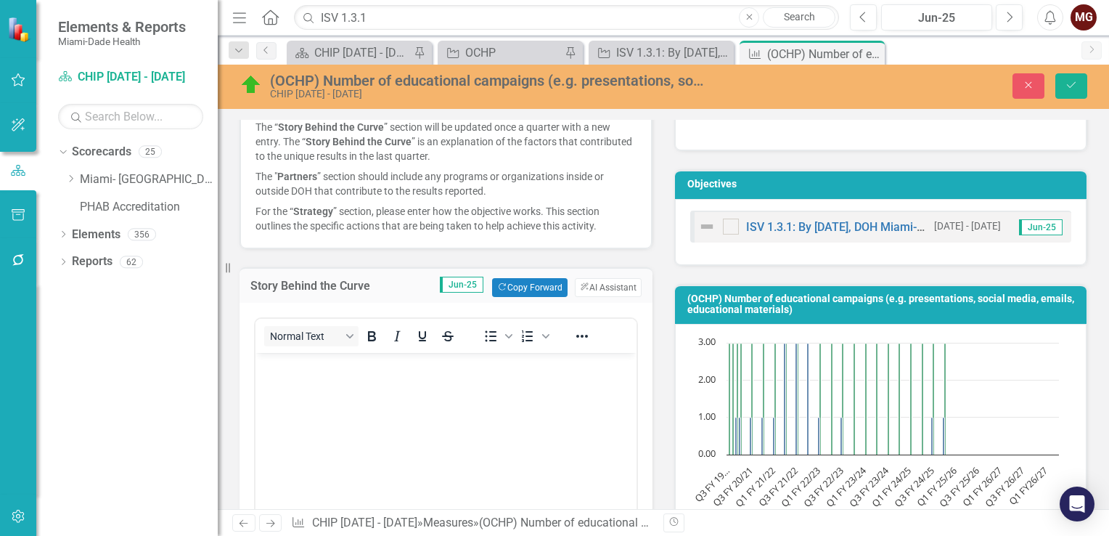
scroll to position [0, 0]
click at [1002, 16] on button "Next" at bounding box center [1009, 17] width 27 height 26
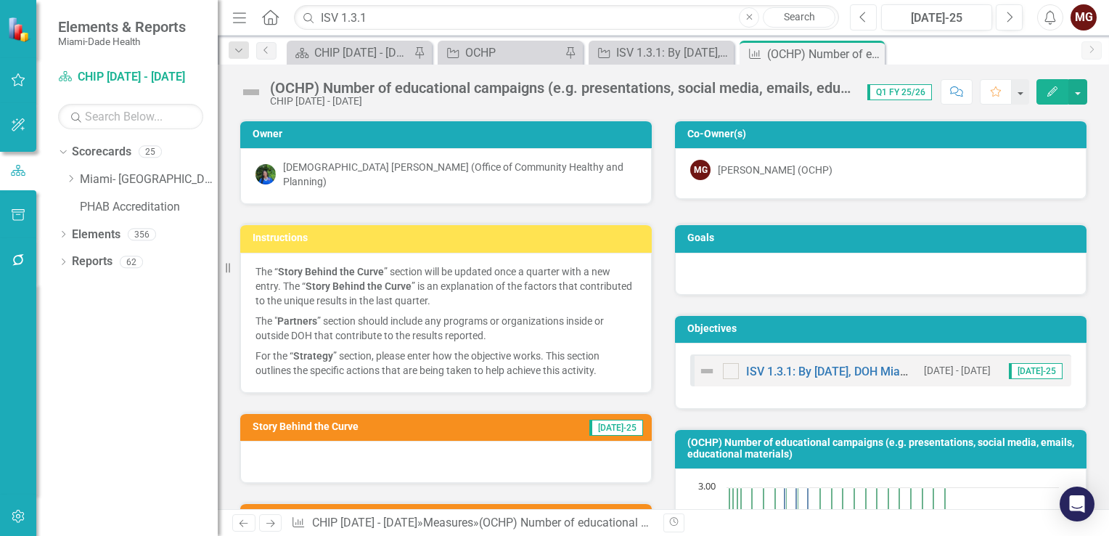
click at [863, 16] on icon "Previous" at bounding box center [863, 17] width 8 height 13
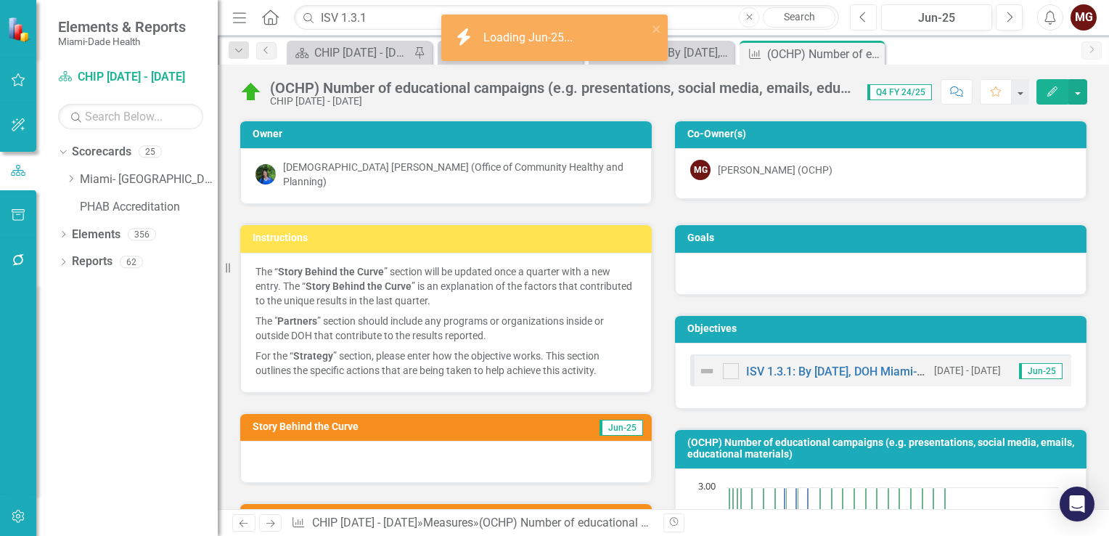
click at [863, 16] on icon "Previous" at bounding box center [863, 17] width 8 height 13
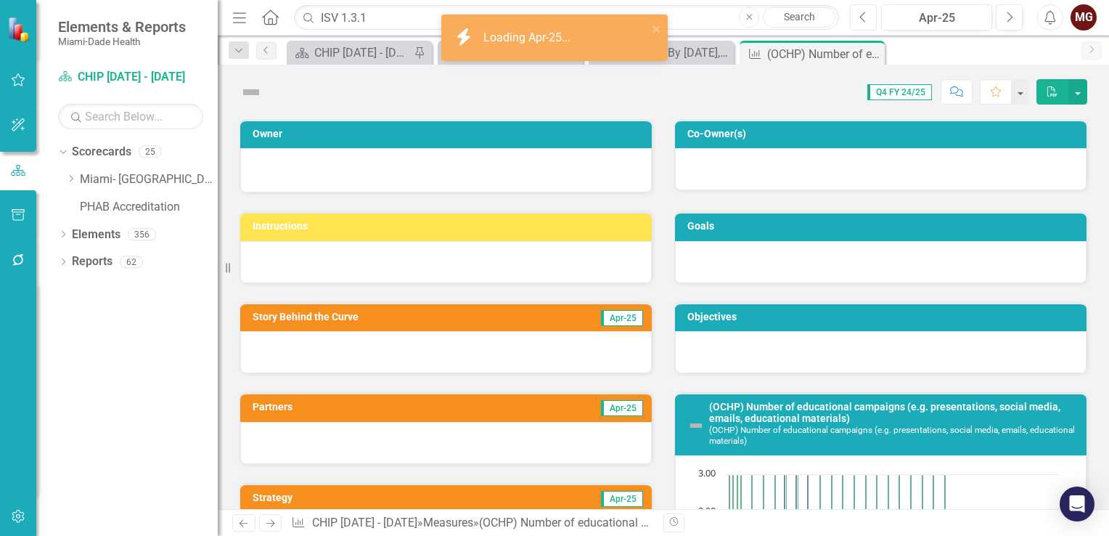
click at [863, 16] on icon "Previous" at bounding box center [863, 17] width 8 height 13
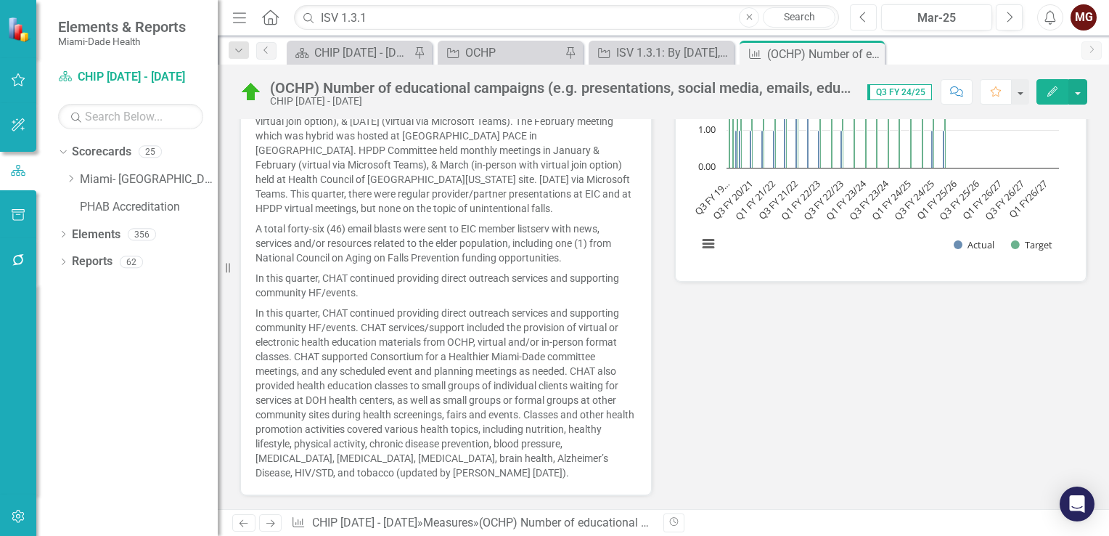
scroll to position [508, 0]
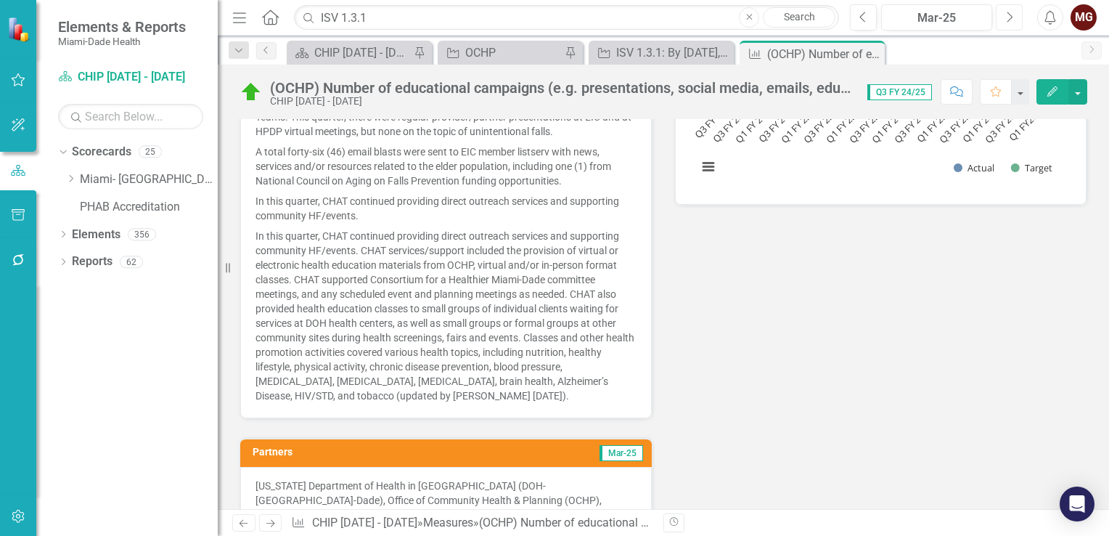
click at [1005, 20] on icon "Next" at bounding box center [1009, 17] width 8 height 13
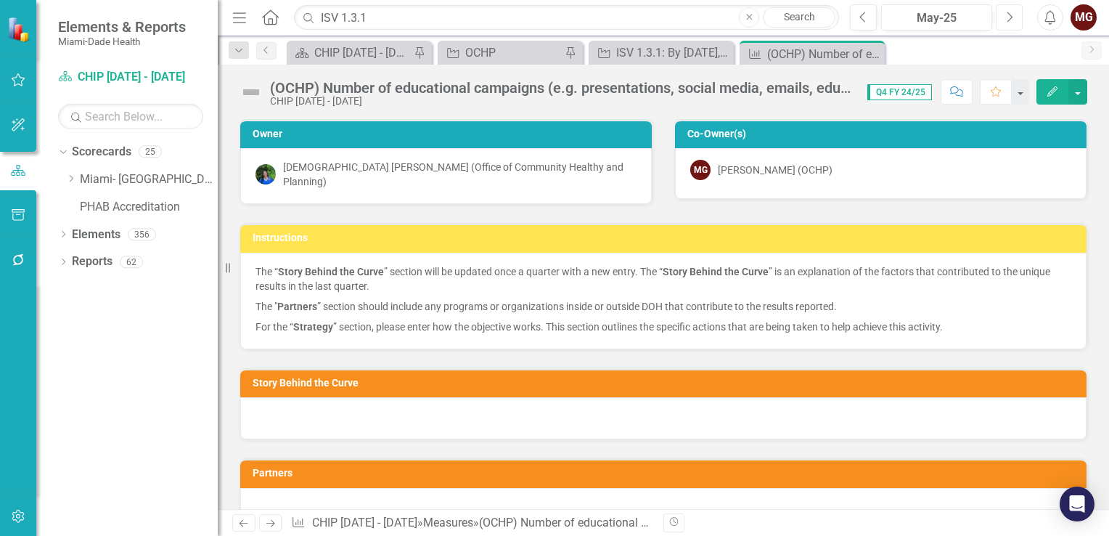
click at [1005, 20] on icon "Next" at bounding box center [1009, 17] width 8 height 13
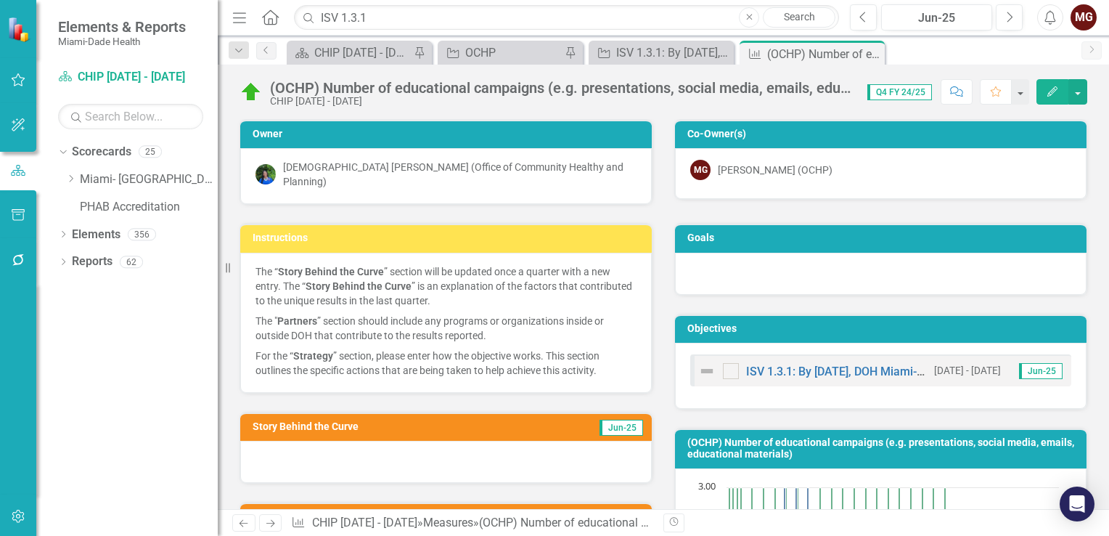
click at [474, 454] on div at bounding box center [446, 462] width 412 height 42
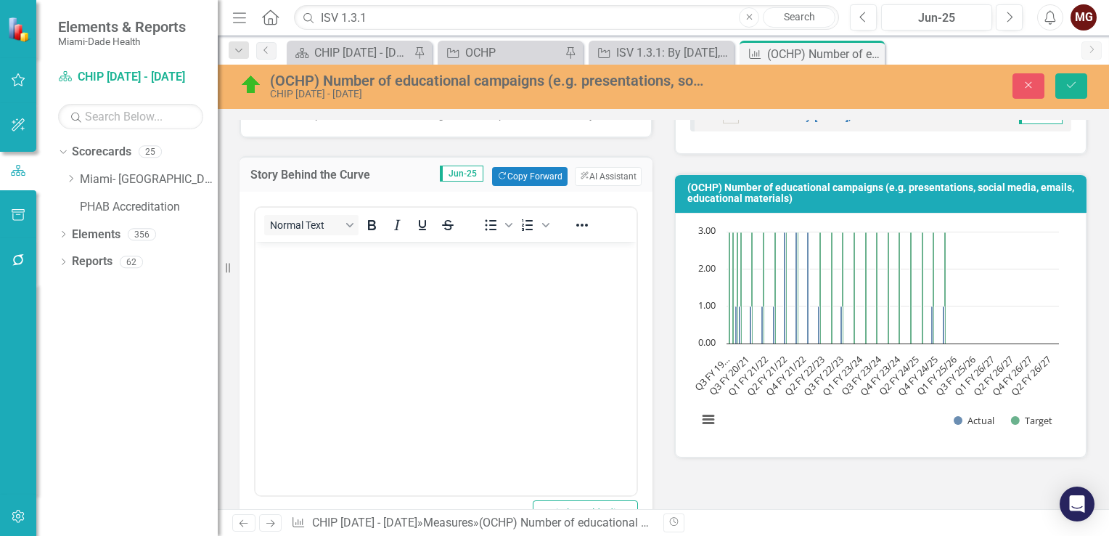
scroll to position [290, 0]
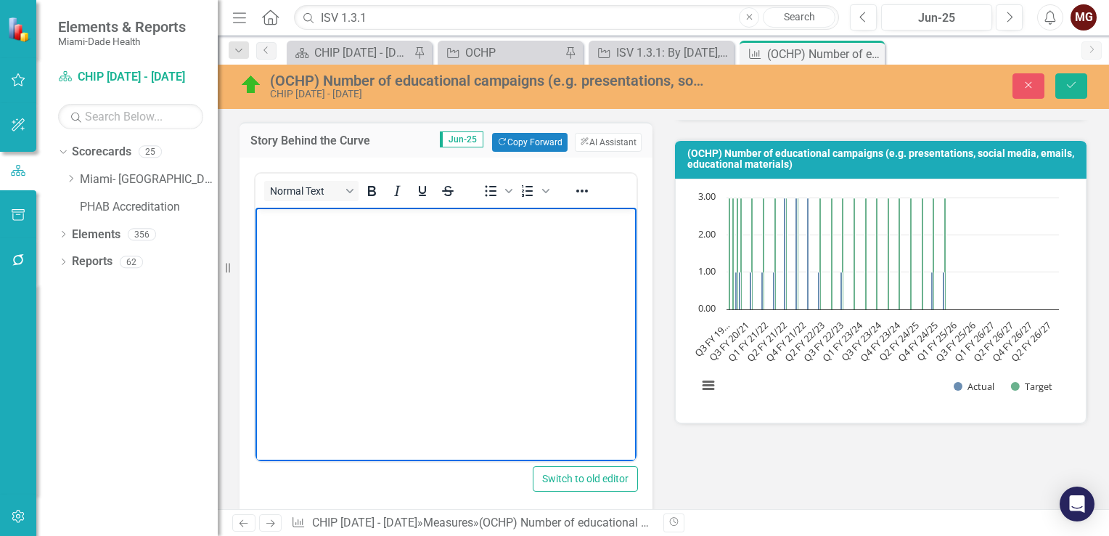
click at [293, 236] on body "Rich Text Area. Press ALT-0 for help." at bounding box center [445, 317] width 381 height 218
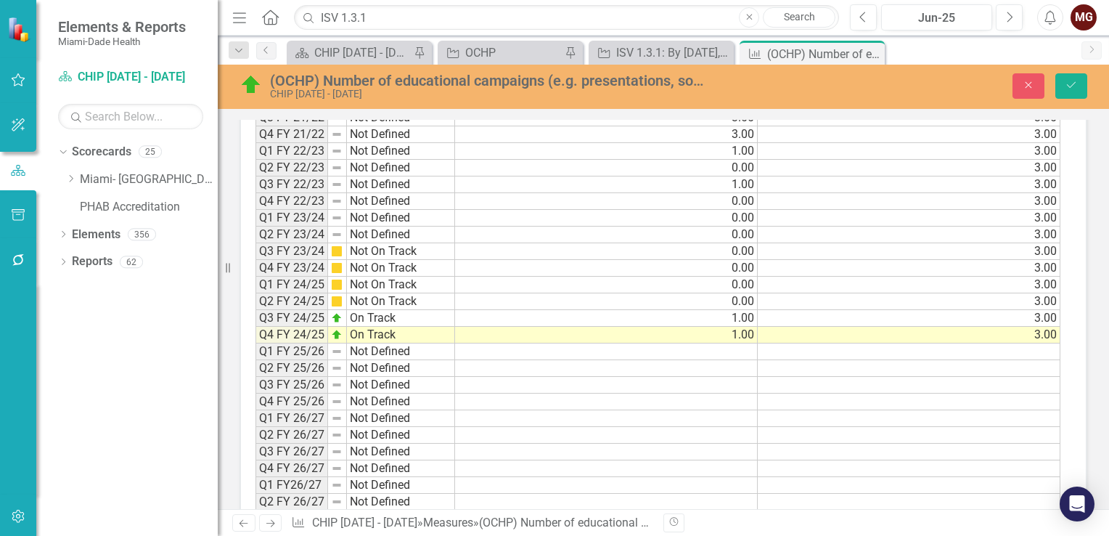
scroll to position [1089, 0]
click at [1073, 89] on icon "Save" at bounding box center [1071, 85] width 13 height 10
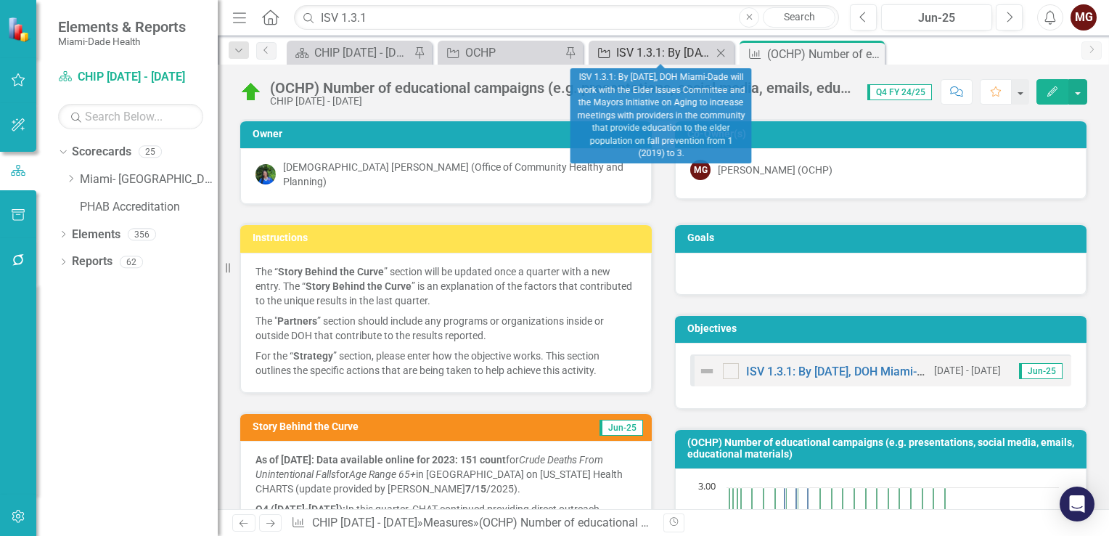
click at [676, 54] on div "ISV 1.3.1: By [DATE], DOH Miami-Dade will work with the Elder Issues Committee …" at bounding box center [664, 53] width 96 height 18
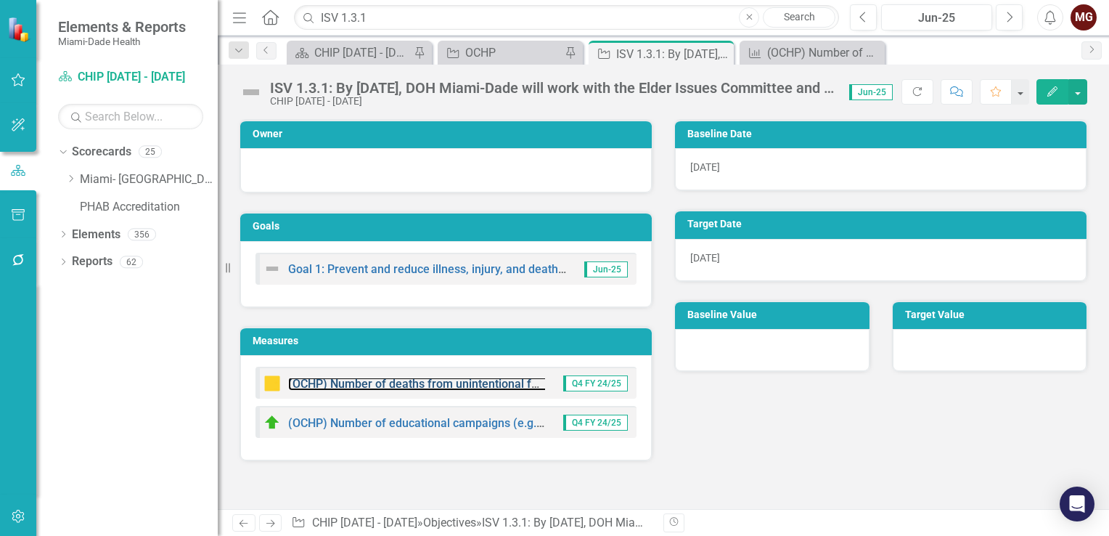
click at [405, 382] on link "(OCHP) Number of deaths from unintentional falls in adults aged [DEMOGRAPHIC_DA…" at bounding box center [522, 384] width 468 height 14
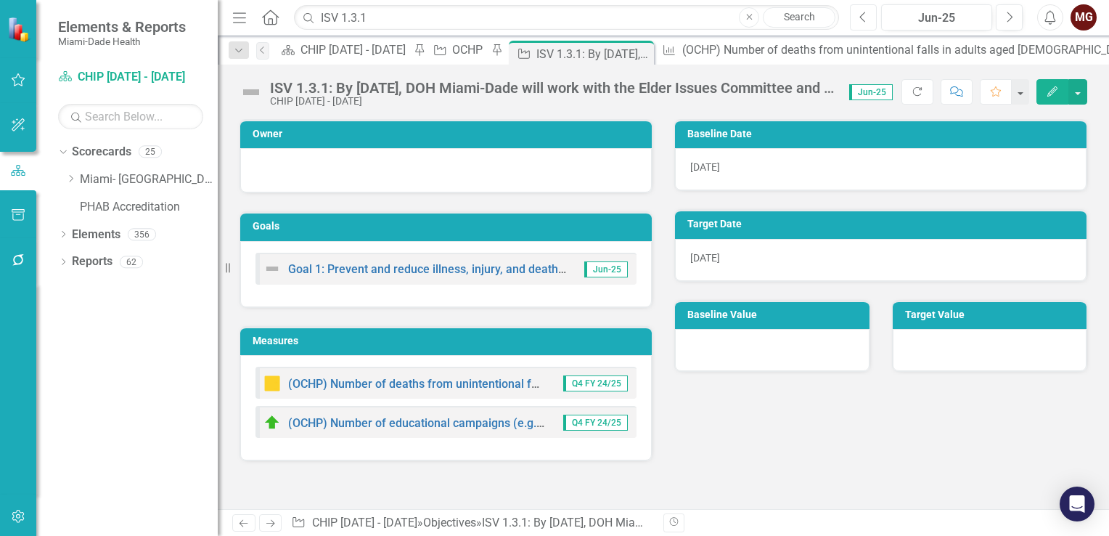
click at [862, 22] on icon "Previous" at bounding box center [863, 17] width 8 height 13
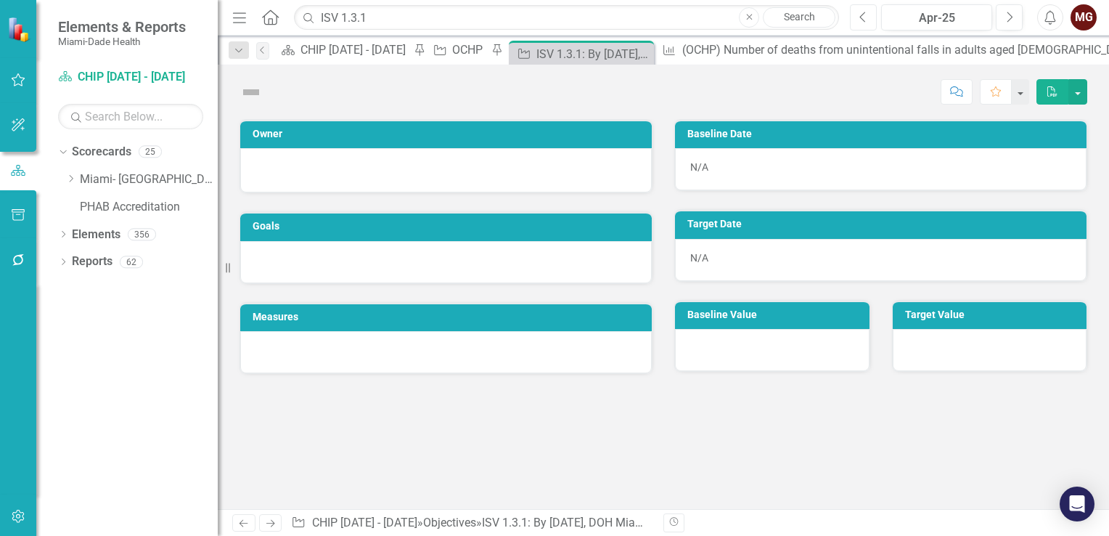
click at [862, 22] on icon "Previous" at bounding box center [863, 17] width 8 height 13
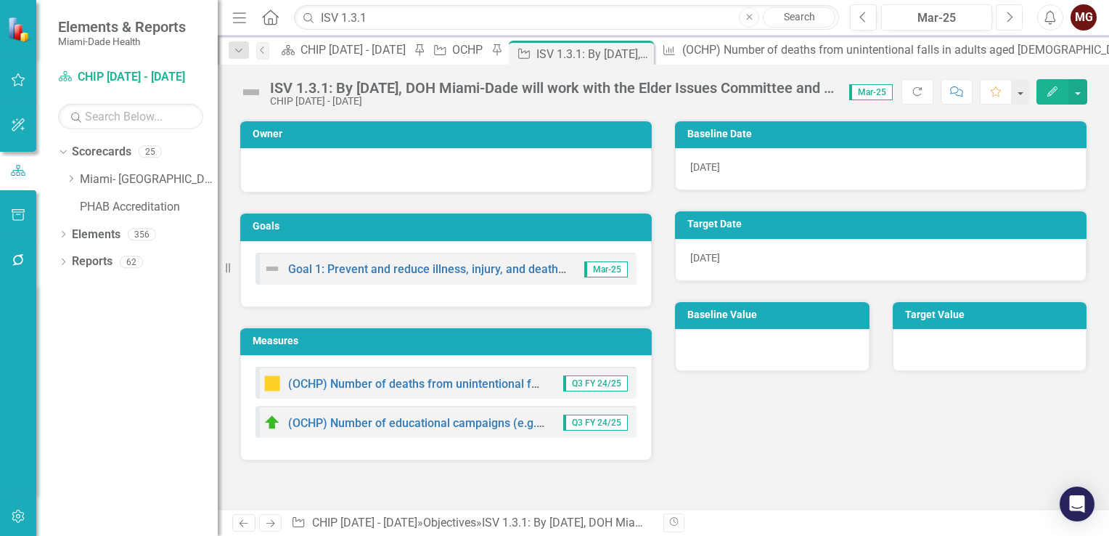
click at [1011, 21] on icon "Next" at bounding box center [1009, 17] width 8 height 13
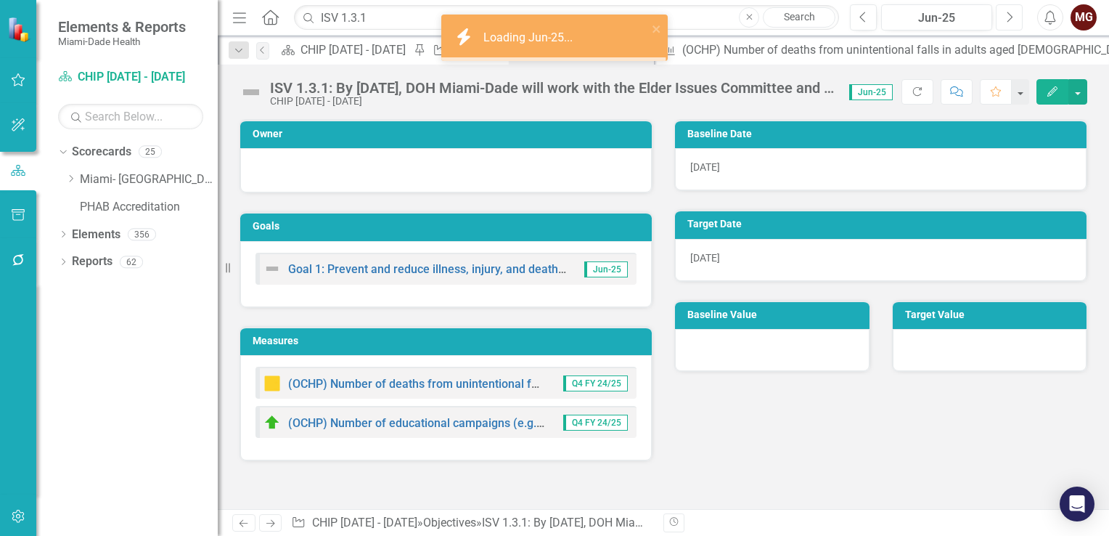
click at [1011, 21] on icon "Next" at bounding box center [1009, 17] width 8 height 13
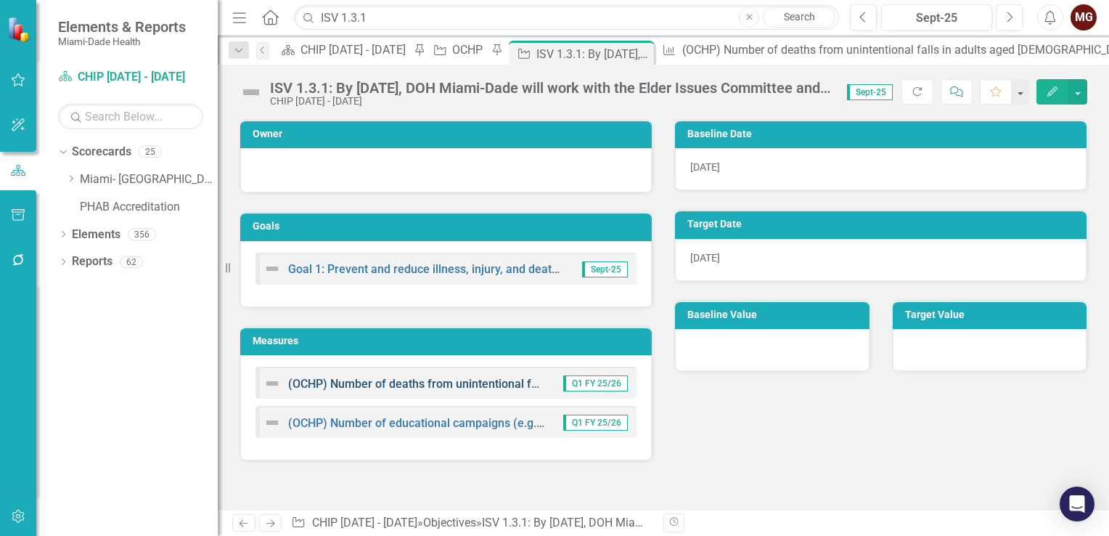
click at [409, 382] on link "(OCHP) Number of deaths from unintentional falls in adults aged [DEMOGRAPHIC_DA…" at bounding box center [522, 384] width 468 height 14
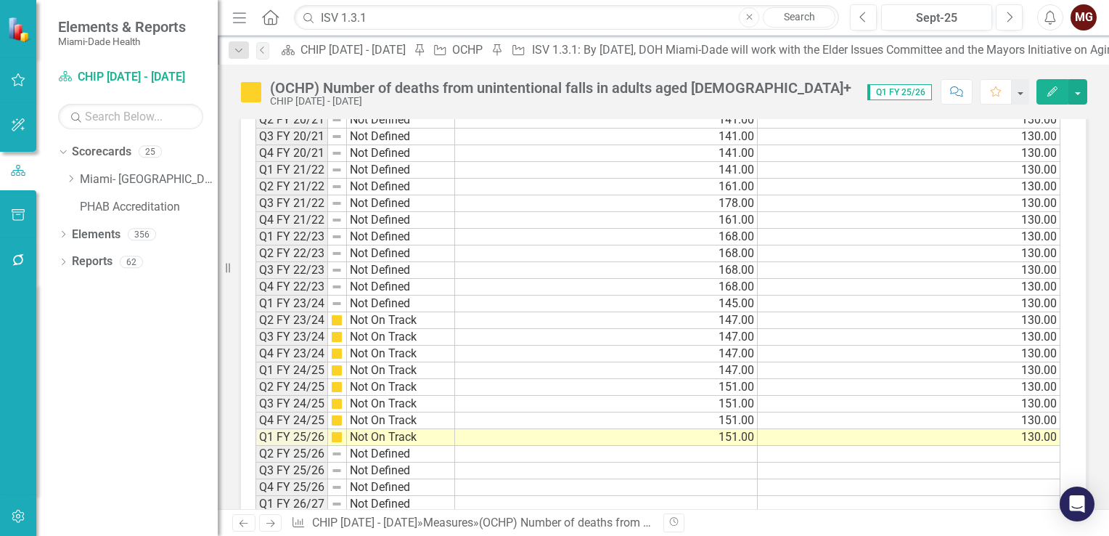
scroll to position [1411, 0]
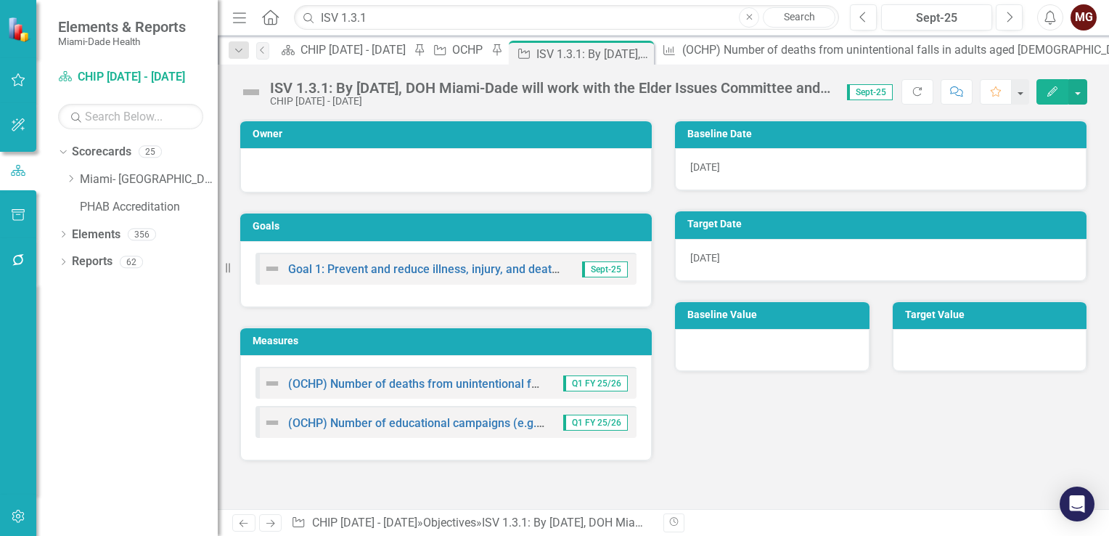
click at [268, 381] on img at bounding box center [271, 383] width 17 height 17
drag, startPoint x: 269, startPoint y: 381, endPoint x: 730, endPoint y: 467, distance: 469.5
click at [730, 467] on div "Owner Goals Goal 1: Prevent and reduce illness, injury, and death related to en…" at bounding box center [663, 288] width 891 height 375
click at [923, 90] on icon "Refresh" at bounding box center [917, 91] width 13 height 10
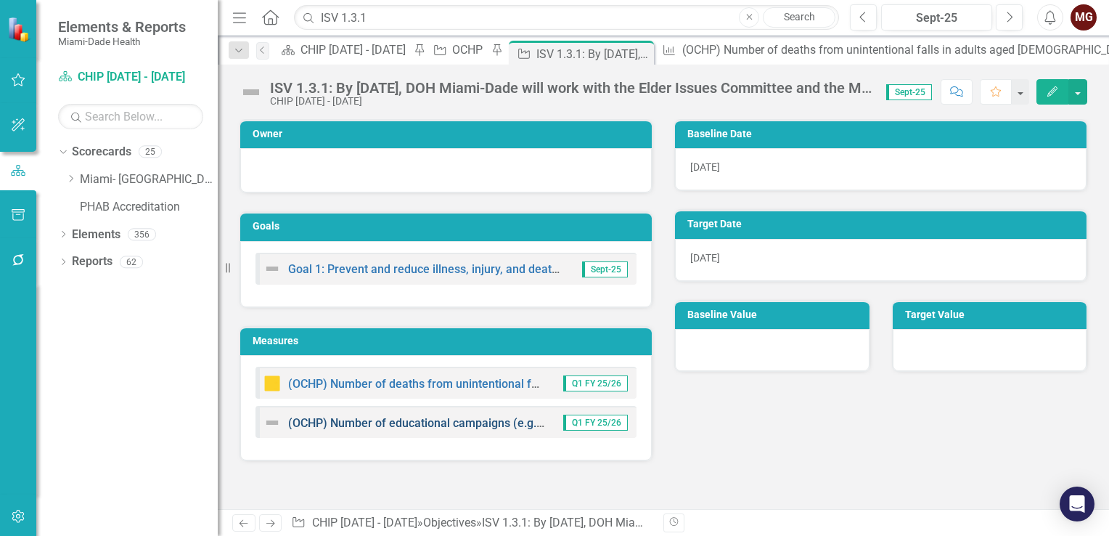
click at [426, 422] on link "(OCHP) Number of educational campaigns (e.g. presentations, social media, email…" at bounding box center [567, 423] width 559 height 14
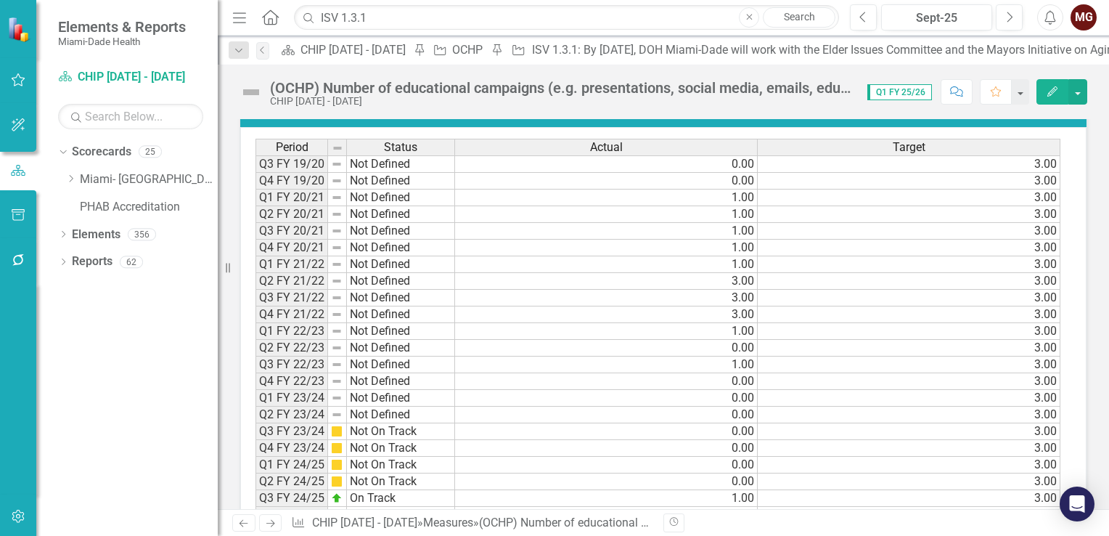
scroll to position [1307, 0]
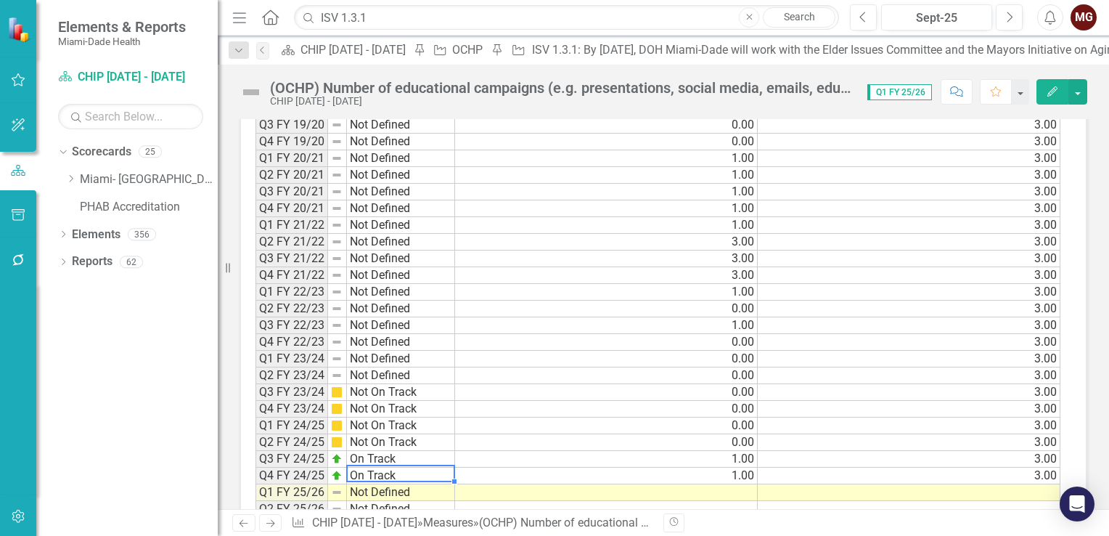
click at [426, 467] on td "On Track" at bounding box center [401, 475] width 108 height 17
drag, startPoint x: 451, startPoint y: 457, endPoint x: 450, endPoint y: 467, distance: 9.5
click at [255, 467] on div "Period Status Q3 FY 19/20 Not Defined Q4 FY 19/20 Not Defined Q1 FY 20/21 Not D…" at bounding box center [255, 375] width 0 height 552
type textarea "On Track"
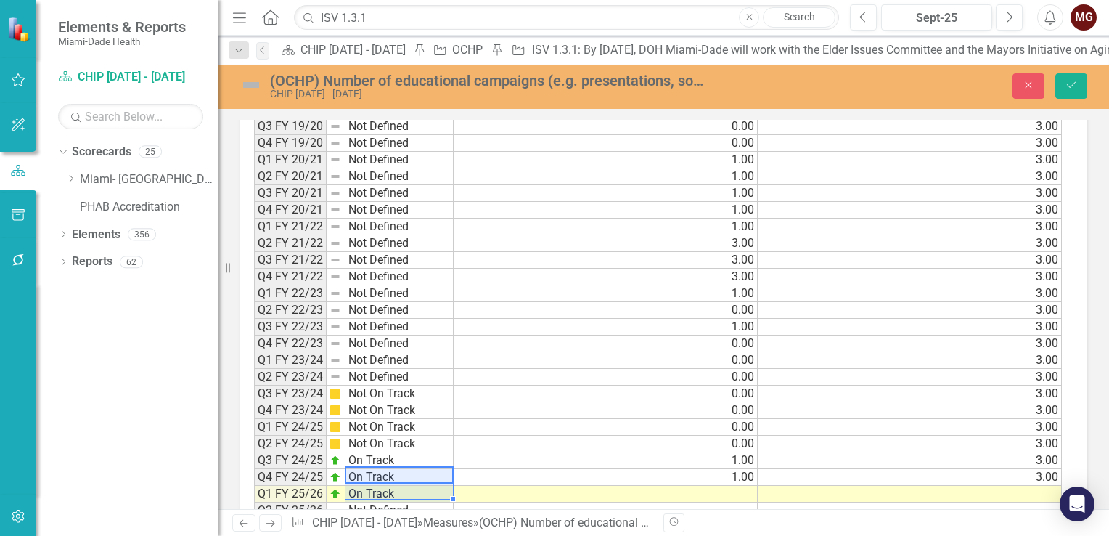
click at [721, 469] on td "1.00" at bounding box center [606, 477] width 304 height 17
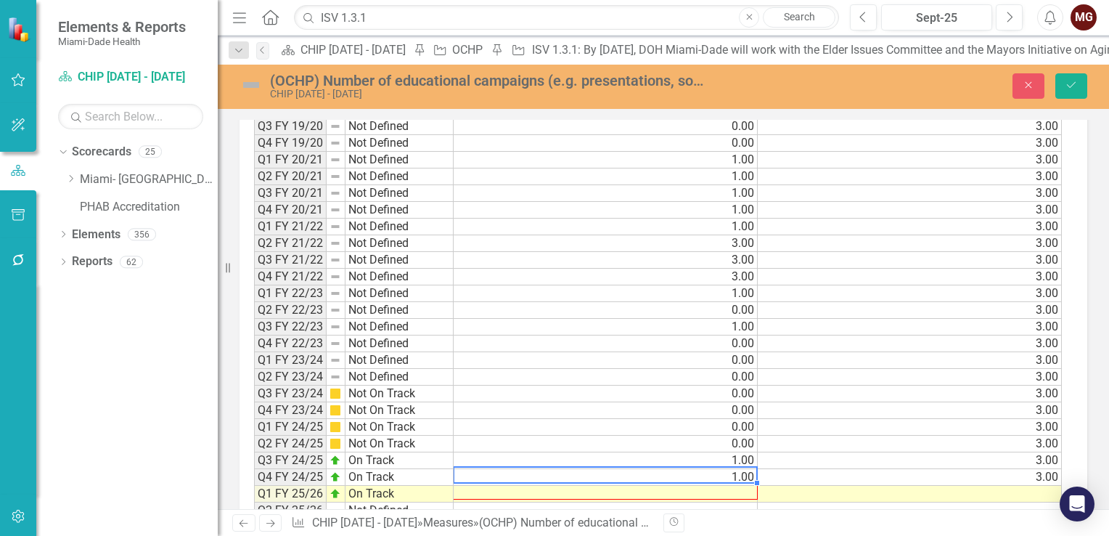
drag, startPoint x: 758, startPoint y: 454, endPoint x: 756, endPoint y: 464, distance: 9.5
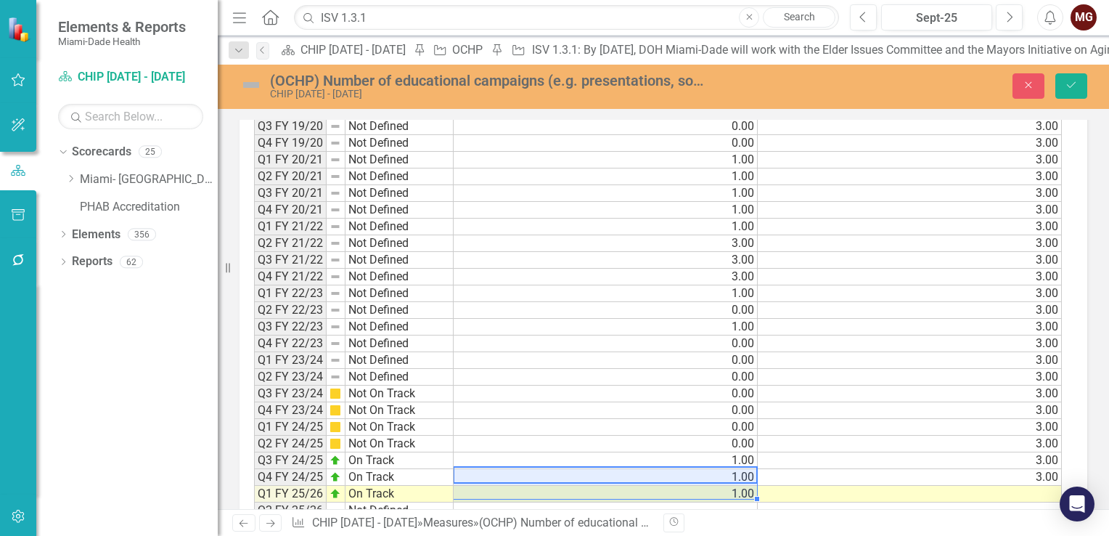
click at [1015, 469] on td "3.00" at bounding box center [910, 477] width 304 height 17
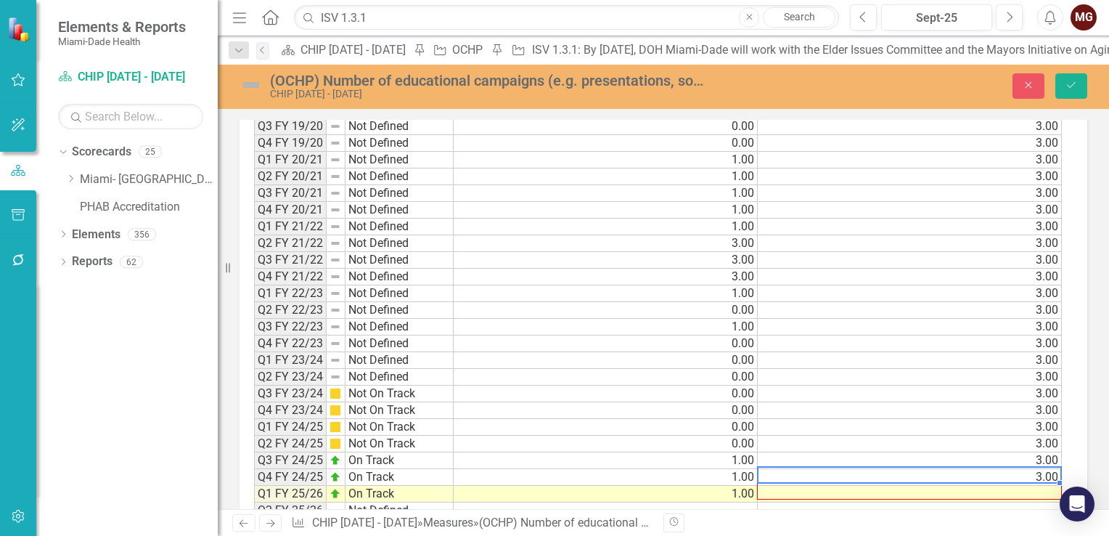
drag, startPoint x: 1058, startPoint y: 458, endPoint x: 1058, endPoint y: 469, distance: 10.9
click at [254, 469] on div "Period Status Actual Target Q3 FY 19/20 Not Defined 0.00 3.00 Q4 FY 19/20 Not D…" at bounding box center [254, 377] width 0 height 552
type textarea "3"
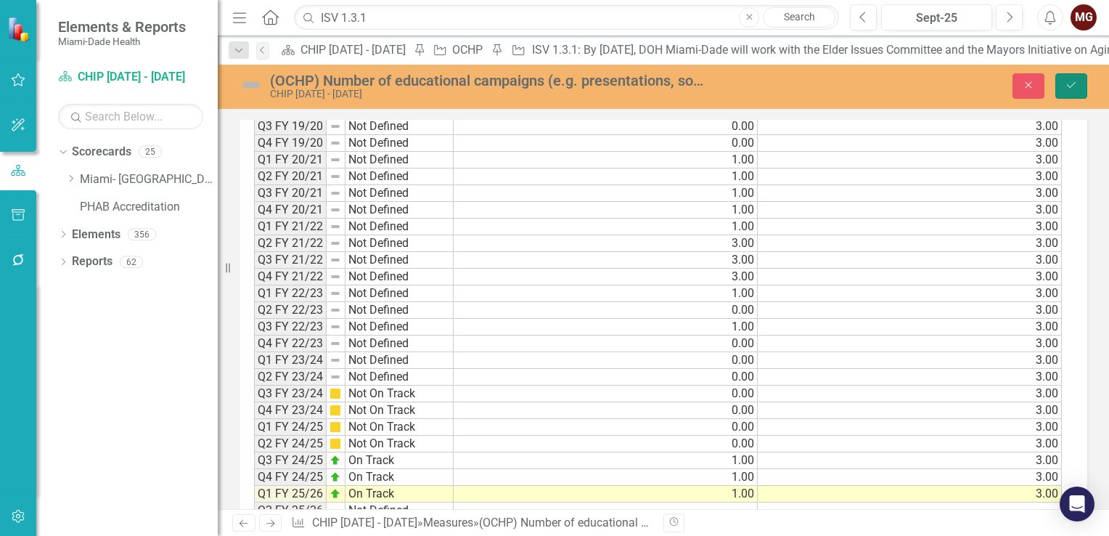
click at [1060, 88] on button "Save" at bounding box center [1071, 85] width 32 height 25
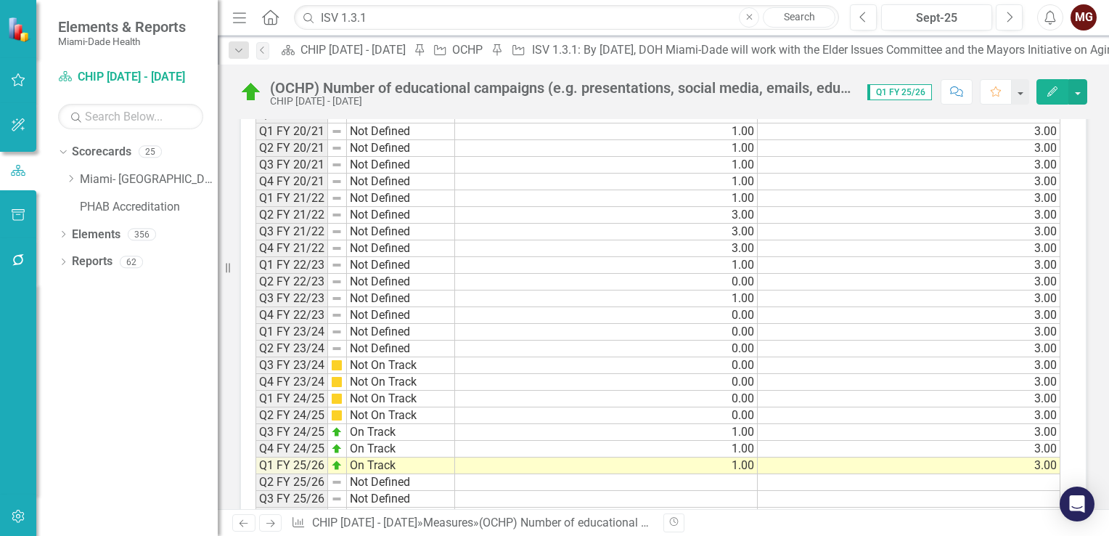
scroll to position [1460, 0]
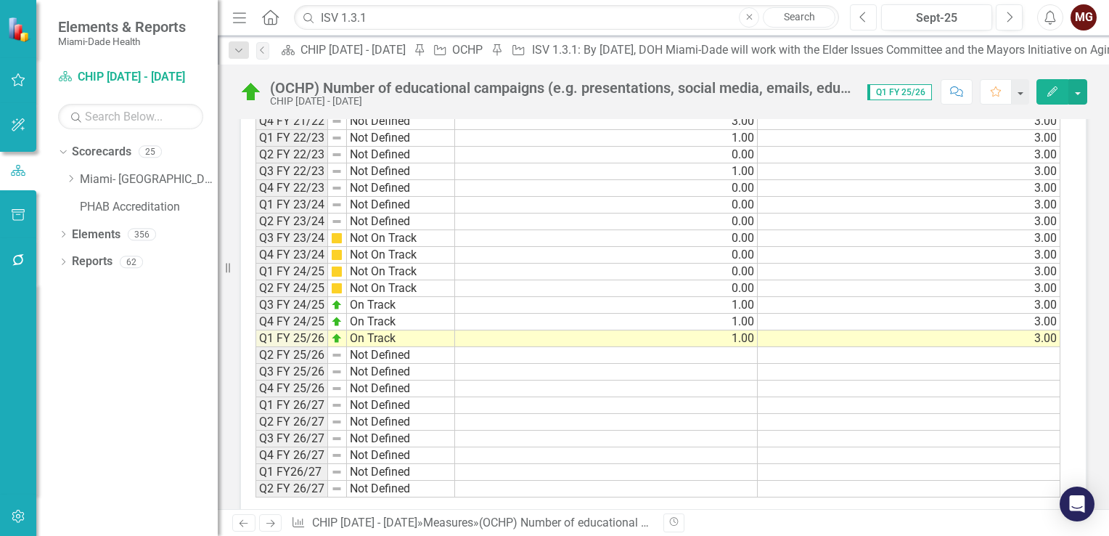
click at [855, 19] on button "Previous" at bounding box center [863, 17] width 27 height 26
click at [856, 19] on button "Previous" at bounding box center [863, 17] width 27 height 26
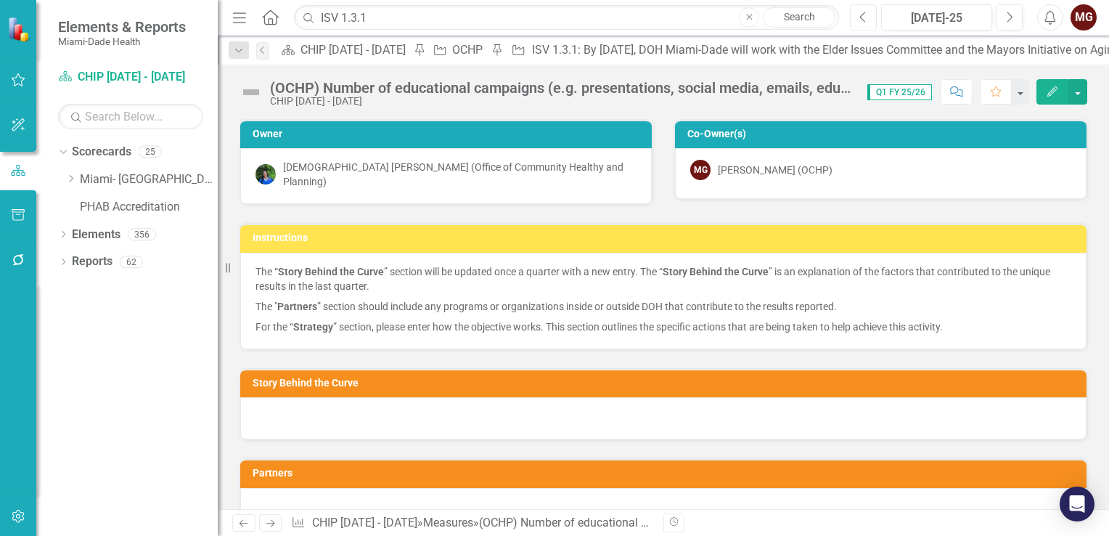
click at [856, 19] on button "Previous" at bounding box center [863, 17] width 27 height 26
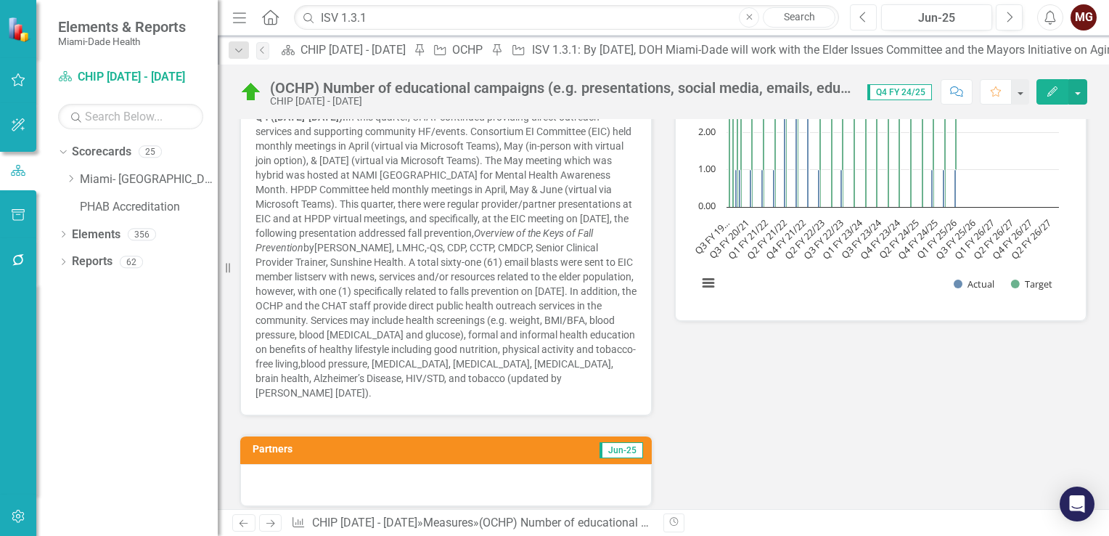
scroll to position [508, 0]
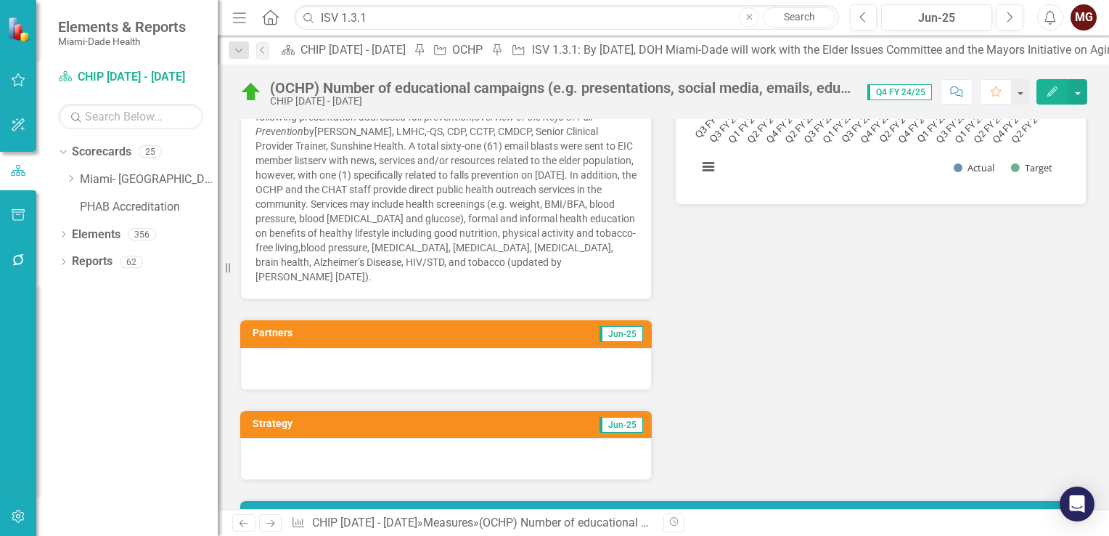
click at [456, 361] on div at bounding box center [446, 369] width 412 height 42
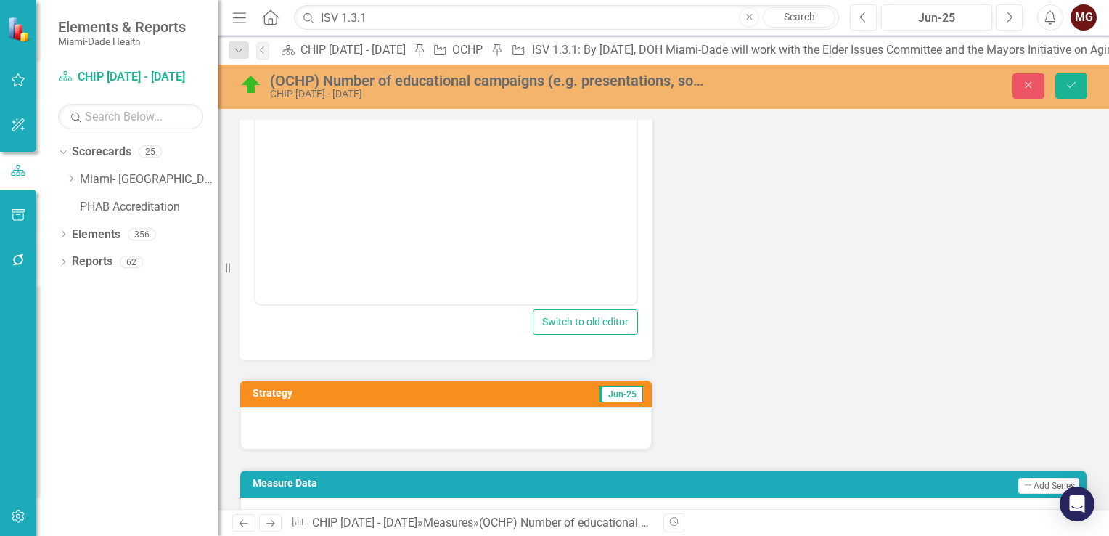
scroll to position [871, 0]
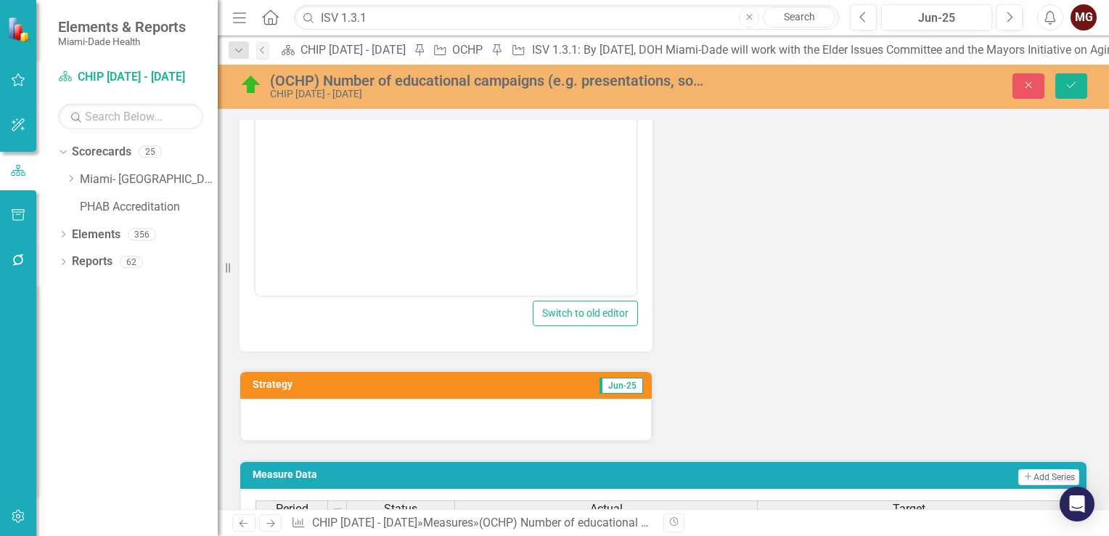
click at [447, 403] on div at bounding box center [446, 419] width 412 height 42
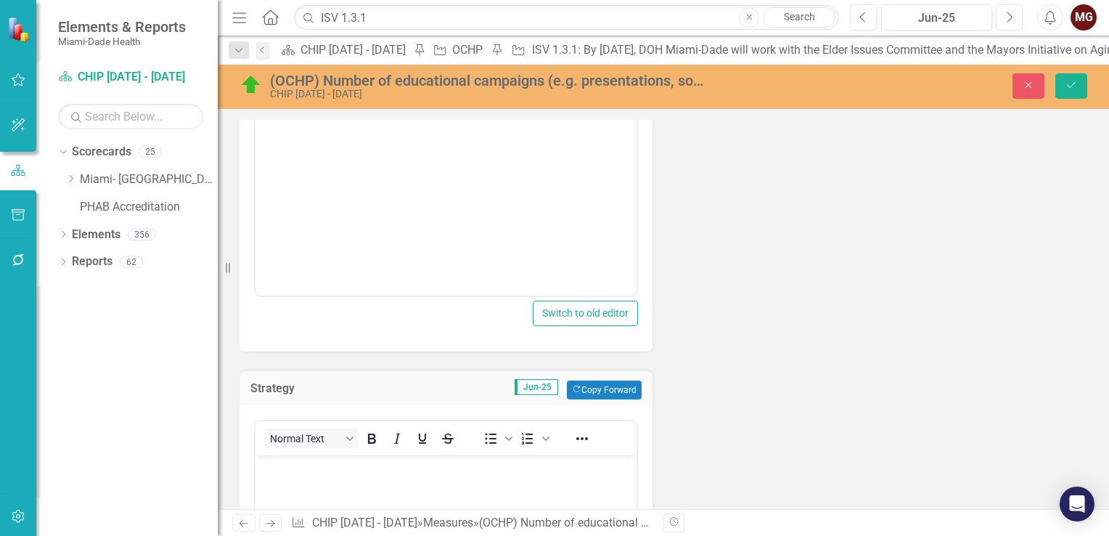
scroll to position [0, 0]
click at [336, 178] on body "Rich Text Area. Press ALT-0 for help." at bounding box center [445, 150] width 381 height 218
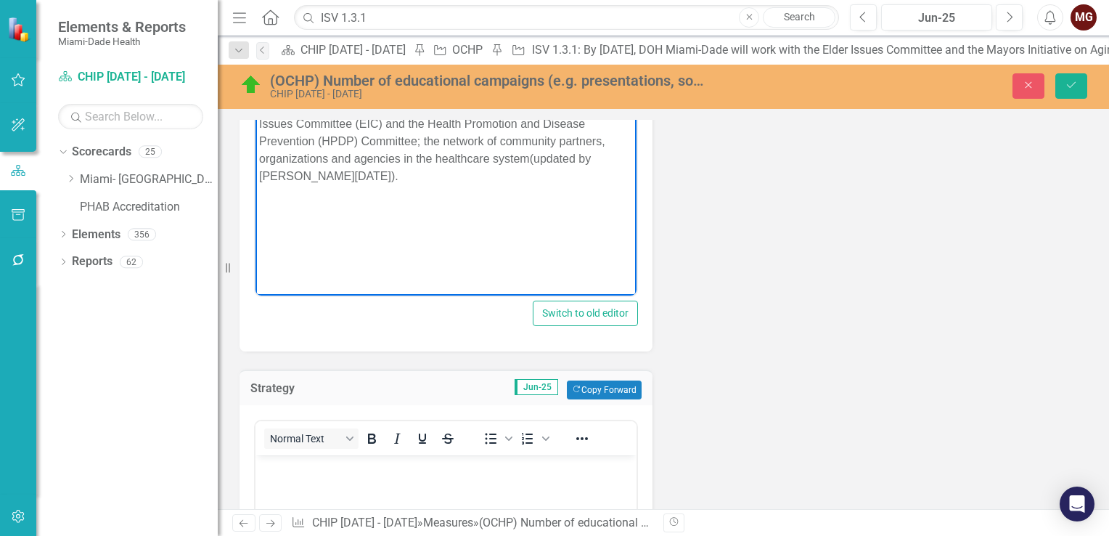
click at [321, 470] on p "Rich Text Area. Press ALT-0 for help." at bounding box center [446, 466] width 374 height 17
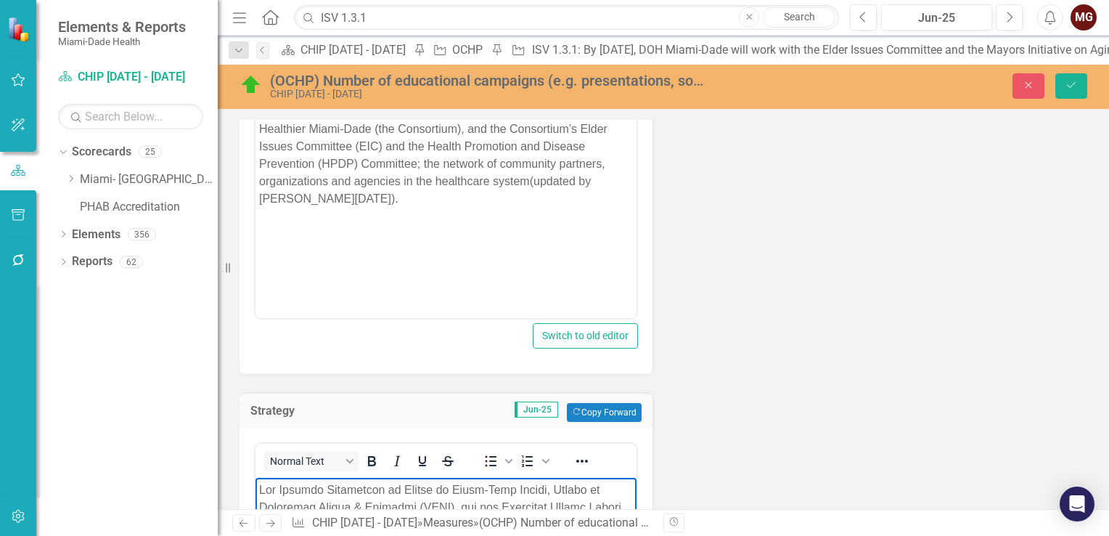
scroll to position [769, 0]
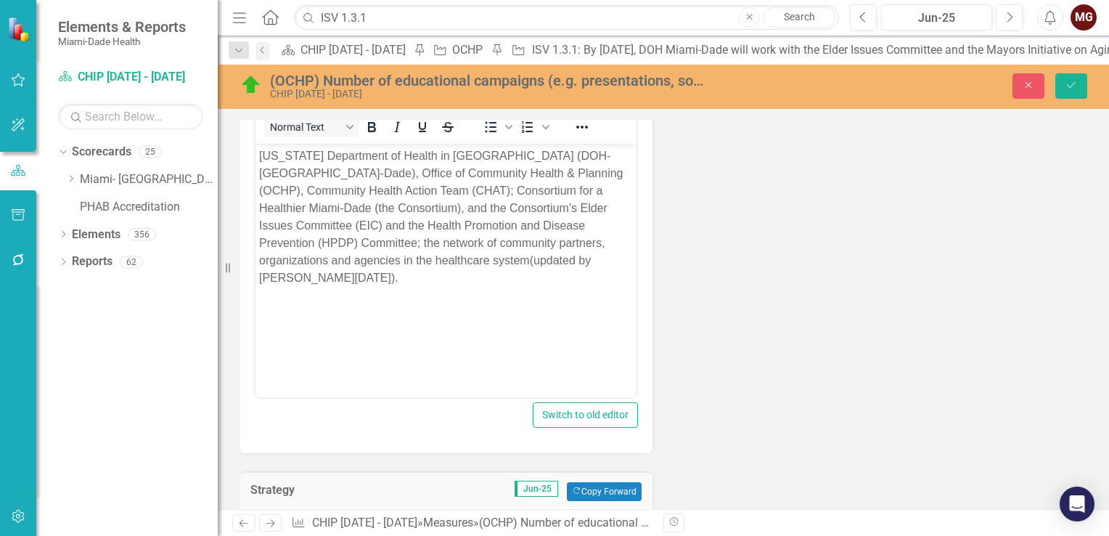
click at [391, 271] on span "[DATE]" at bounding box center [373, 277] width 36 height 12
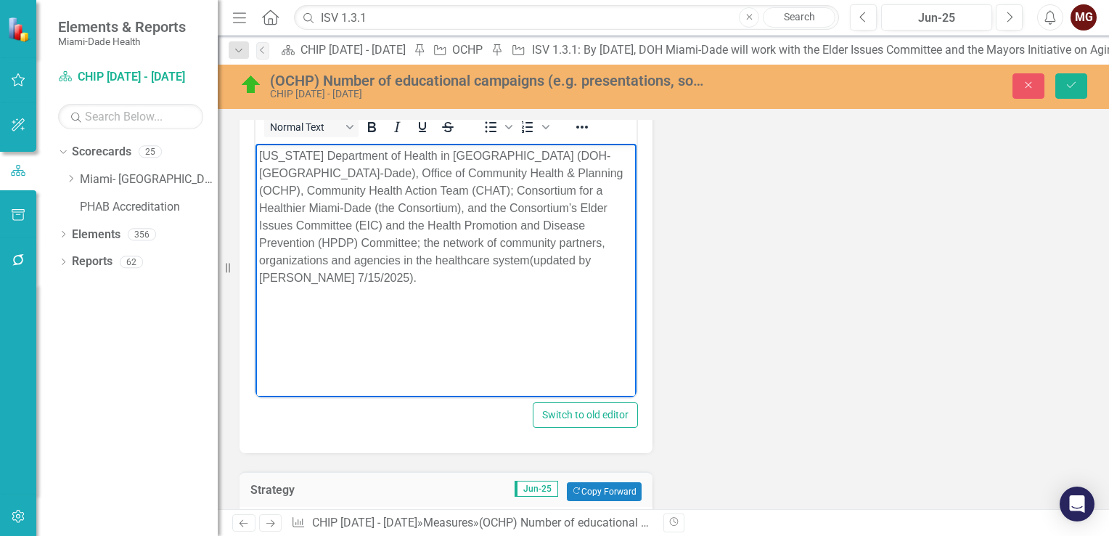
scroll to position [1277, 0]
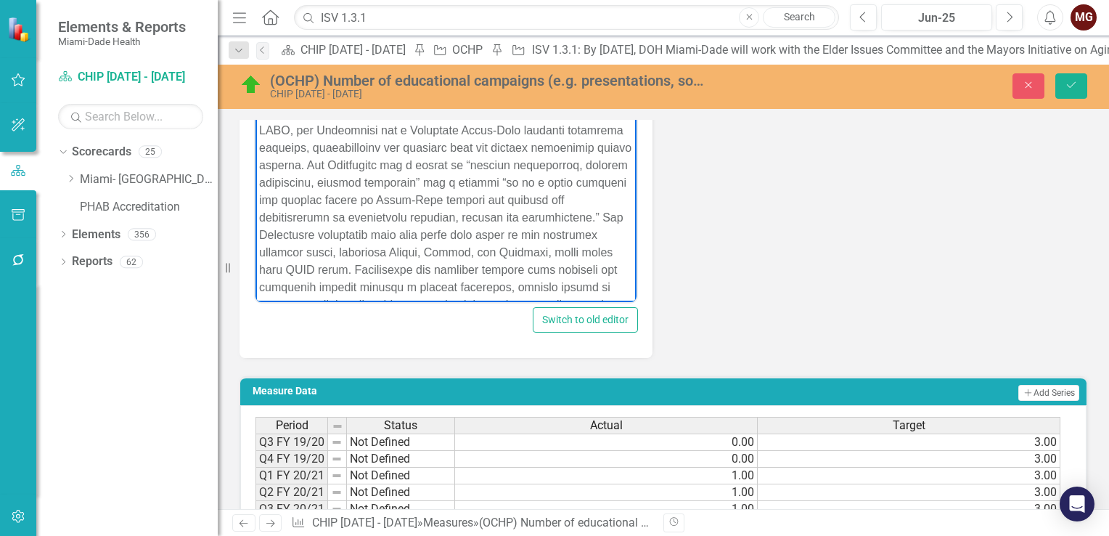
click at [524, 287] on span "Rich Text Area. Press ALT-0 for help." at bounding box center [445, 252] width 372 height 396
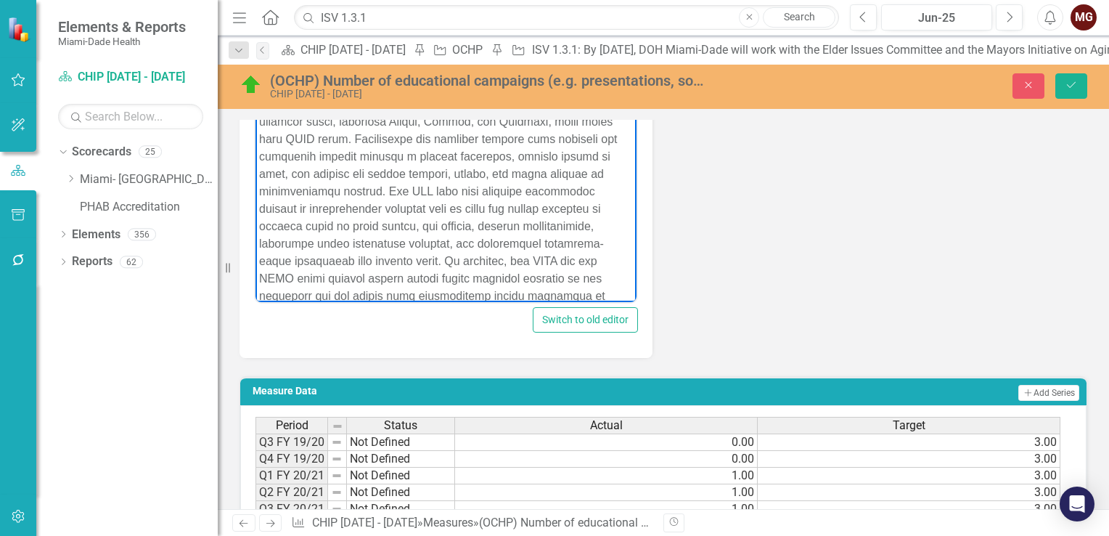
scroll to position [165, 0]
click at [291, 293] on span "[DATE]" at bounding box center [277, 295] width 36 height 12
click at [1069, 86] on icon "submit" at bounding box center [1071, 85] width 9 height 6
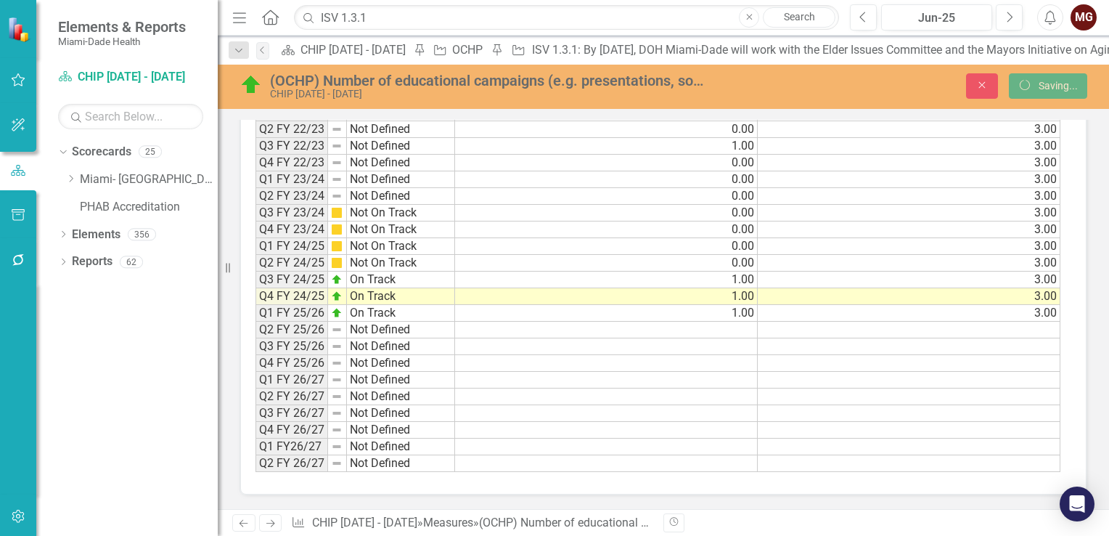
scroll to position [949, 0]
